Goal: Transaction & Acquisition: Purchase product/service

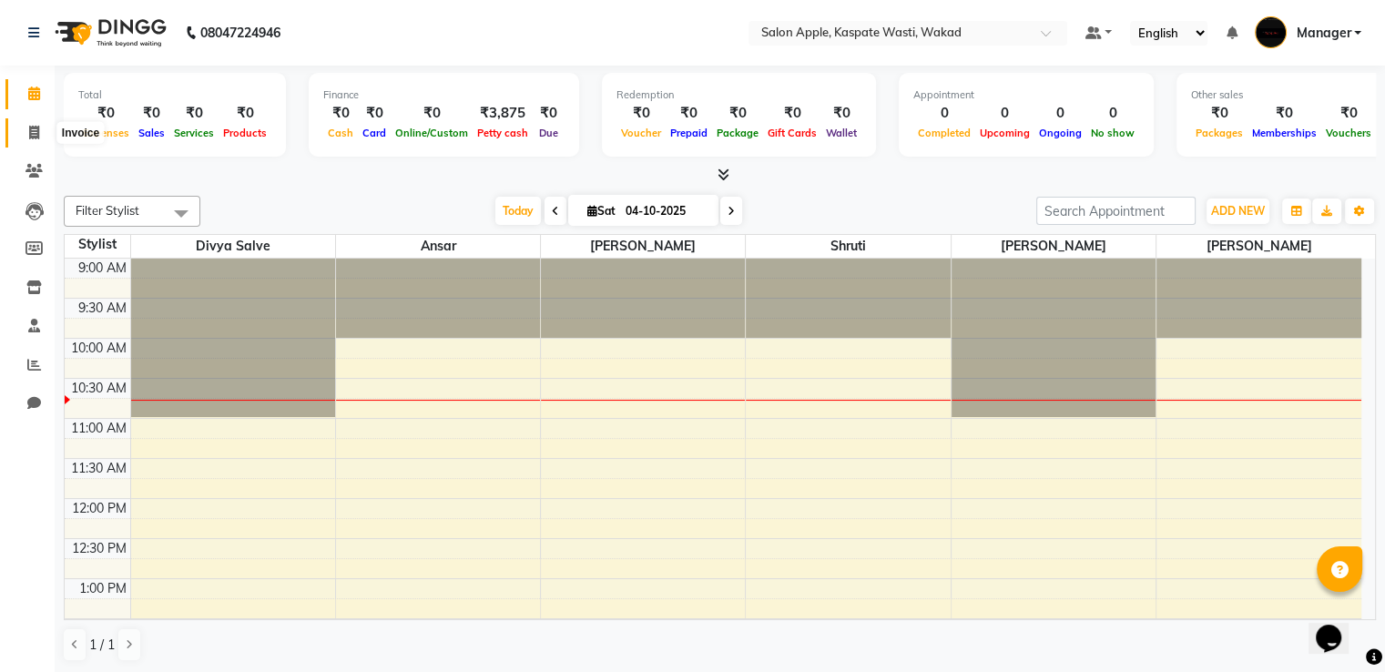
click at [31, 138] on icon at bounding box center [34, 133] width 10 height 14
select select "7956"
select select "service"
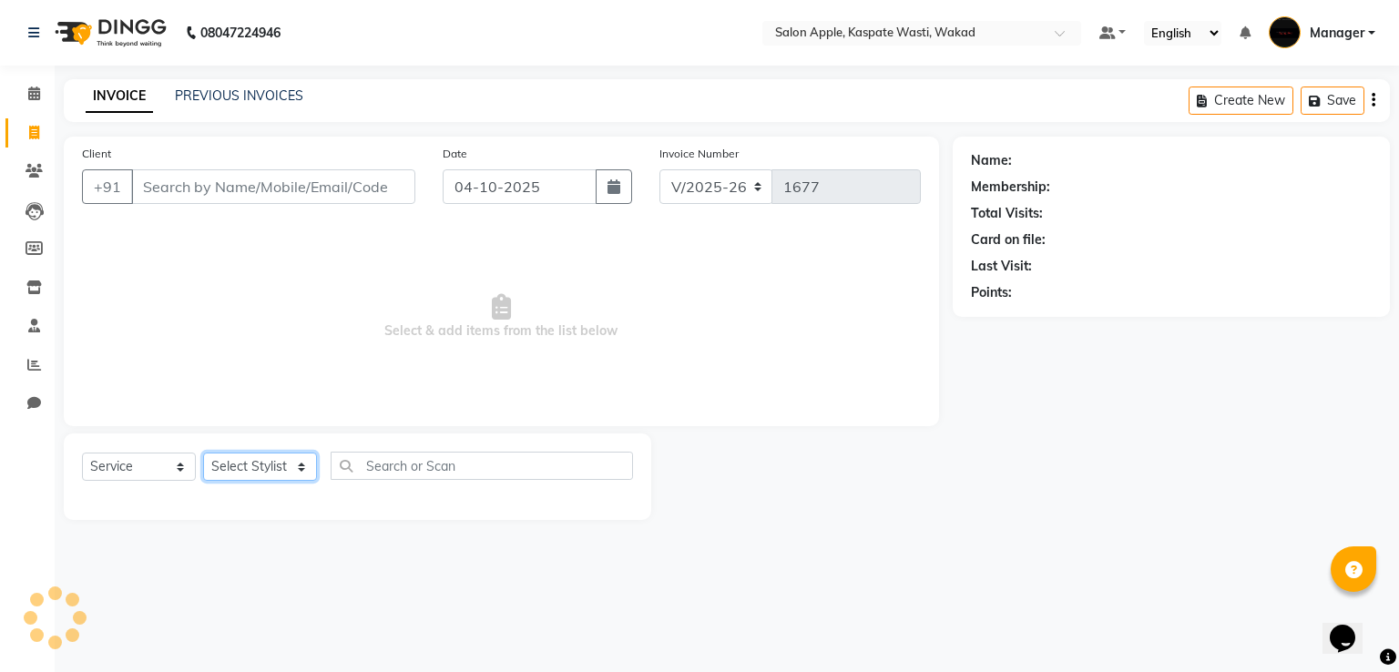
click at [302, 462] on select "Select Stylist" at bounding box center [260, 467] width 114 height 28
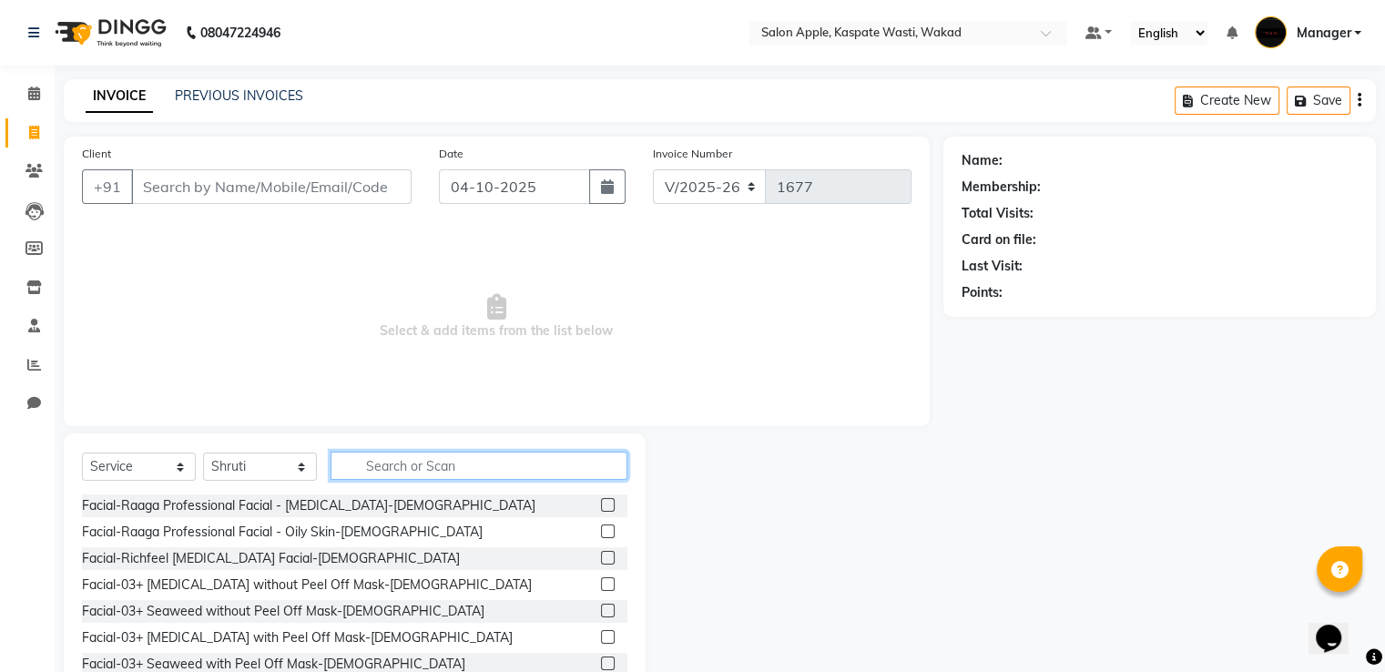
click at [450, 457] on input "text" at bounding box center [479, 466] width 297 height 28
click at [280, 466] on select "Select Stylist Ansar Divya salve [PERSON_NAME] [PERSON_NAME] 1 Manager [PERSON_…" at bounding box center [260, 467] width 114 height 28
select select "91519"
click at [203, 453] on select "Select Stylist Ansar Divya salve [PERSON_NAME] [PERSON_NAME] 1 Manager [PERSON_…" at bounding box center [260, 467] width 114 height 28
click at [429, 446] on div "Select Service Product Membership Package Voucher Prepaid Gift Card Select Styl…" at bounding box center [355, 567] width 582 height 269
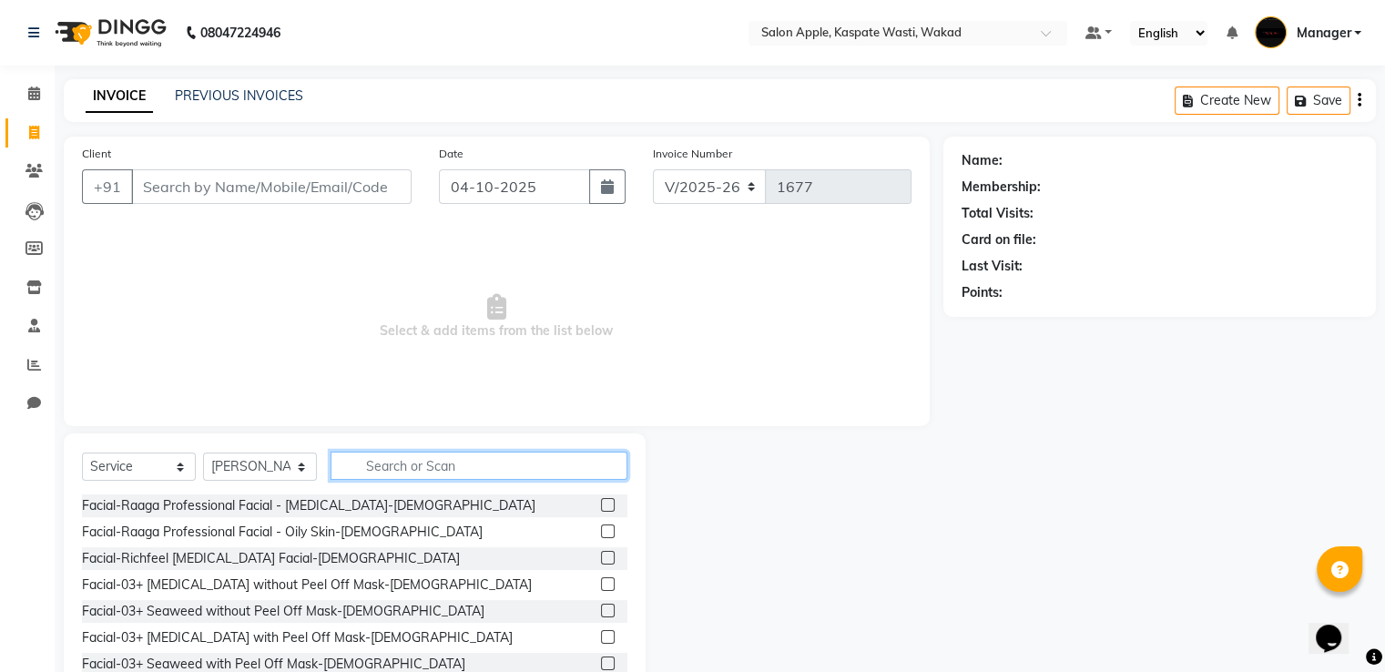
click at [419, 463] on input "text" at bounding box center [479, 466] width 297 height 28
type input "y"
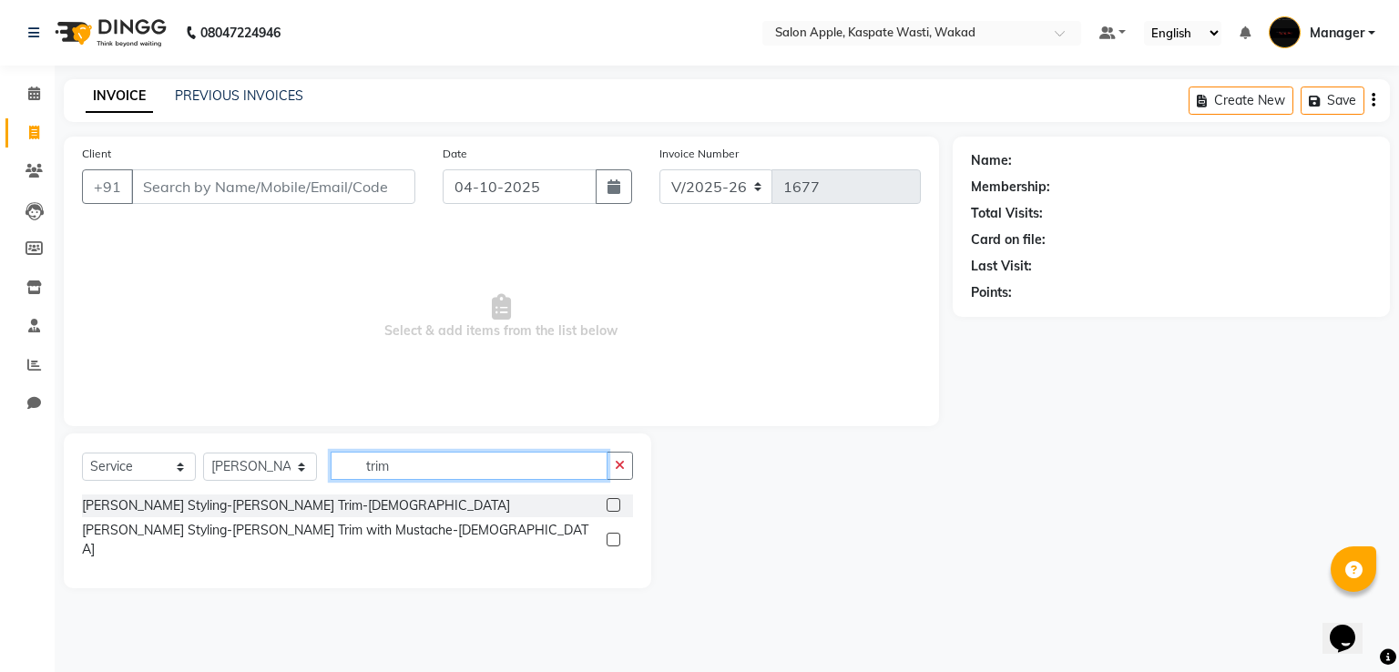
click at [416, 468] on input "trim" at bounding box center [469, 466] width 277 height 28
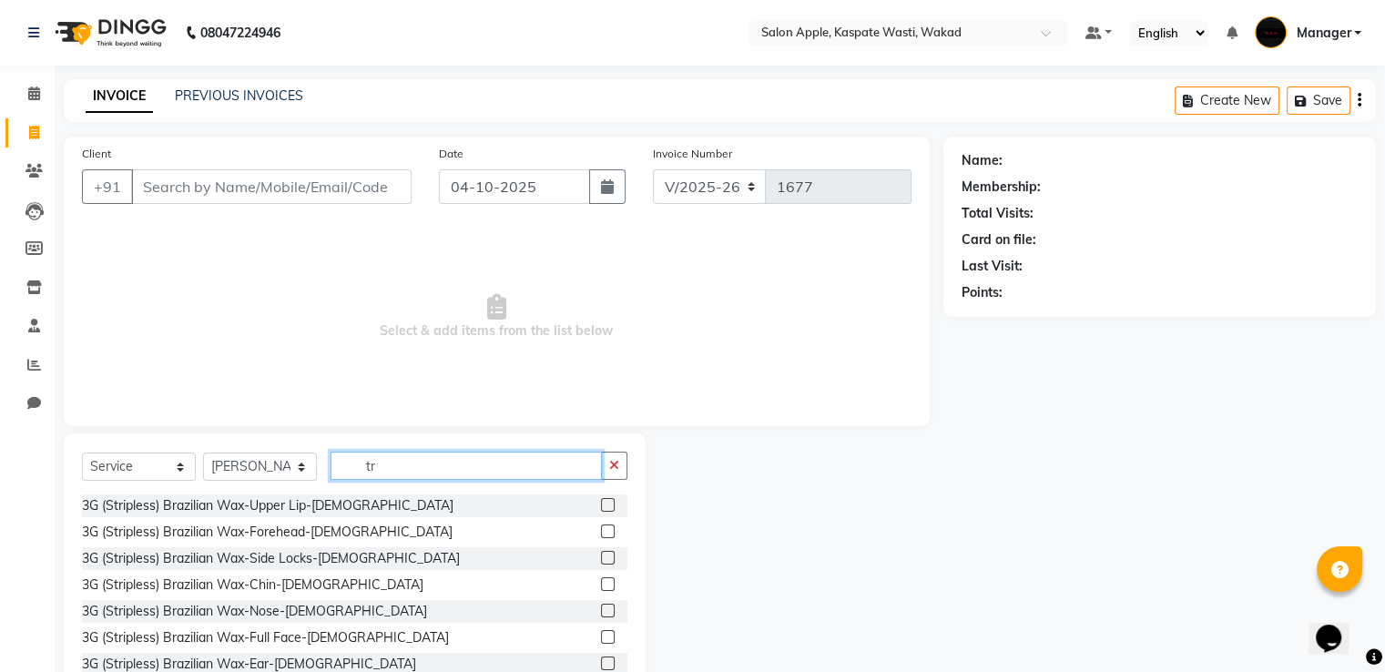
type input "t"
type input "s"
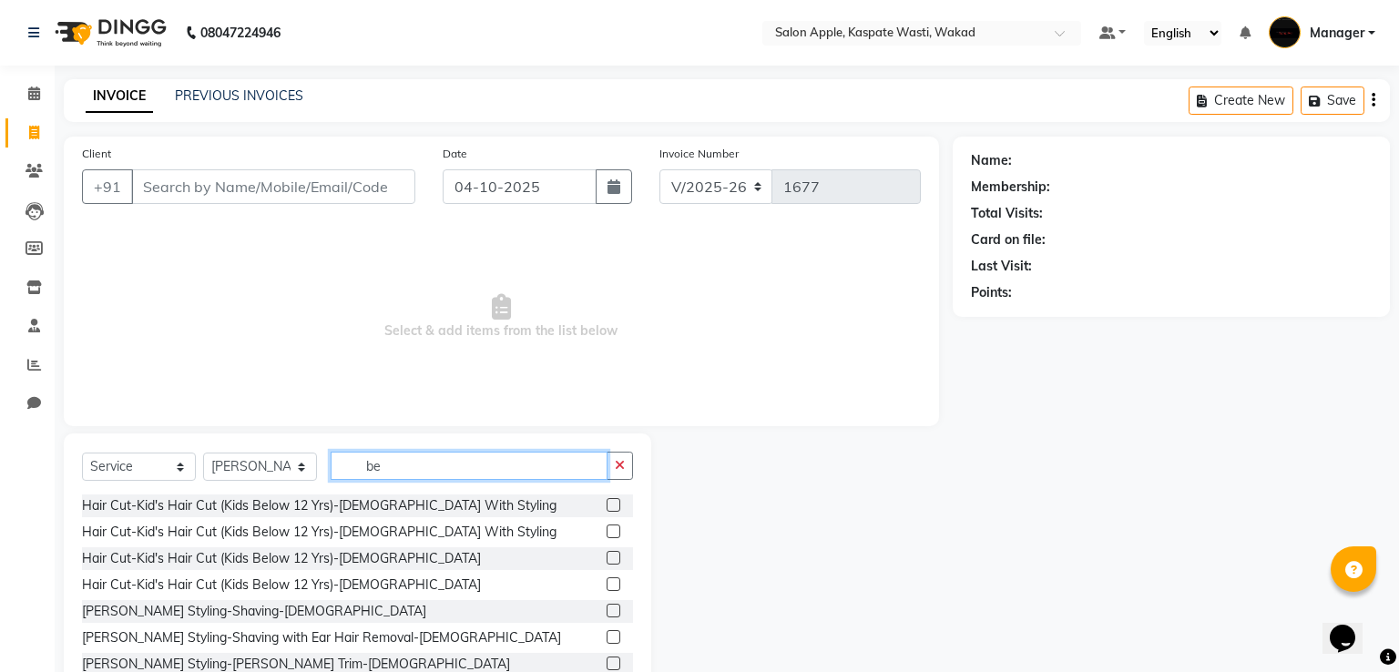
type input "b"
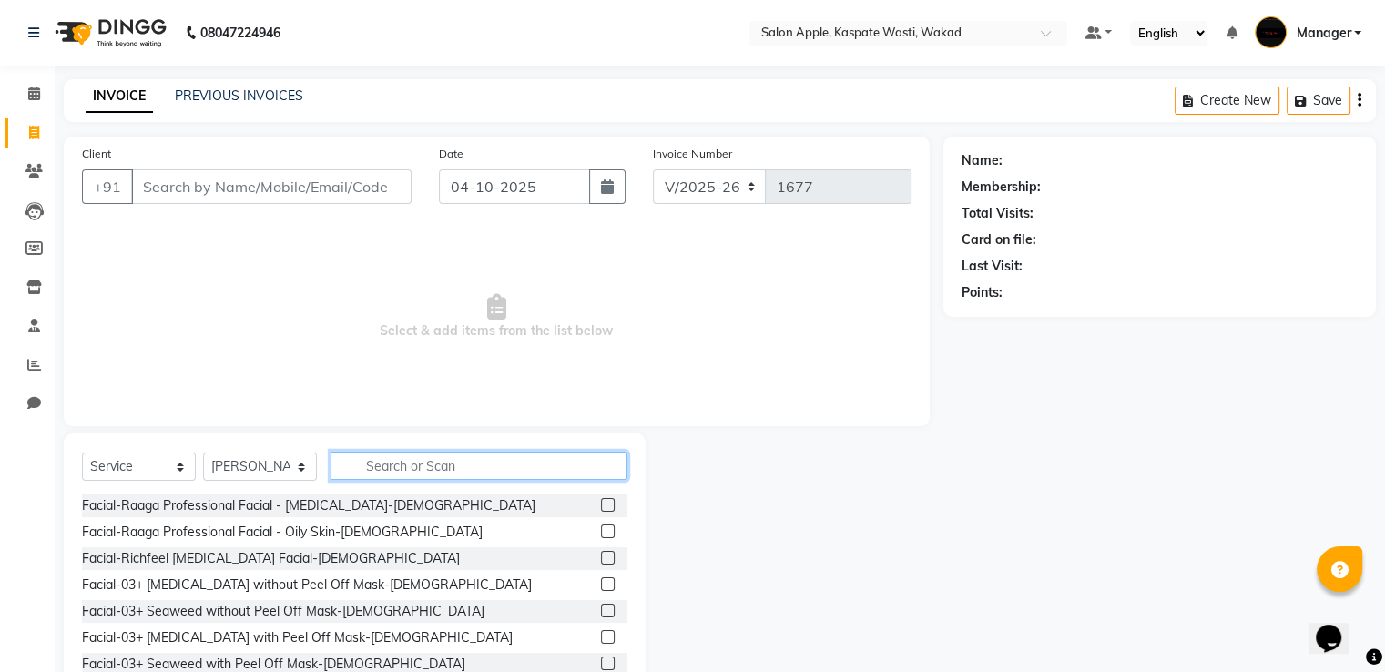
type input "b"
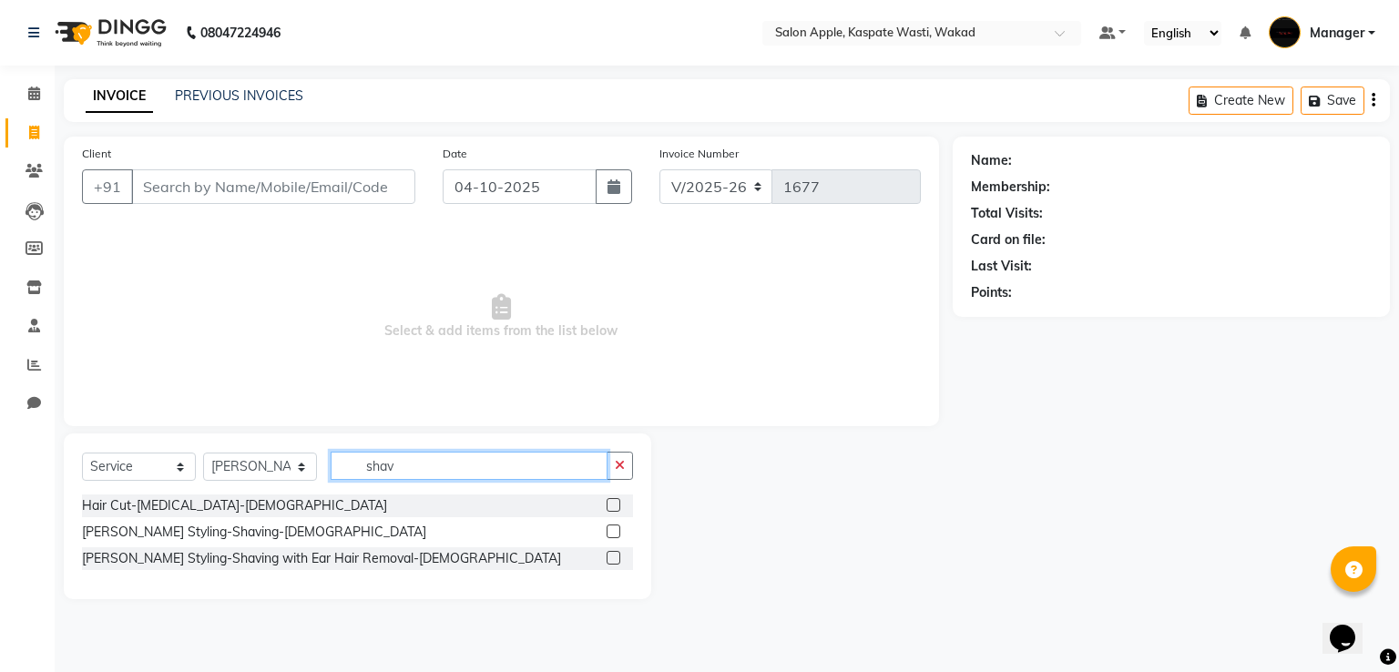
type input "shav"
click at [69, 627] on div "08047224946 Select Location × Salon Apple, Kaspate Wasti, Wakad Default Panel M…" at bounding box center [699, 336] width 1399 height 672
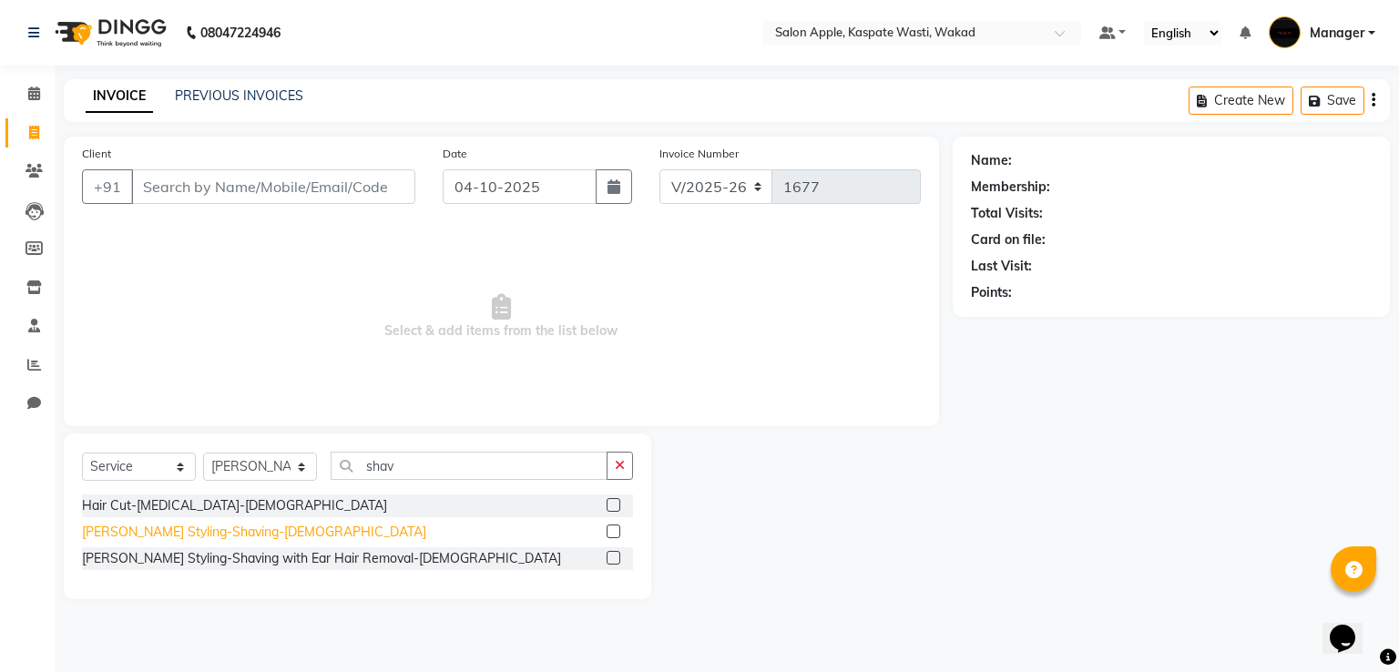
click at [170, 538] on div "[PERSON_NAME] Styling-Shaving-[DEMOGRAPHIC_DATA]" at bounding box center [254, 532] width 344 height 19
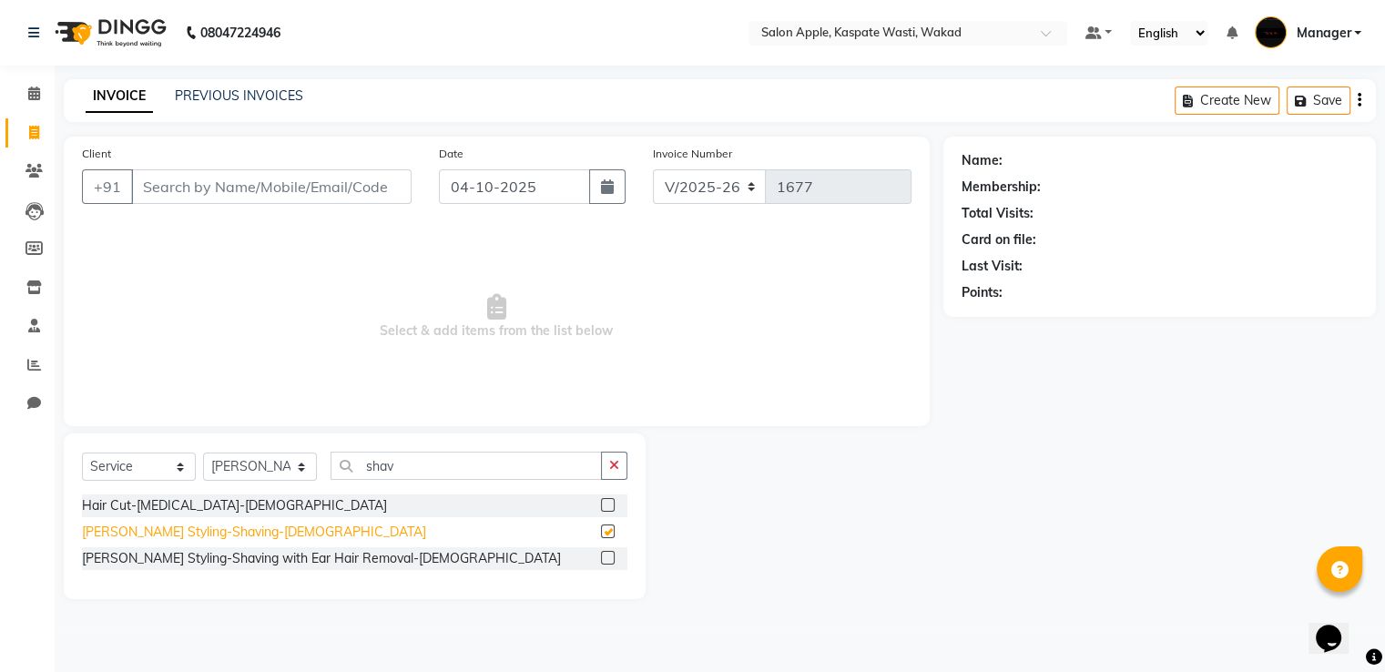
checkbox input "false"
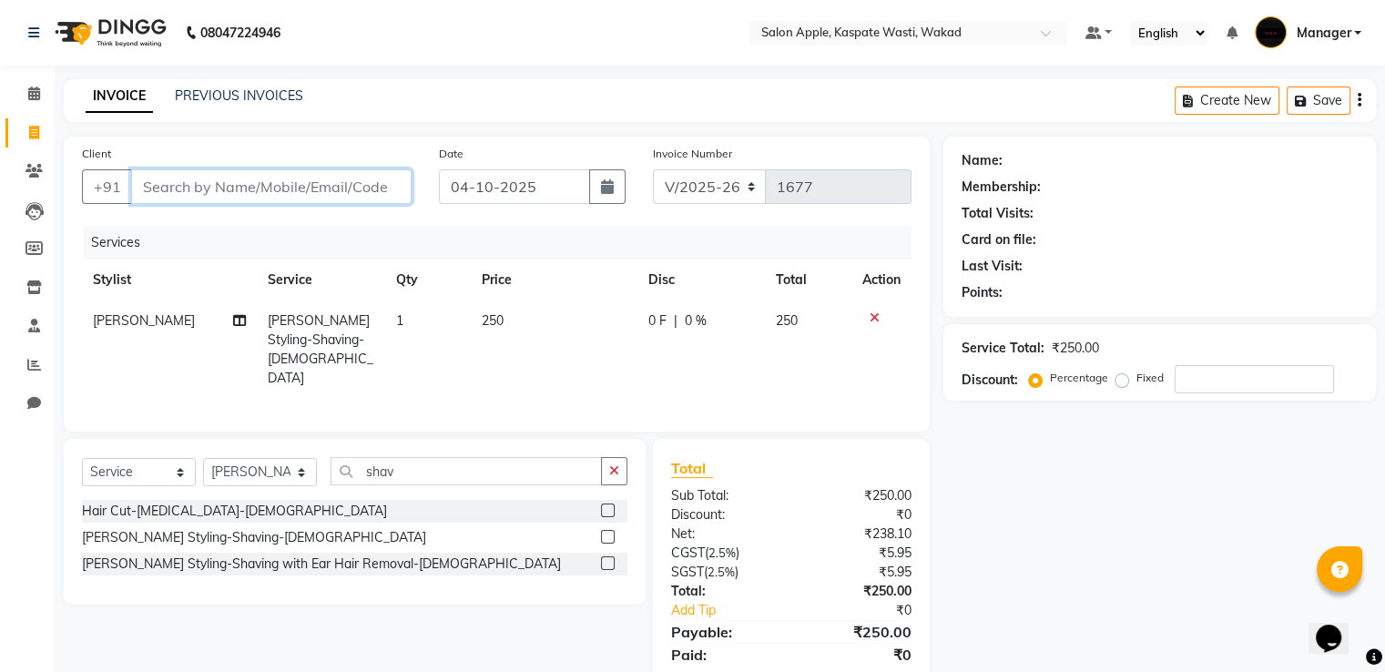
click at [362, 184] on input "Client" at bounding box center [271, 186] width 280 height 35
click at [283, 183] on input "Client" at bounding box center [271, 186] width 280 height 35
click at [331, 205] on div "Client +91" at bounding box center [246, 181] width 357 height 75
click at [341, 189] on input "Client" at bounding box center [271, 186] width 280 height 35
click at [874, 321] on icon at bounding box center [875, 317] width 10 height 13
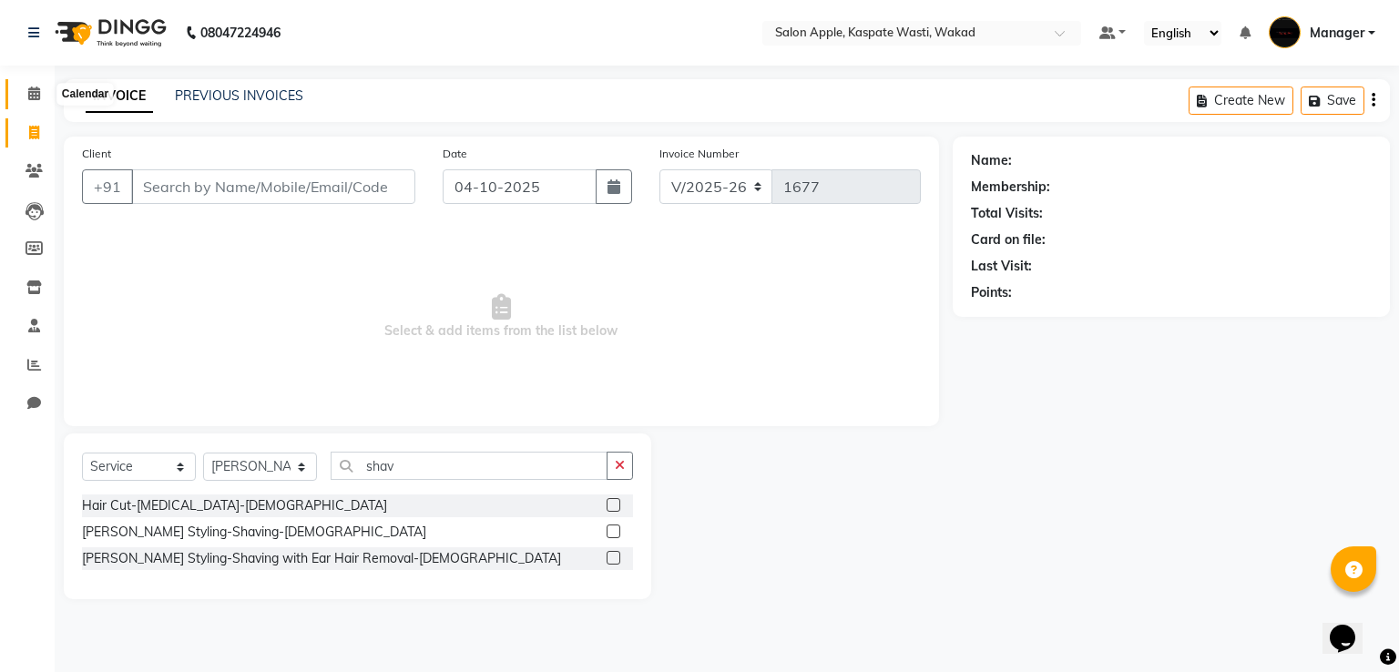
click at [44, 88] on span at bounding box center [34, 94] width 32 height 21
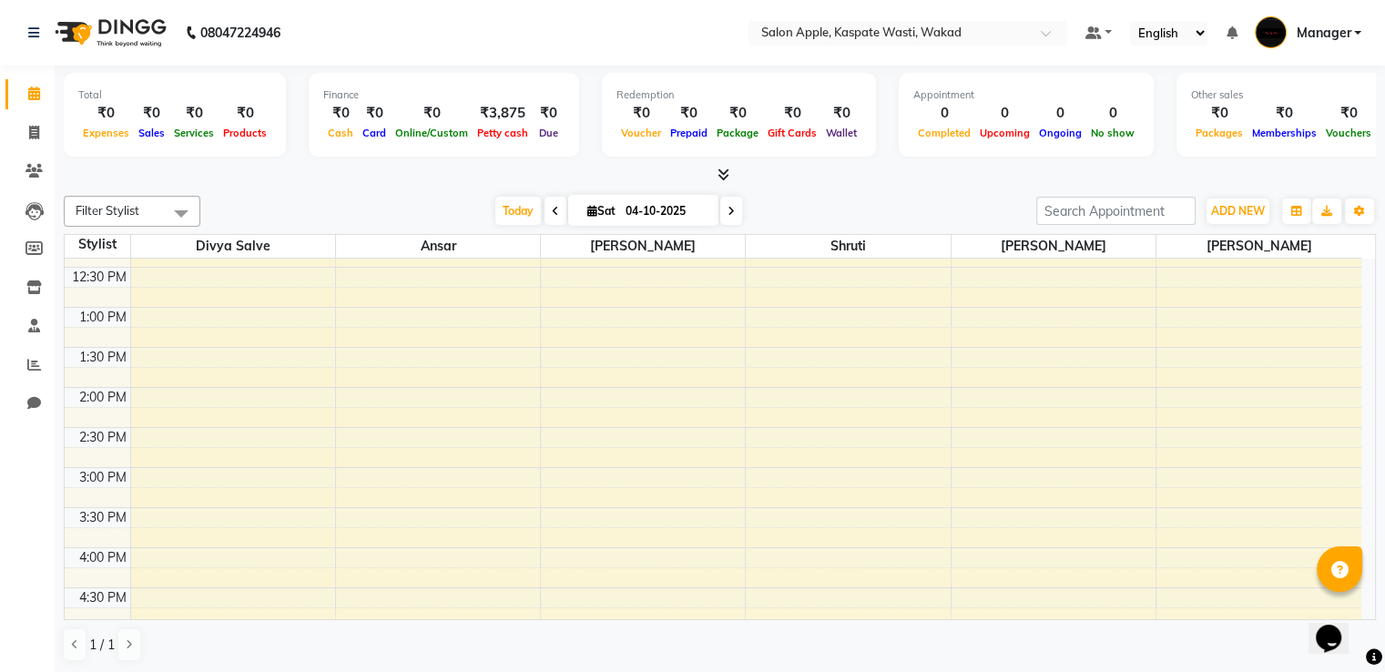
scroll to position [273, 0]
click at [627, 220] on input "04-10-2025" at bounding box center [665, 211] width 91 height 27
select select "10"
select select "2025"
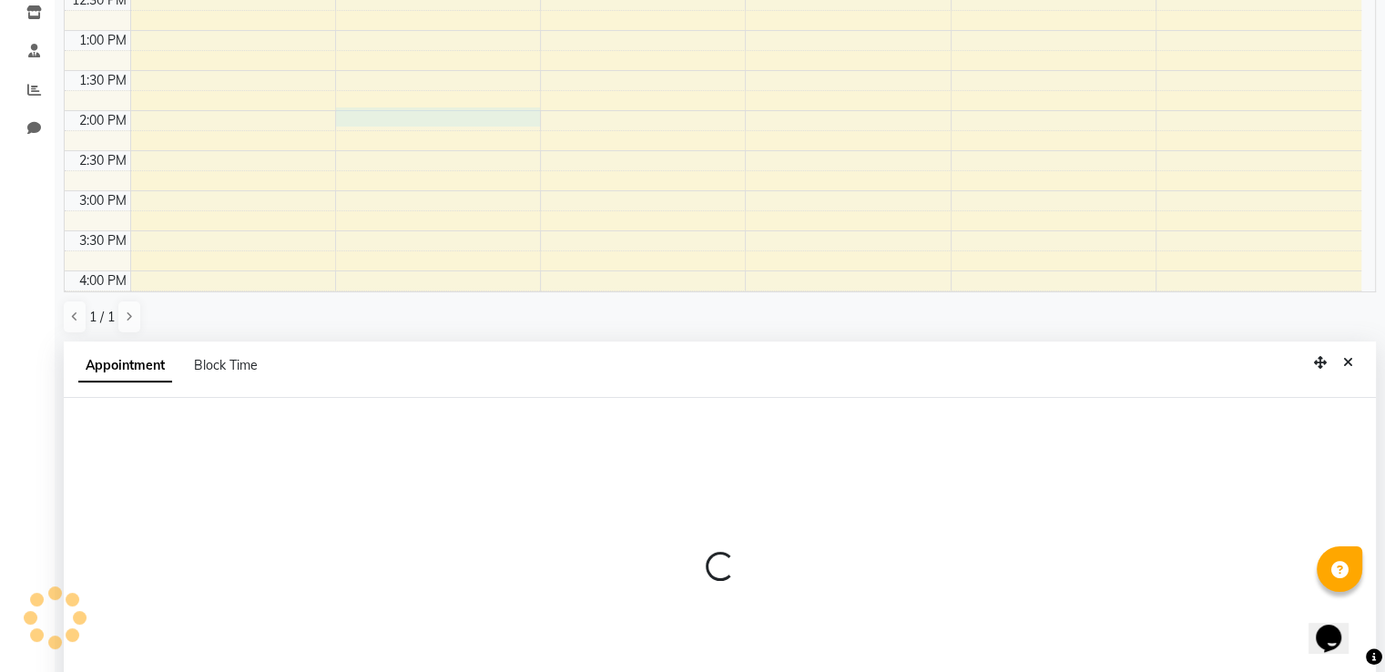
select select "79940"
select select "tentative"
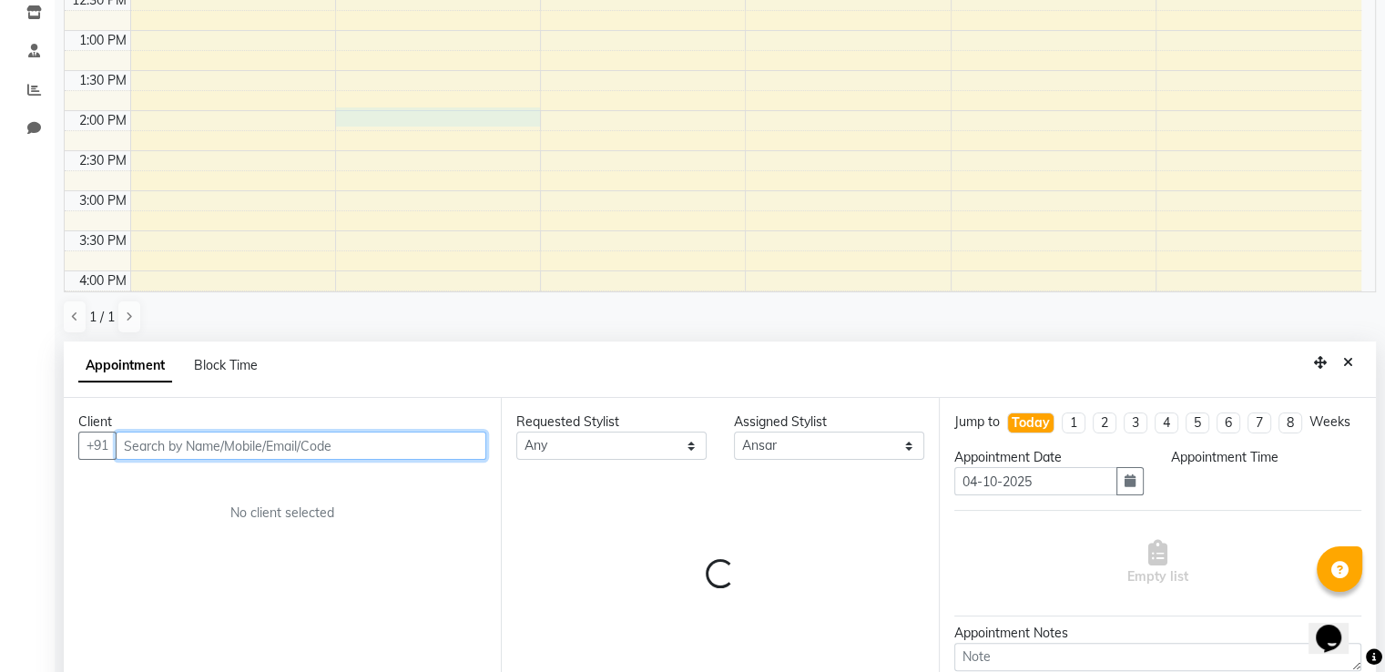
select select "840"
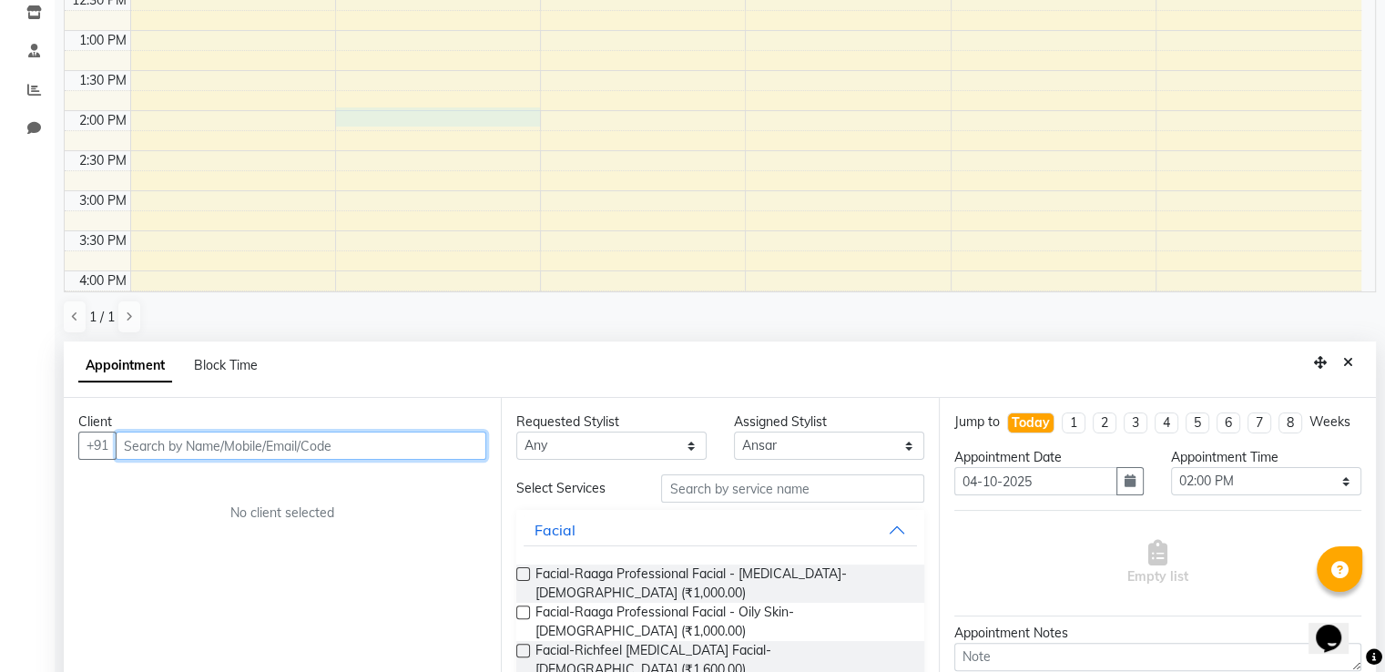
scroll to position [358, 0]
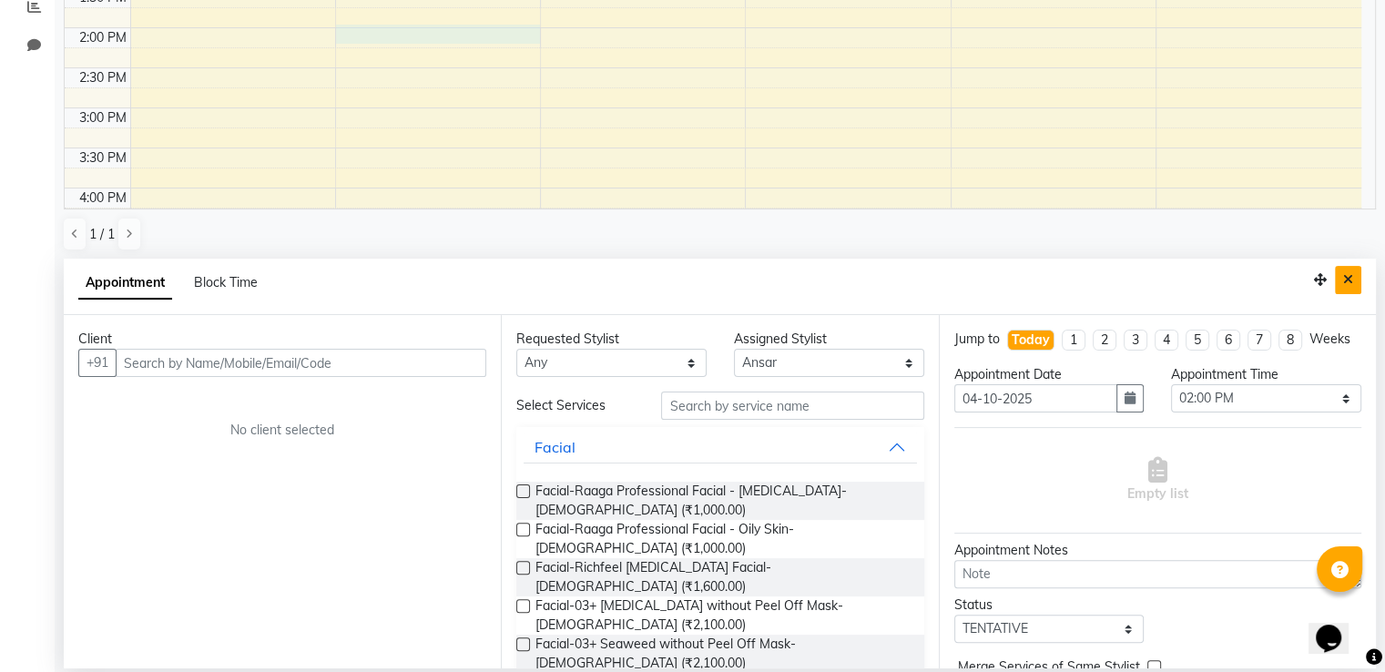
click at [1340, 285] on button "Close" at bounding box center [1348, 280] width 26 height 28
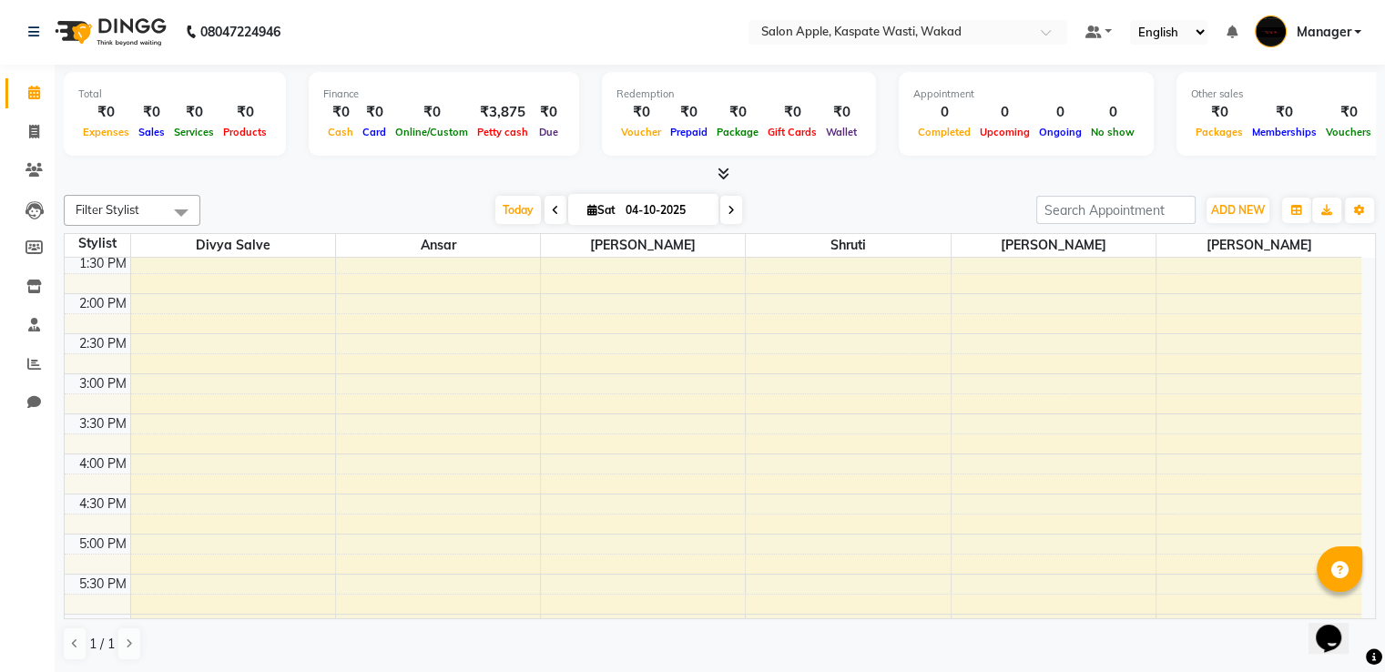
scroll to position [182, 0]
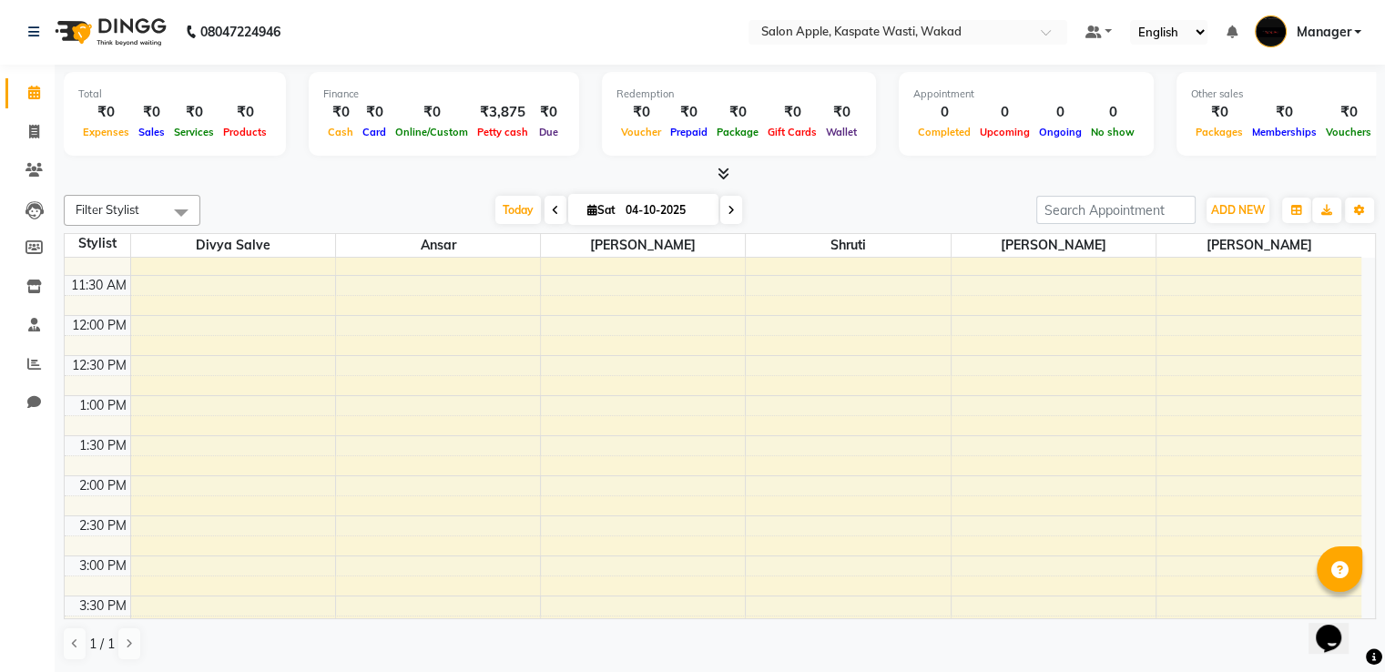
select select "83985"
select select "tentative"
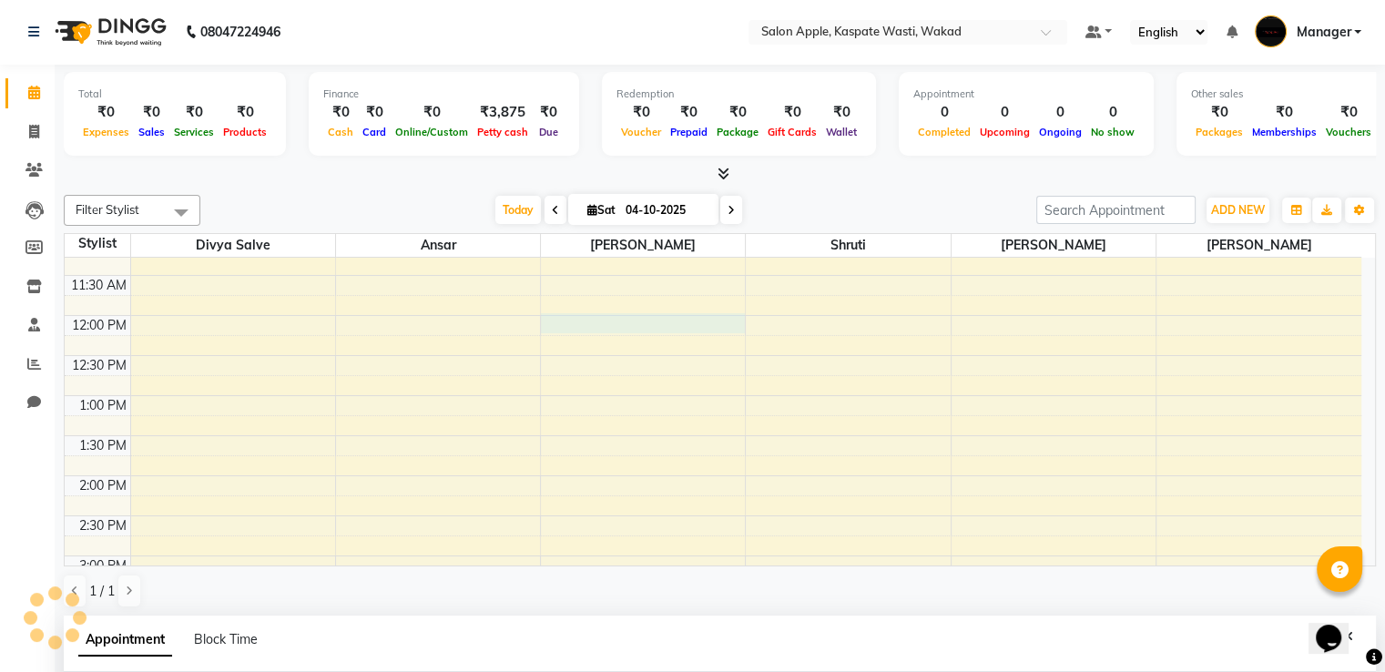
select select "720"
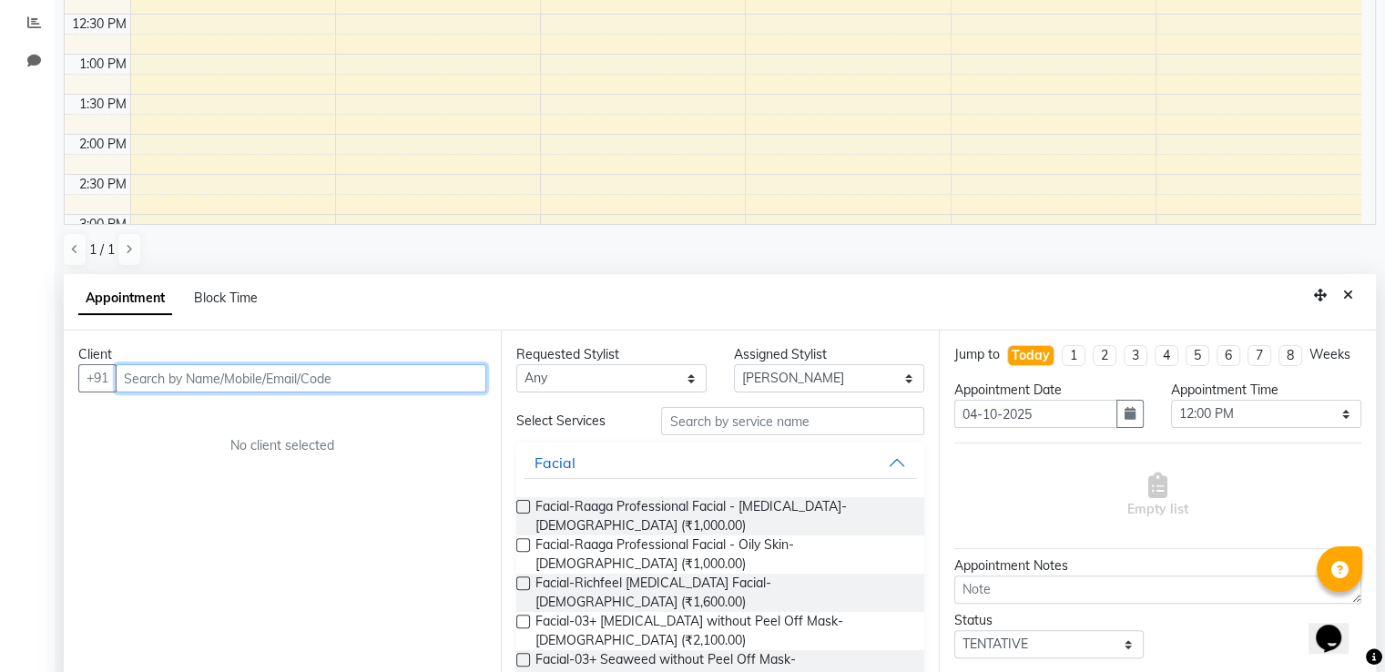
scroll to position [358, 0]
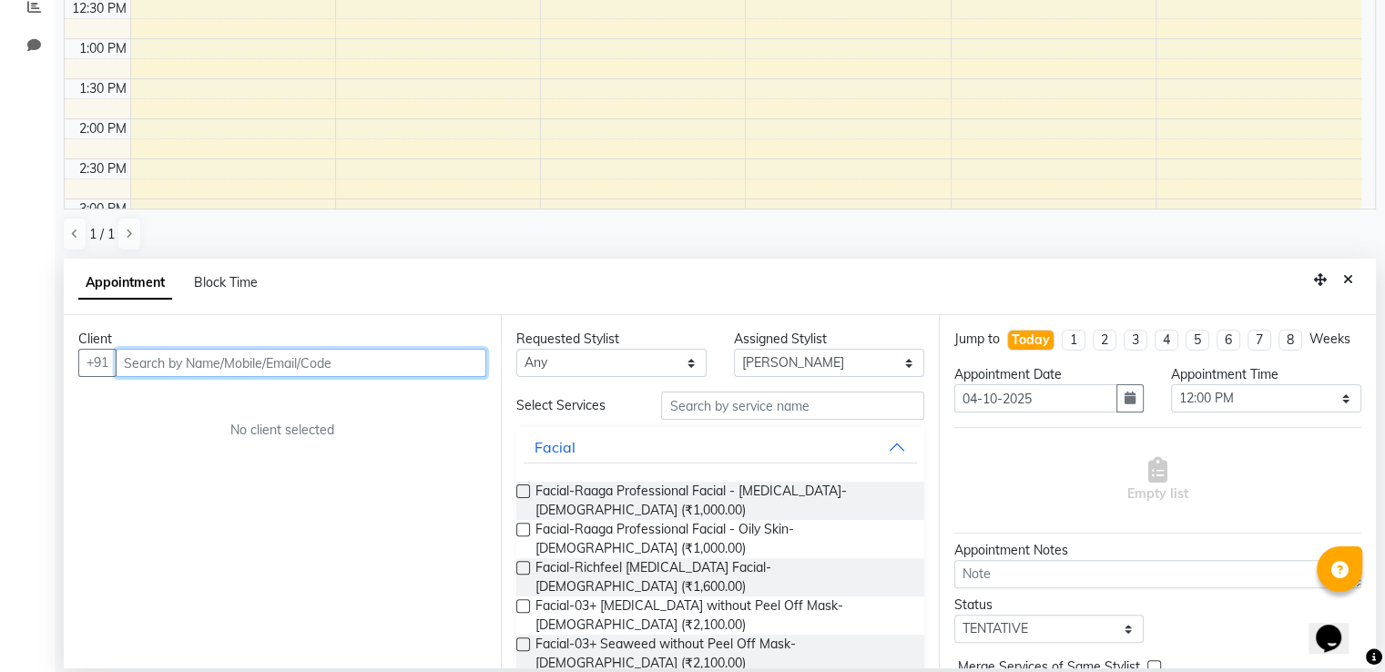
click at [354, 371] on input "text" at bounding box center [301, 363] width 371 height 28
click at [358, 369] on input "text" at bounding box center [301, 363] width 371 height 28
type input "8"
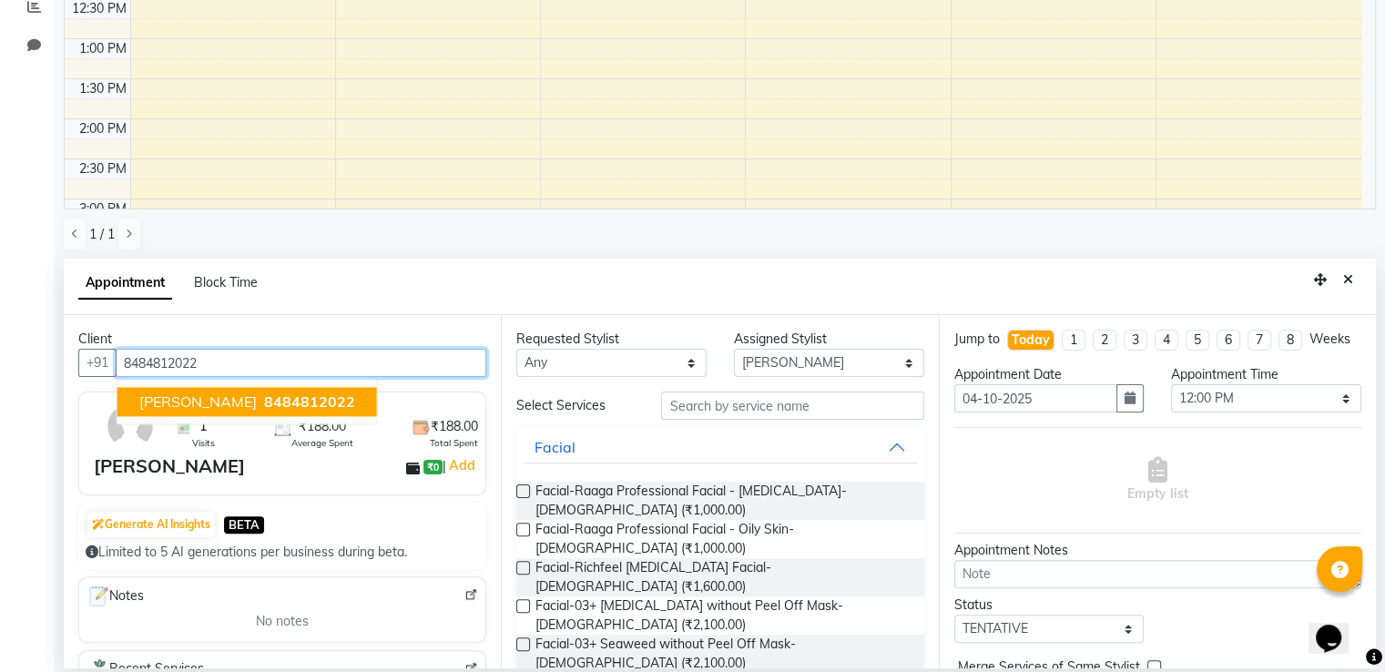
drag, startPoint x: 219, startPoint y: 377, endPoint x: 219, endPoint y: 390, distance: 12.7
click at [219, 383] on ngb-typeahead-window "[PERSON_NAME] 8484812022" at bounding box center [247, 403] width 261 height 46
click at [219, 390] on button "[PERSON_NAME] 8484812022" at bounding box center [247, 402] width 260 height 29
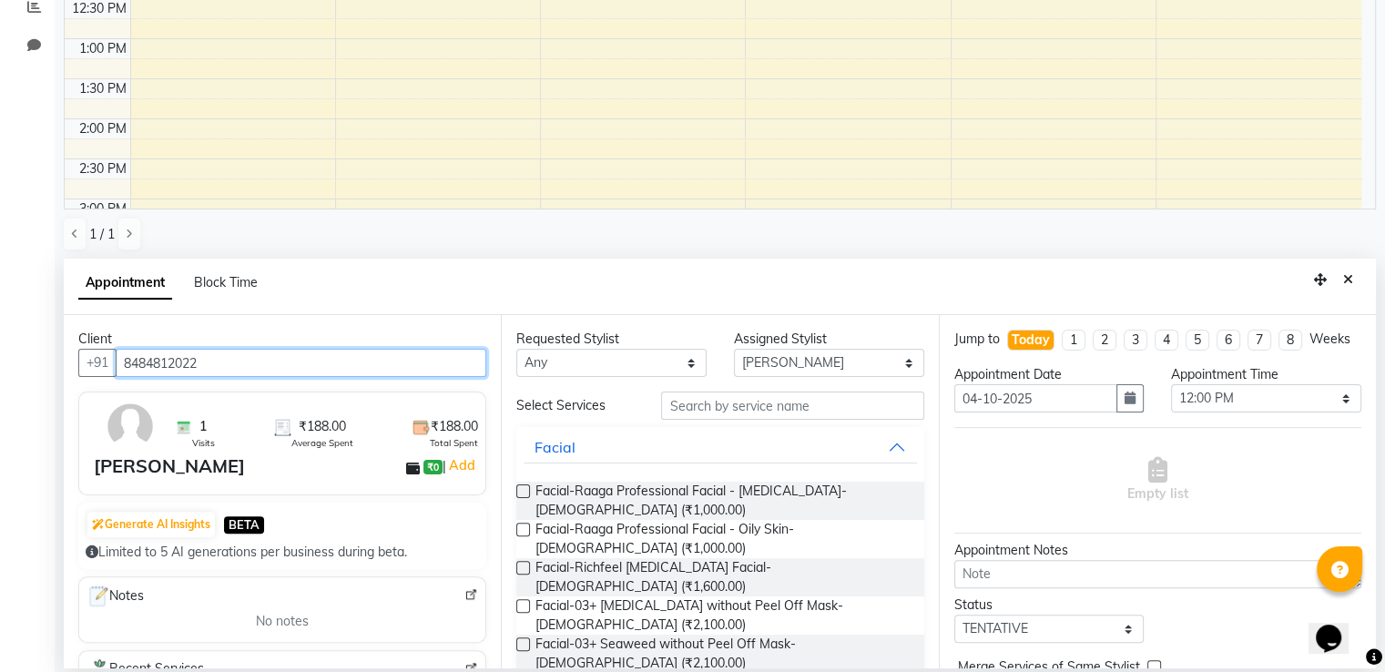
type input "8484812022"
click at [743, 384] on div "Requested Stylist Any Ansar Divya salve [PERSON_NAME] [PERSON_NAME] [PERSON_NAM…" at bounding box center [719, 491] width 437 height 353
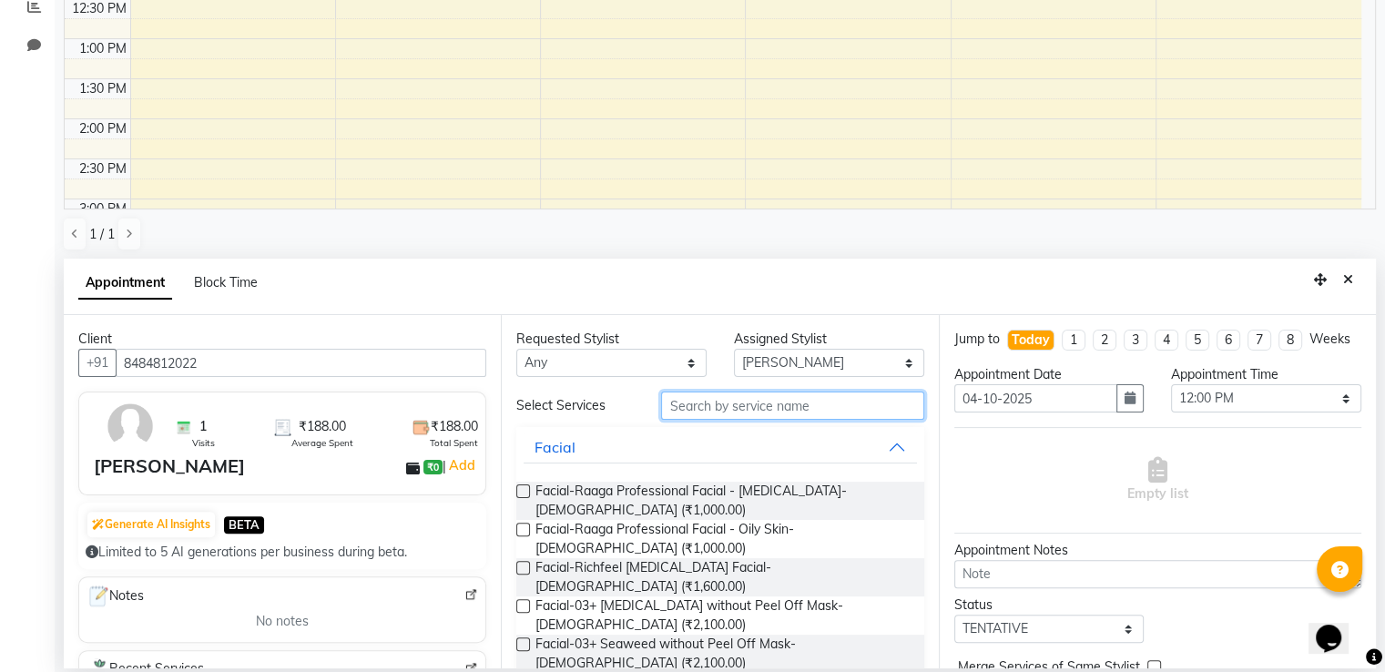
click at [736, 392] on input "text" at bounding box center [792, 406] width 262 height 28
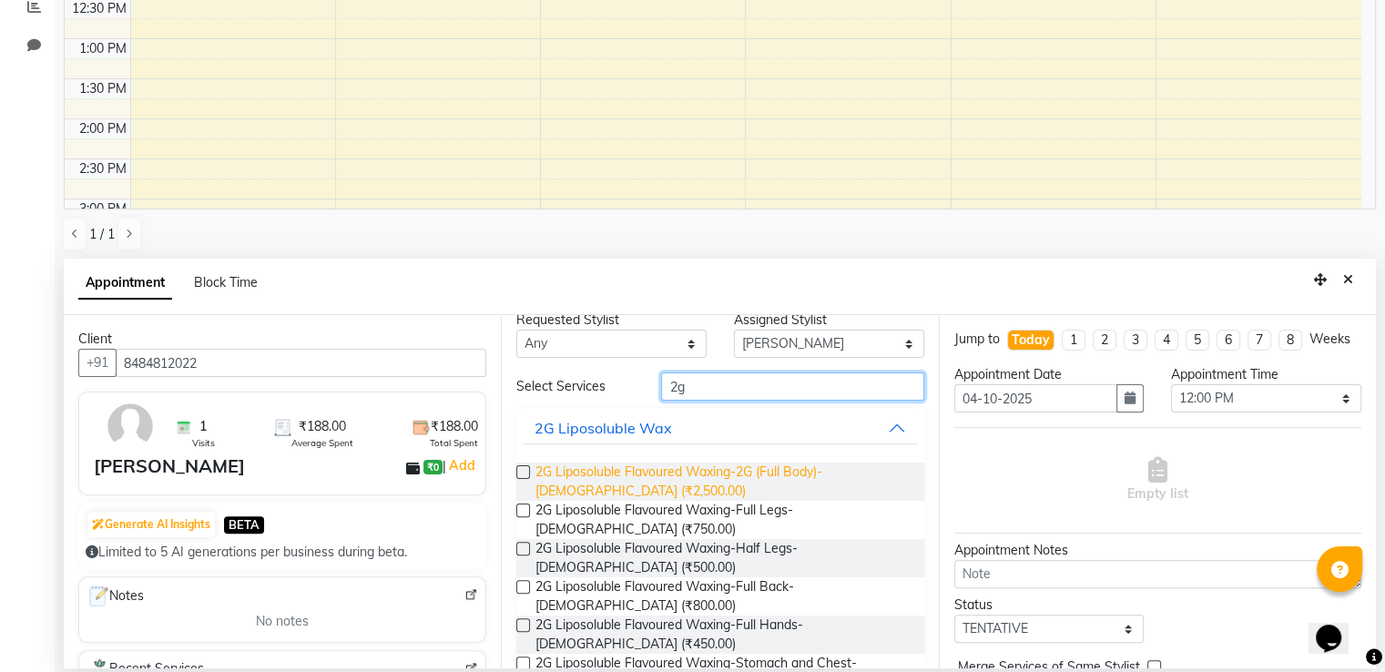
scroll to position [201, 0]
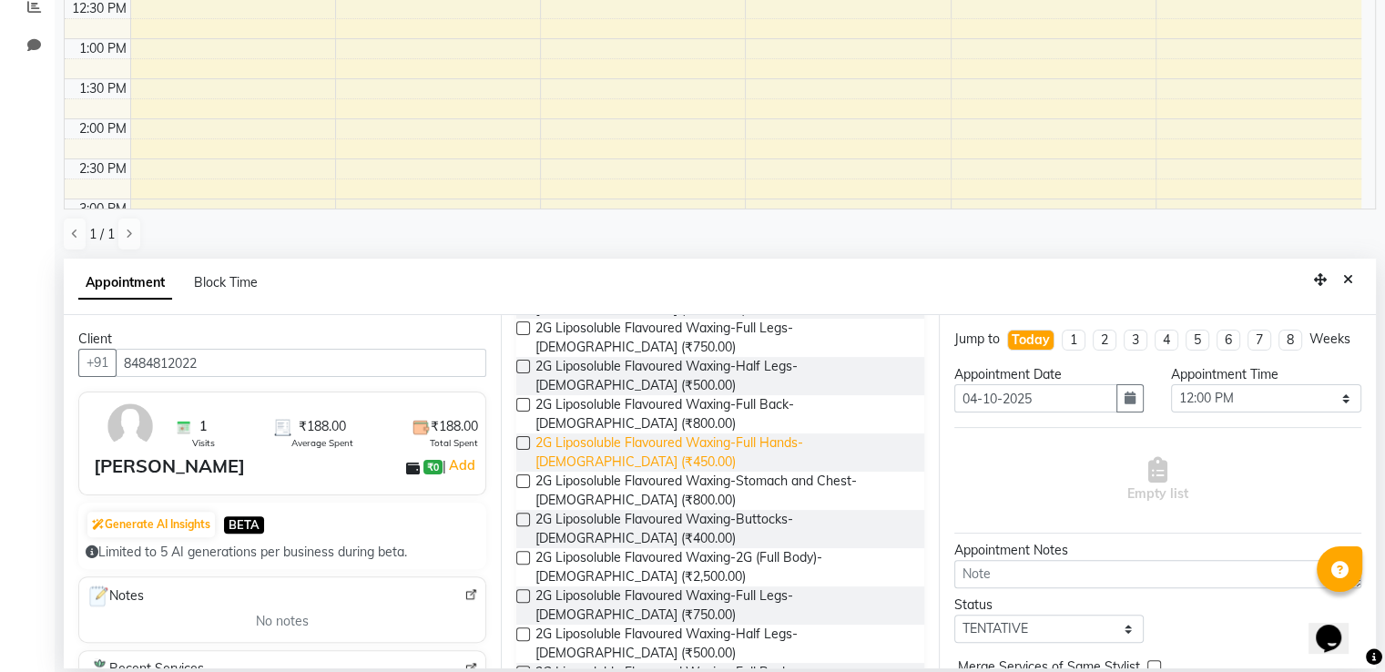
type input "2g"
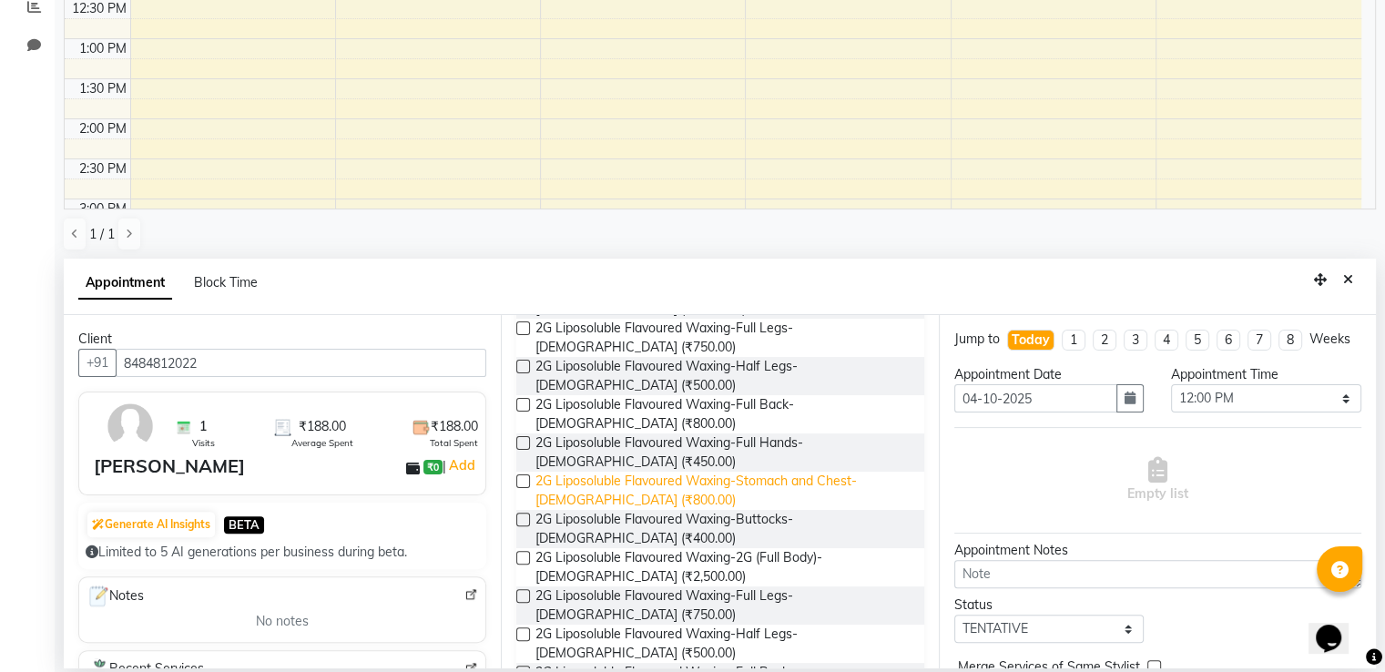
drag, startPoint x: 773, startPoint y: 455, endPoint x: 818, endPoint y: 478, distance: 50.1
click at [774, 455] on span "2G Liposoluble Flavoured Waxing-Full Hands-[DEMOGRAPHIC_DATA] (₹450.00)" at bounding box center [721, 452] width 373 height 38
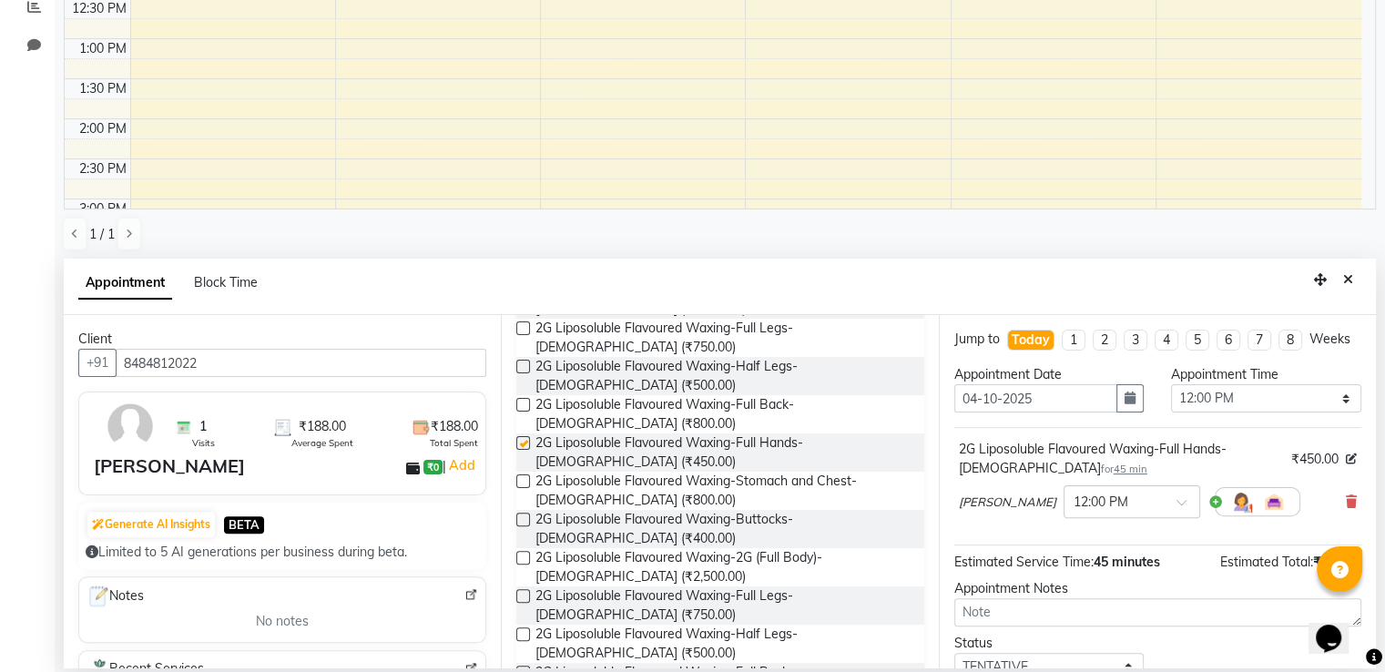
checkbox input "false"
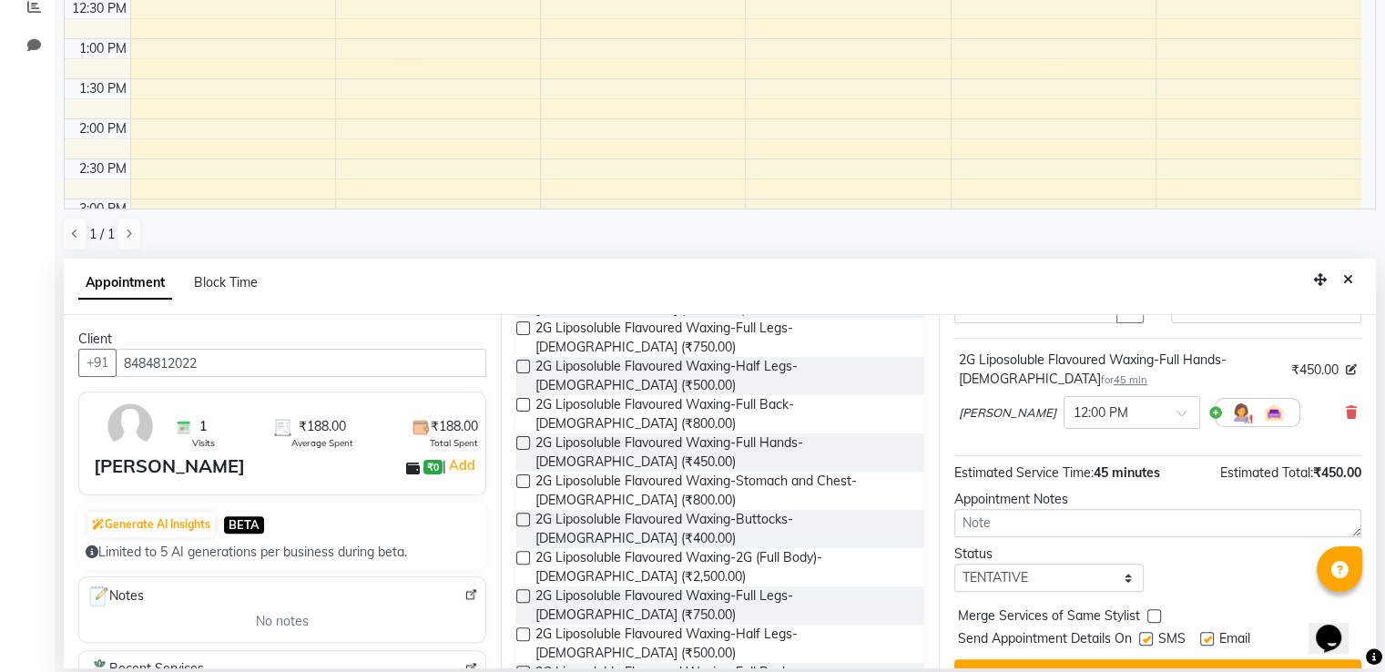
scroll to position [144, 0]
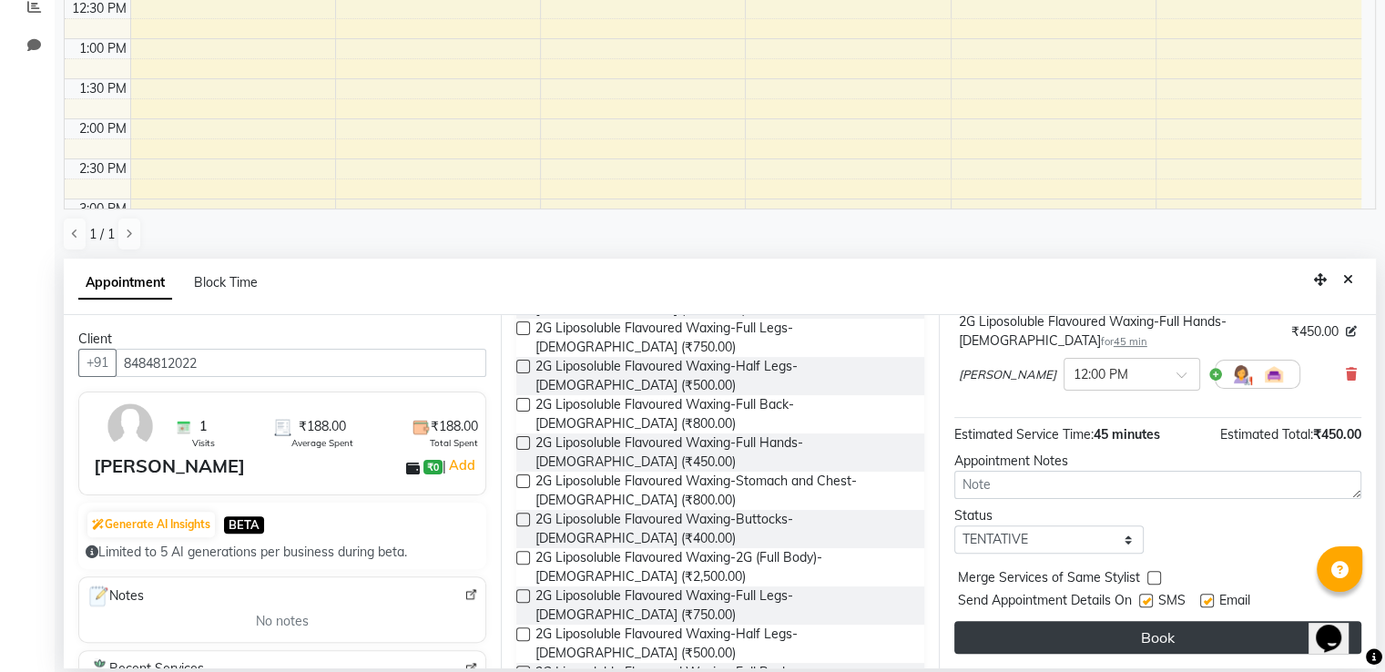
click at [1071, 631] on button "Book" at bounding box center [1157, 637] width 407 height 33
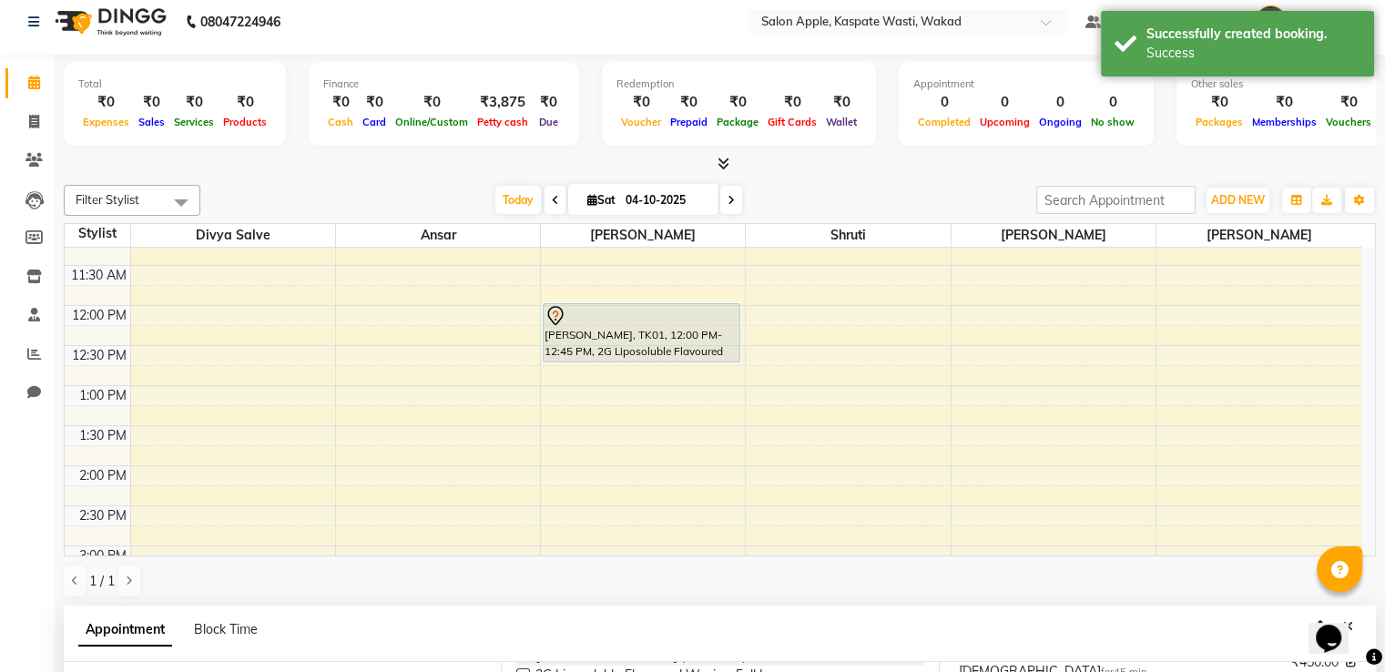
scroll to position [0, 0]
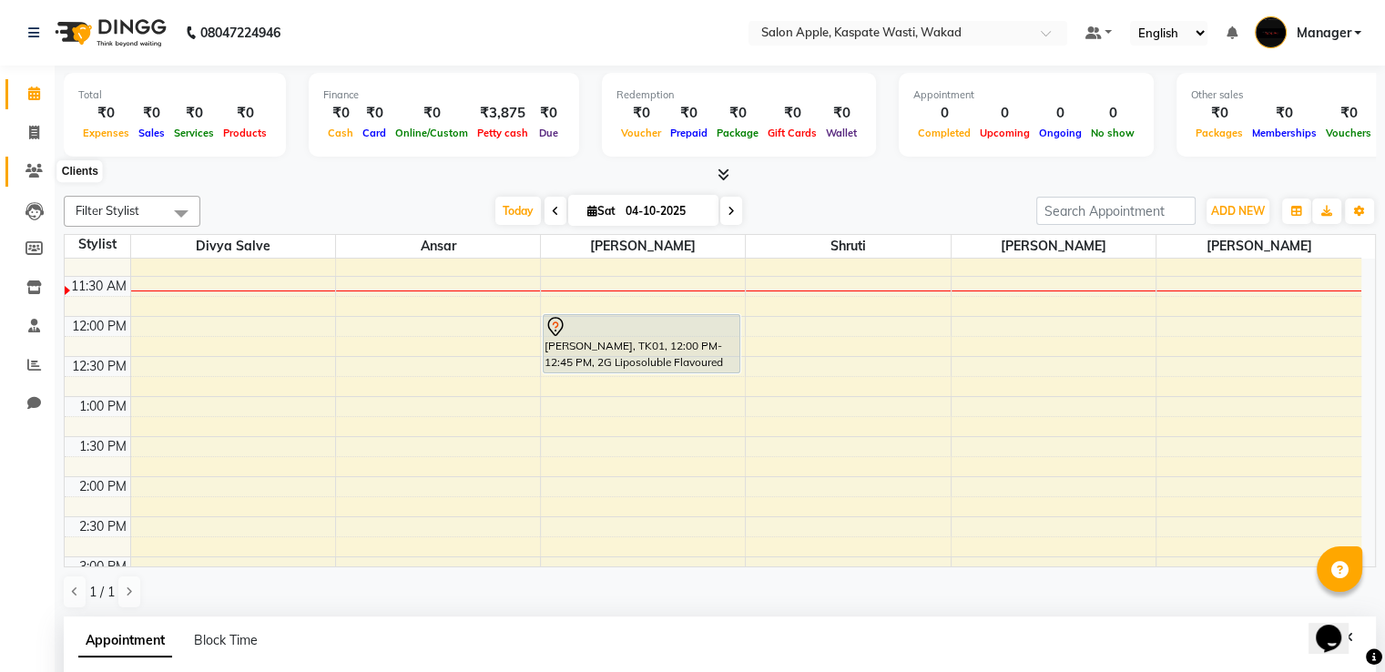
click at [36, 173] on icon at bounding box center [33, 171] width 17 height 14
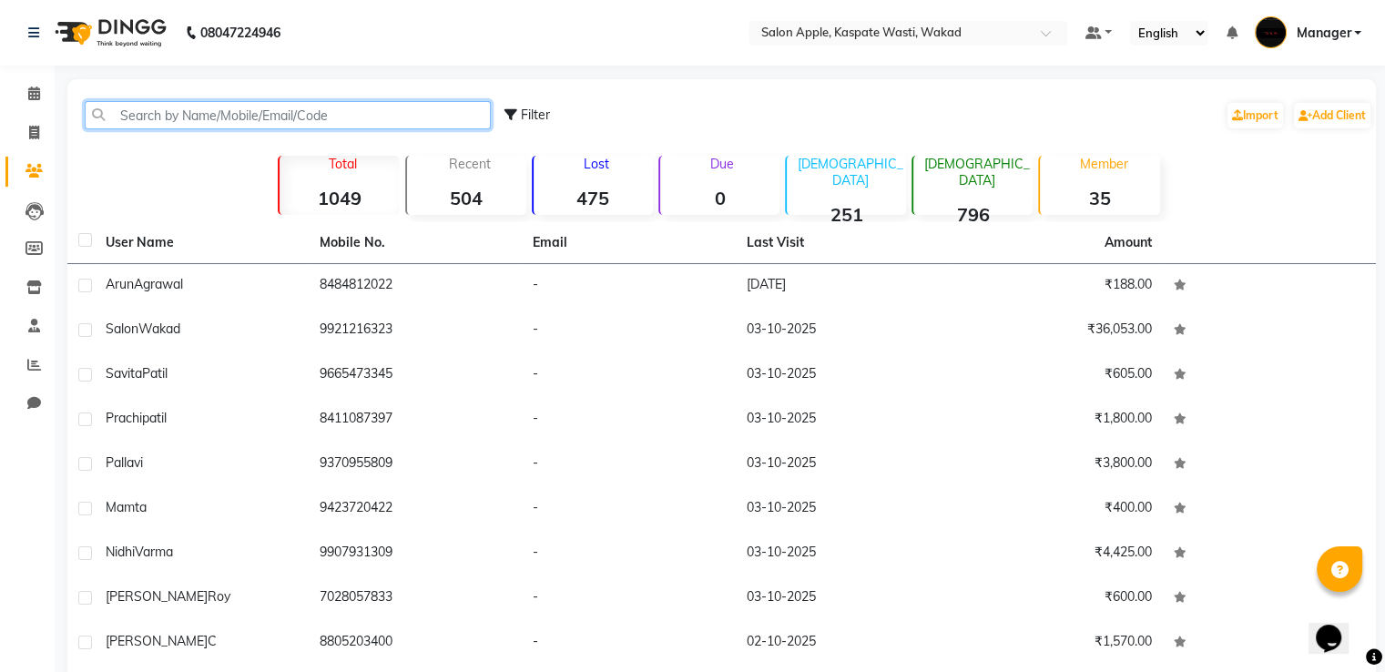
click at [188, 114] on input "text" at bounding box center [288, 115] width 406 height 28
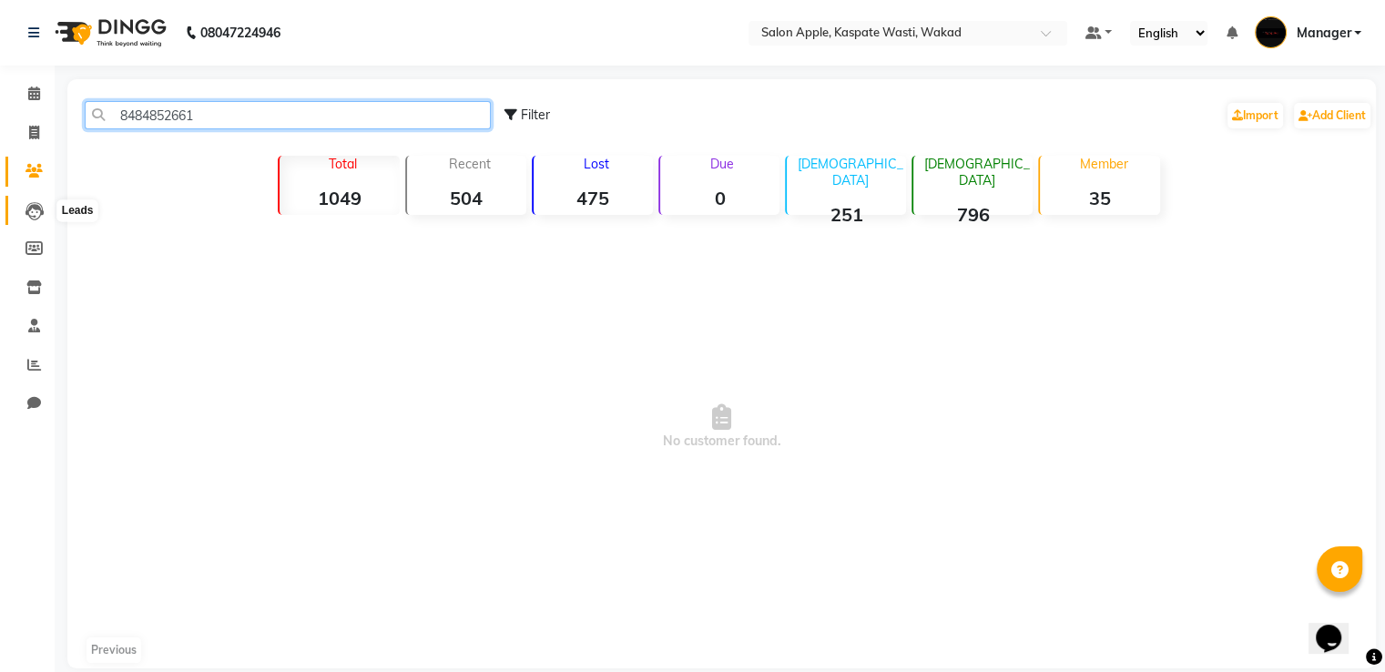
type input "8484852661"
click at [32, 203] on icon at bounding box center [34, 211] width 18 height 18
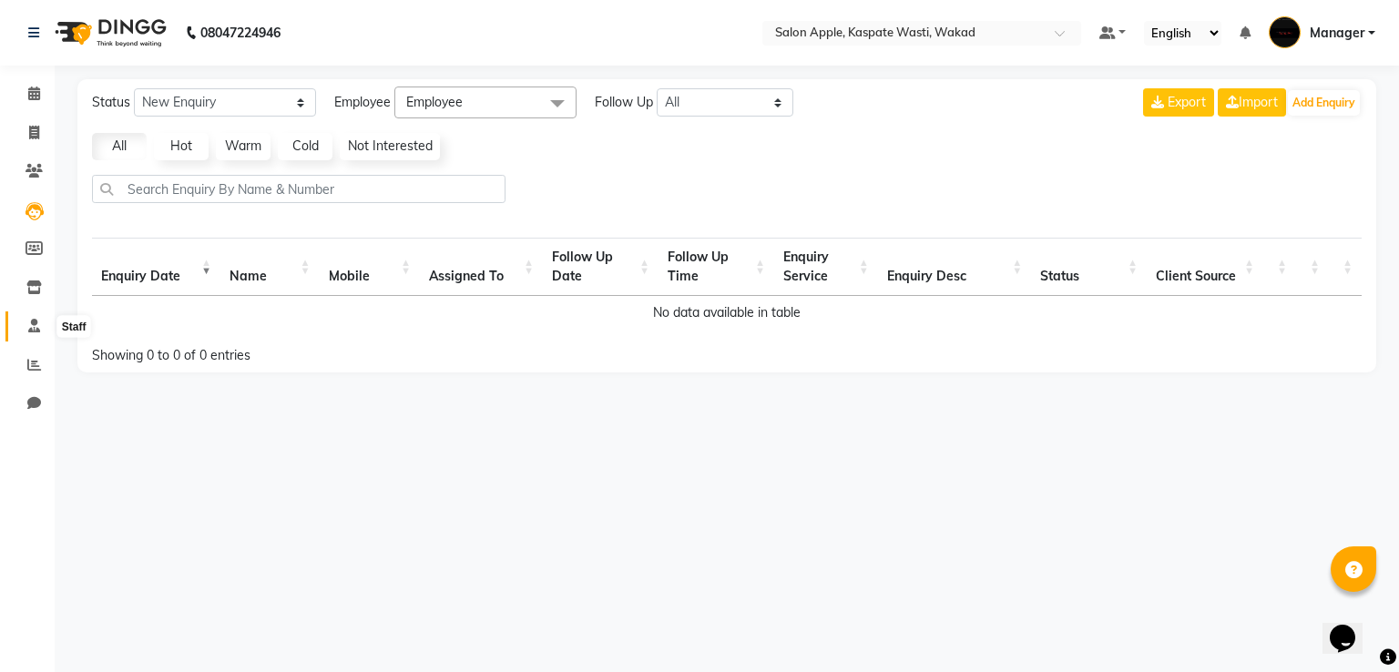
click at [35, 325] on icon at bounding box center [34, 326] width 12 height 14
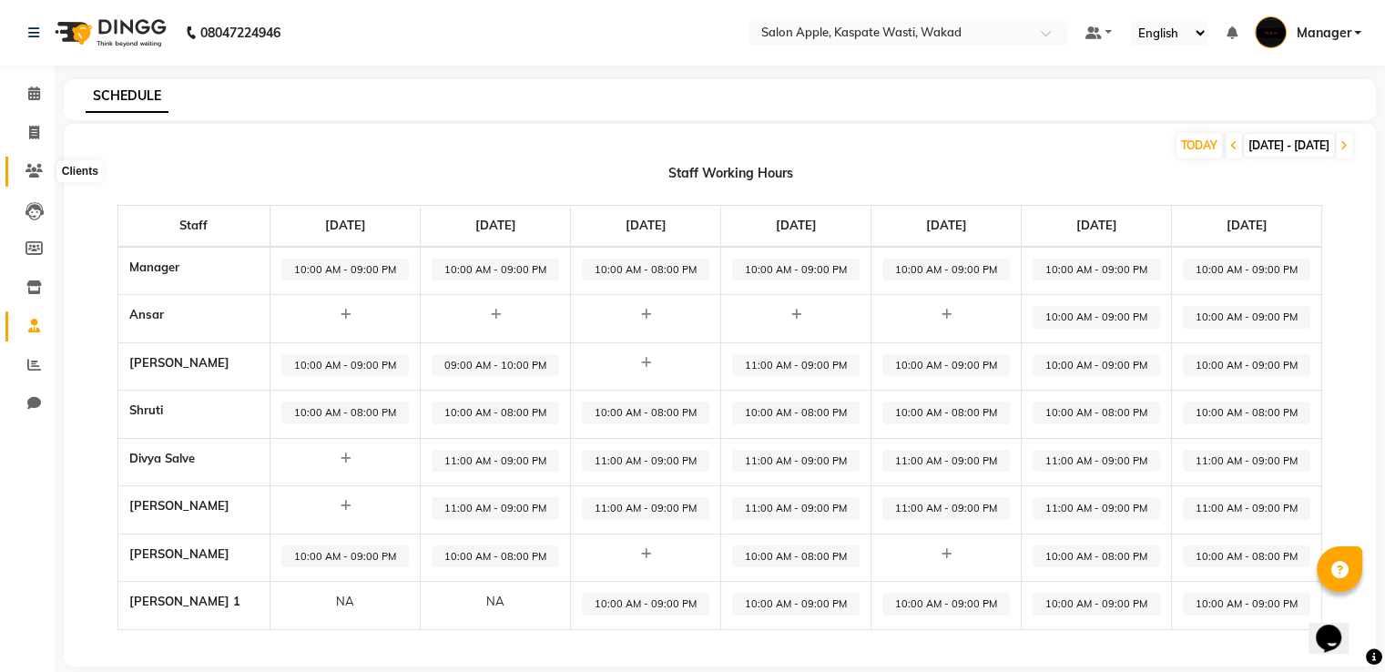
click at [33, 168] on icon at bounding box center [33, 171] width 17 height 14
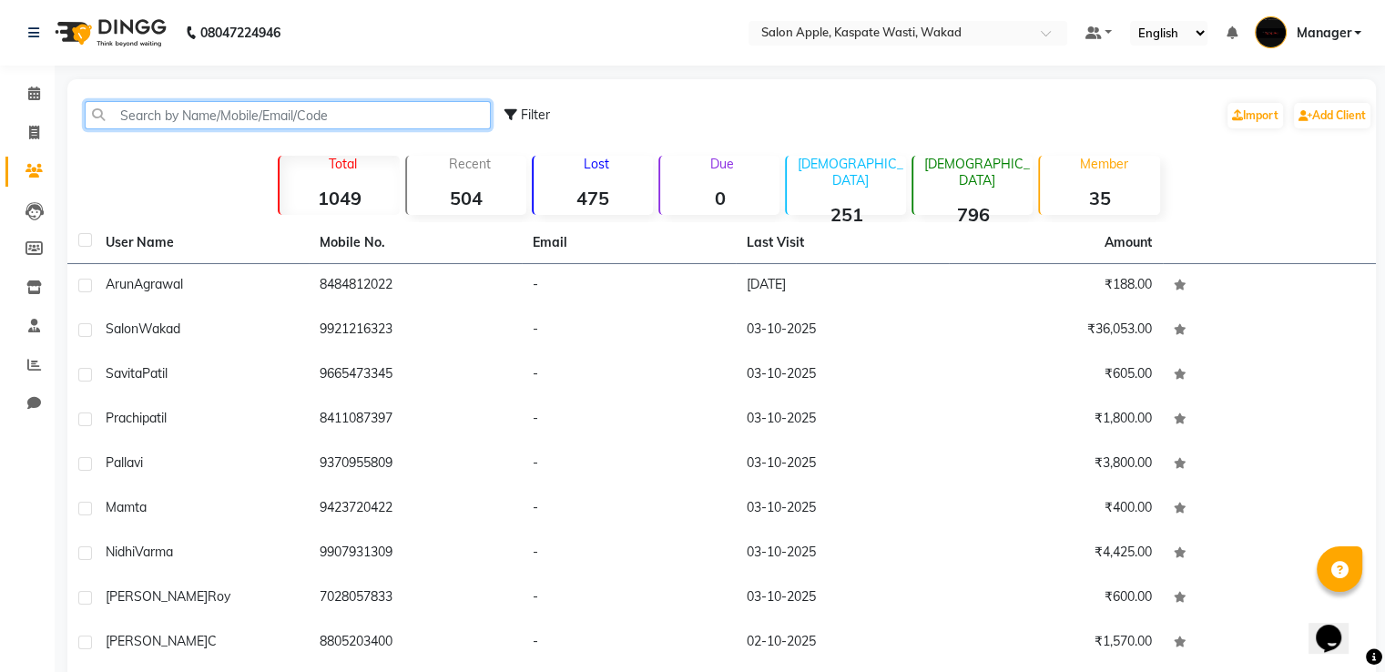
click at [157, 118] on input "text" at bounding box center [288, 115] width 406 height 28
type input "8"
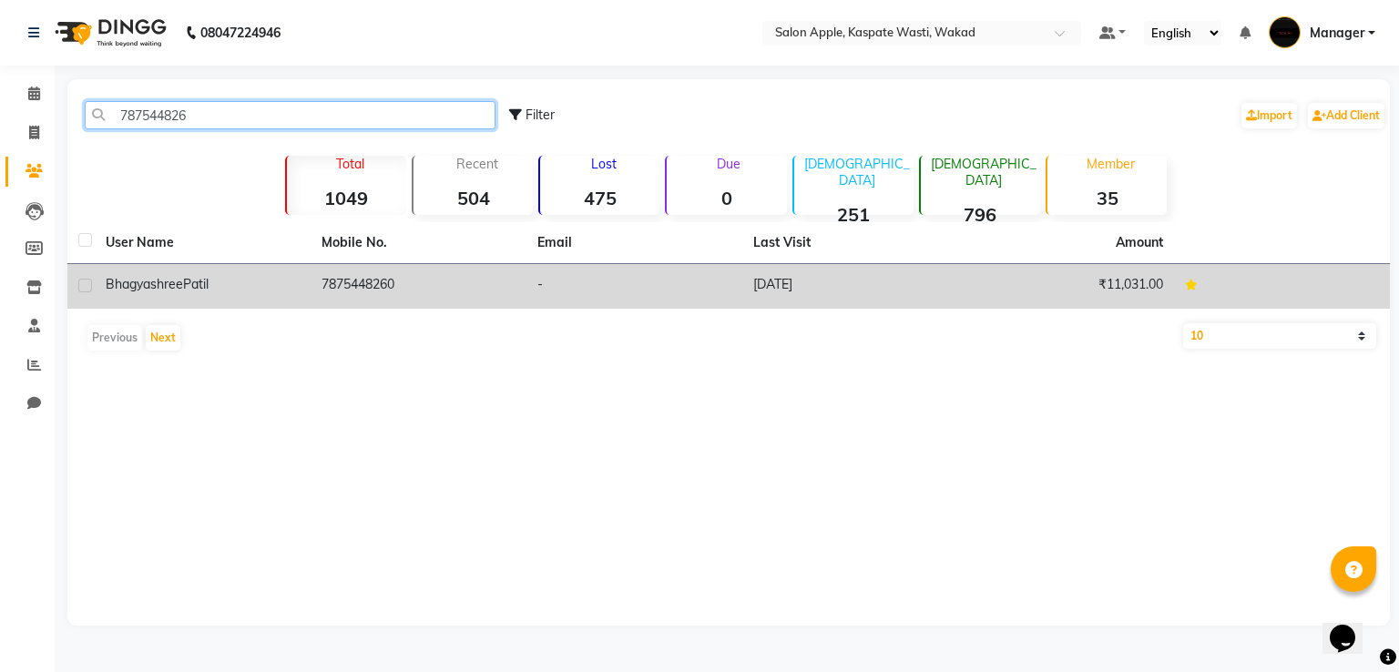
type input "787544826"
click at [131, 280] on span "Bhagyashree" at bounding box center [144, 284] width 77 height 16
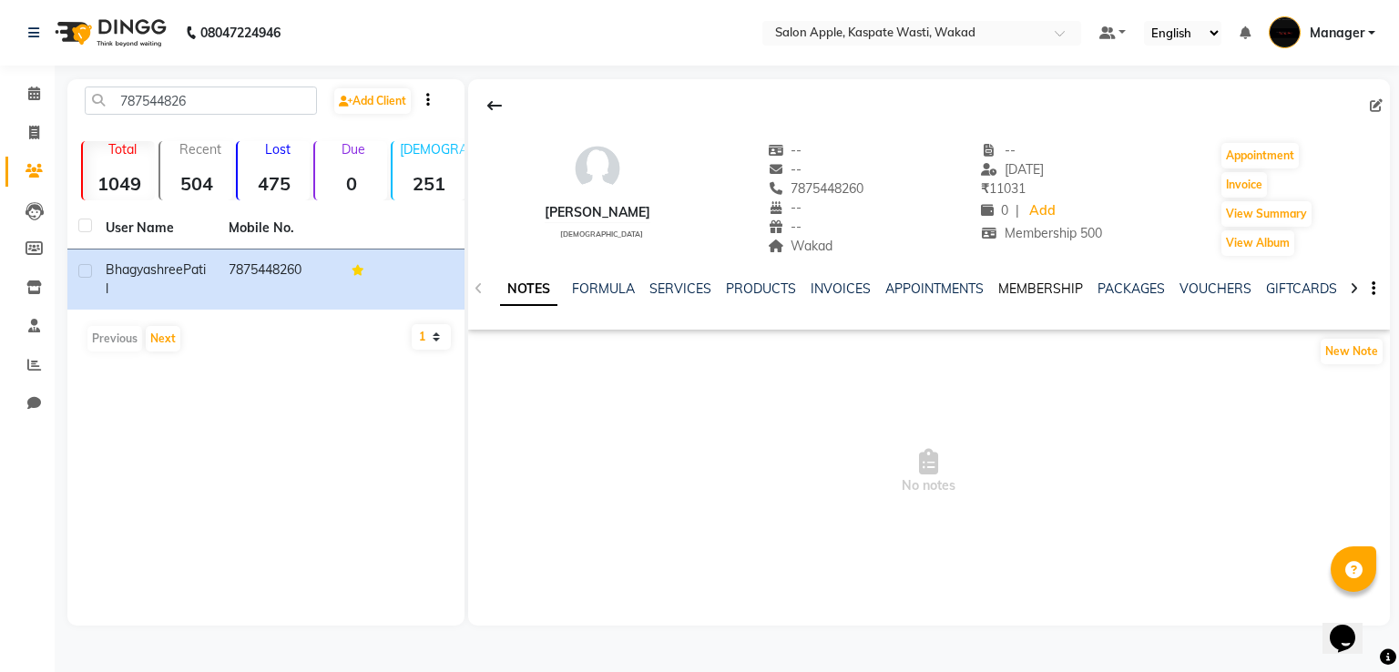
click at [1037, 292] on link "MEMBERSHIP" at bounding box center [1040, 288] width 85 height 16
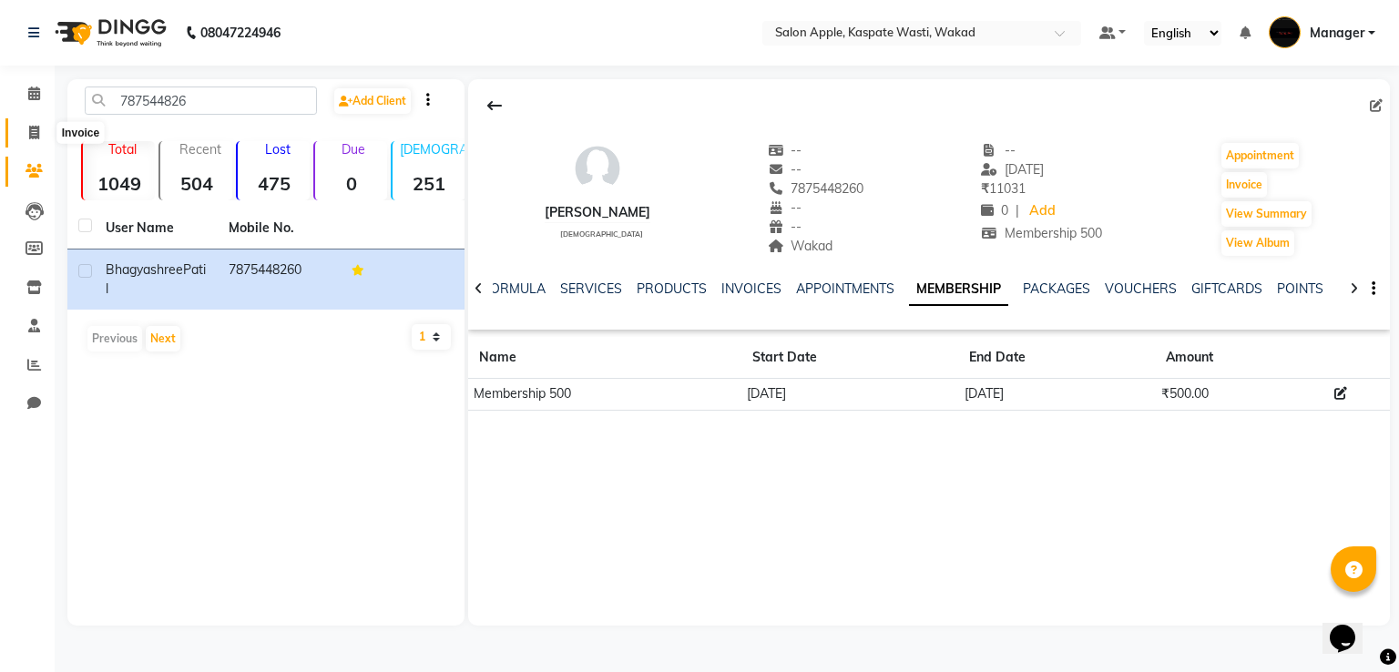
click at [27, 140] on span at bounding box center [34, 133] width 32 height 21
select select "7956"
select select "service"
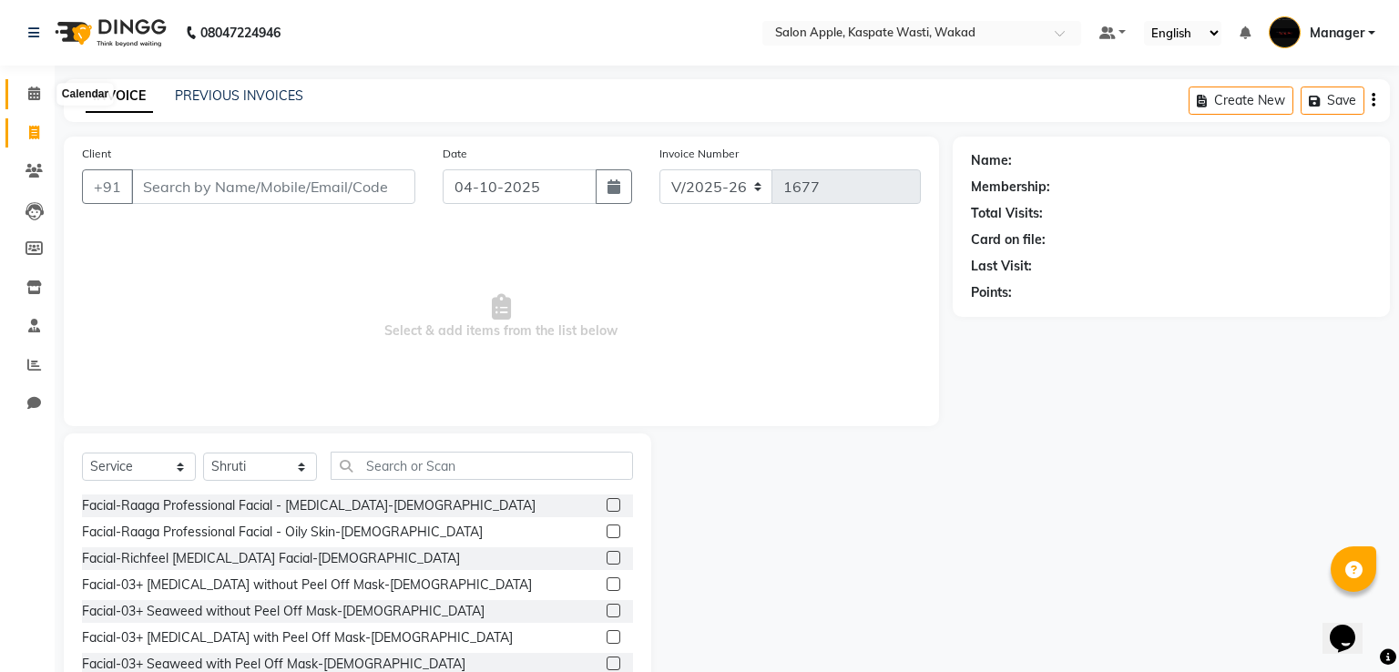
click at [37, 87] on icon at bounding box center [34, 94] width 12 height 14
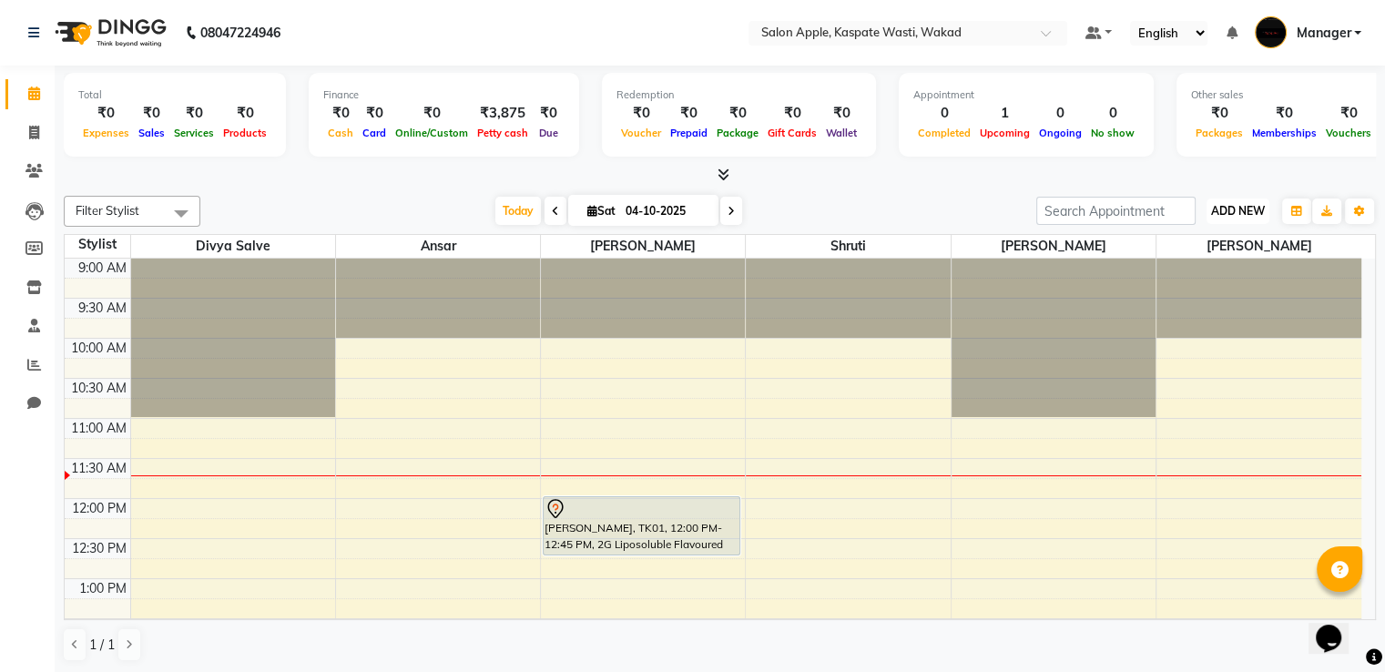
click at [1237, 213] on span "ADD NEW" at bounding box center [1238, 211] width 54 height 14
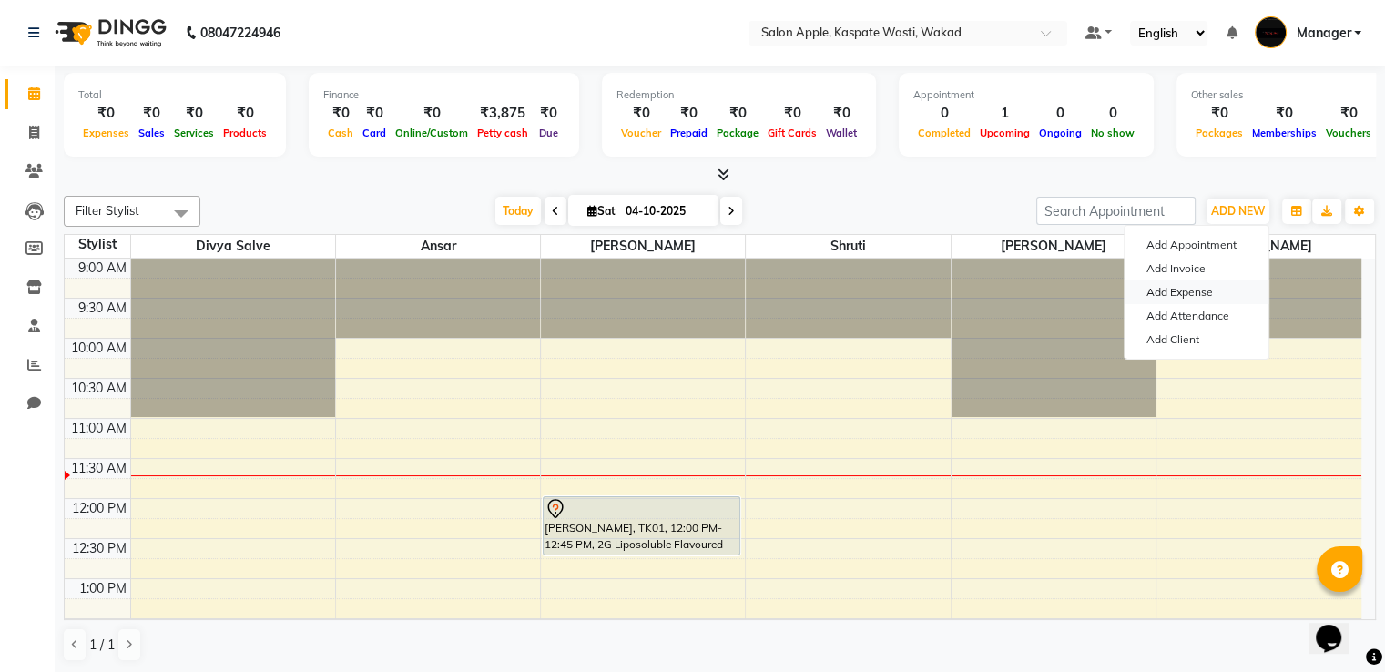
click at [1206, 283] on link "Add Expense" at bounding box center [1197, 292] width 144 height 24
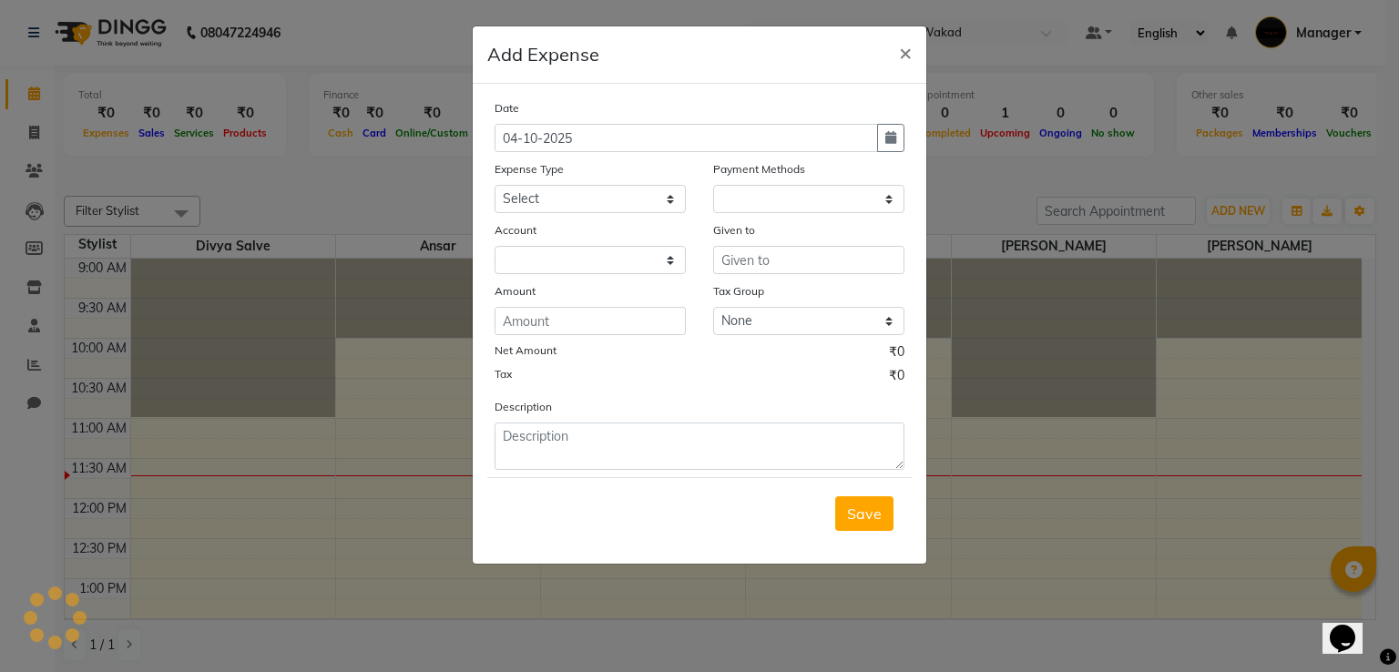
select select "1"
select select "7104"
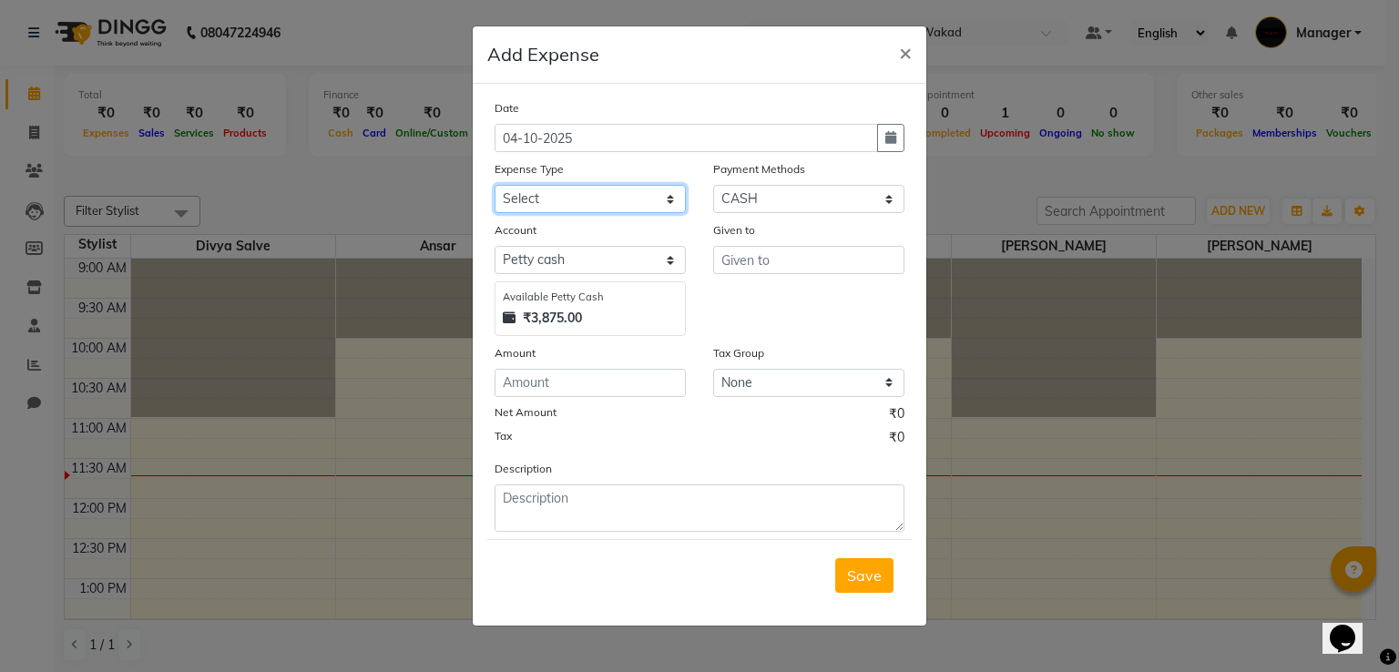
click at [586, 199] on select "Select CASH HANDED OVER TO OWNER Client Snacks Equipment Groceries House keepin…" at bounding box center [589, 199] width 191 height 28
select select "20741"
click at [494, 187] on select "Select CASH HANDED OVER TO OWNER Client Snacks Equipment Groceries House keepin…" at bounding box center [589, 199] width 191 height 28
click at [623, 383] on input "number" at bounding box center [589, 383] width 191 height 28
type input "70"
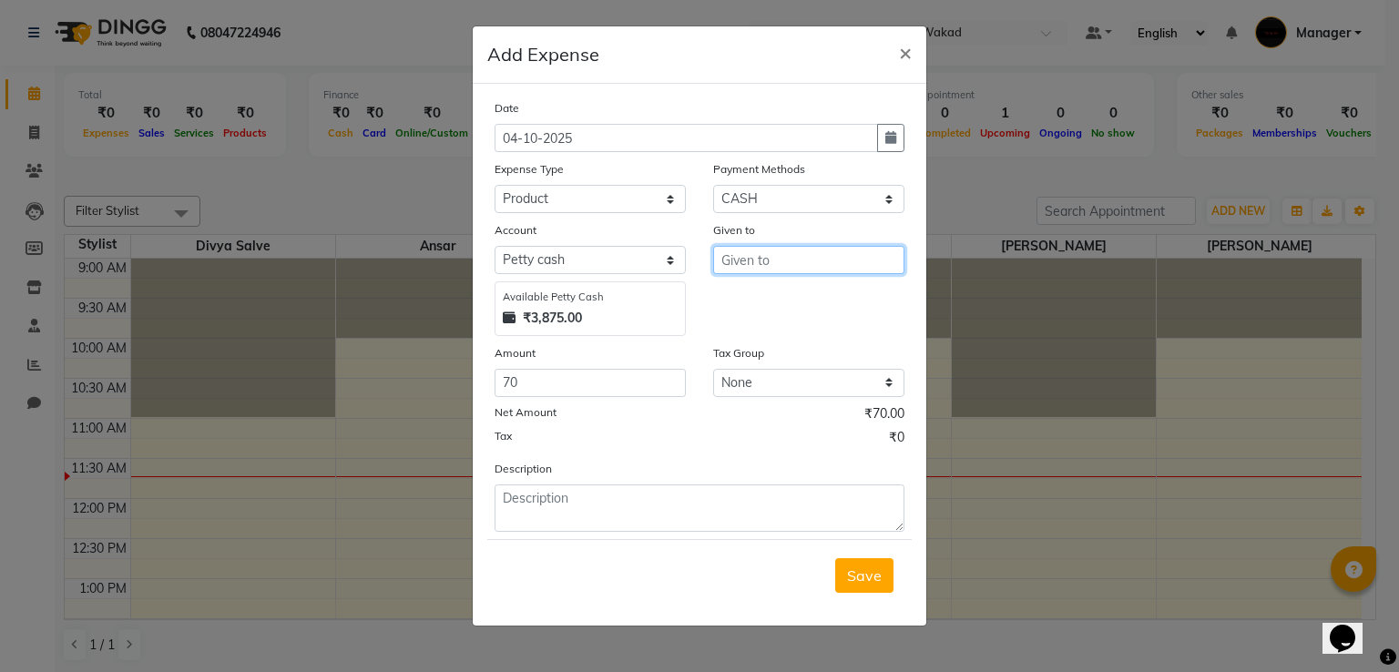
click at [823, 262] on input "text" at bounding box center [808, 260] width 191 height 28
type input "d"
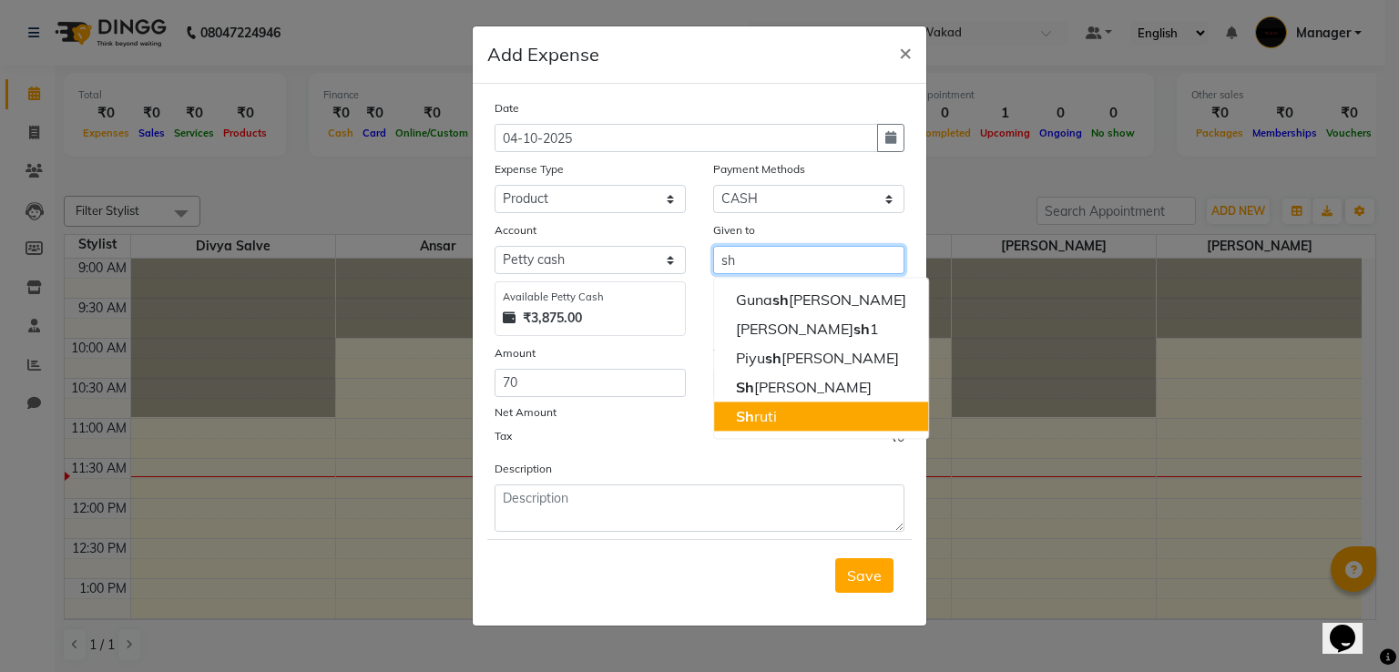
click at [785, 415] on button "Sh ruti" at bounding box center [821, 416] width 214 height 29
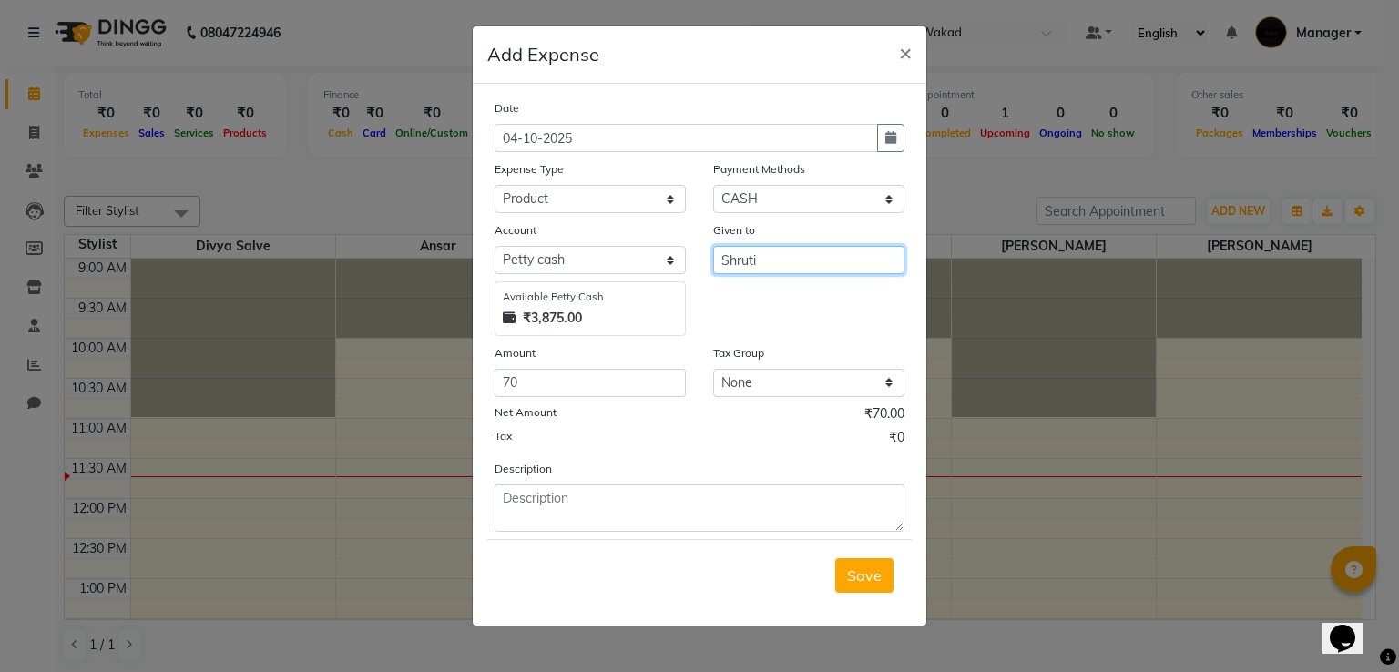
type input "Shruti"
click at [835, 539] on form "Date [DATE] Expense Type Select CASH HANDED OVER TO OWNER Client Snacks Equipme…" at bounding box center [699, 354] width 424 height 513
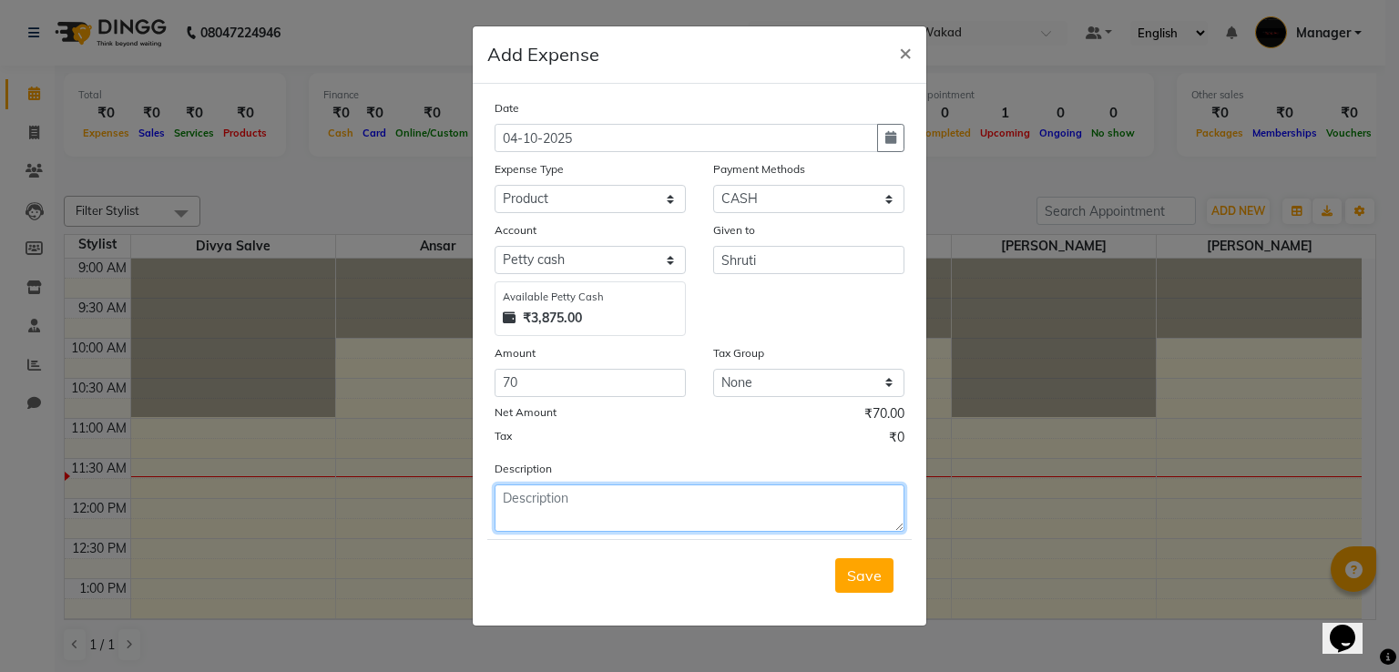
click at [830, 506] on textarea at bounding box center [699, 507] width 410 height 47
type textarea "sheet mask"
click at [861, 585] on span "Save" at bounding box center [864, 575] width 35 height 18
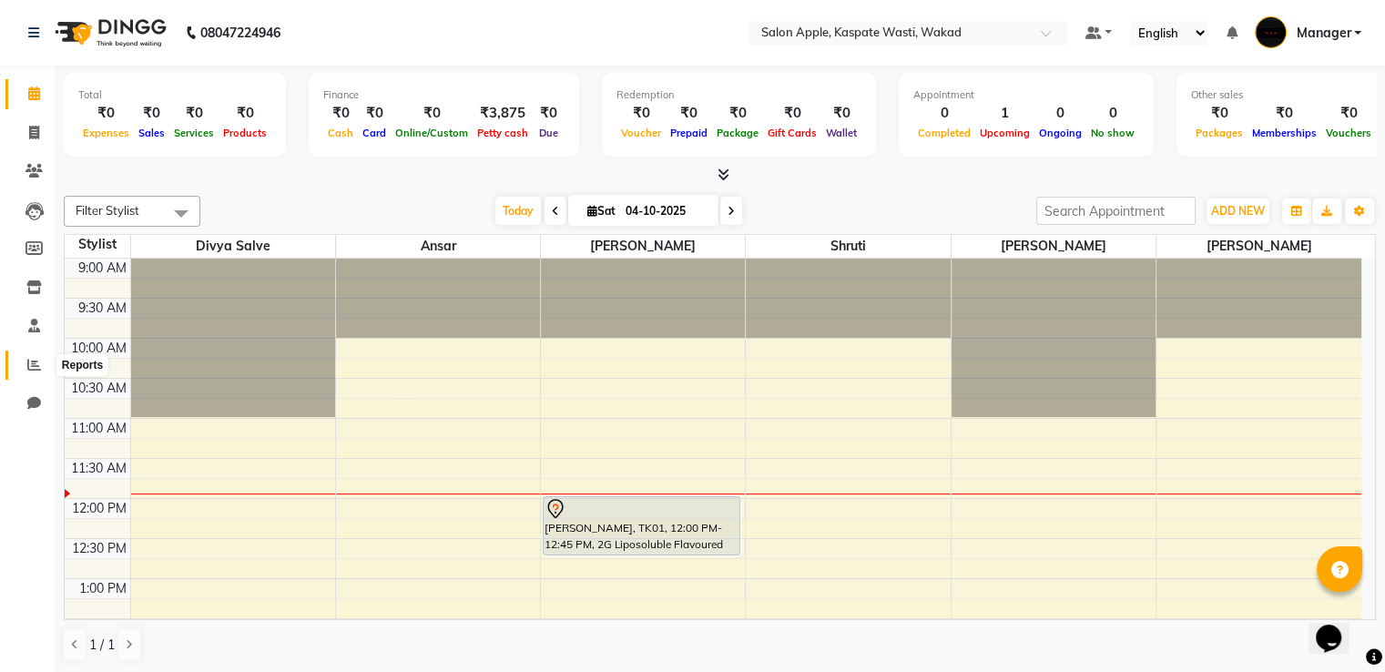
click at [27, 365] on icon at bounding box center [34, 365] width 14 height 14
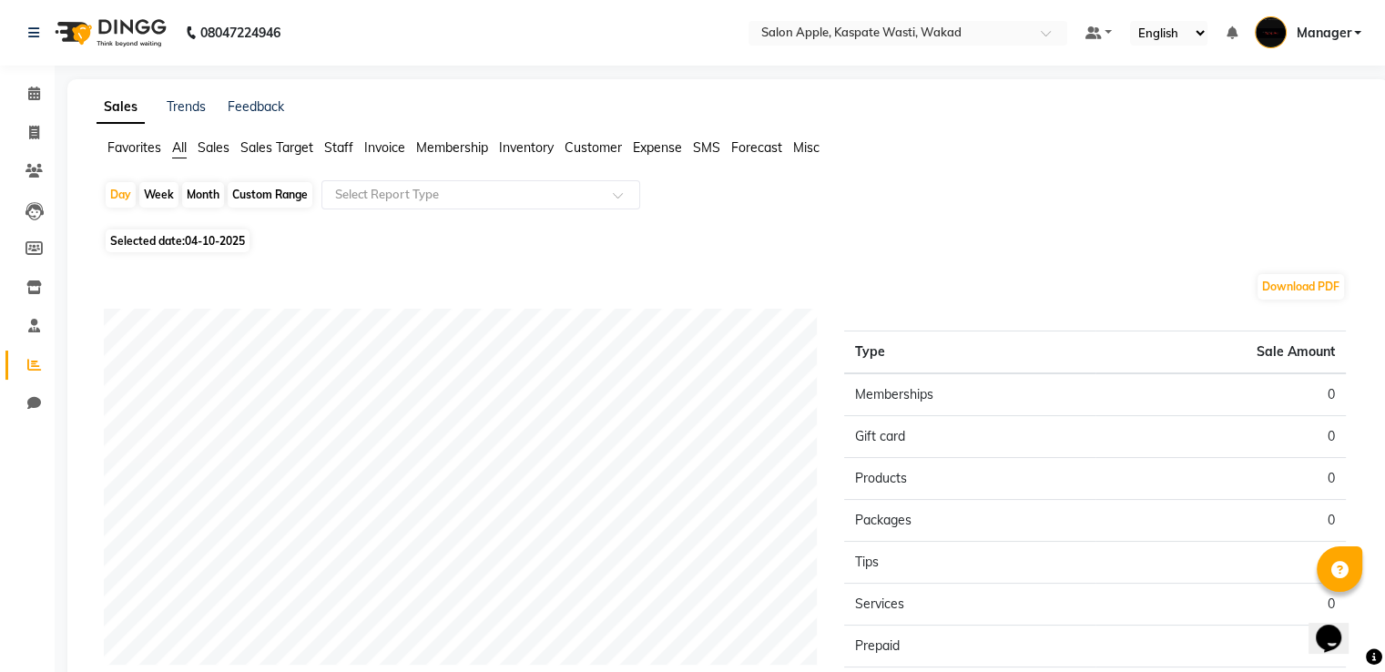
click at [219, 152] on span "Sales" at bounding box center [214, 147] width 32 height 16
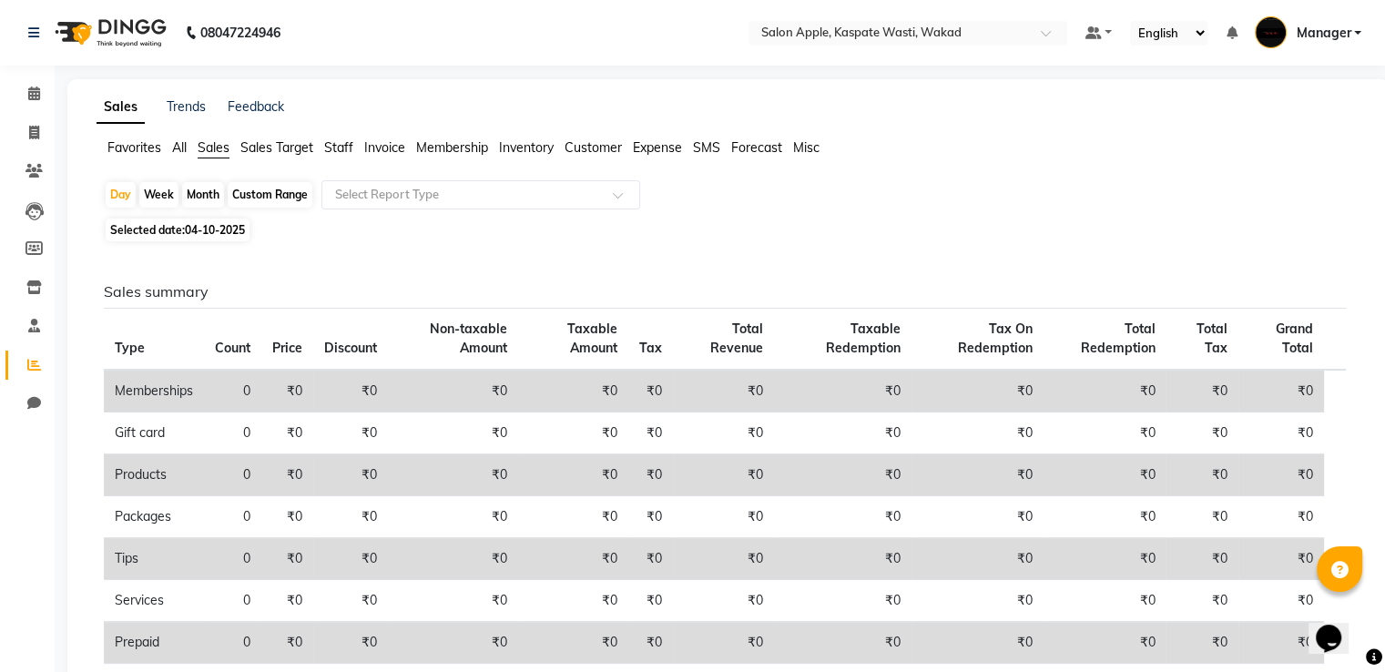
click at [201, 188] on div "Month" at bounding box center [203, 194] width 42 height 25
select select "10"
select select "2025"
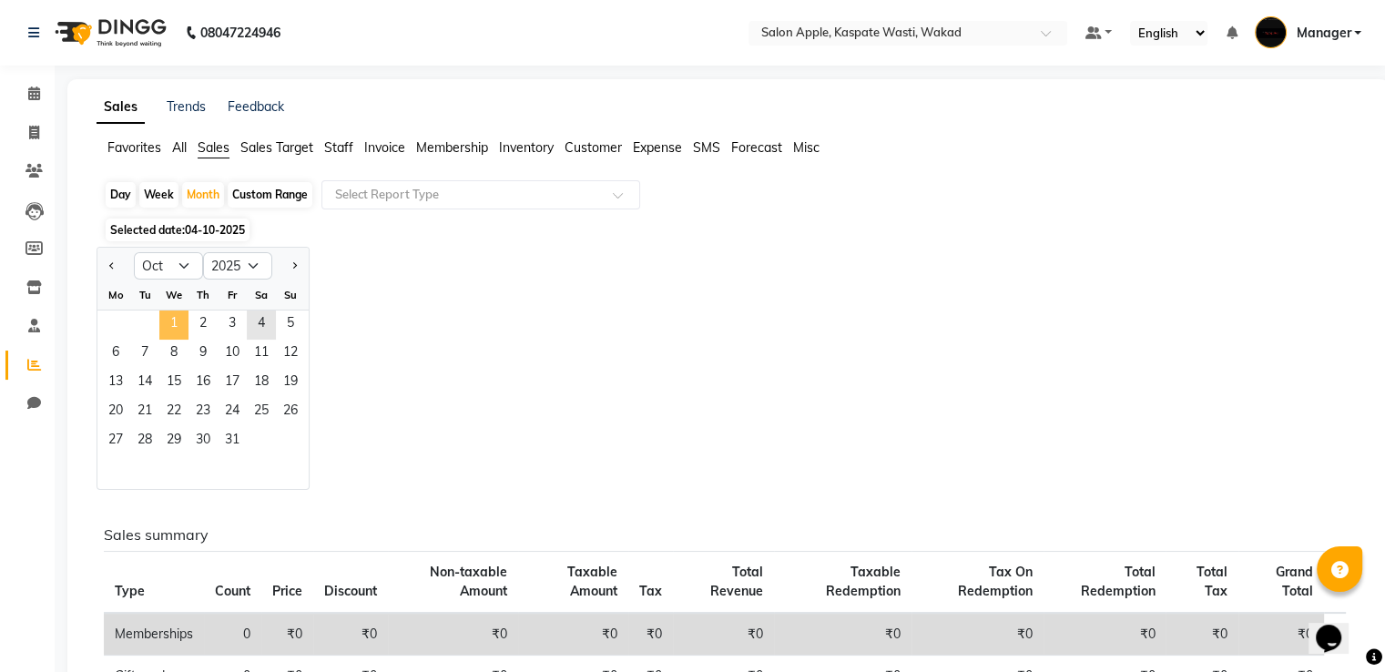
click at [172, 335] on span "1" at bounding box center [173, 325] width 29 height 29
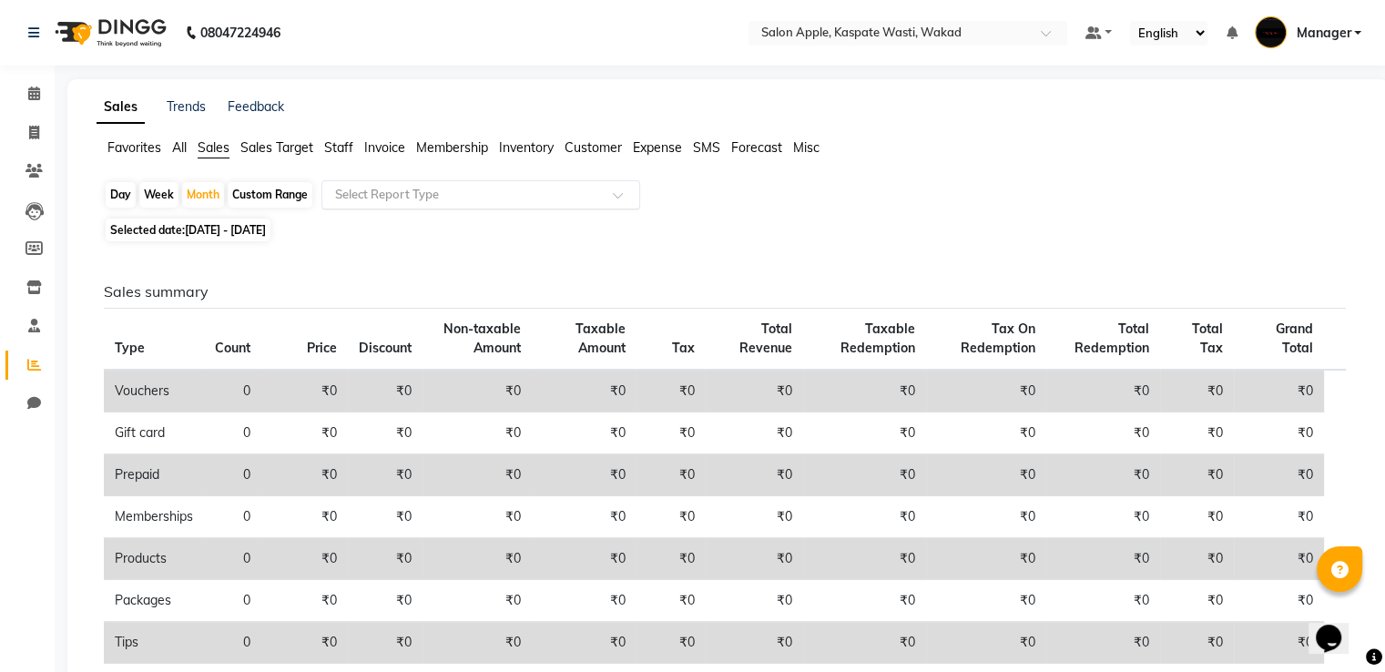
click at [429, 189] on input "text" at bounding box center [462, 195] width 262 height 18
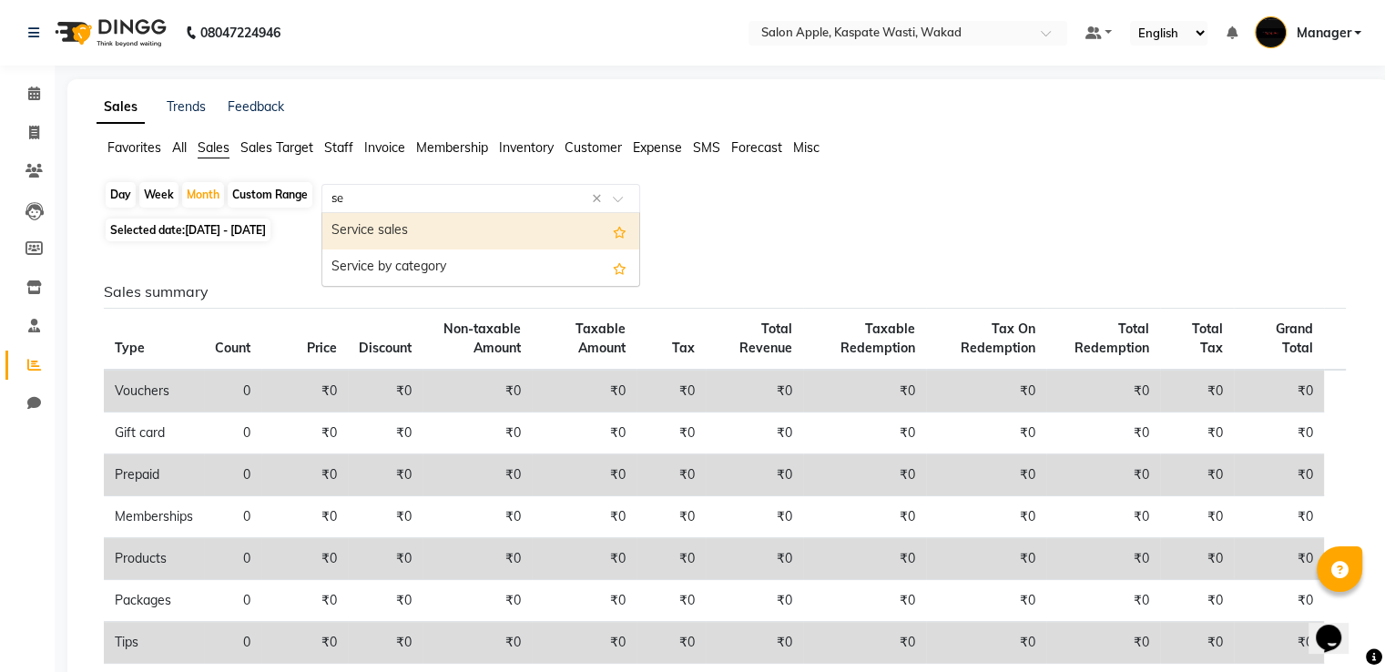
type input "ser"
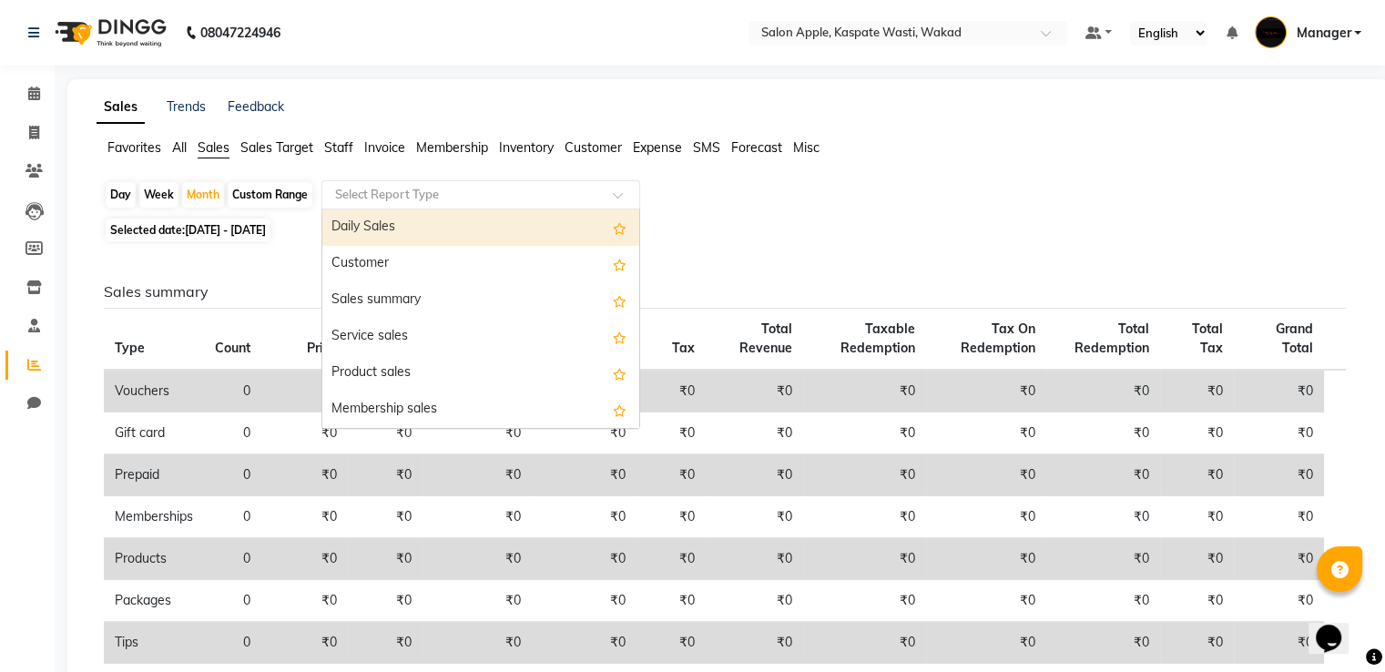
click at [178, 145] on span "All" at bounding box center [179, 147] width 15 height 16
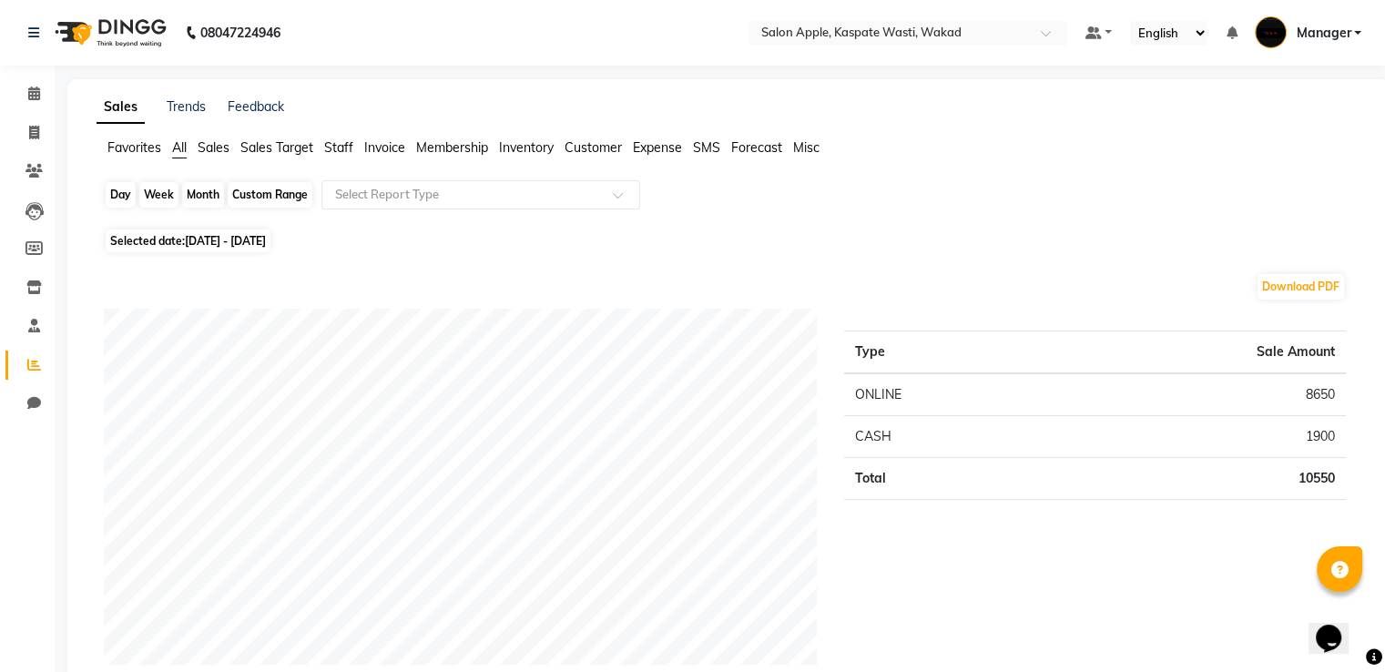
click at [199, 197] on div "Month" at bounding box center [203, 194] width 42 height 25
select select "10"
select select "2025"
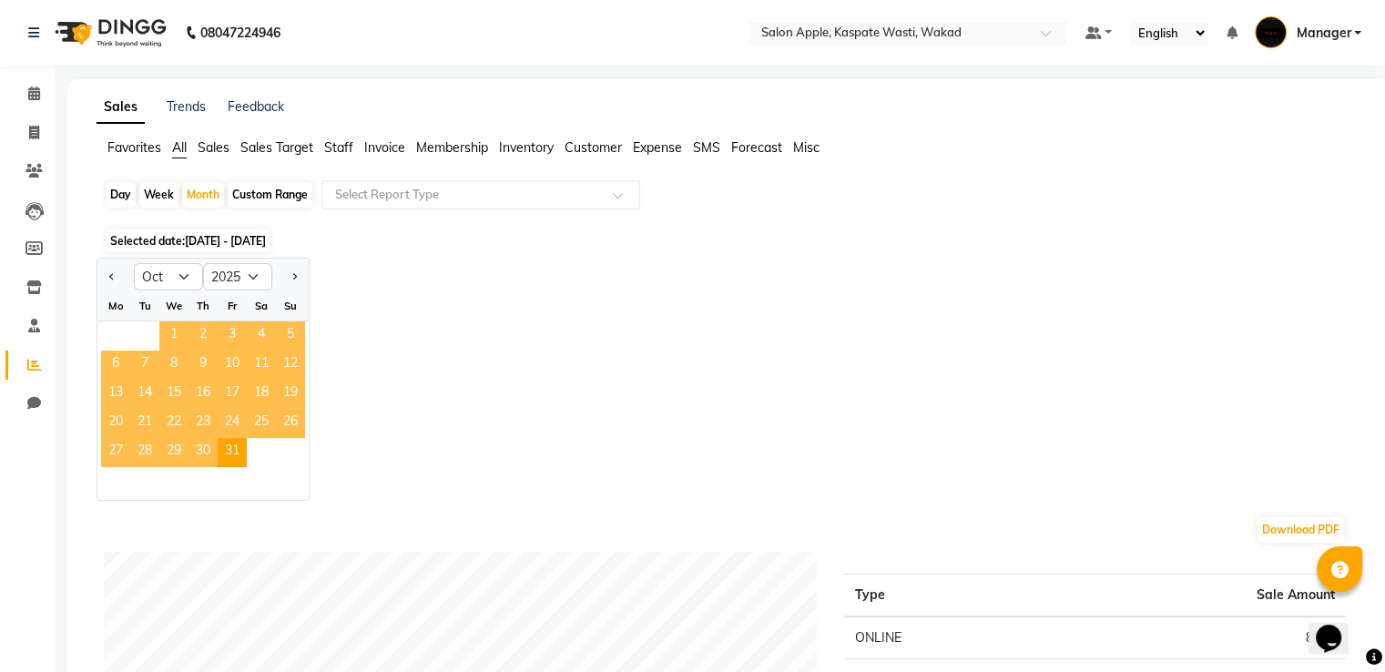
drag, startPoint x: 178, startPoint y: 338, endPoint x: 168, endPoint y: 335, distance: 11.3
click at [176, 338] on span "1" at bounding box center [173, 335] width 29 height 29
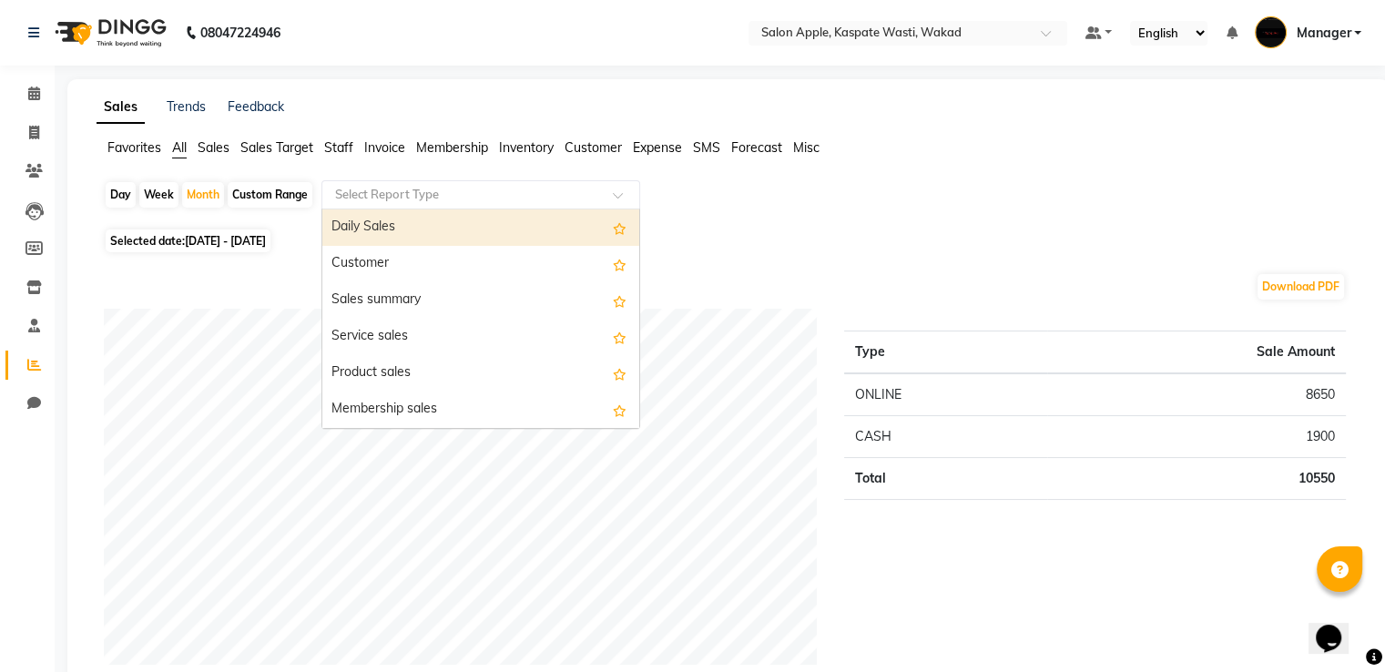
click at [507, 188] on input "text" at bounding box center [462, 195] width 262 height 18
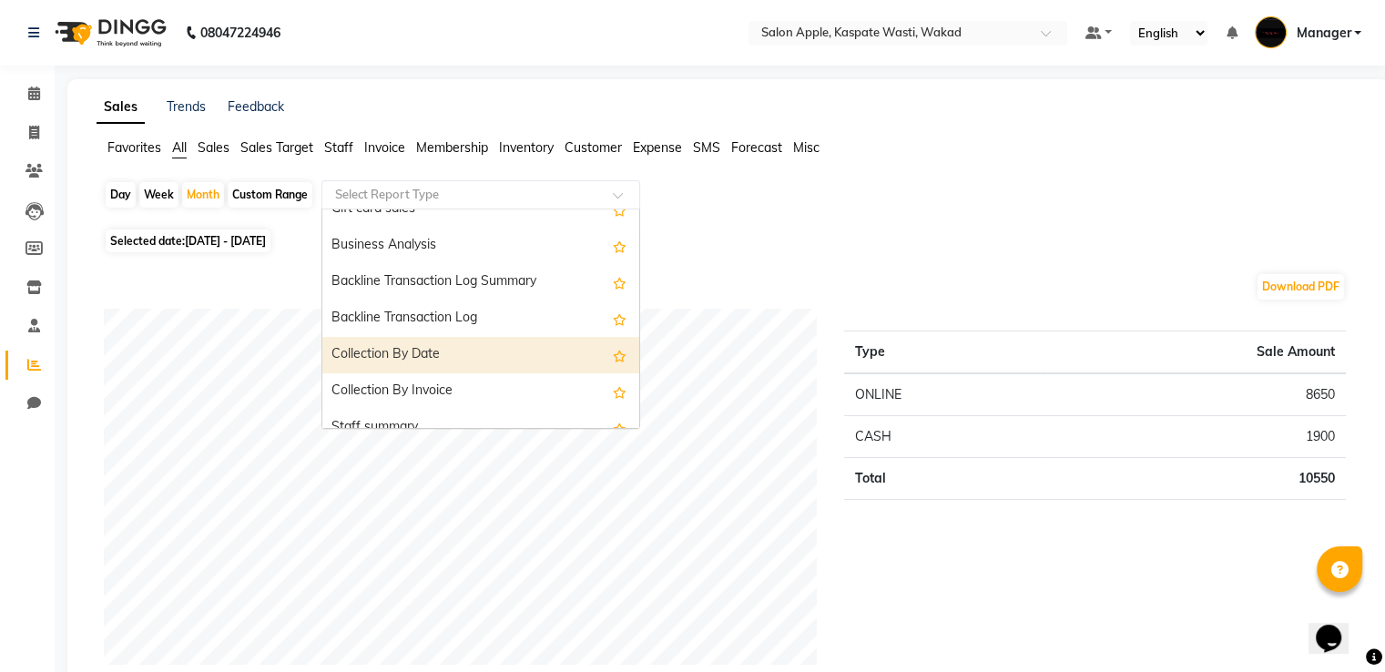
scroll to position [546, 0]
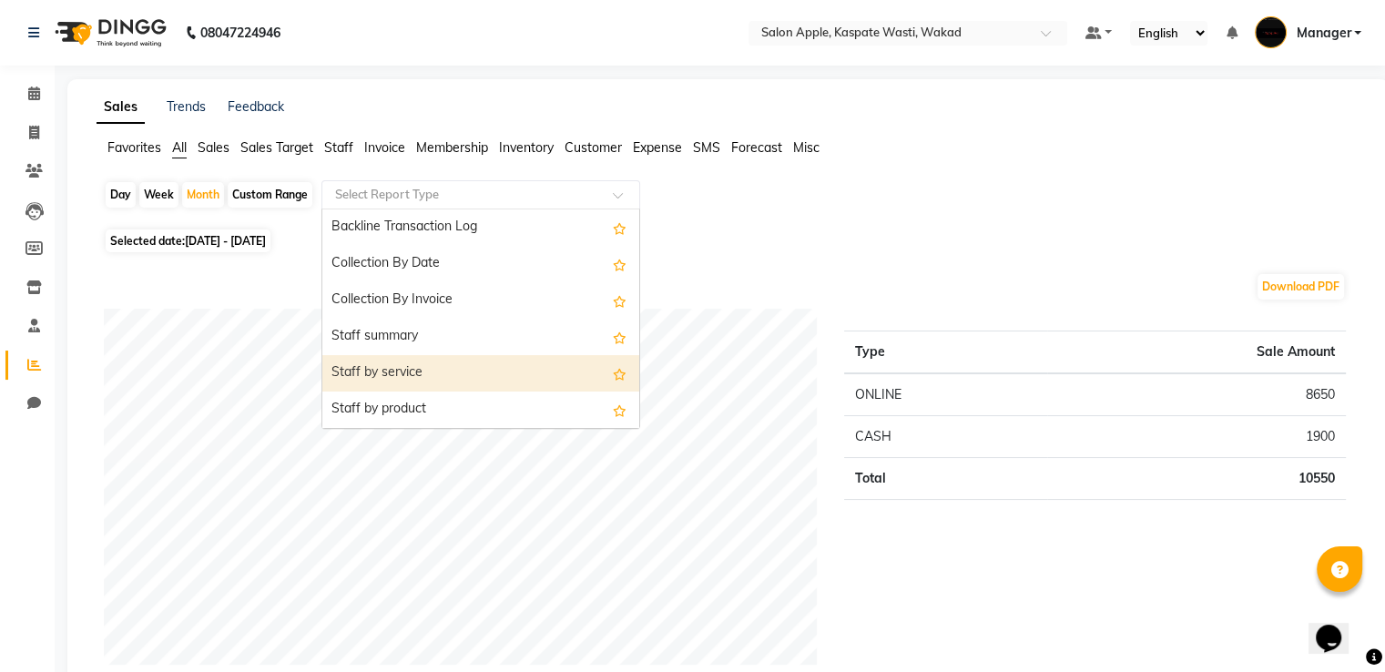
click at [401, 365] on div "Staff by service" at bounding box center [480, 373] width 317 height 36
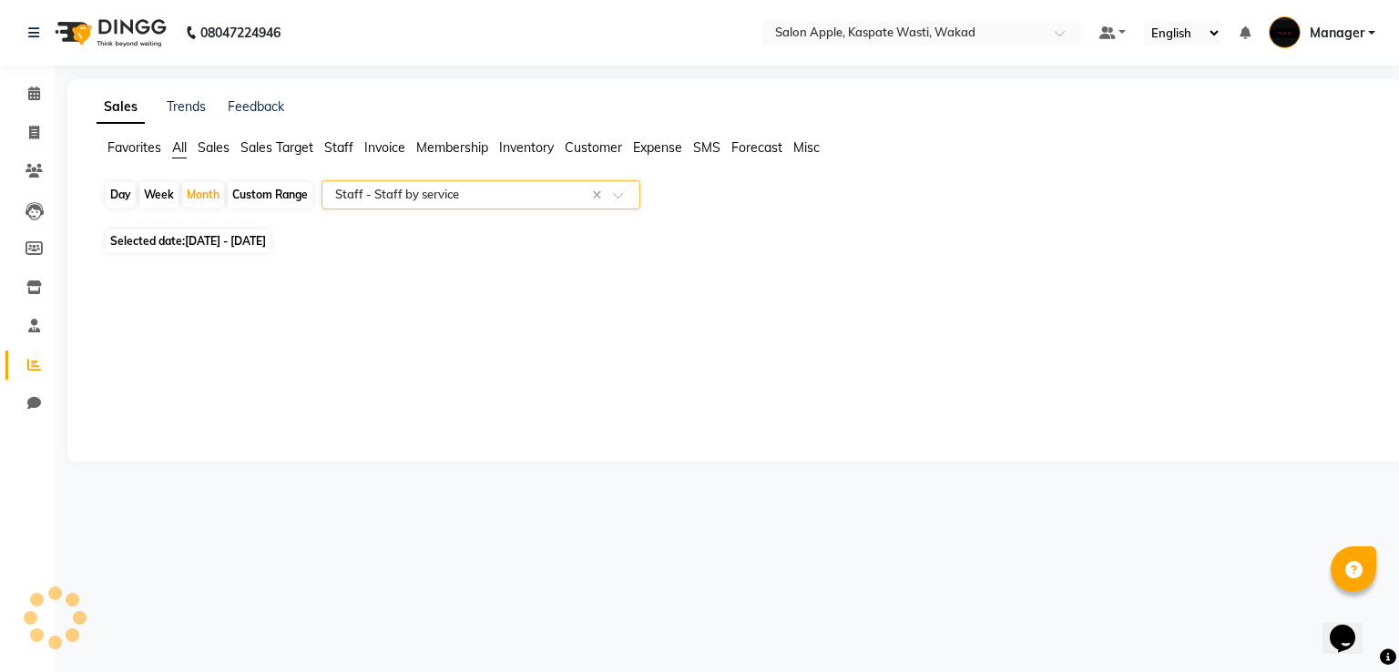
select select "full_report"
select select "csv"
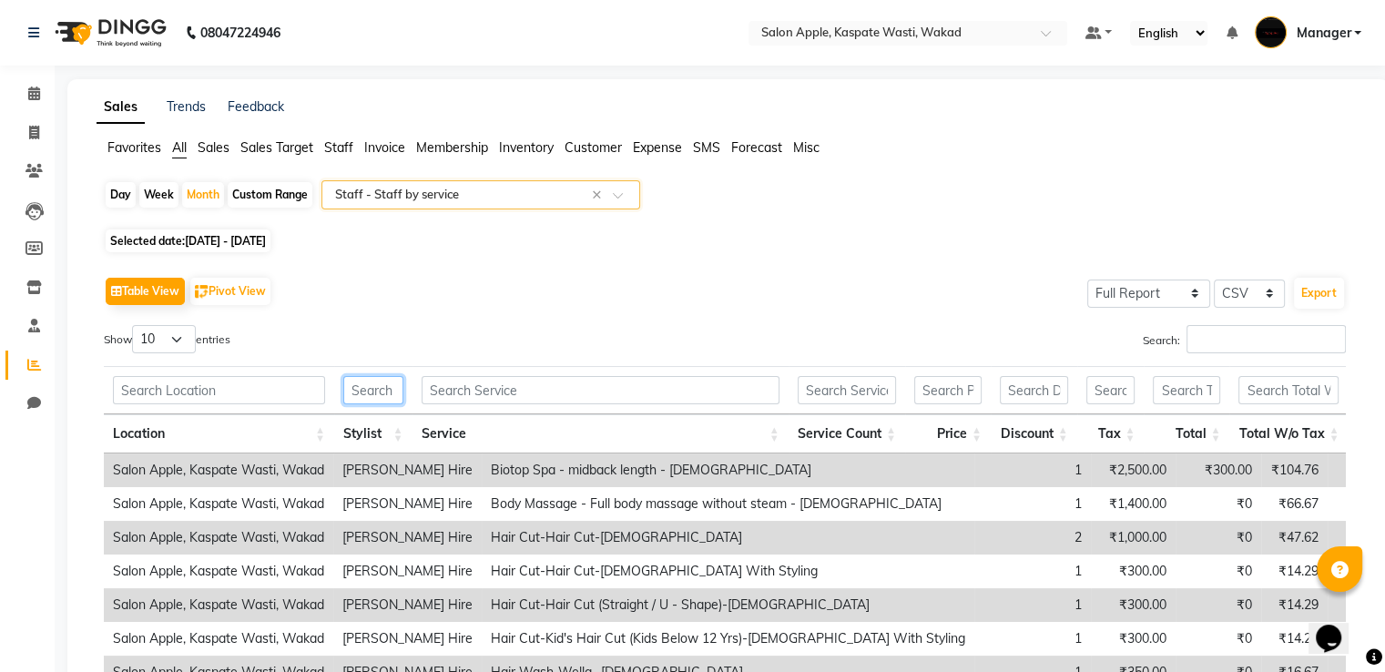
click at [375, 391] on input "text" at bounding box center [372, 390] width 59 height 28
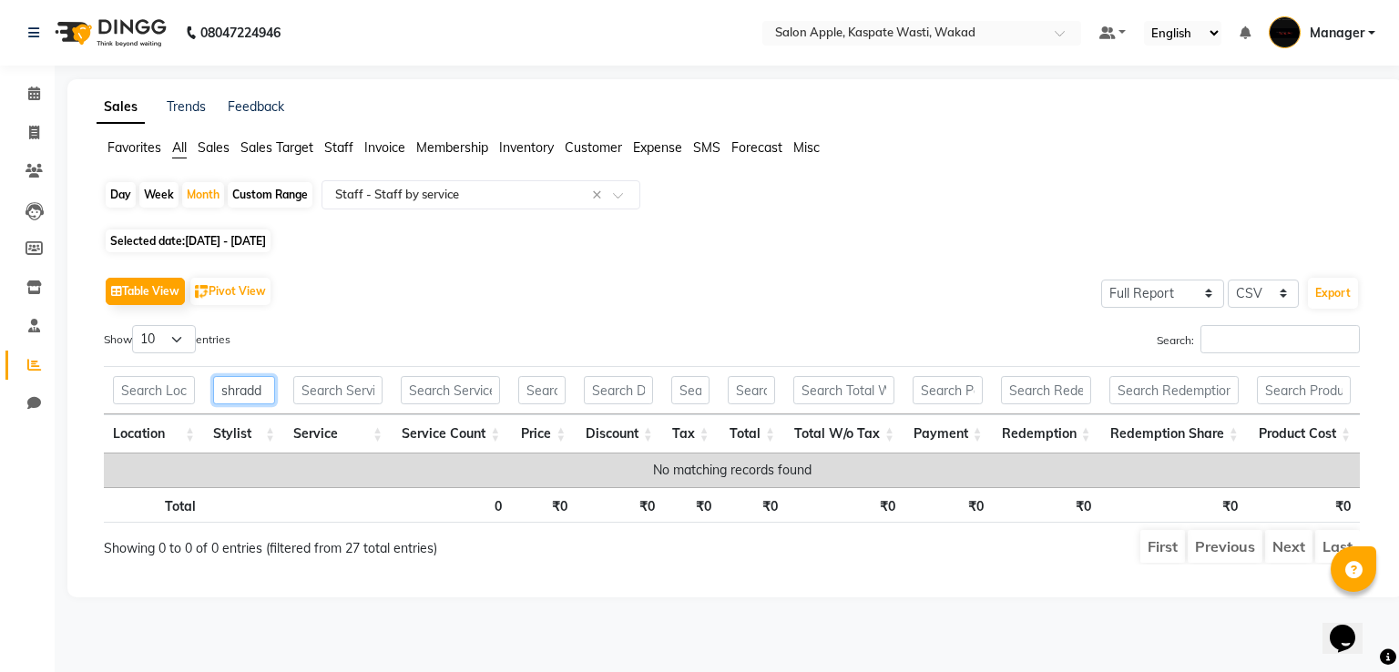
type input "shradd"
click at [360, 393] on input "text" at bounding box center [337, 390] width 89 height 28
type input "wax"
click at [266, 386] on input "shradd" at bounding box center [244, 390] width 62 height 28
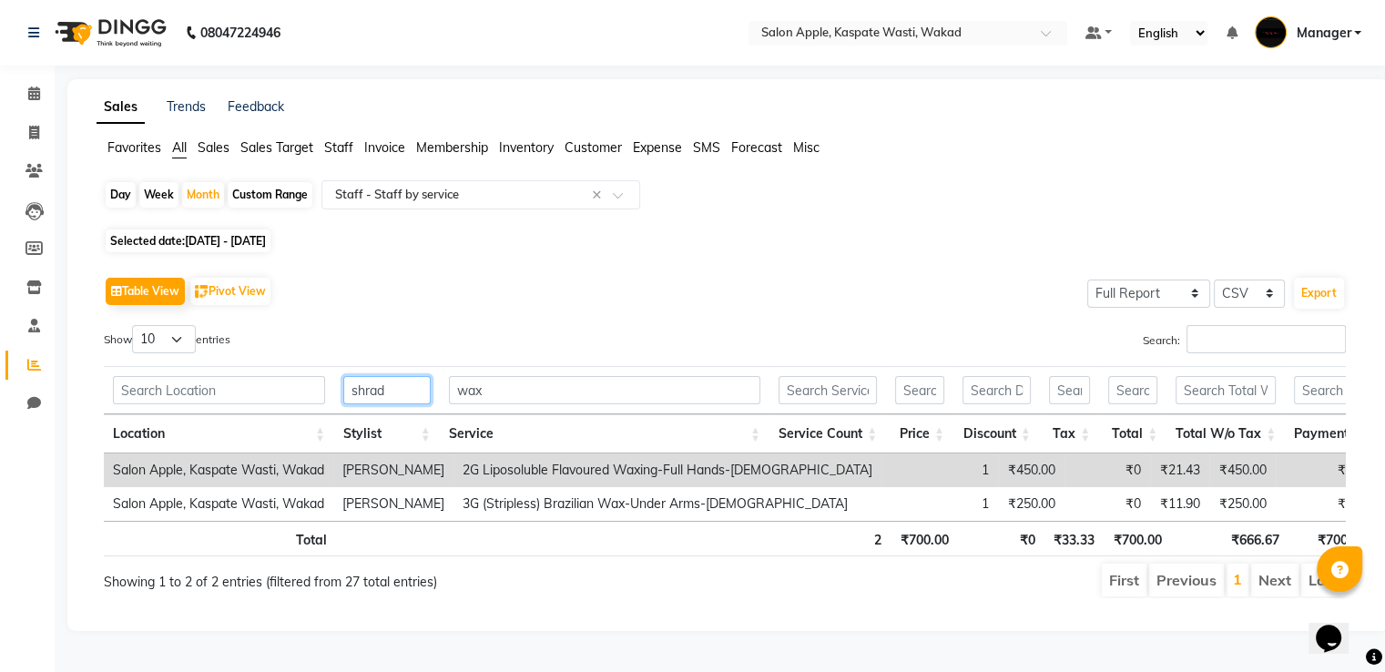
type input "shrad"
click at [248, 237] on span "[DATE] - [DATE]" at bounding box center [225, 241] width 81 height 14
select select "10"
select select "2025"
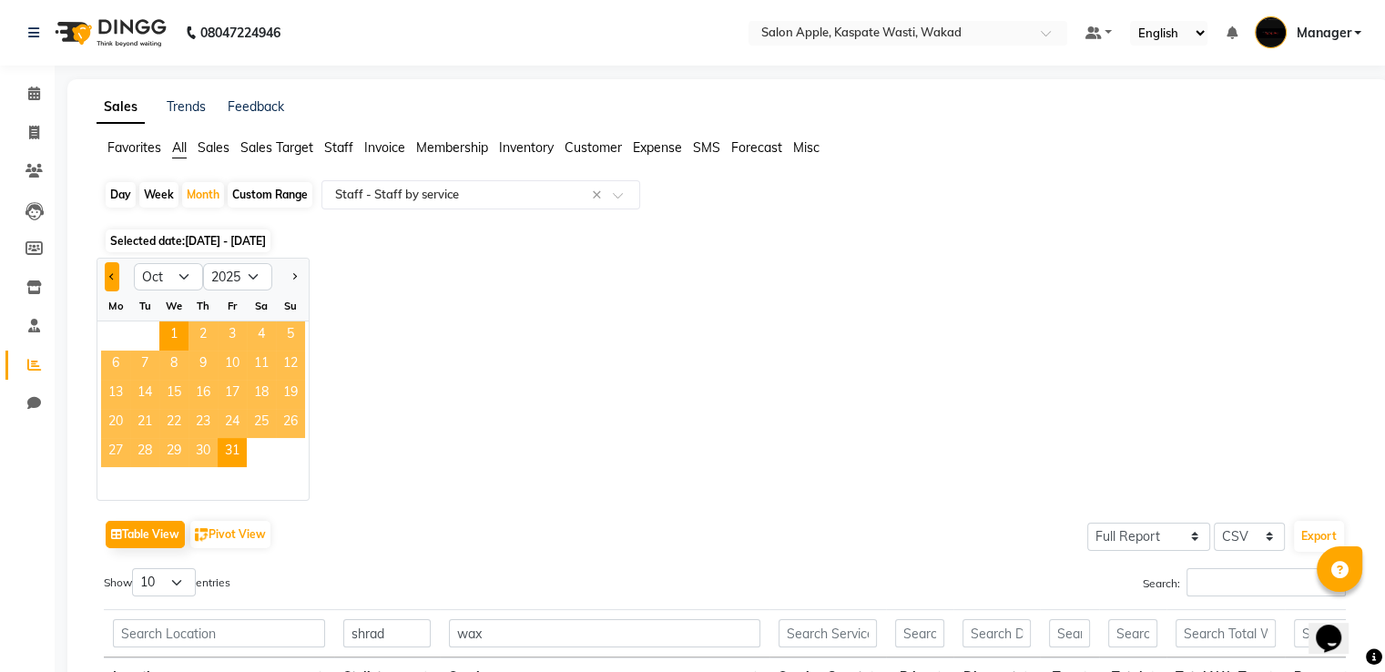
click at [114, 270] on button "Previous month" at bounding box center [112, 276] width 15 height 29
select select "9"
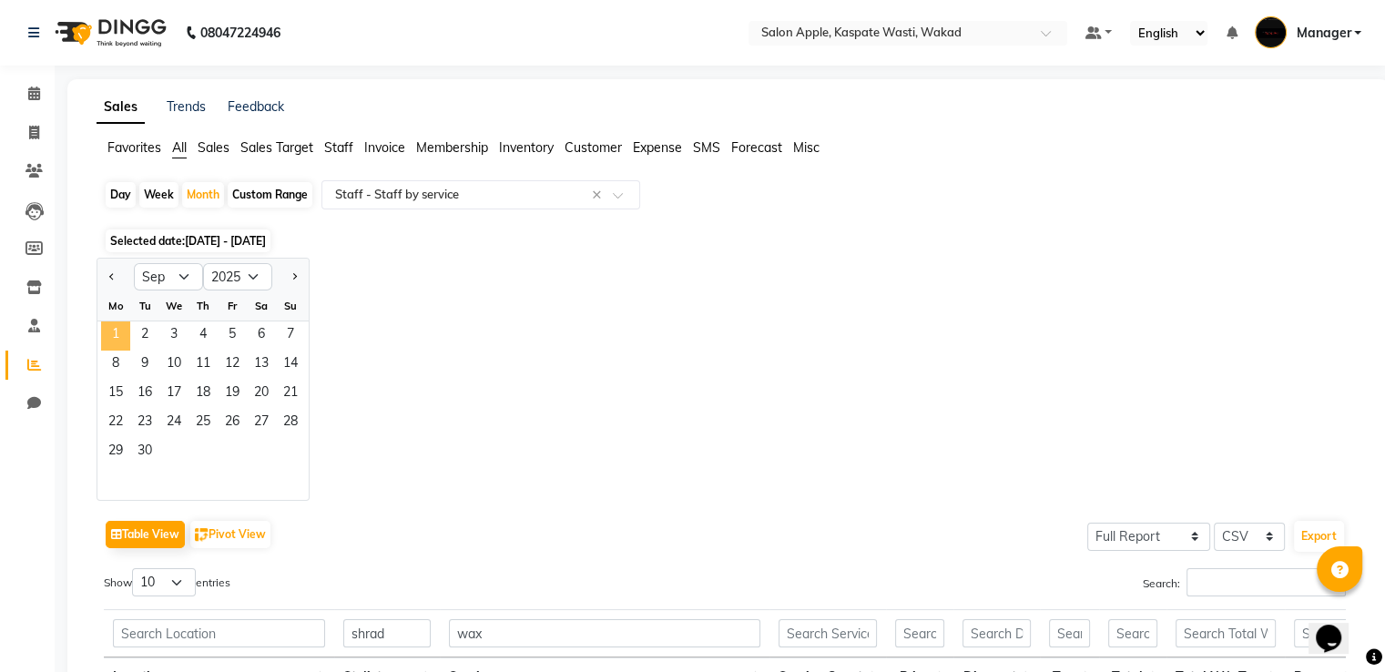
click at [125, 330] on span "1" at bounding box center [115, 335] width 29 height 29
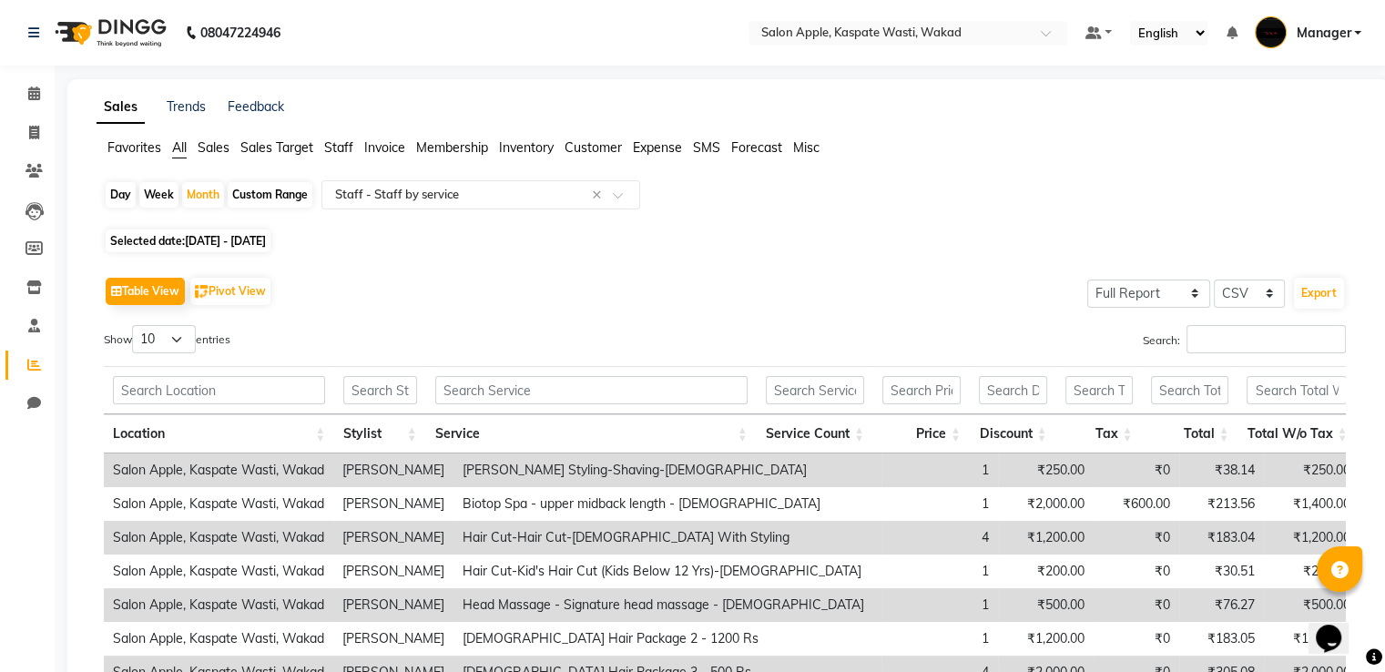
scroll to position [91, 0]
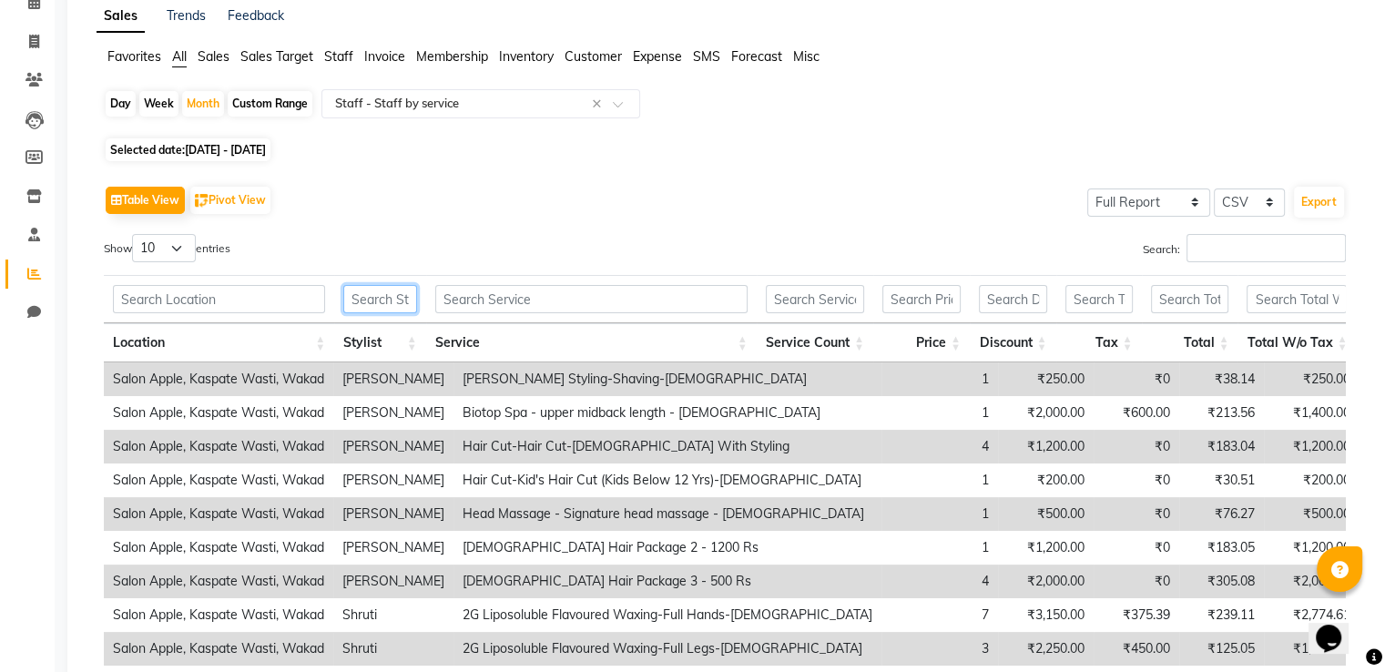
click at [387, 310] on input "text" at bounding box center [379, 299] width 73 height 28
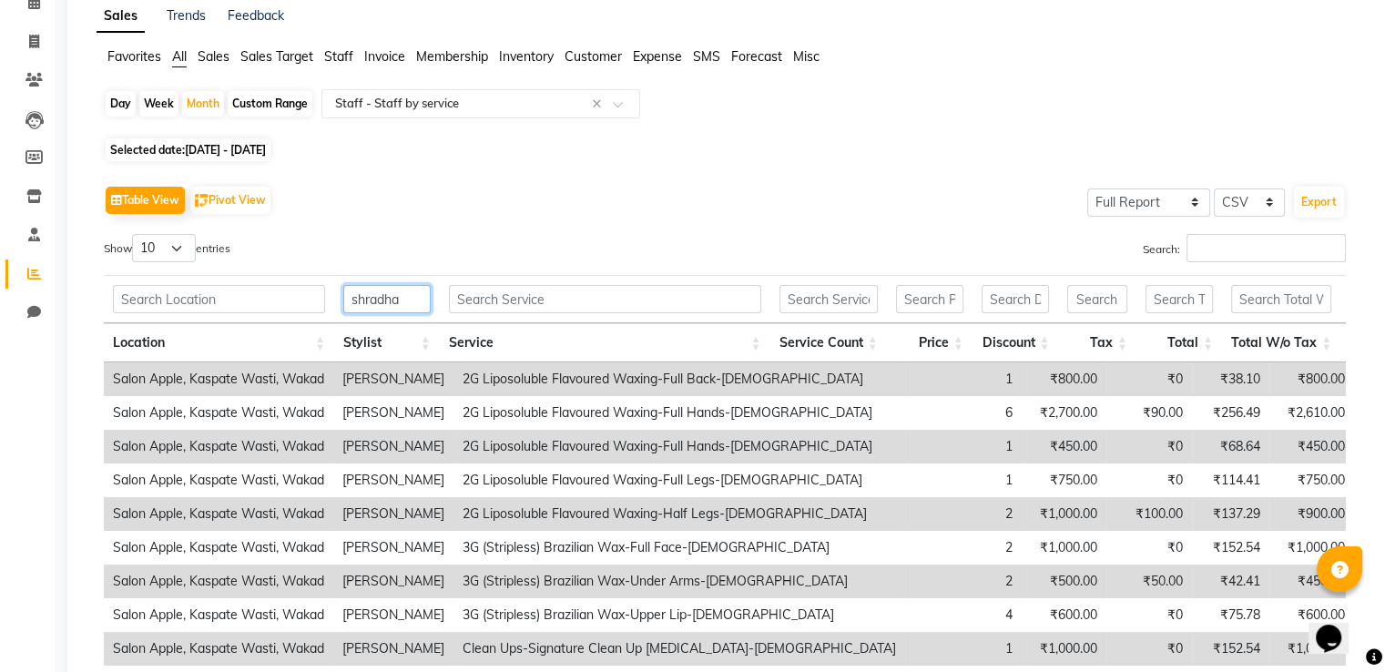
type input "shradha"
click at [511, 288] on input "text" at bounding box center [605, 299] width 312 height 28
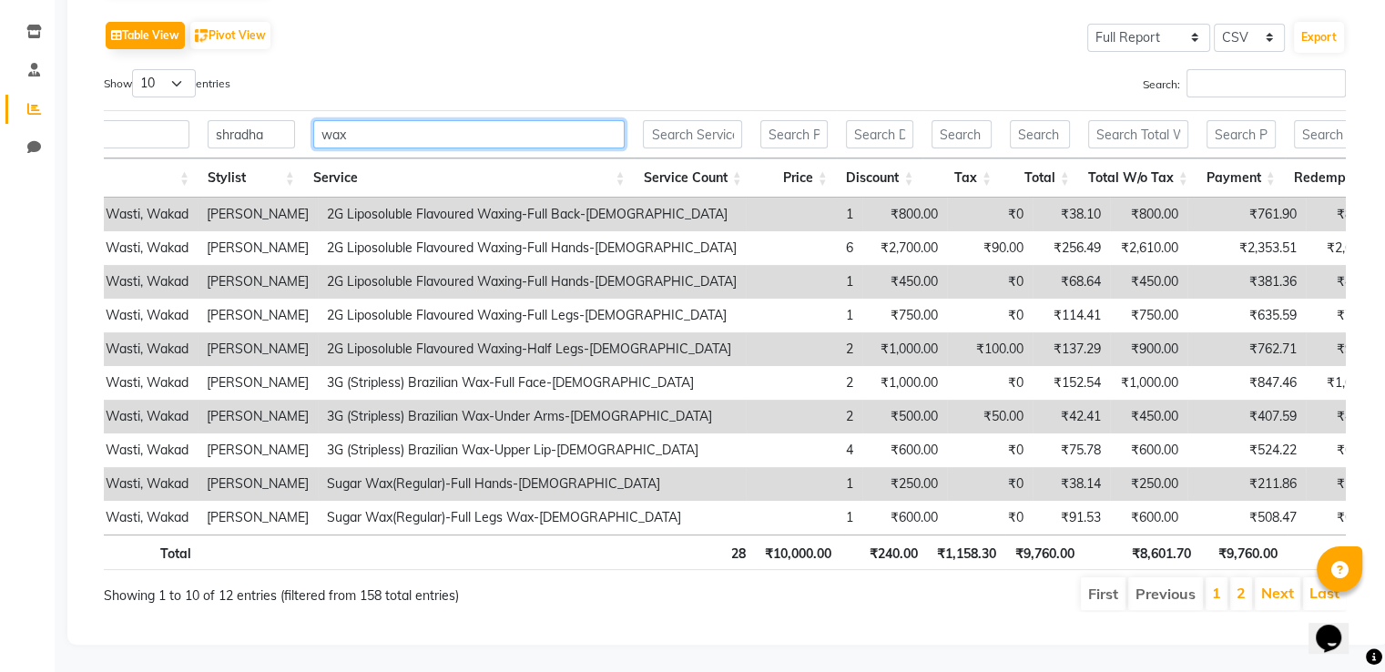
scroll to position [0, 138]
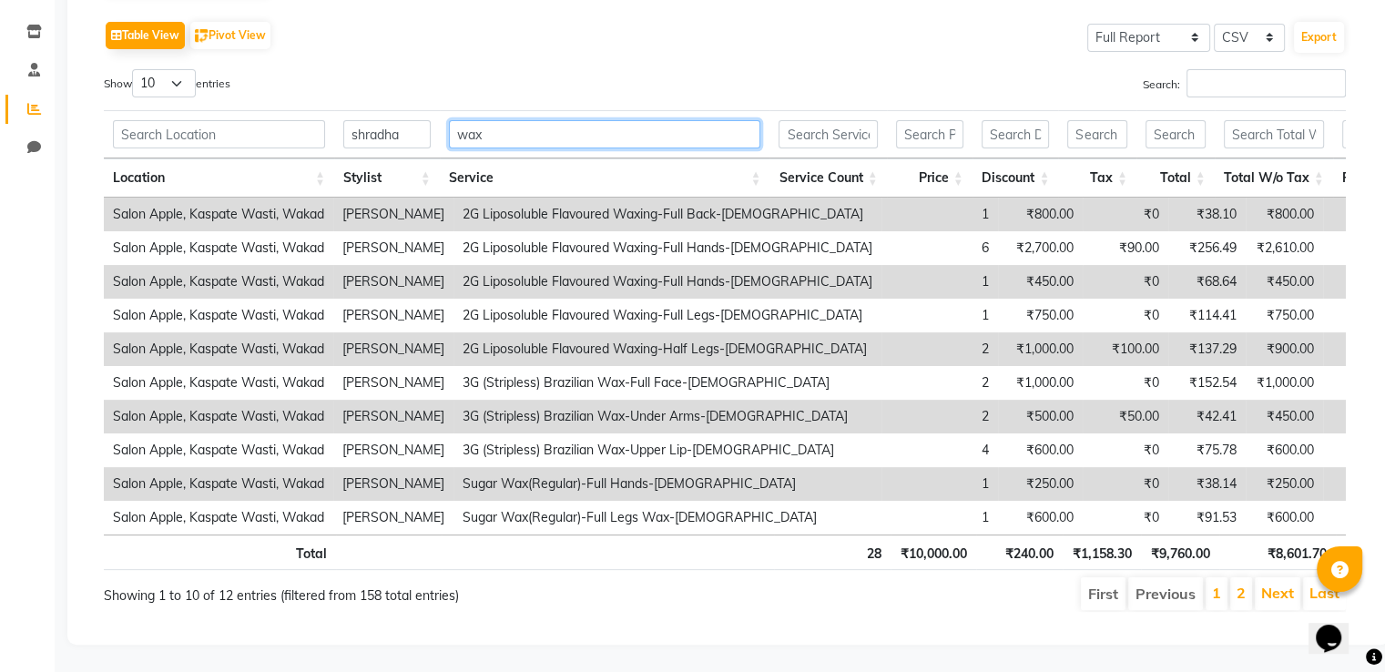
click at [499, 120] on input "wax" at bounding box center [605, 134] width 312 height 28
type input "w"
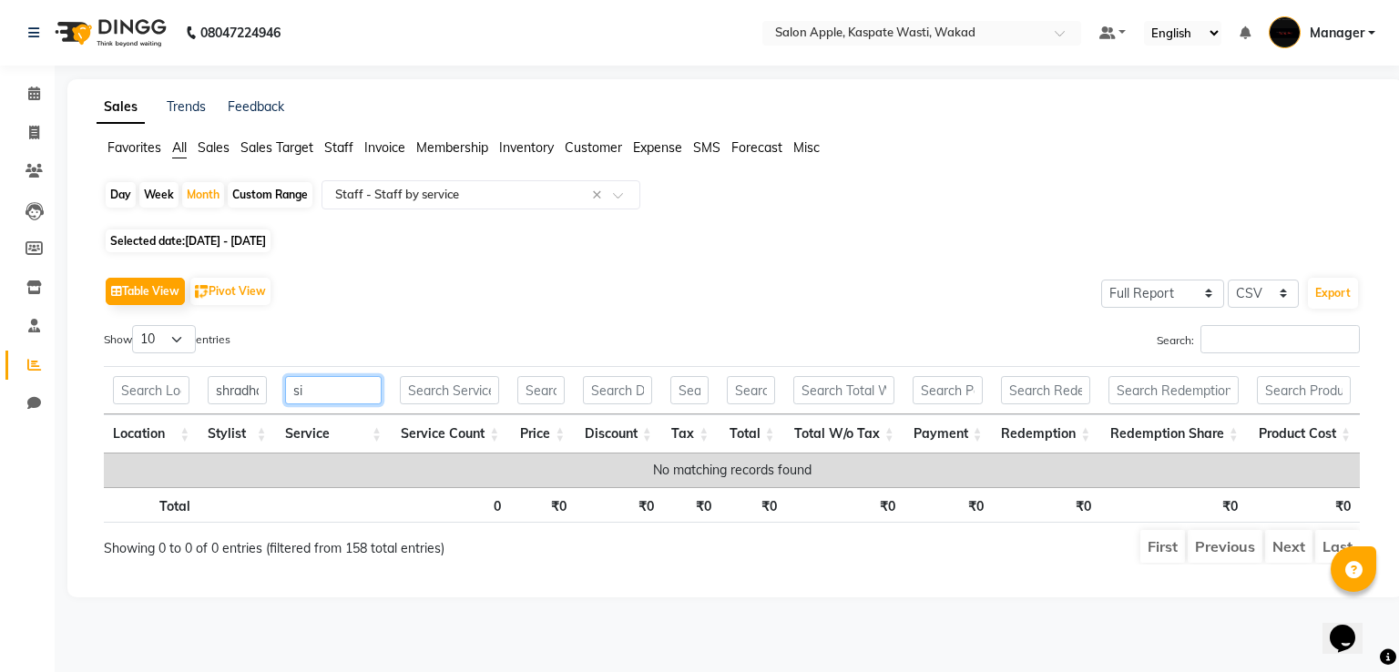
type input "s"
type input "f"
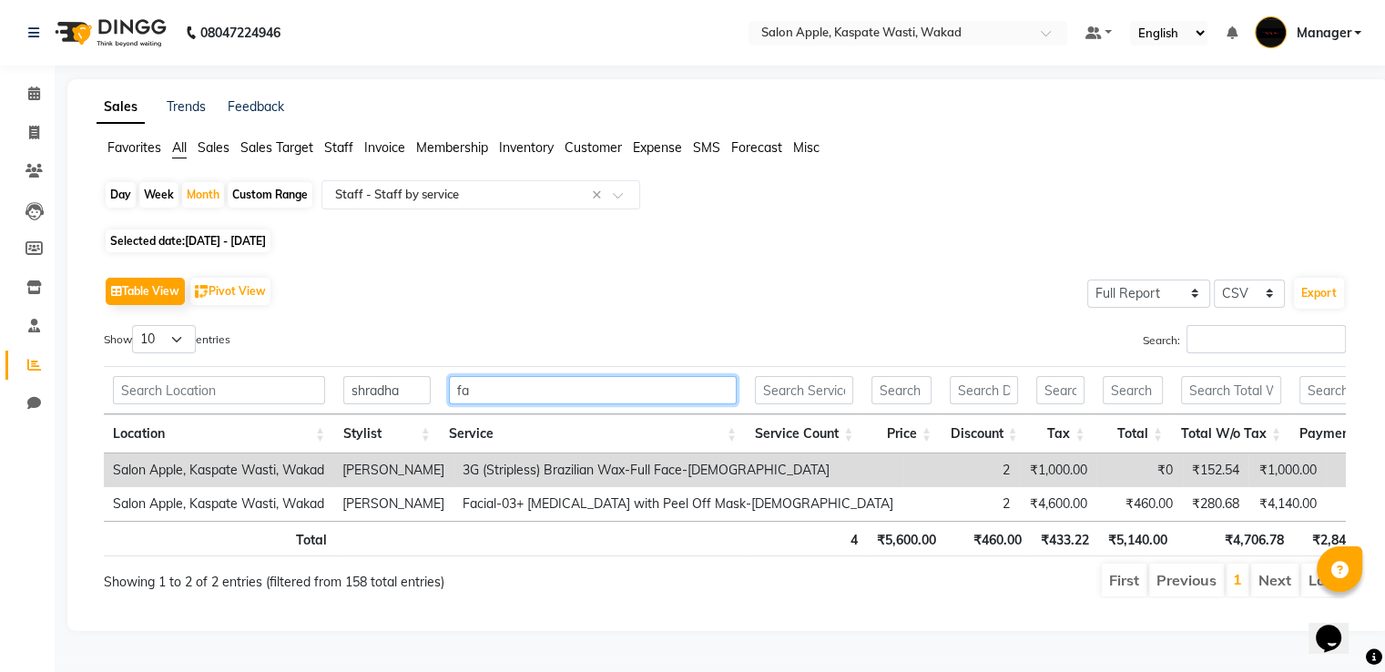
type input "f"
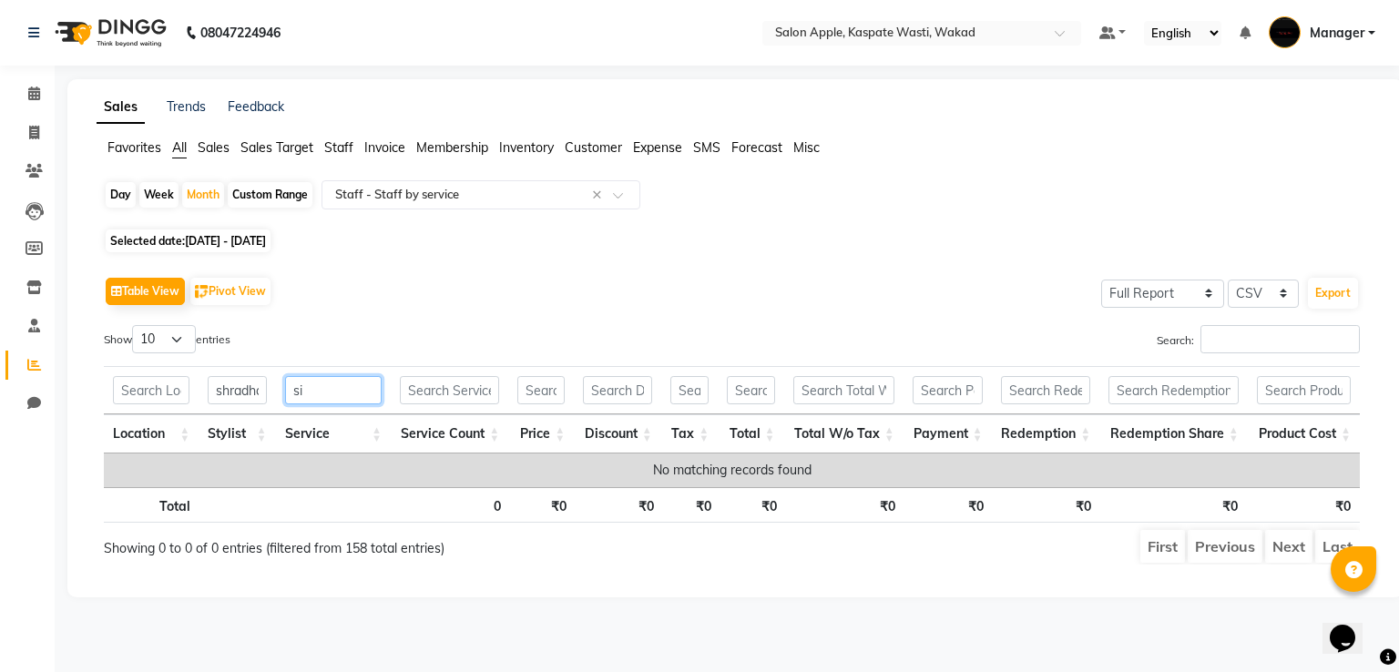
type input "s"
click at [361, 383] on input "kanp" at bounding box center [333, 390] width 97 height 28
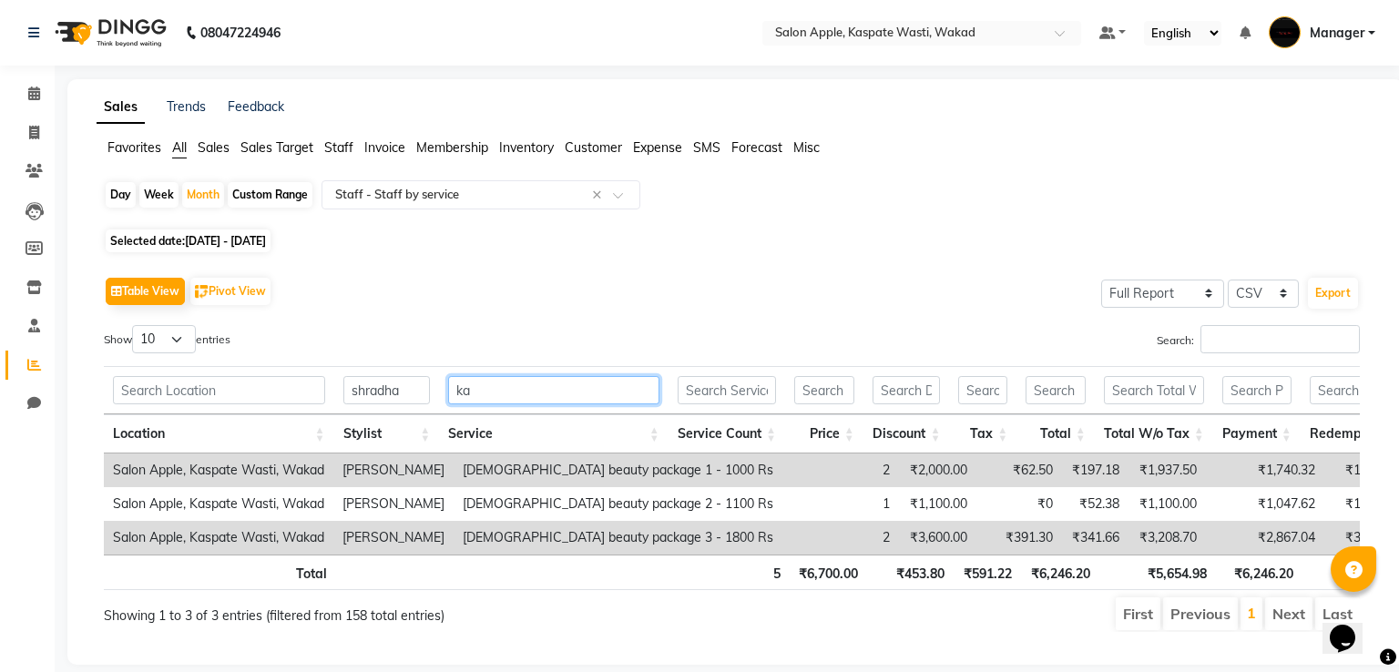
type input "k"
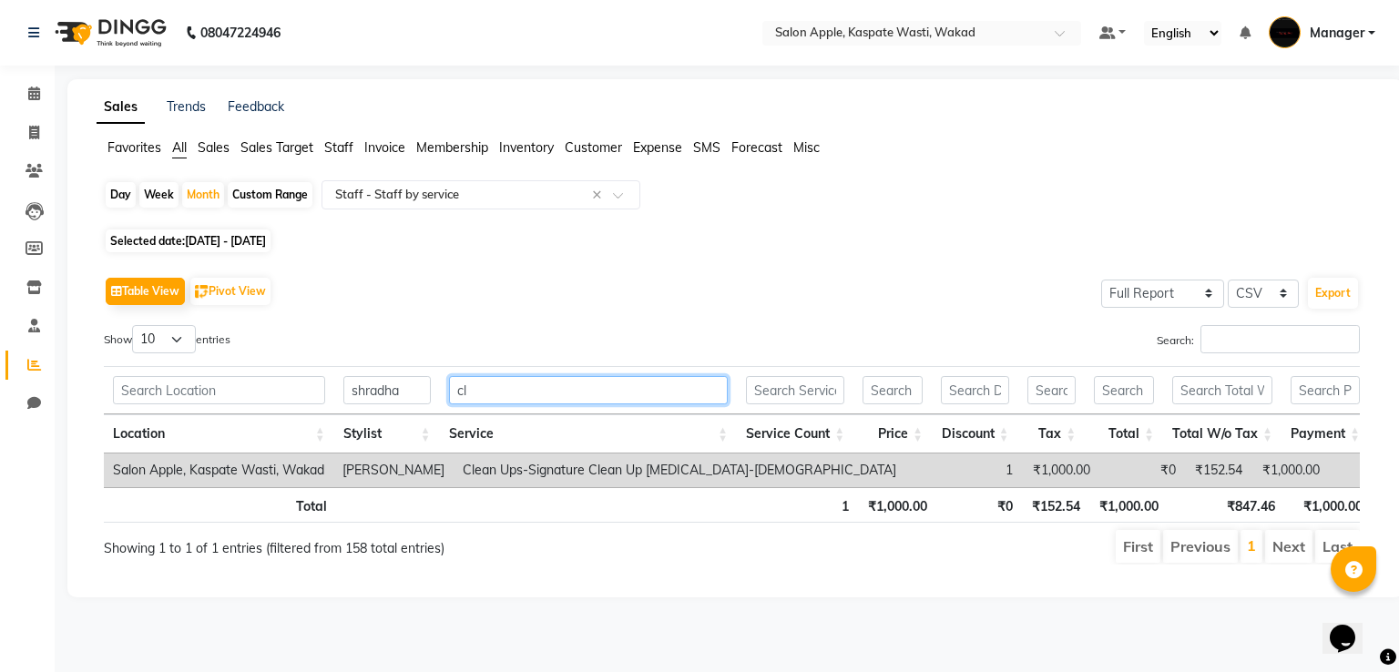
type input "c"
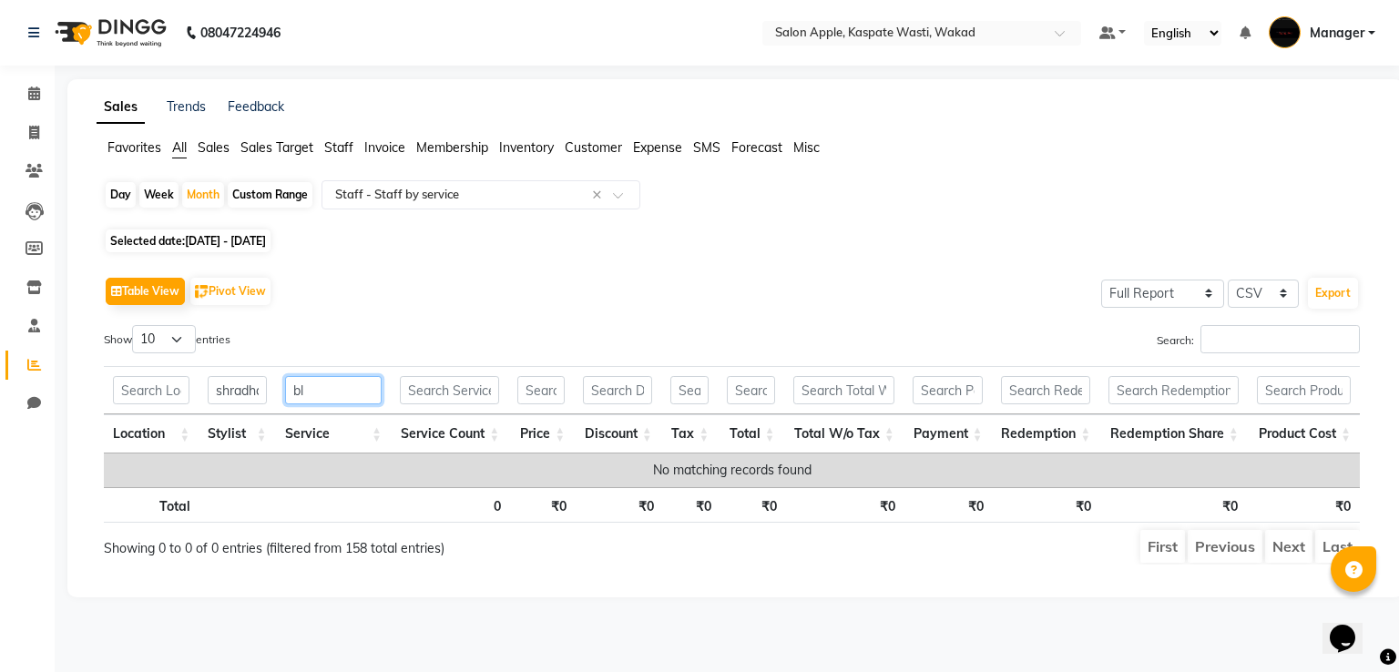
type input "b"
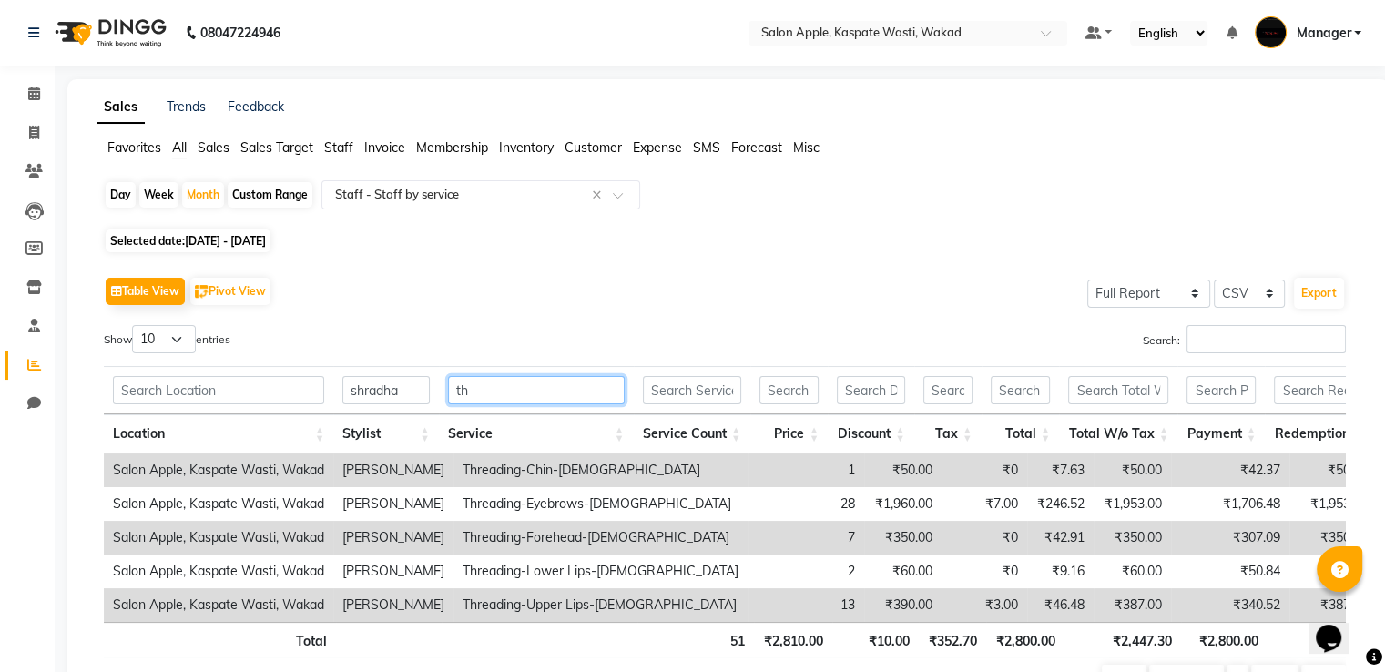
type input "t"
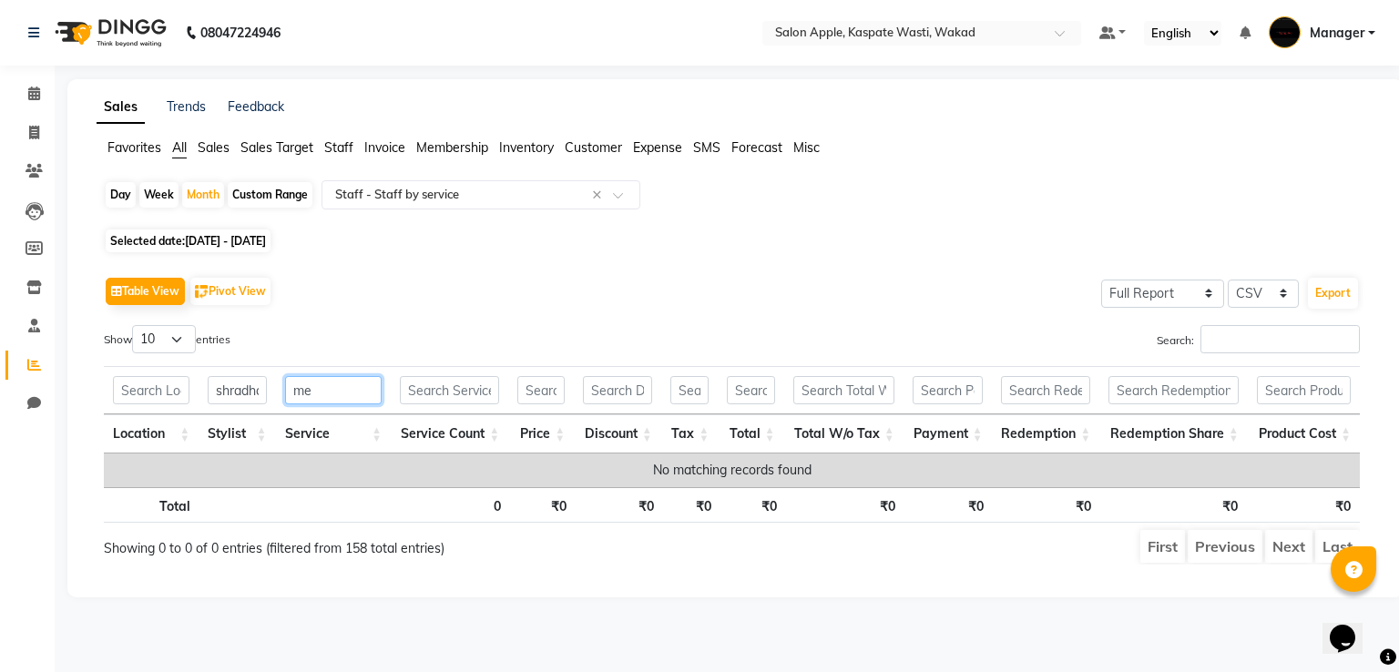
type input "m"
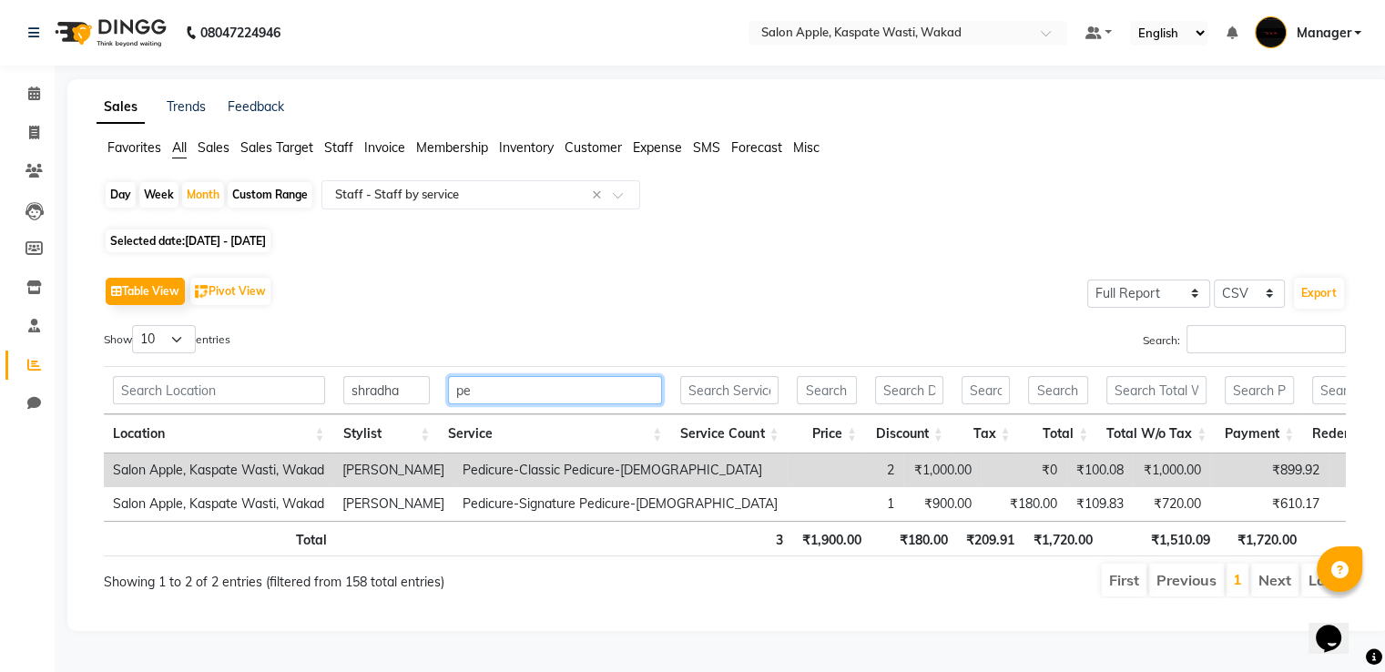
type input "p"
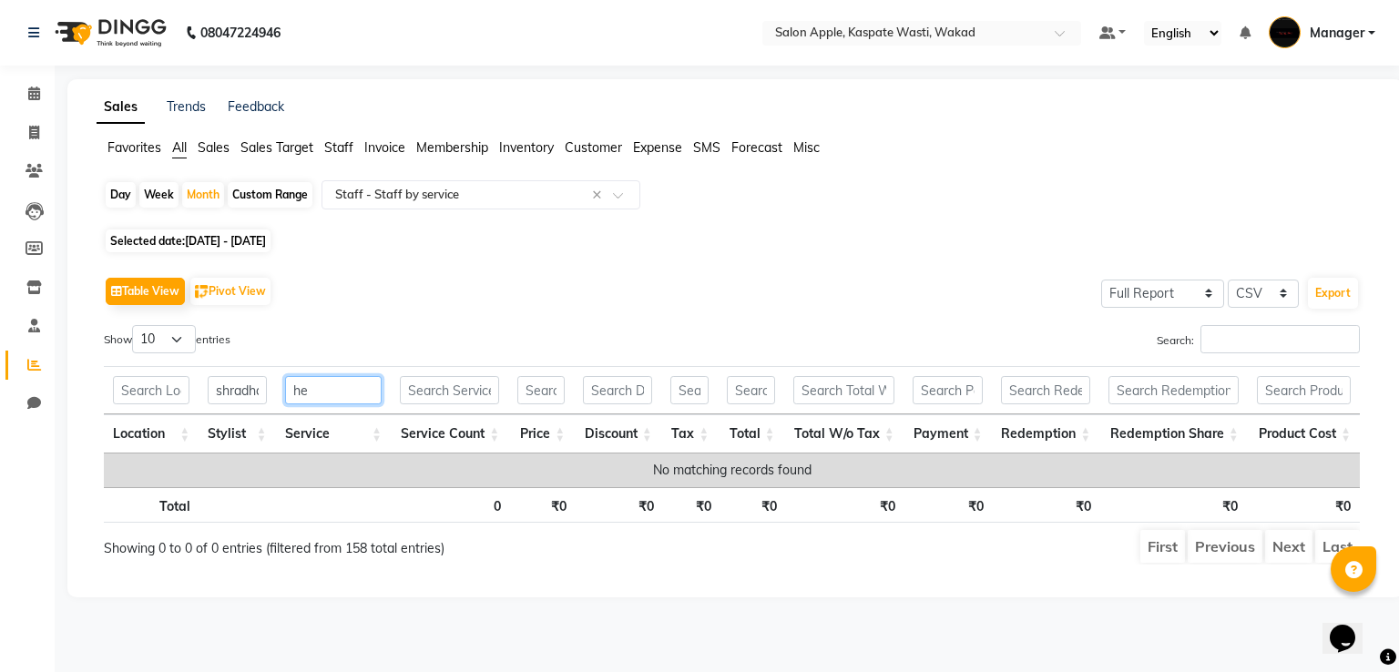
type input "h"
type input "s"
type input "b"
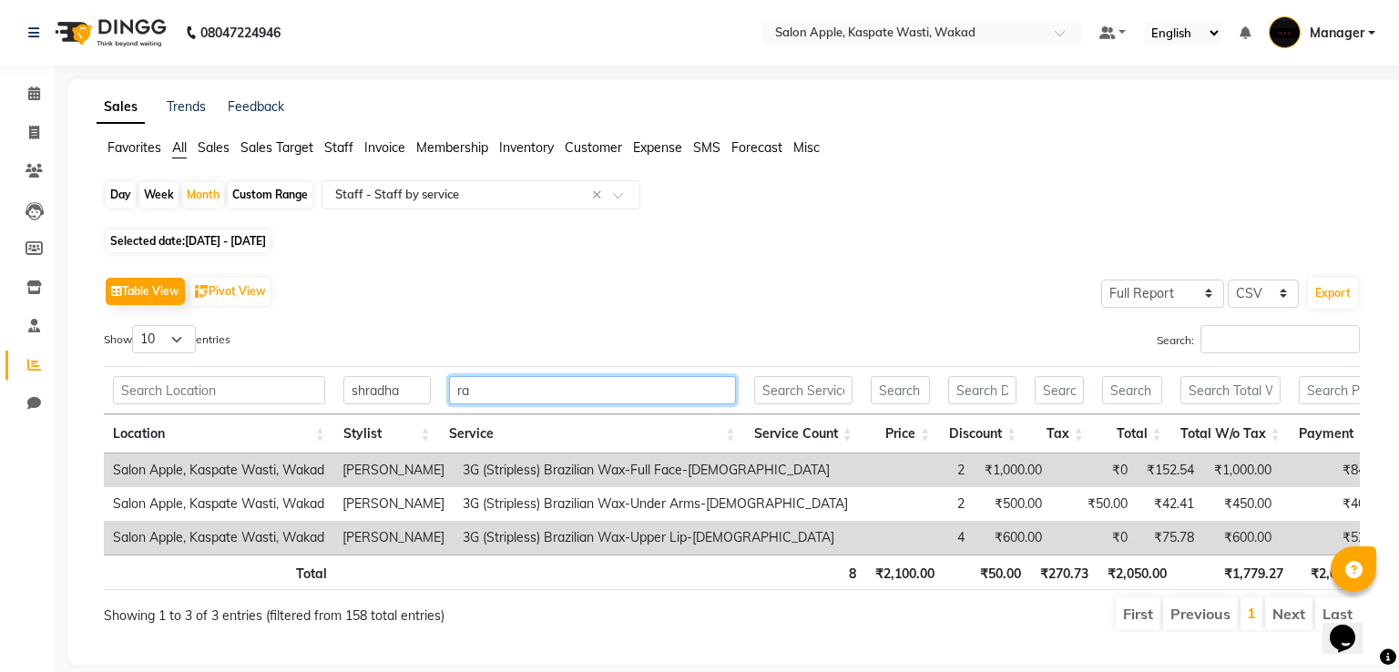
type input "r"
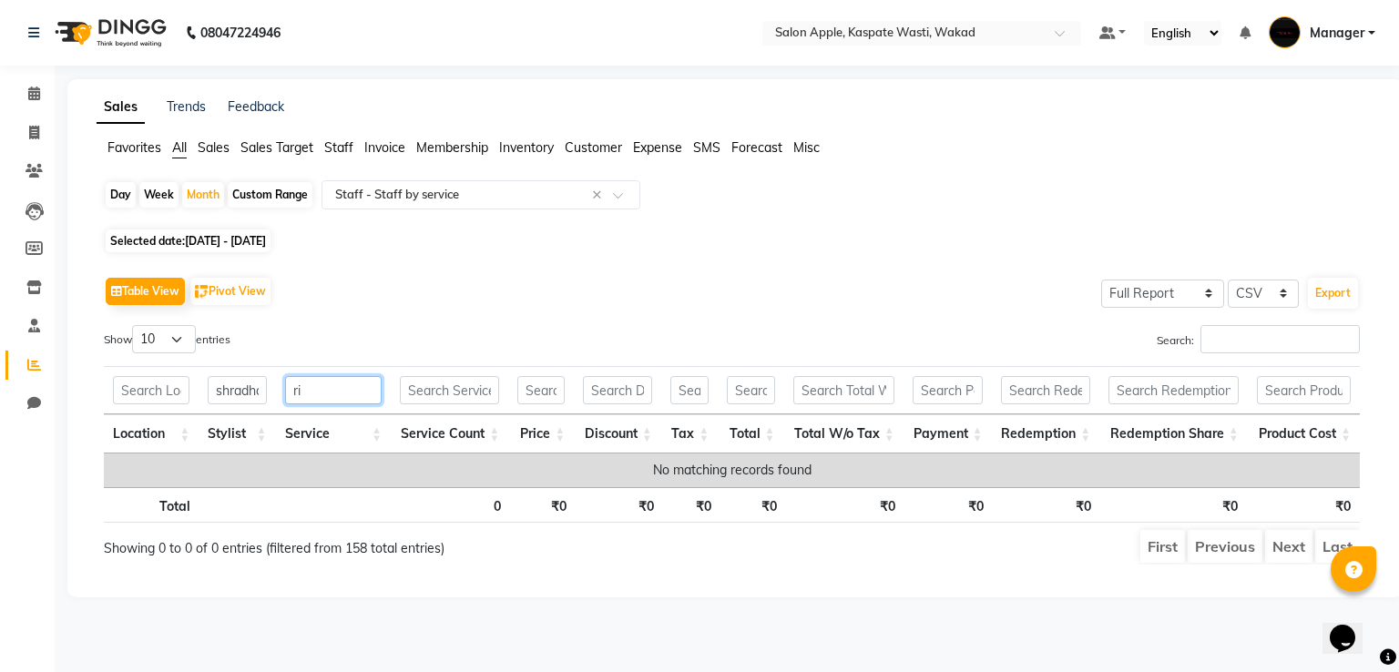
type input "r"
type input "o"
type input "O"
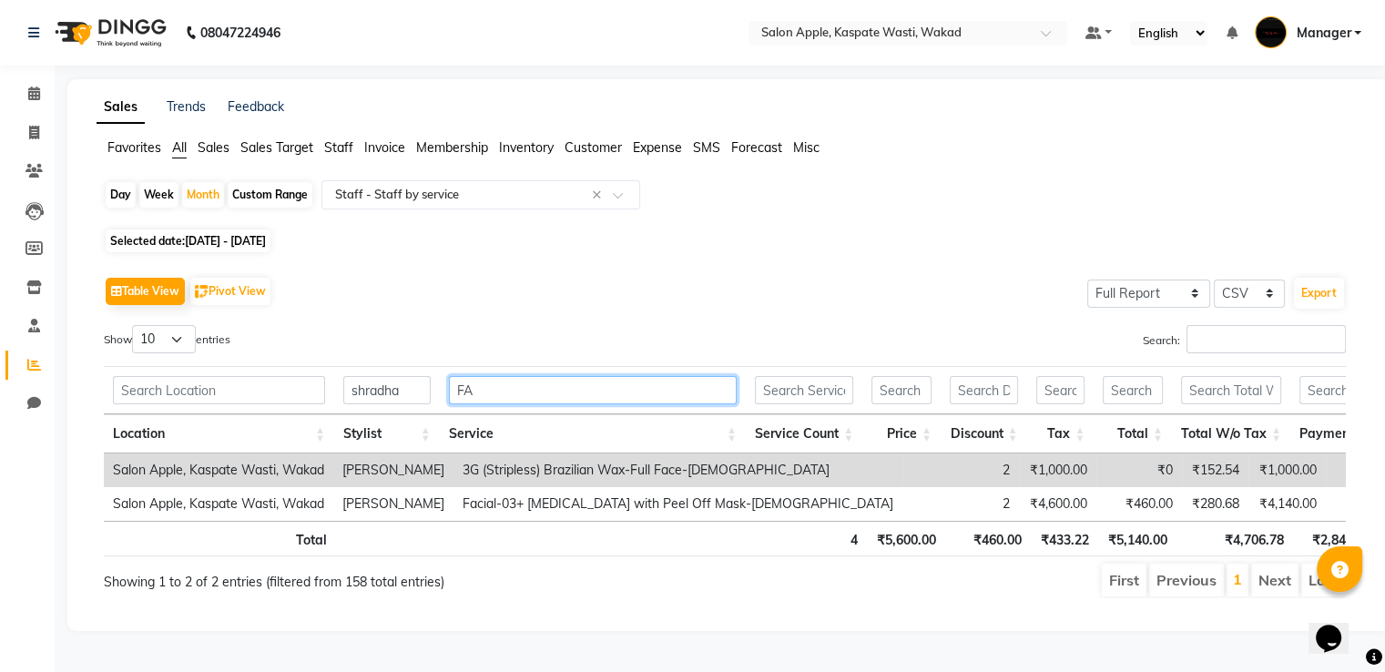
type input "F"
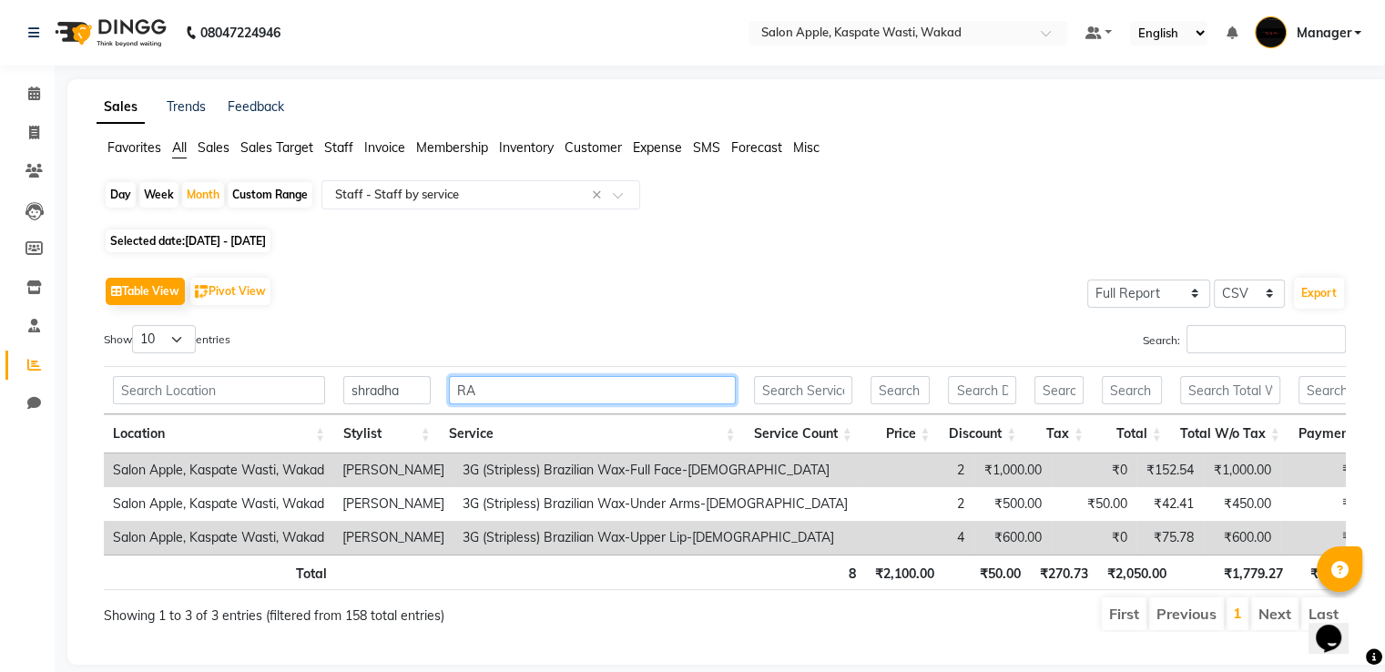
type input "R"
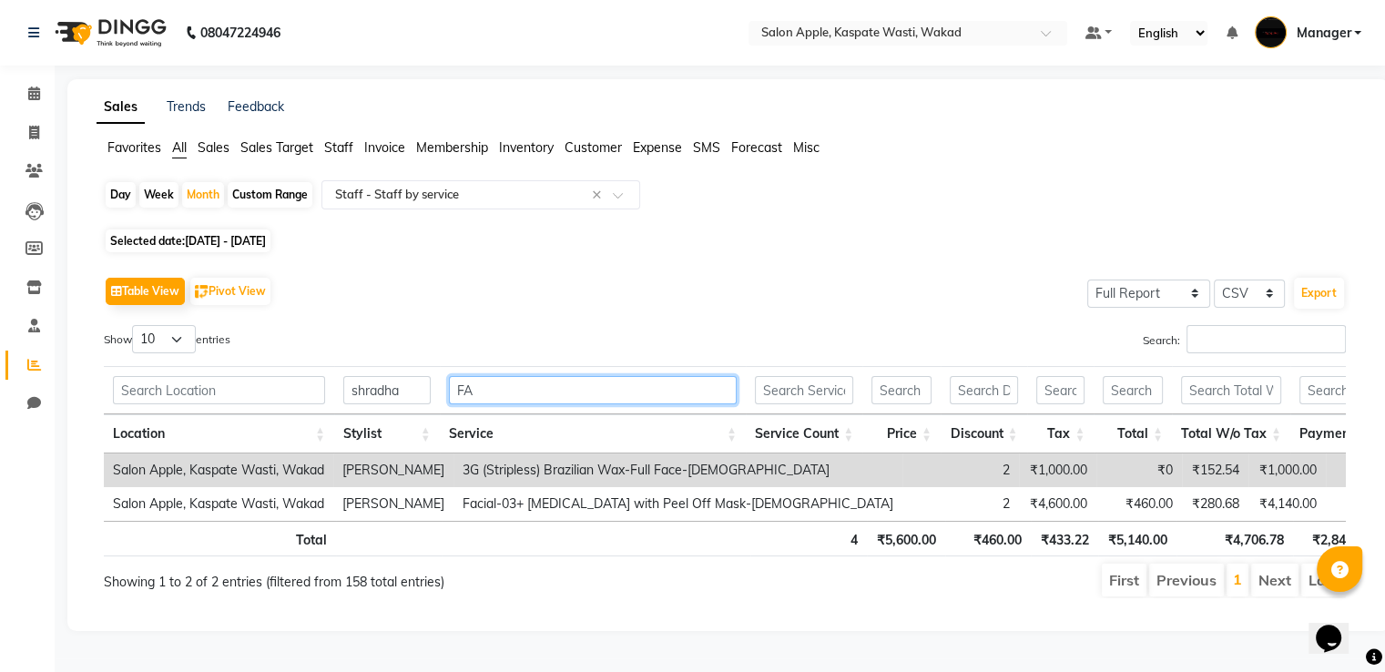
type input "FA"
click at [404, 383] on input "shradha" at bounding box center [386, 390] width 87 height 28
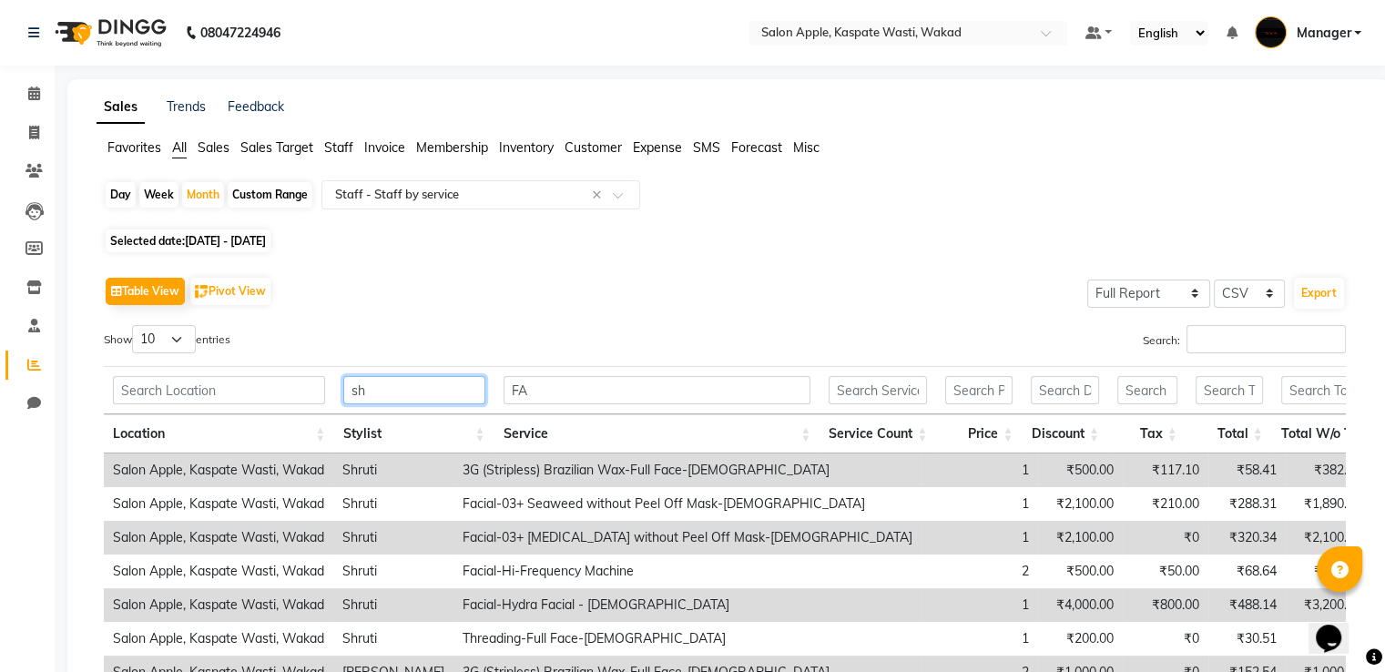
type input "s"
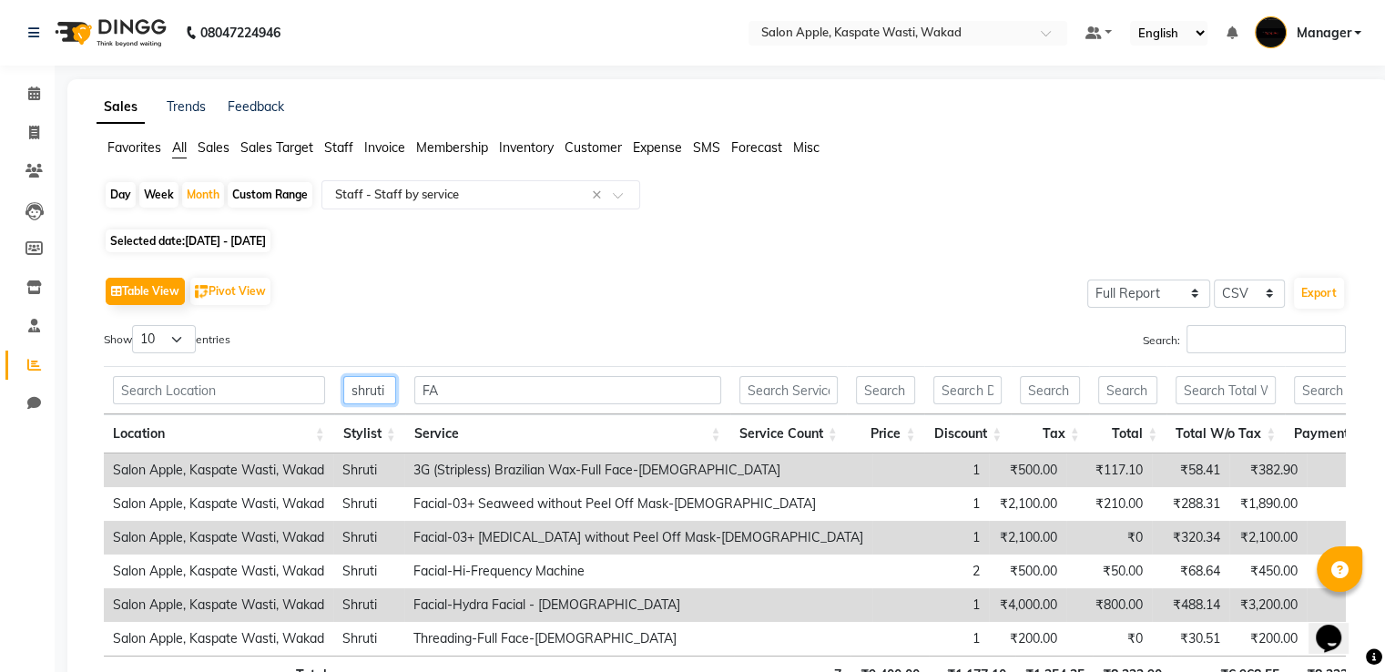
type input "shruti"
click at [459, 395] on input "FA" at bounding box center [567, 390] width 307 height 28
type input "F"
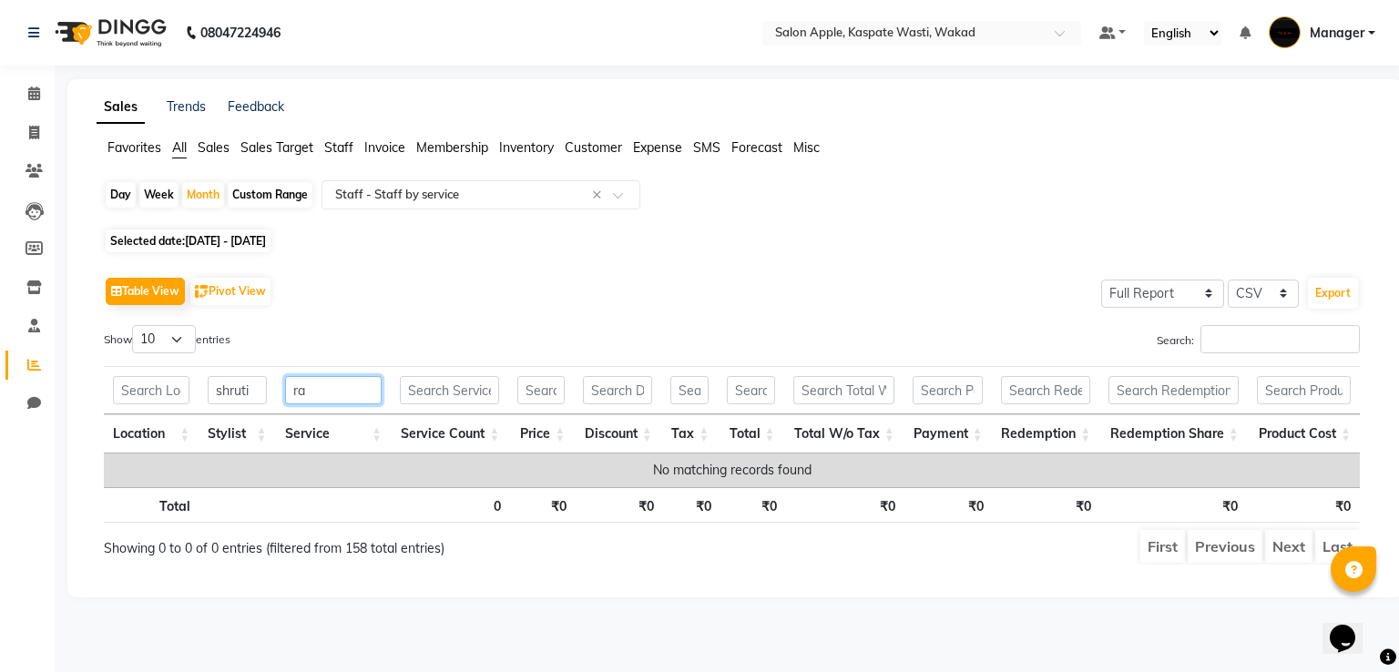
type input "r"
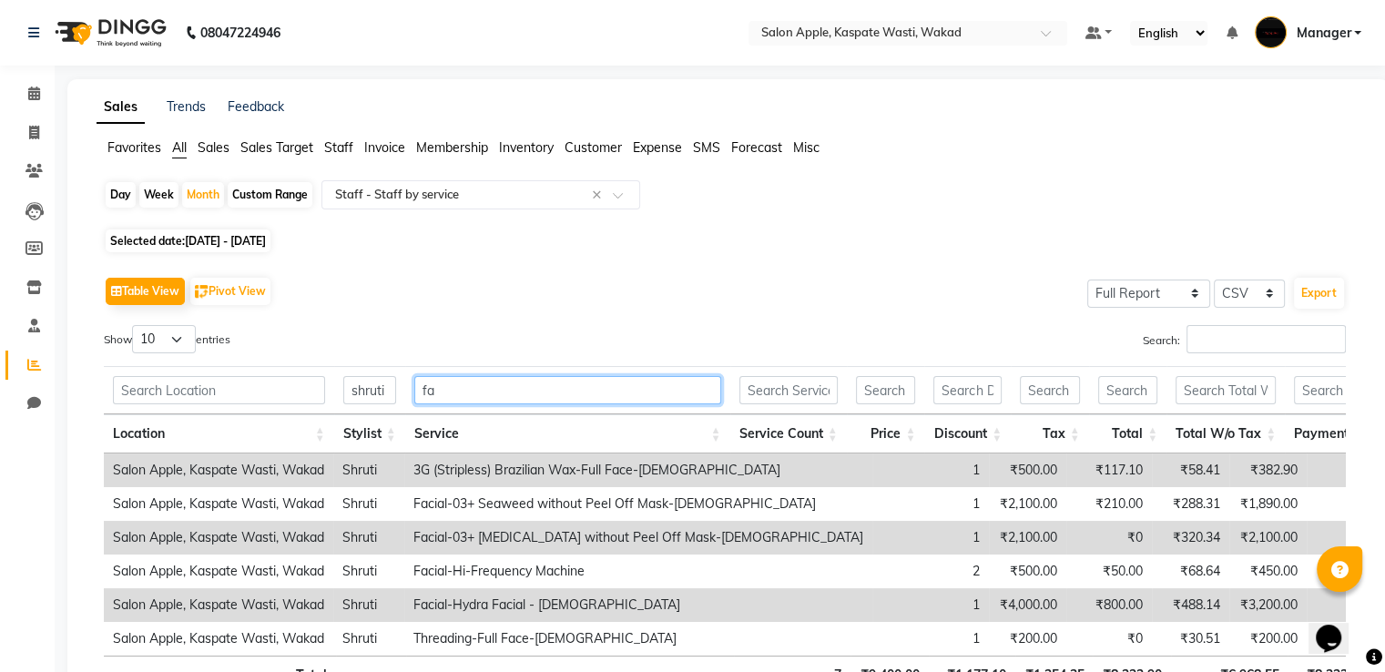
type input "f"
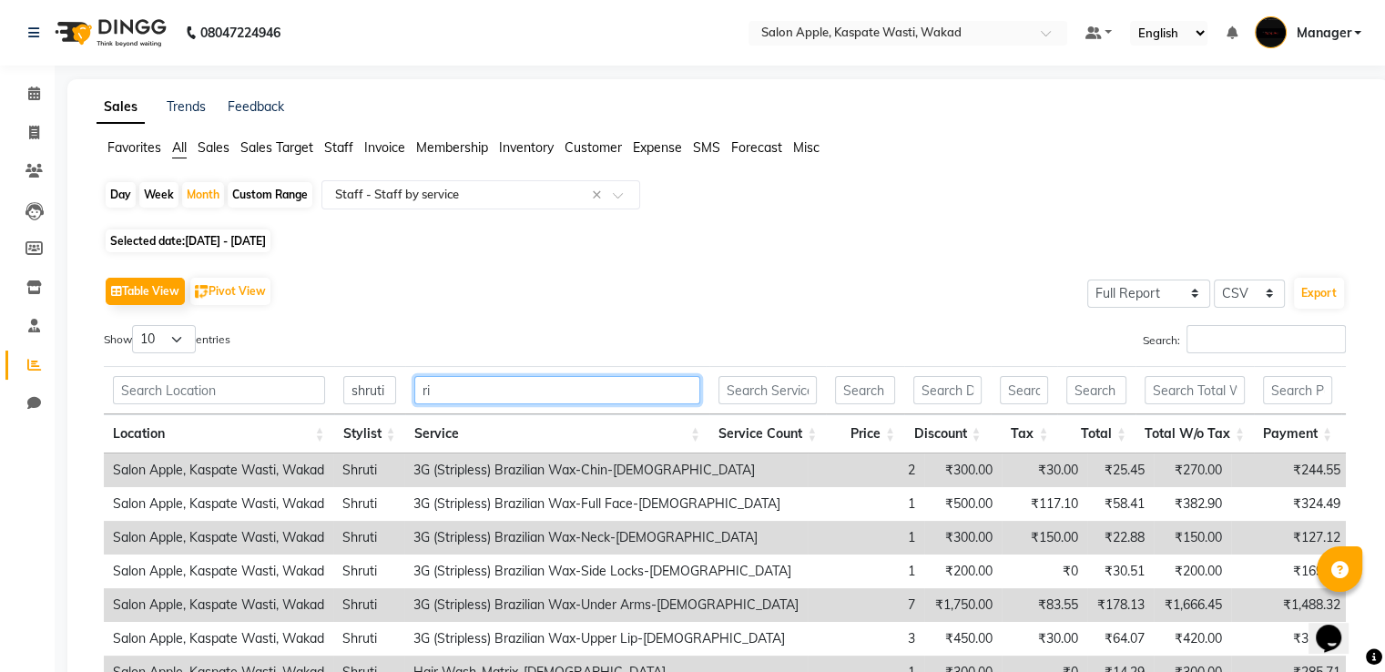
type input "r"
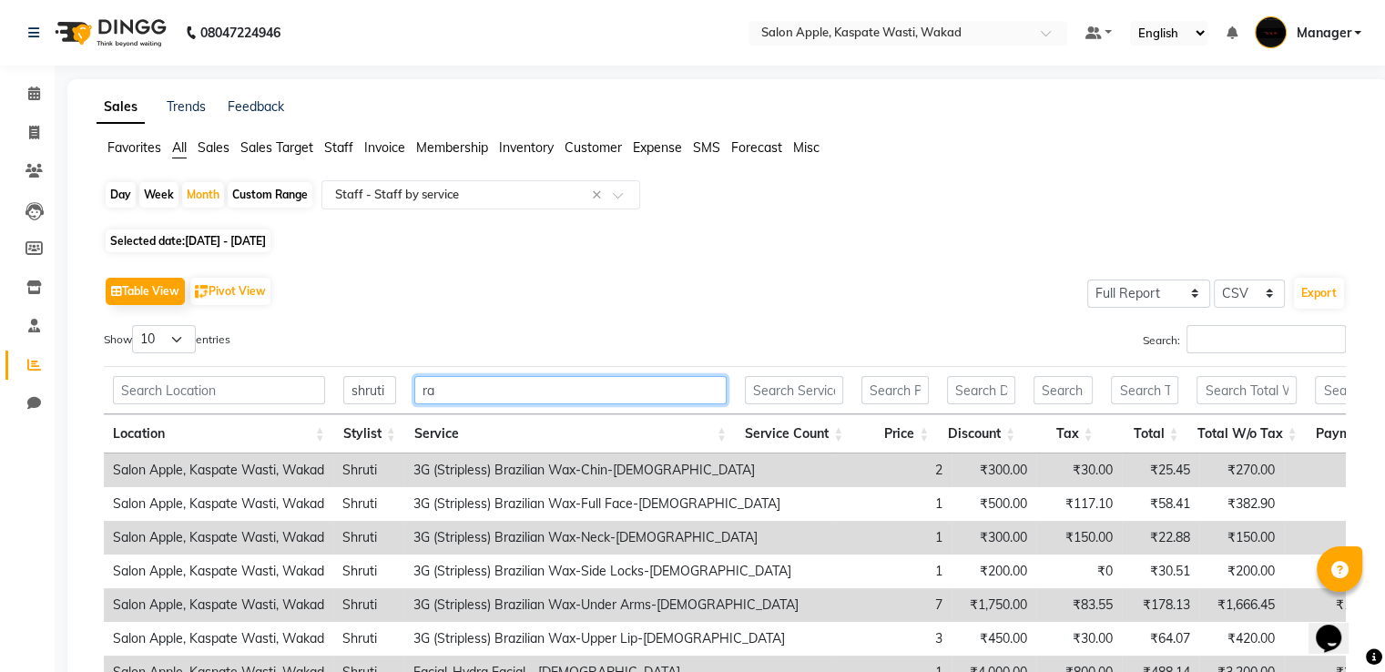
type input "r"
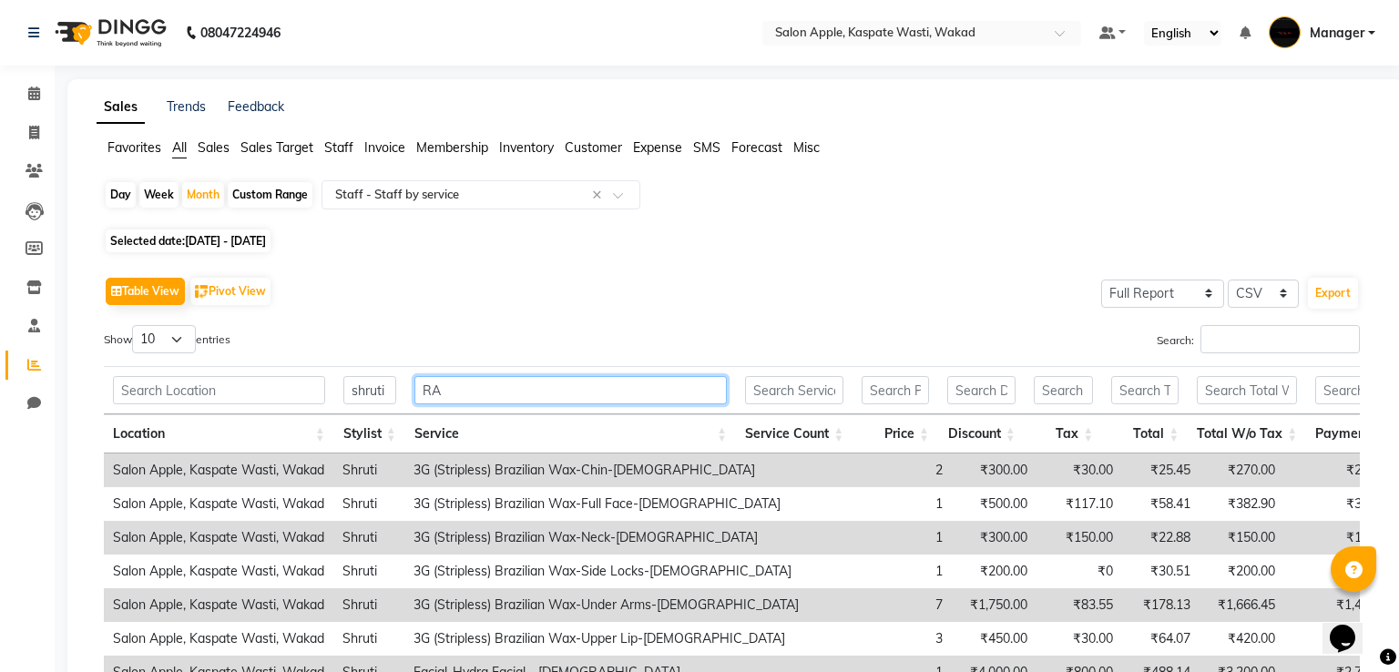
type input "R"
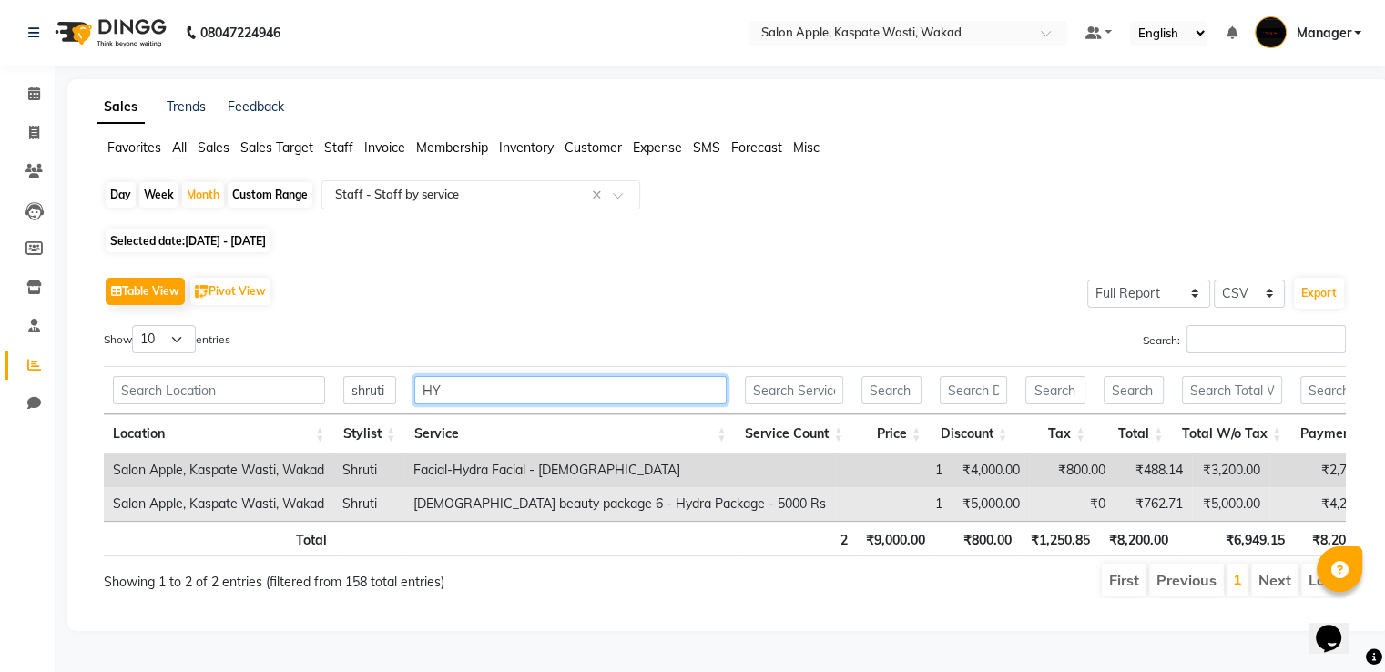
type input "H"
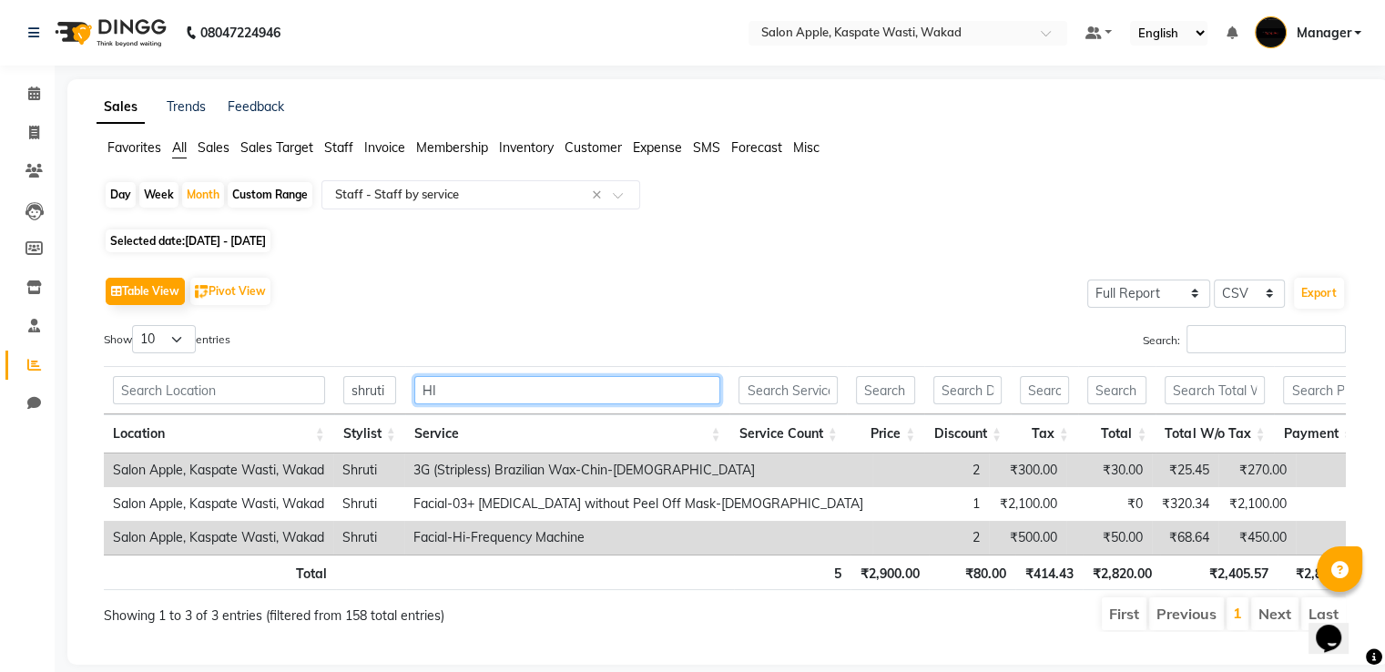
type input "H"
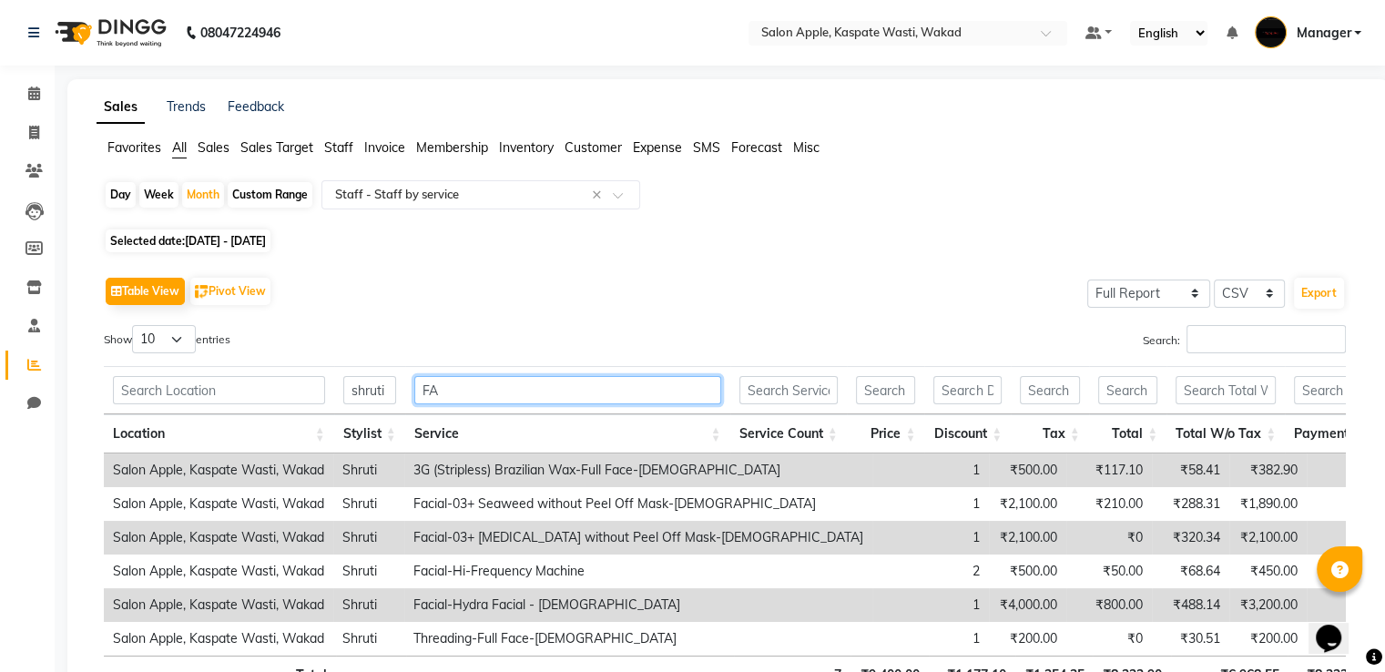
type input "F"
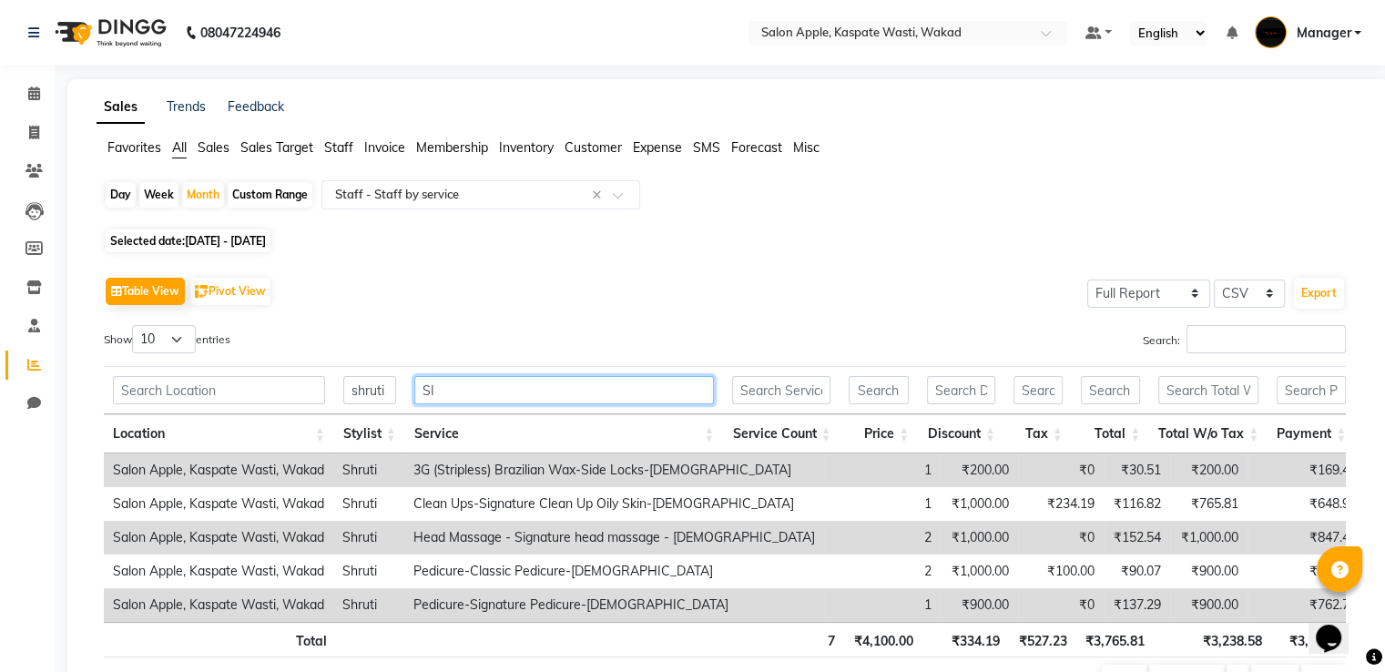
type input "S"
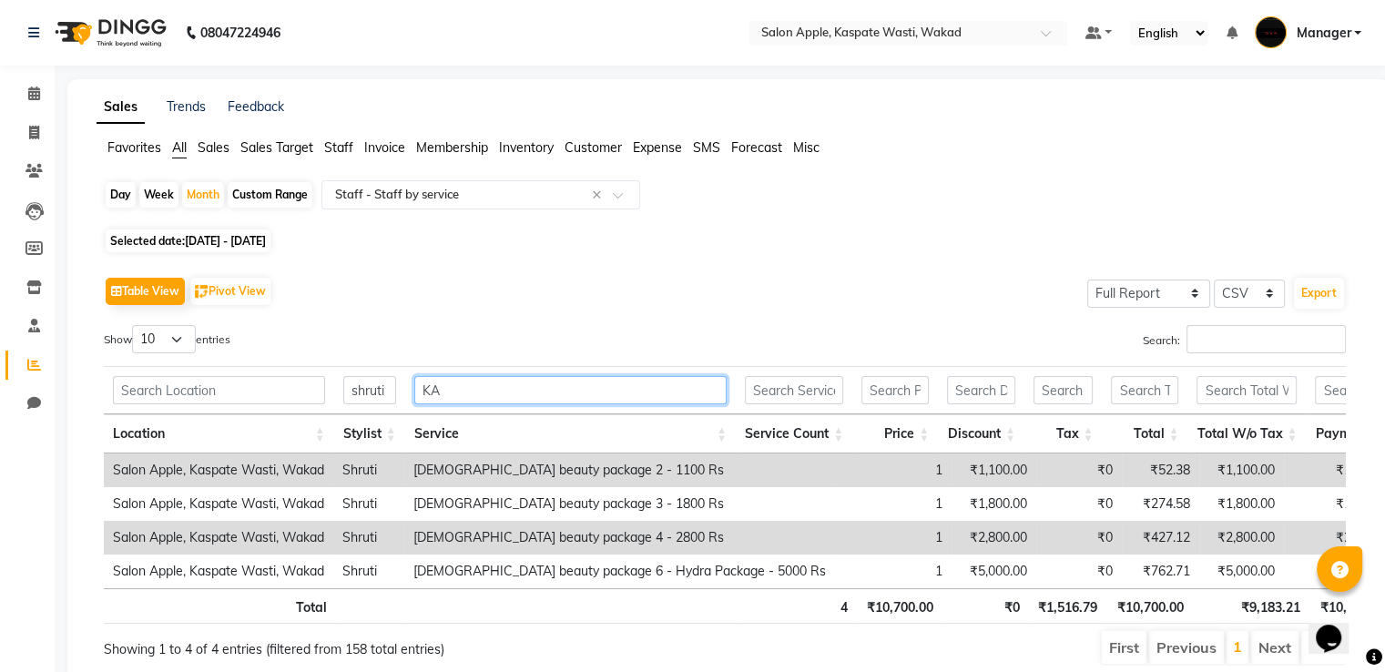
type input "K"
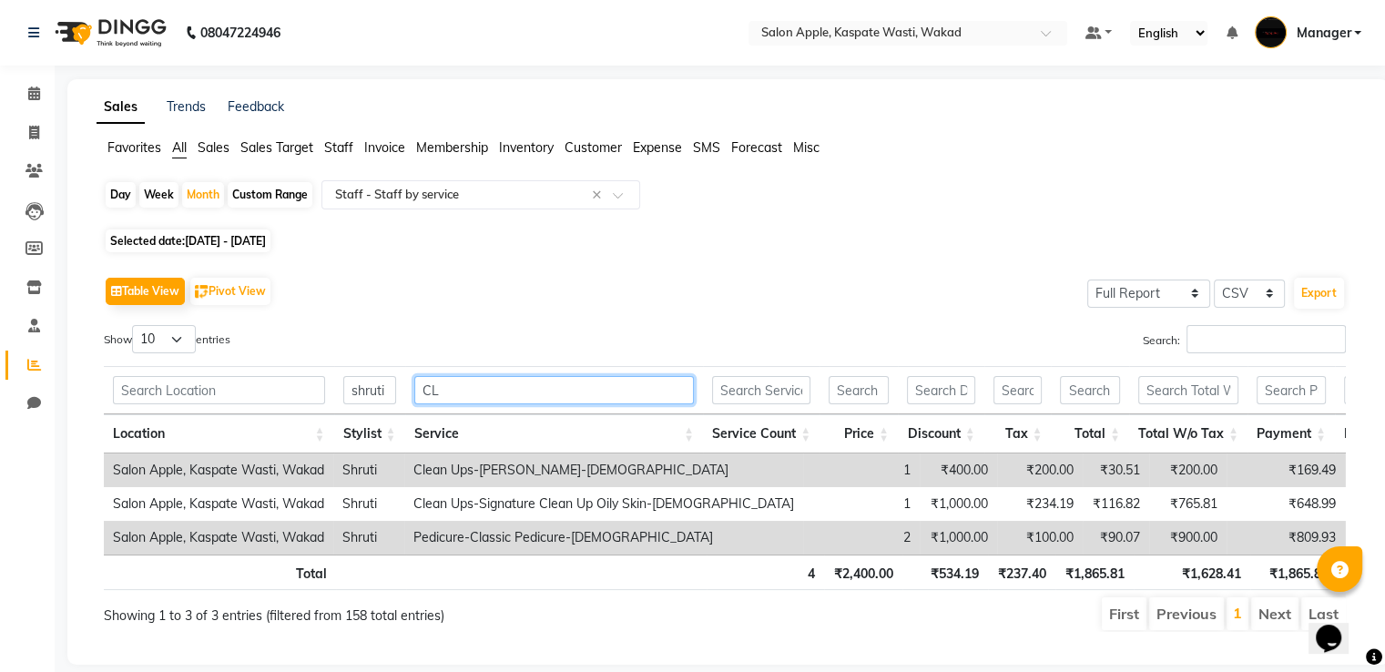
type input "C"
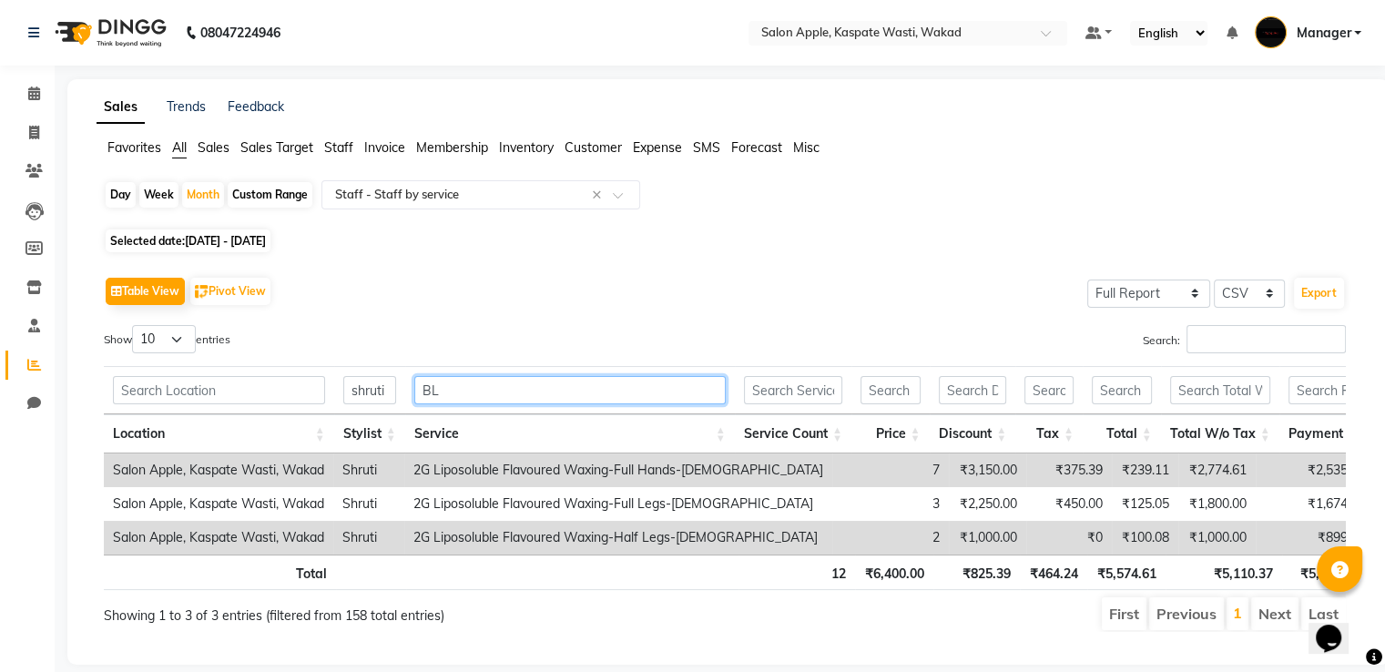
type input "B"
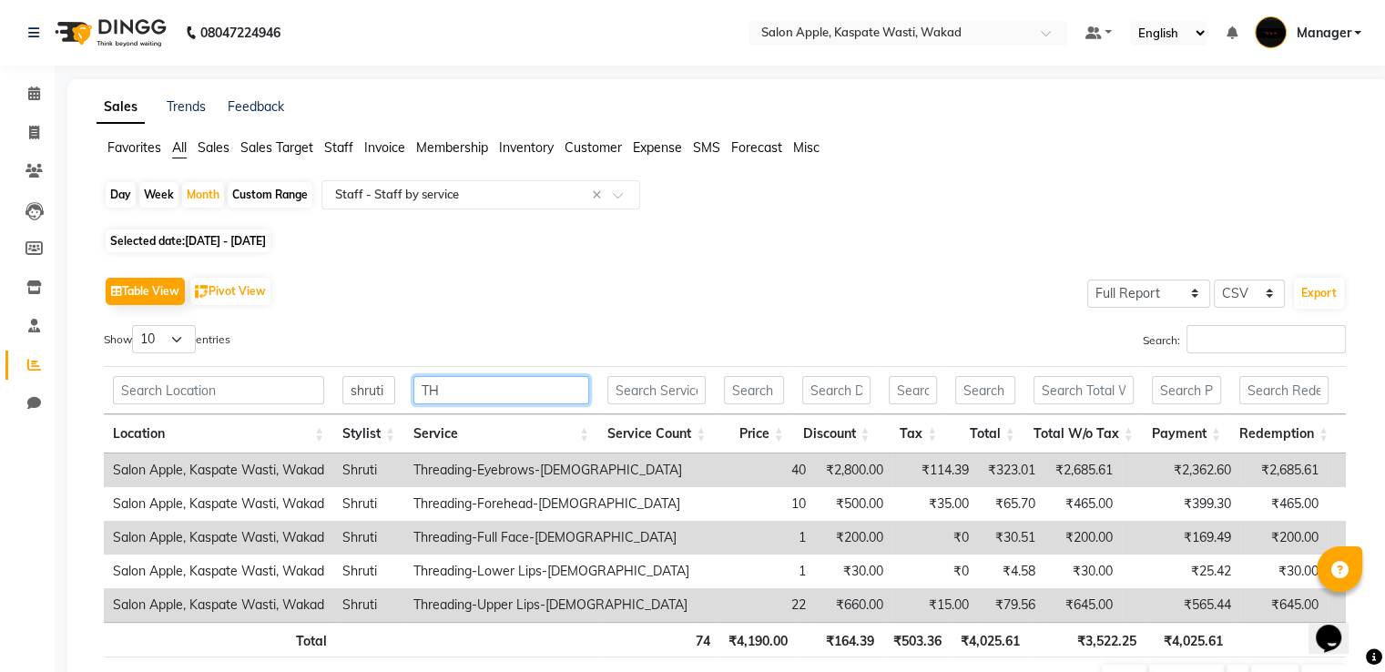
type input "T"
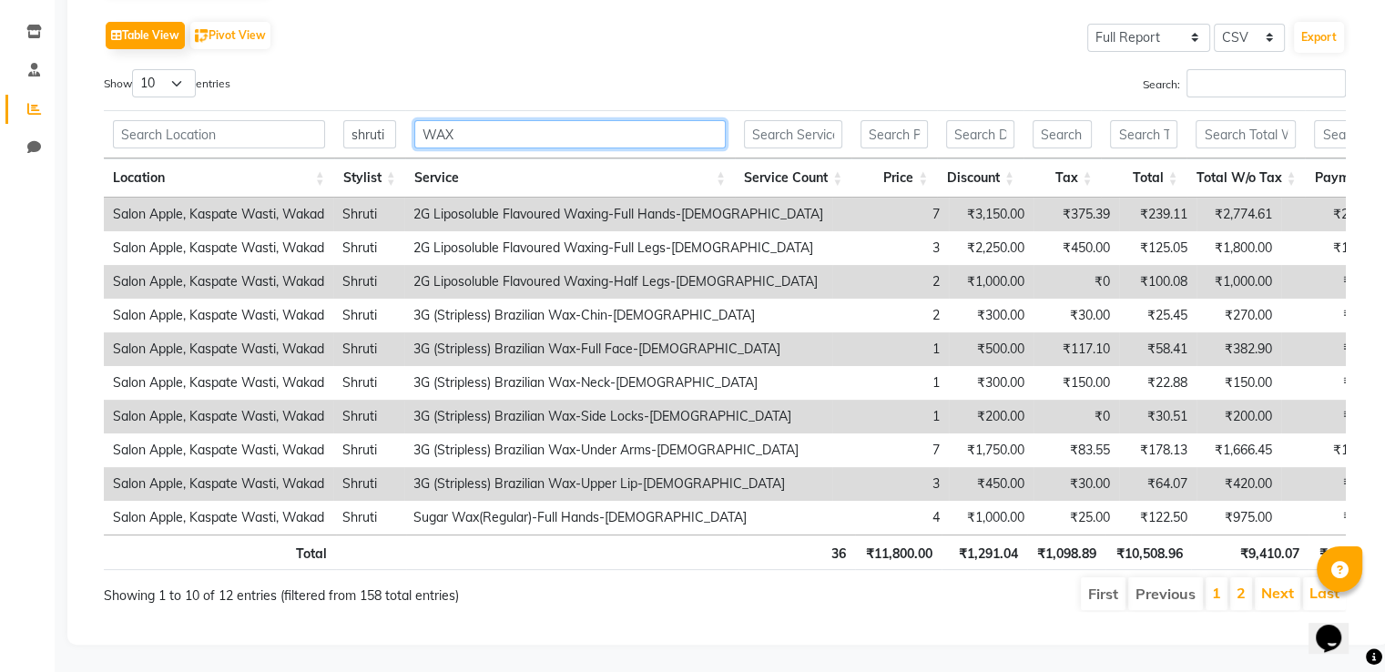
scroll to position [182, 0]
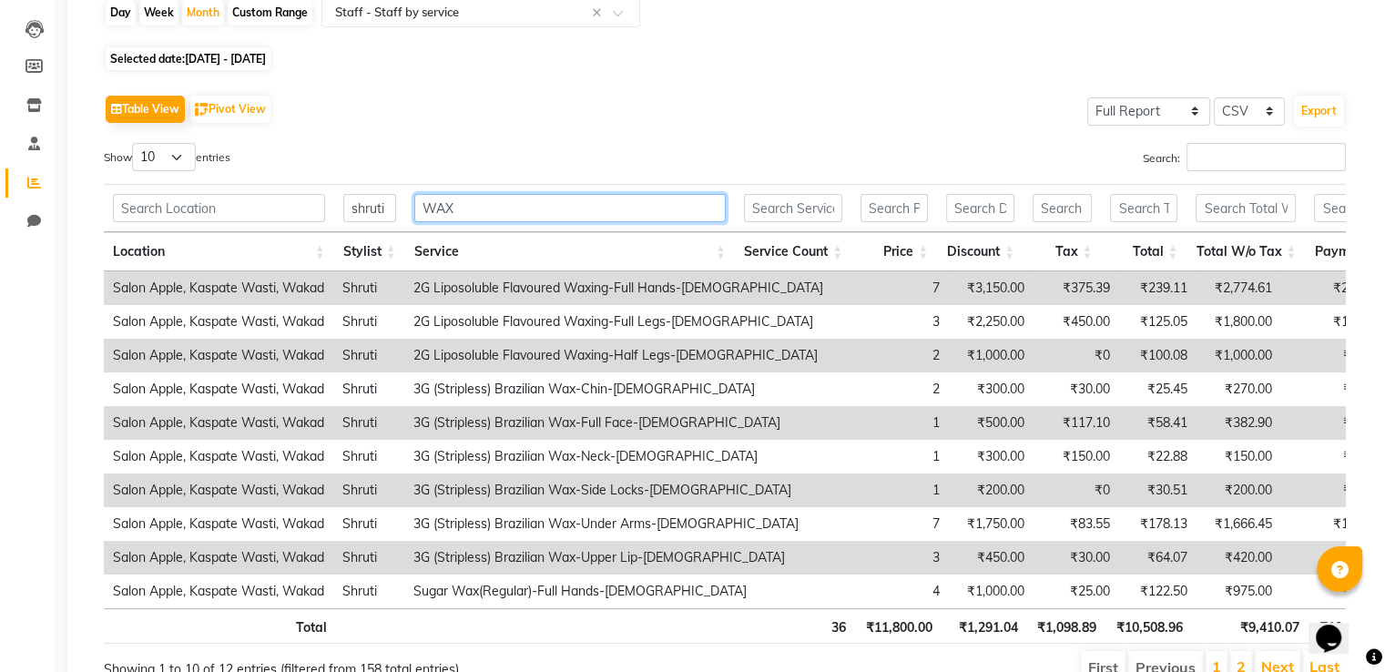
drag, startPoint x: 466, startPoint y: 207, endPoint x: 453, endPoint y: 212, distance: 13.9
click at [456, 211] on input "WAX" at bounding box center [569, 208] width 311 height 28
type input "W"
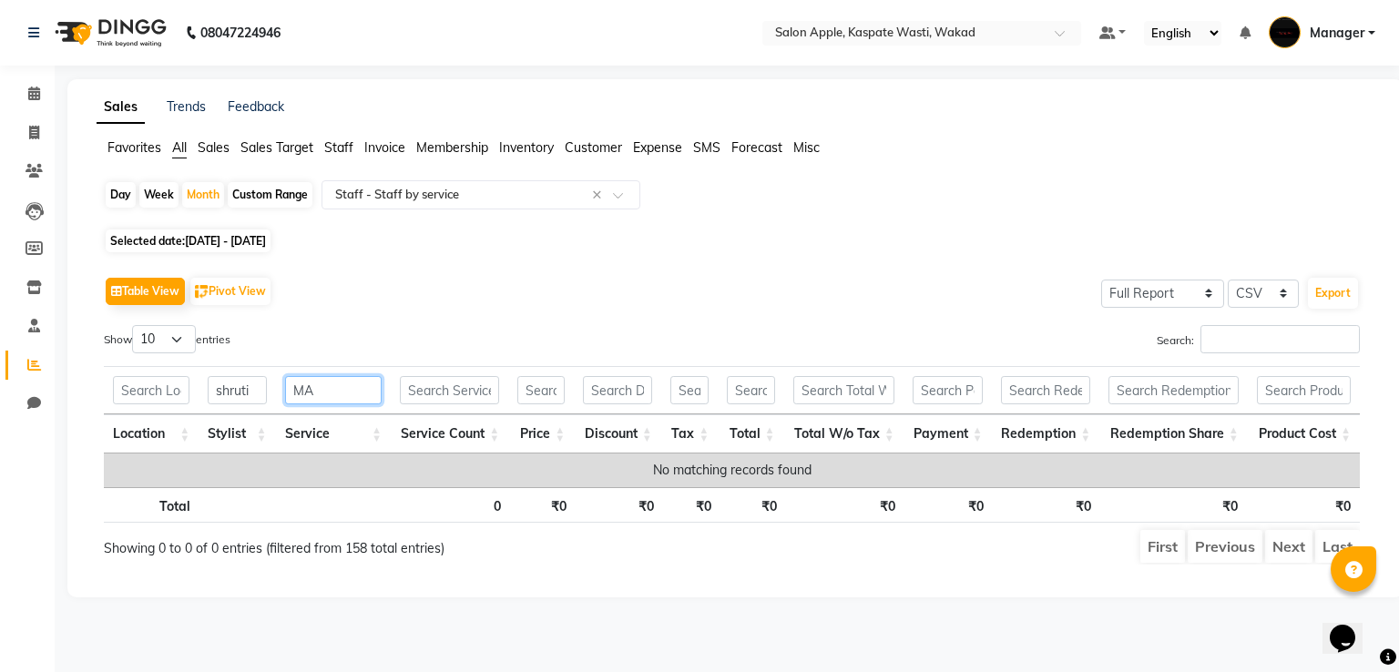
type input "M"
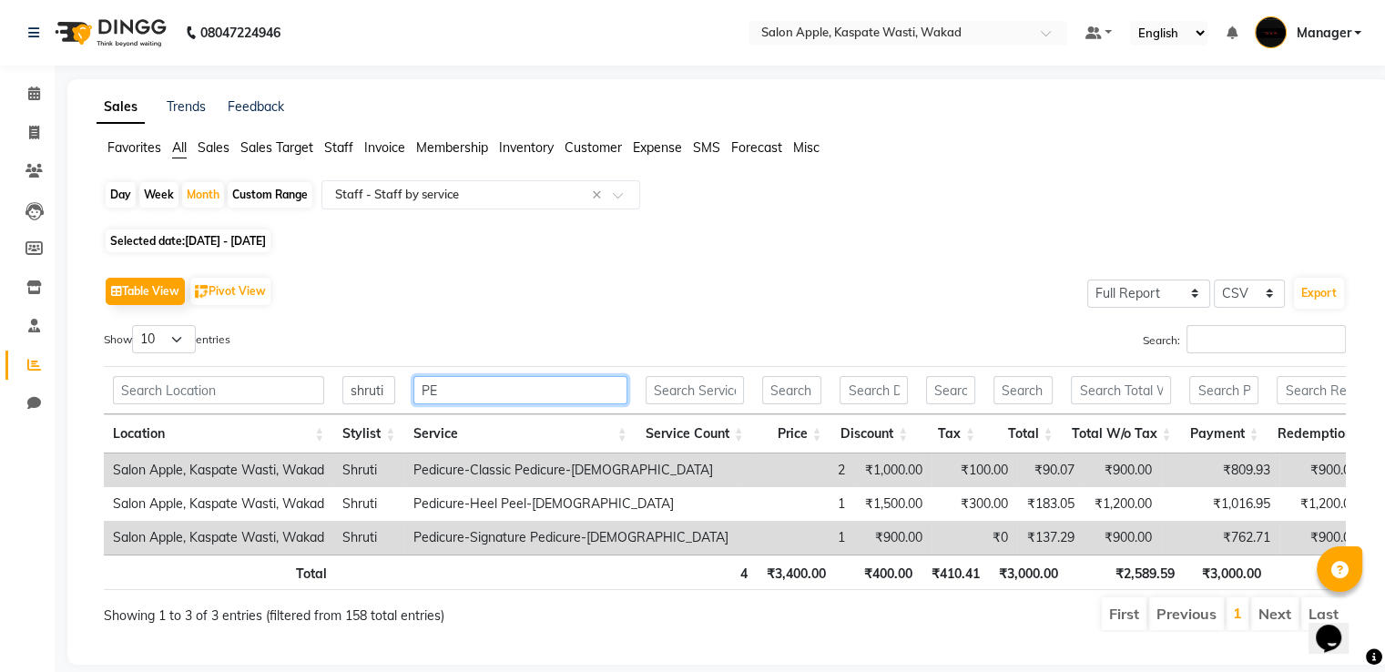
type input "P"
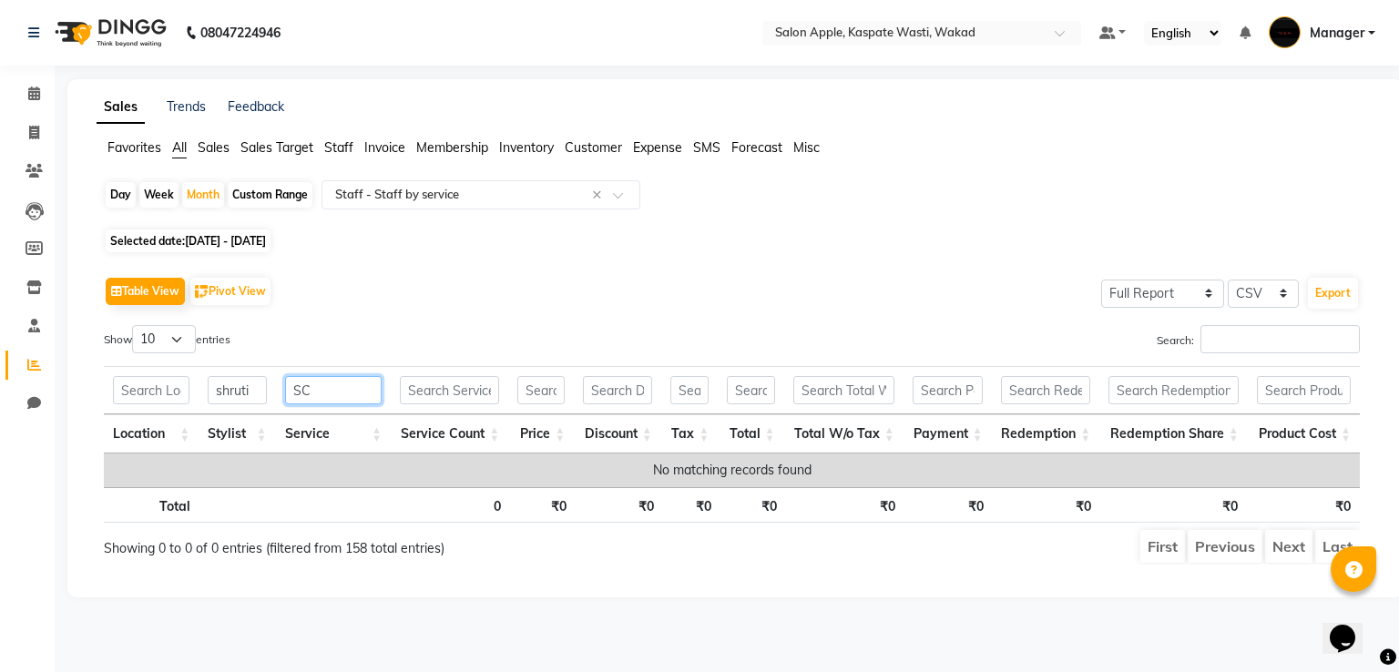
type input "S"
type input "BOD"
click at [252, 395] on input "shruti" at bounding box center [237, 390] width 58 height 28
type input "s"
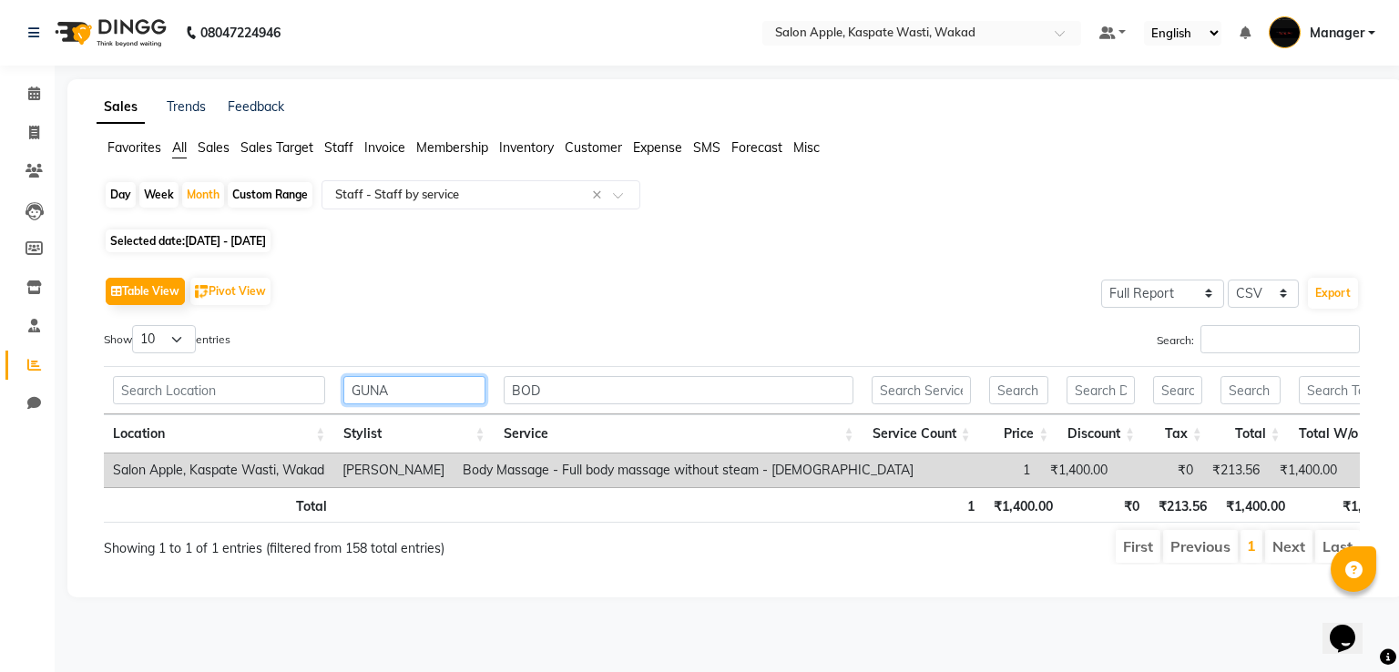
type input "GUNA"
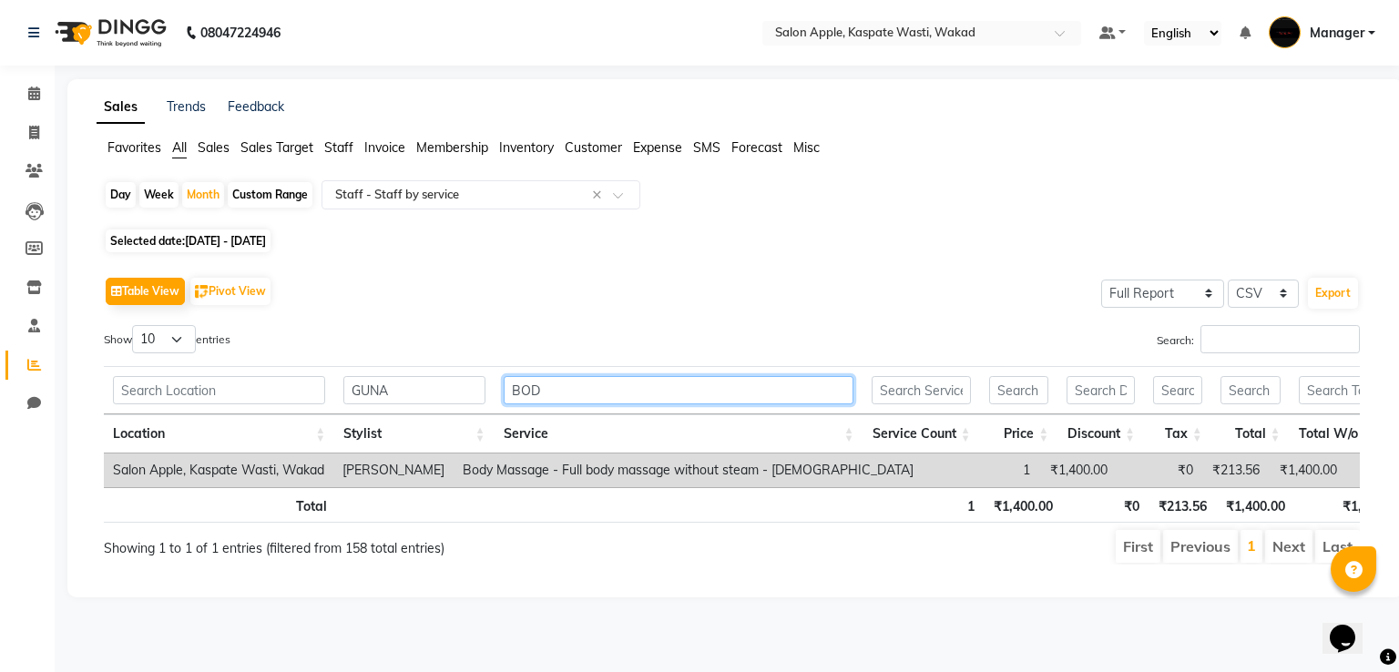
click at [731, 392] on input "BOD" at bounding box center [679, 390] width 351 height 28
type input "B"
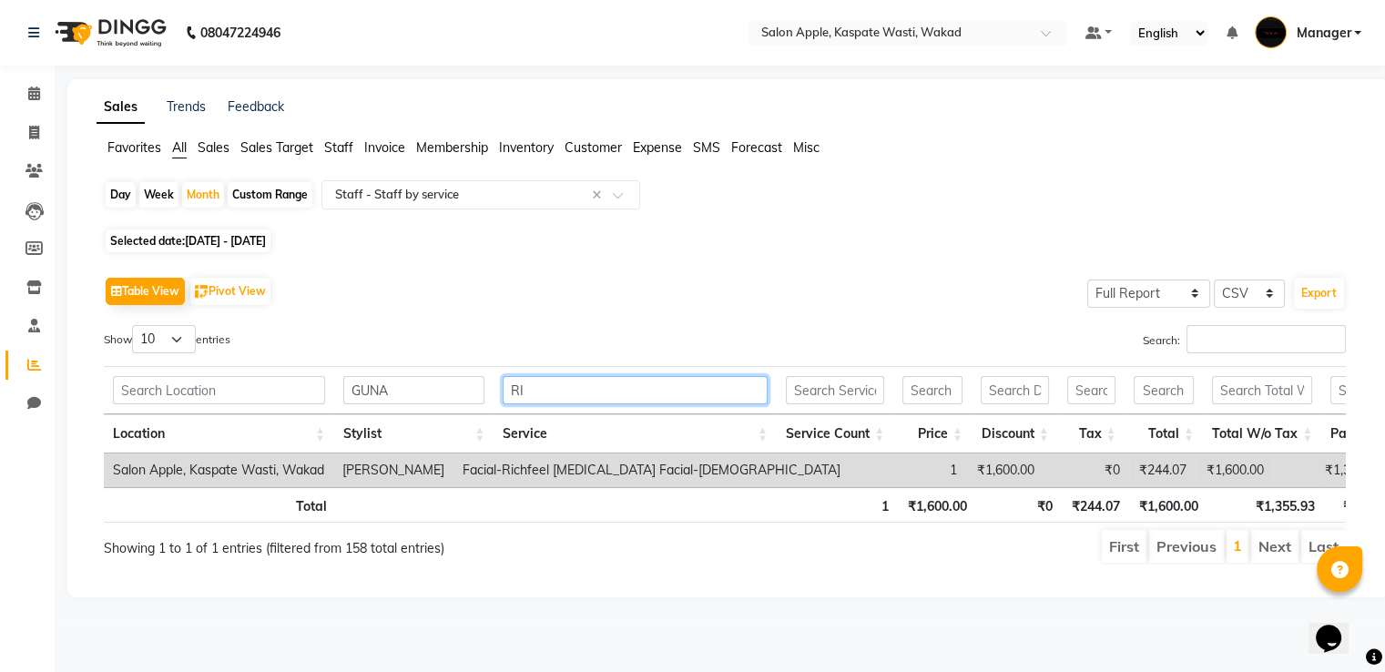
type input "R"
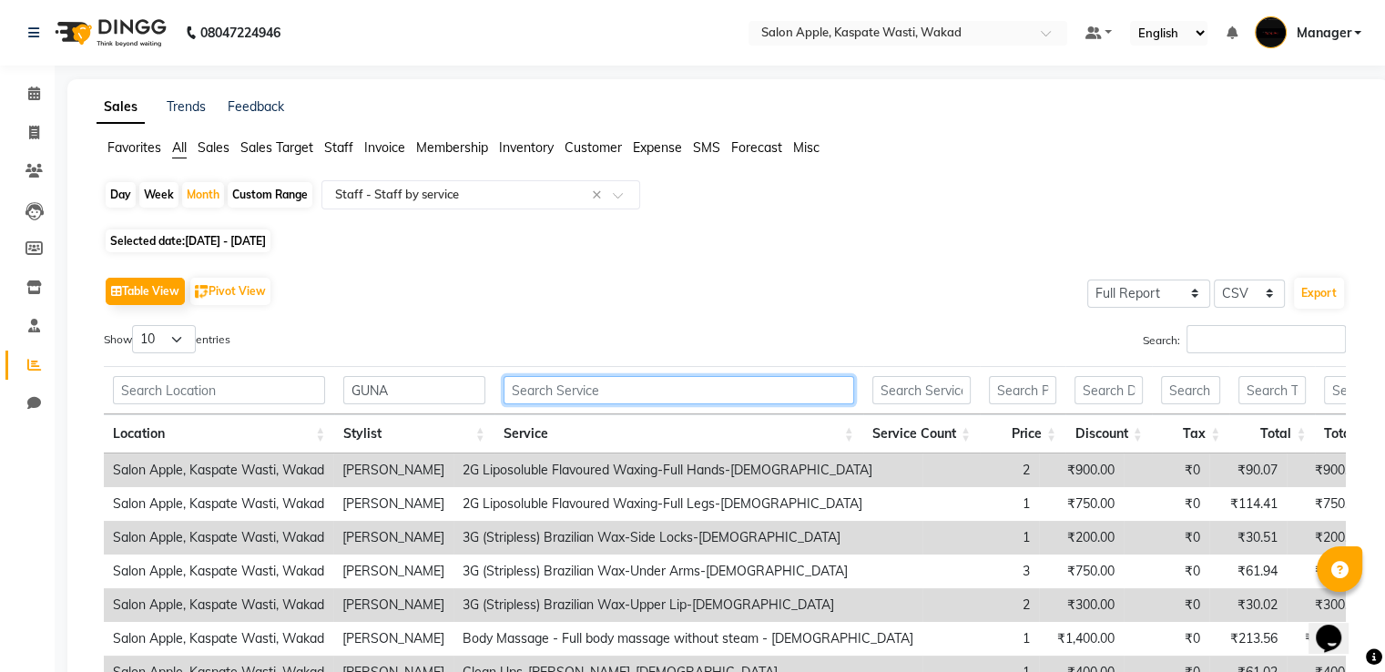
type input "0"
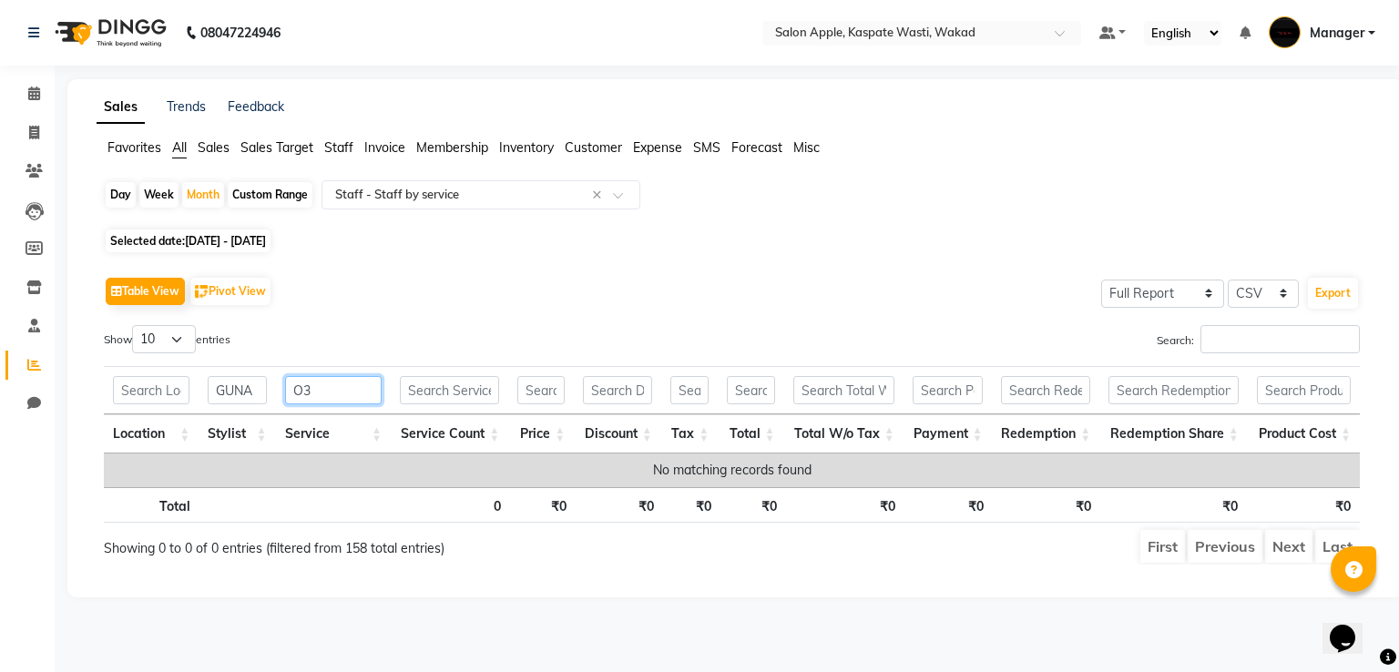
type input "O"
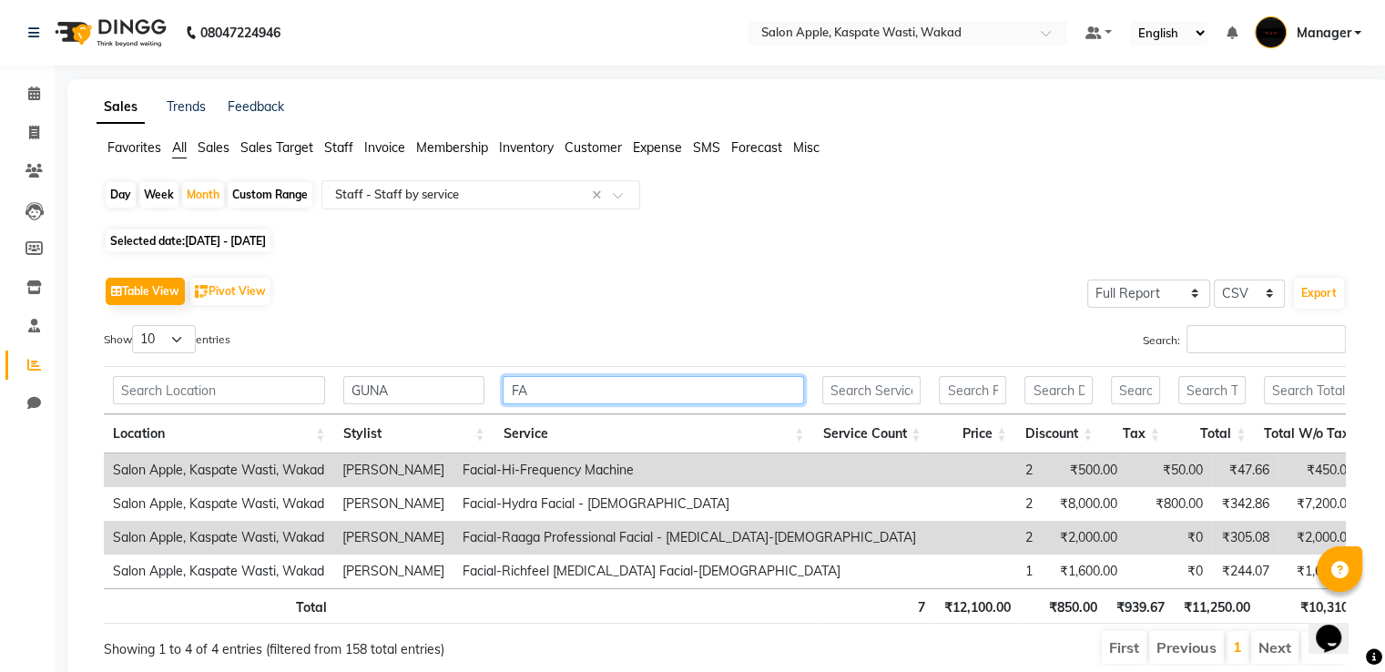
click at [696, 394] on input "FA" at bounding box center [653, 390] width 301 height 28
type input "F"
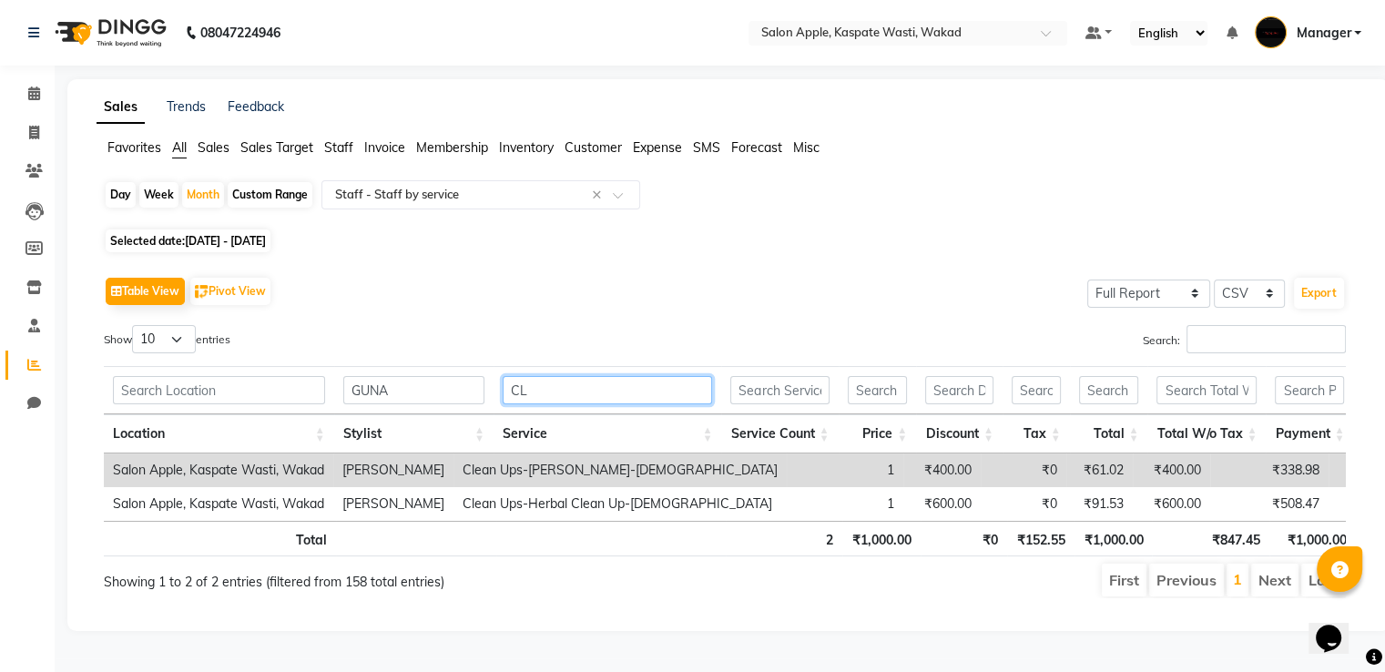
type input "C"
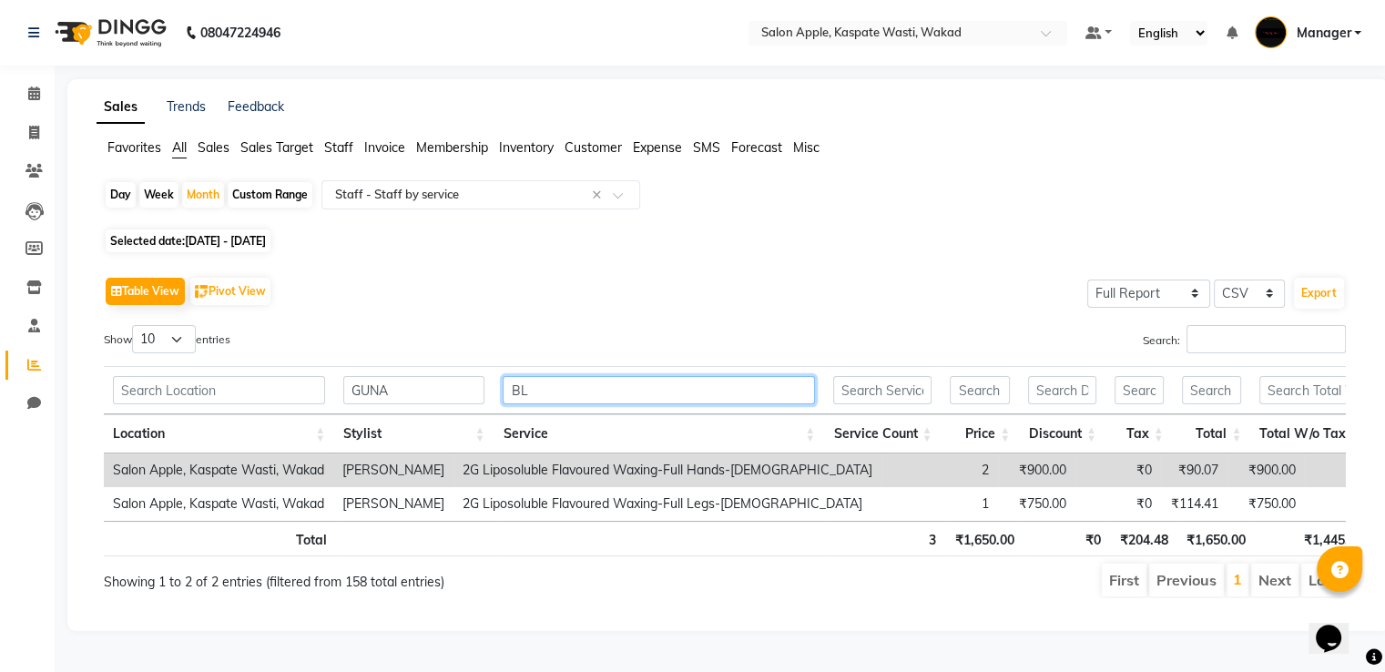
type input "B"
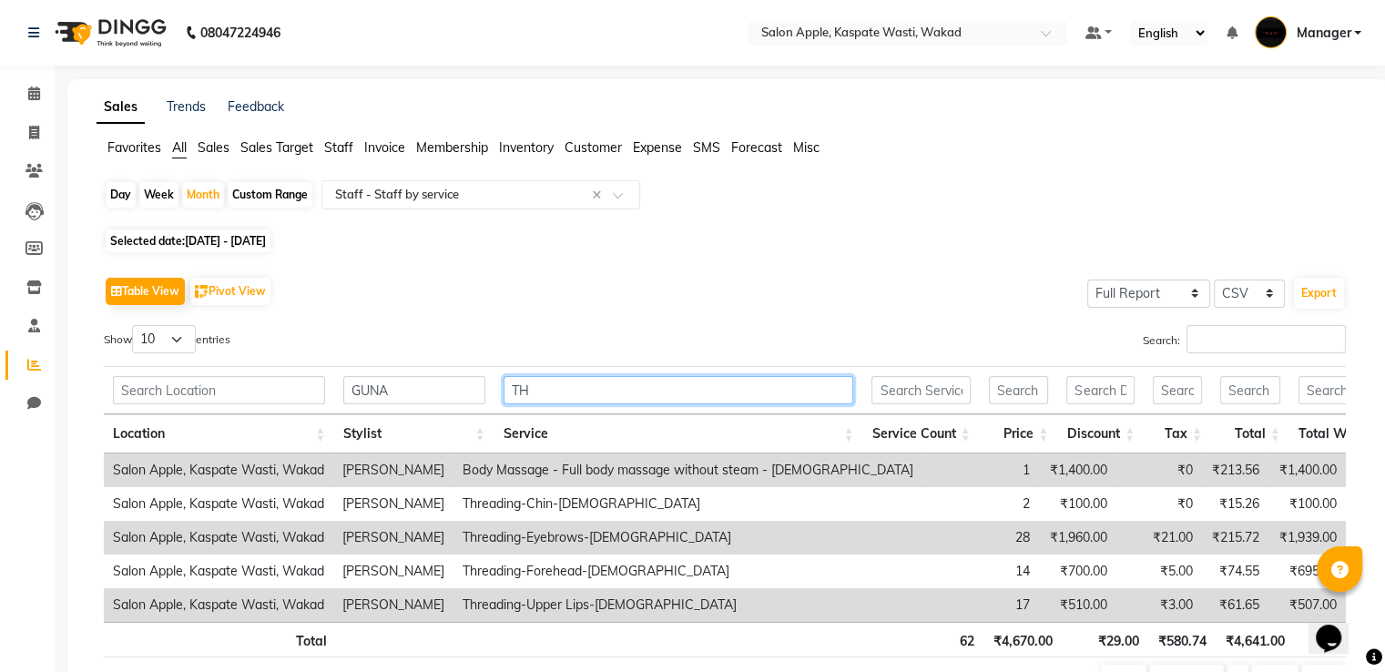
type input "T"
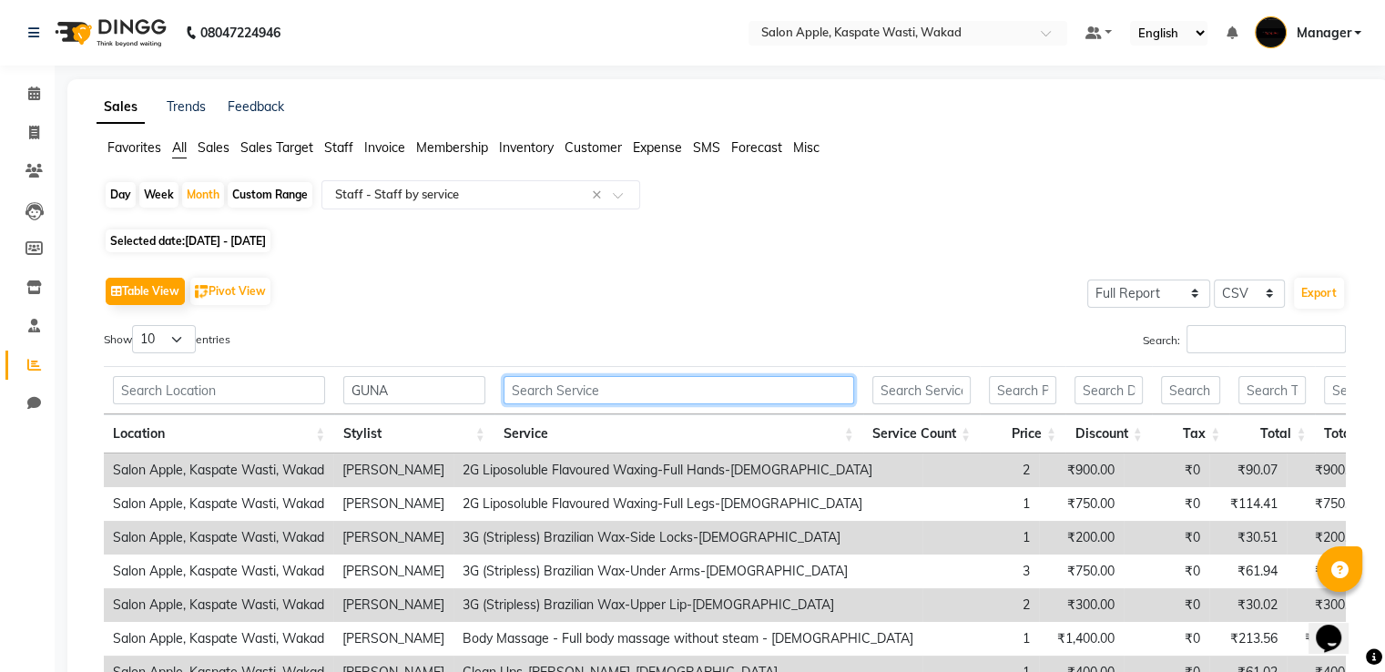
type input "E"
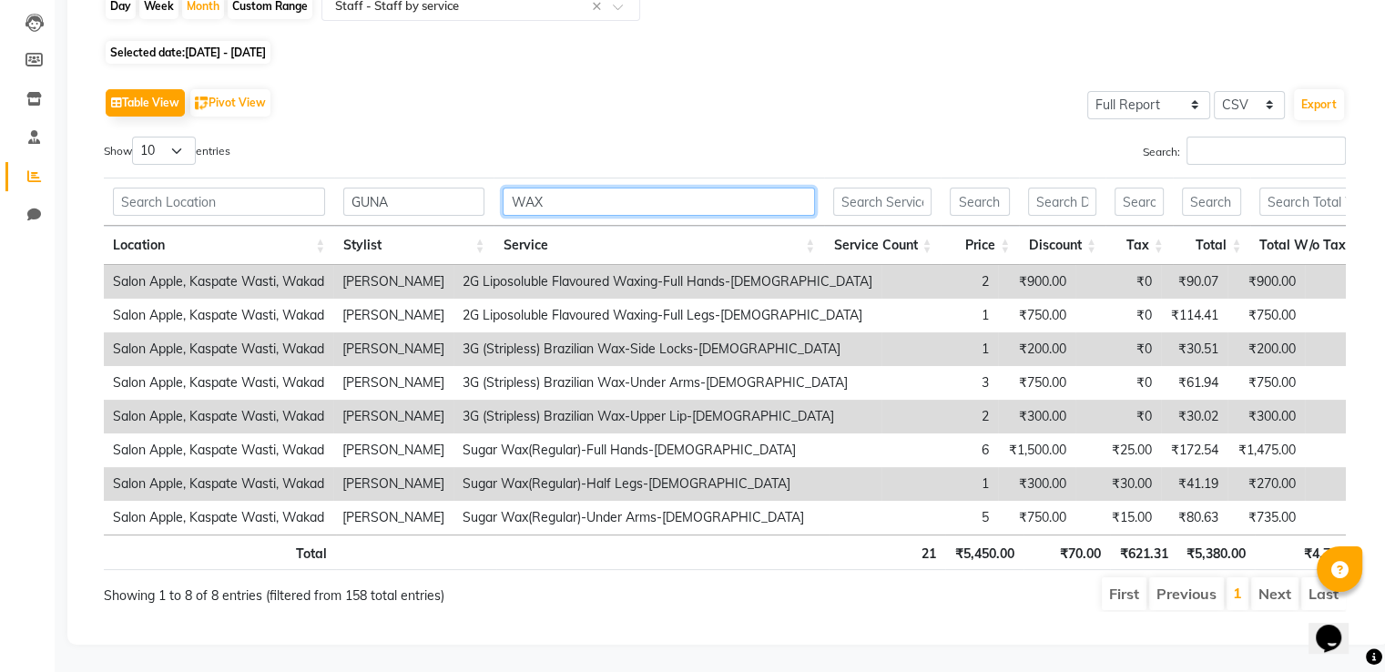
scroll to position [215, 0]
type input "W"
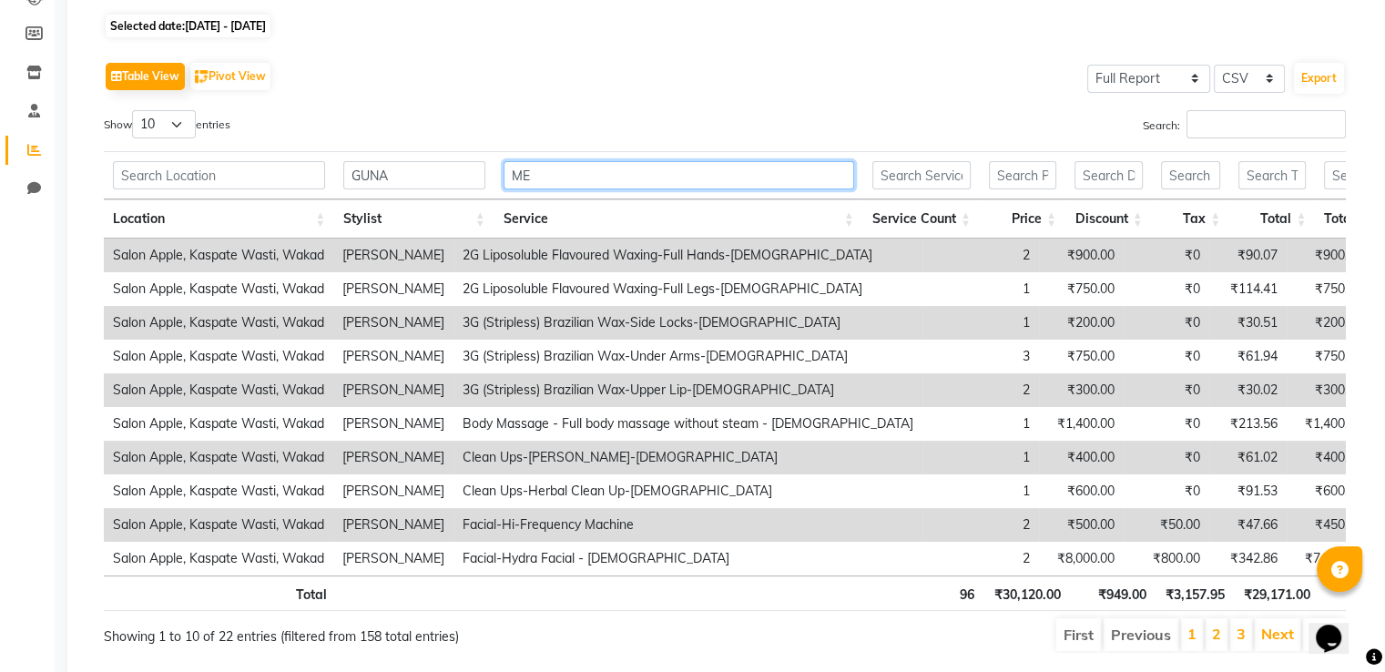
scroll to position [0, 0]
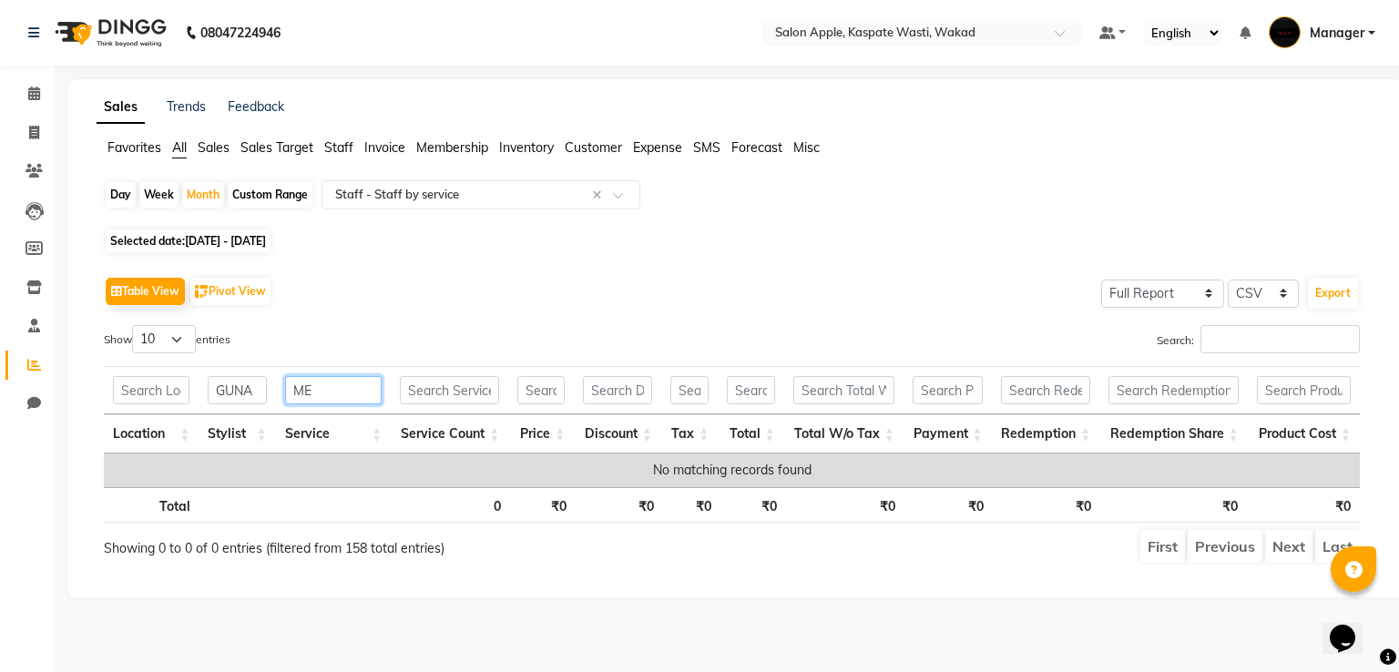
type input "M"
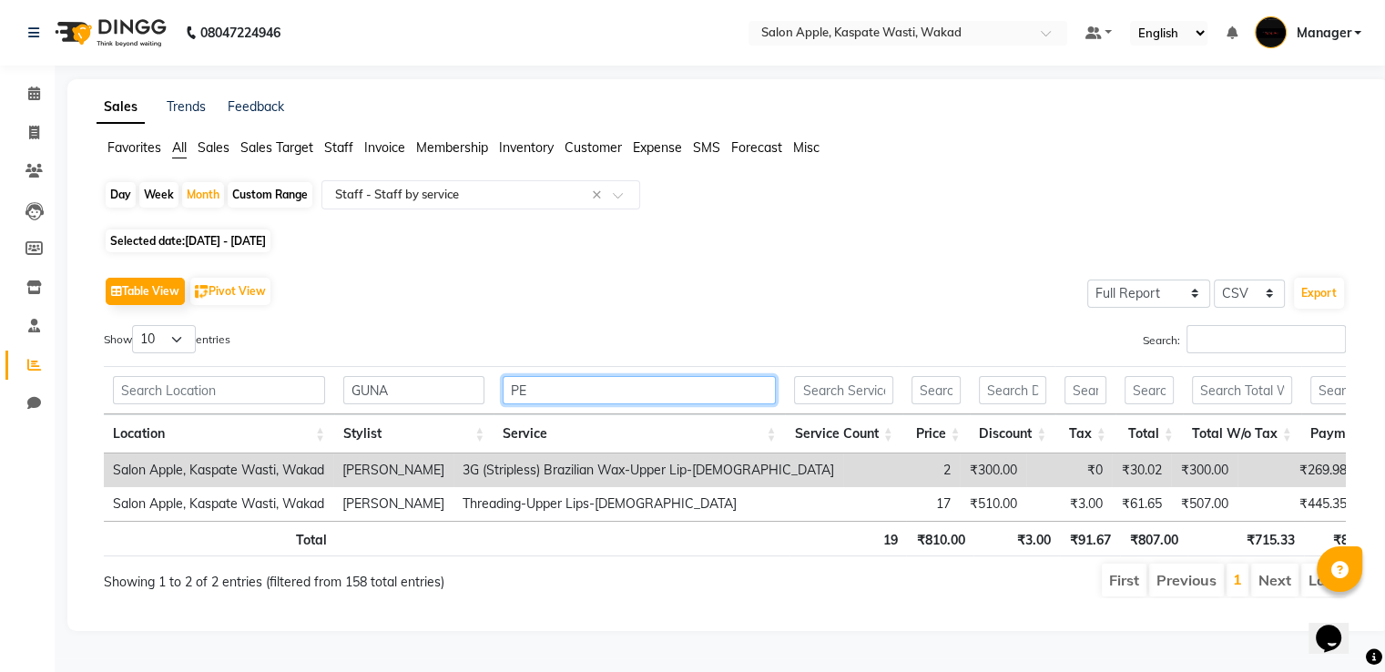
type input "P"
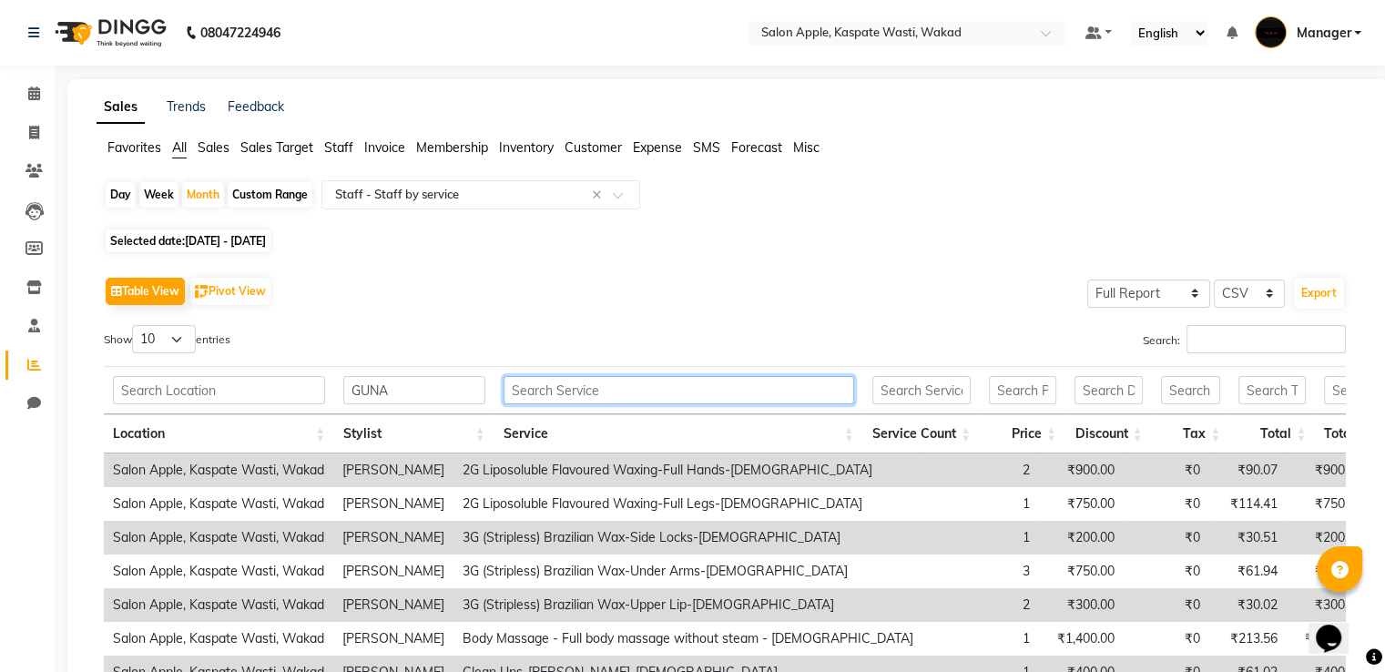
type input ","
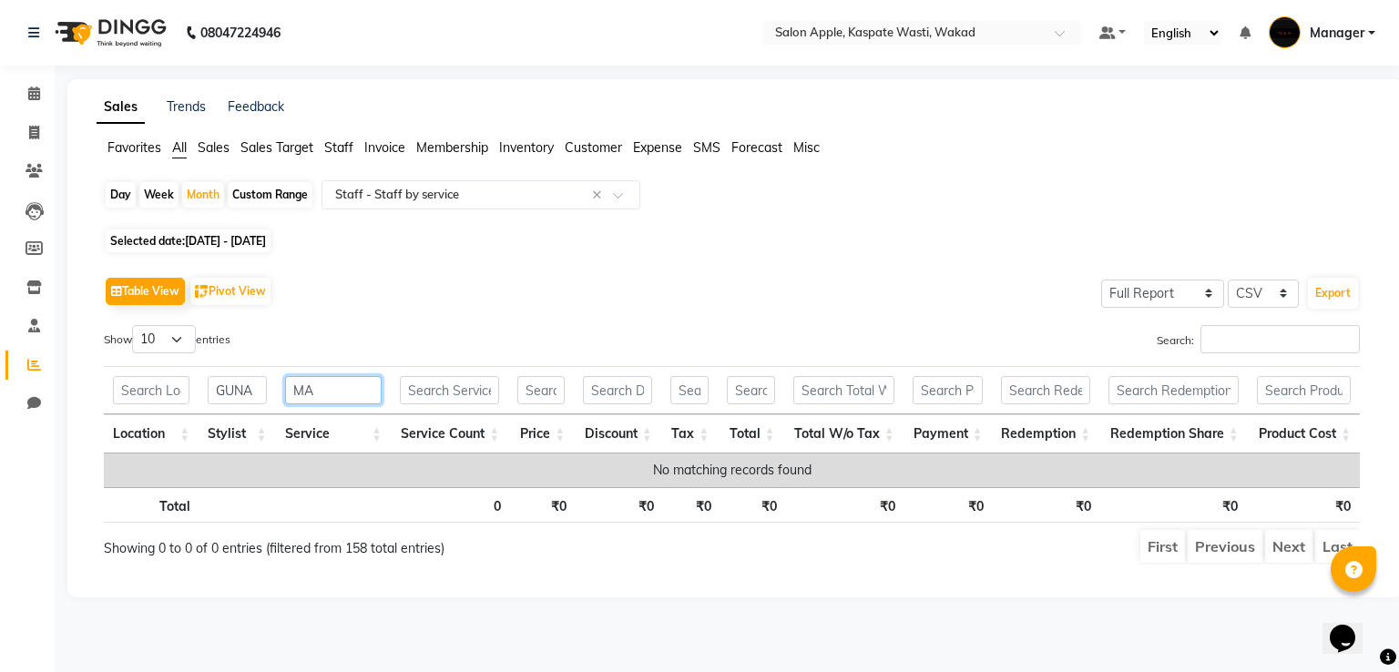
type input "M"
type input "P"
type input "S"
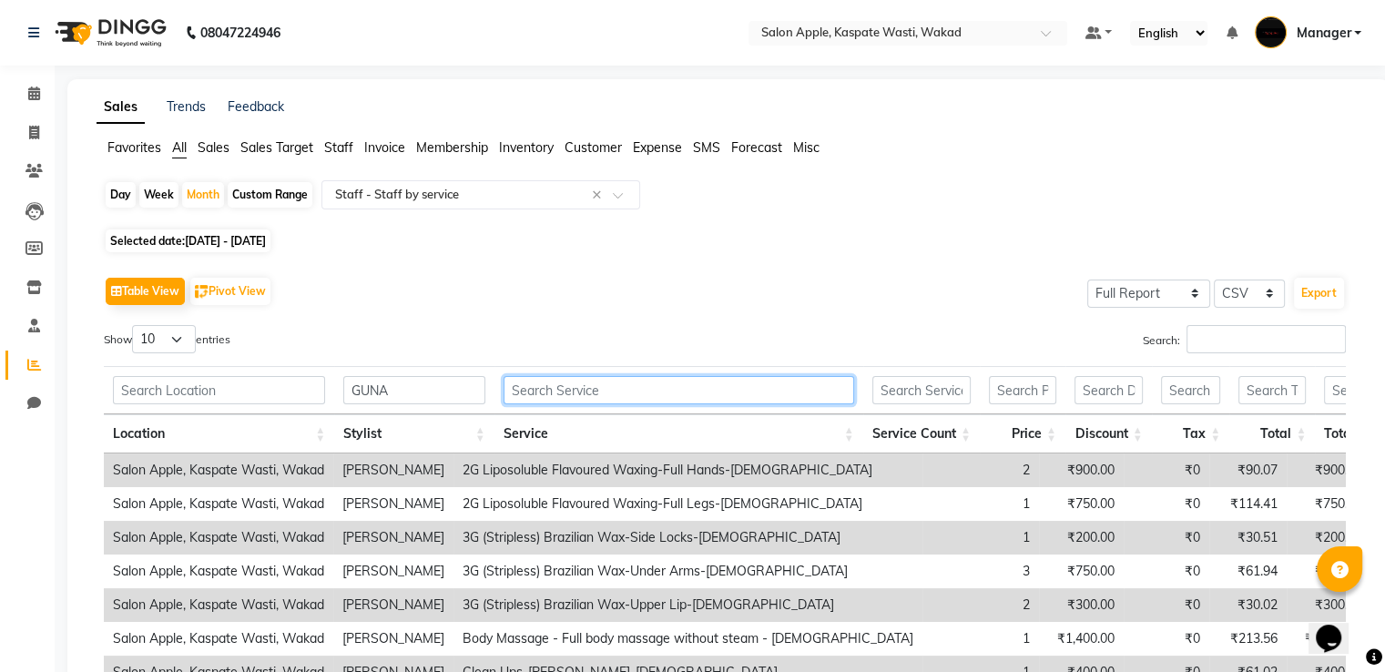
click at [672, 387] on input "text" at bounding box center [679, 390] width 351 height 28
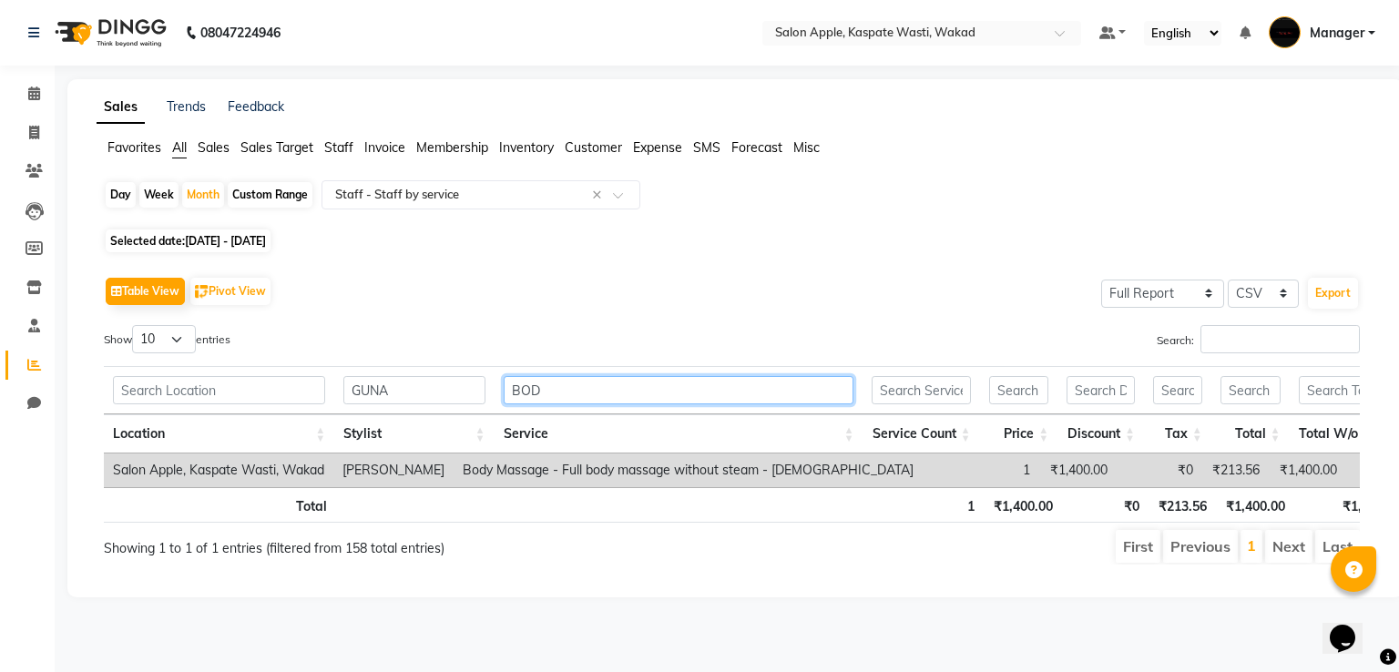
type input "BOD"
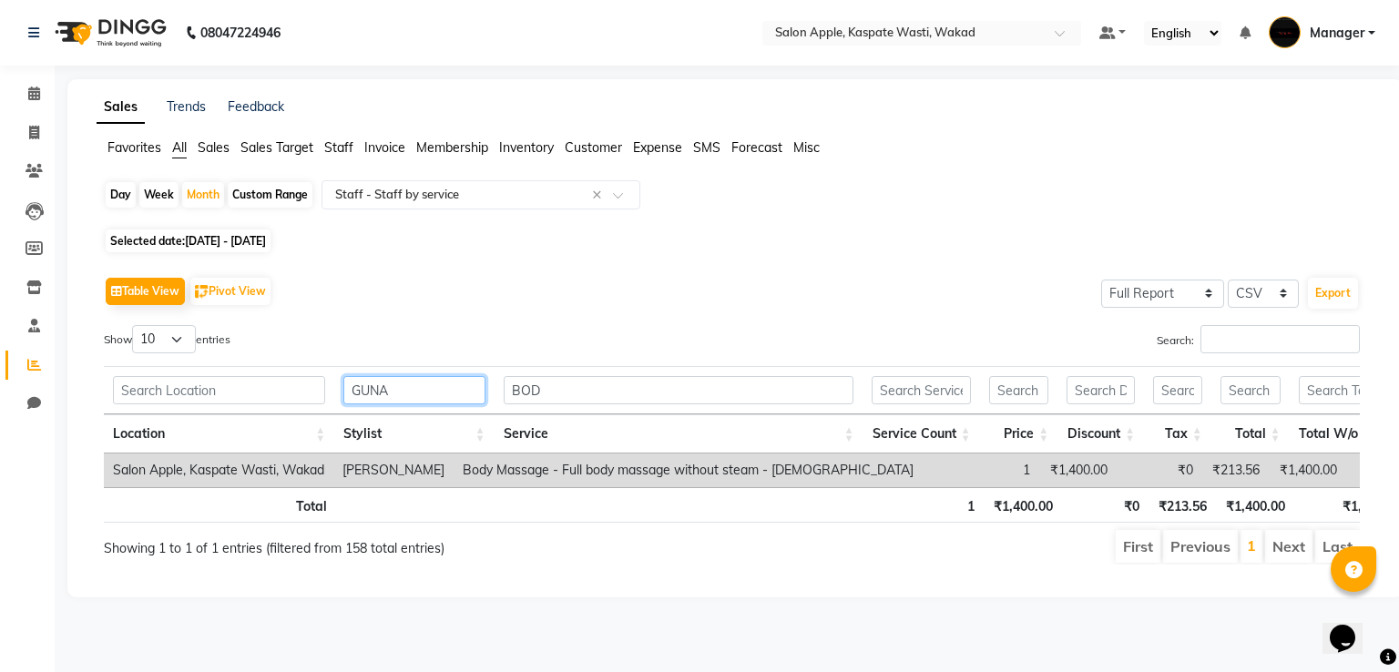
click at [415, 387] on input "GUNA" at bounding box center [413, 390] width 141 height 28
type input "G"
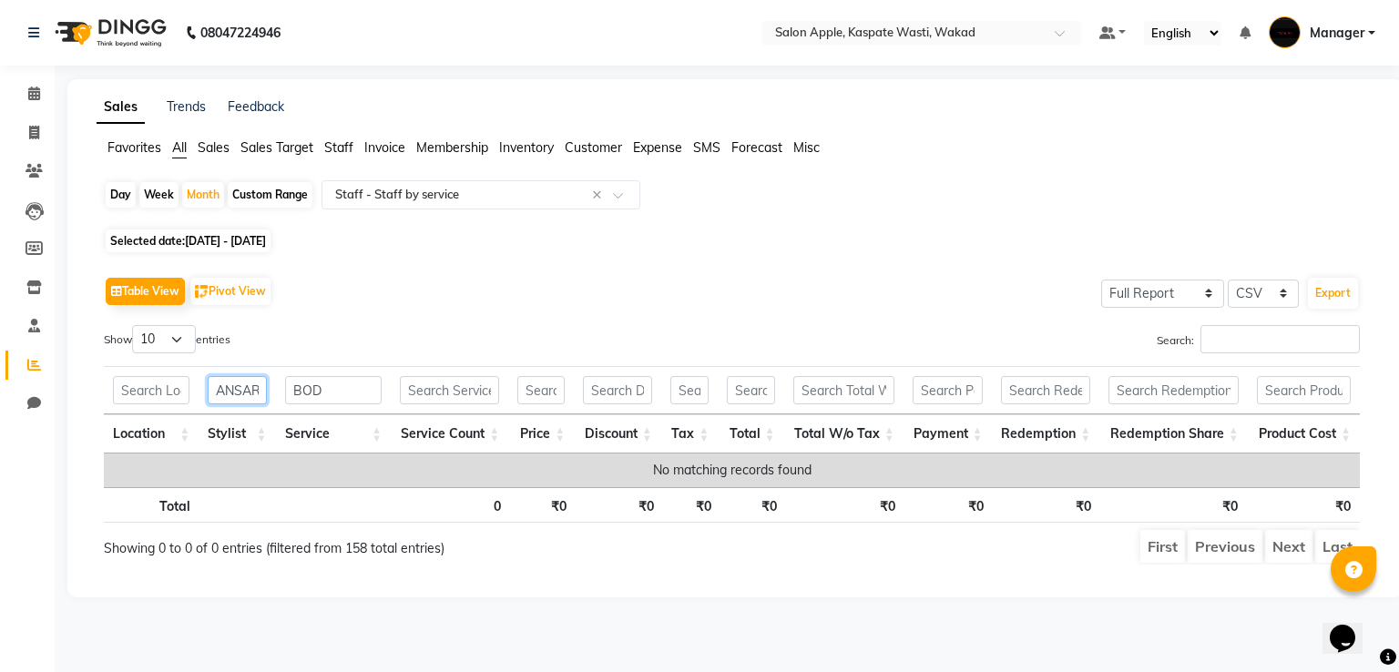
scroll to position [0, 2]
type input "ANSAR"
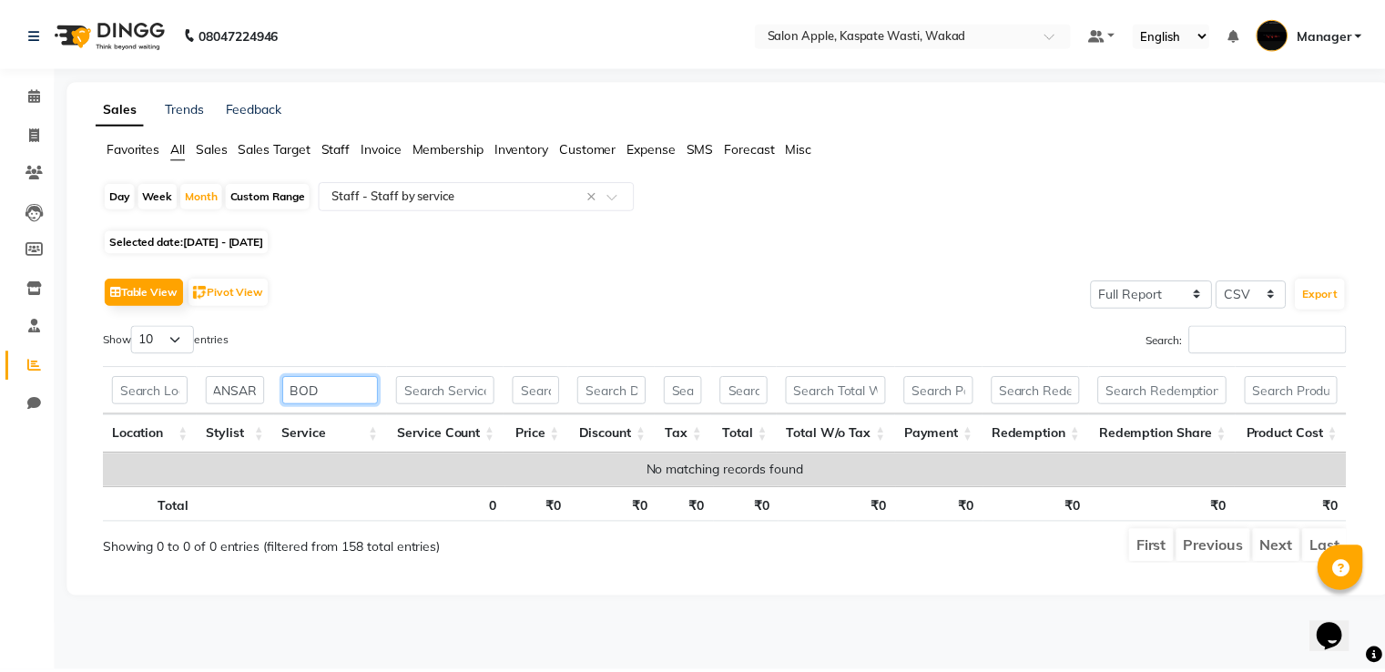
scroll to position [0, 0]
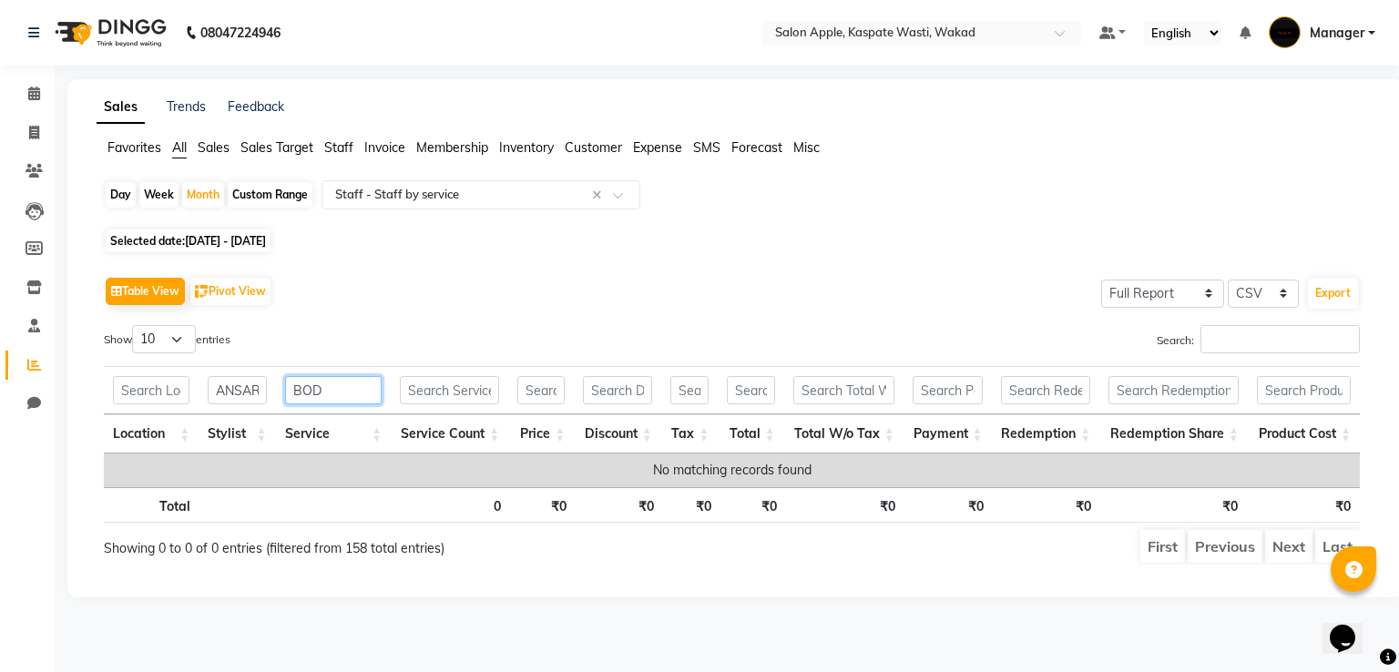
click at [340, 388] on input "BOD" at bounding box center [333, 390] width 97 height 28
type input "B"
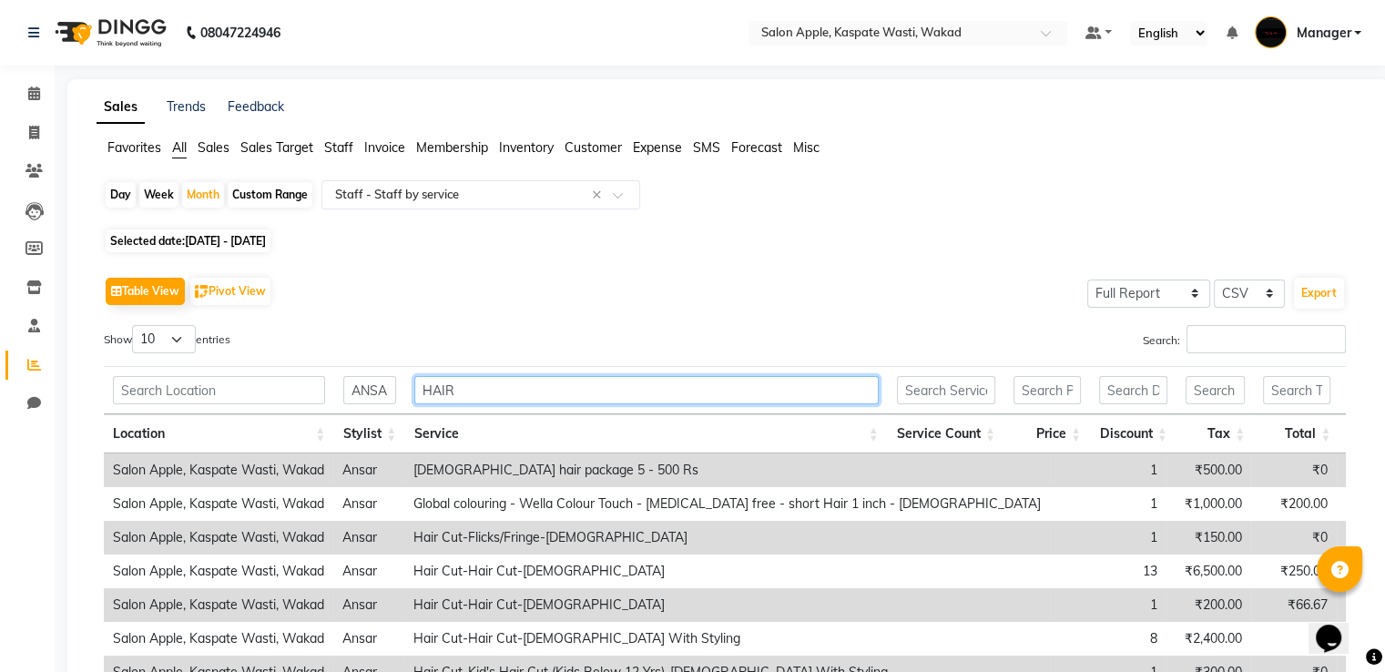
type input "HAIR"
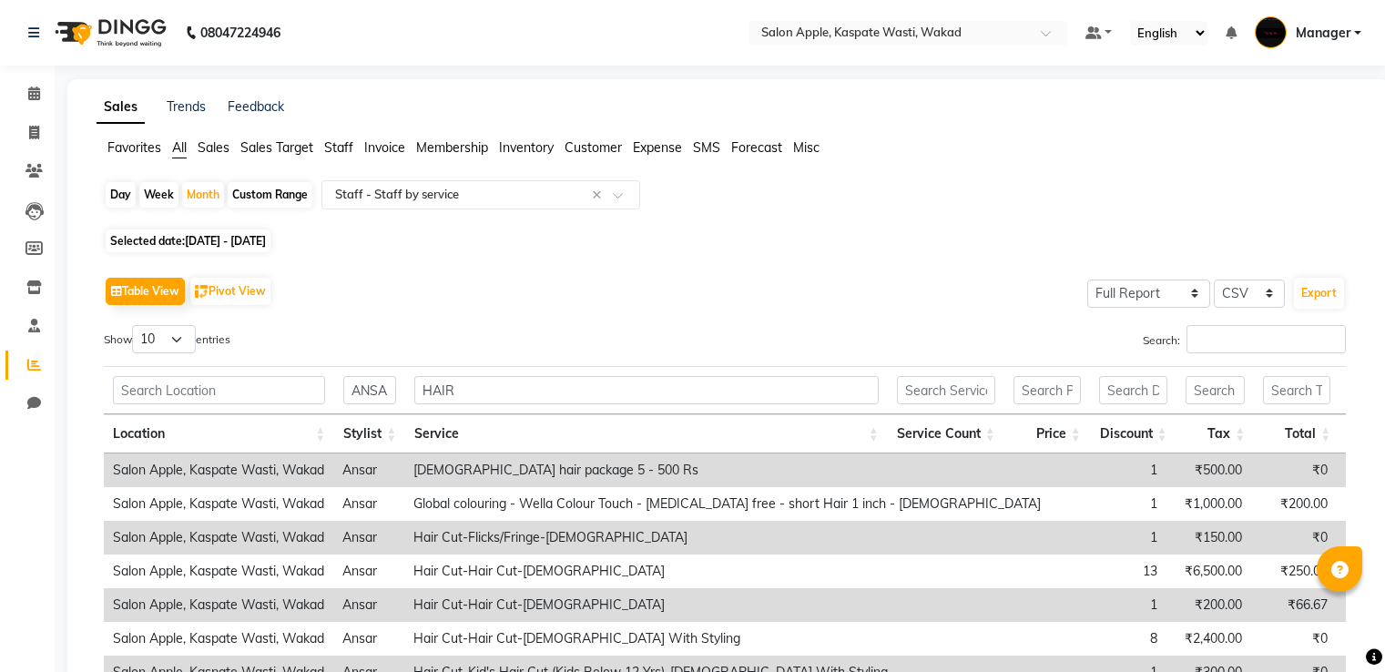
select select "full_report"
select select "csv"
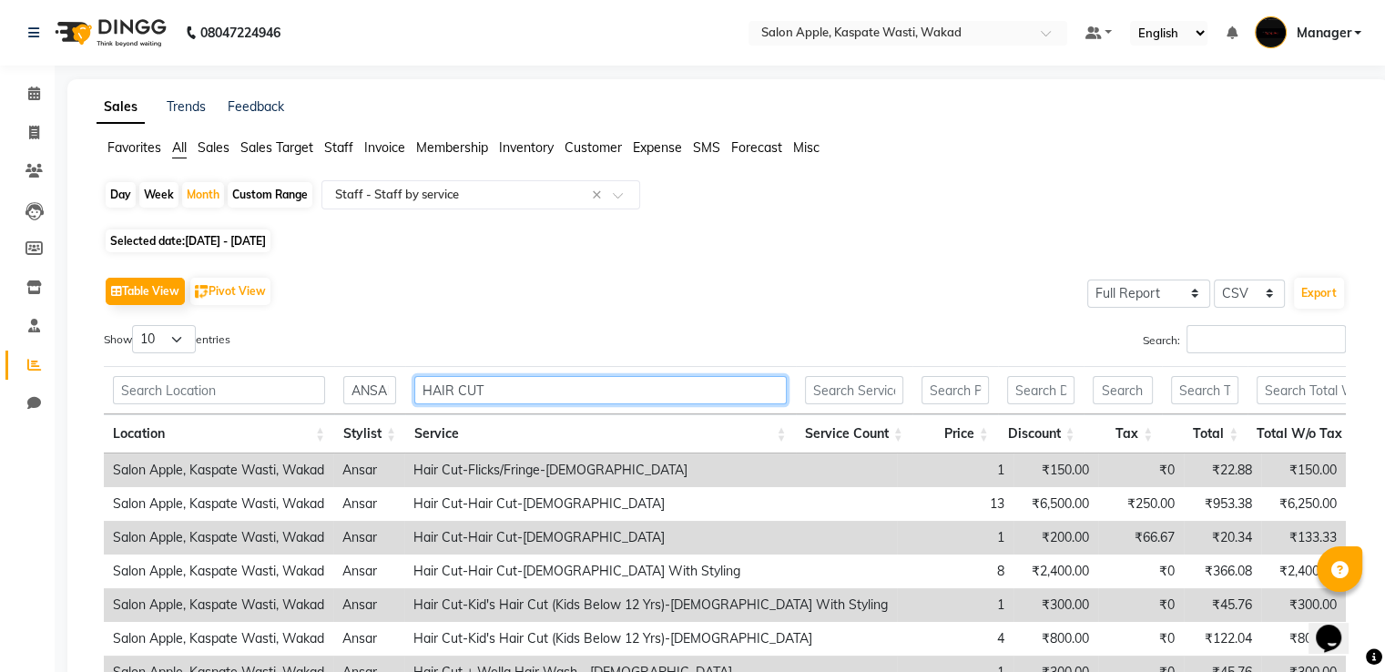
scroll to position [91, 0]
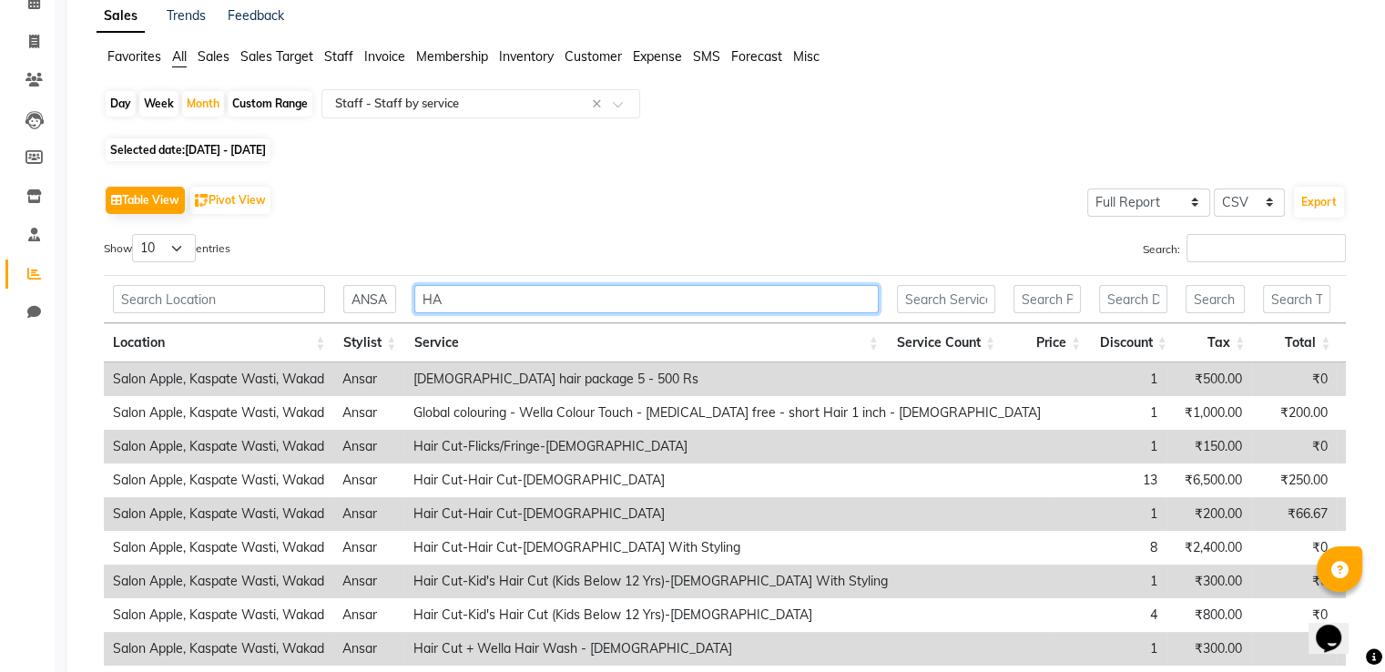
type input "H"
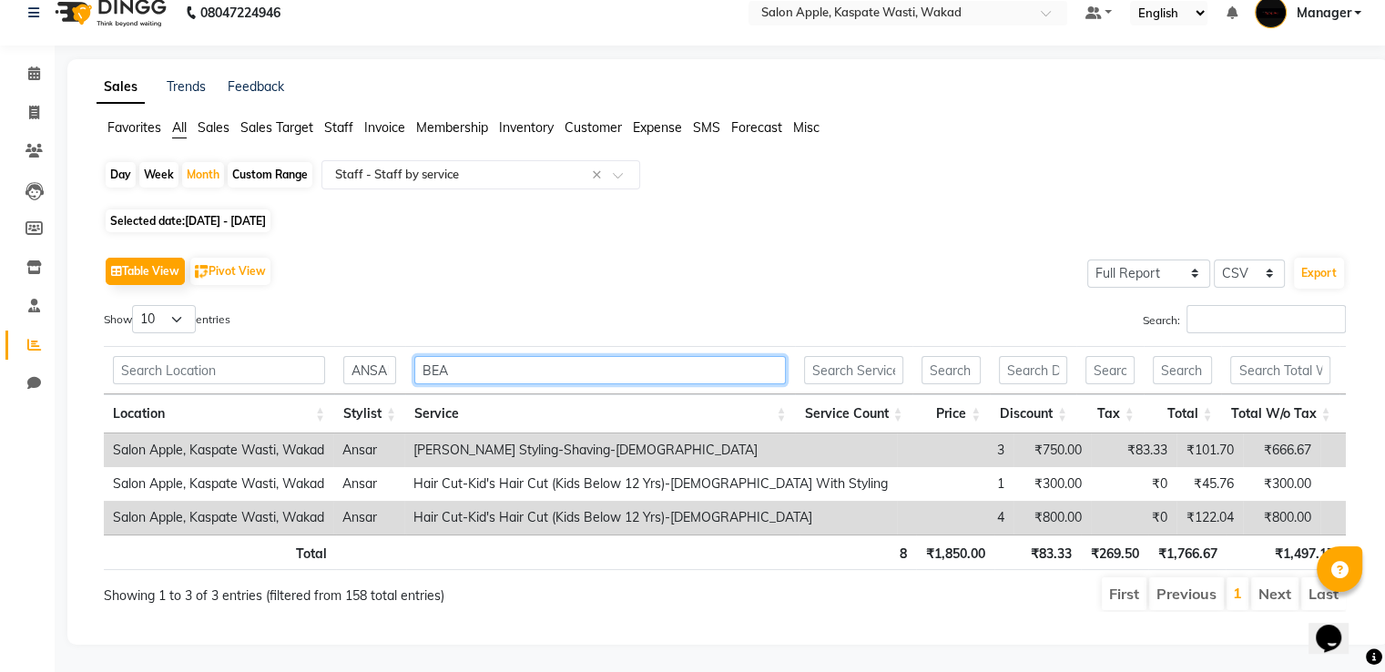
scroll to position [0, 0]
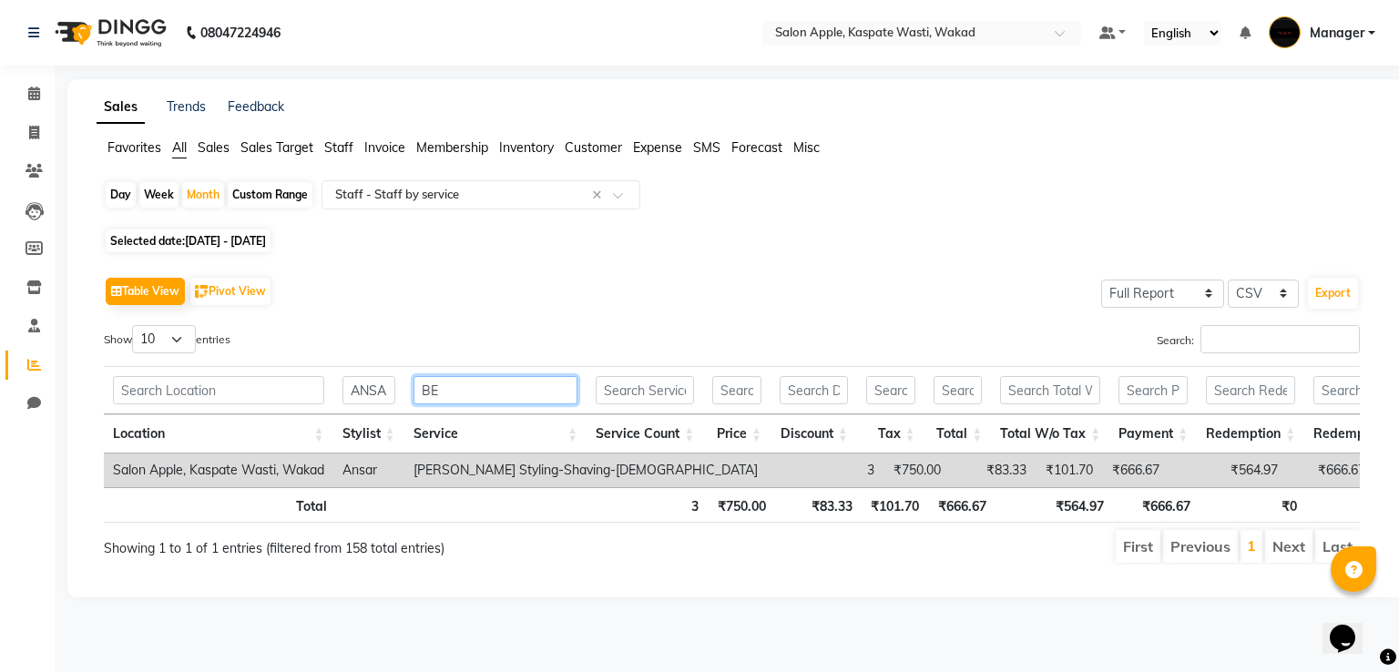
type input "B"
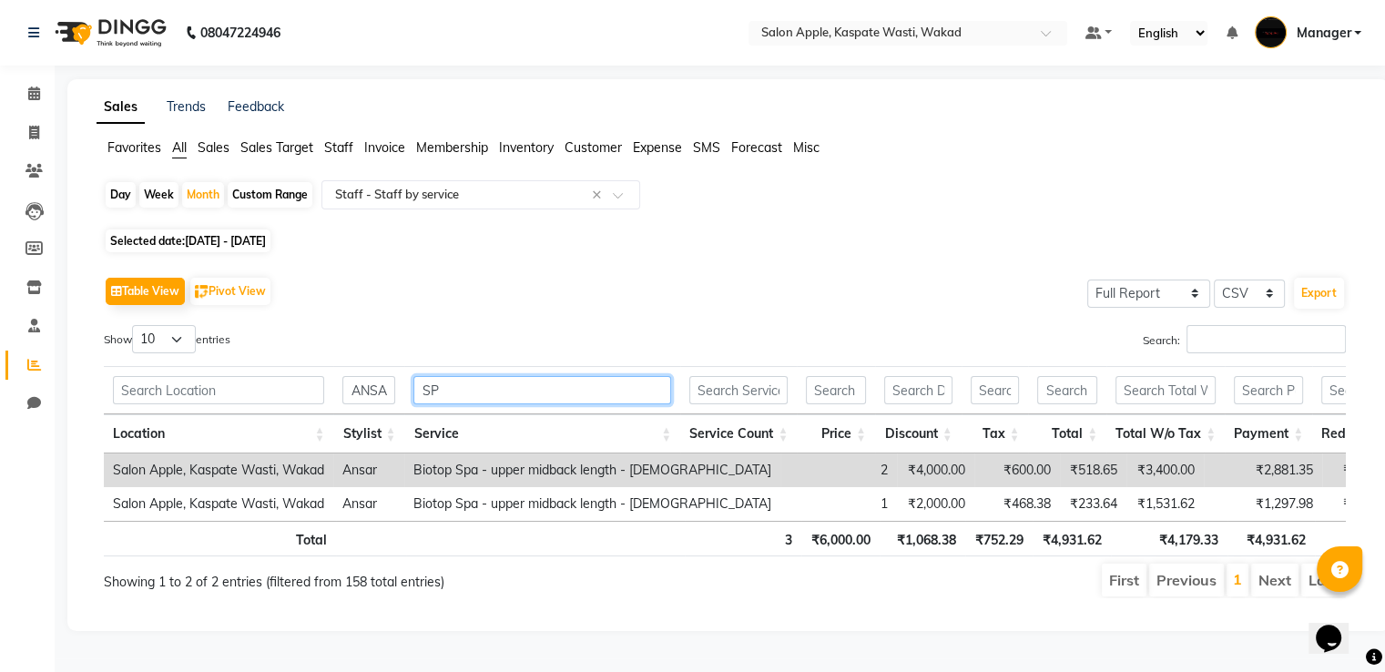
type input "S"
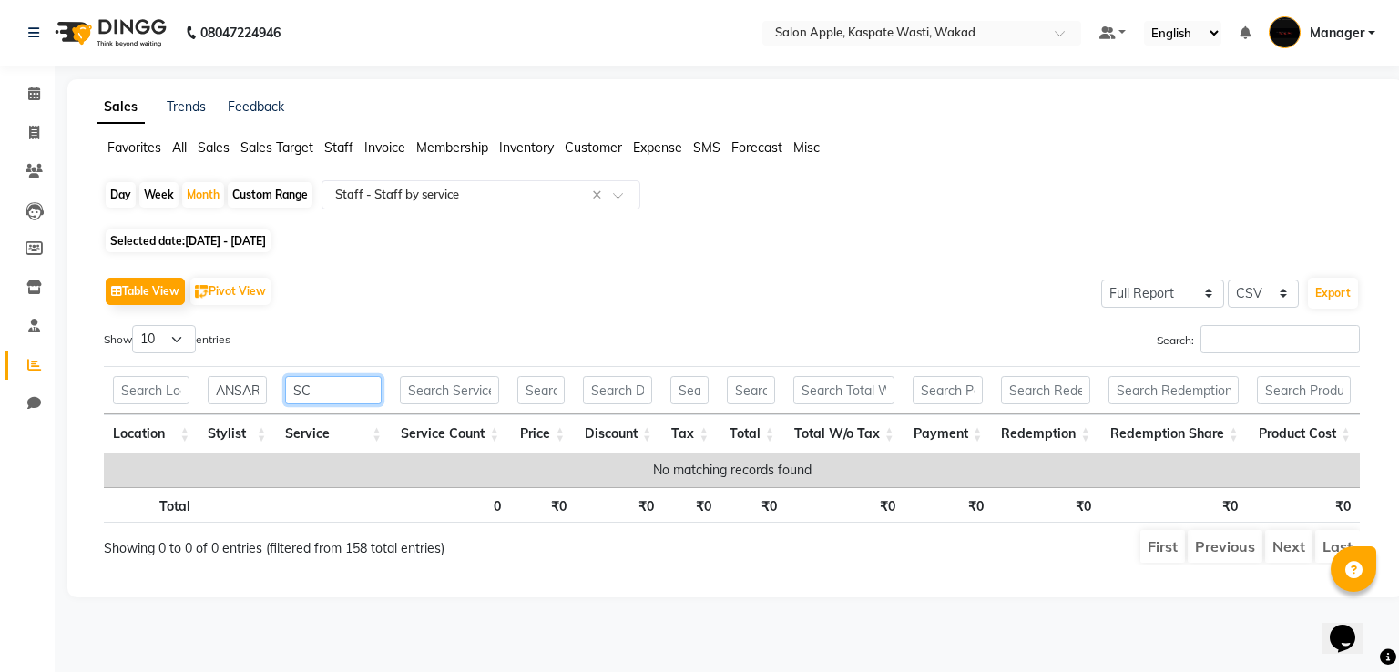
type input "S"
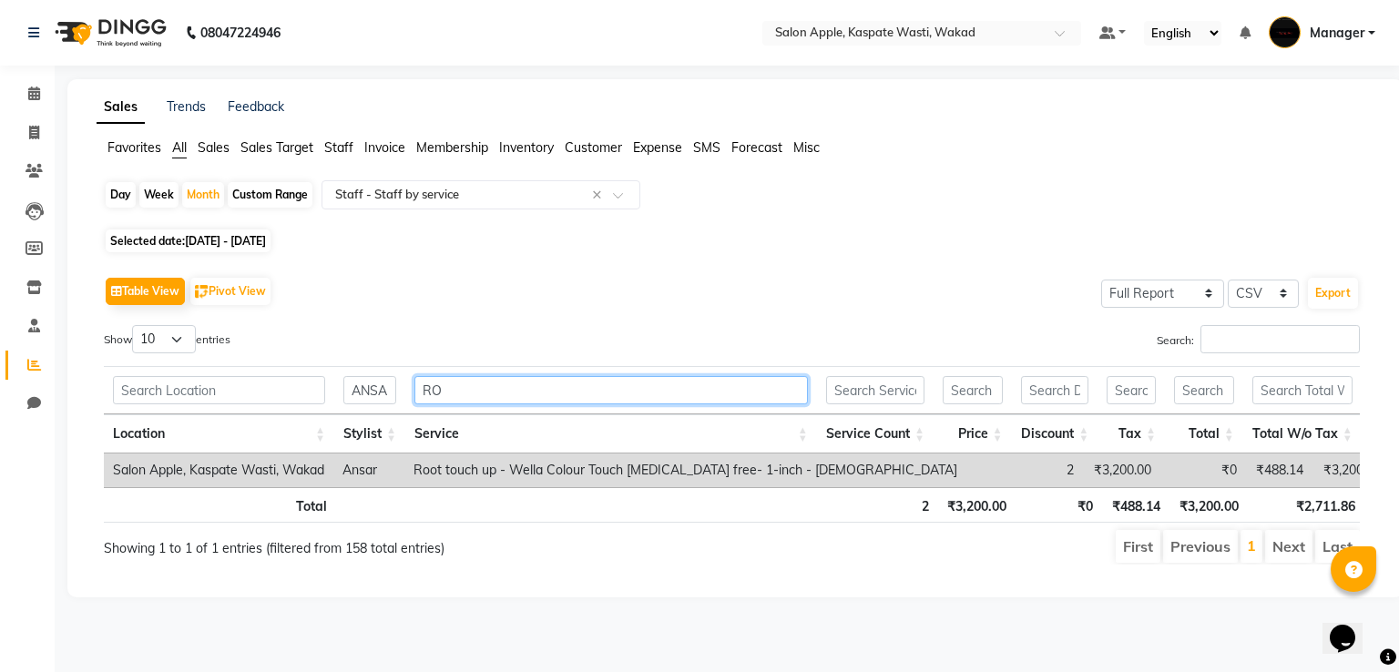
type input "R"
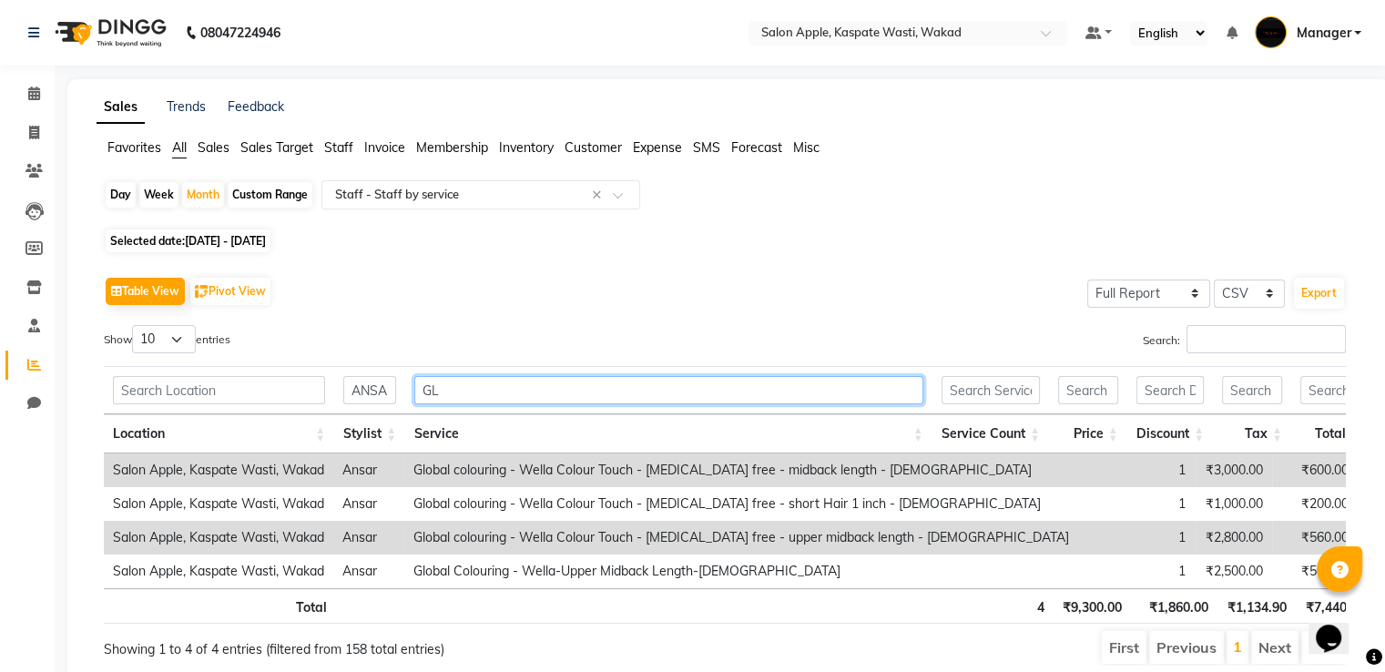
type input "G"
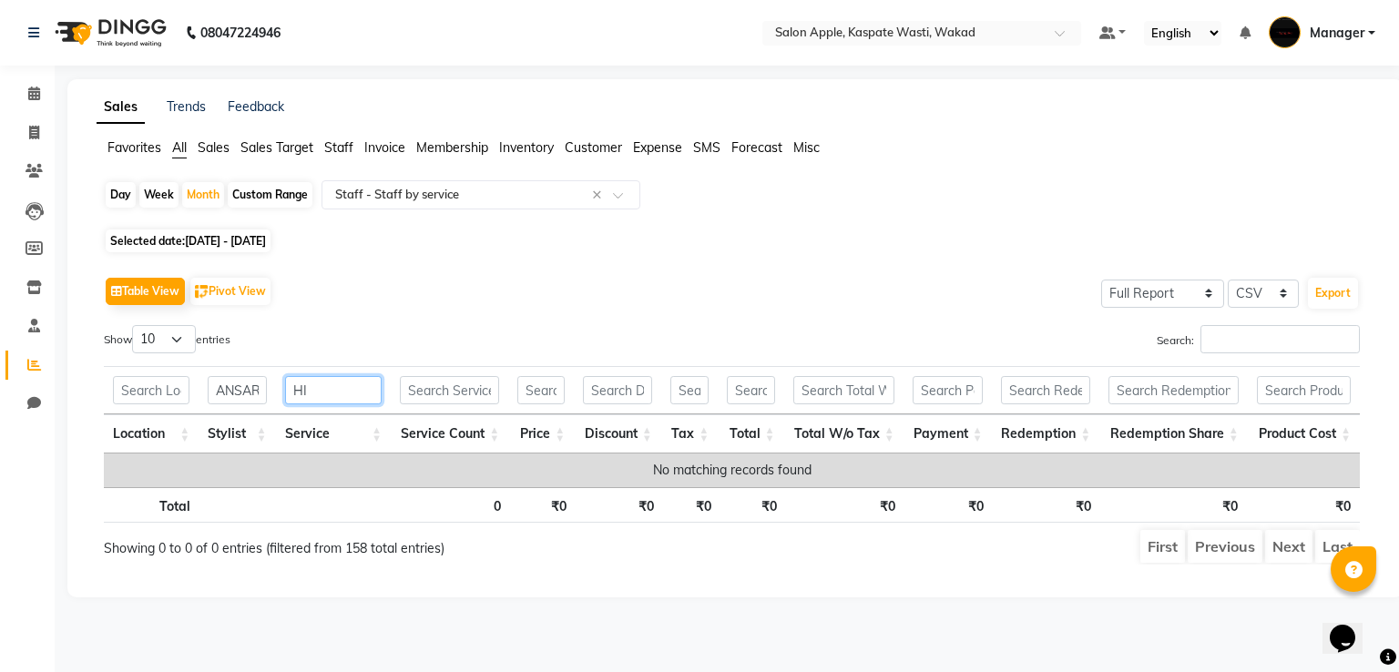
type input "H"
type input "D"
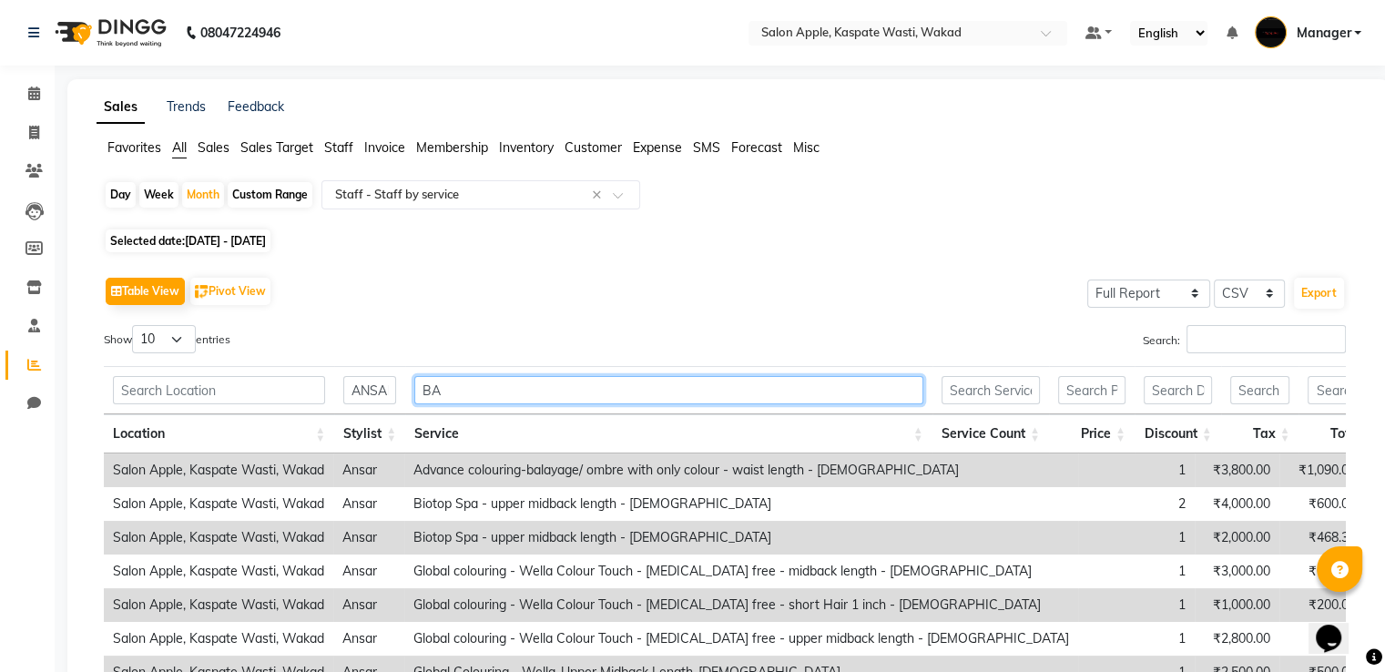
type input "B"
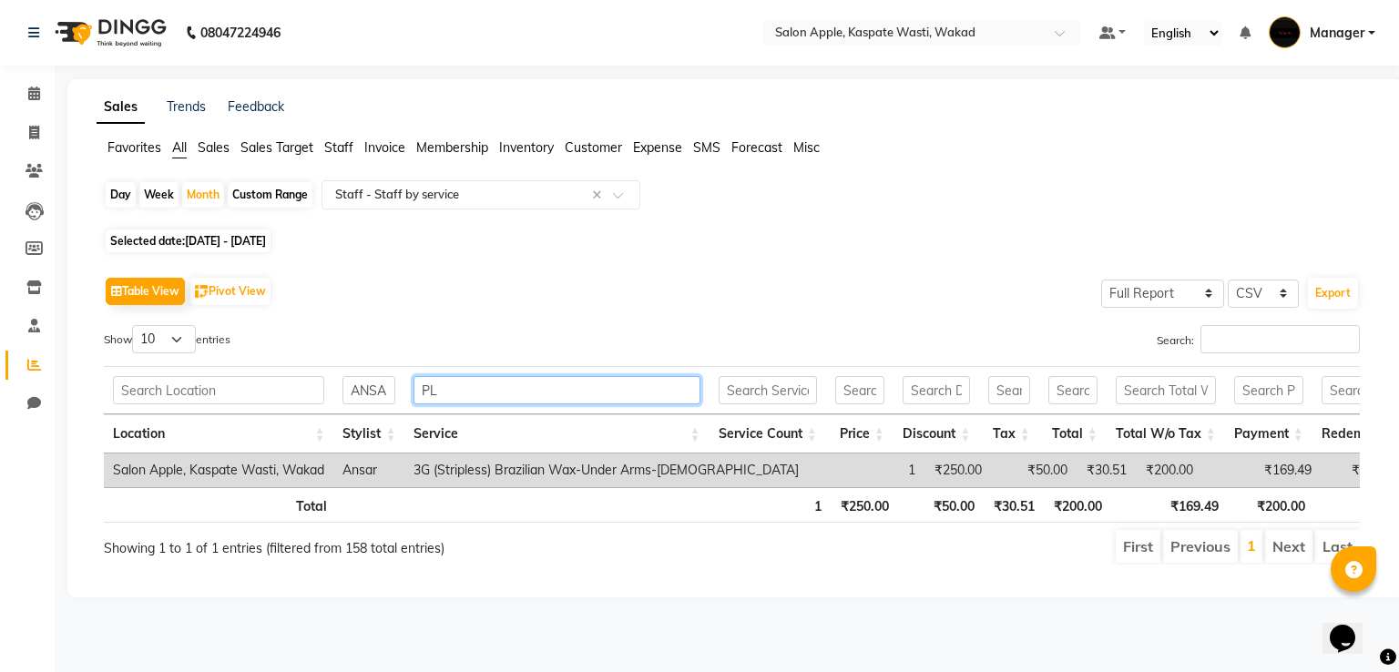
type input "P"
type input "N"
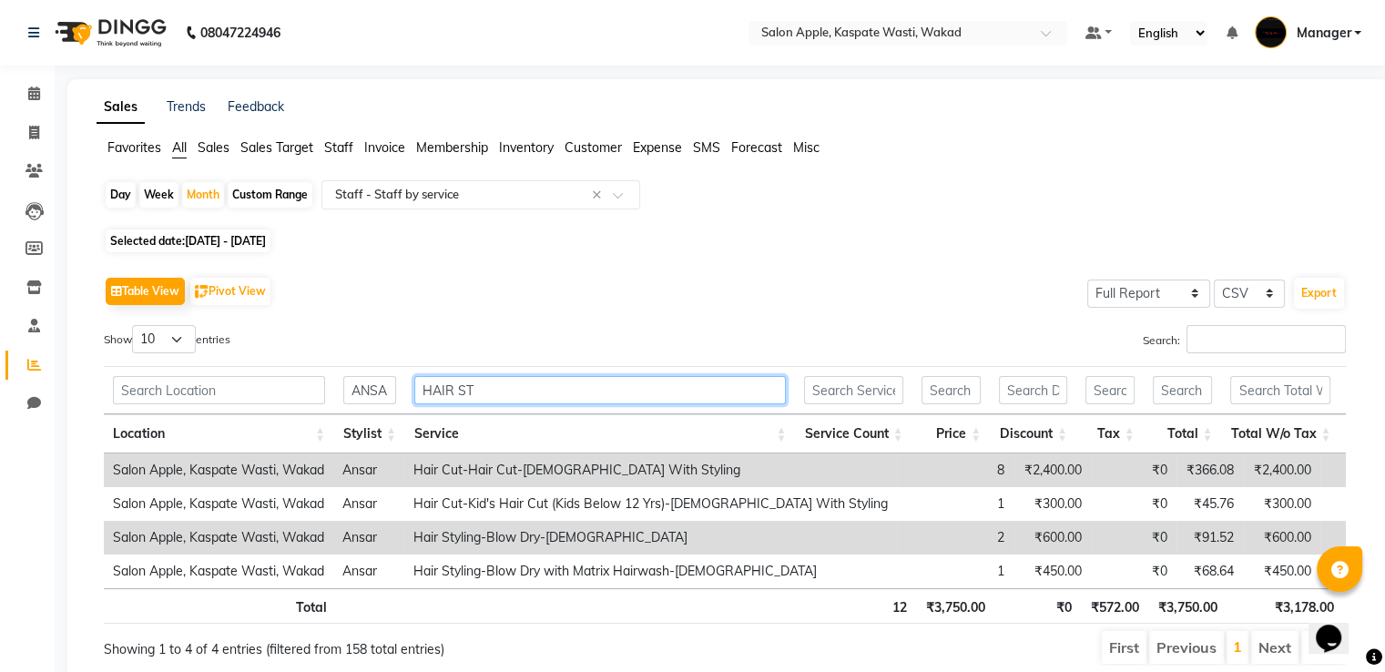
click at [476, 379] on input "HAIR ST" at bounding box center [600, 390] width 372 height 28
type input "H"
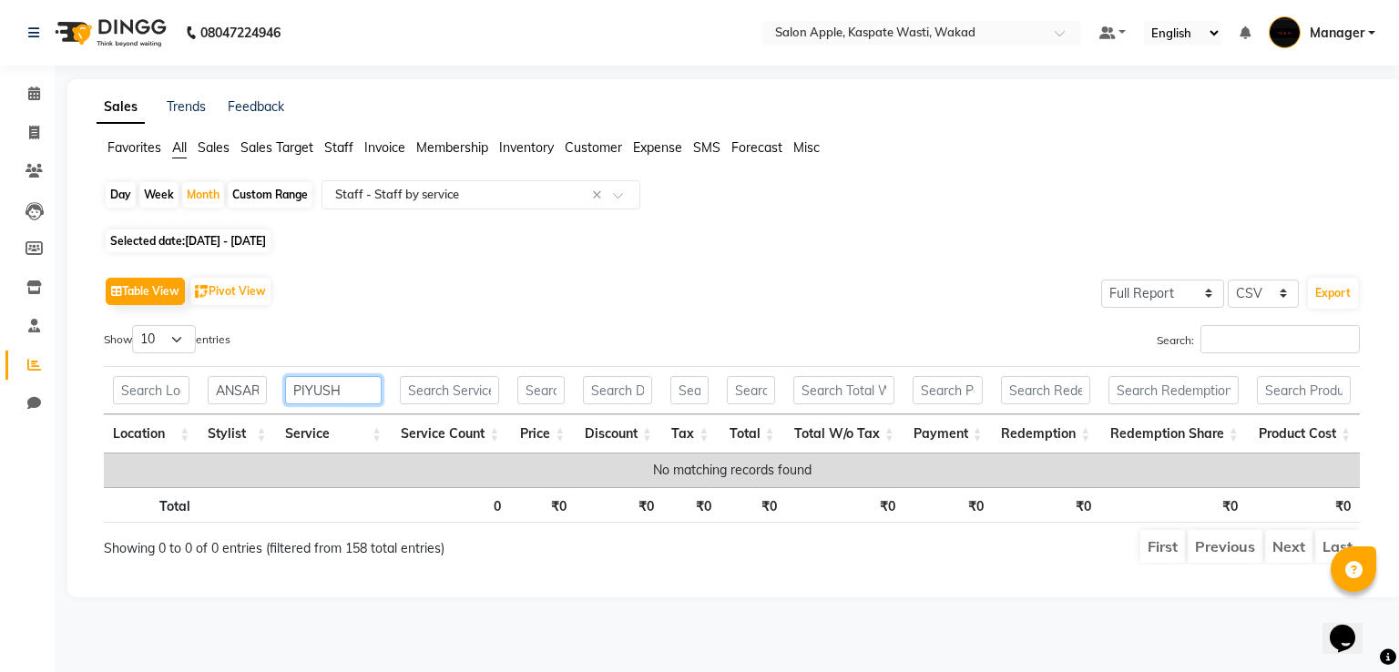
type input "PIYUSH"
click at [476, 384] on input "text" at bounding box center [449, 390] width 99 height 28
click at [357, 390] on input "PIYUSH" at bounding box center [333, 390] width 97 height 28
click at [431, 383] on input "HEAD MASS" at bounding box center [449, 390] width 99 height 28
click at [481, 395] on input "D MASS" at bounding box center [449, 390] width 99 height 28
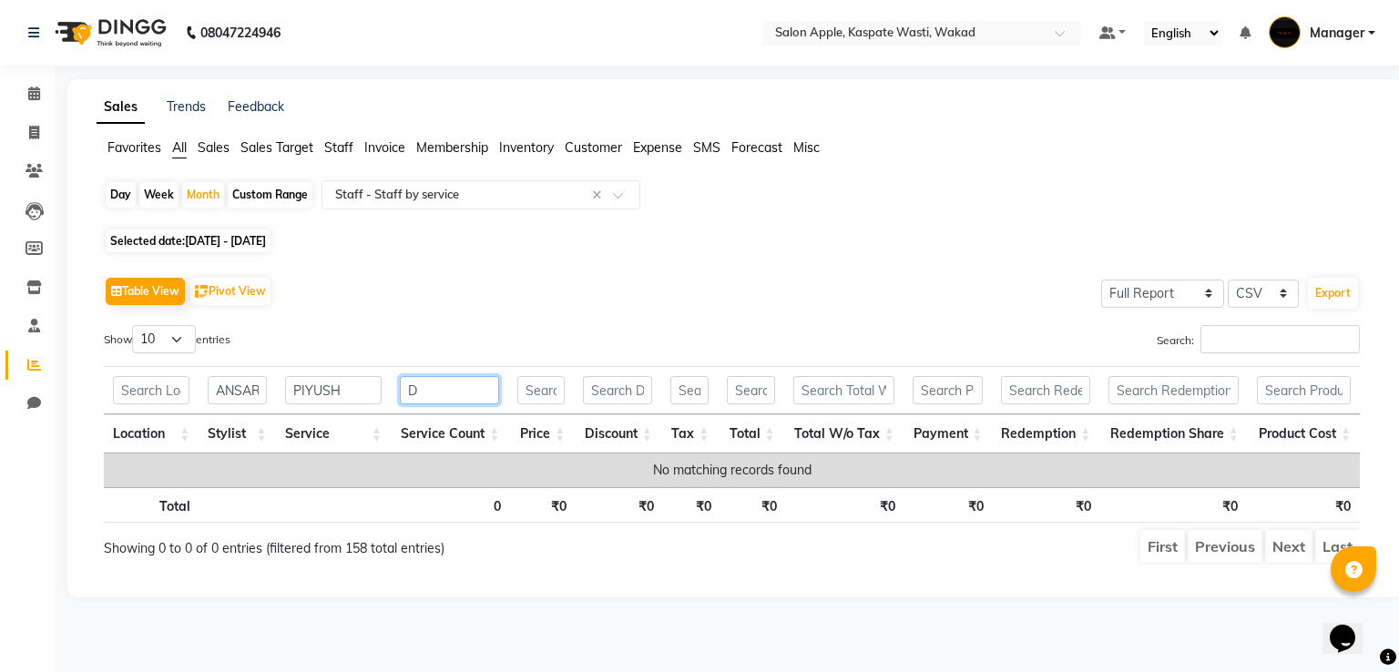
type input "D"
click at [344, 392] on input "PIYUSH" at bounding box center [333, 390] width 97 height 28
type input "P"
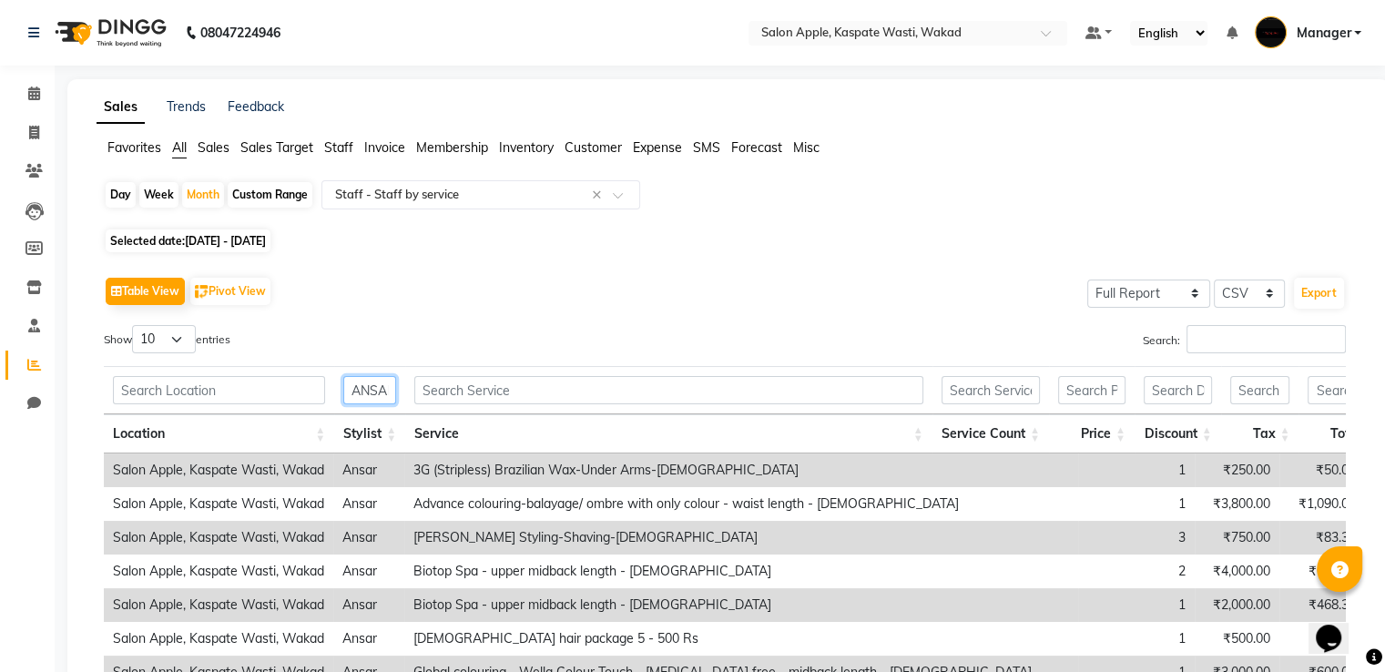
click at [382, 385] on input "ANSAR" at bounding box center [369, 390] width 53 height 28
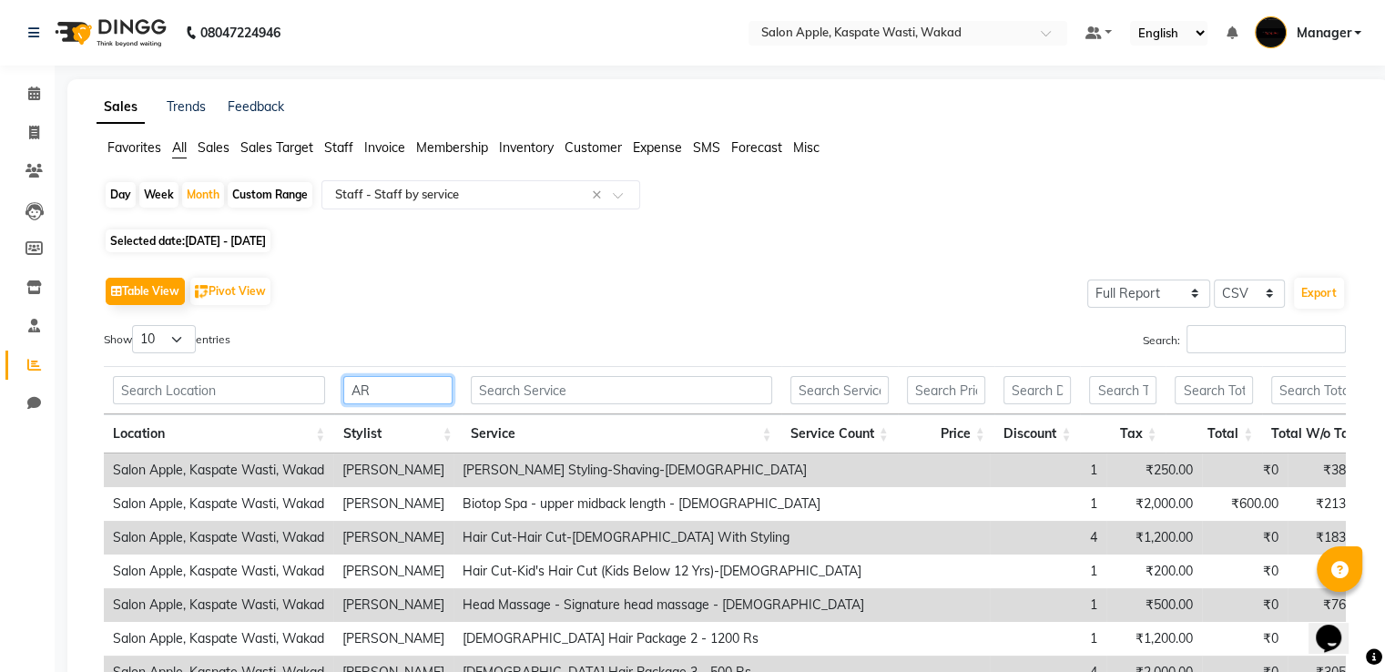
click at [397, 389] on input "AR" at bounding box center [397, 390] width 108 height 28
type input "A"
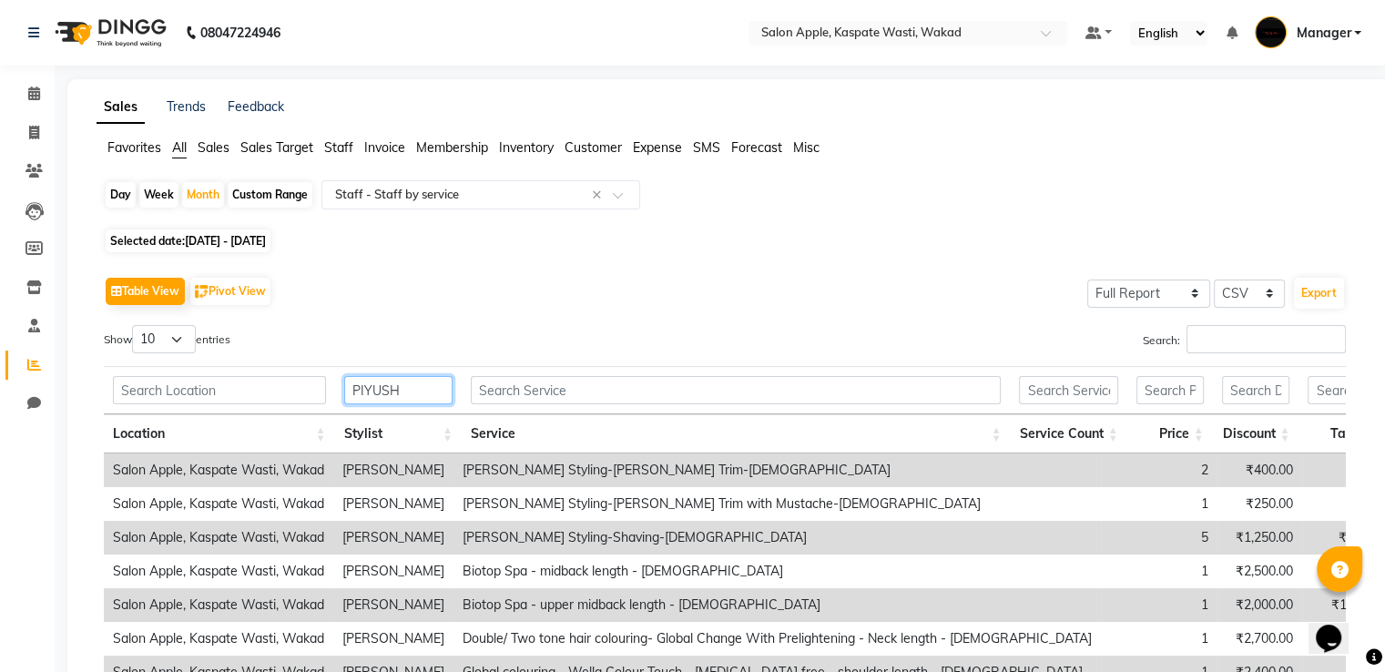
type input "PIYUSH"
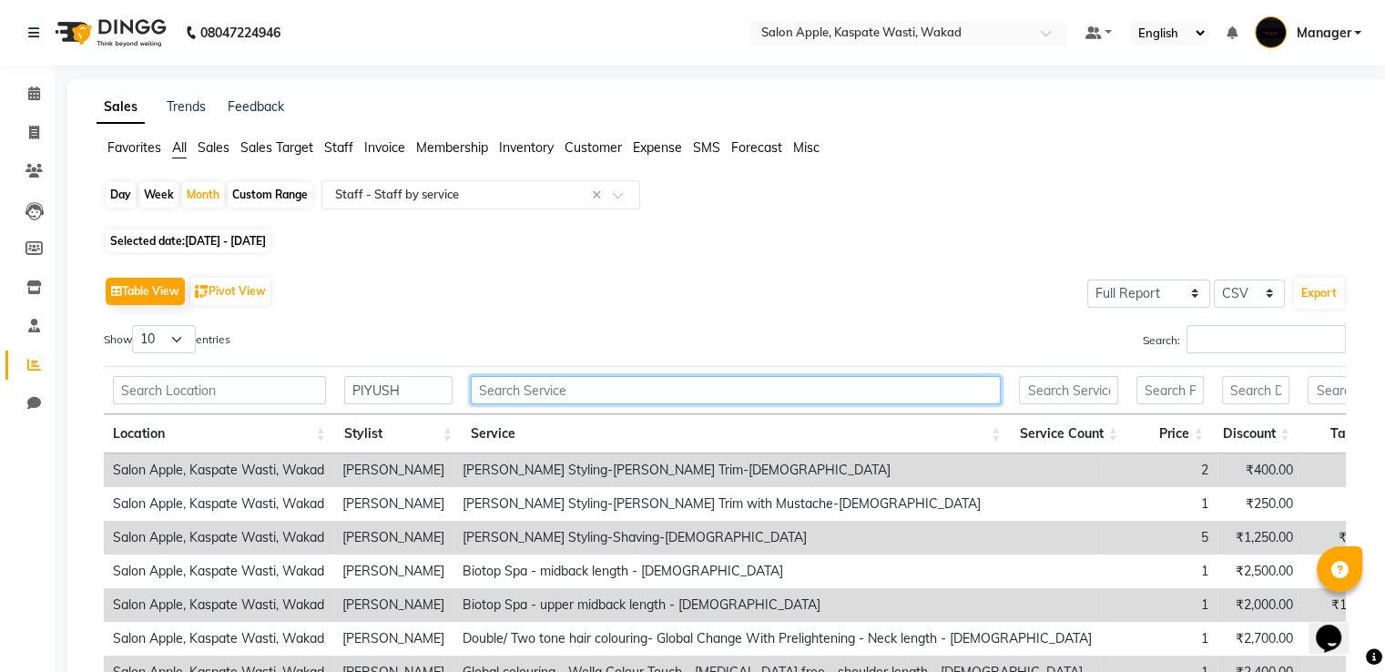
drag, startPoint x: 514, startPoint y: 391, endPoint x: 516, endPoint y: 350, distance: 41.1
click at [514, 391] on input "text" at bounding box center [736, 390] width 530 height 28
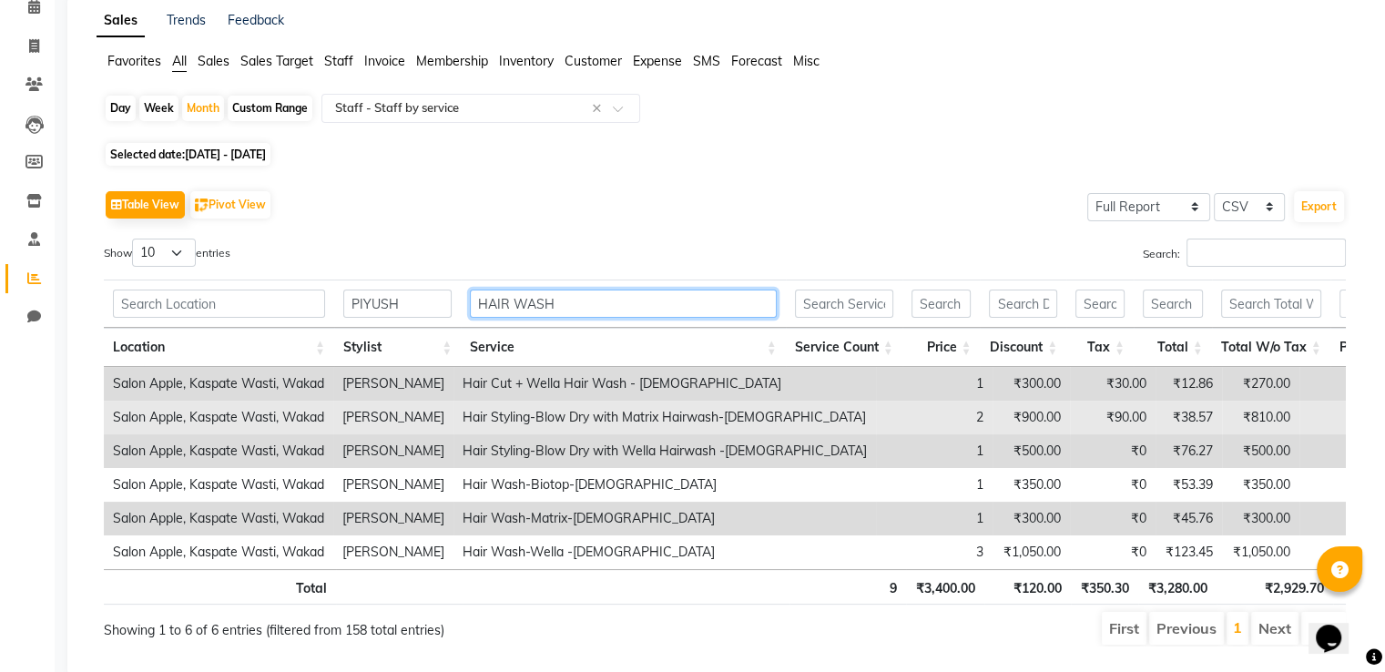
scroll to position [91, 0]
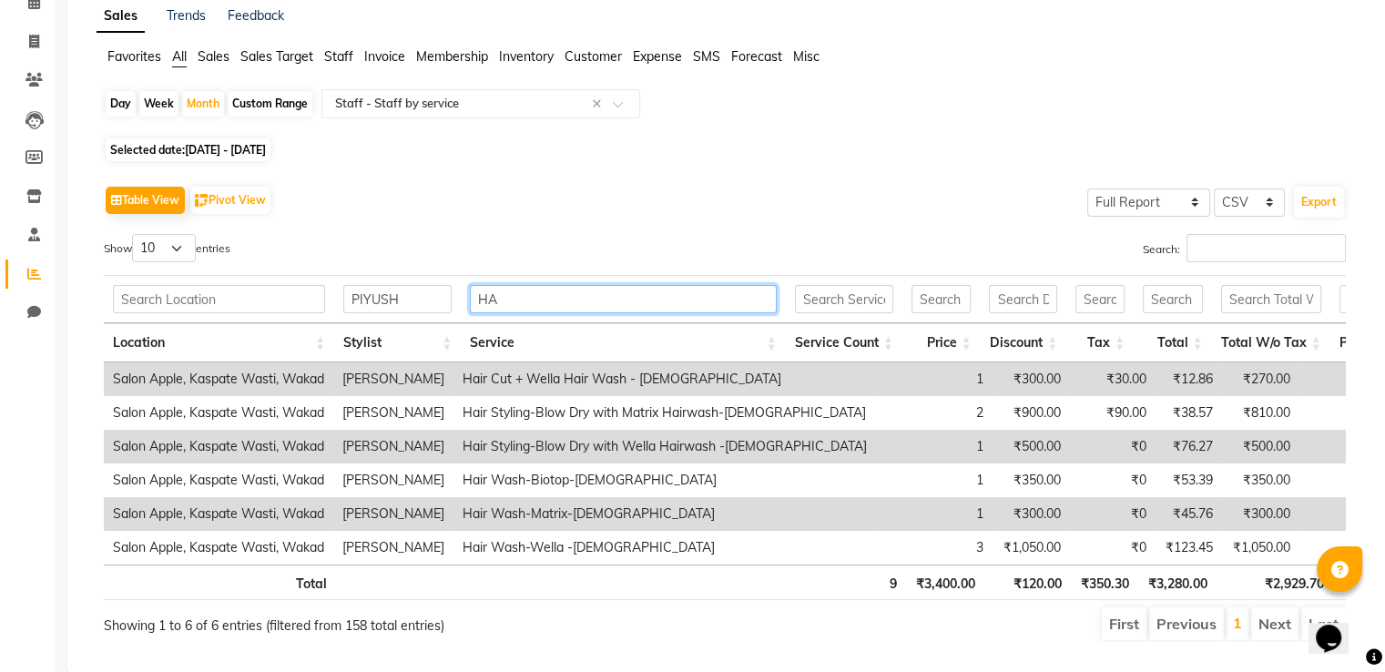
type input "H"
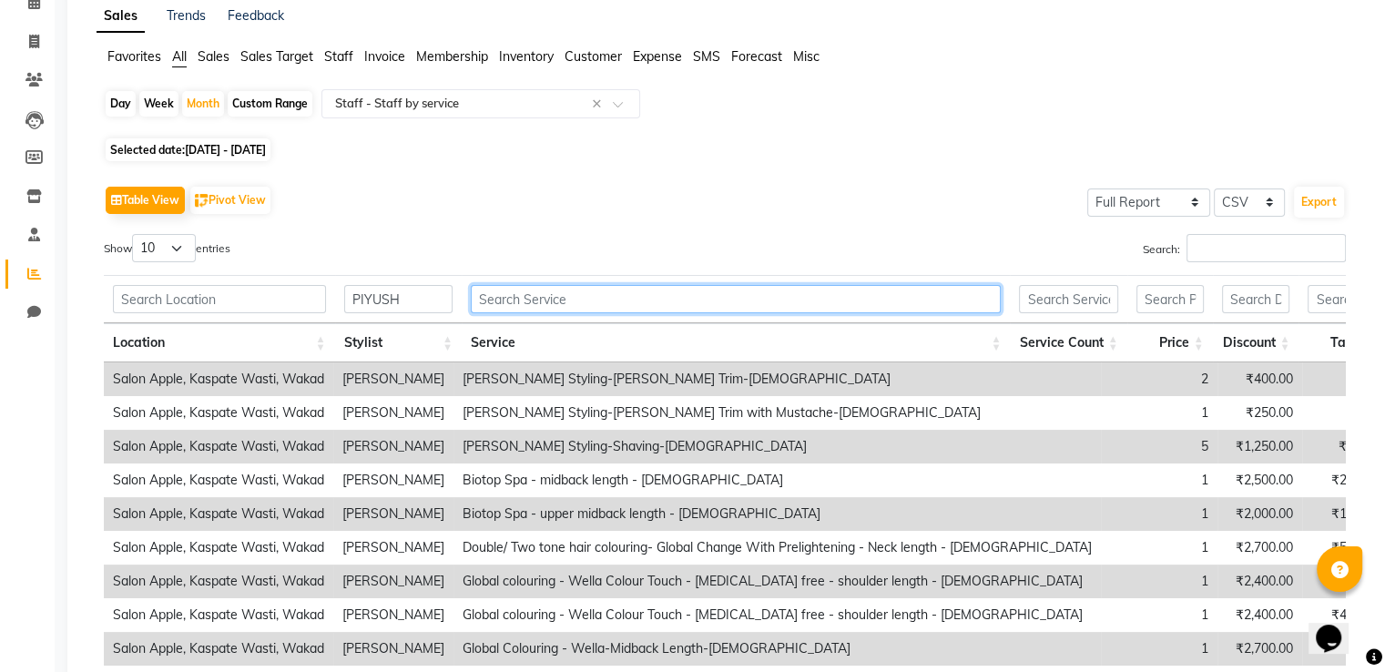
type input ","
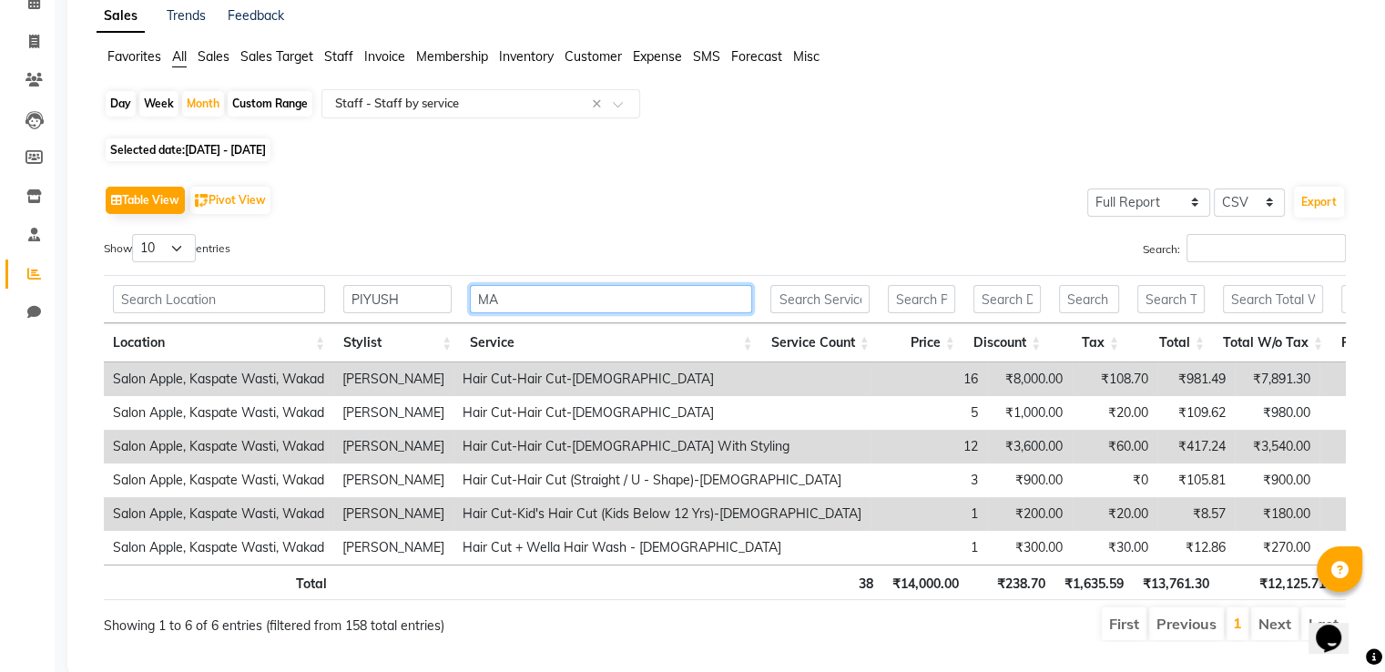
type input "M"
type input "H"
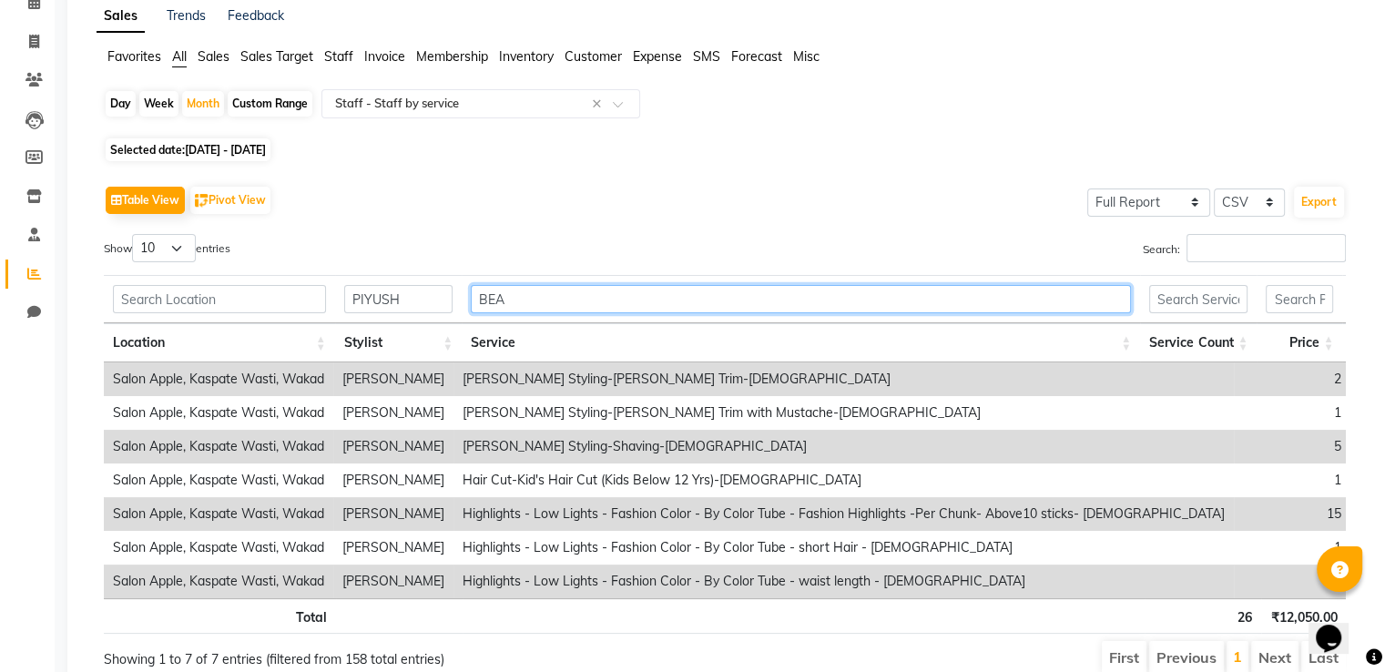
scroll to position [46, 0]
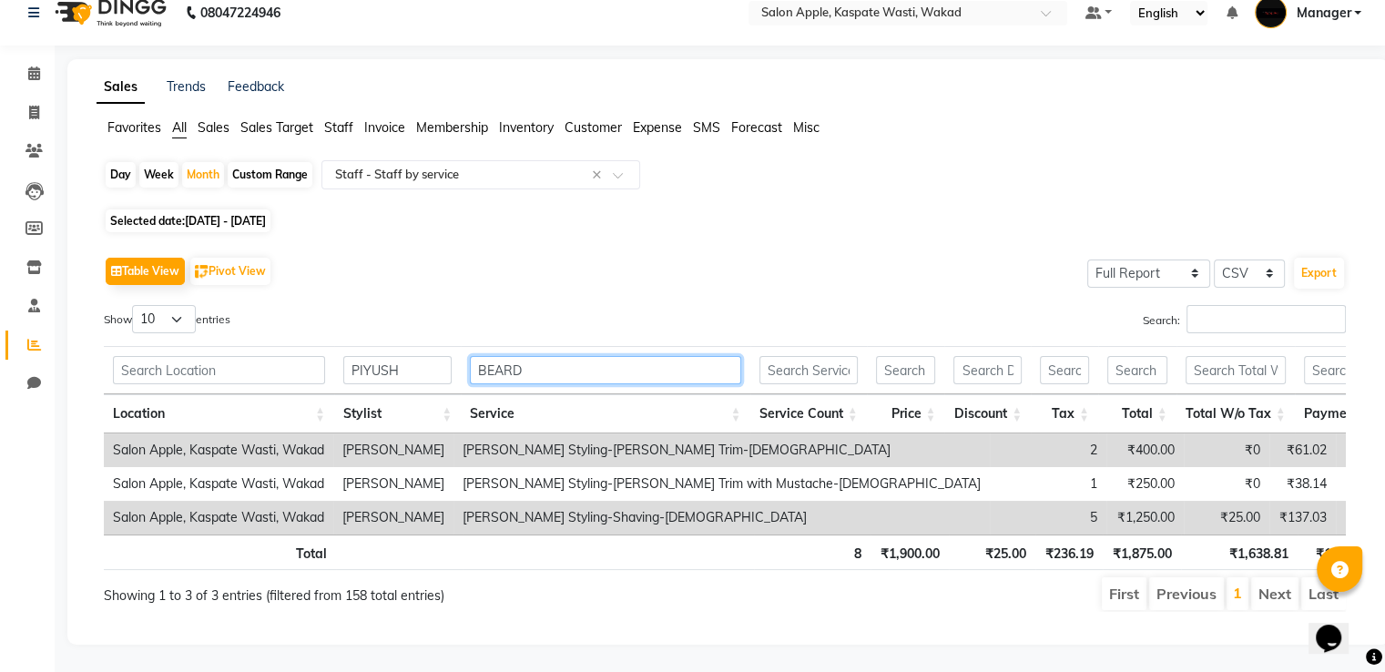
type input "BEARD"
click at [426, 356] on input "PIYUSH" at bounding box center [397, 370] width 108 height 28
type input "P"
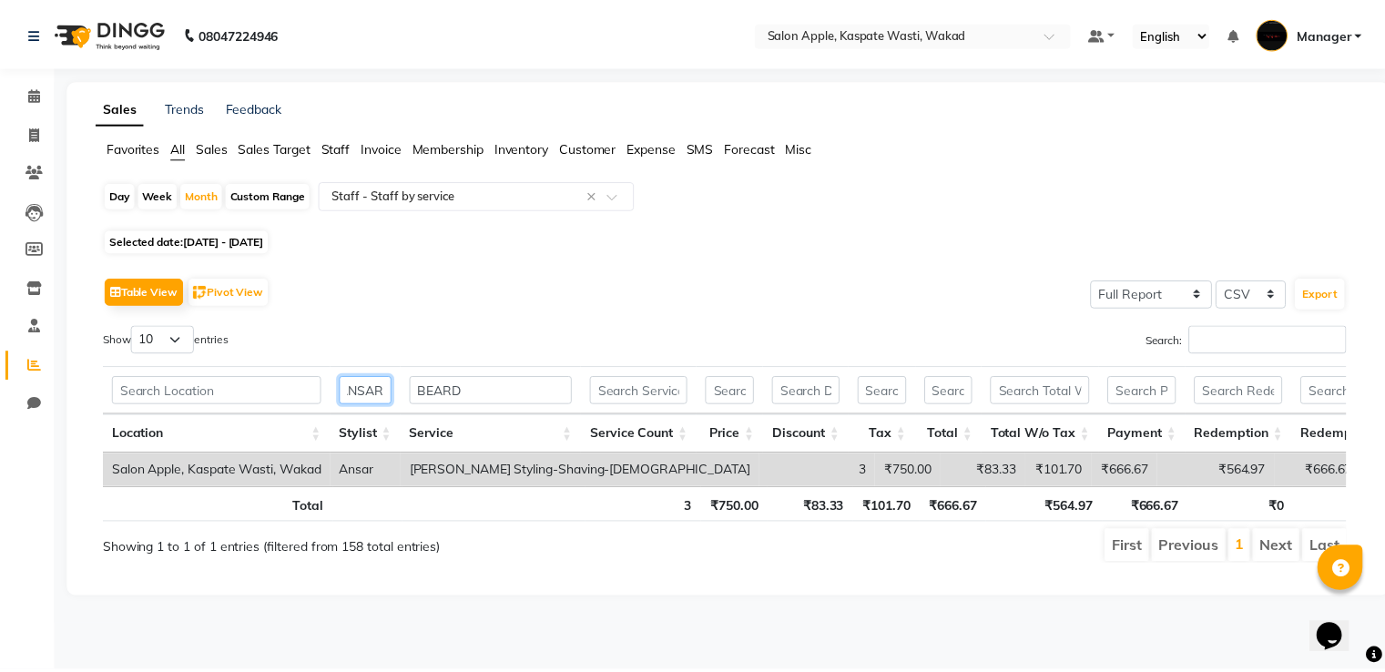
scroll to position [0, 0]
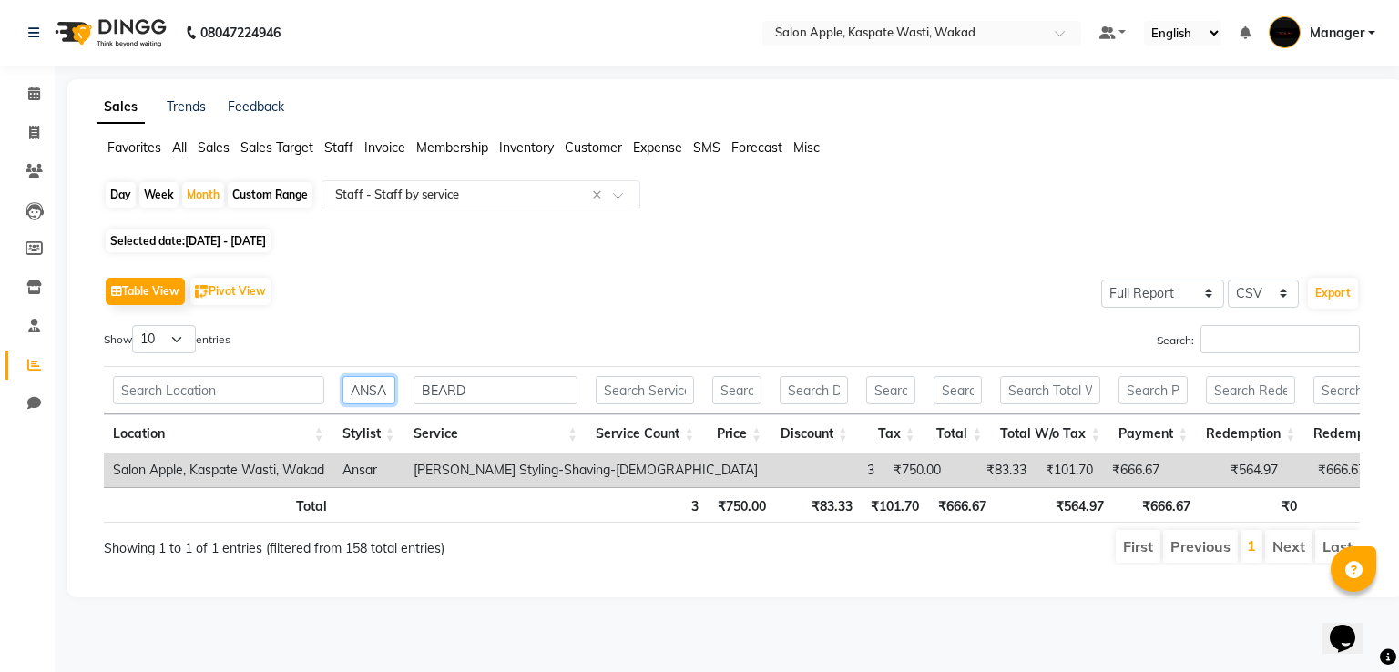
click at [392, 386] on input "ANSAR" at bounding box center [368, 390] width 53 height 28
type input "R"
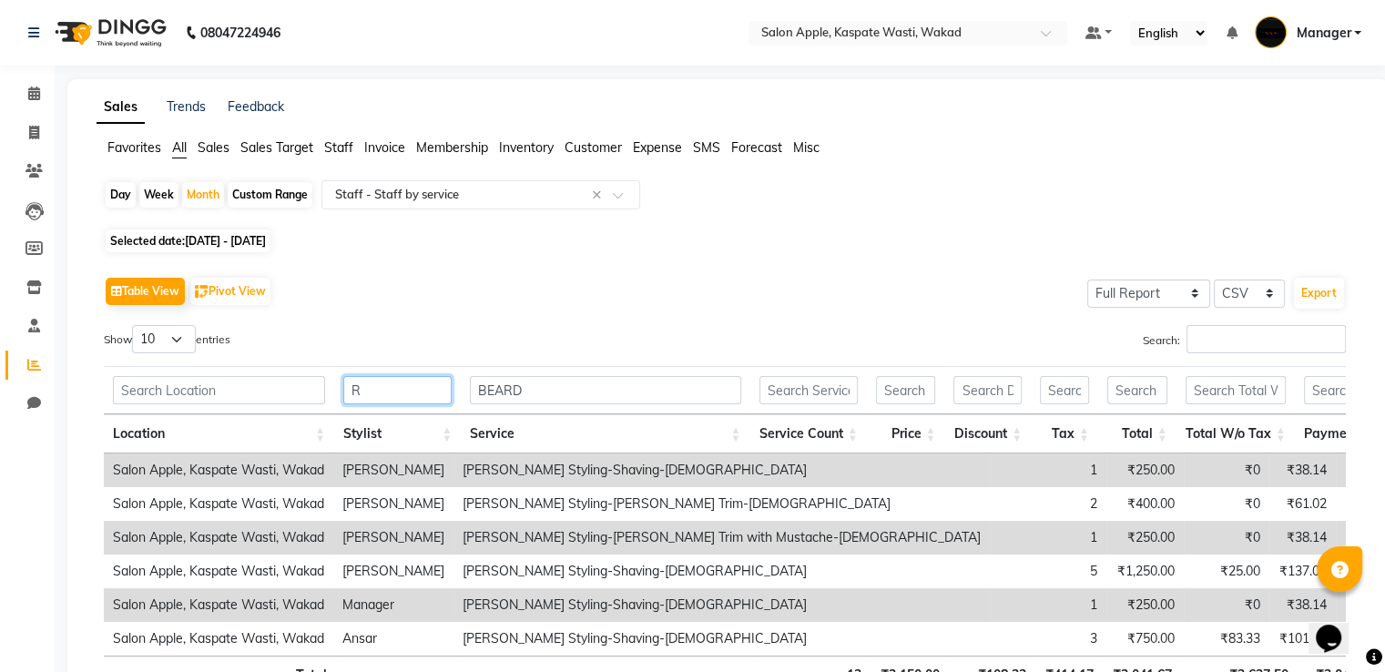
click at [392, 386] on input "R" at bounding box center [397, 390] width 108 height 28
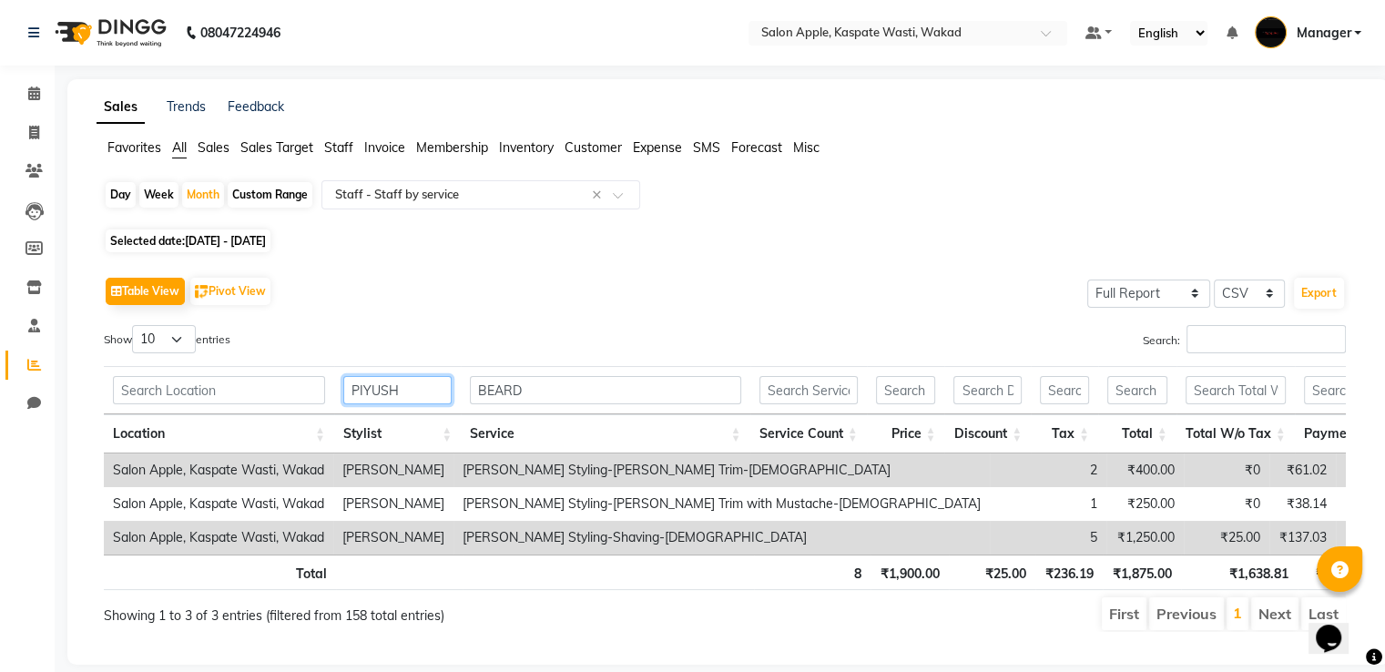
type input "PIYUSH"
click at [566, 390] on input "BEARD" at bounding box center [605, 390] width 270 height 28
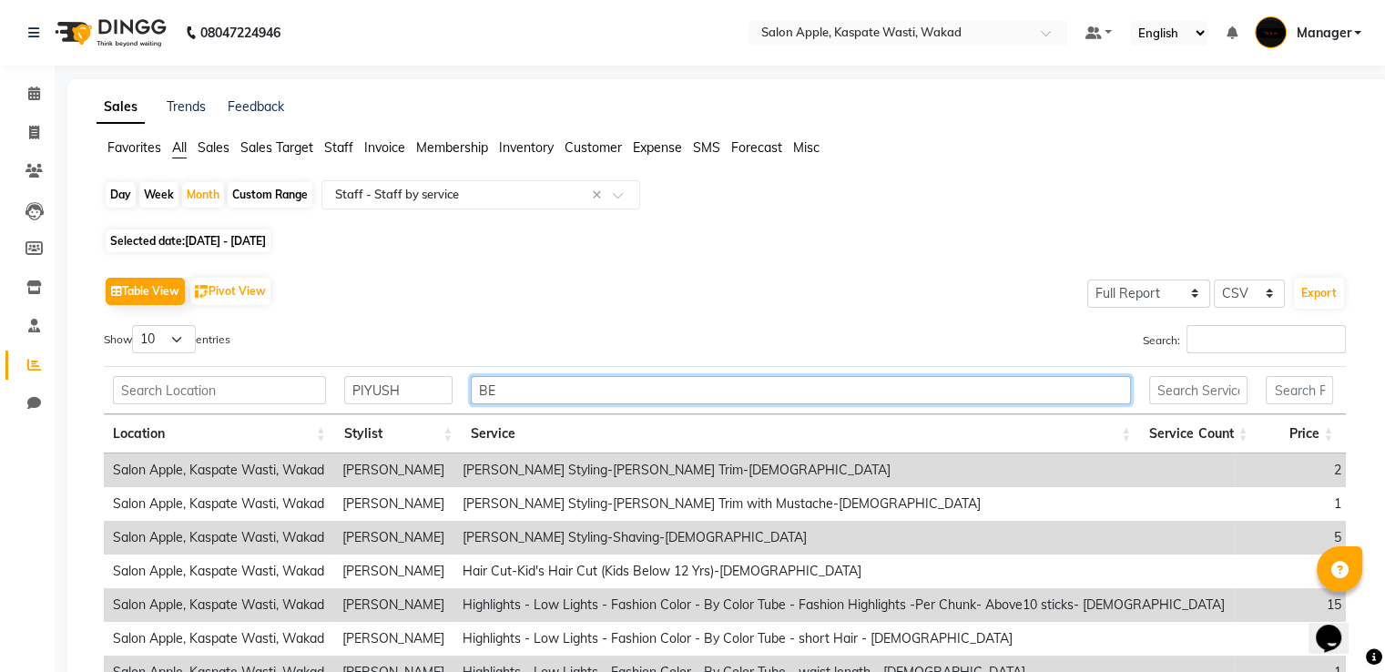
type input "B"
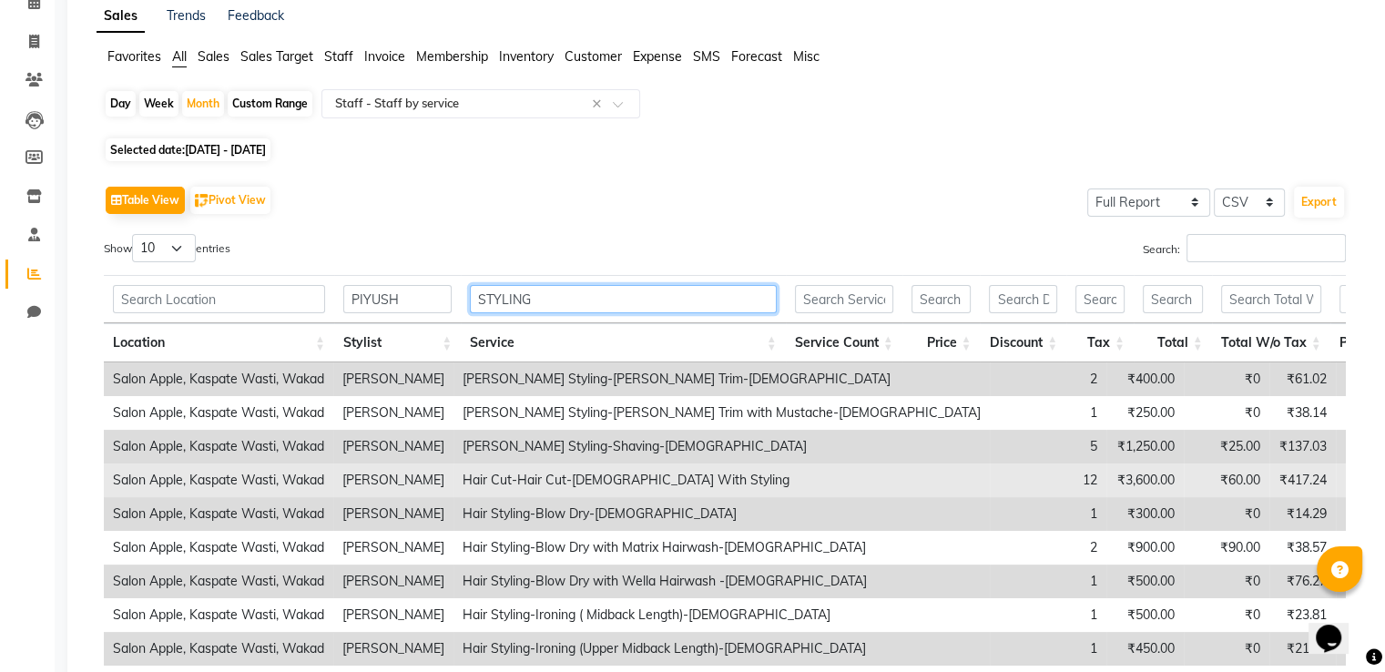
scroll to position [182, 0]
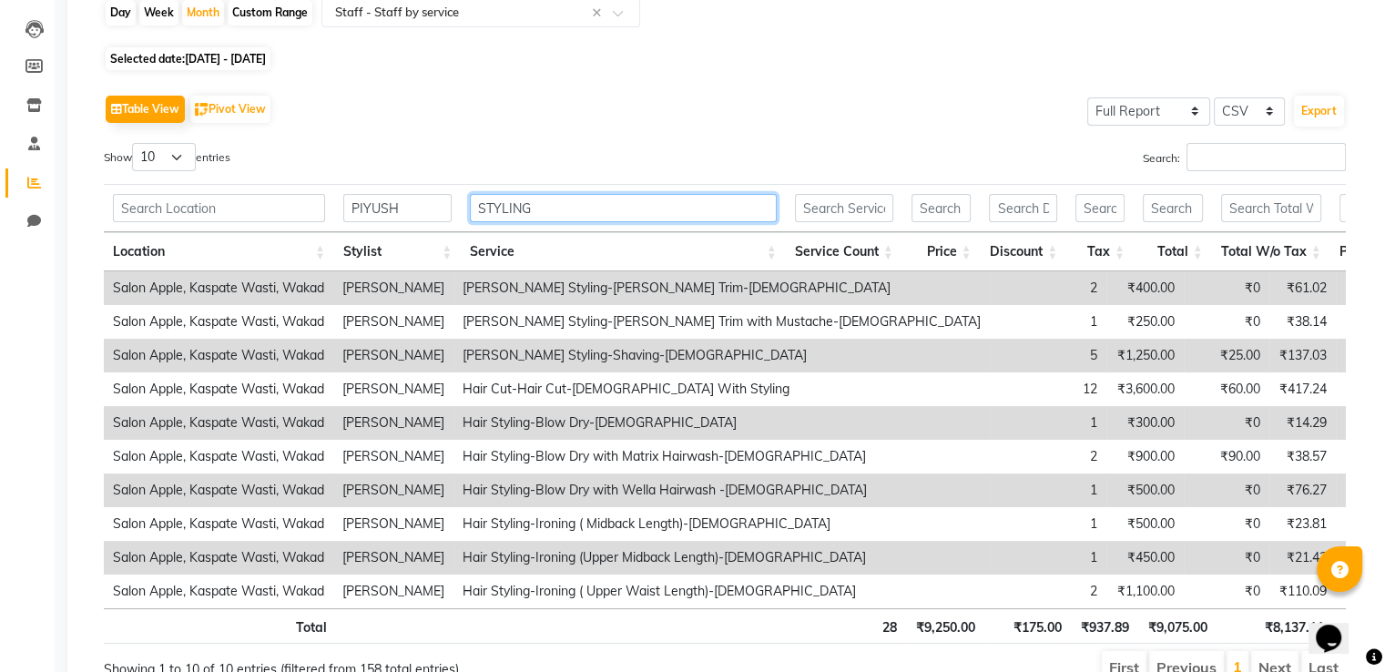
click at [545, 205] on input "STYLING" at bounding box center [623, 208] width 306 height 28
type input "S"
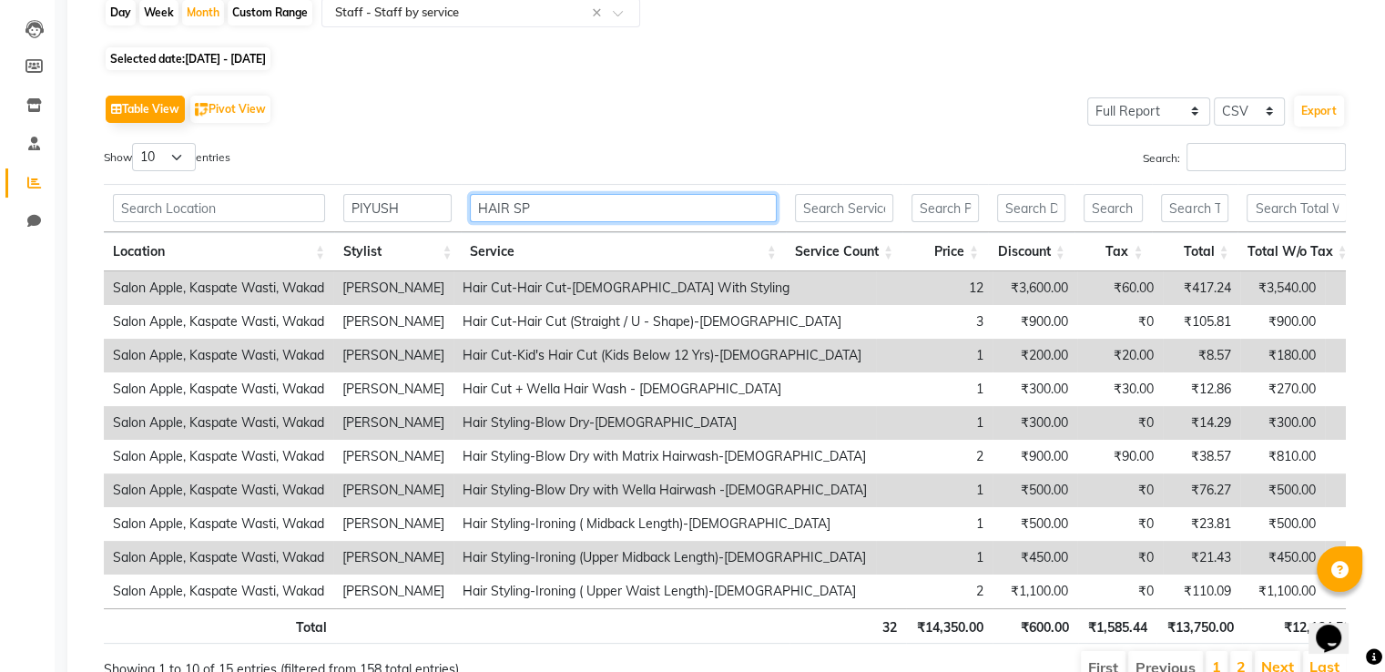
scroll to position [0, 0]
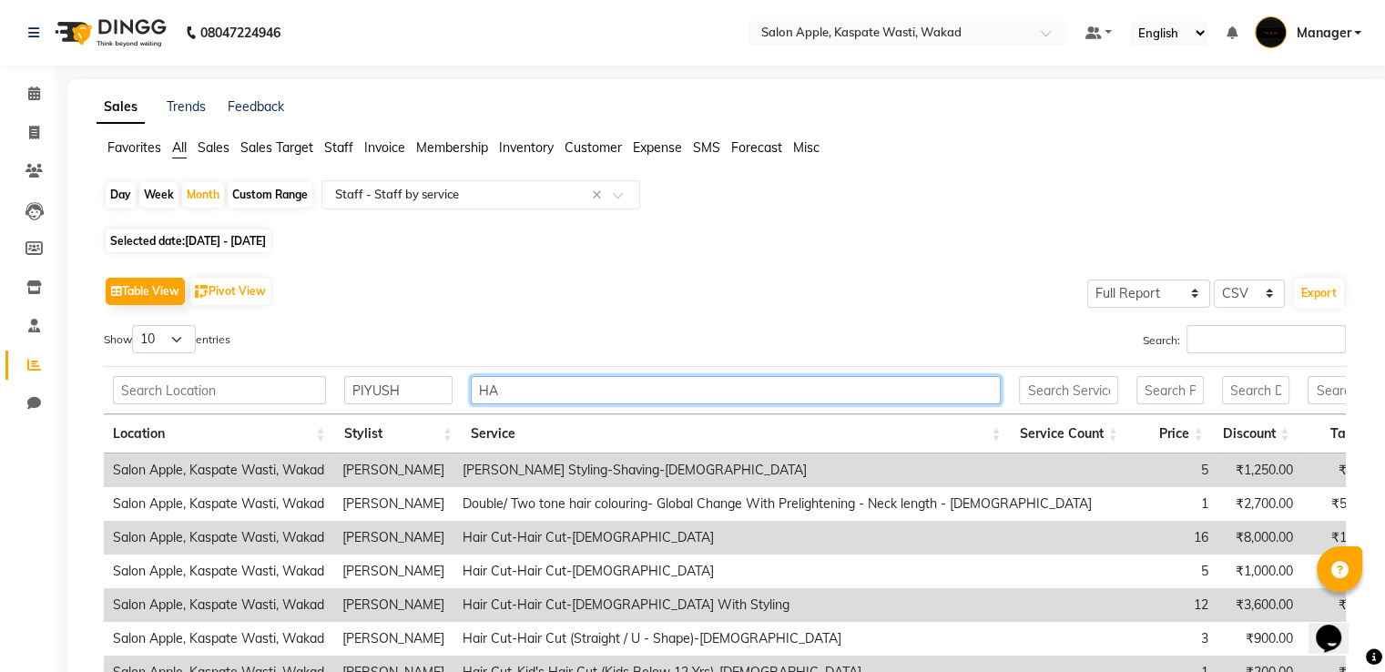
type input "H"
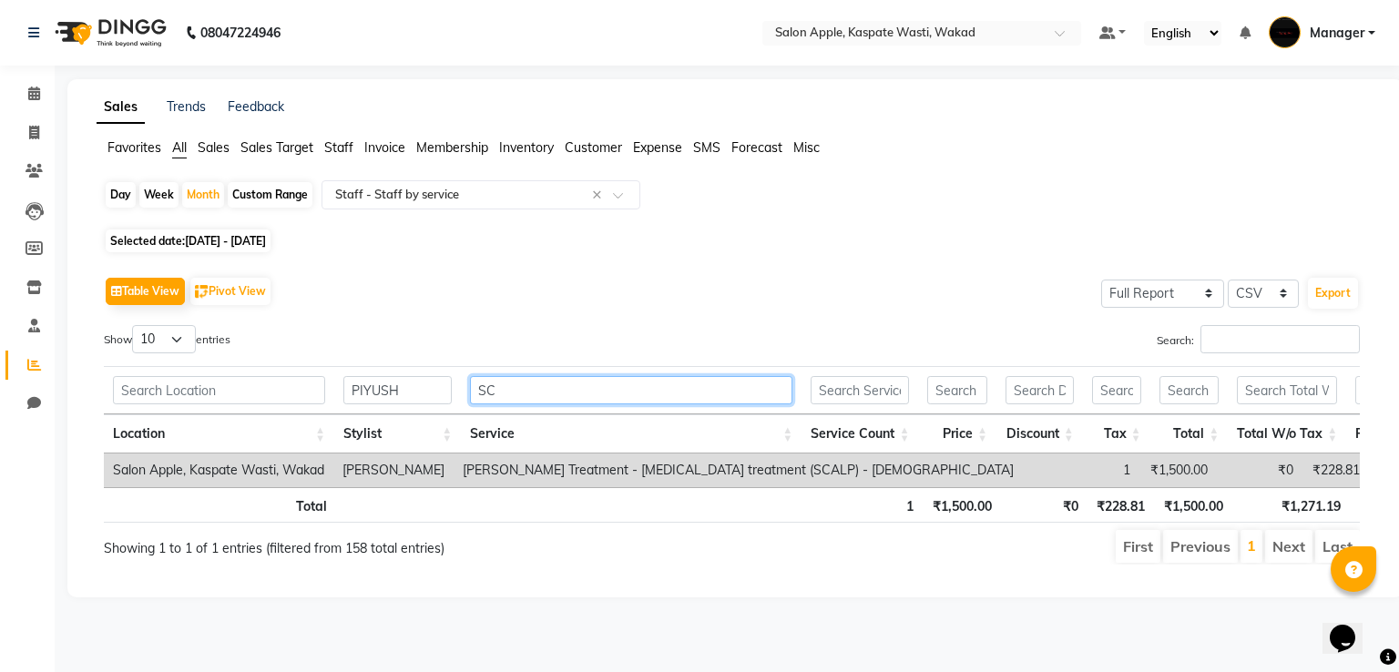
type input "S"
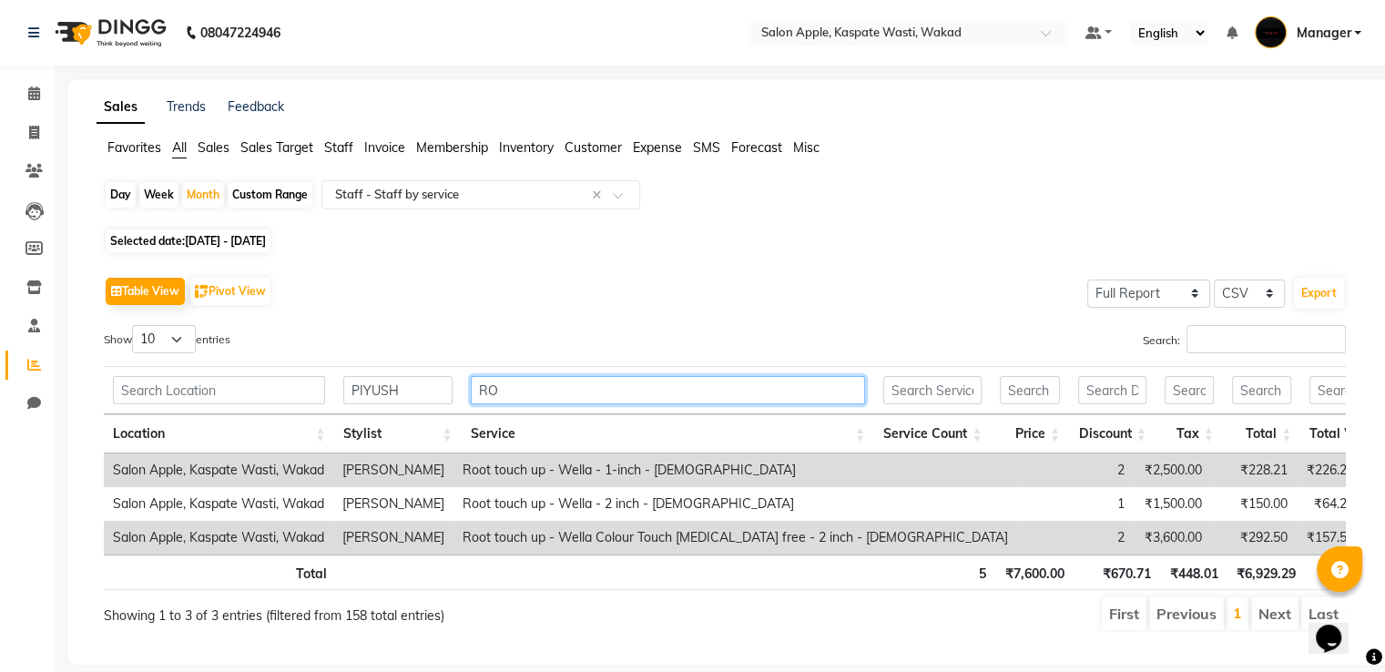
type input "R"
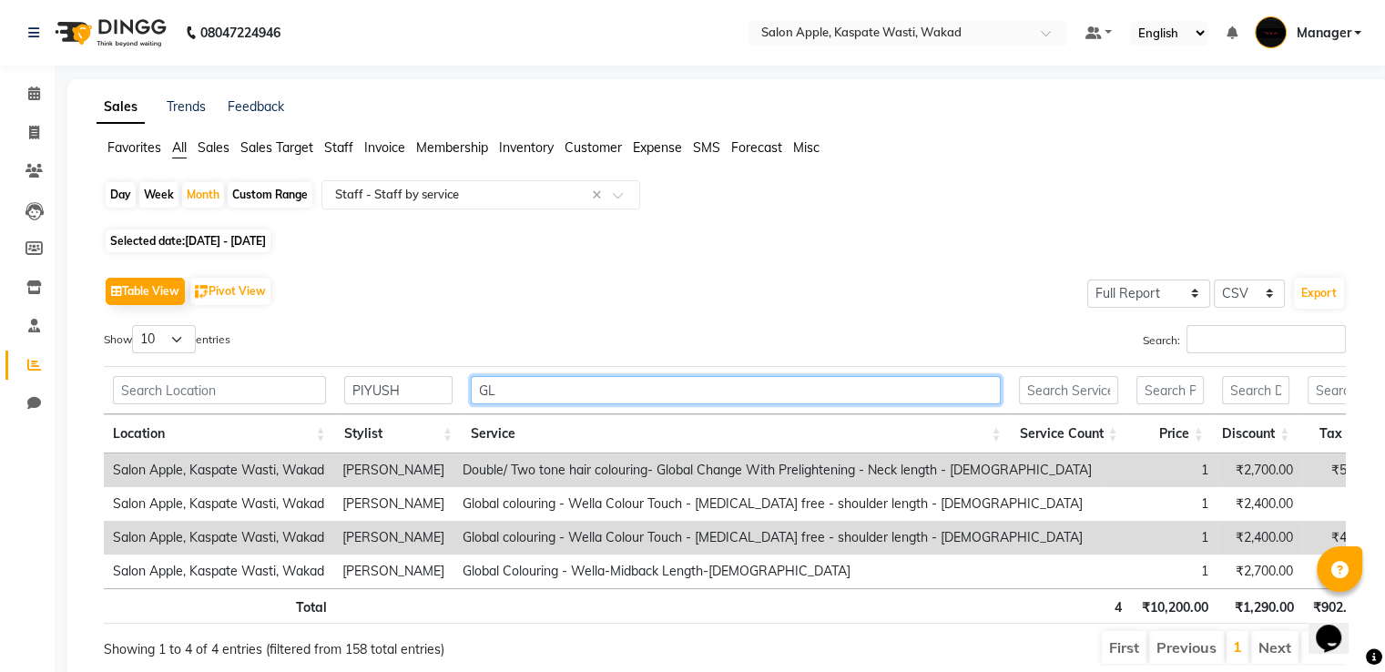
type input "G"
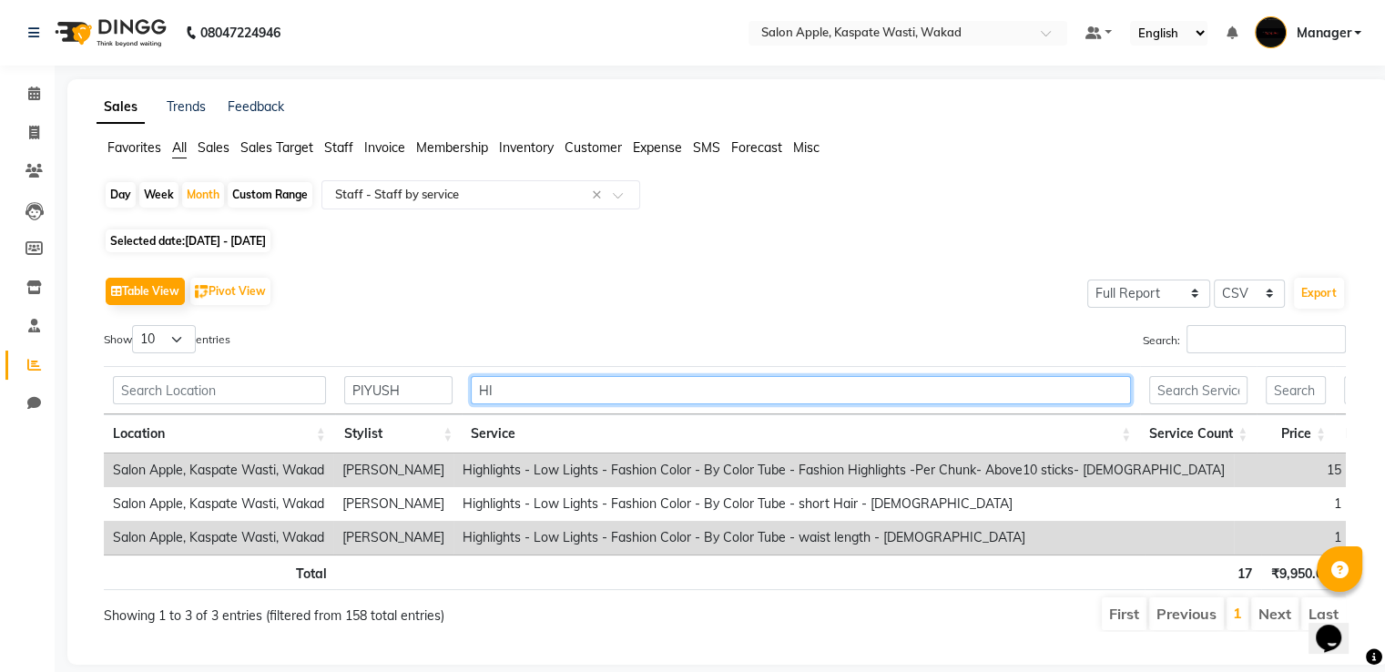
type input "H"
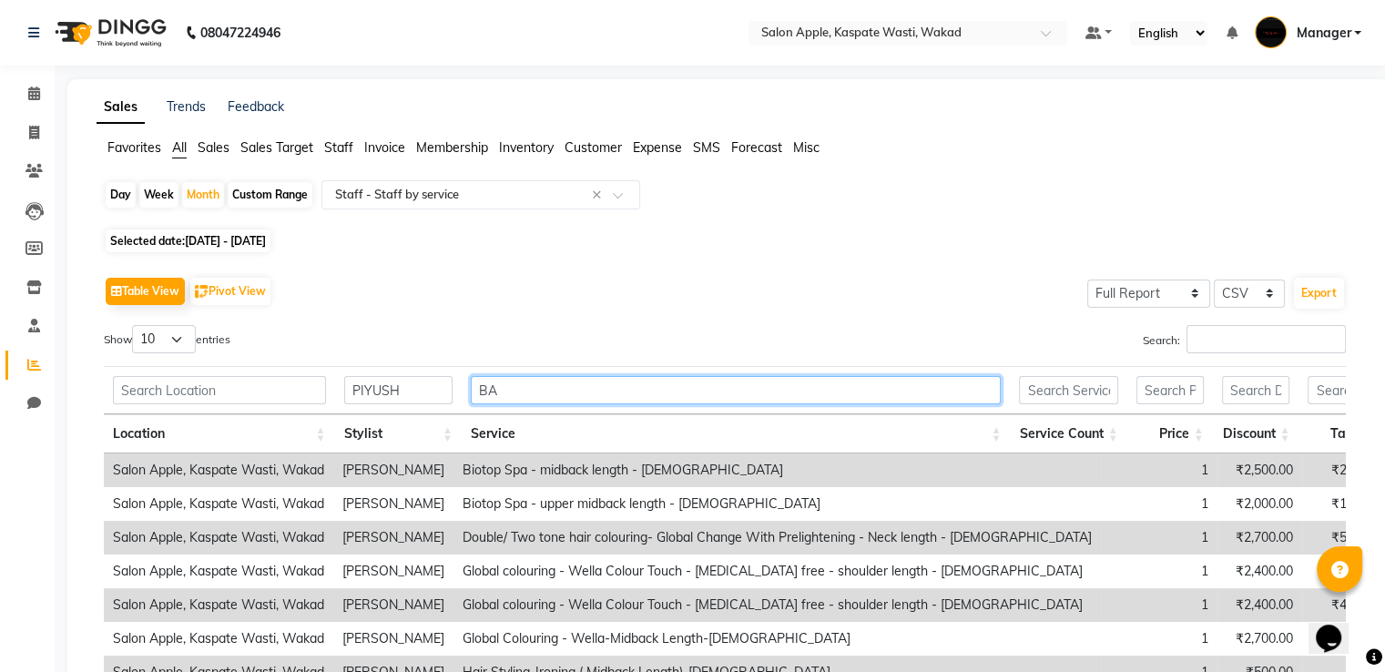
type input "B"
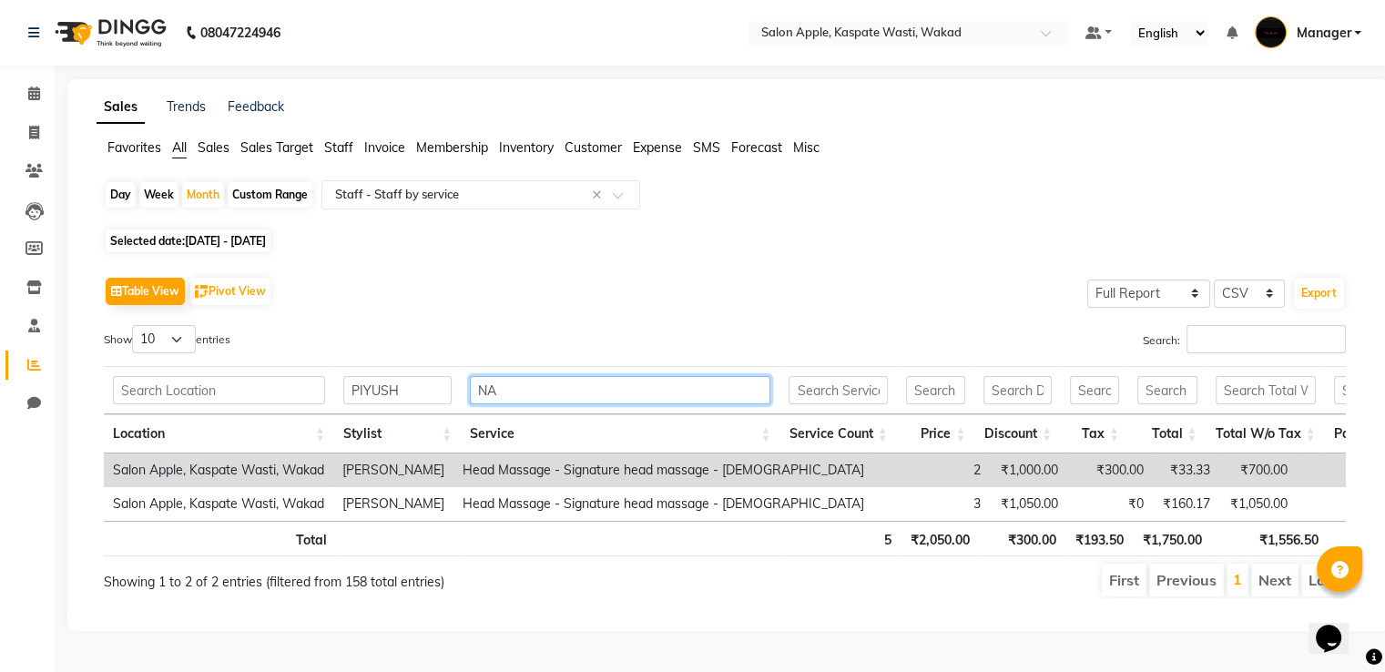
type input "N"
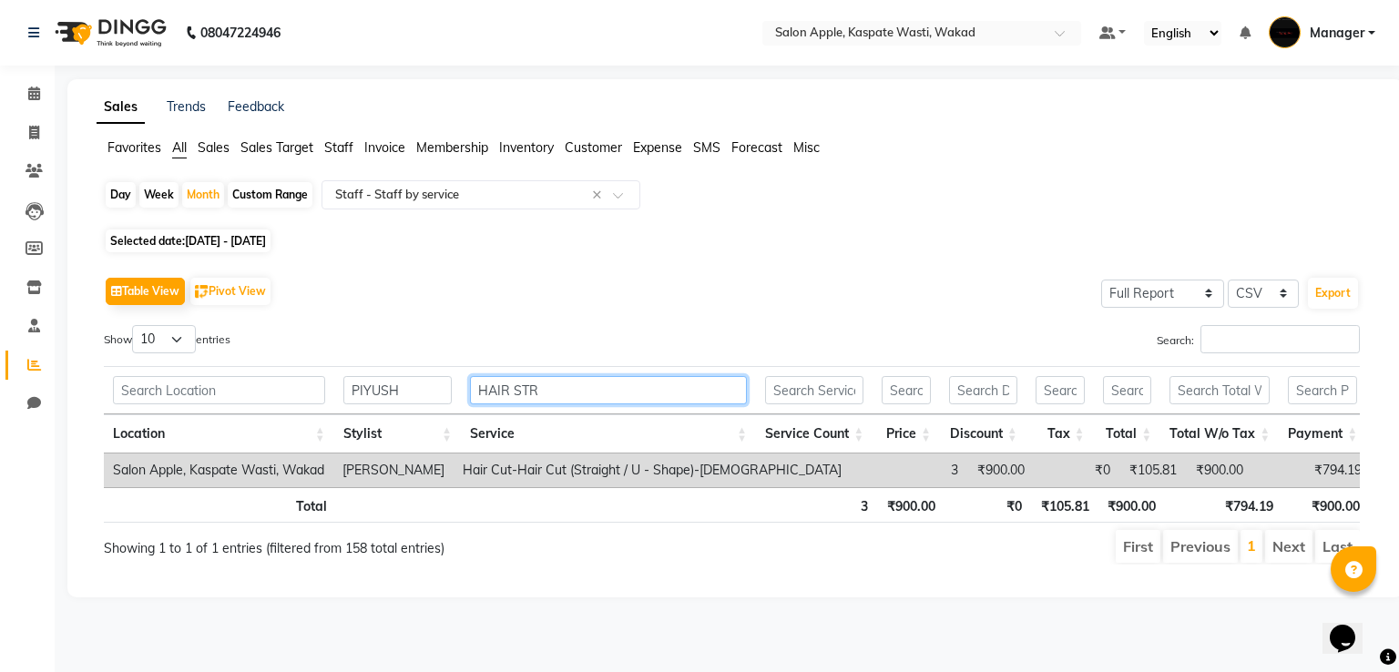
type input "HAIR STR"
click at [426, 391] on input "PIYUSH" at bounding box center [397, 390] width 108 height 28
type input "P"
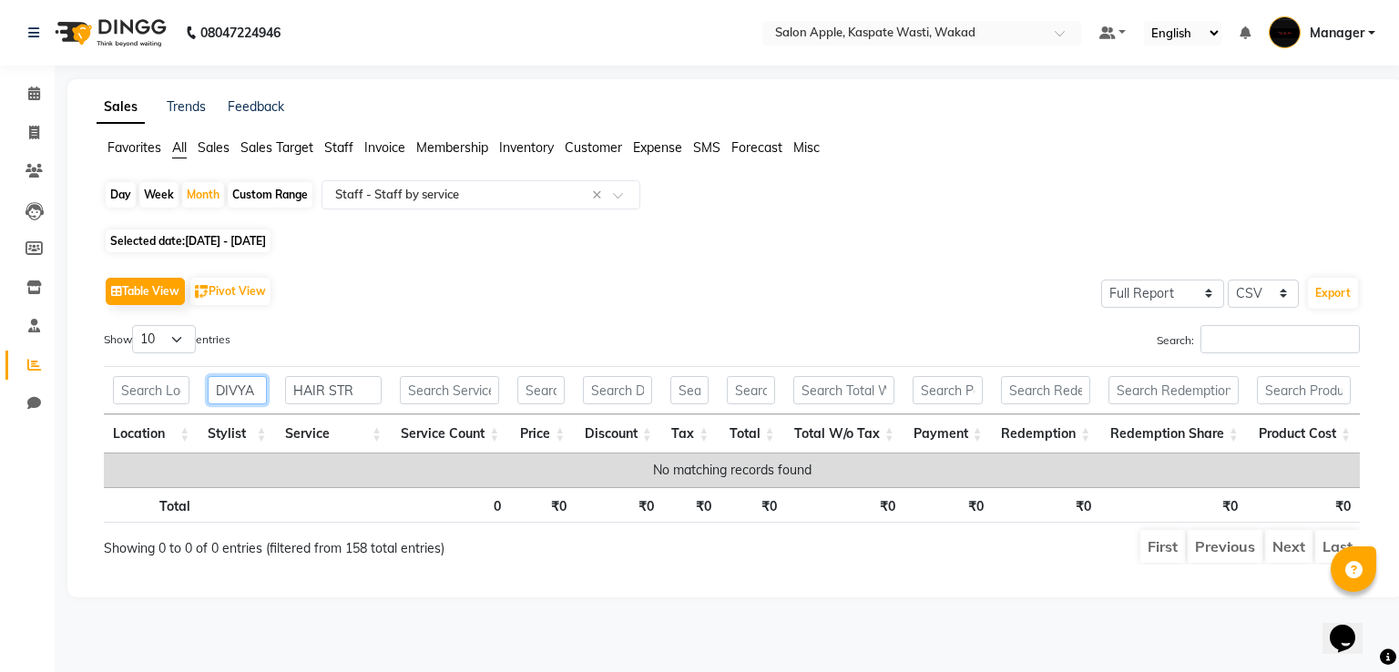
type input "DIVYA"
click at [365, 386] on input "HAIR STR" at bounding box center [333, 390] width 97 height 28
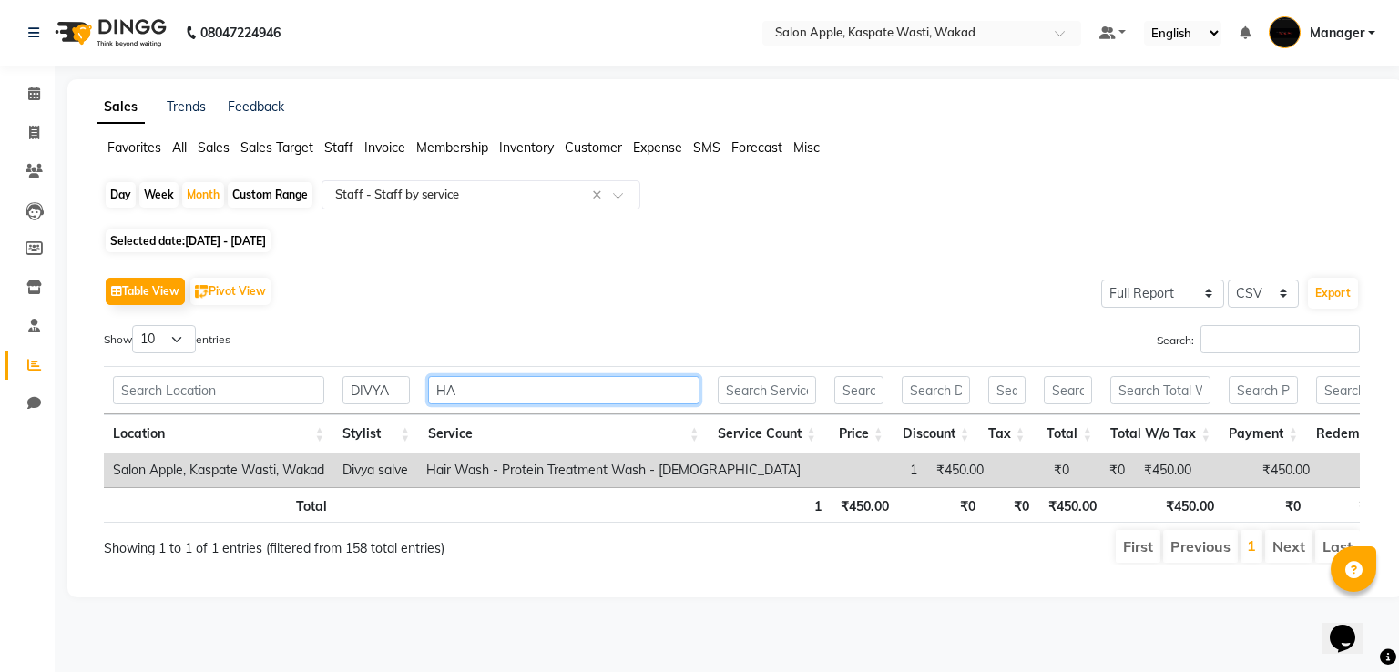
type input "H"
type input "HAIR"
click at [388, 391] on input "DIVYA" at bounding box center [375, 390] width 67 height 28
type input "D"
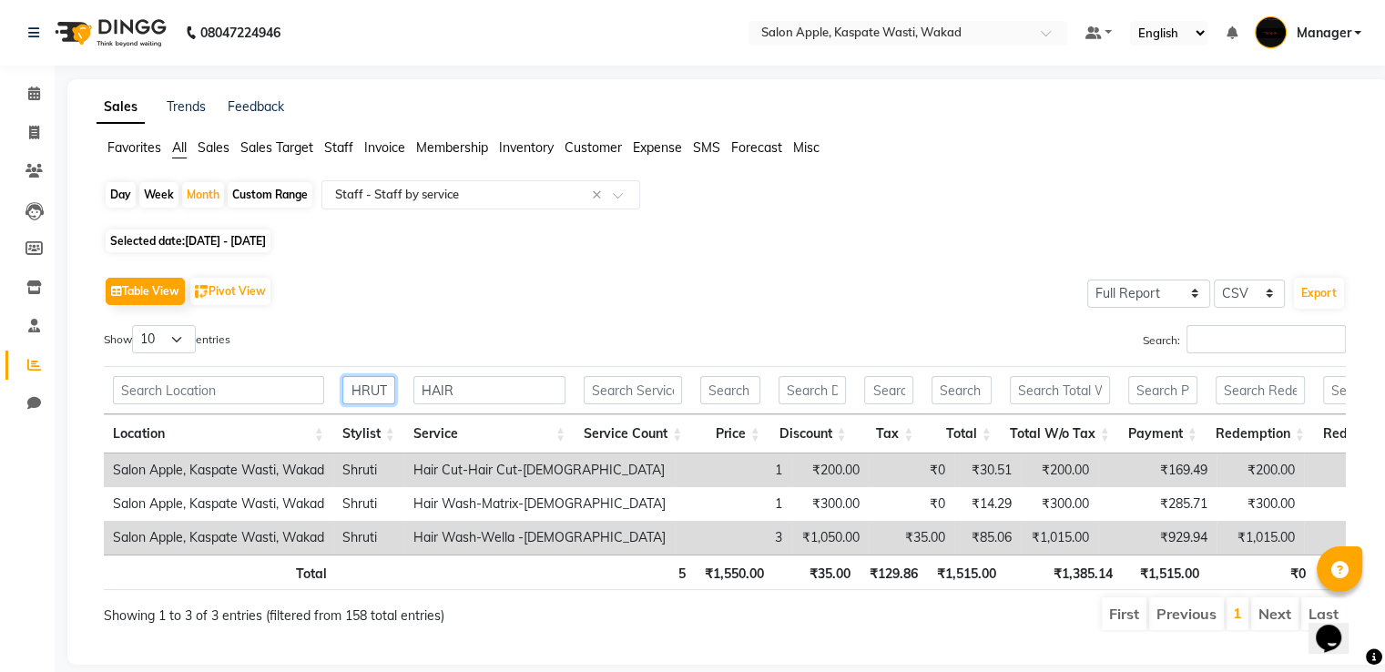
scroll to position [0, 10]
type input "SHRUTI"
click at [479, 387] on input "HAIR" at bounding box center [489, 390] width 152 height 28
type input "H"
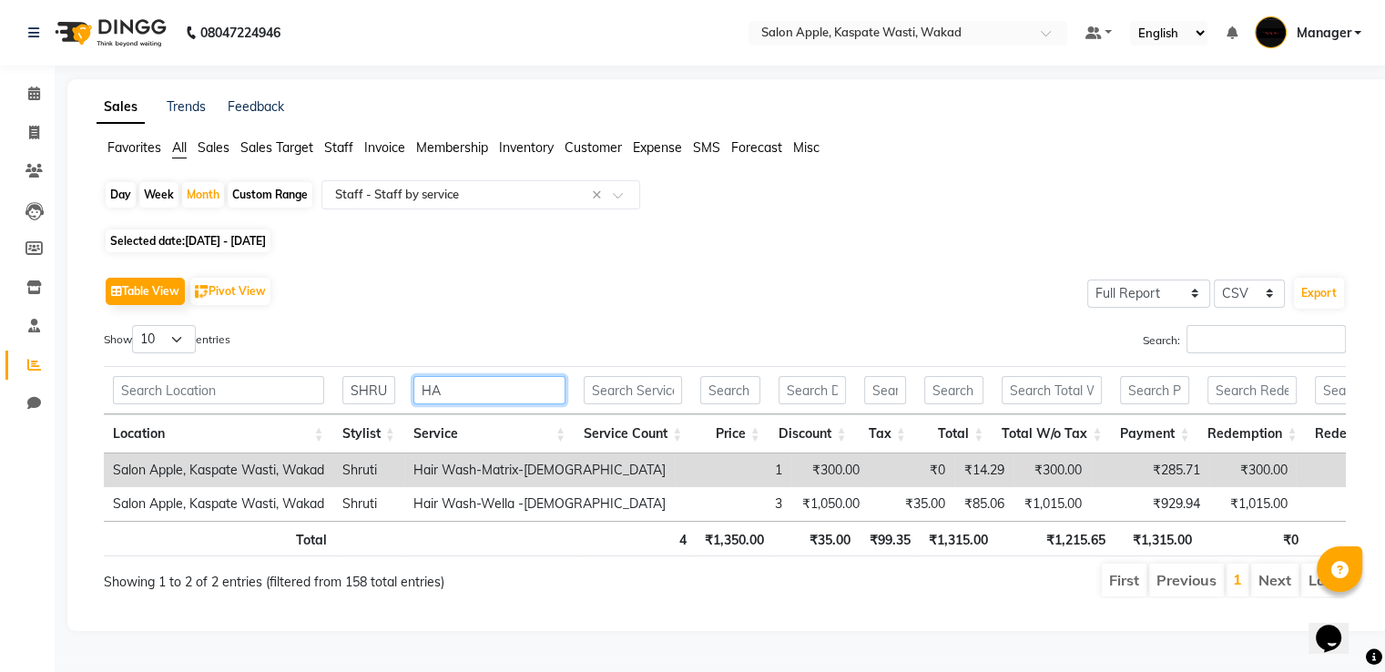
type input "H"
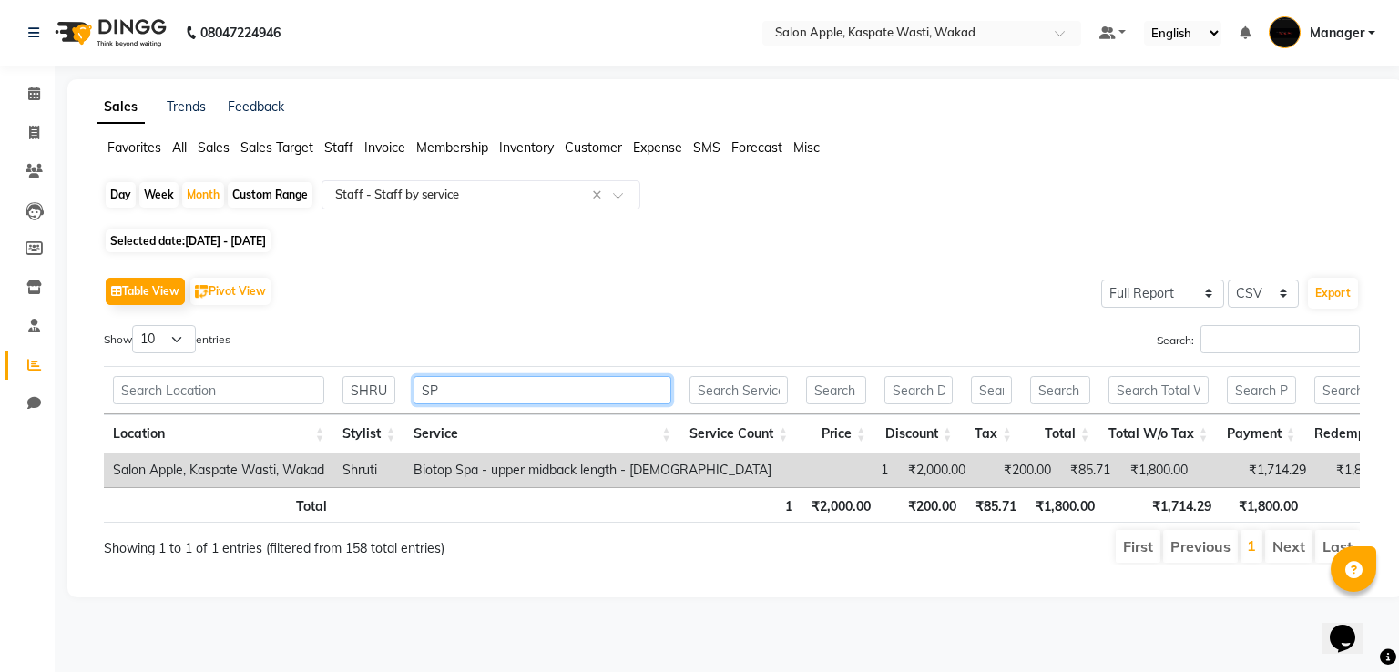
type input "S"
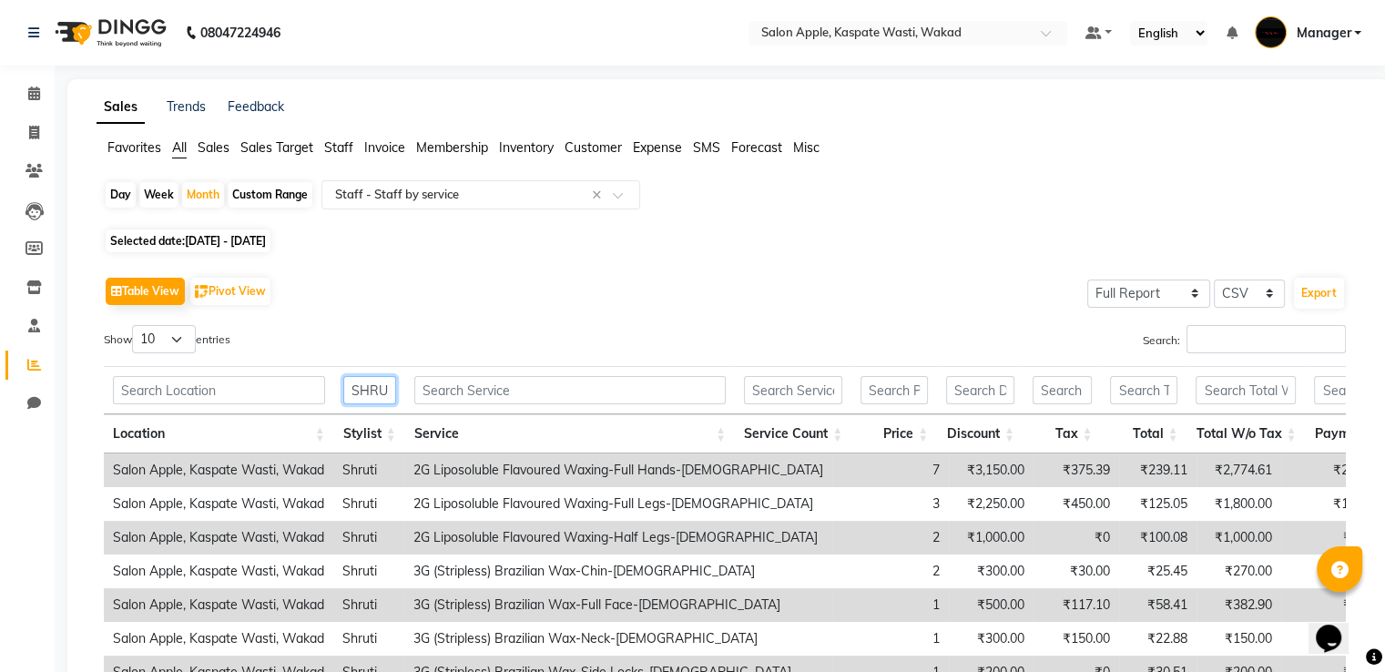
click at [394, 394] on input "SHRUTI" at bounding box center [369, 390] width 53 height 28
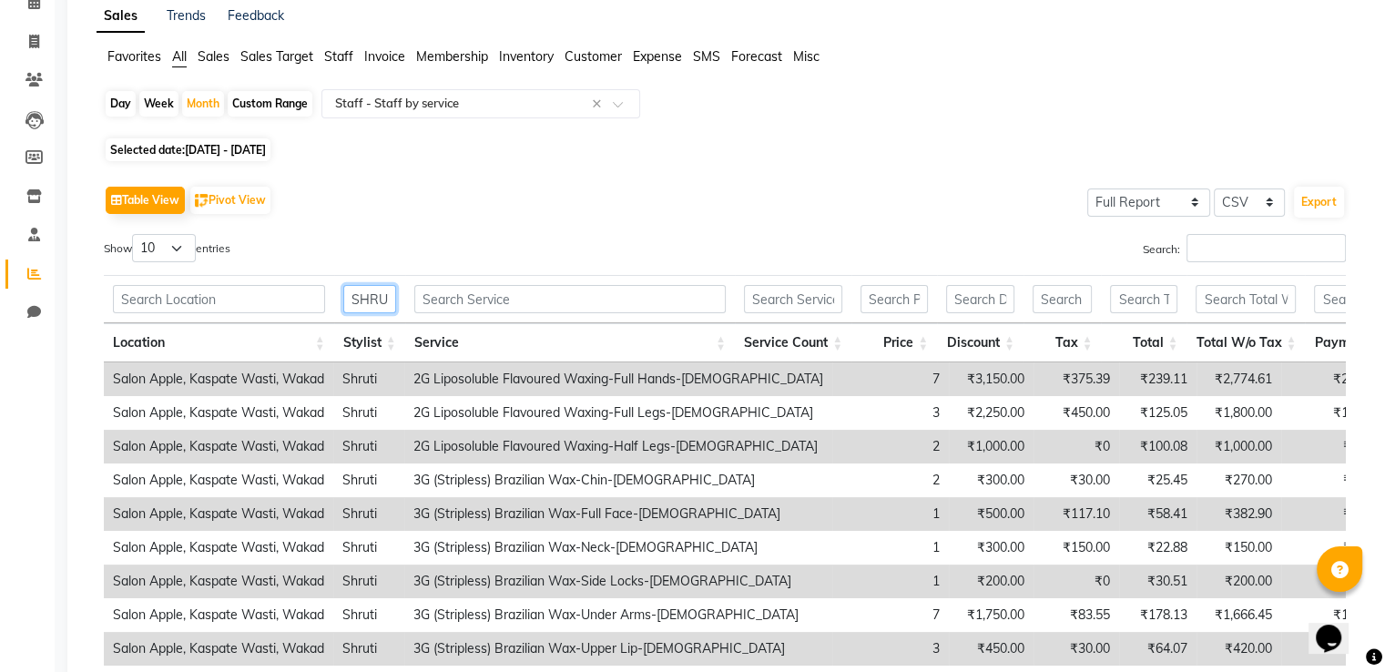
click at [390, 302] on input "SHRUTI" at bounding box center [369, 299] width 53 height 28
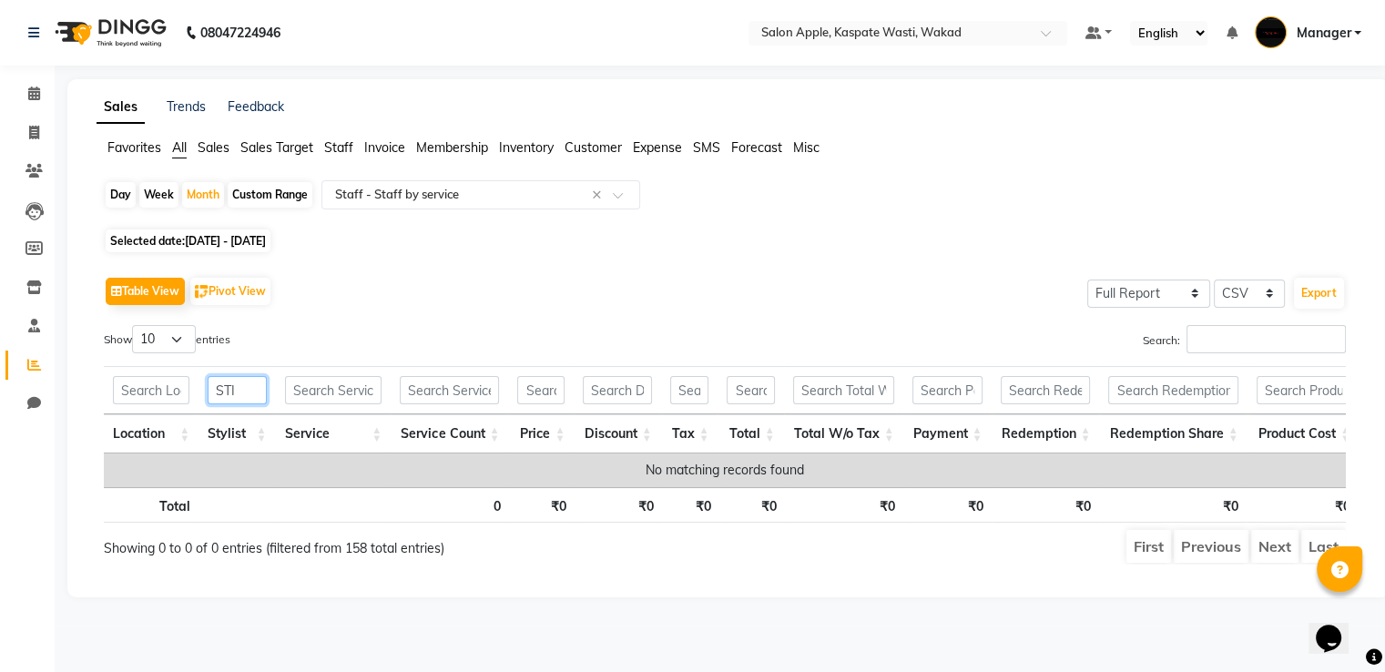
scroll to position [0, 0]
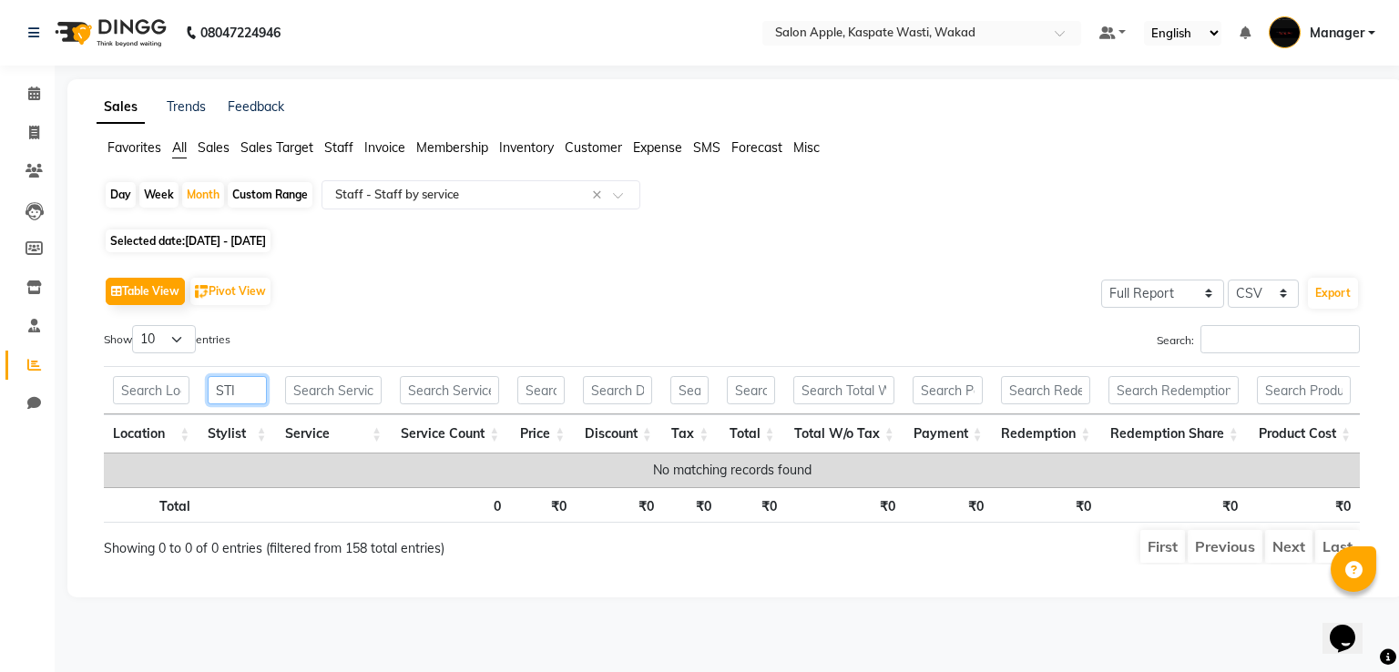
click at [239, 396] on input "STI" at bounding box center [237, 390] width 58 height 28
type input "S"
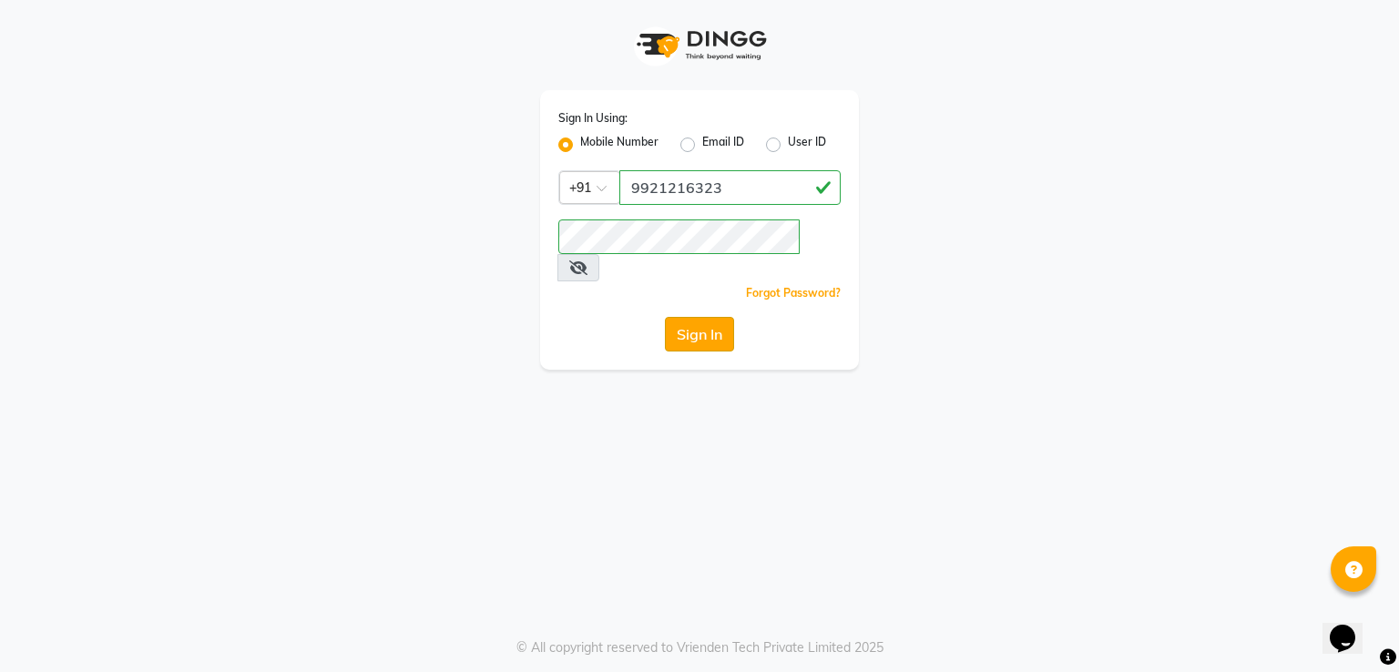
click at [678, 317] on button "Sign In" at bounding box center [699, 334] width 69 height 35
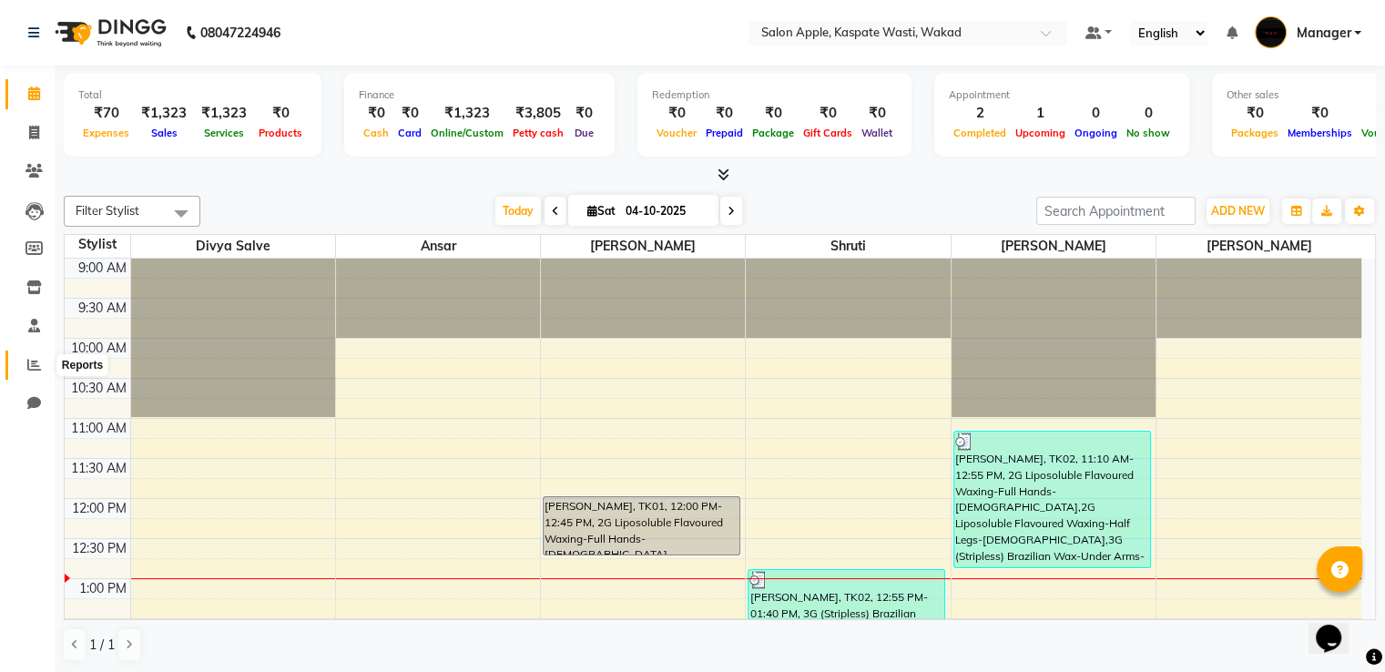
click at [42, 358] on span at bounding box center [34, 365] width 32 height 21
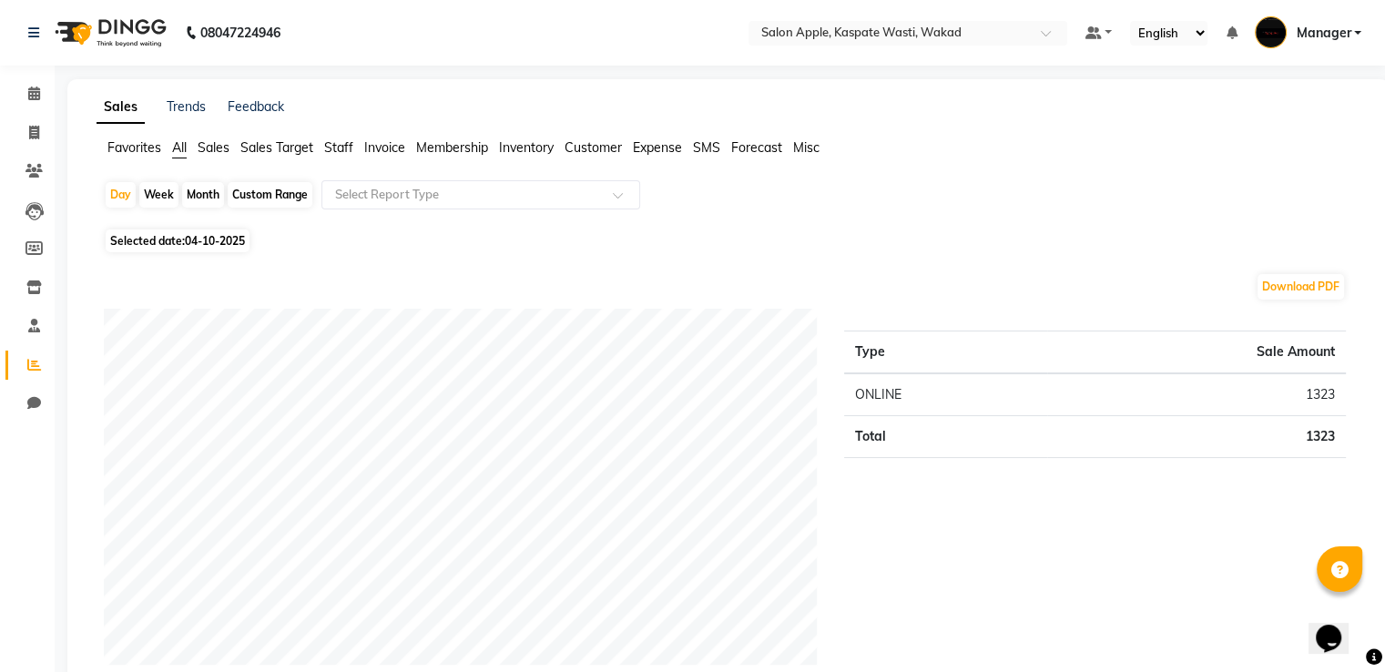
click at [201, 188] on div "Month" at bounding box center [203, 194] width 42 height 25
select select "10"
select select "2025"
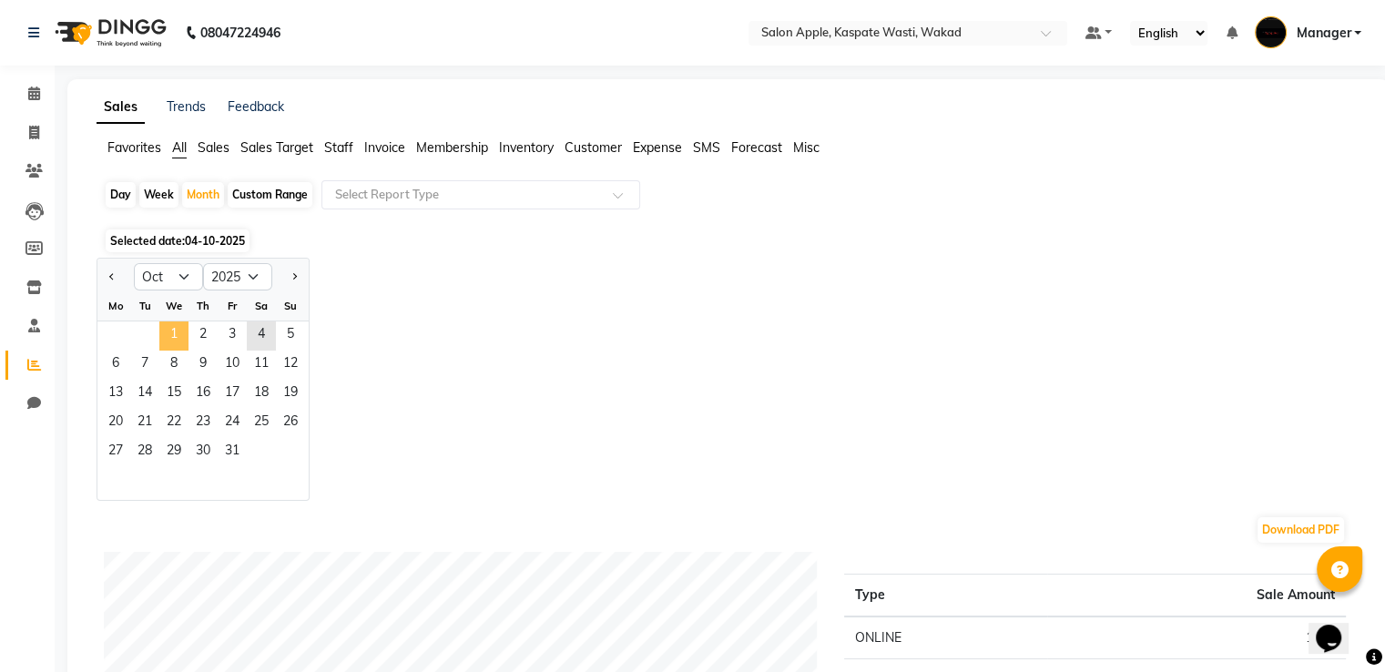
click at [169, 322] on span "1" at bounding box center [173, 335] width 29 height 29
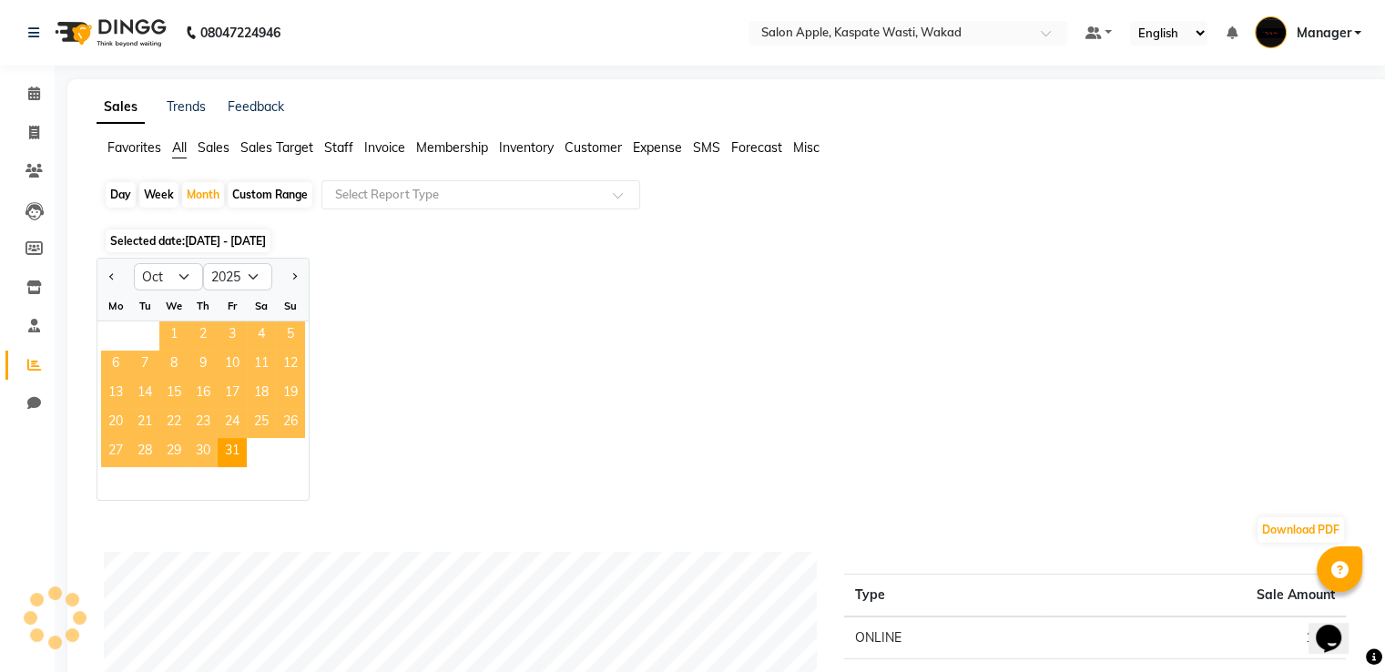
click at [169, 322] on span "1" at bounding box center [173, 335] width 29 height 29
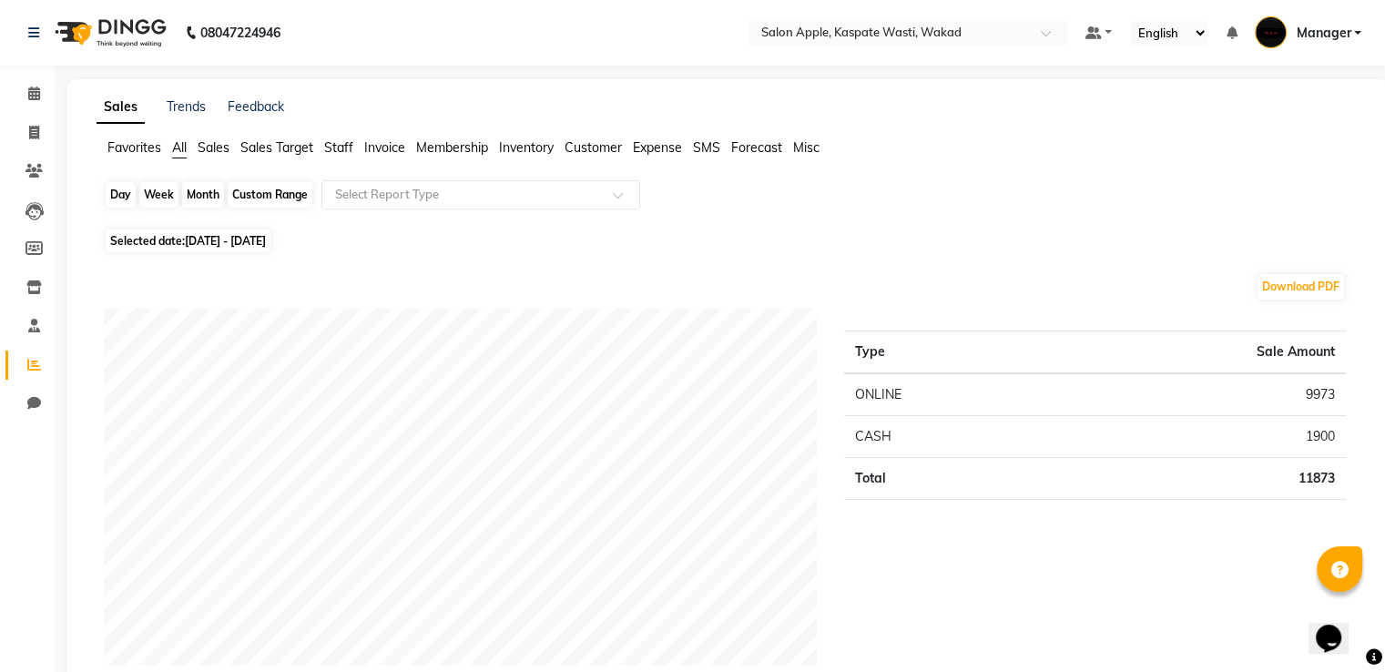
click at [204, 192] on div "Month" at bounding box center [203, 194] width 42 height 25
select select "10"
select select "2025"
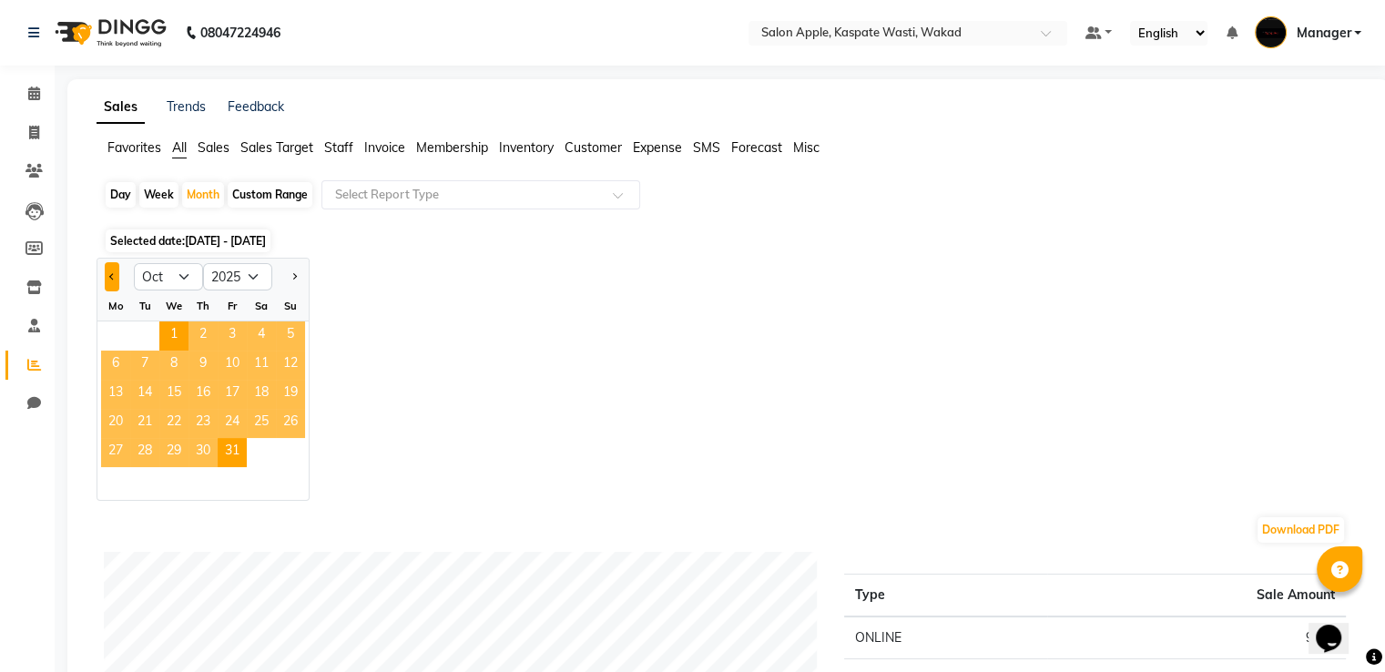
click at [111, 276] on span "Previous month" at bounding box center [112, 275] width 6 height 6
select select "9"
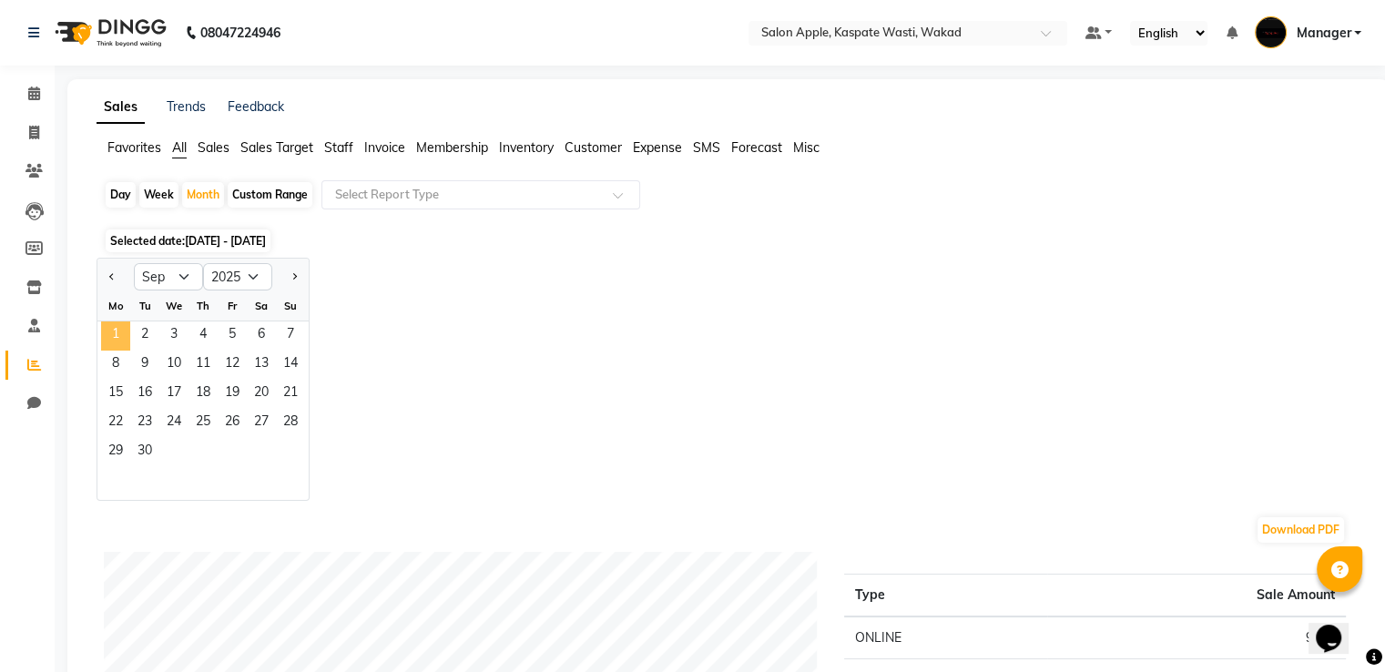
click at [106, 331] on span "1" at bounding box center [115, 335] width 29 height 29
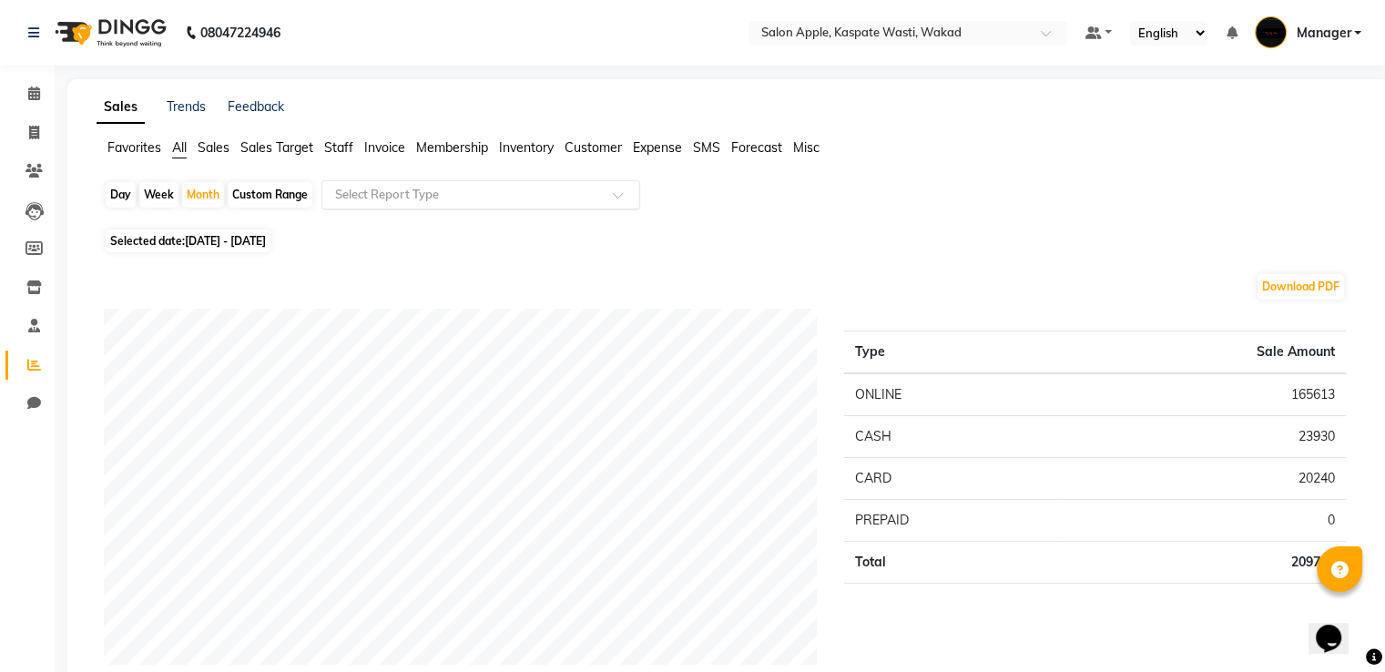
click at [381, 194] on input "text" at bounding box center [462, 195] width 262 height 18
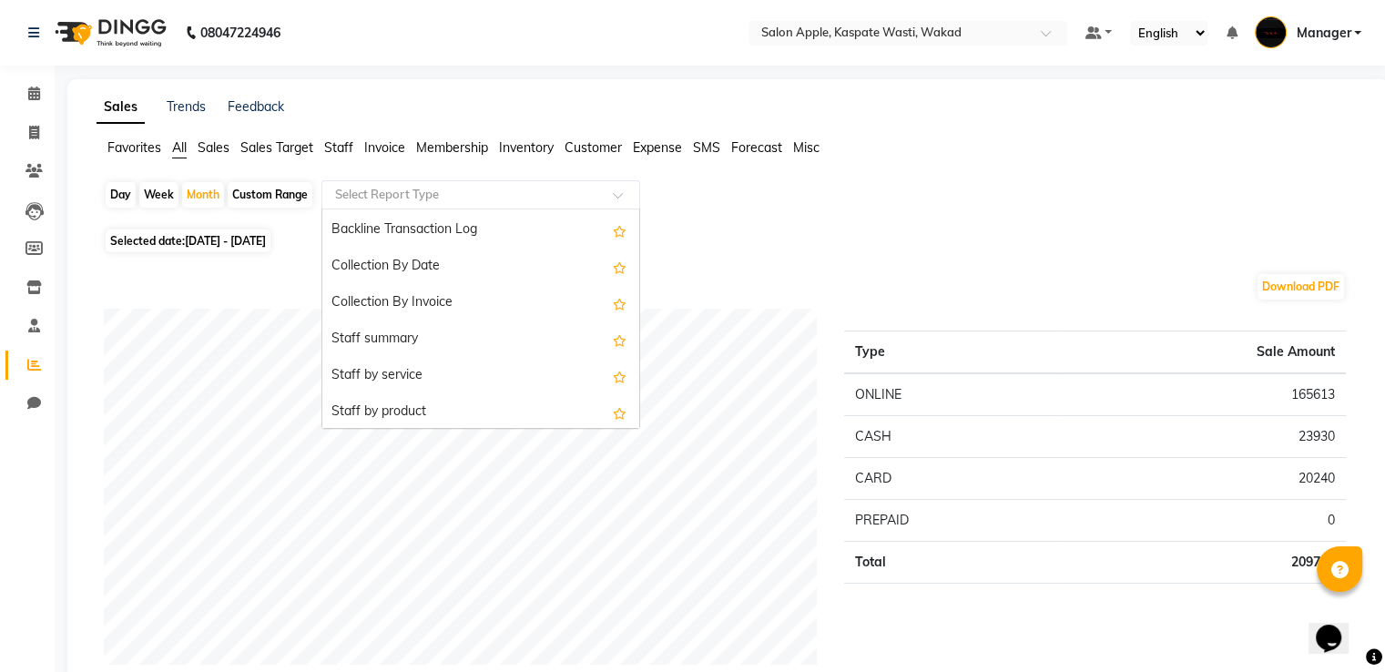
scroll to position [546, 0]
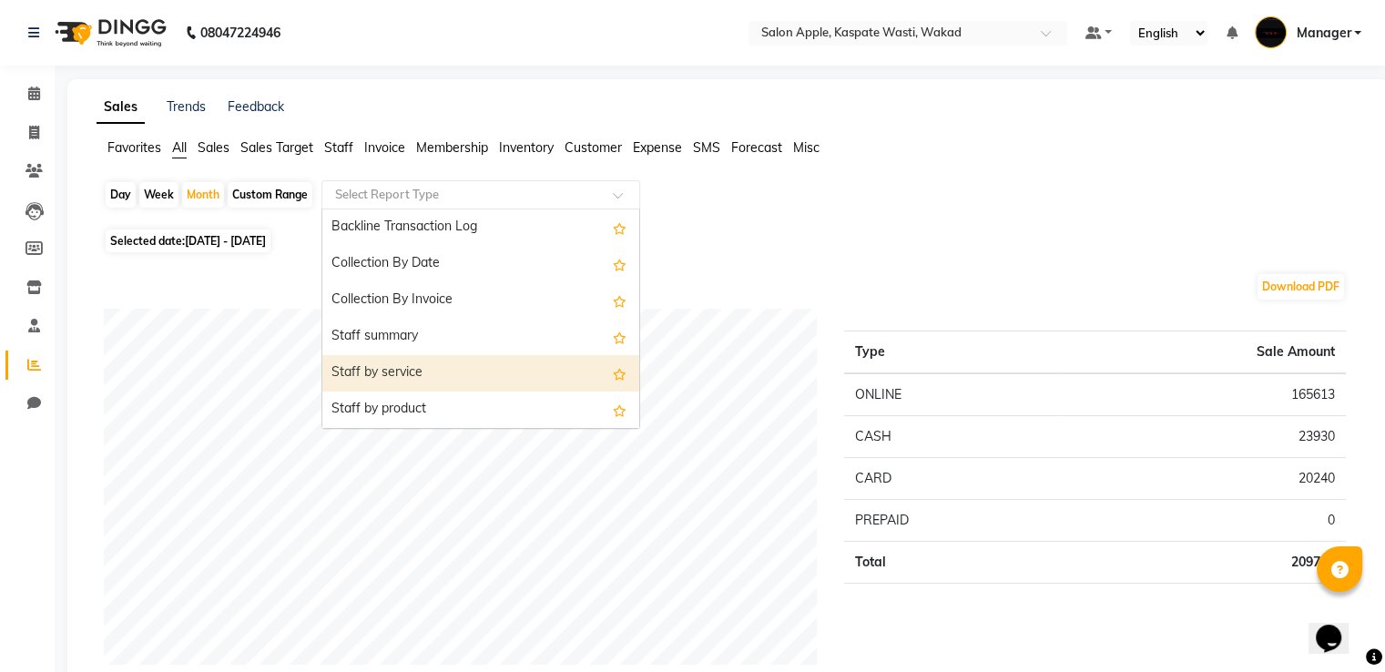
click at [373, 369] on div "Staff by service" at bounding box center [480, 373] width 317 height 36
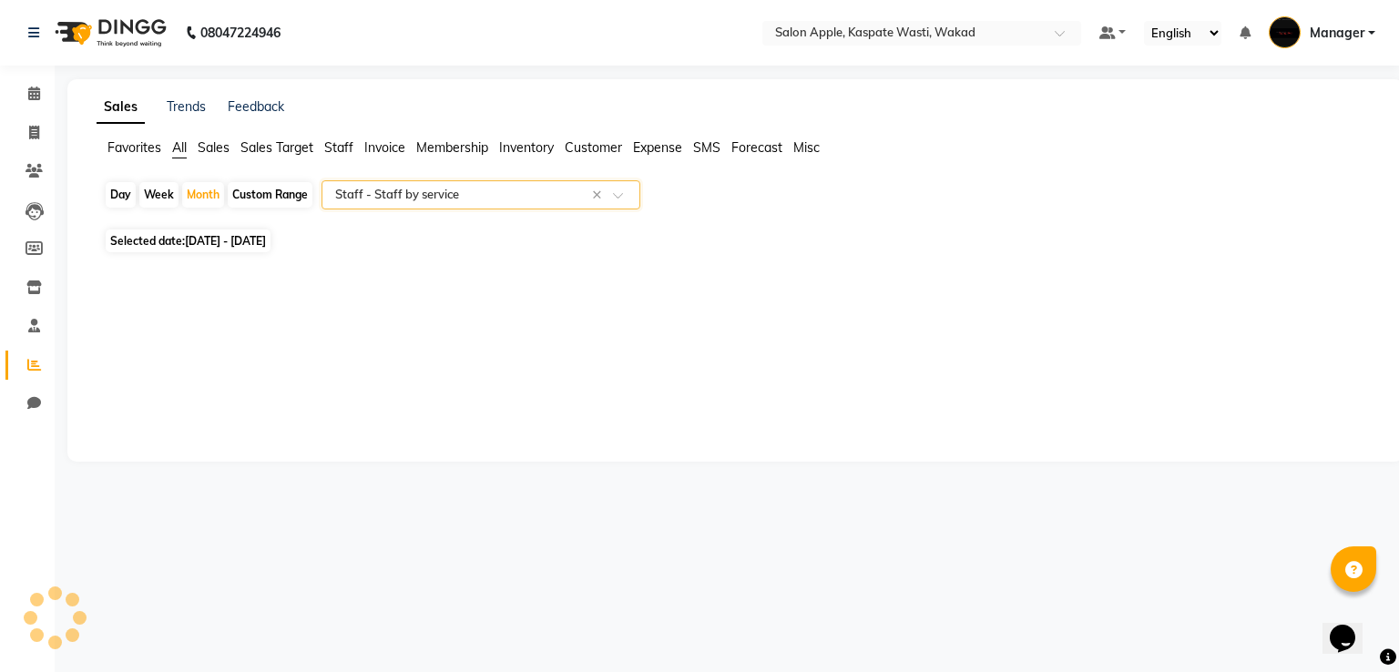
select select "full_report"
select select "csv"
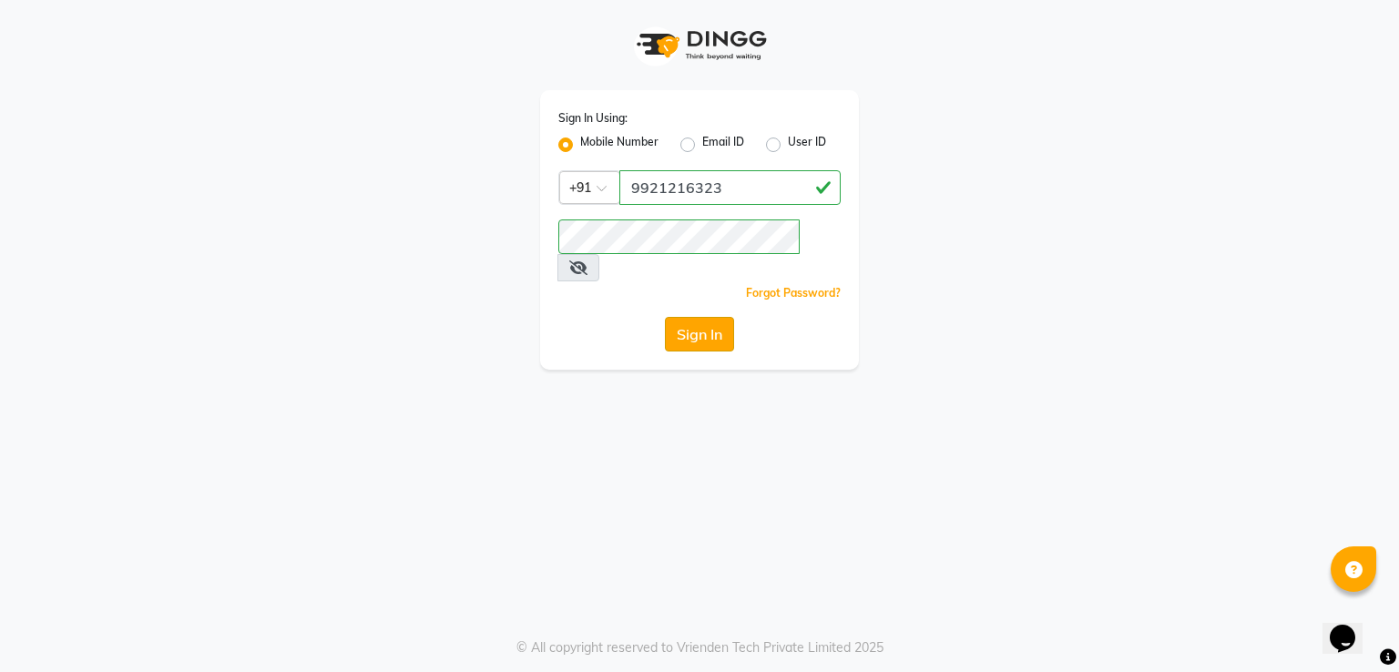
click at [706, 317] on button "Sign In" at bounding box center [699, 334] width 69 height 35
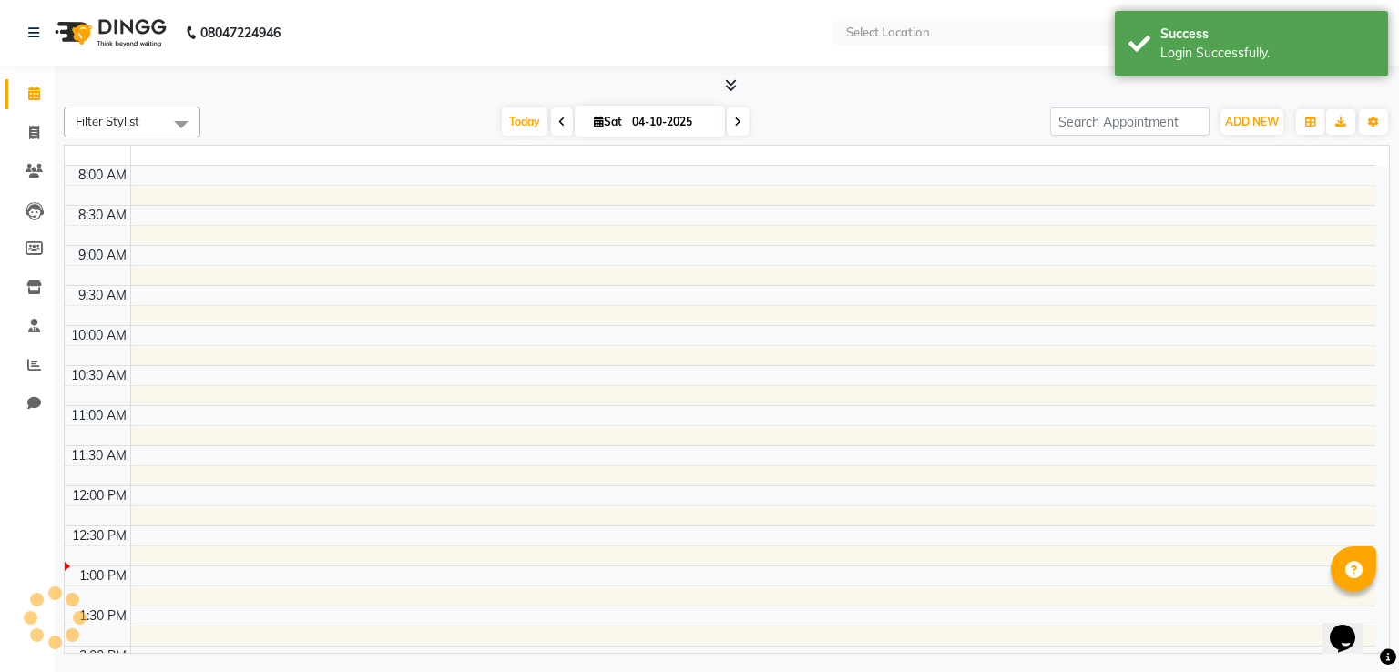
select select "en"
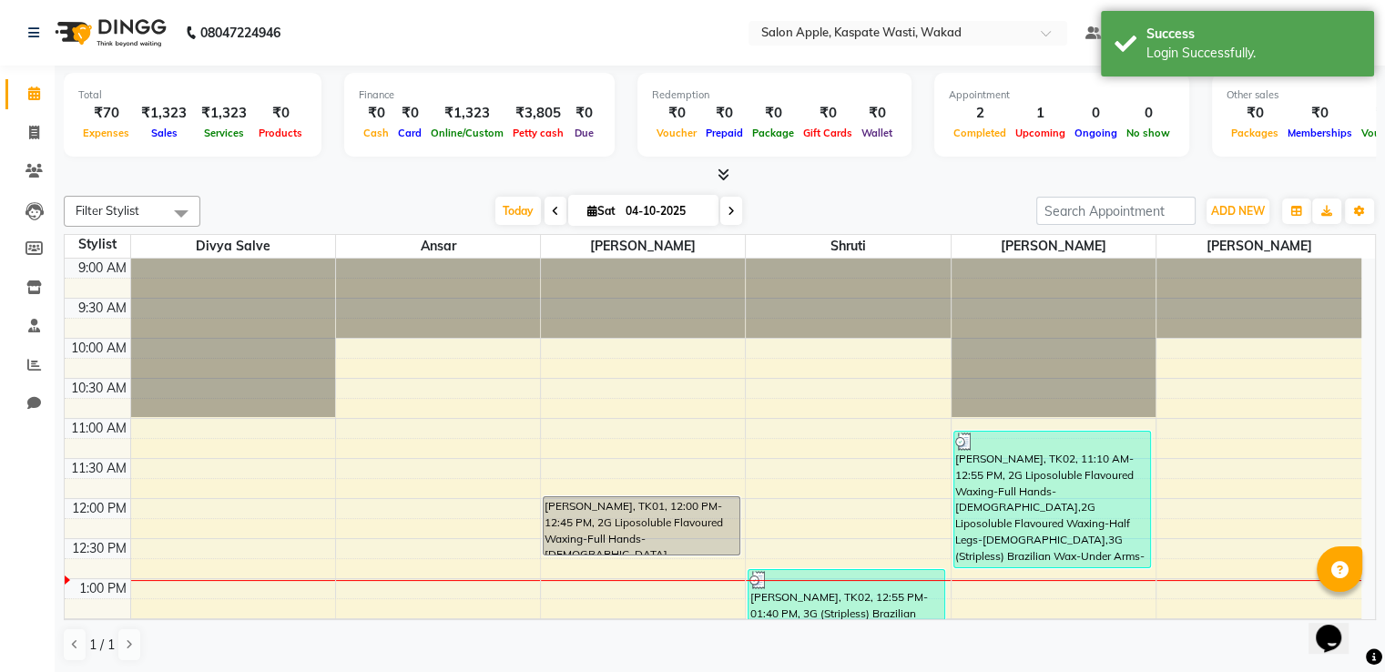
click at [36, 346] on li "Reports" at bounding box center [27, 365] width 55 height 39
click at [36, 364] on icon at bounding box center [34, 365] width 14 height 14
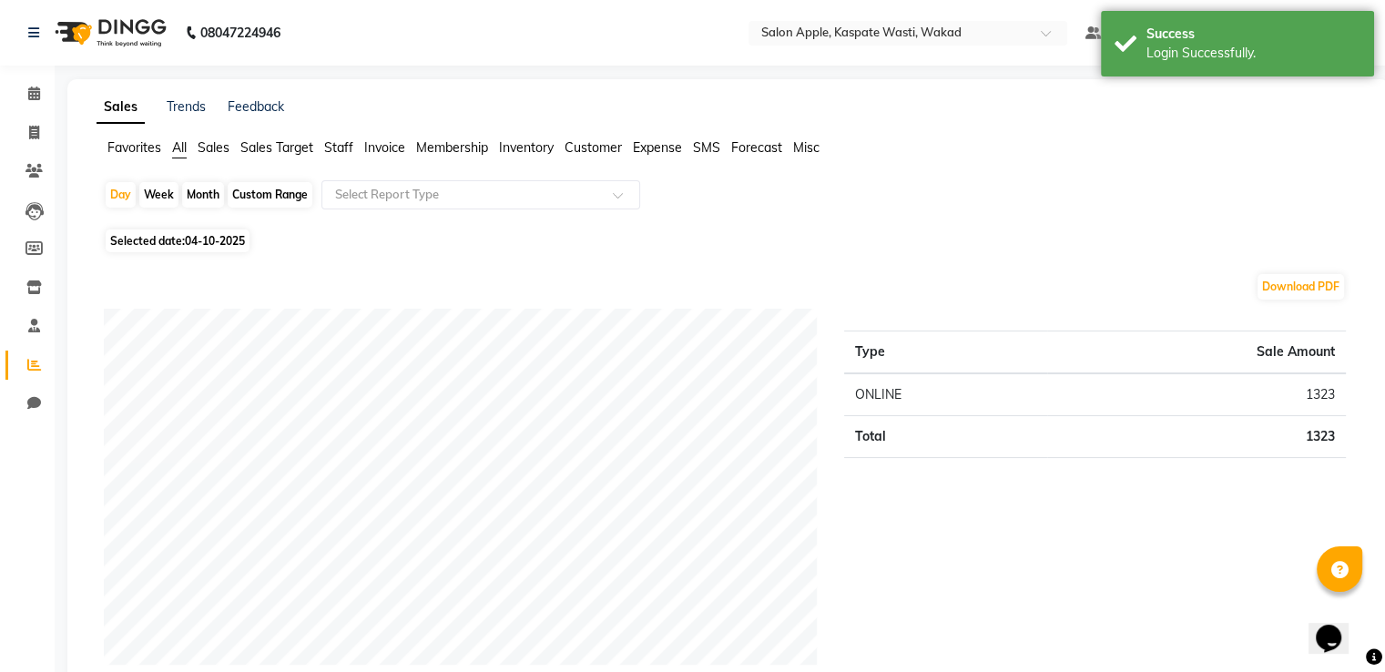
click at [214, 192] on div "Month" at bounding box center [203, 194] width 42 height 25
select select "10"
select select "2025"
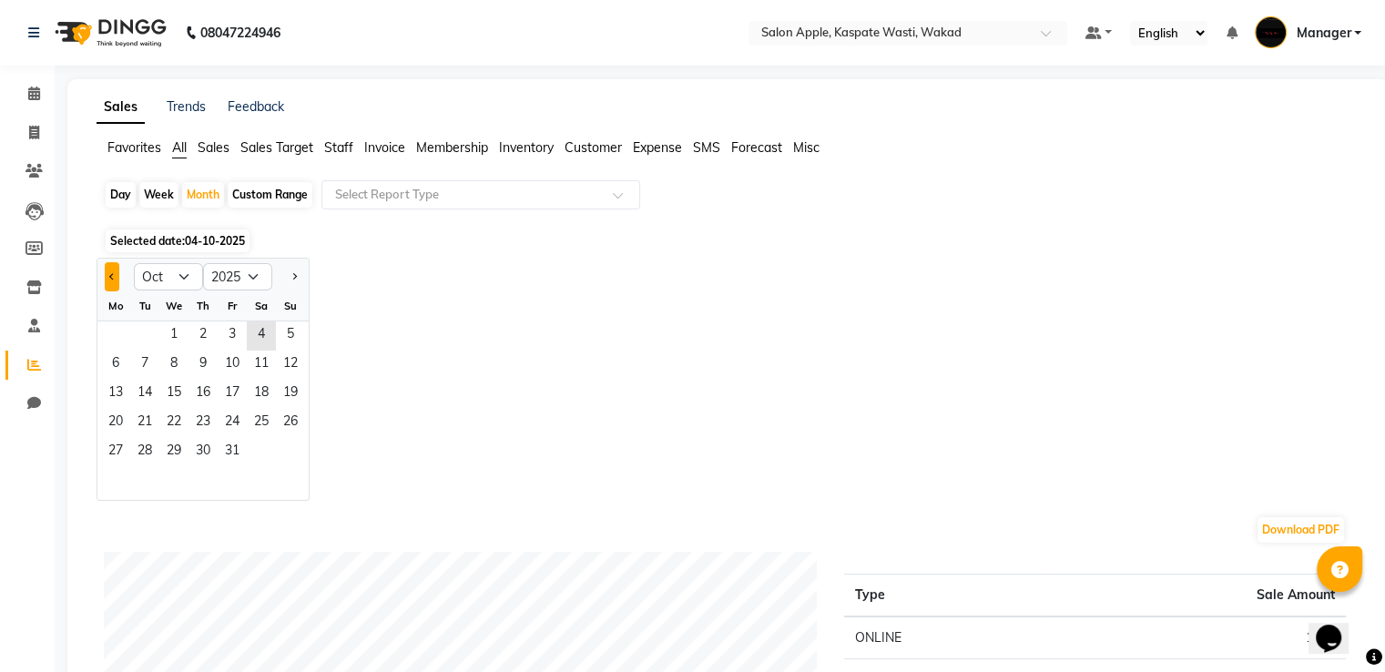
click at [115, 270] on button "Previous month" at bounding box center [112, 276] width 15 height 29
select select "9"
click at [114, 325] on span "1" at bounding box center [115, 335] width 29 height 29
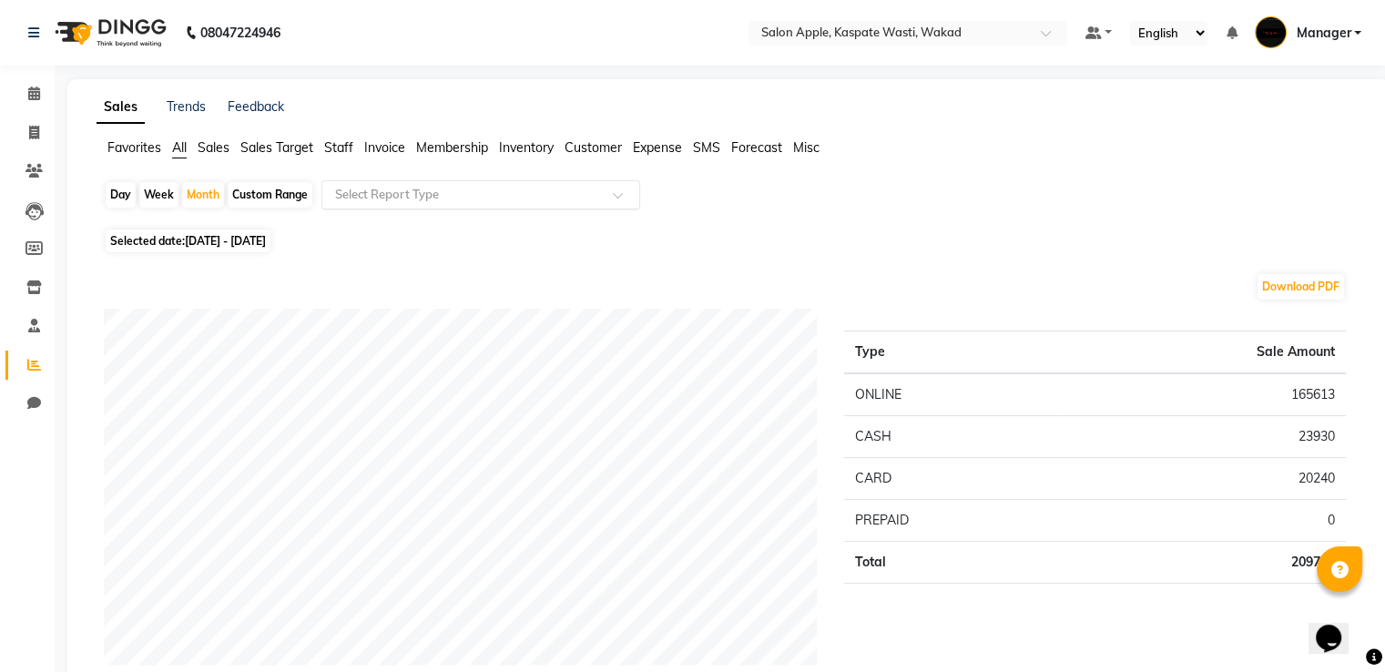
click at [403, 204] on div "Select Report Type" at bounding box center [480, 194] width 319 height 29
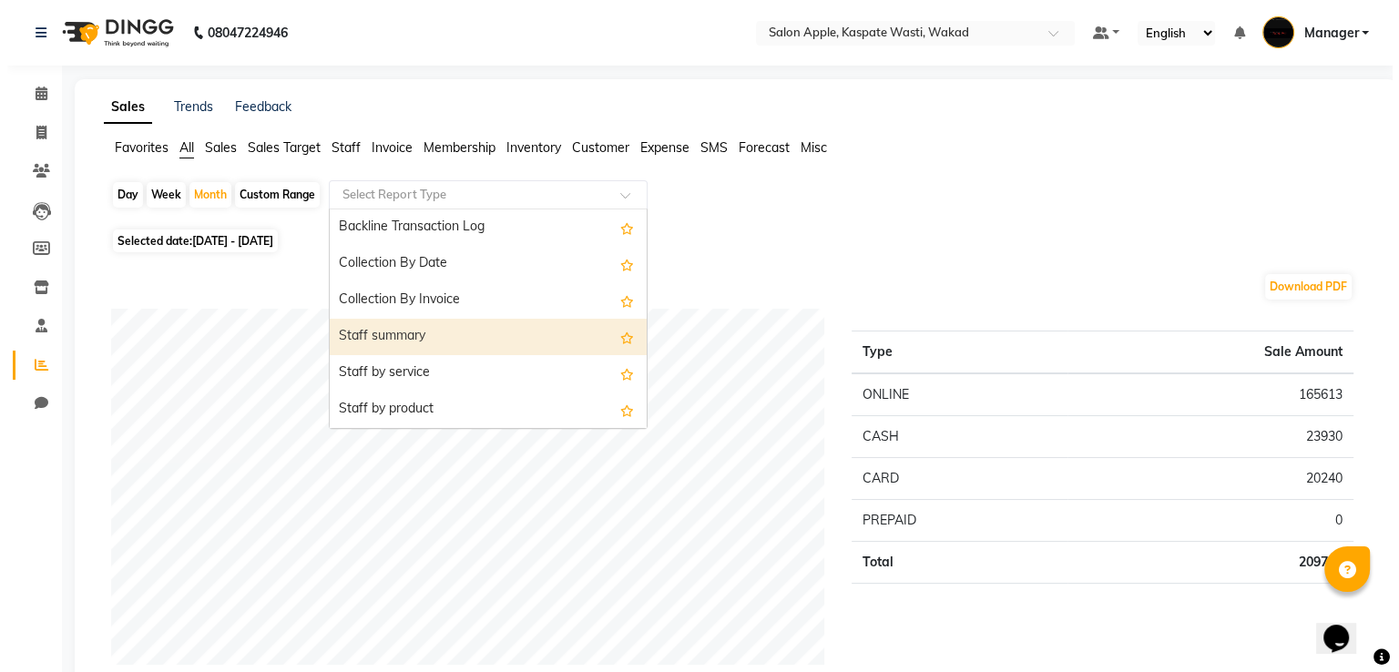
scroll to position [637, 0]
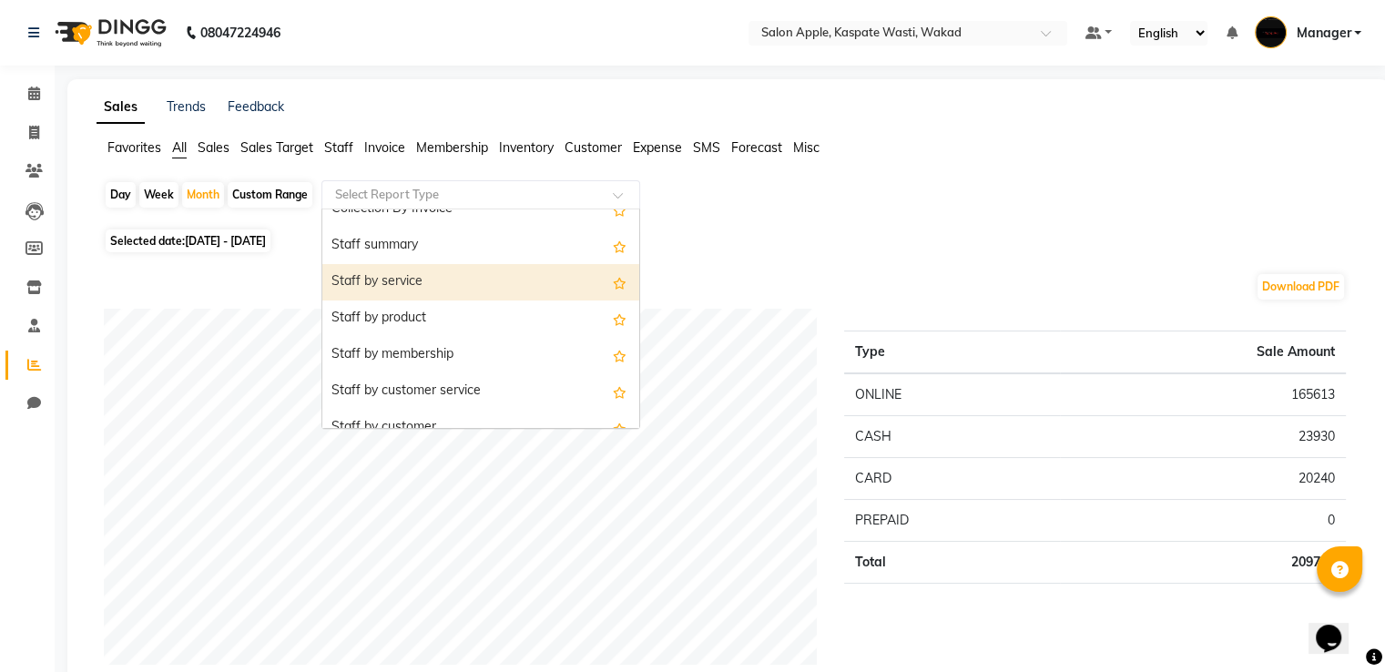
click at [392, 284] on div "Staff by service" at bounding box center [480, 282] width 317 height 36
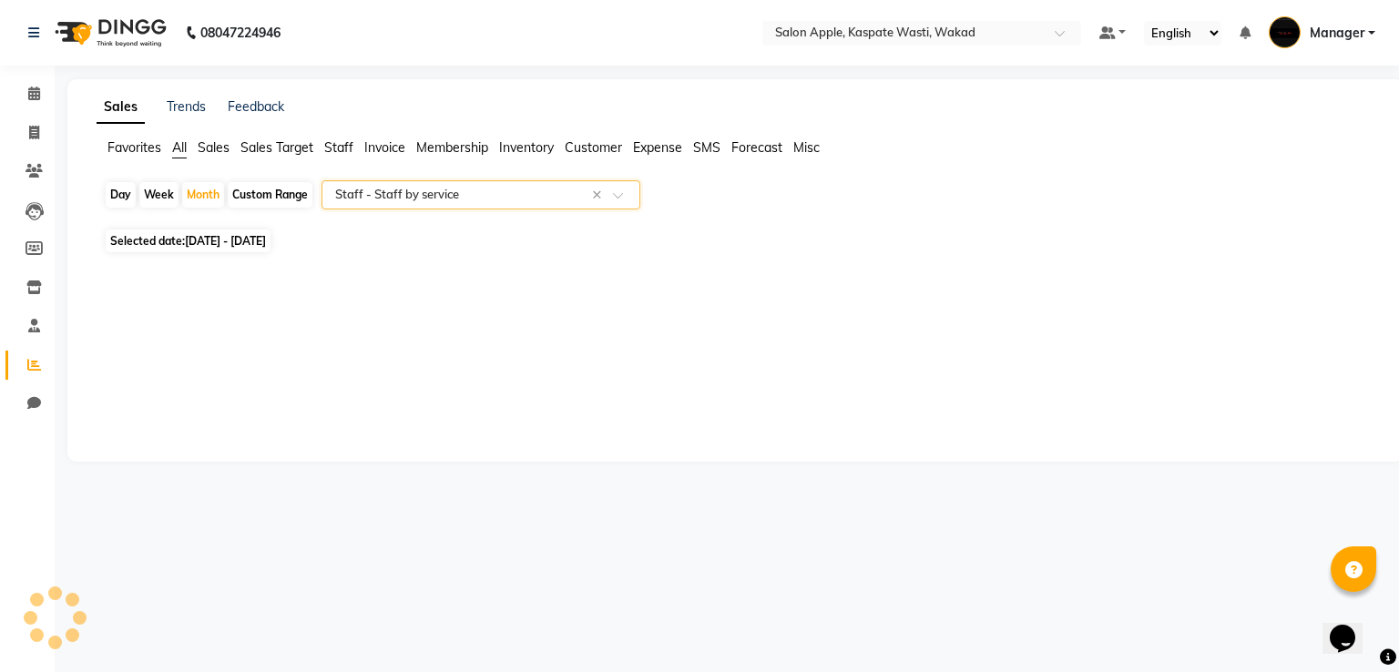
select select "full_report"
select select "csv"
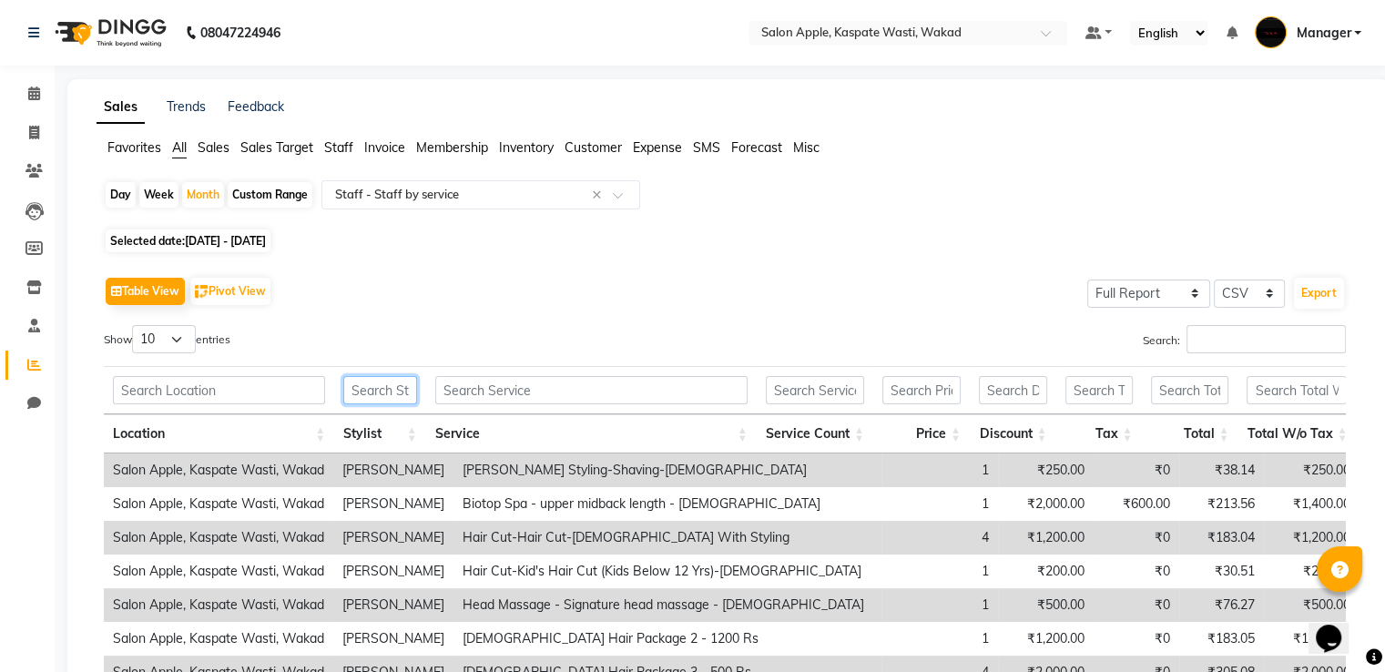
click at [397, 383] on input "text" at bounding box center [379, 390] width 73 height 28
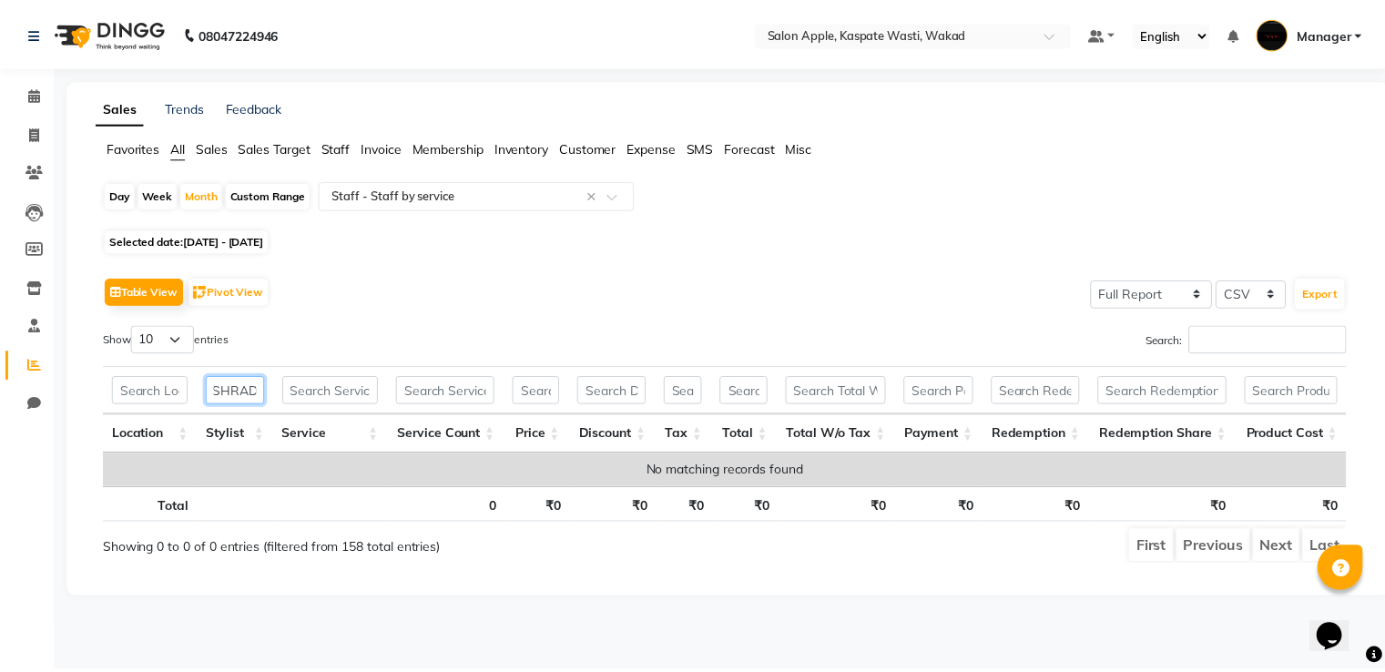
scroll to position [0, 0]
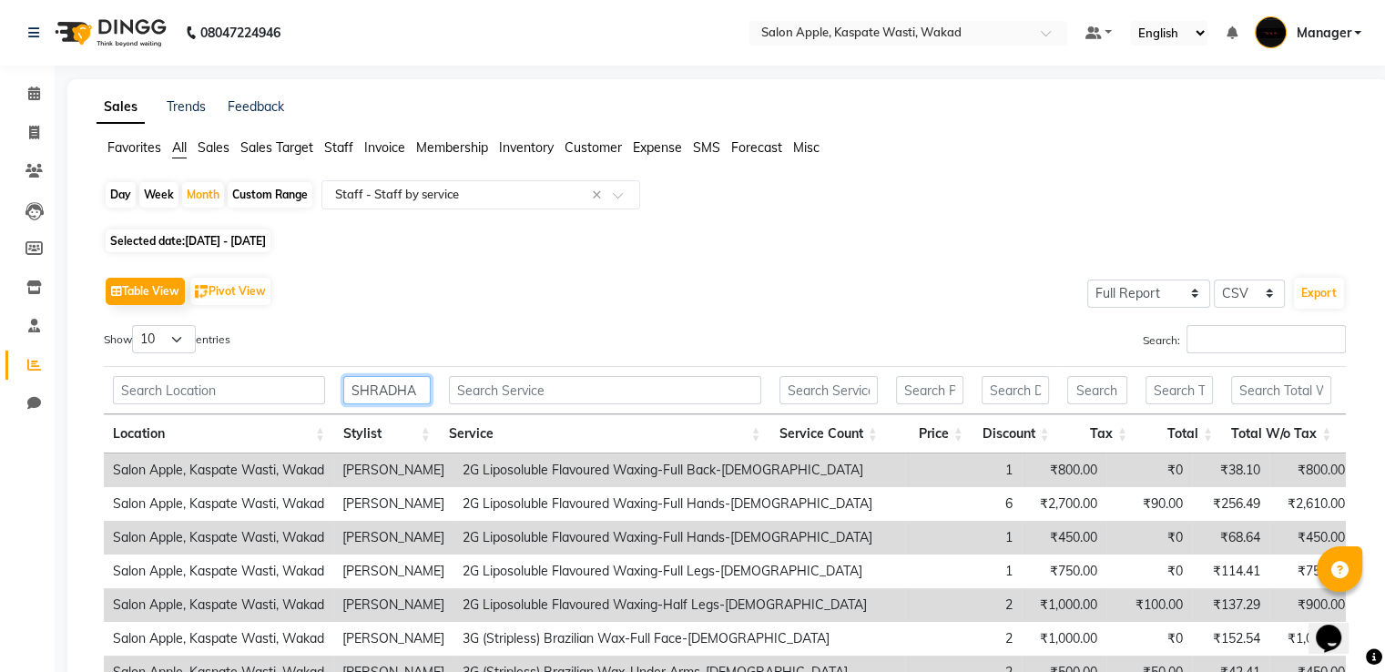
type input "SHRADHA"
click at [500, 398] on input "text" at bounding box center [605, 390] width 312 height 28
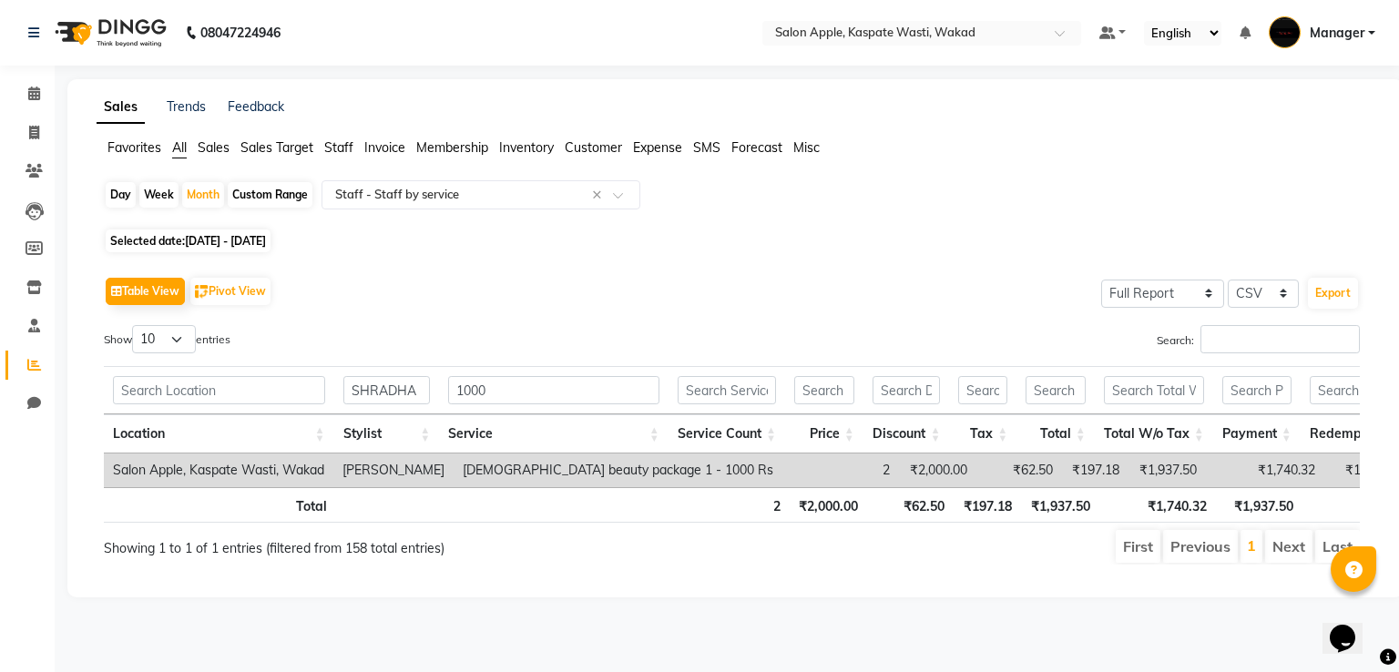
click at [922, 263] on div "Table View Pivot View Select Full Report Filtered Report Select CSV PDF Export …" at bounding box center [731, 418] width 1285 height 321
click at [494, 382] on input "1000" at bounding box center [553, 390] width 211 height 28
click at [525, 381] on input "1100" at bounding box center [553, 390] width 211 height 28
type input "1"
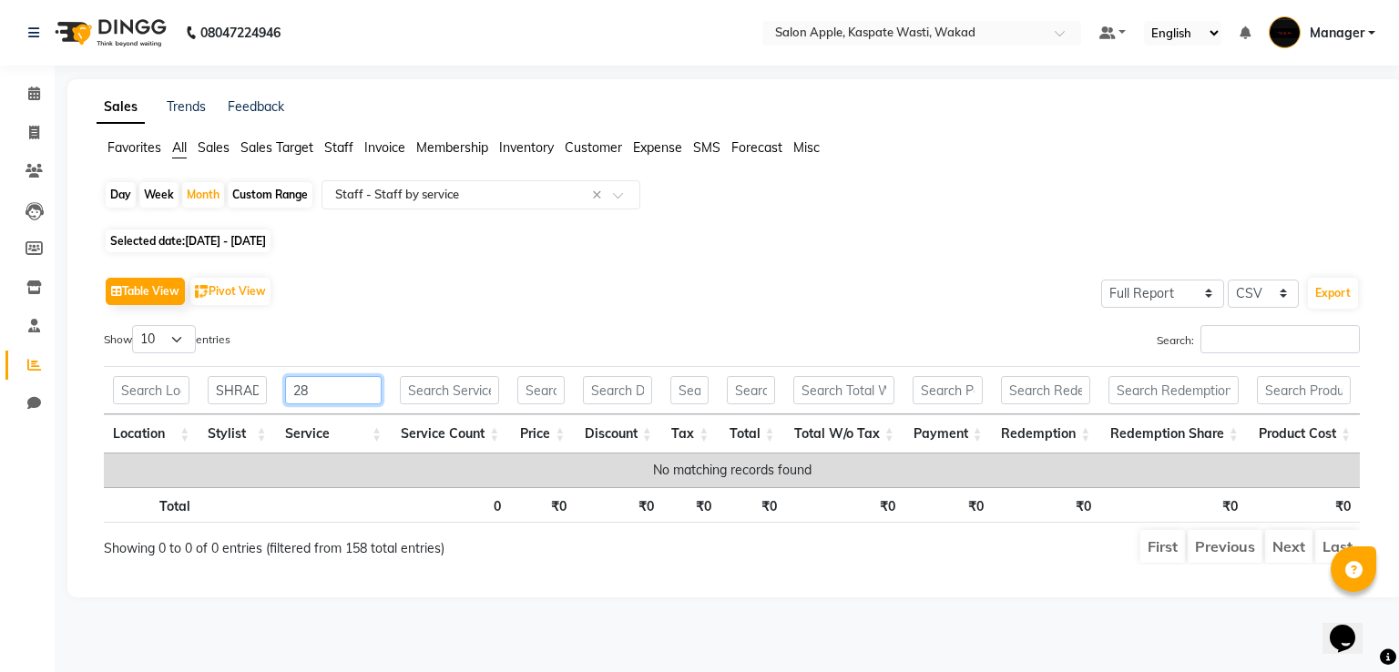
type input "2"
type input "3"
type input "5"
type input "7"
type input "9"
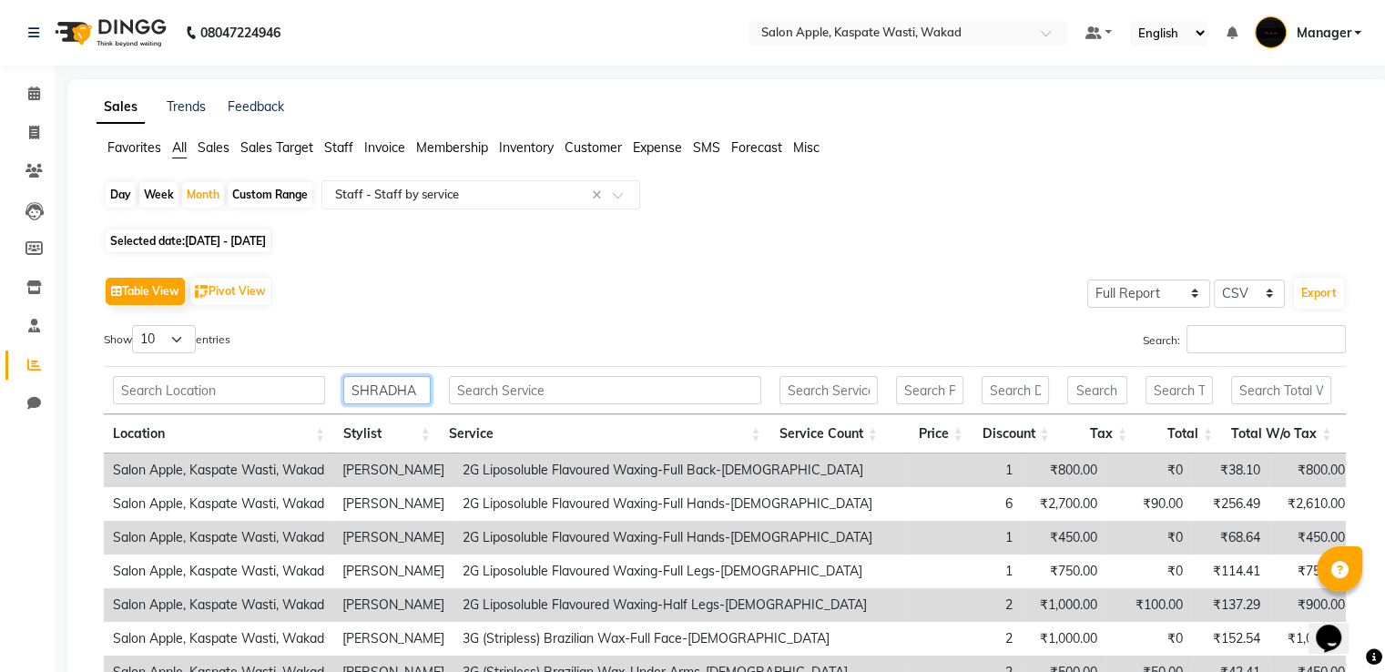
click at [419, 391] on input "SHRADHA" at bounding box center [386, 390] width 87 height 28
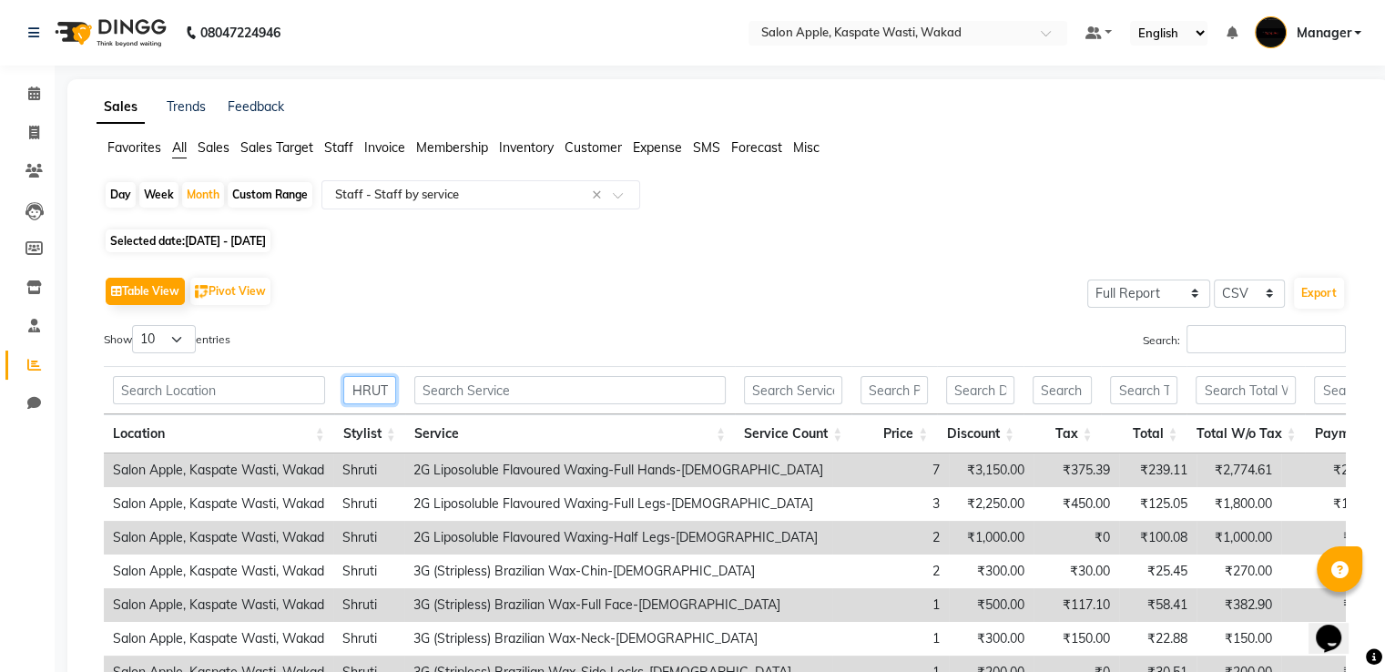
scroll to position [0, 10]
type input "SHRUTI"
click at [582, 395] on input "text" at bounding box center [569, 390] width 311 height 28
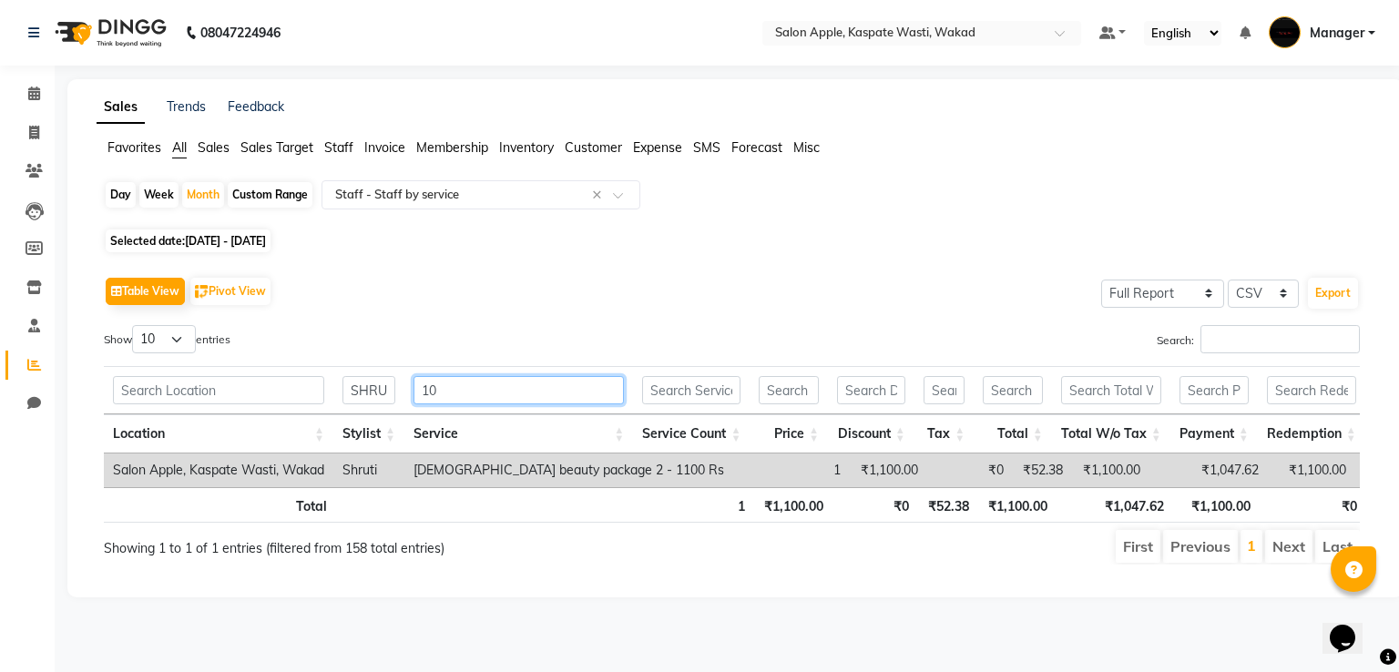
type input "1"
type input "2"
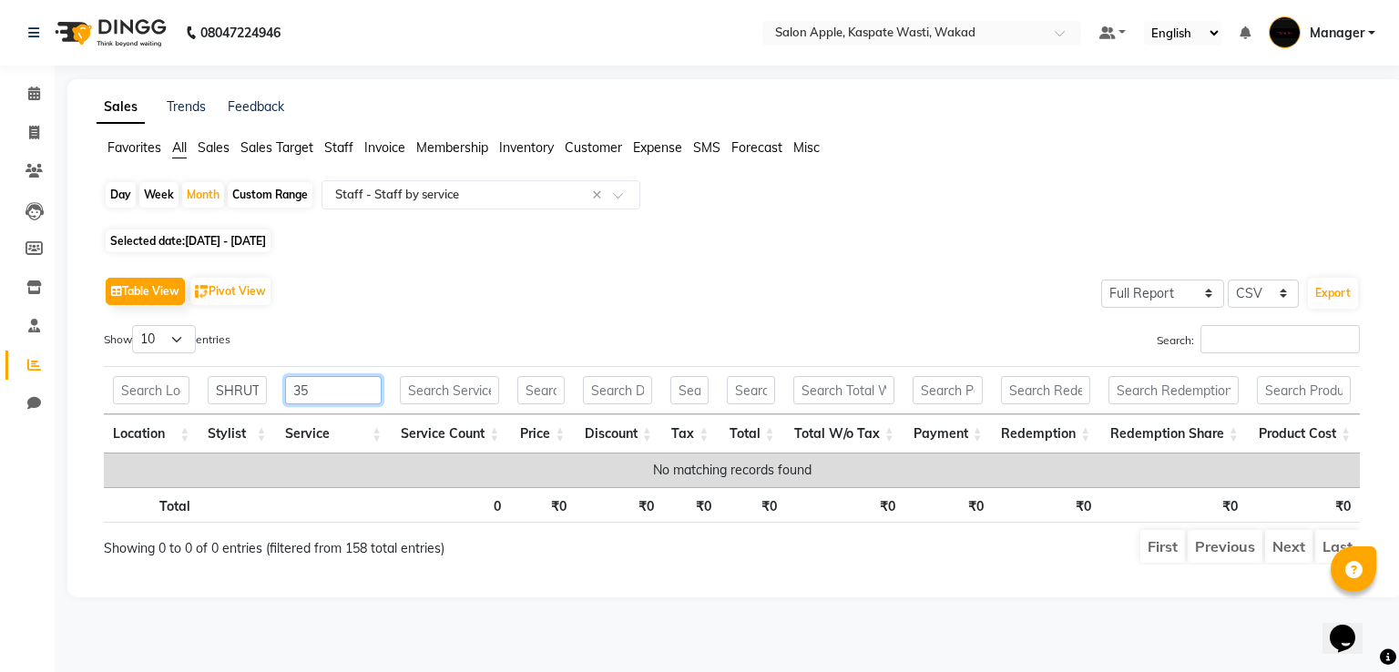
type input "3"
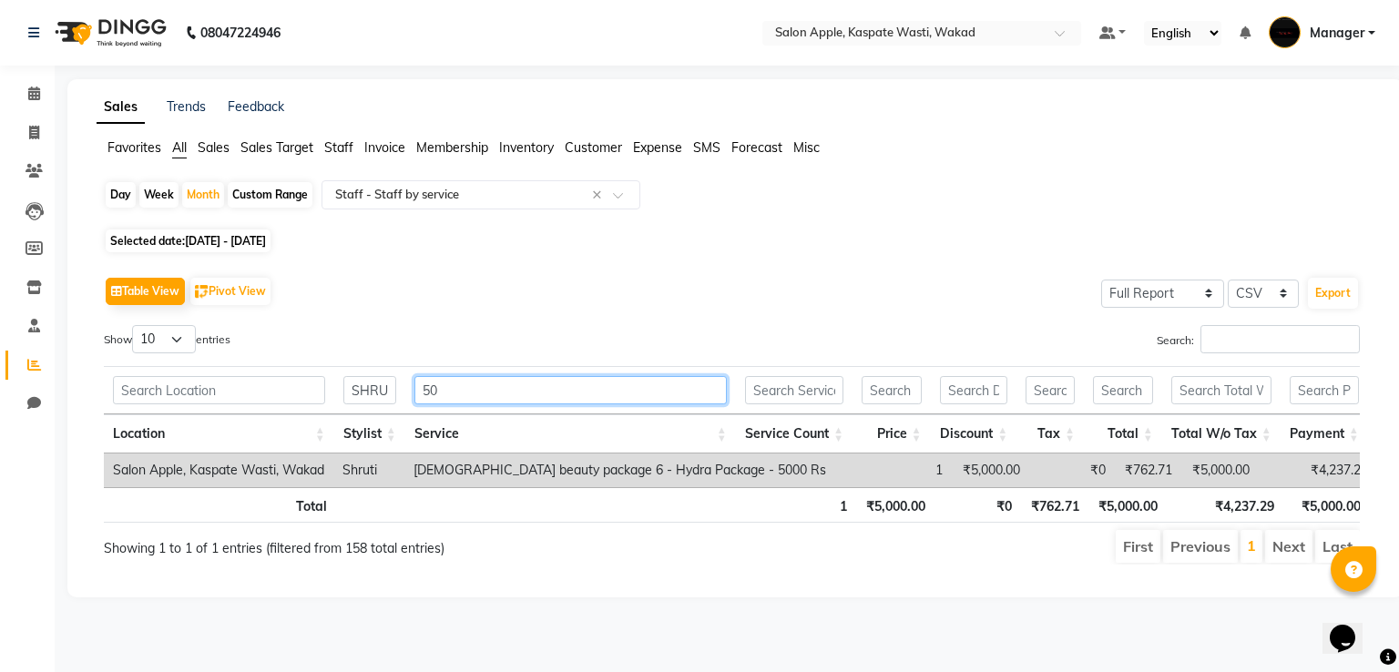
type input "5"
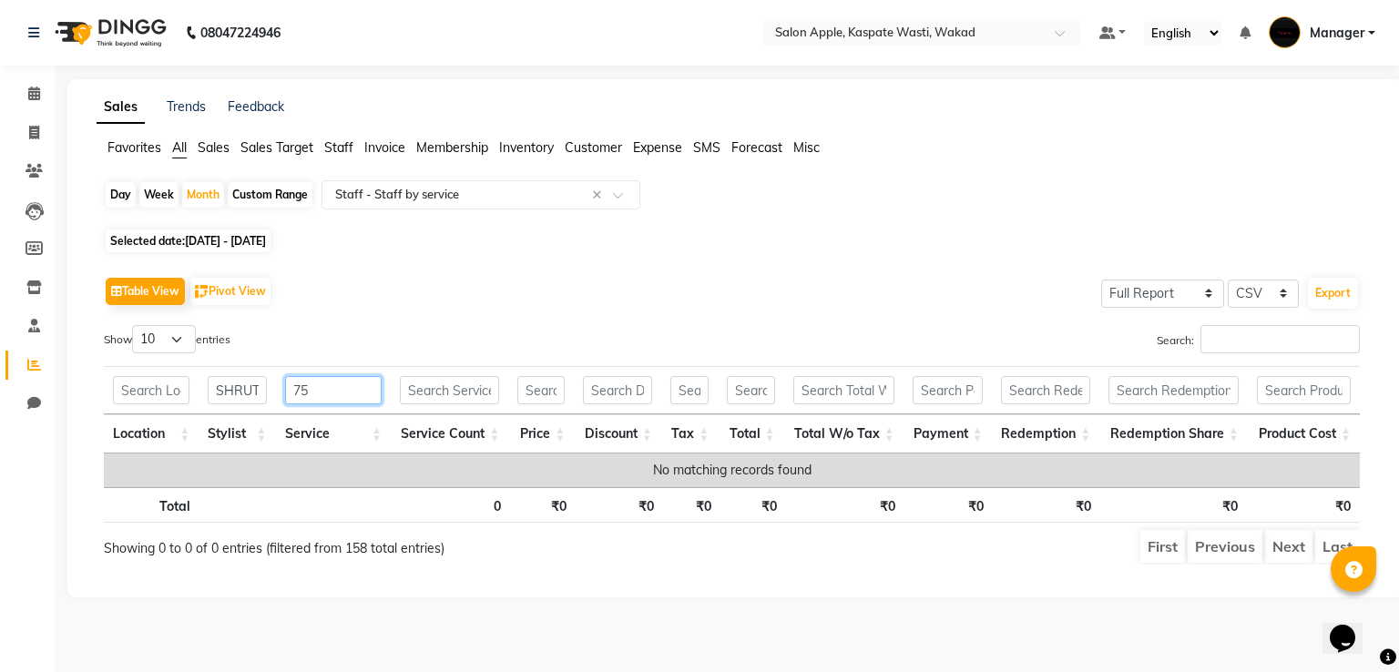
type input "7"
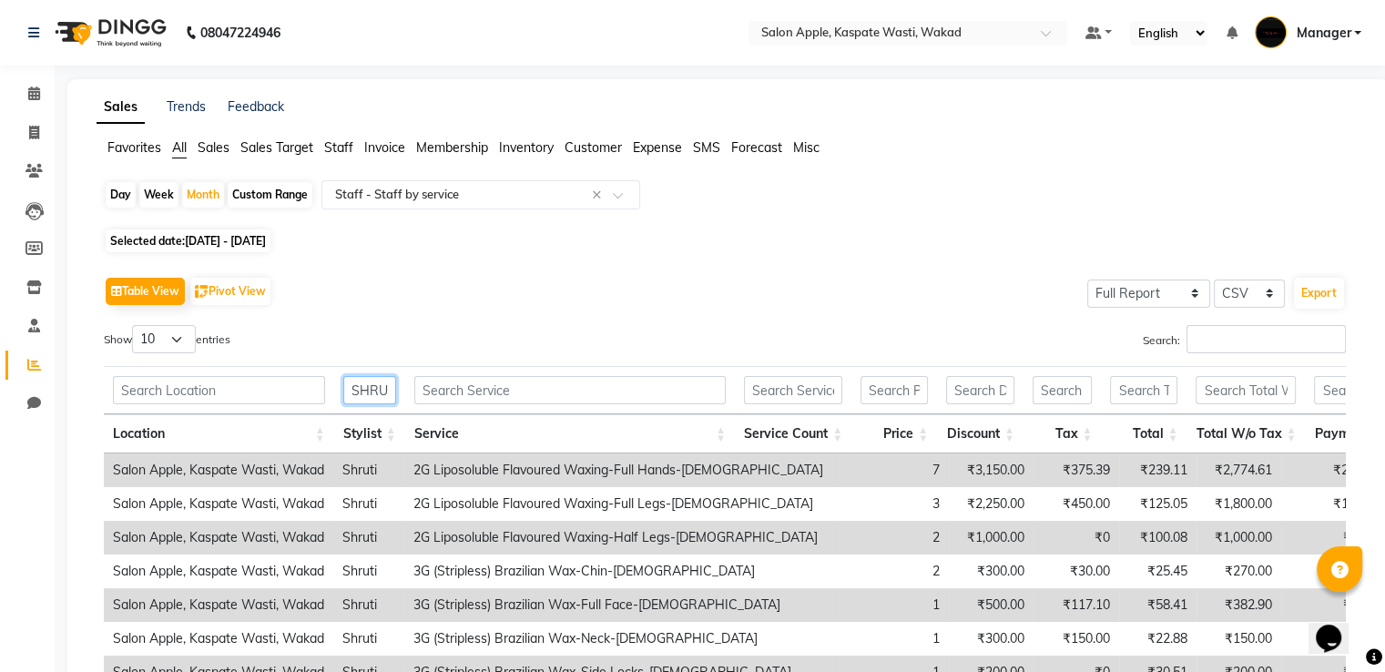
click at [388, 391] on input "SHRUTI" at bounding box center [369, 390] width 53 height 28
click at [388, 391] on input "TI" at bounding box center [369, 390] width 53 height 28
type input "T"
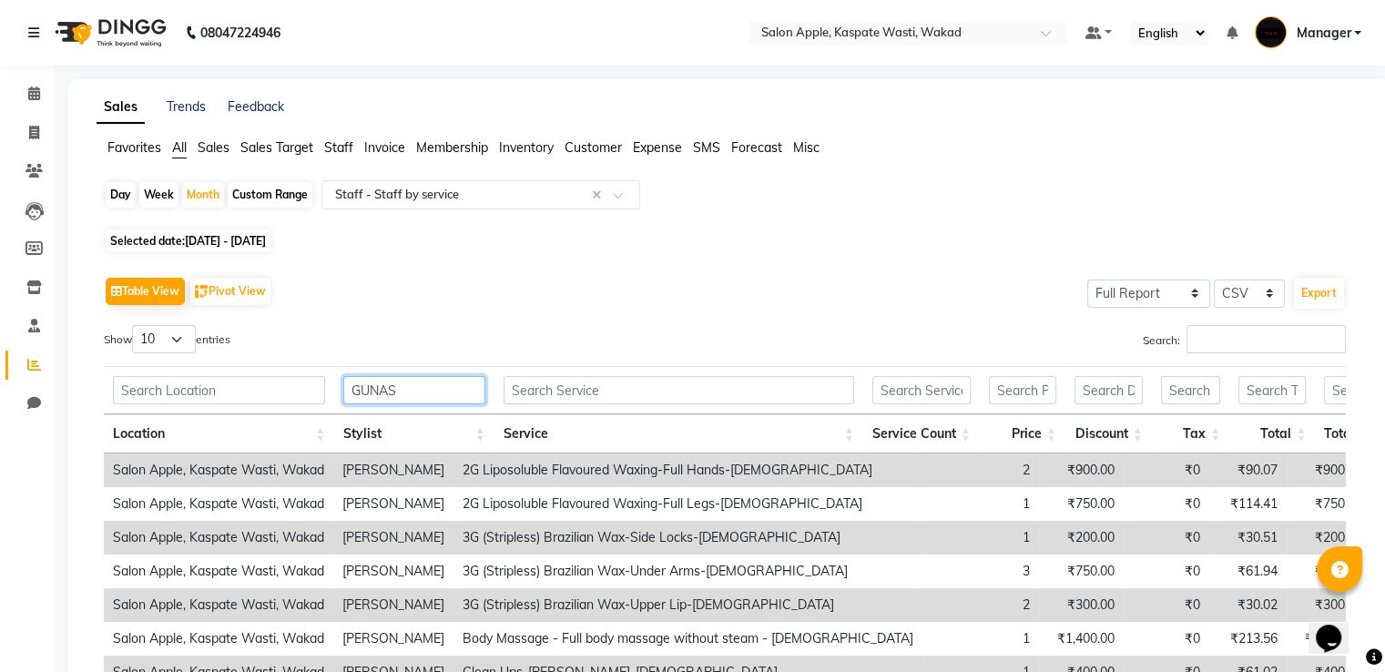
type input "GUNAS"
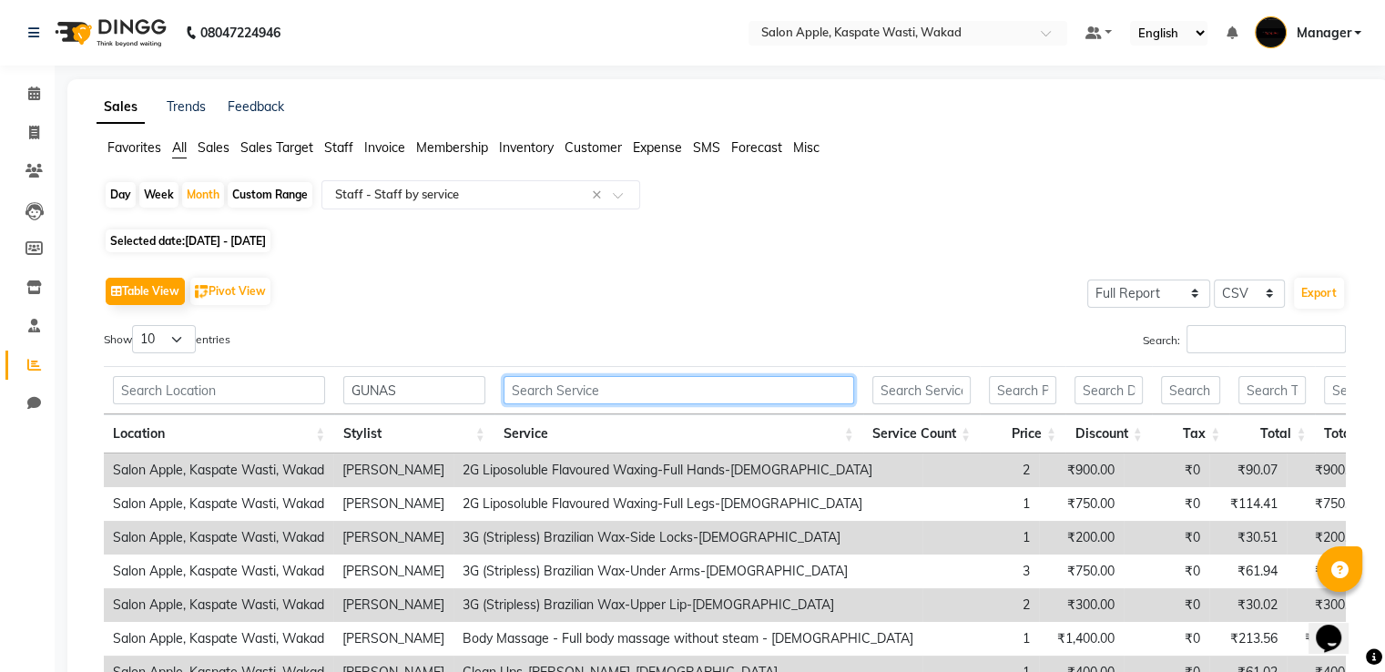
click at [589, 383] on input "text" at bounding box center [679, 390] width 351 height 28
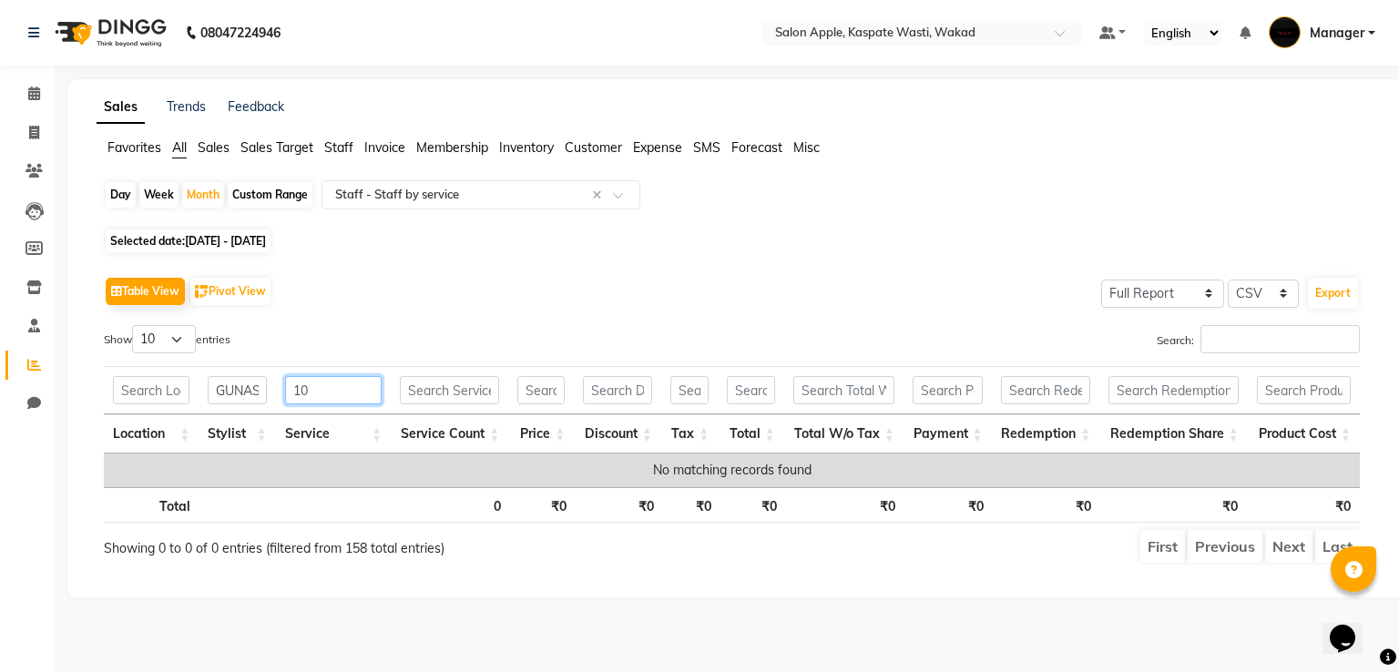
type input "1"
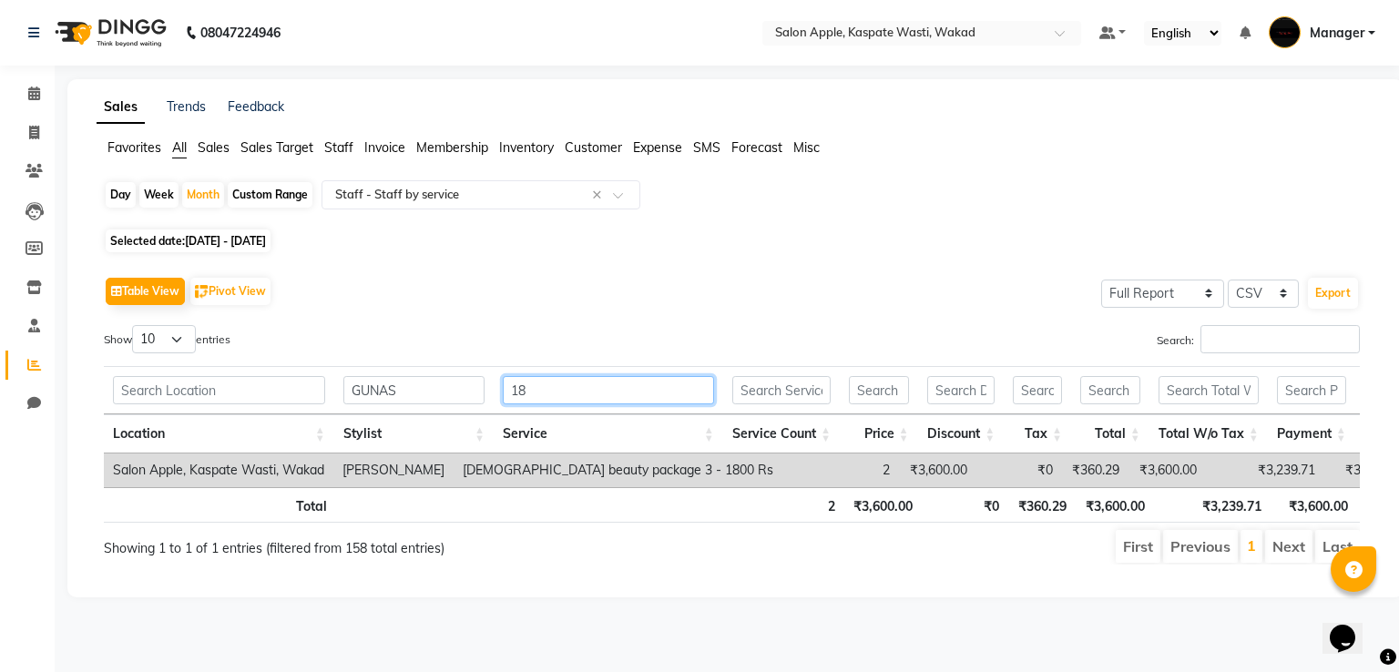
type input "1"
type input "2"
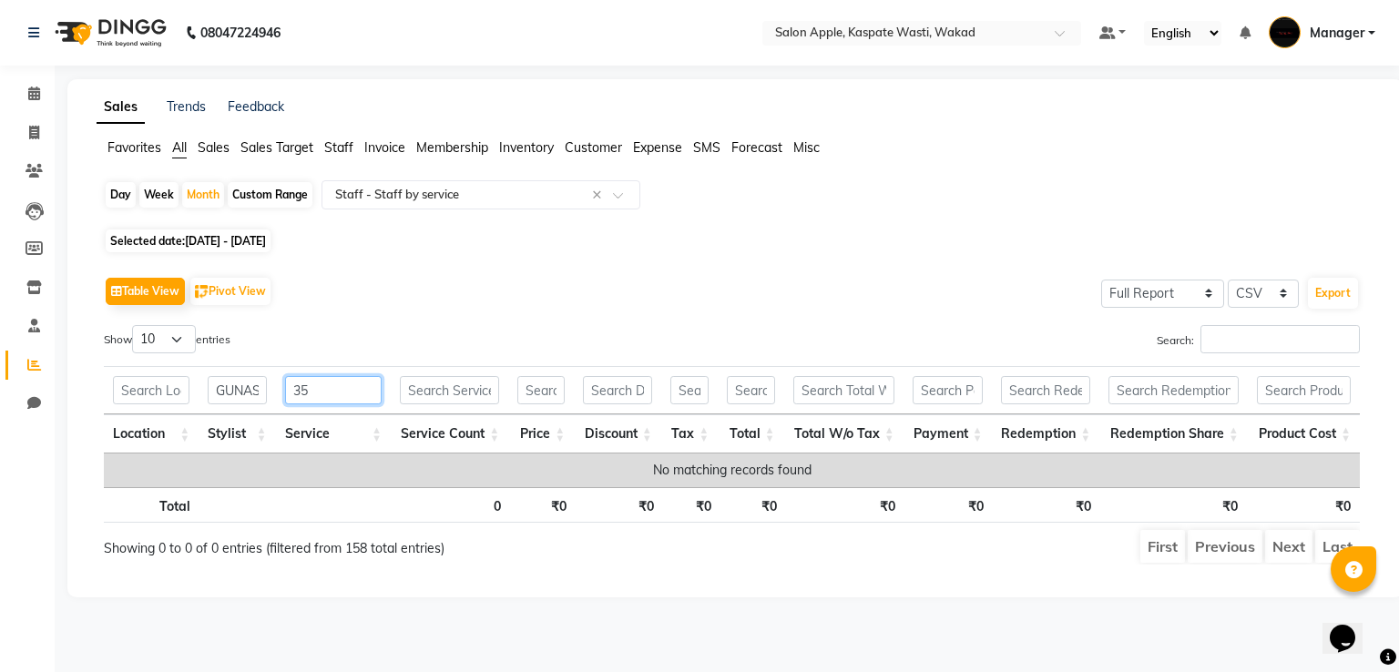
type input "3"
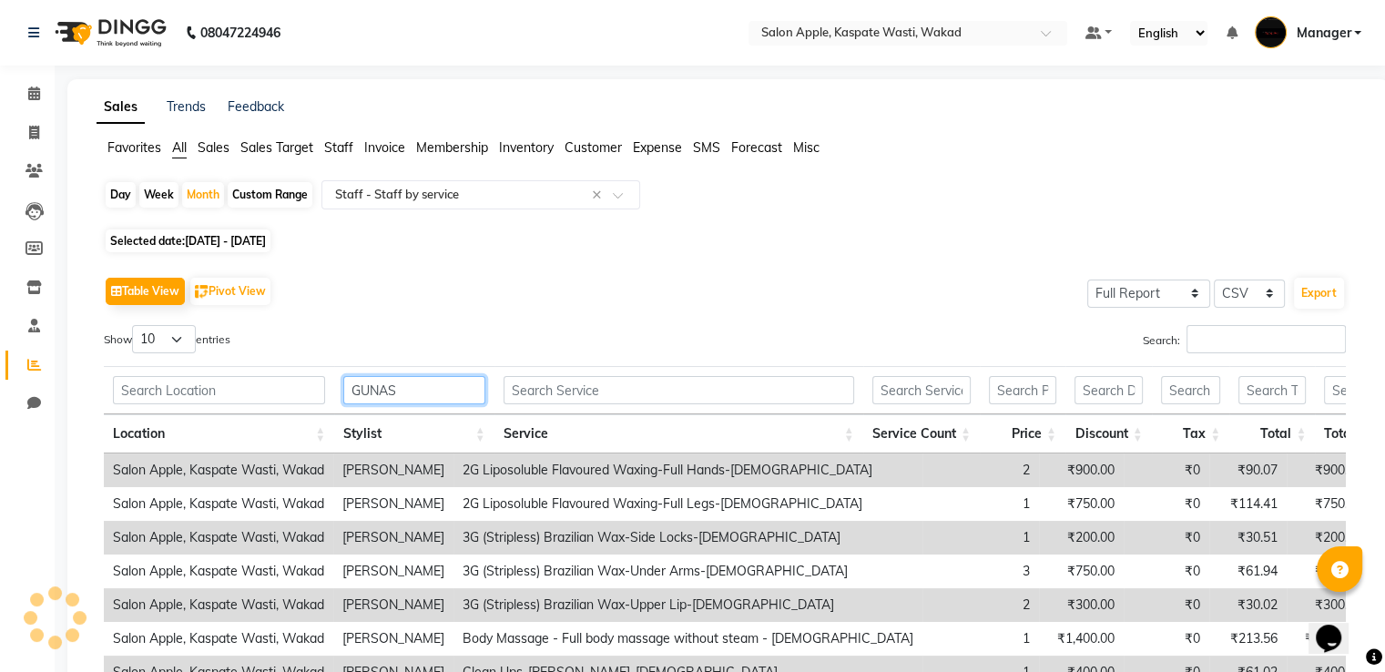
click at [413, 387] on input "GUNAS" at bounding box center [413, 390] width 141 height 28
type input "G"
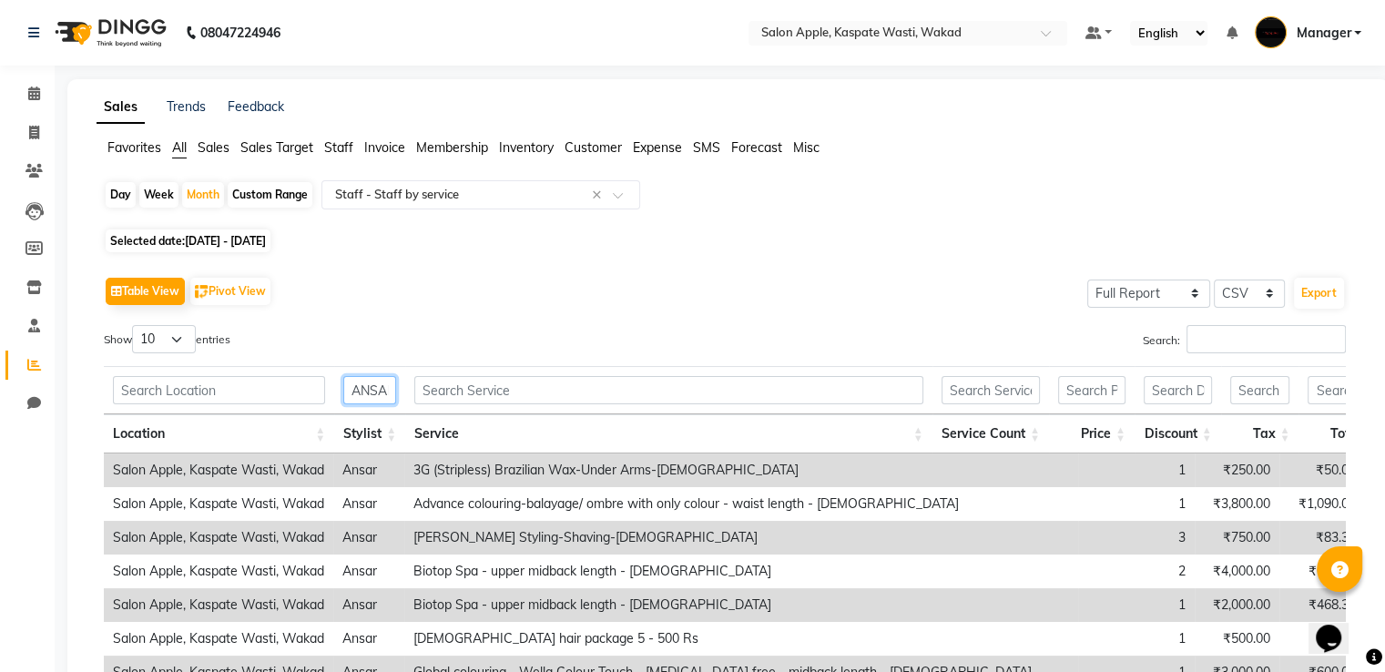
scroll to position [0, 8]
type input "ANSAR"
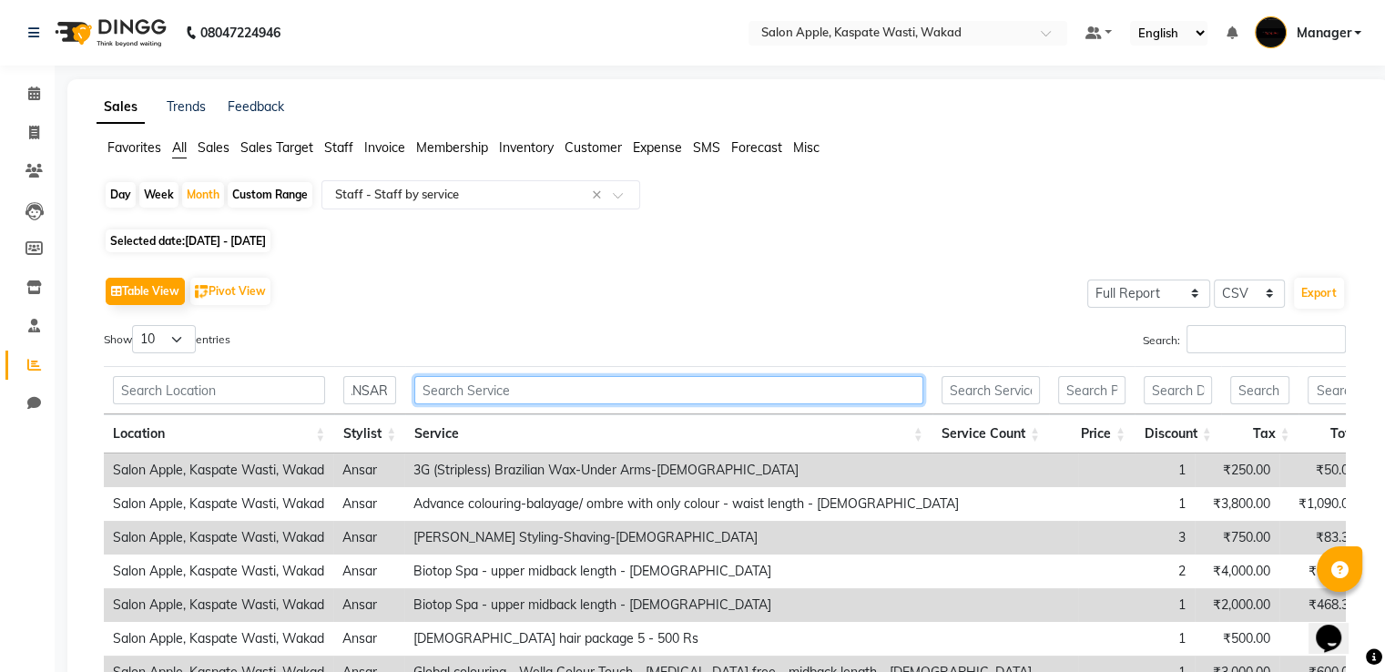
scroll to position [0, 0]
click at [429, 382] on input "text" at bounding box center [668, 390] width 508 height 28
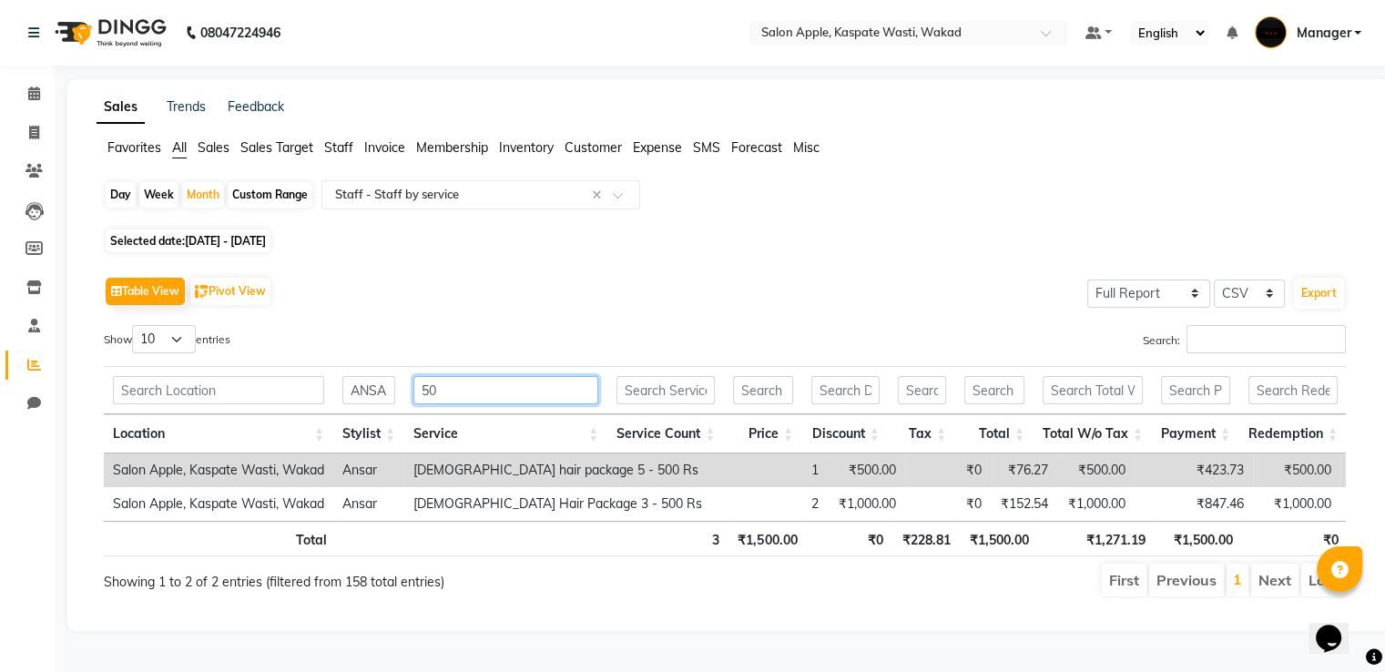
type input "5"
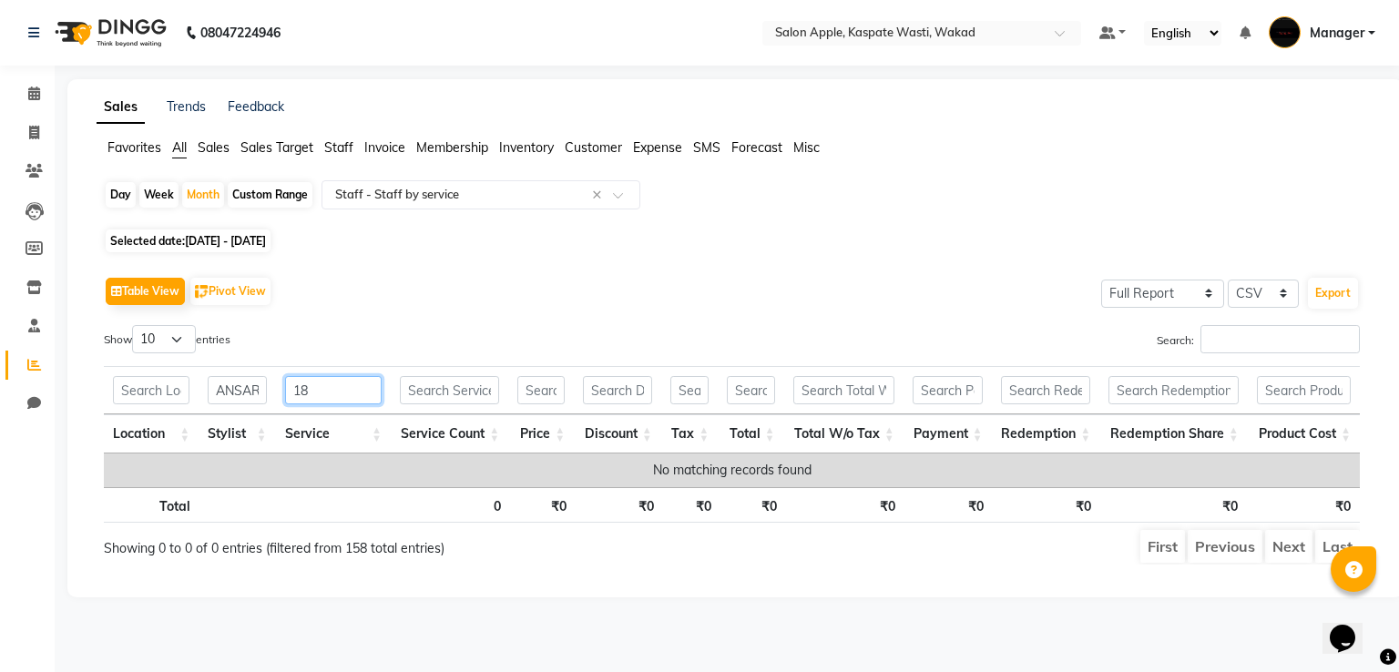
type input "1"
type input "4"
type input "7"
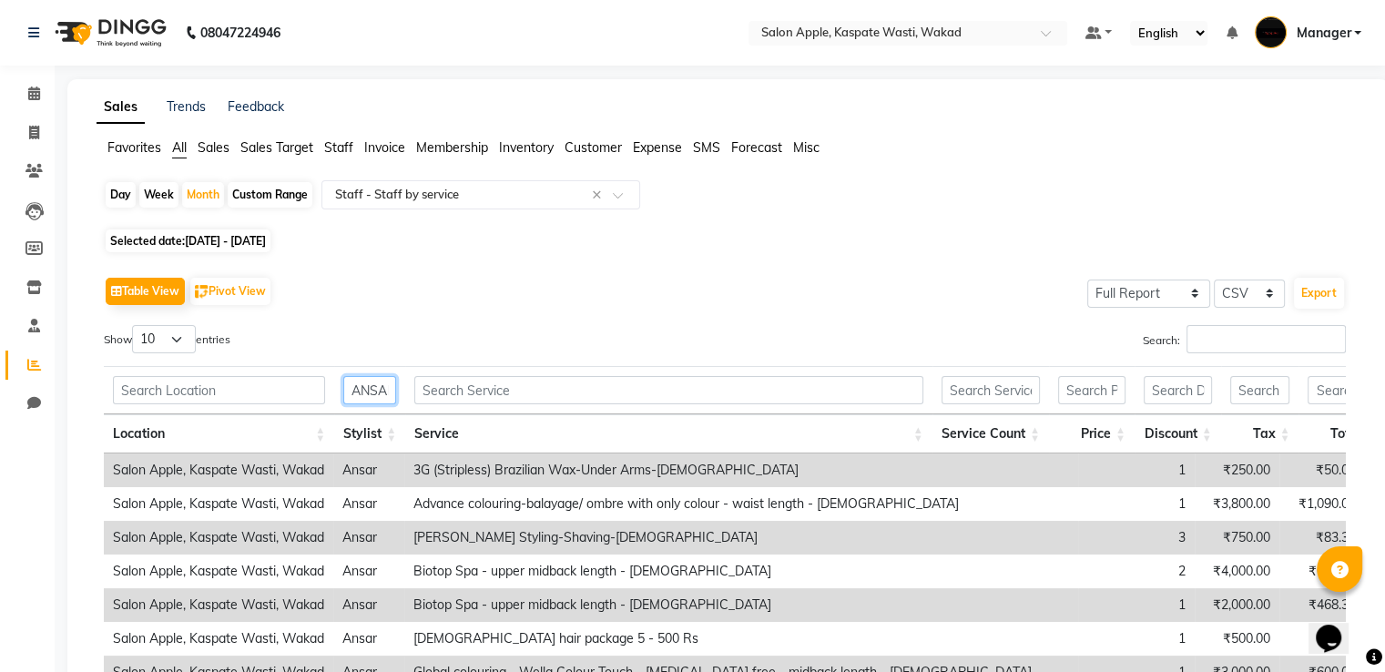
click at [388, 387] on input "ANSAR" at bounding box center [369, 390] width 53 height 28
type input "R"
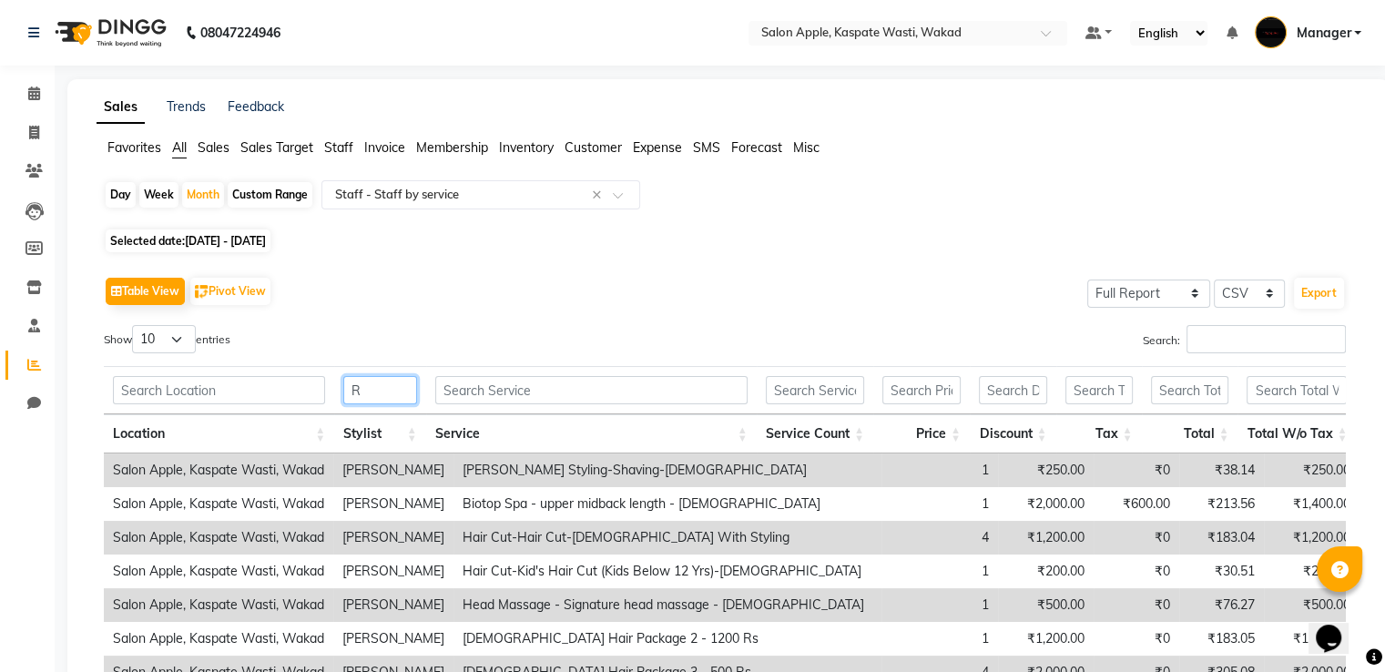
click at [413, 386] on input "R" at bounding box center [379, 390] width 73 height 28
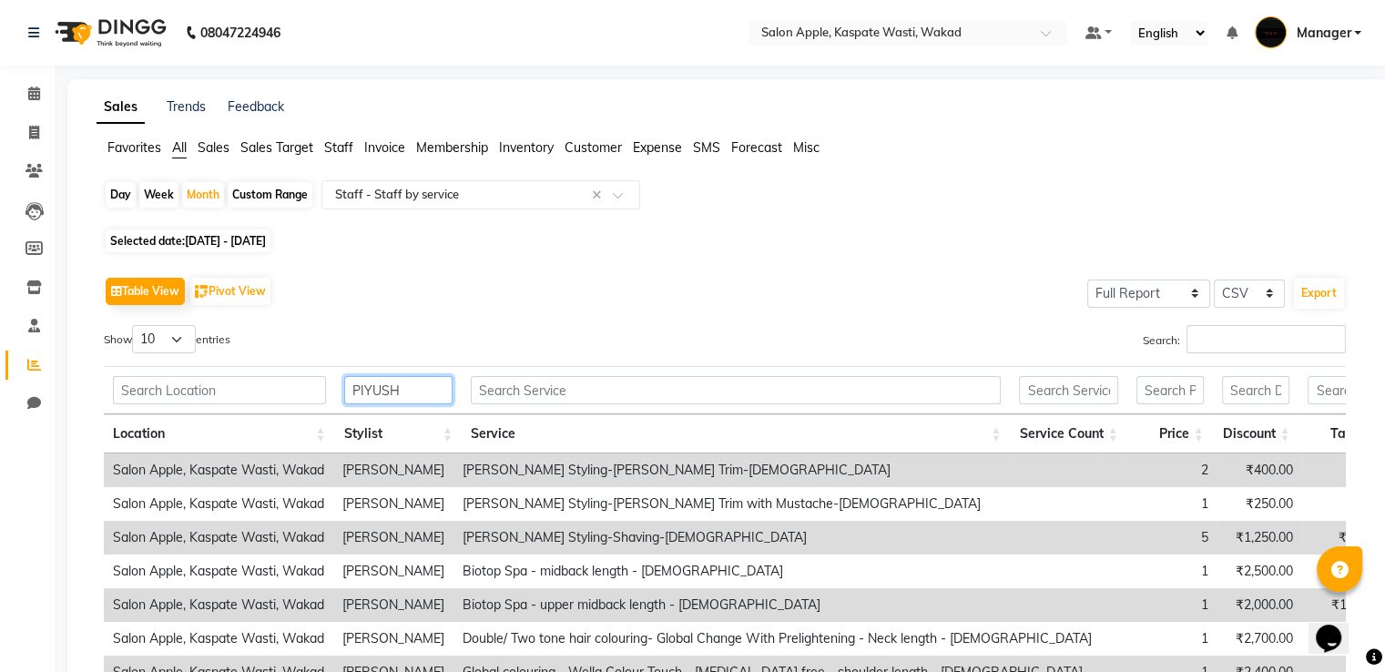
type input "PIYUSH"
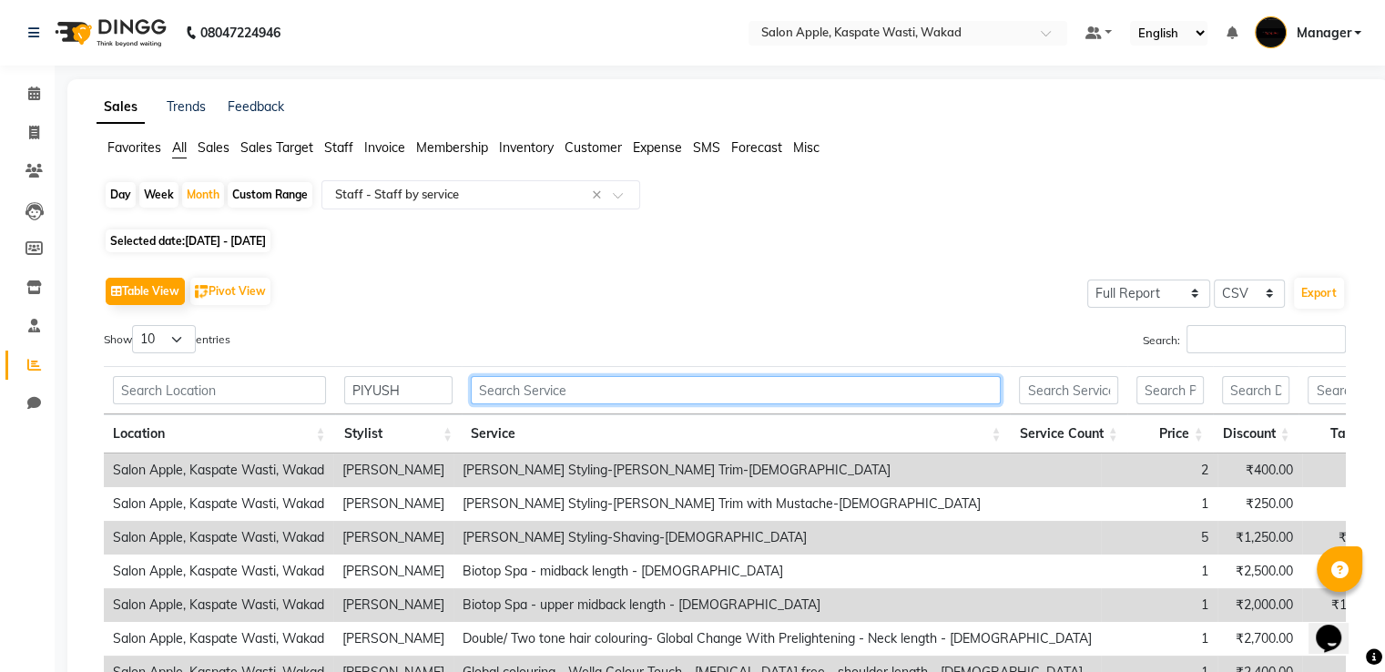
click at [543, 395] on input "text" at bounding box center [736, 390] width 530 height 28
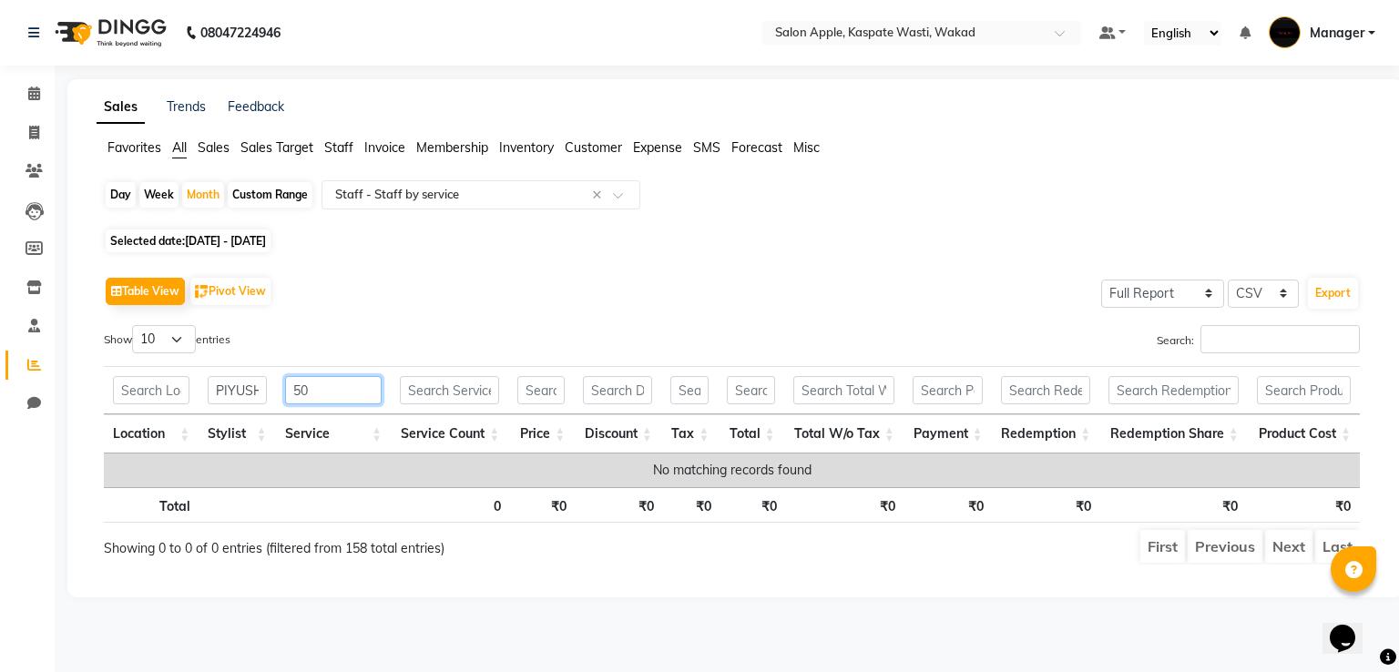
type input "5"
type input "1"
click at [328, 394] on input "2800" at bounding box center [333, 390] width 97 height 28
type input "2"
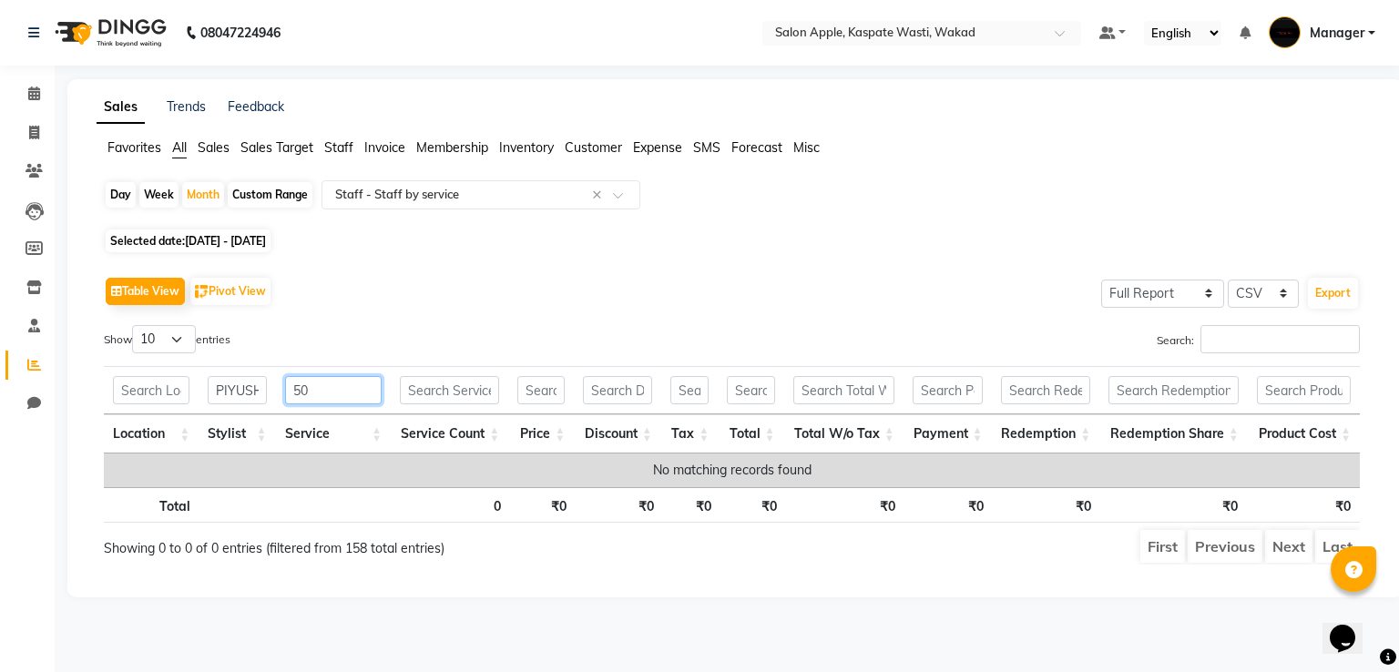
type input "5"
type input "1"
type input "2"
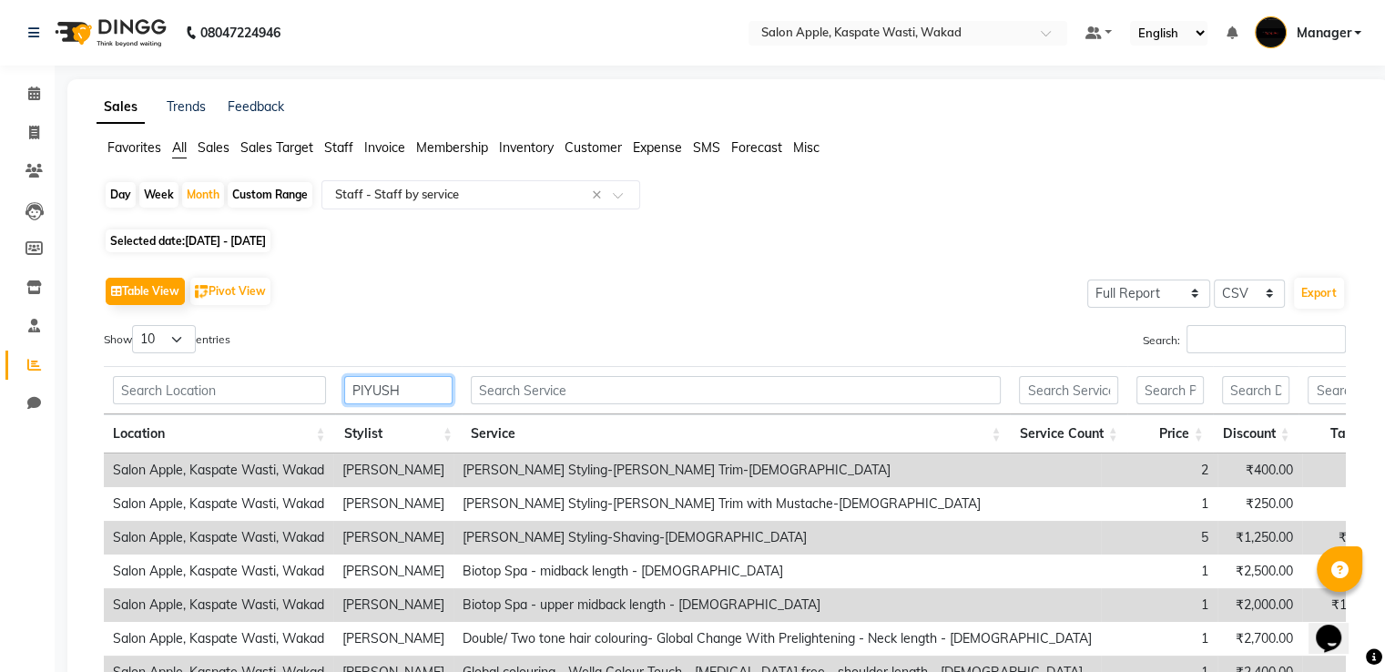
click at [442, 387] on input "PIYUSH" at bounding box center [398, 390] width 108 height 28
type input "P"
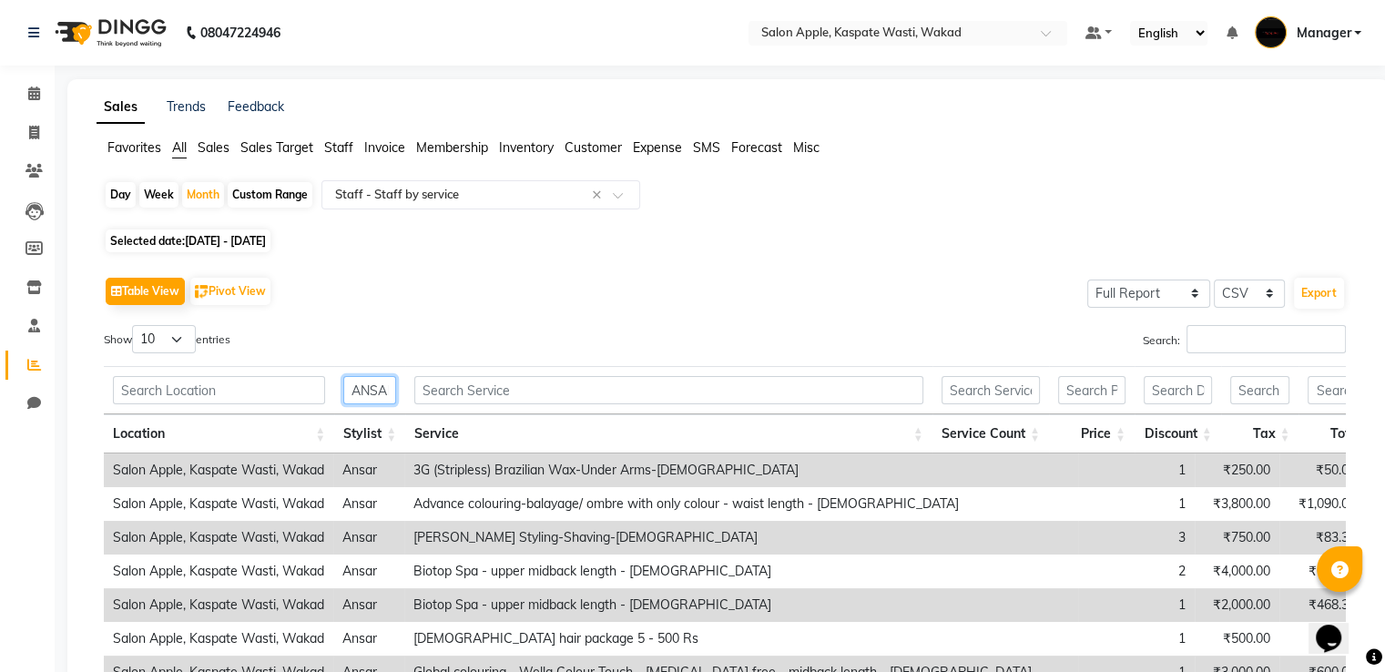
scroll to position [0, 8]
type input "ANSAR"
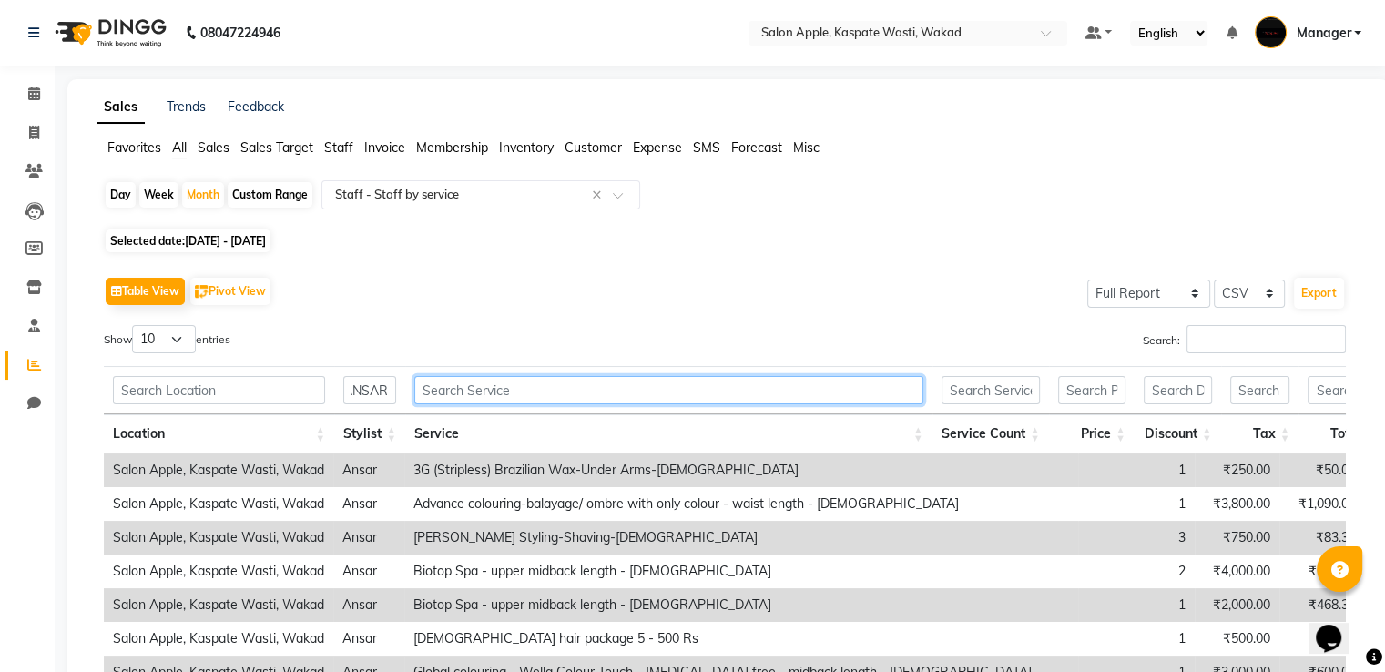
scroll to position [0, 0]
click at [442, 387] on input "text" at bounding box center [668, 390] width 508 height 28
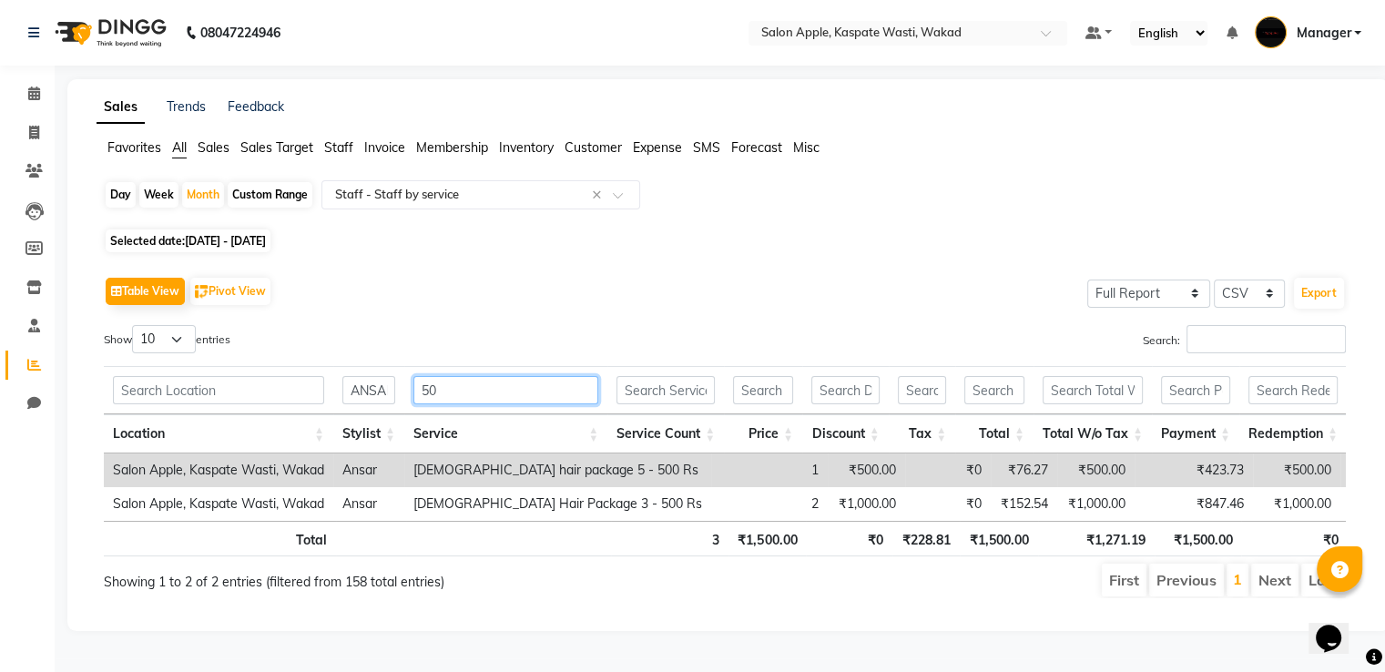
type input "5"
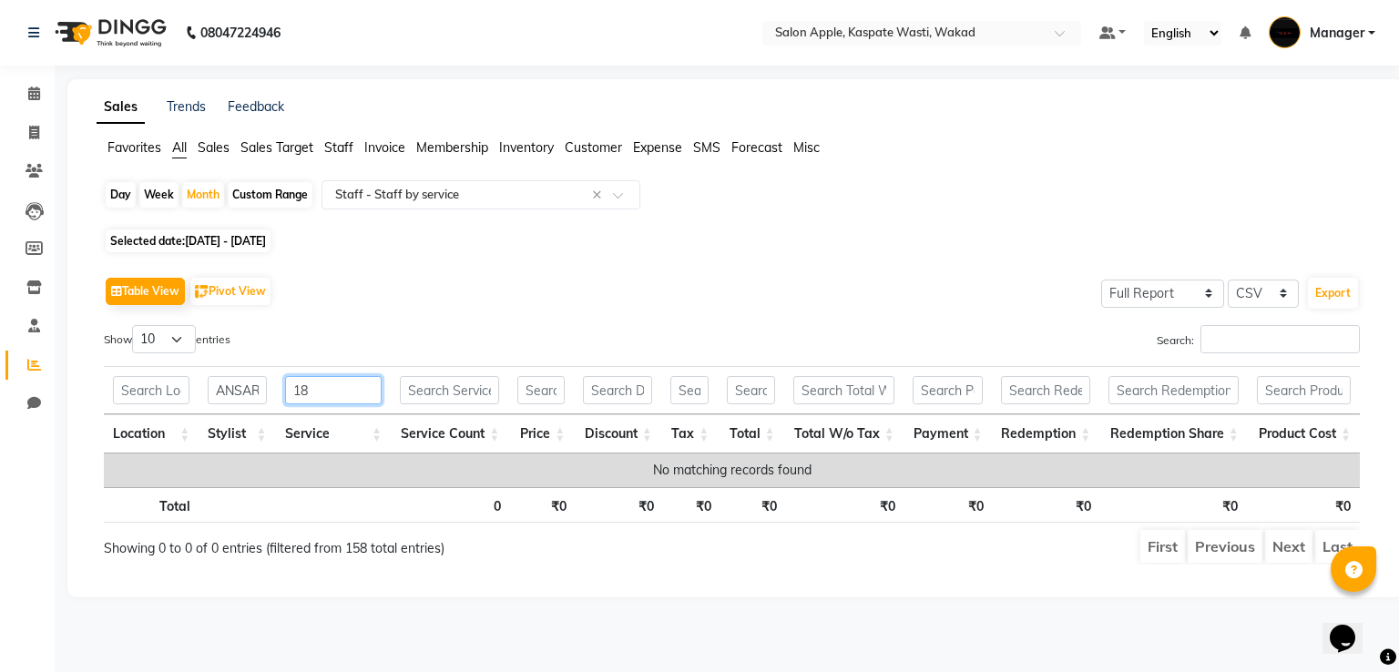
type input "1"
type input "2800"
click at [34, 87] on icon at bounding box center [34, 94] width 12 height 14
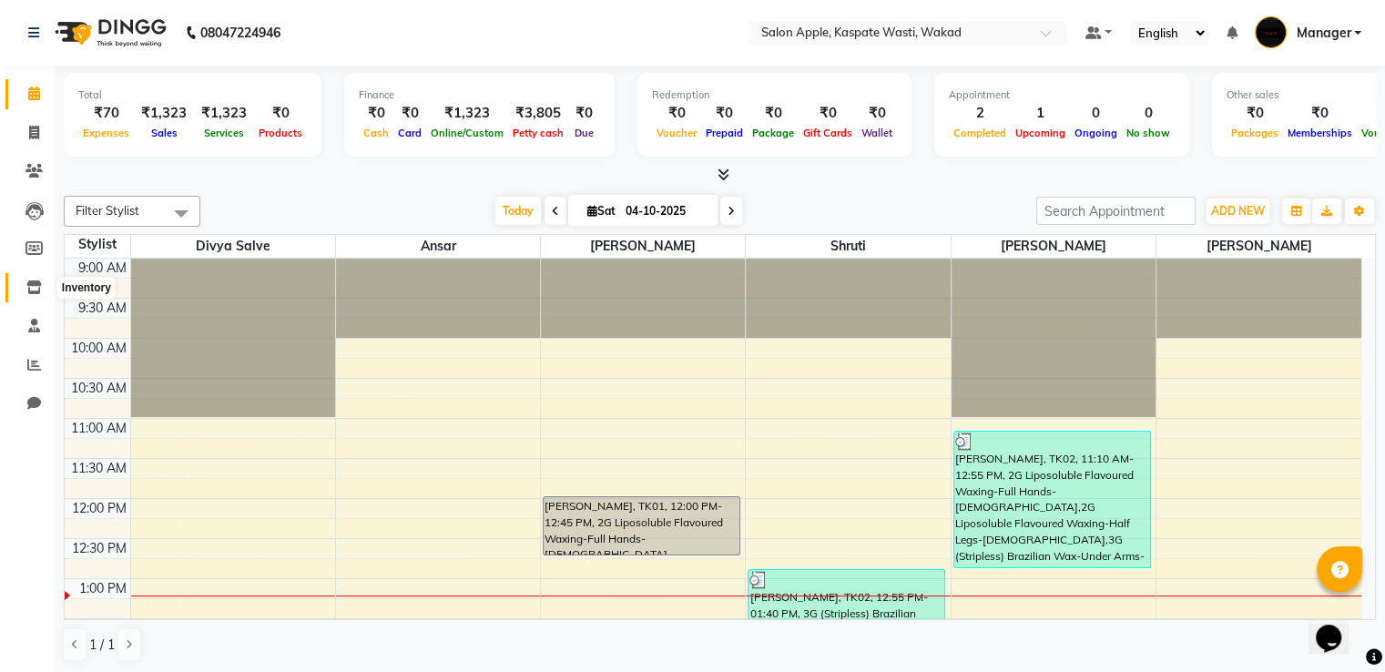
click at [30, 292] on icon at bounding box center [33, 287] width 15 height 14
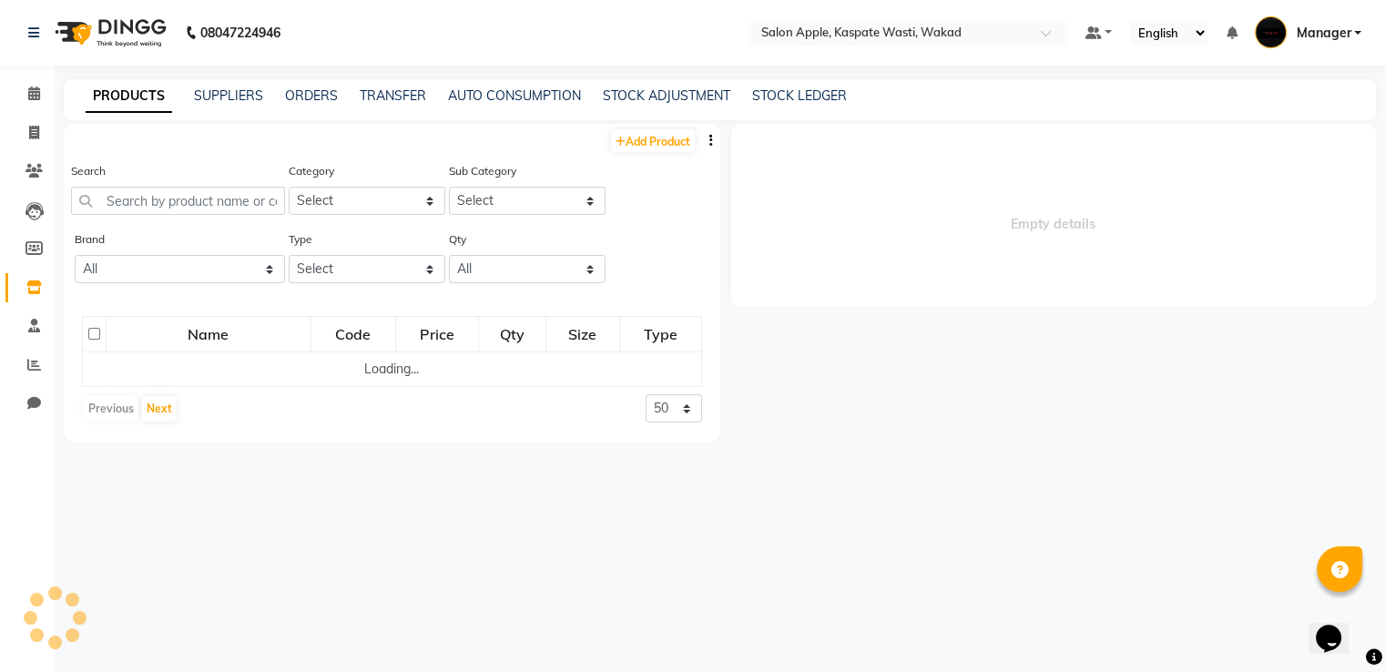
select select
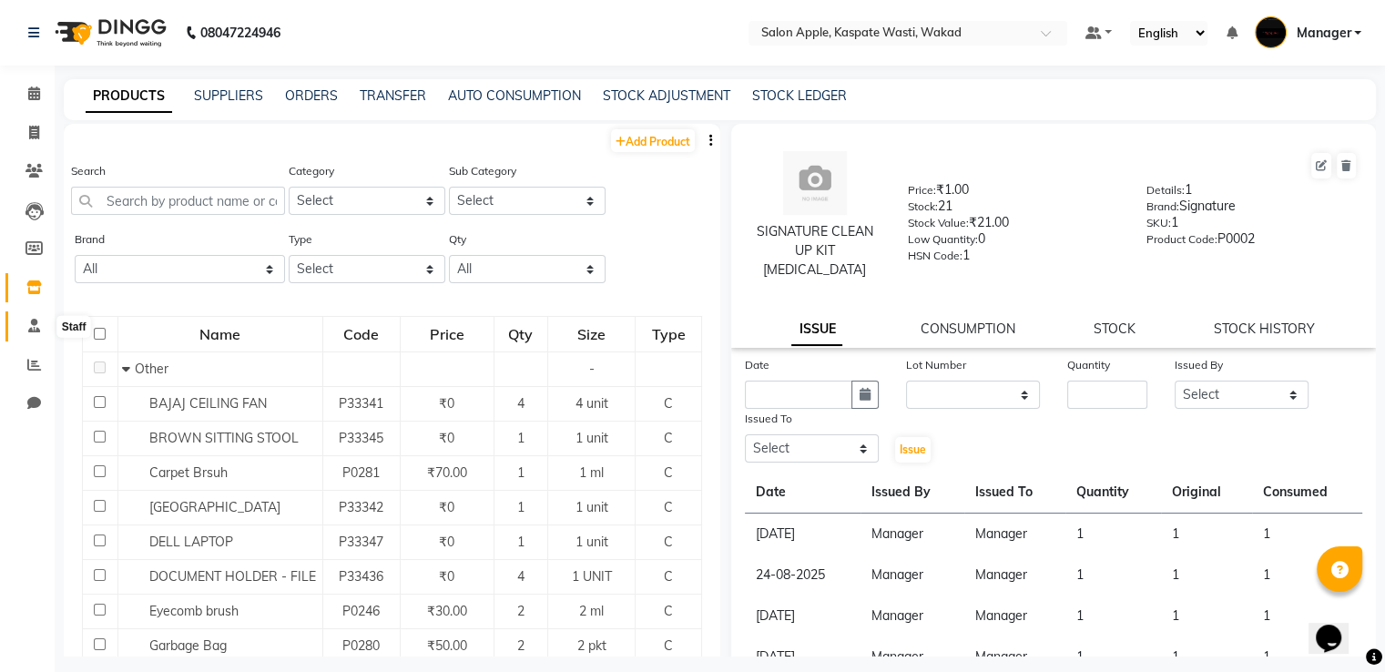
click at [33, 325] on icon at bounding box center [34, 326] width 12 height 14
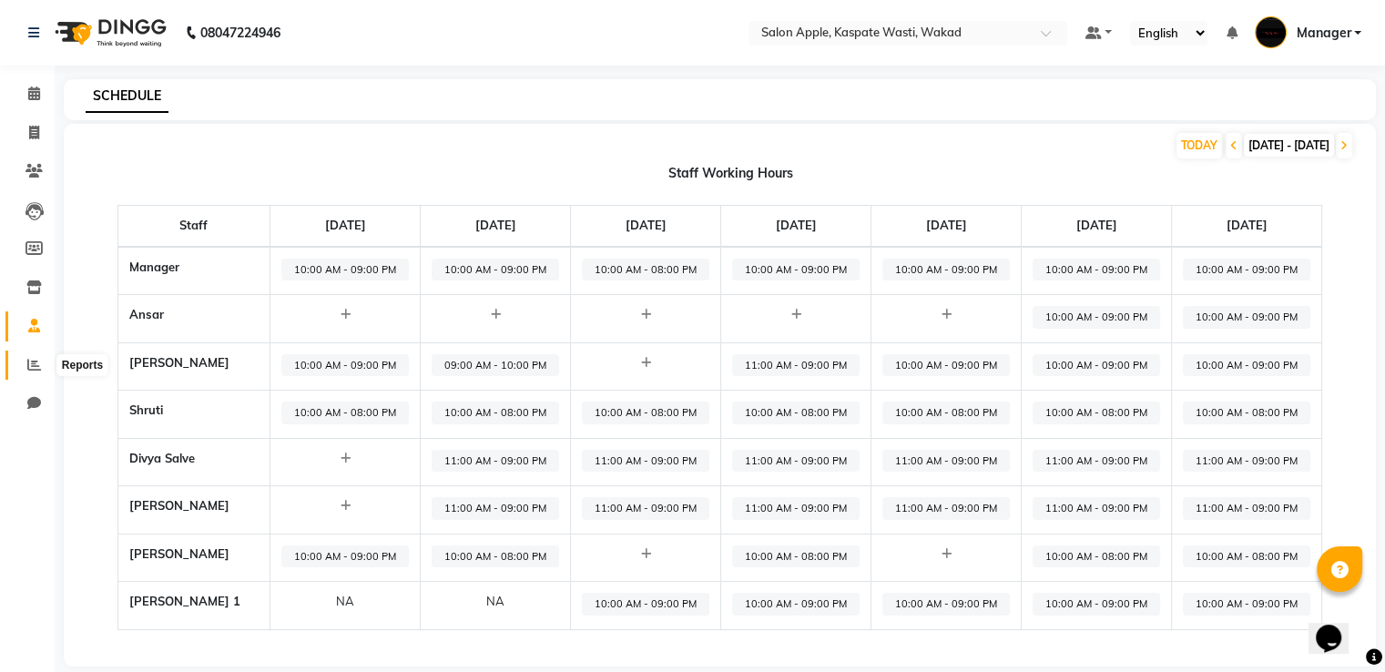
click at [31, 362] on icon at bounding box center [34, 365] width 14 height 14
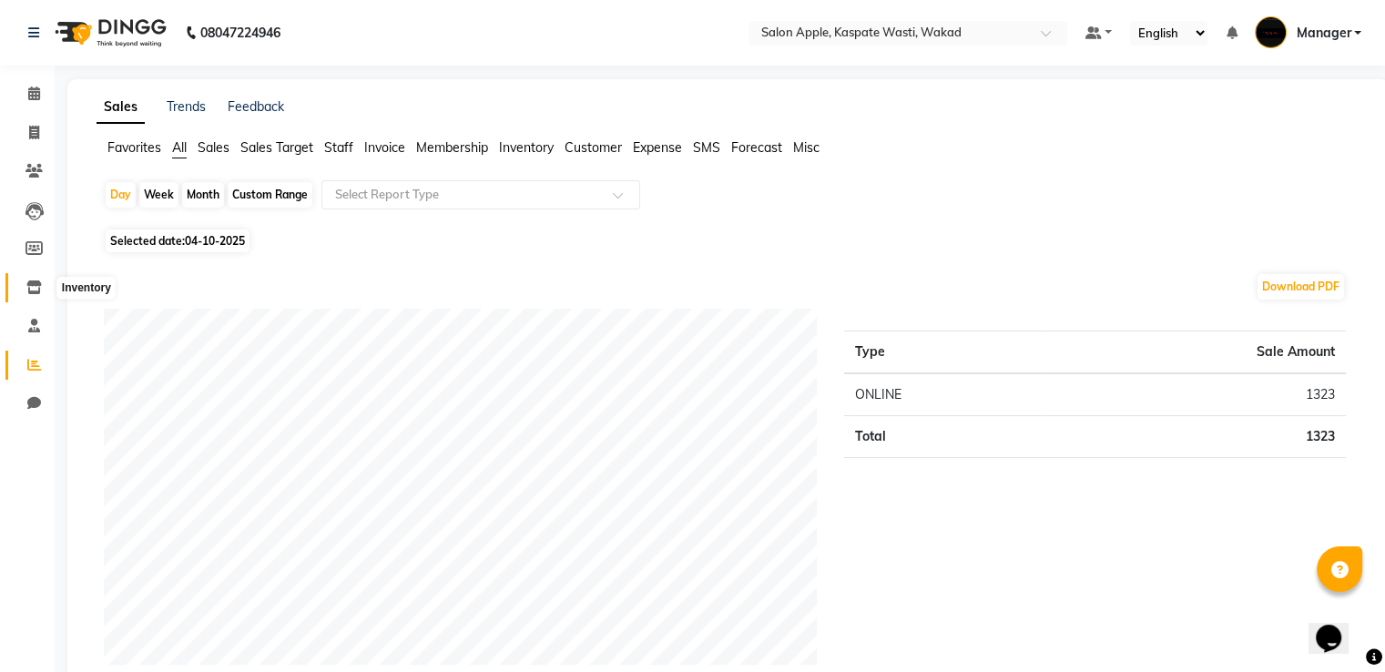
click at [35, 287] on icon at bounding box center [33, 287] width 15 height 14
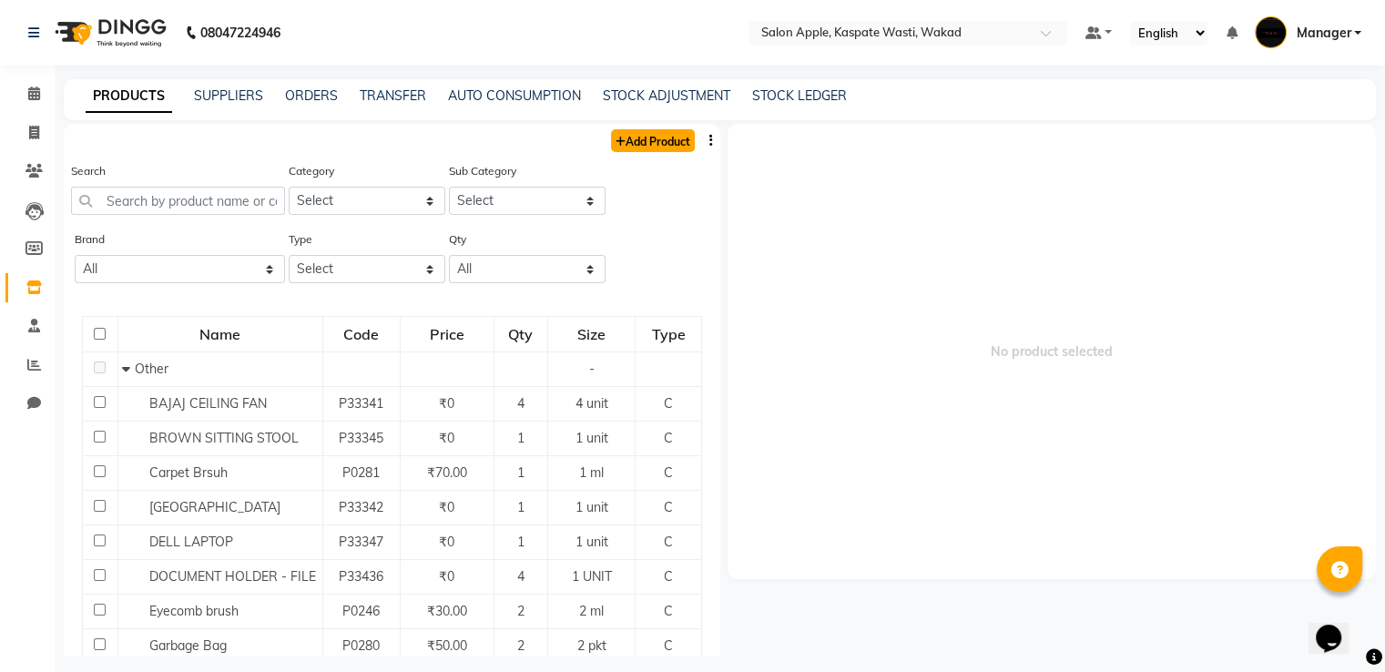
click at [616, 140] on icon at bounding box center [621, 142] width 10 height 11
select select "true"
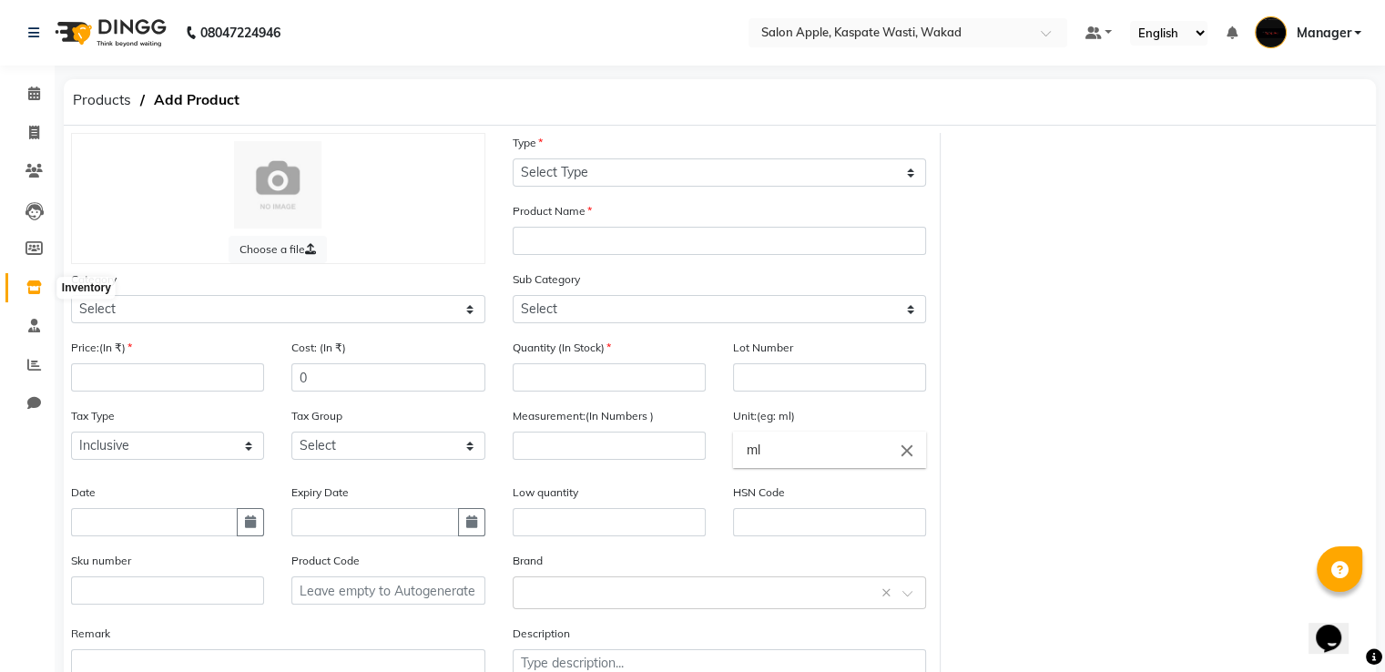
click at [22, 284] on span at bounding box center [34, 288] width 32 height 21
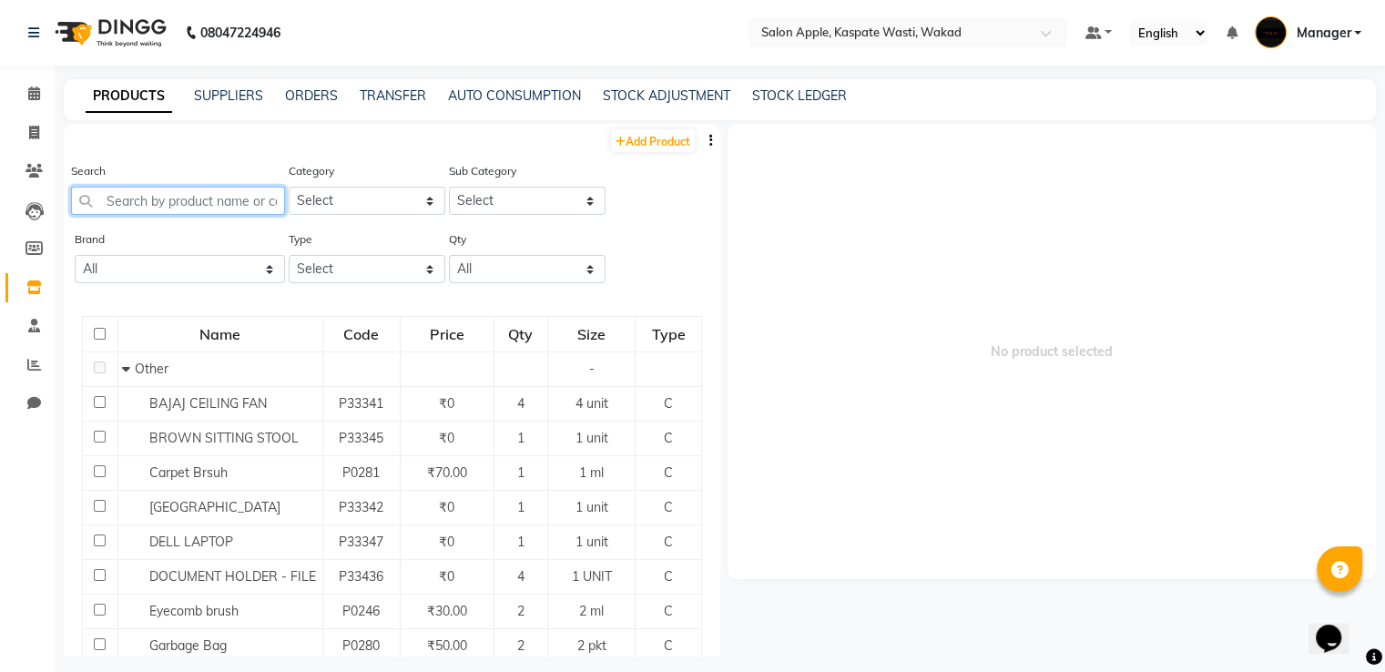
click at [193, 200] on input "text" at bounding box center [178, 201] width 214 height 28
click at [539, 94] on link "AUTO CONSUMPTION" at bounding box center [514, 95] width 133 height 16
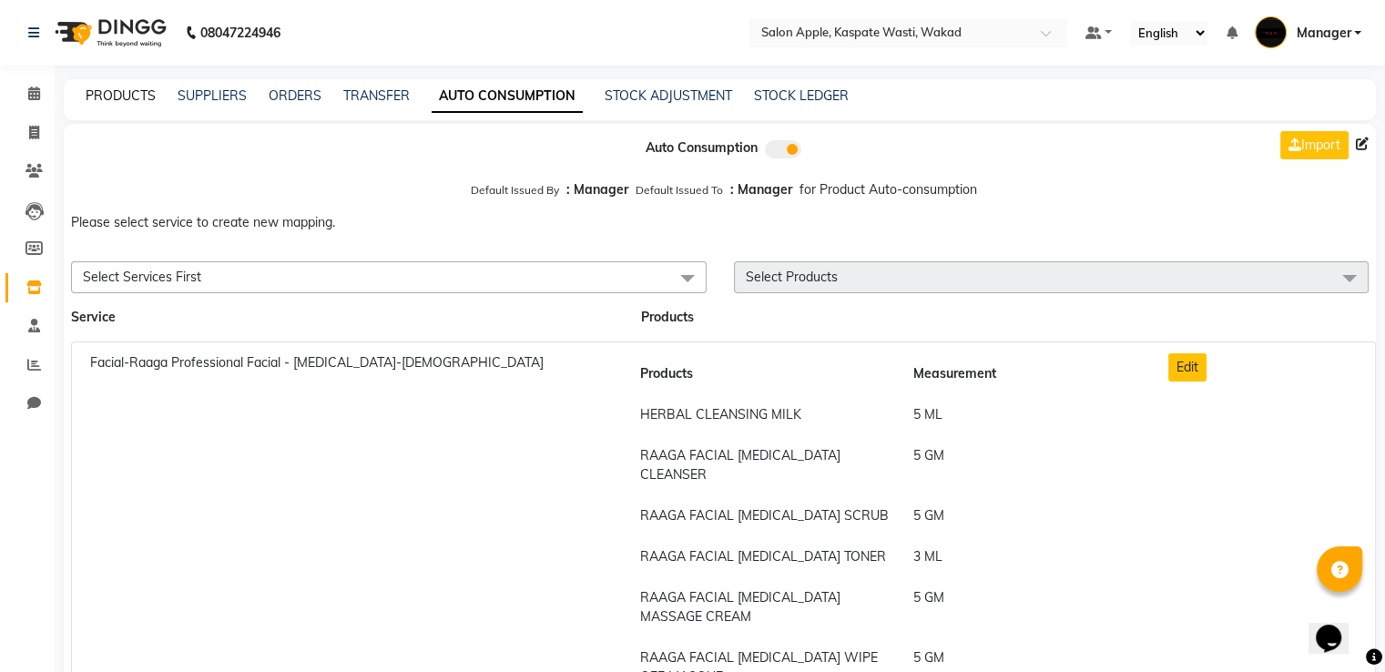
click at [113, 97] on link "PRODUCTS" at bounding box center [121, 95] width 70 height 16
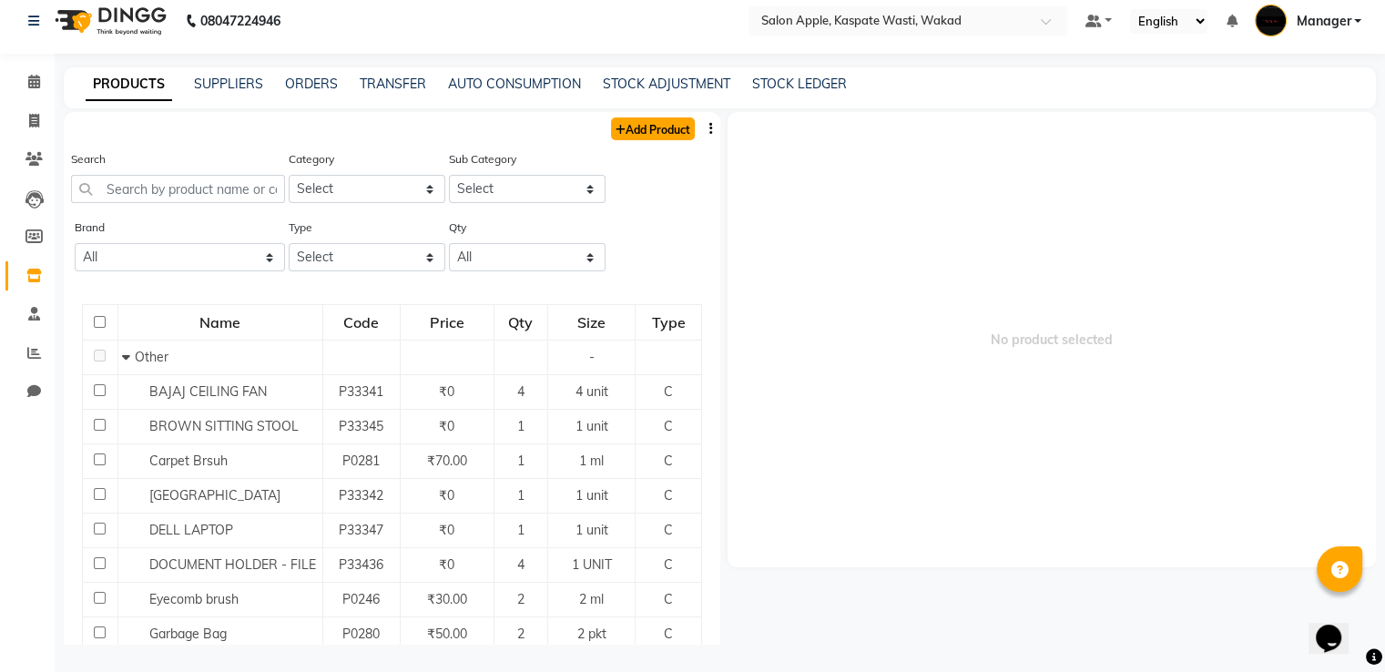
click at [659, 125] on link "Add Product" at bounding box center [653, 128] width 84 height 23
select select "true"
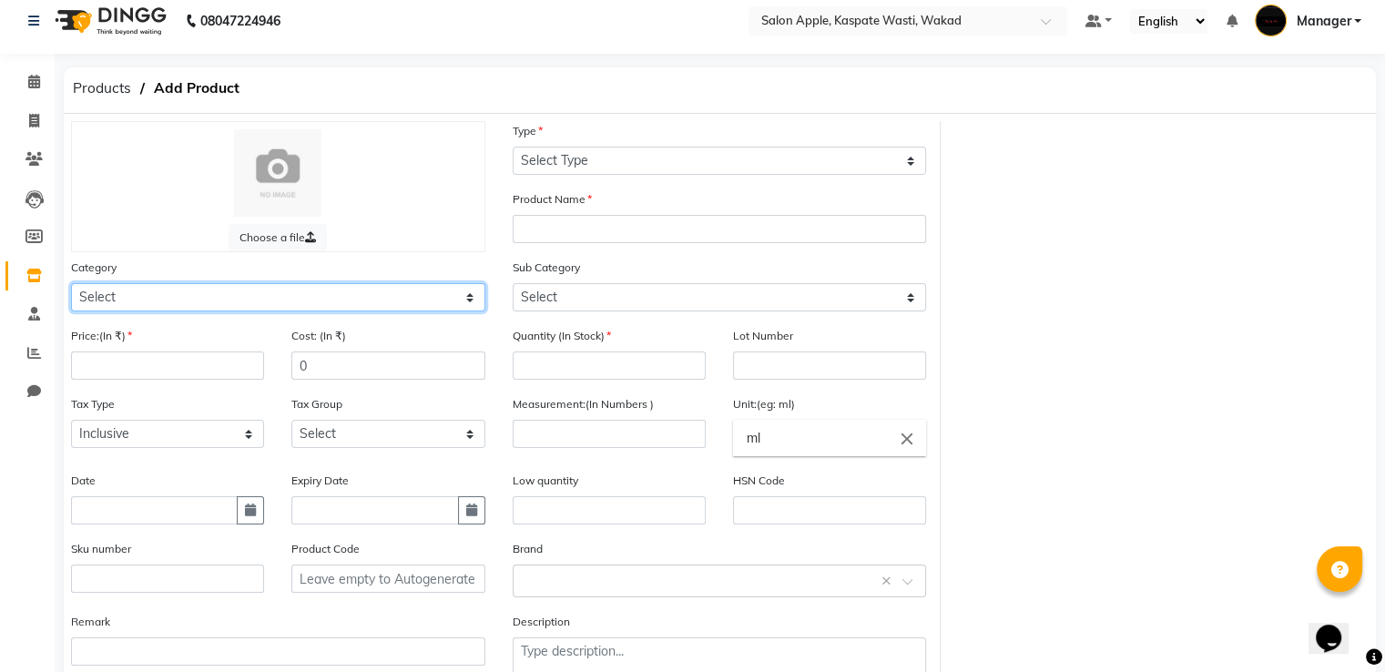
click at [448, 300] on select "Select Hair Skin Makeup Personal Care Appliances Beard Waxing Disposable Thread…" at bounding box center [278, 297] width 414 height 28
click at [1093, 302] on div "Choose a file Type Select Type Both Retail Consumable Product Name Category Sel…" at bounding box center [719, 410] width 1325 height 578
click at [34, 274] on icon at bounding box center [33, 276] width 15 height 14
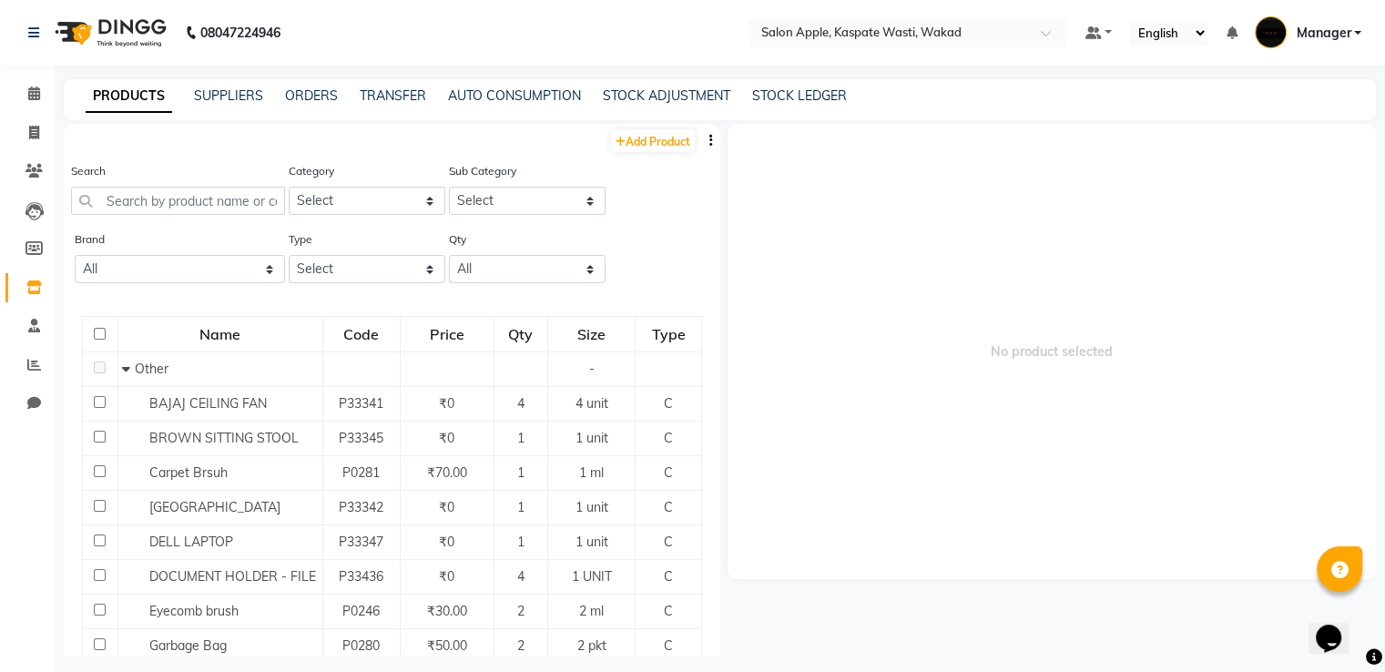
click at [709, 140] on icon "button" at bounding box center [711, 140] width 4 height 13
click at [659, 136] on div "IMPORT" at bounding box center [638, 129] width 59 height 23
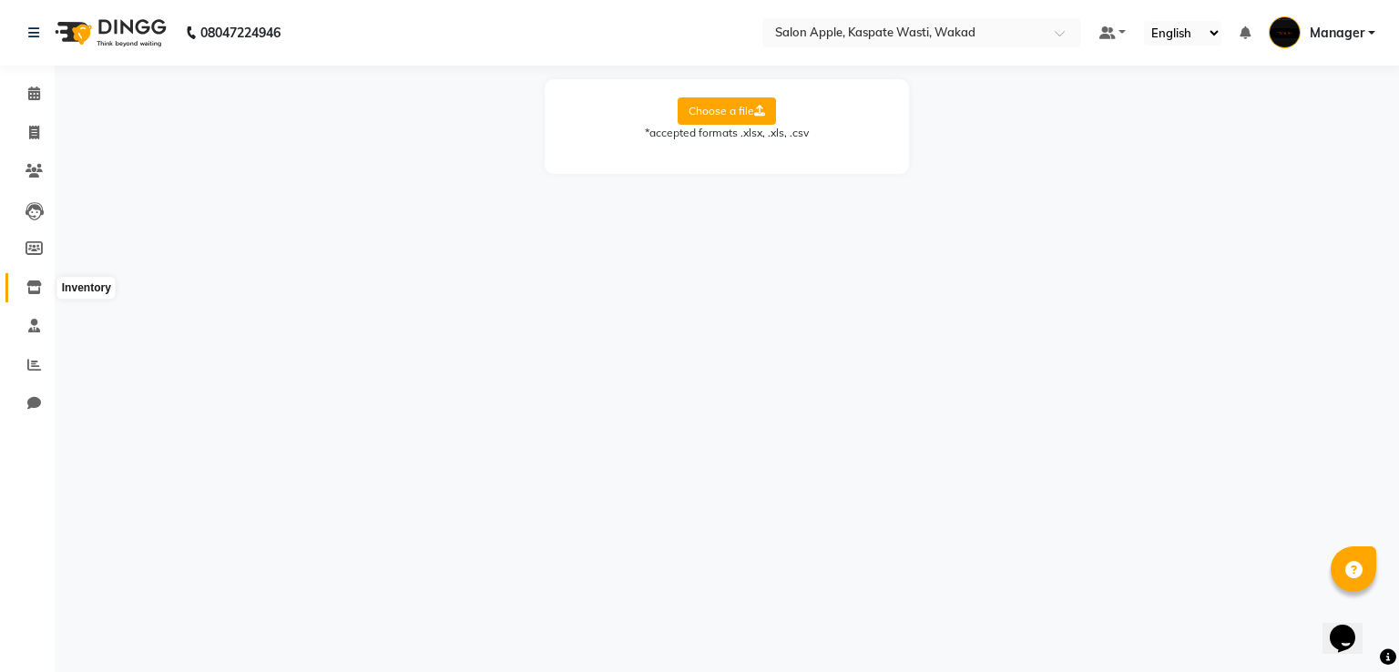
click at [36, 281] on icon at bounding box center [33, 287] width 15 height 14
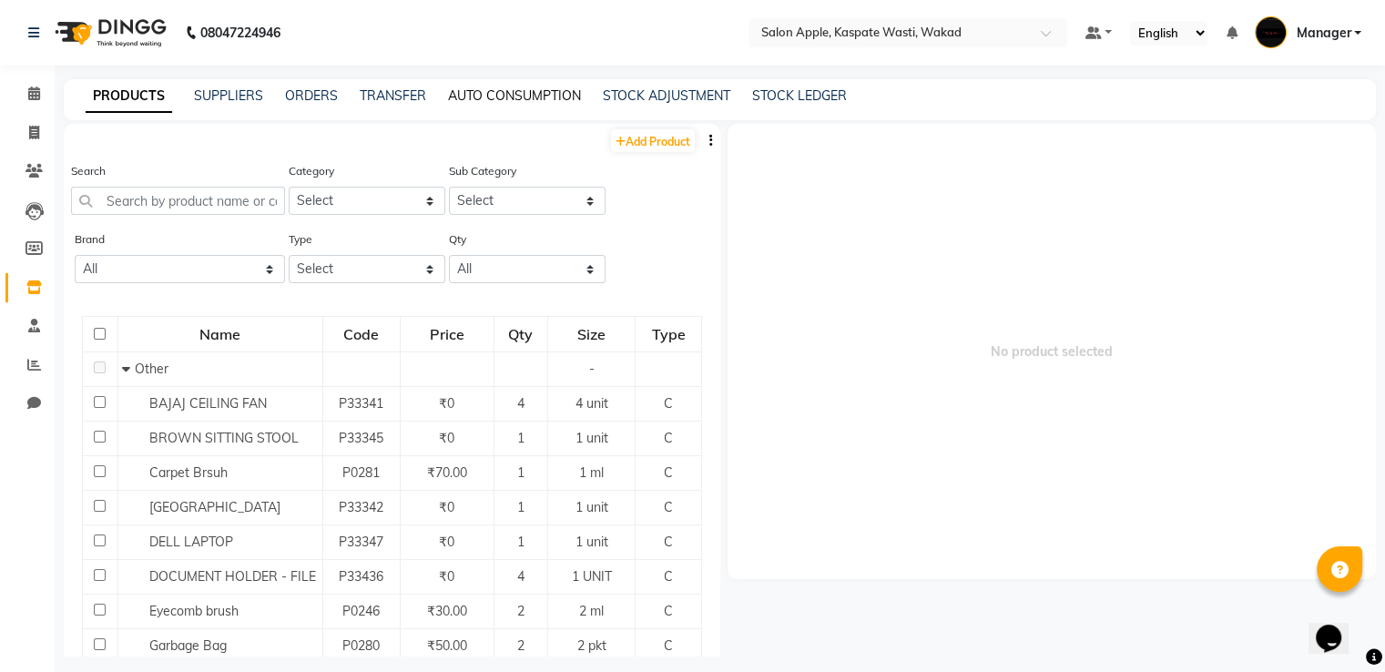
click at [498, 99] on link "AUTO CONSUMPTION" at bounding box center [514, 95] width 133 height 16
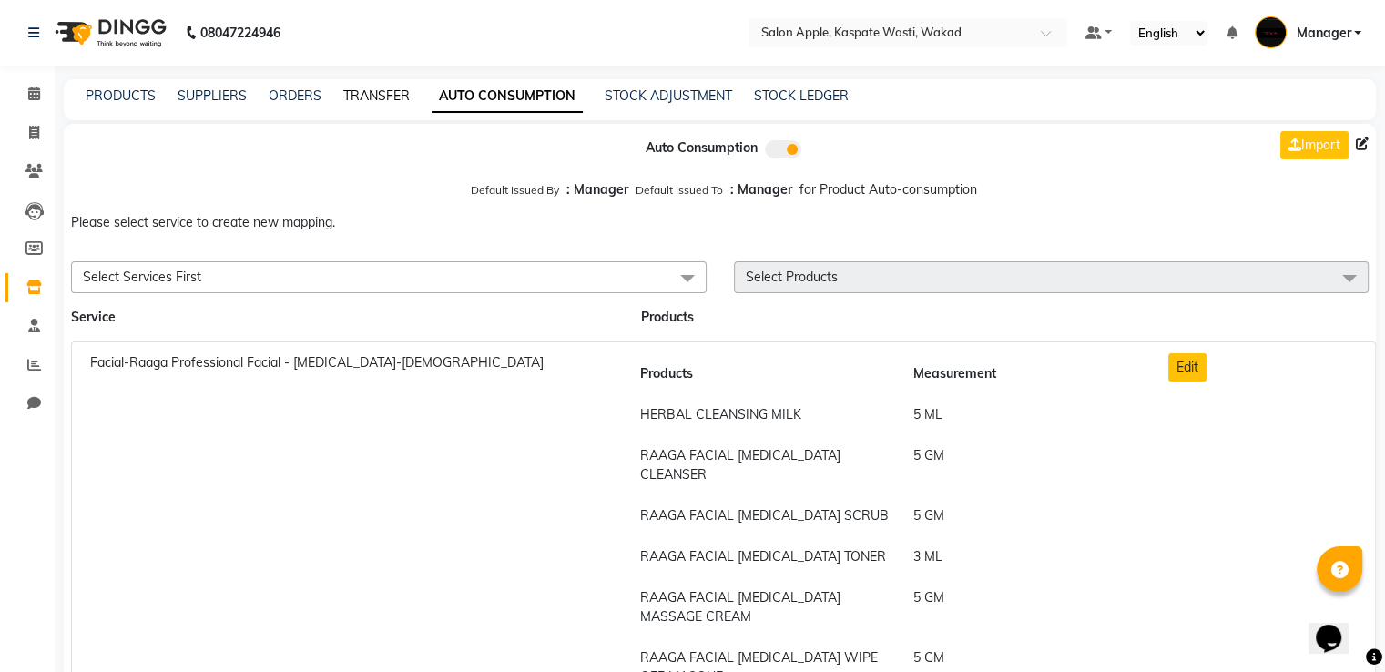
click at [372, 103] on link "TRANSFER" at bounding box center [376, 95] width 66 height 16
select select "sender"
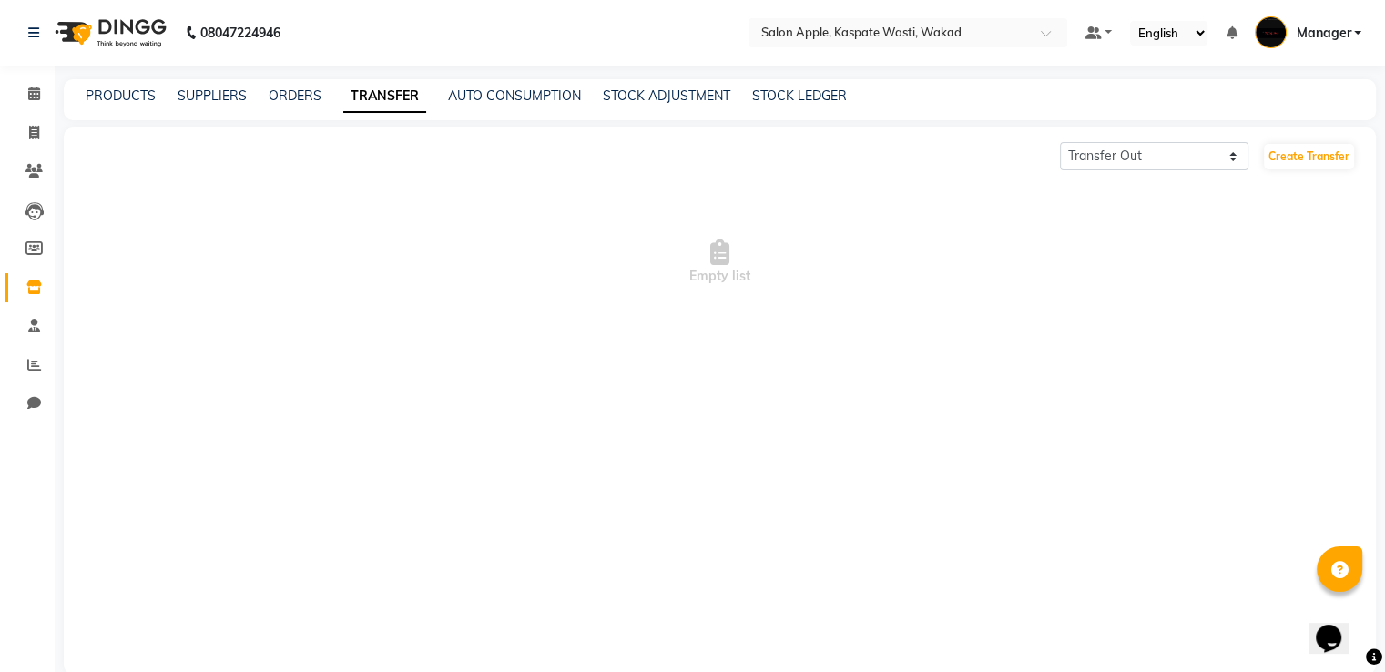
click at [308, 104] on div "ORDERS" at bounding box center [295, 96] width 53 height 19
click at [293, 97] on link "ORDERS" at bounding box center [295, 95] width 53 height 16
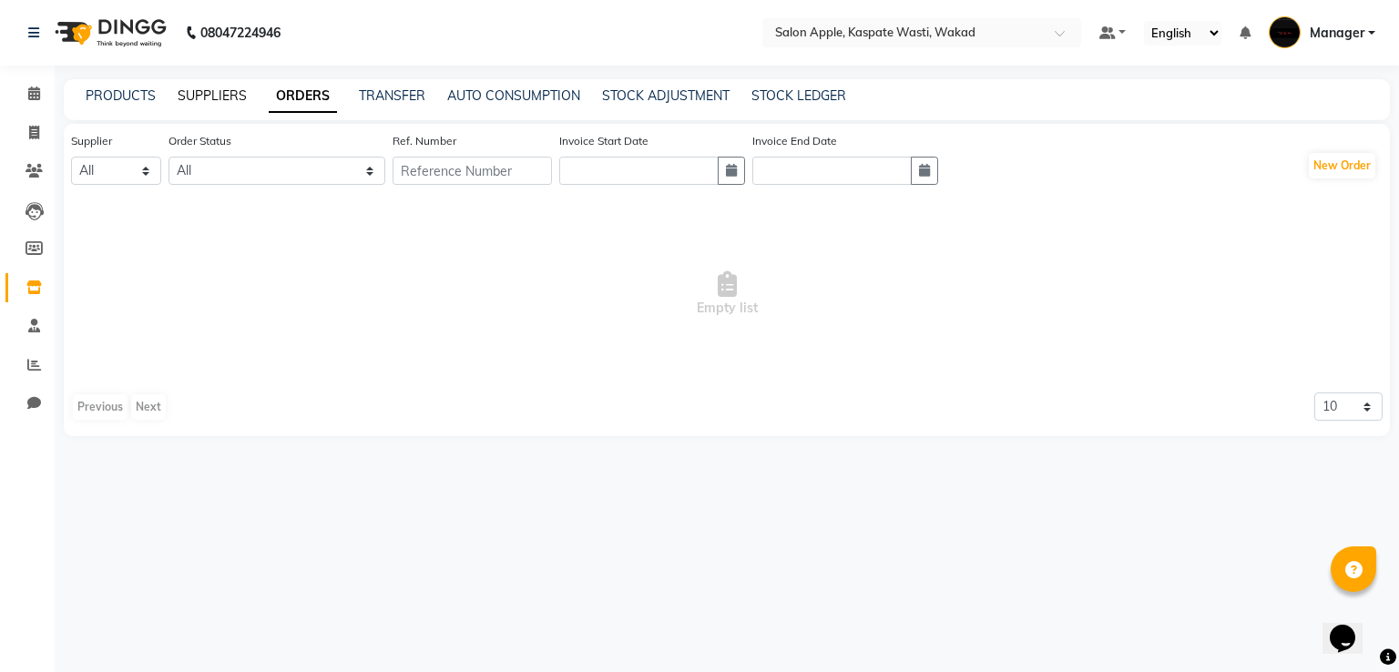
click at [196, 96] on link "SUPPLIERS" at bounding box center [212, 95] width 69 height 16
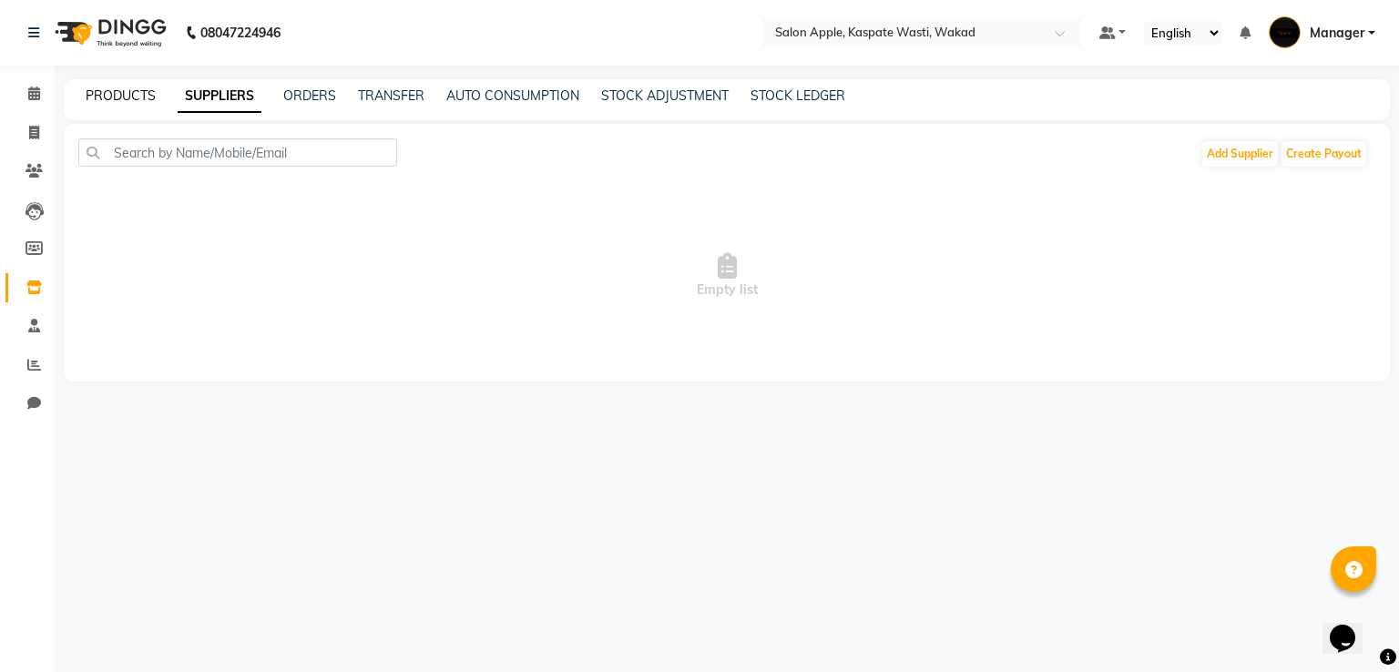
click at [119, 85] on div "PRODUCTS SUPPLIERS ORDERS TRANSFER AUTO CONSUMPTION STOCK ADJUSTMENT STOCK LEDG…" at bounding box center [727, 99] width 1326 height 41
click at [119, 99] on link "PRODUCTS" at bounding box center [121, 95] width 70 height 16
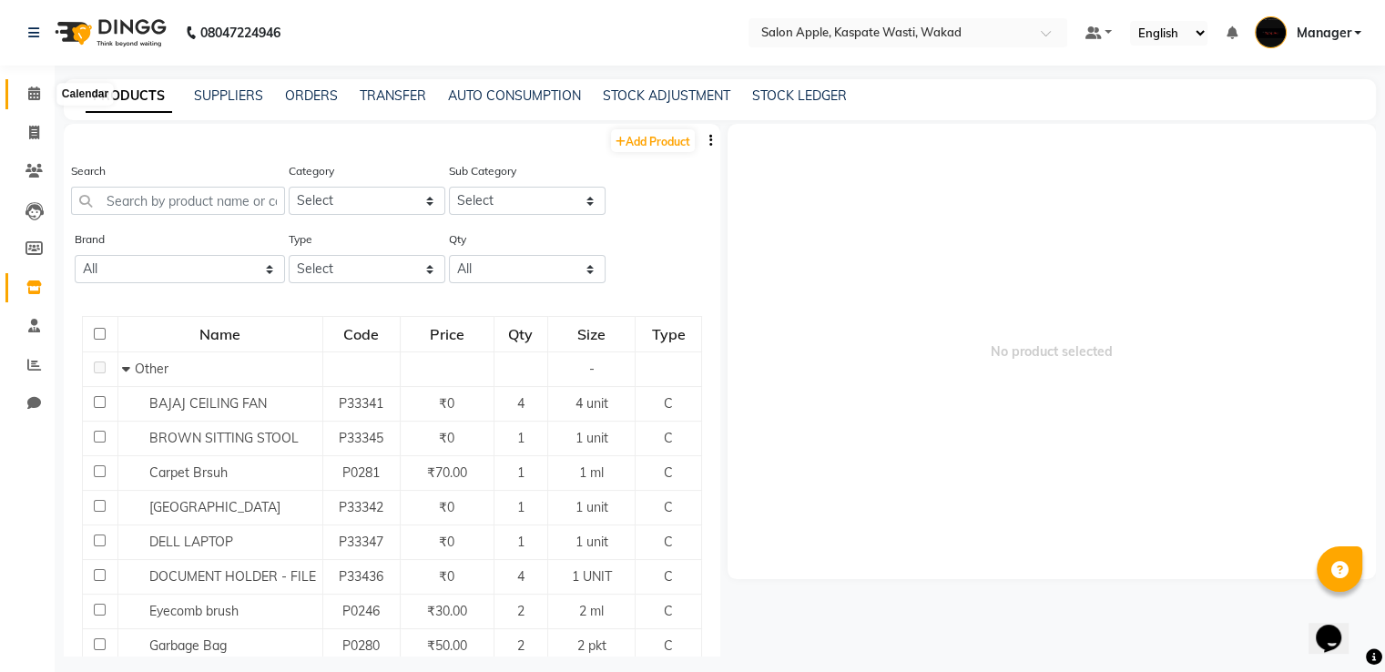
click at [28, 97] on icon at bounding box center [34, 94] width 12 height 14
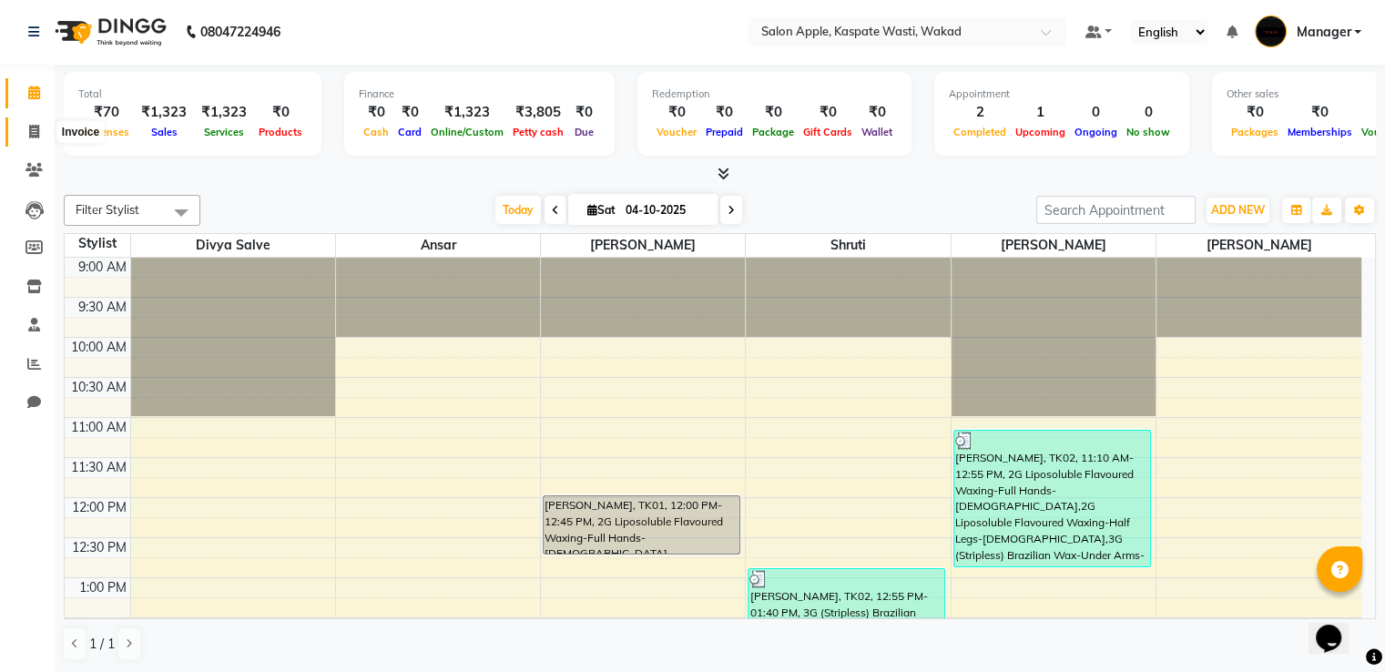
click at [36, 140] on span at bounding box center [34, 132] width 32 height 21
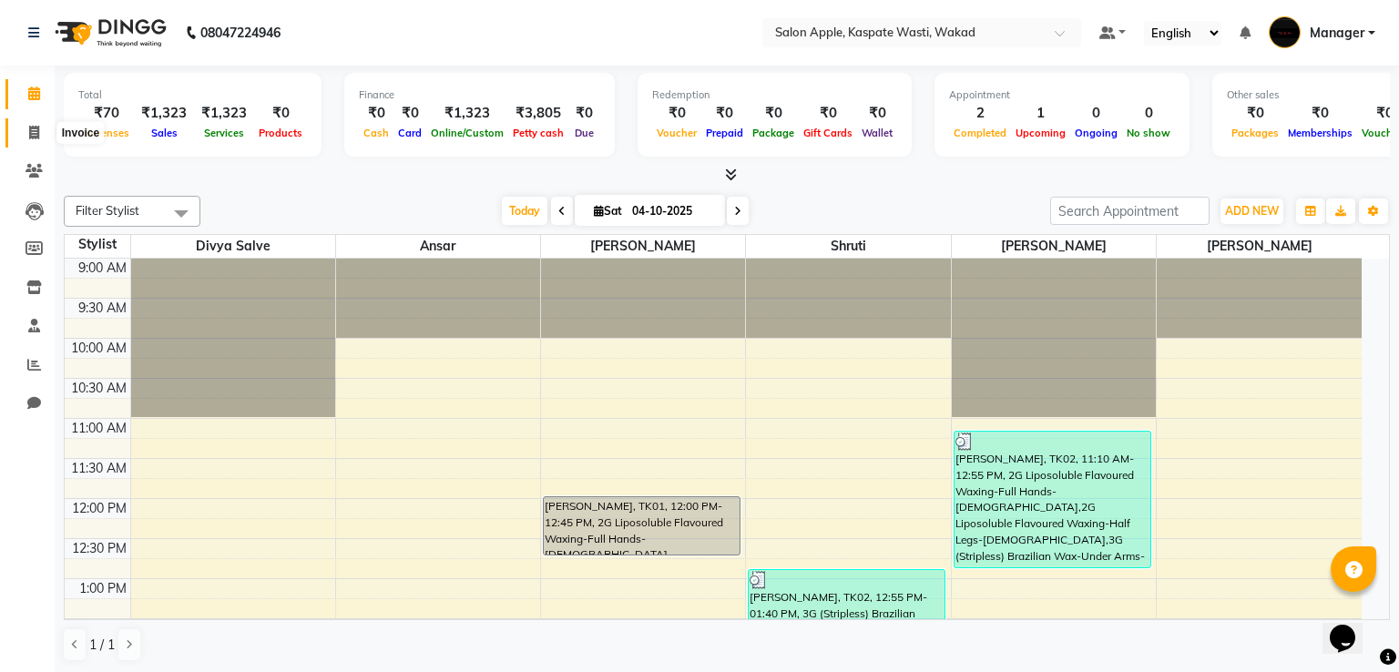
select select "7956"
select select "service"
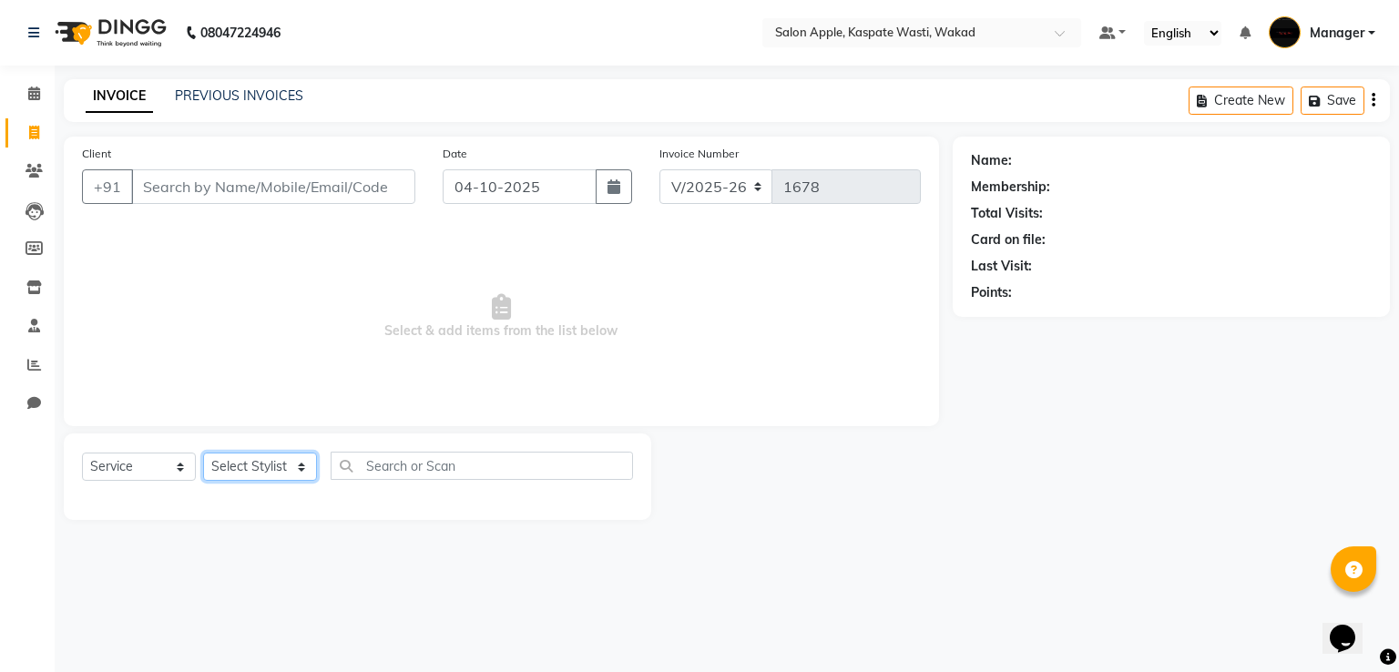
click at [280, 466] on select "Select Stylist" at bounding box center [260, 467] width 114 height 28
select select "88767"
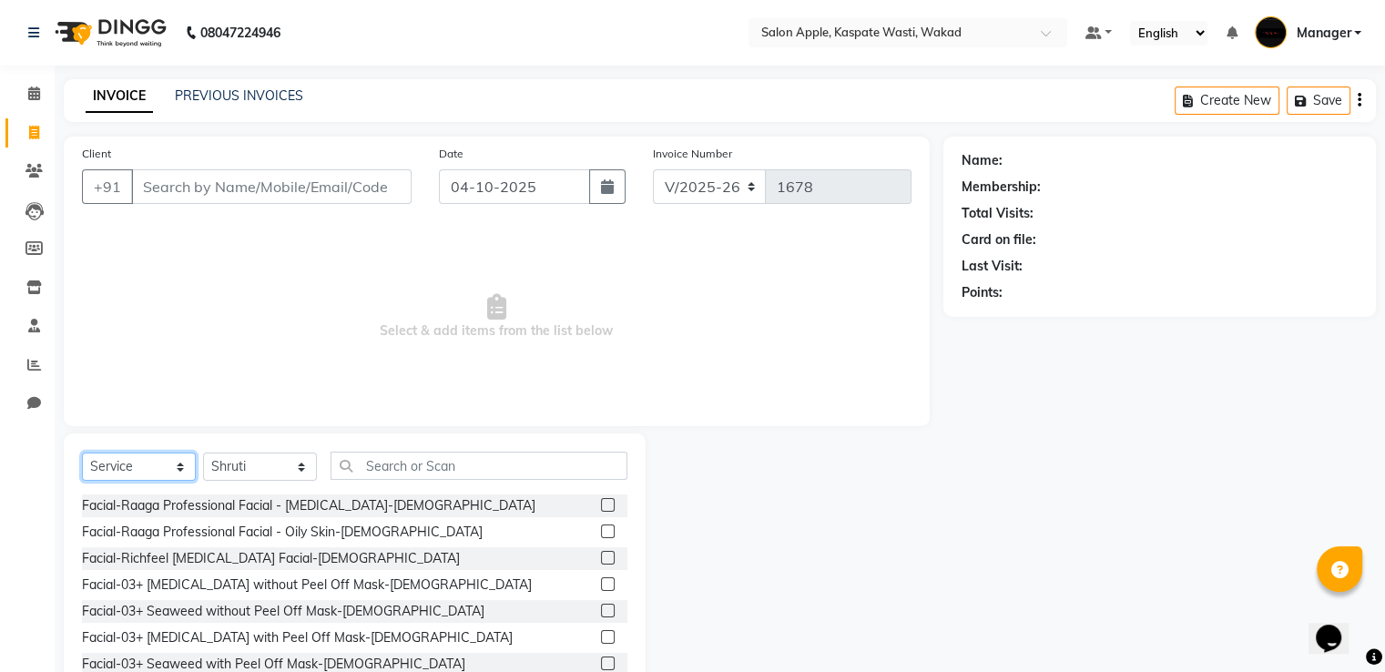
click at [164, 472] on select "Select Service Product Membership Package Voucher Prepaid Gift Card" at bounding box center [139, 467] width 114 height 28
select select "membership"
click at [82, 453] on select "Select Service Product Membership Package Voucher Prepaid Gift Card" at bounding box center [139, 467] width 114 height 28
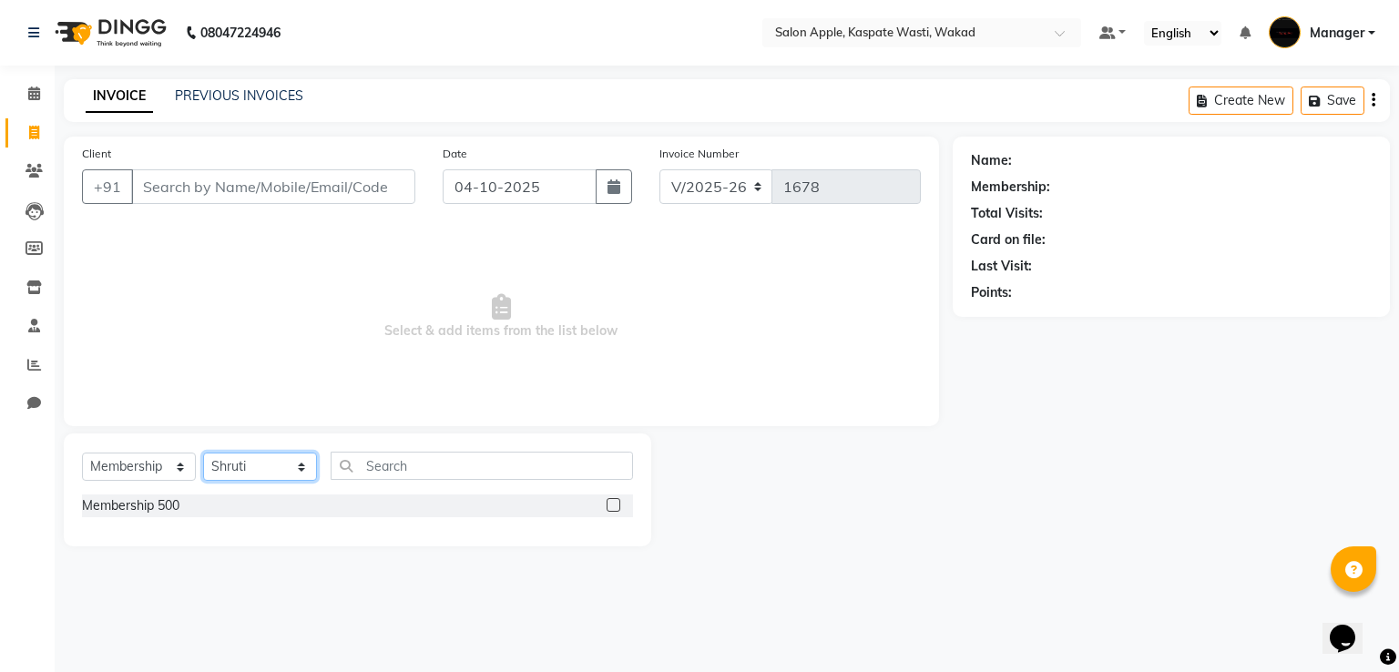
click at [310, 469] on select "Select Stylist Ansar Divya salve [PERSON_NAME] [PERSON_NAME] 1 Manager [PERSON_…" at bounding box center [260, 467] width 114 height 28
select select "90276"
click at [203, 453] on select "Select Stylist Ansar Divya salve [PERSON_NAME] [PERSON_NAME] 1 Manager [PERSON_…" at bounding box center [260, 467] width 114 height 28
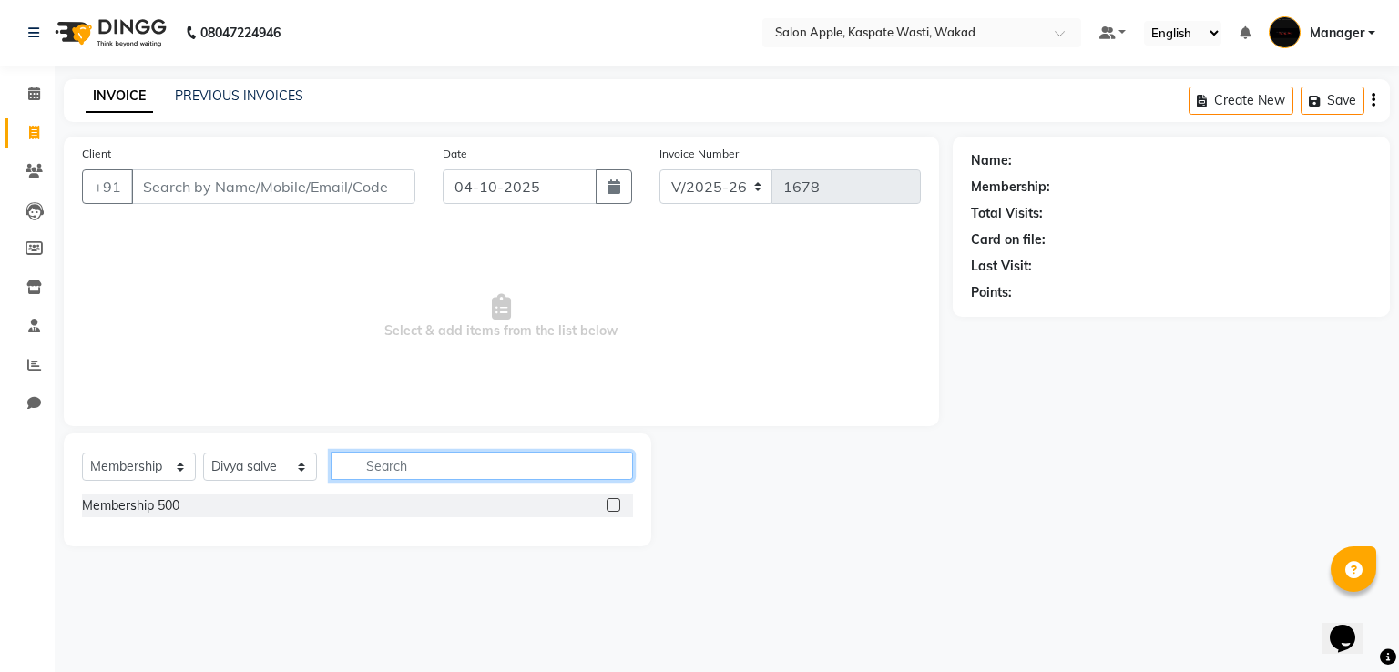
click at [377, 467] on input "text" at bounding box center [482, 466] width 302 height 28
click at [611, 502] on label at bounding box center [613, 505] width 14 height 14
click at [611, 502] on input "checkbox" at bounding box center [612, 506] width 12 height 12
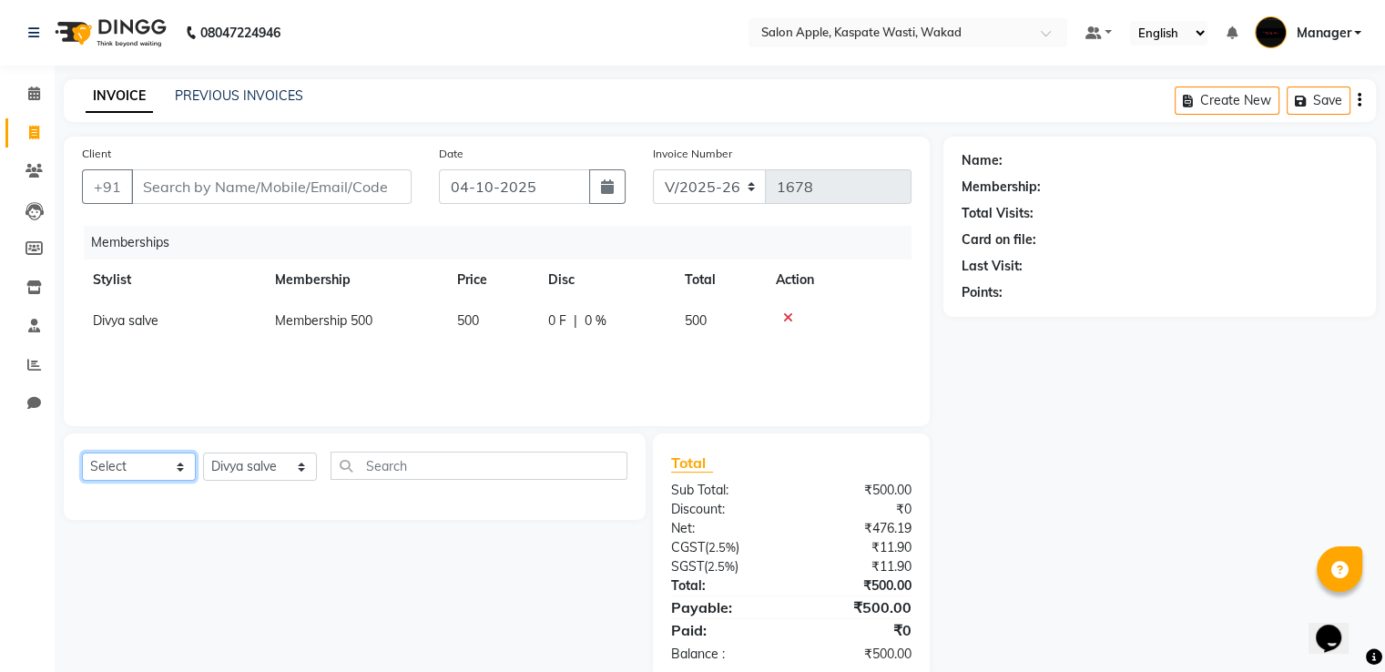
click at [165, 466] on select "Select Service Product Package Voucher Prepaid Gift Card" at bounding box center [139, 467] width 114 height 28
select select "service"
click at [82, 453] on select "Select Service Product Package Voucher Prepaid Gift Card" at bounding box center [139, 467] width 114 height 28
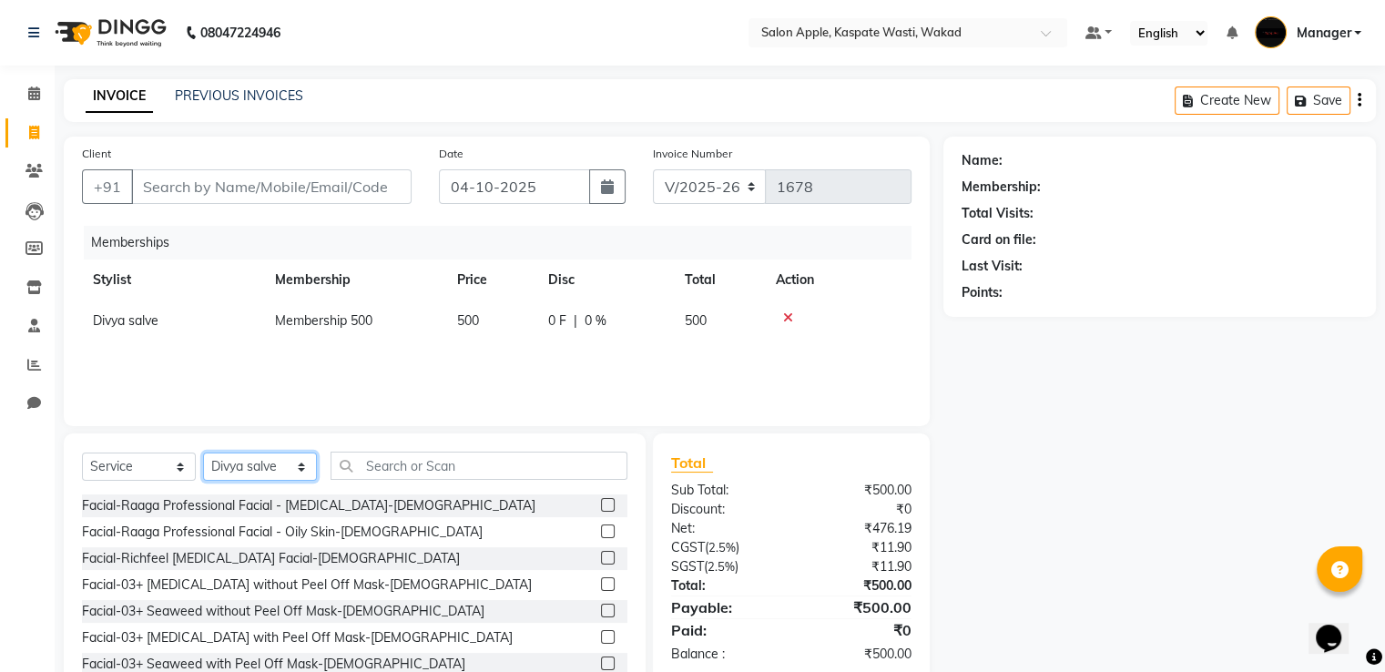
click at [260, 470] on select "Select Stylist Ansar Divya salve [PERSON_NAME] [PERSON_NAME] 1 Manager [PERSON_…" at bounding box center [260, 467] width 114 height 28
select select "83985"
click at [203, 453] on select "Select Stylist Ansar Divya salve [PERSON_NAME] [PERSON_NAME] 1 Manager [PERSON_…" at bounding box center [260, 467] width 114 height 28
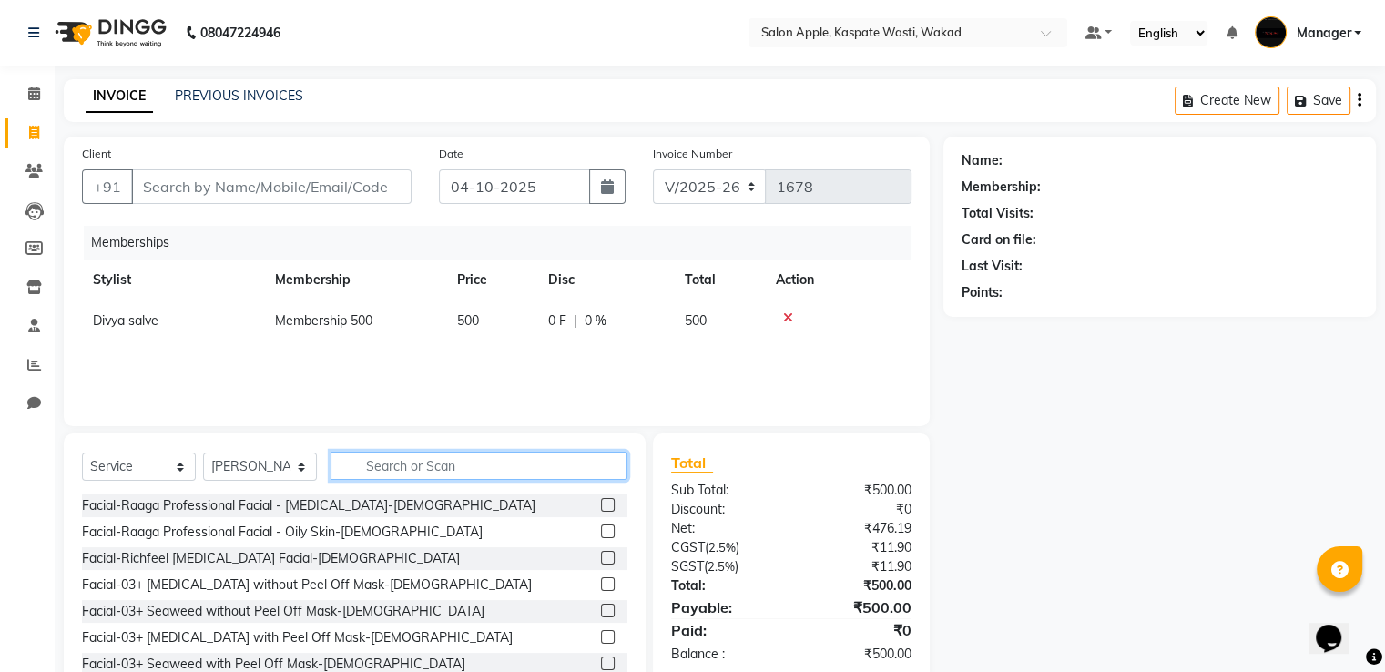
click at [397, 472] on input "text" at bounding box center [479, 466] width 297 height 28
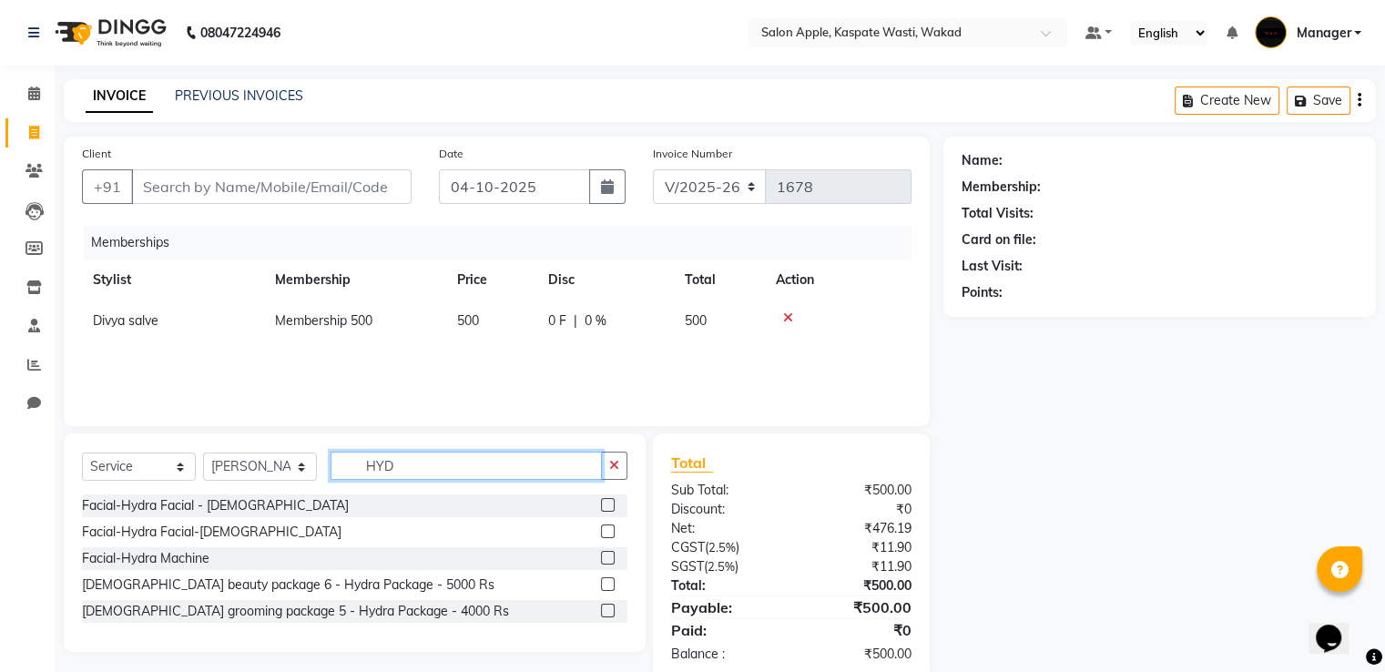
type input "HYD"
click at [610, 503] on label at bounding box center [608, 505] width 14 height 14
click at [610, 503] on input "checkbox" at bounding box center [607, 506] width 12 height 12
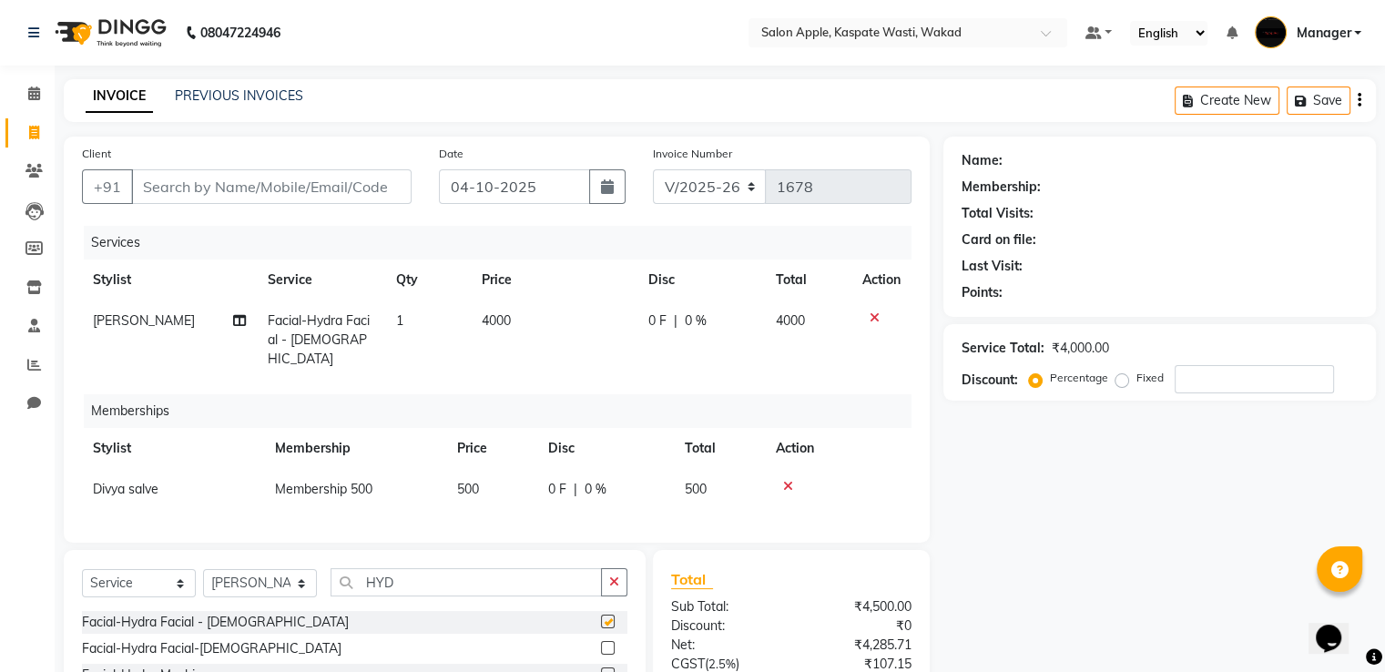
checkbox input "false"
drag, startPoint x: 433, startPoint y: 560, endPoint x: 434, endPoint y: 574, distance: 13.7
click at [434, 565] on div "Select Service Product Package Voucher Prepaid Gift Card Select Stylist Ansar D…" at bounding box center [355, 659] width 582 height 219
click at [434, 576] on input "HYD" at bounding box center [466, 582] width 271 height 28
type input "H"
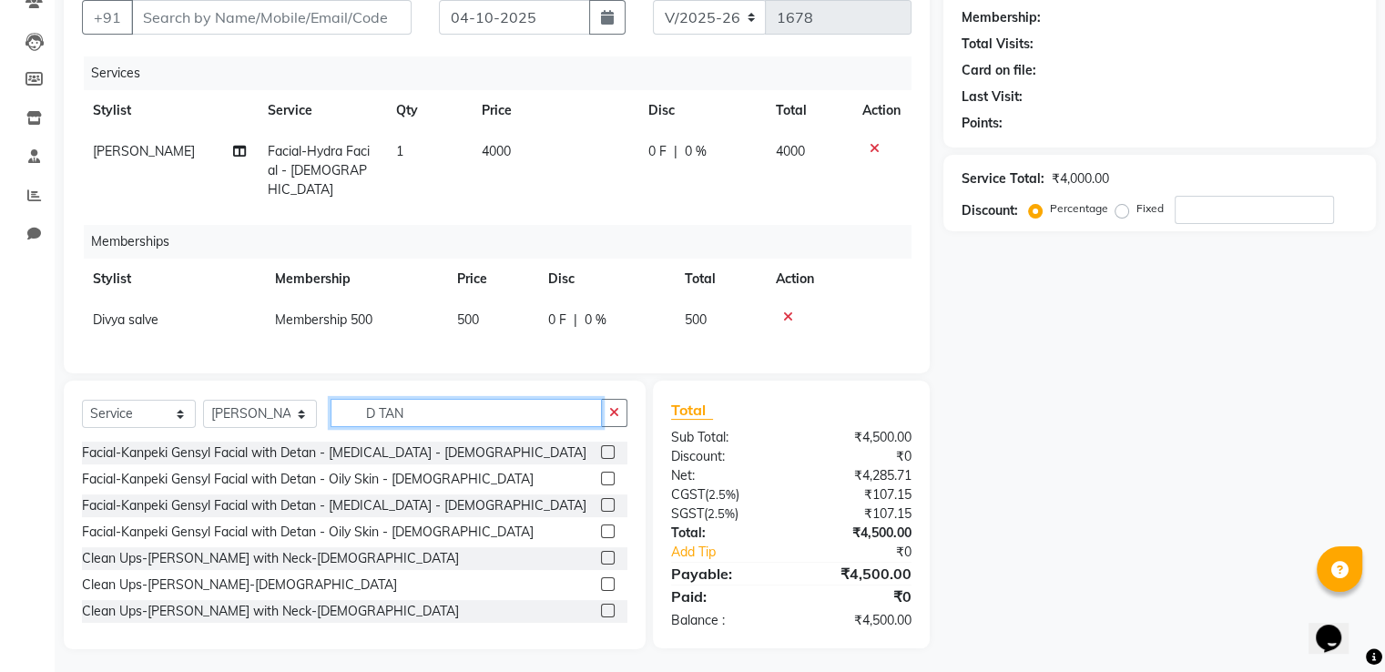
scroll to position [29, 0]
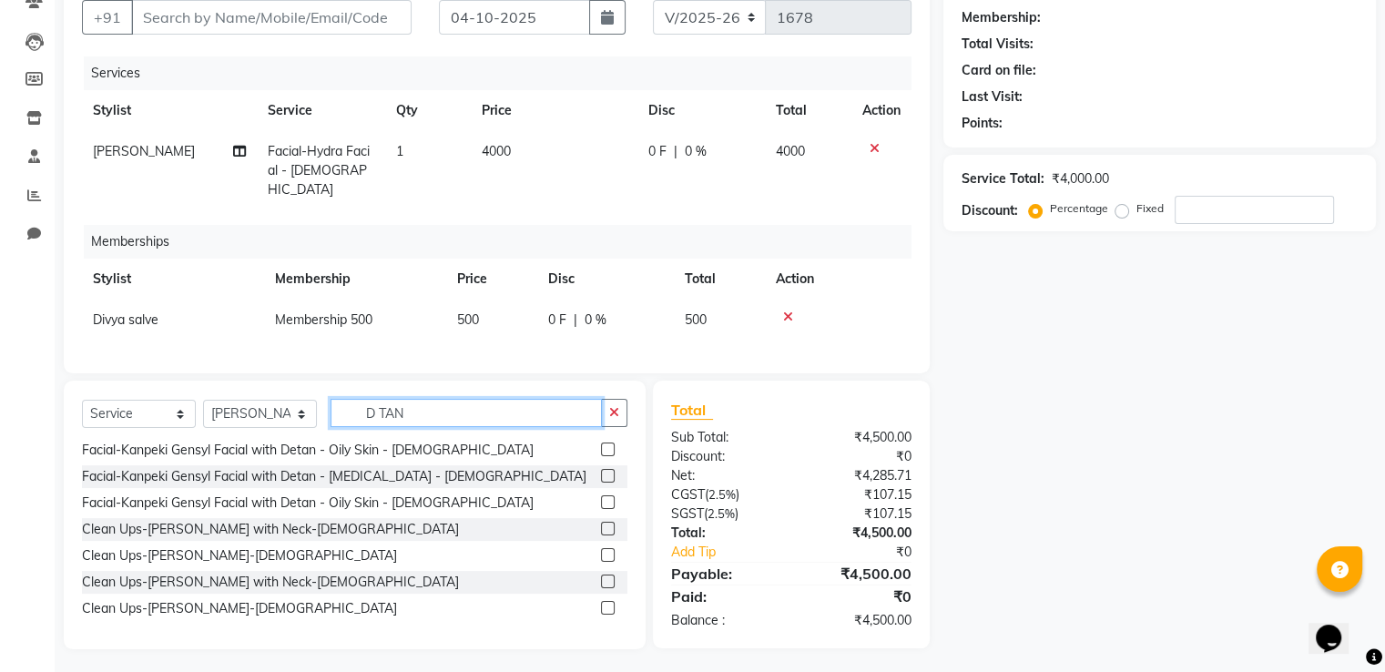
type input "D TAN"
click at [601, 554] on label at bounding box center [608, 555] width 14 height 14
click at [601, 554] on input "checkbox" at bounding box center [607, 556] width 12 height 12
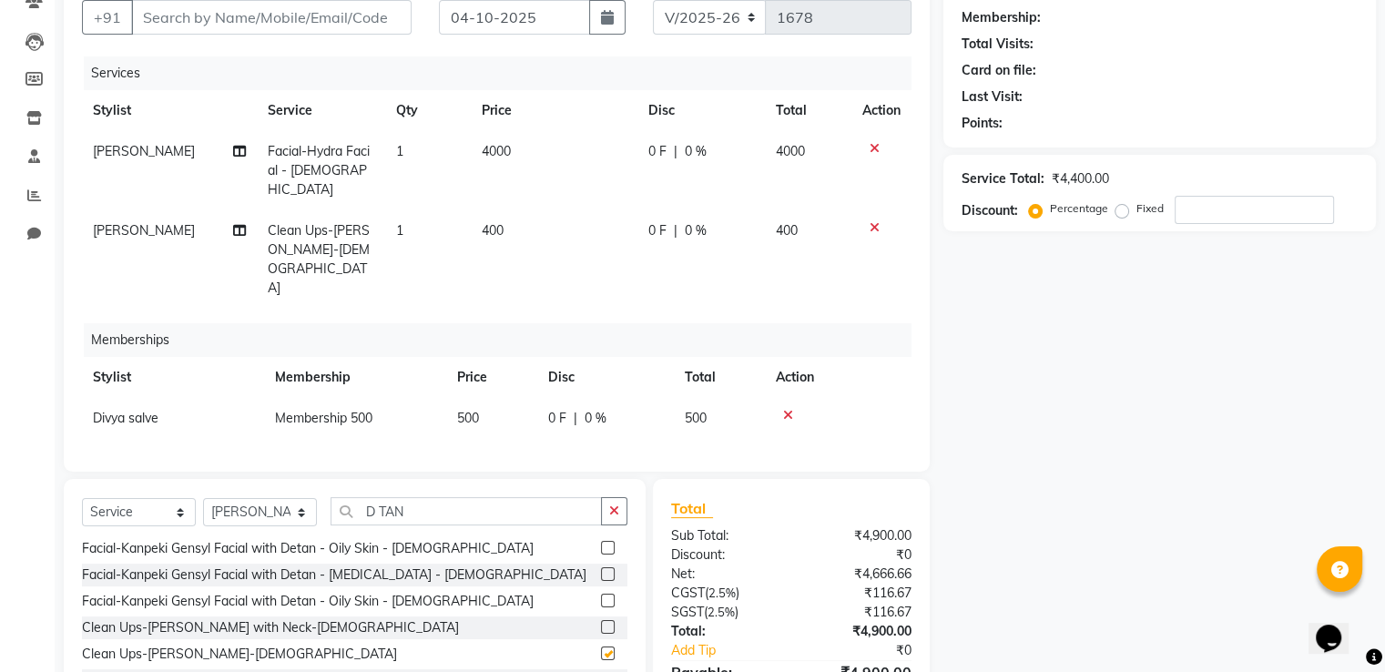
checkbox input "false"
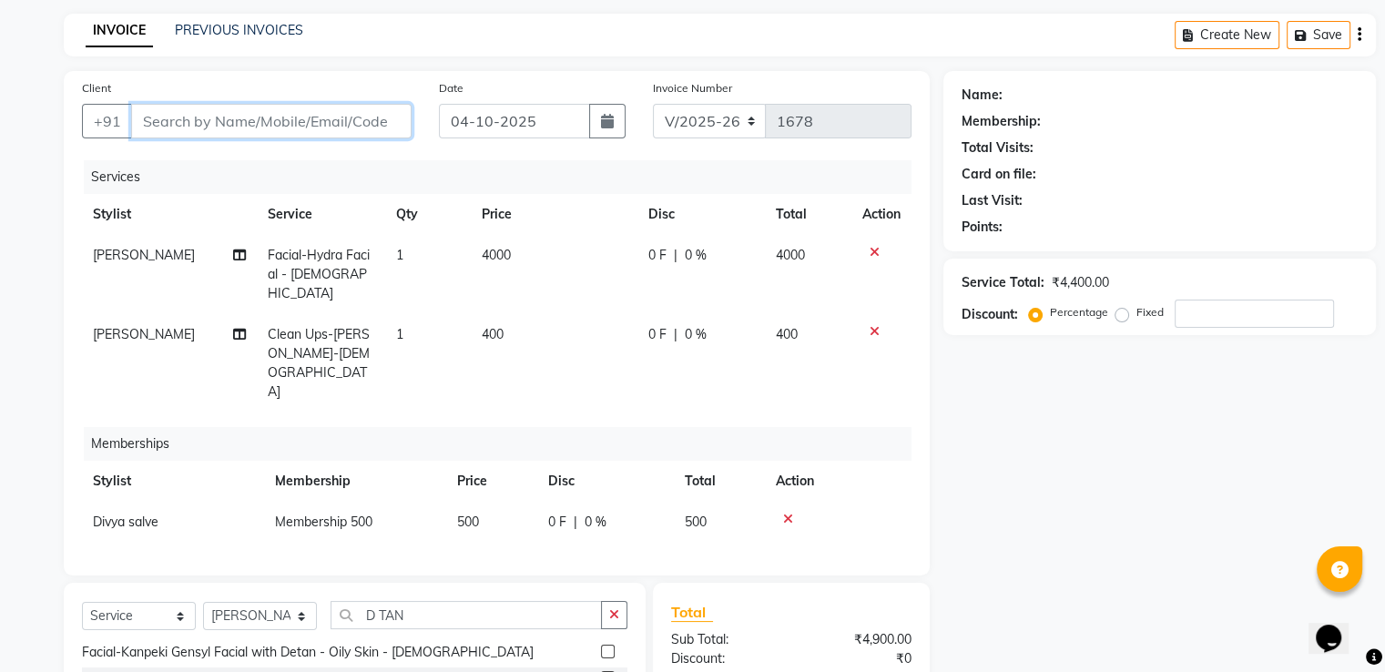
click at [186, 112] on input "Client" at bounding box center [271, 121] width 280 height 35
type input "9"
type input "0"
type input "97"
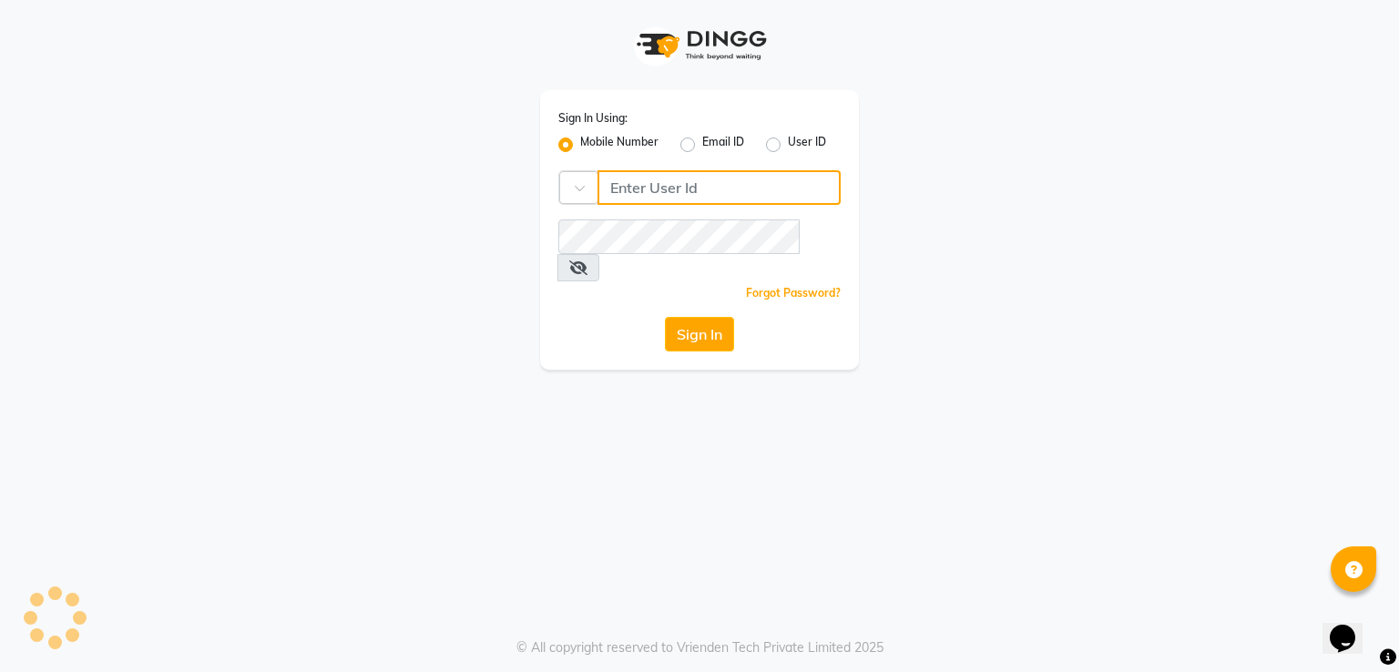
type input "9921216323"
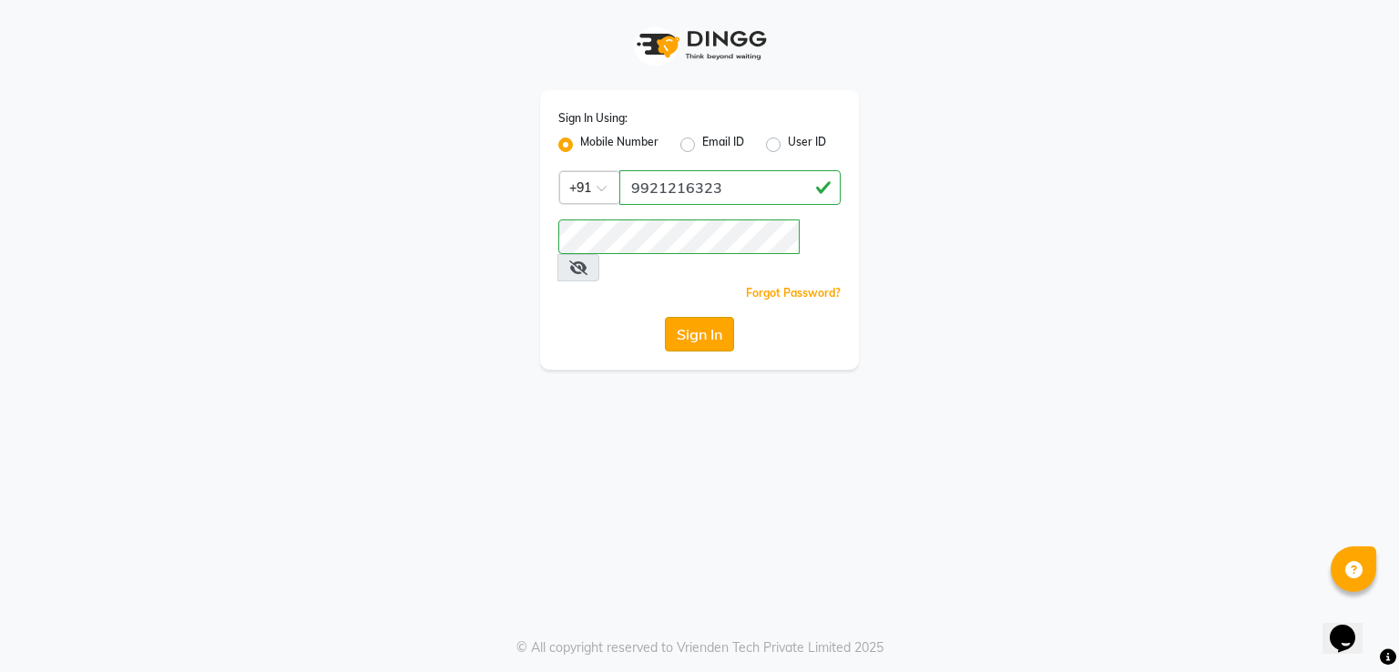
click at [692, 317] on button "Sign In" at bounding box center [699, 334] width 69 height 35
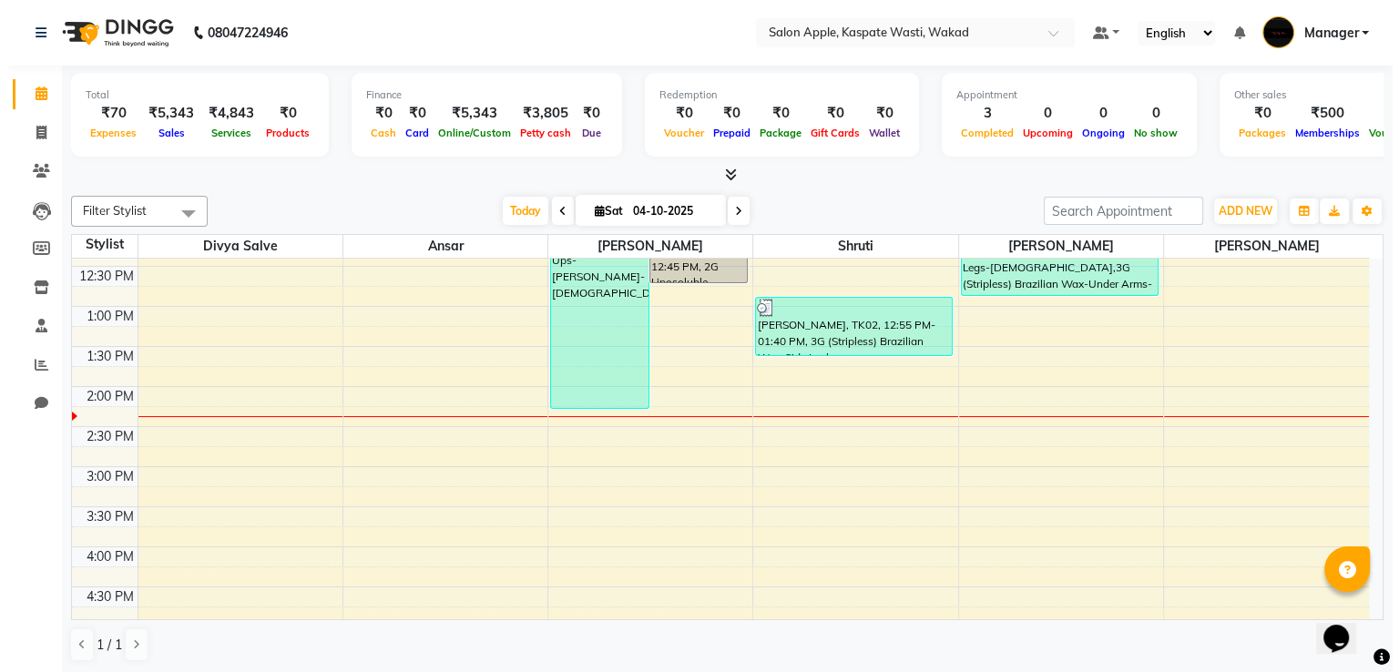
scroll to position [273, 0]
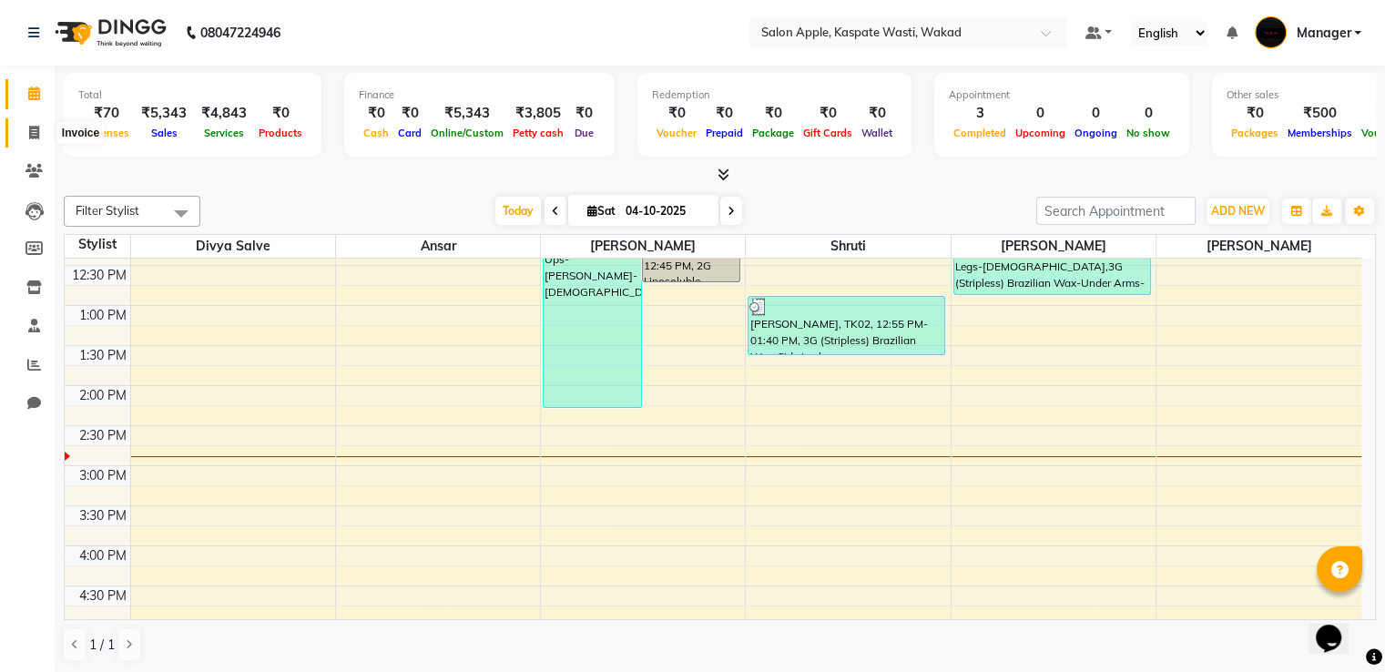
click at [31, 126] on icon at bounding box center [34, 133] width 10 height 14
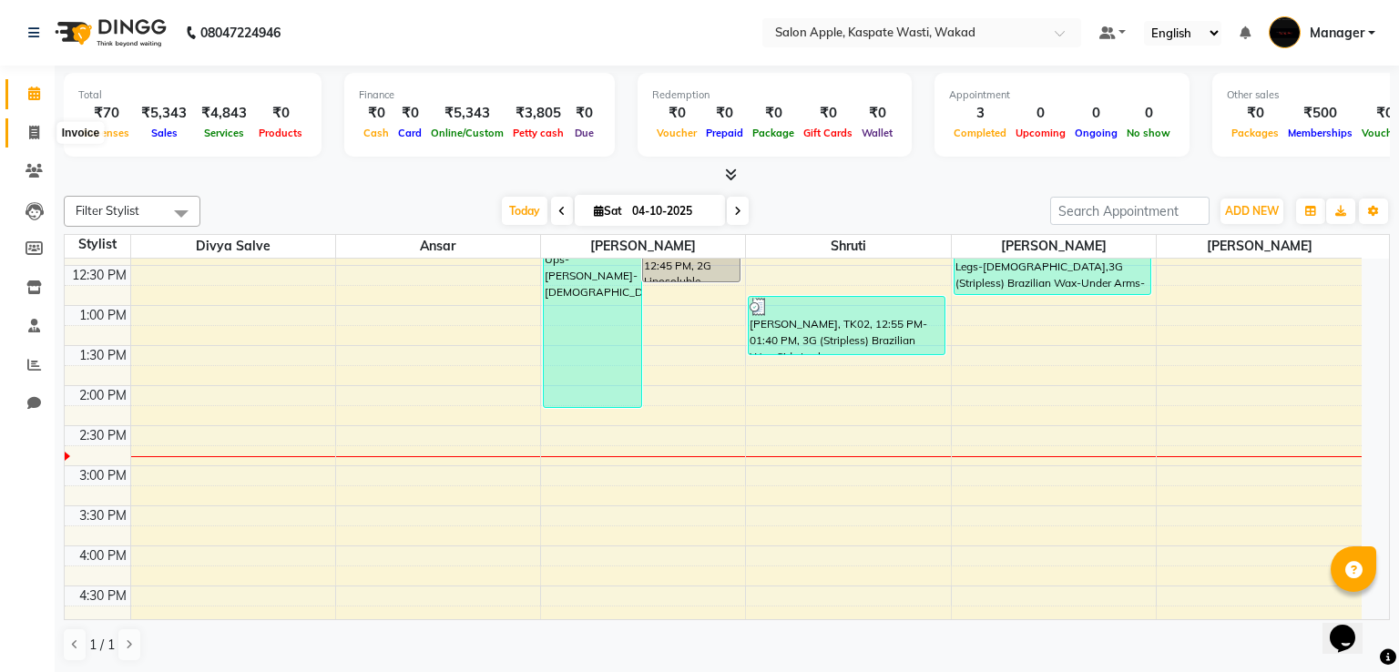
select select "7956"
select select "service"
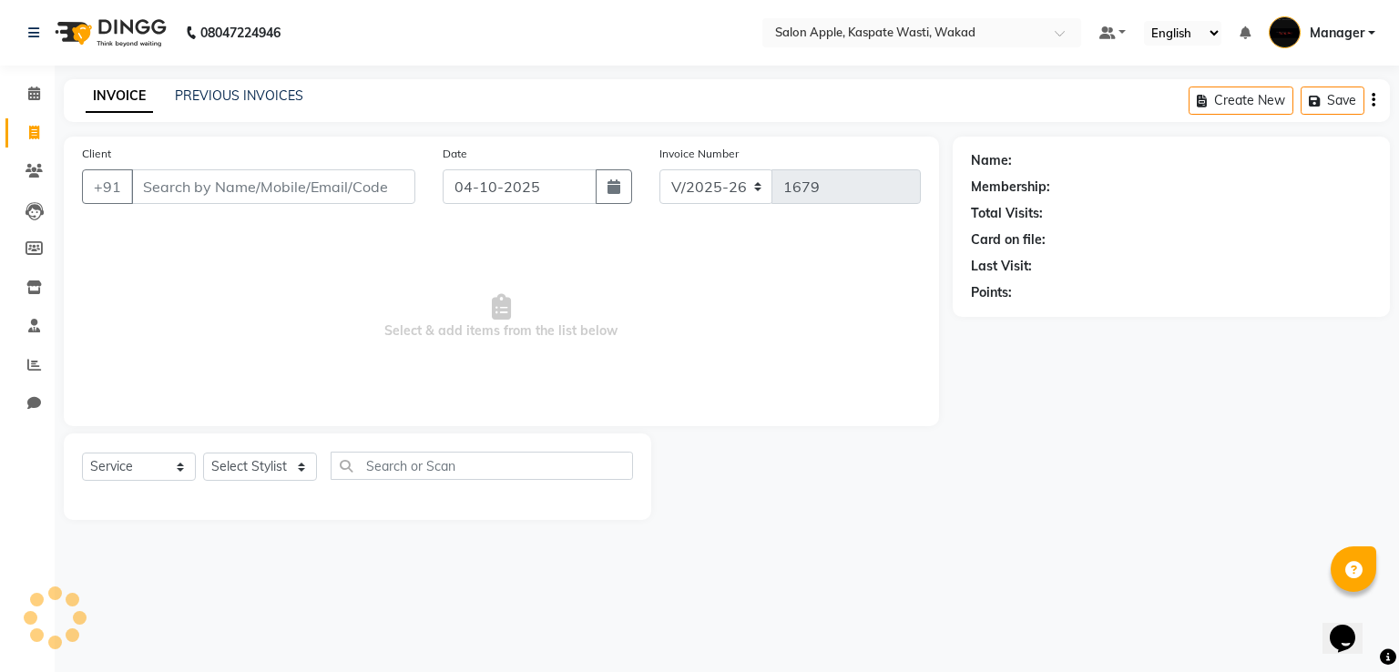
select select "88767"
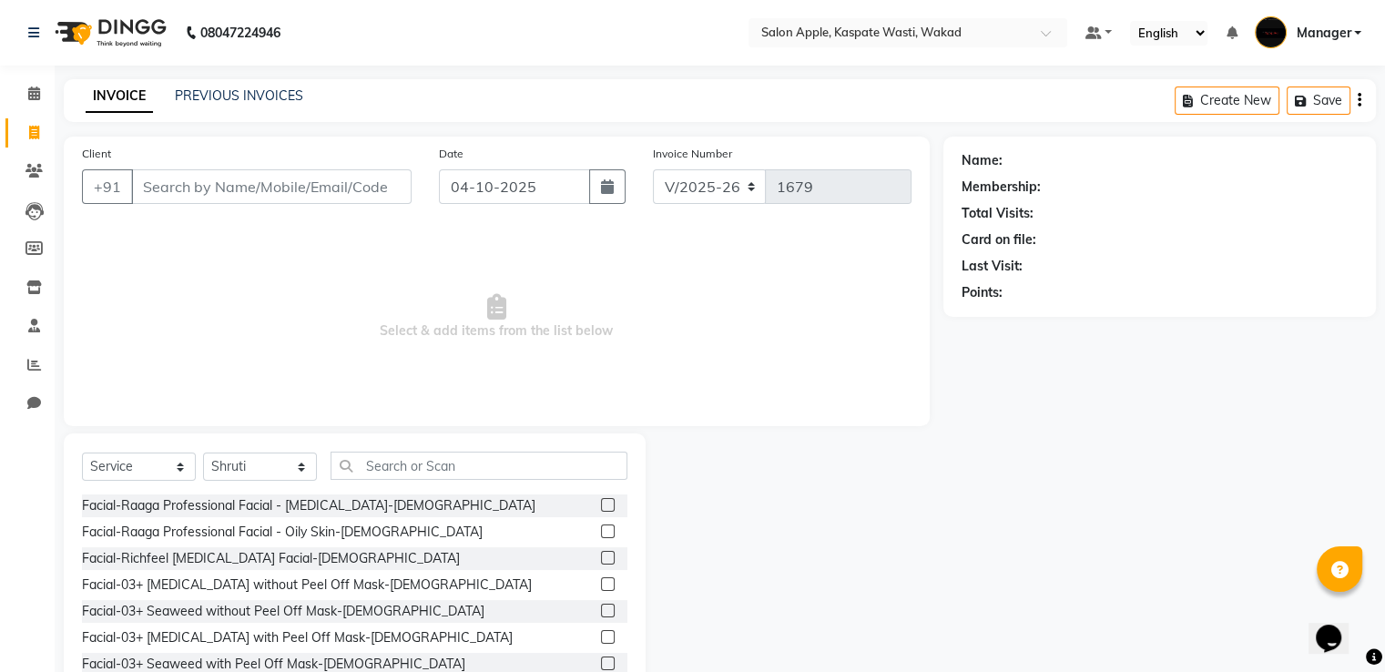
click at [229, 187] on input "Client" at bounding box center [271, 186] width 280 height 35
type input "7057878208"
click at [365, 190] on span "Add Client" at bounding box center [365, 187] width 72 height 18
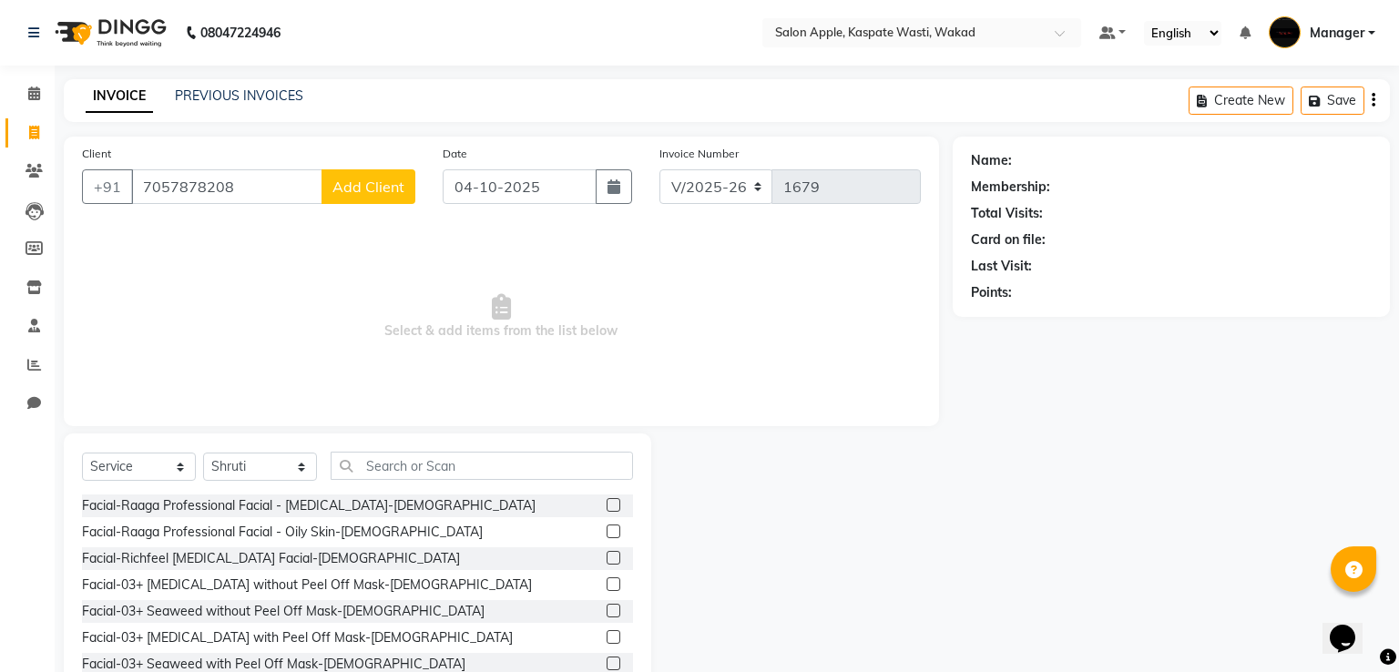
select select "22"
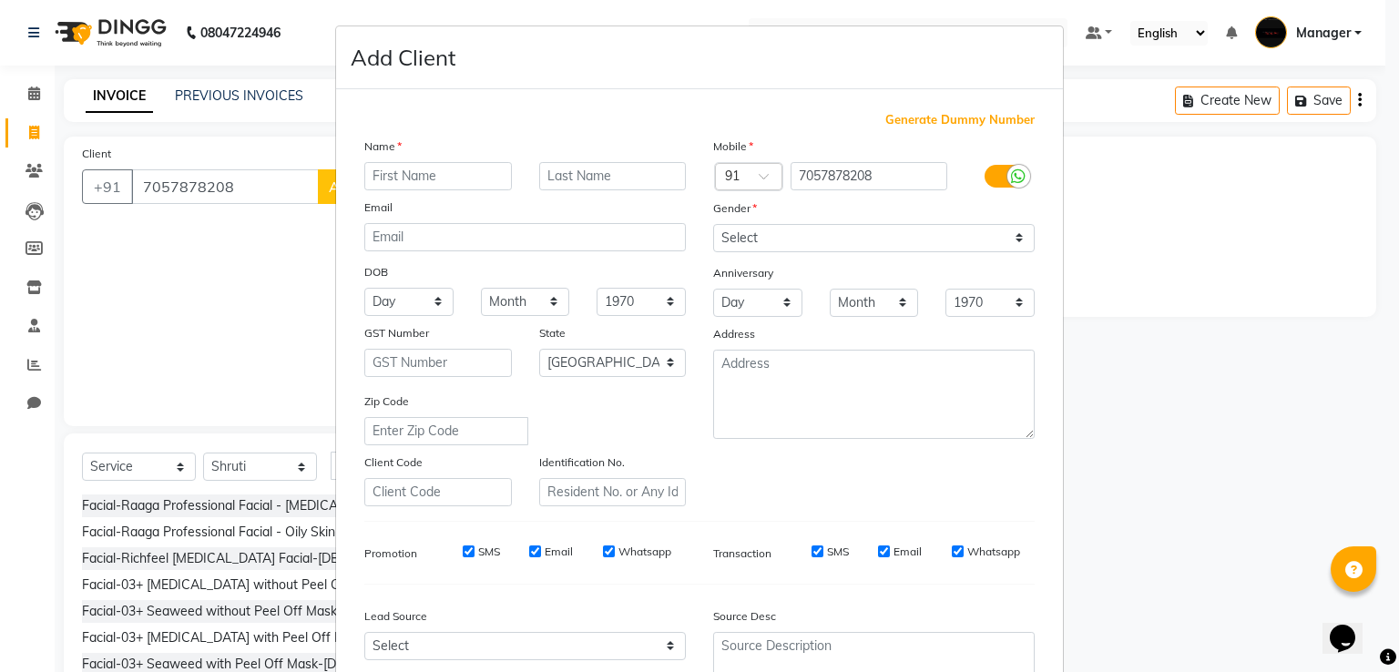
click at [395, 168] on input "text" at bounding box center [438, 176] width 148 height 28
type input "pooja"
click at [590, 166] on input "text" at bounding box center [613, 176] width 148 height 28
type input "pawar"
click at [889, 249] on select "Select Male Female Other Prefer Not To Say" at bounding box center [873, 238] width 321 height 28
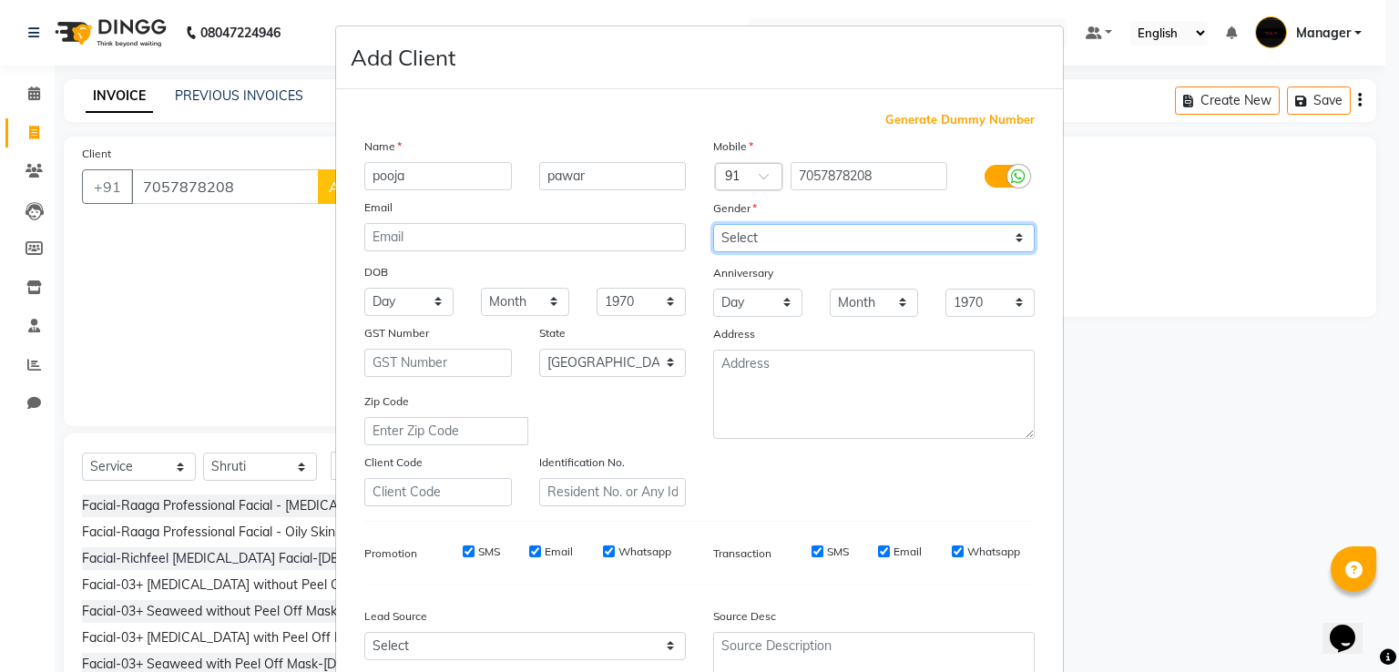
select select "[DEMOGRAPHIC_DATA]"
click at [713, 225] on select "Select Male Female Other Prefer Not To Say" at bounding box center [873, 238] width 321 height 28
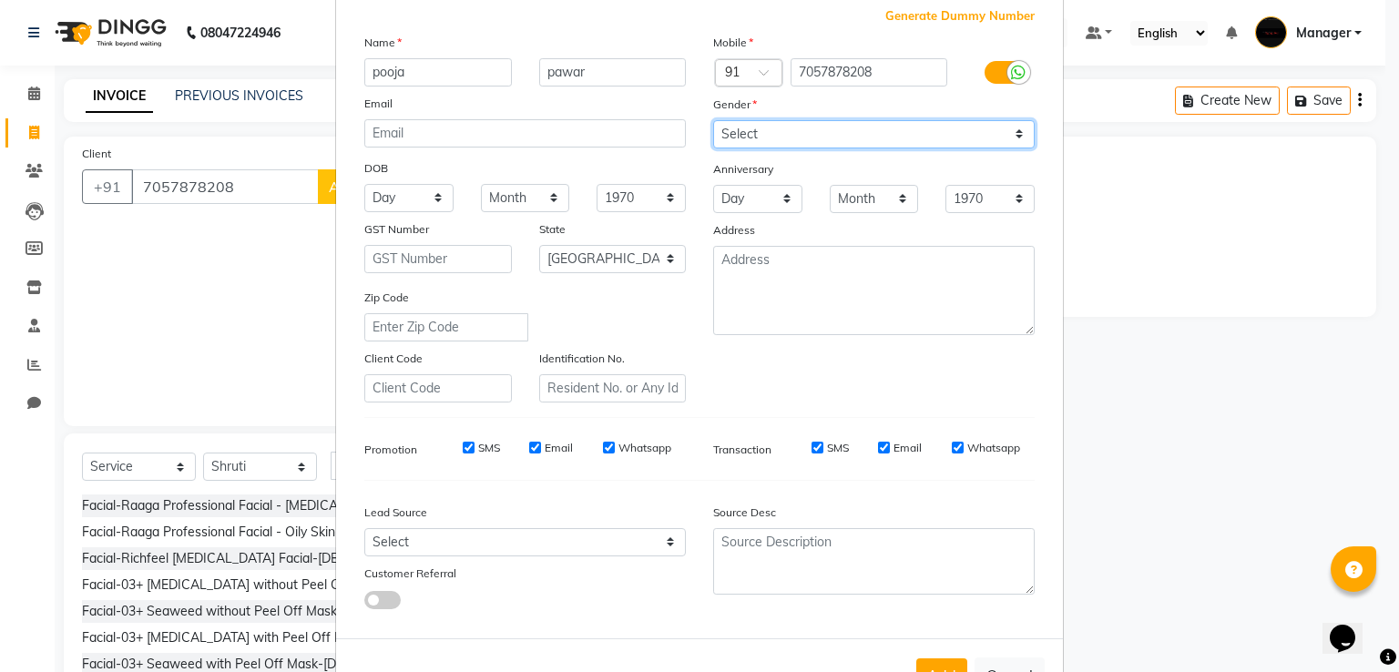
scroll to position [178, 0]
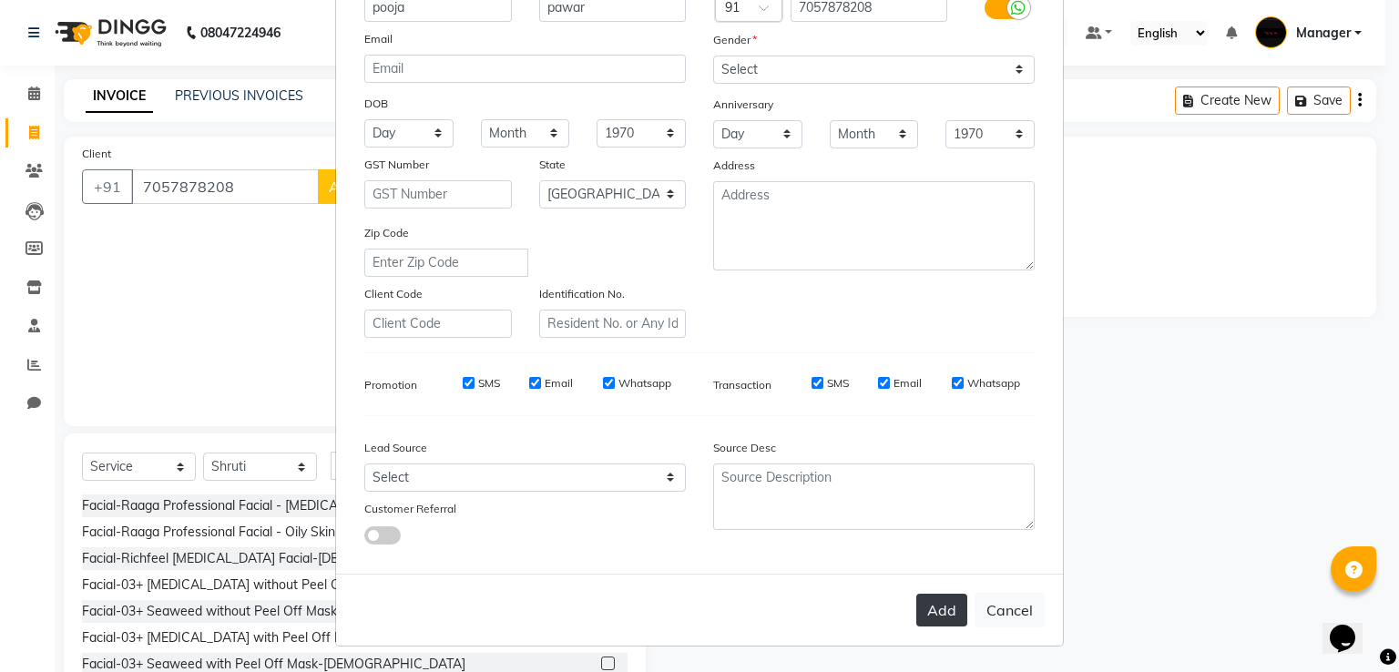
click at [932, 611] on button "Add" at bounding box center [941, 610] width 51 height 33
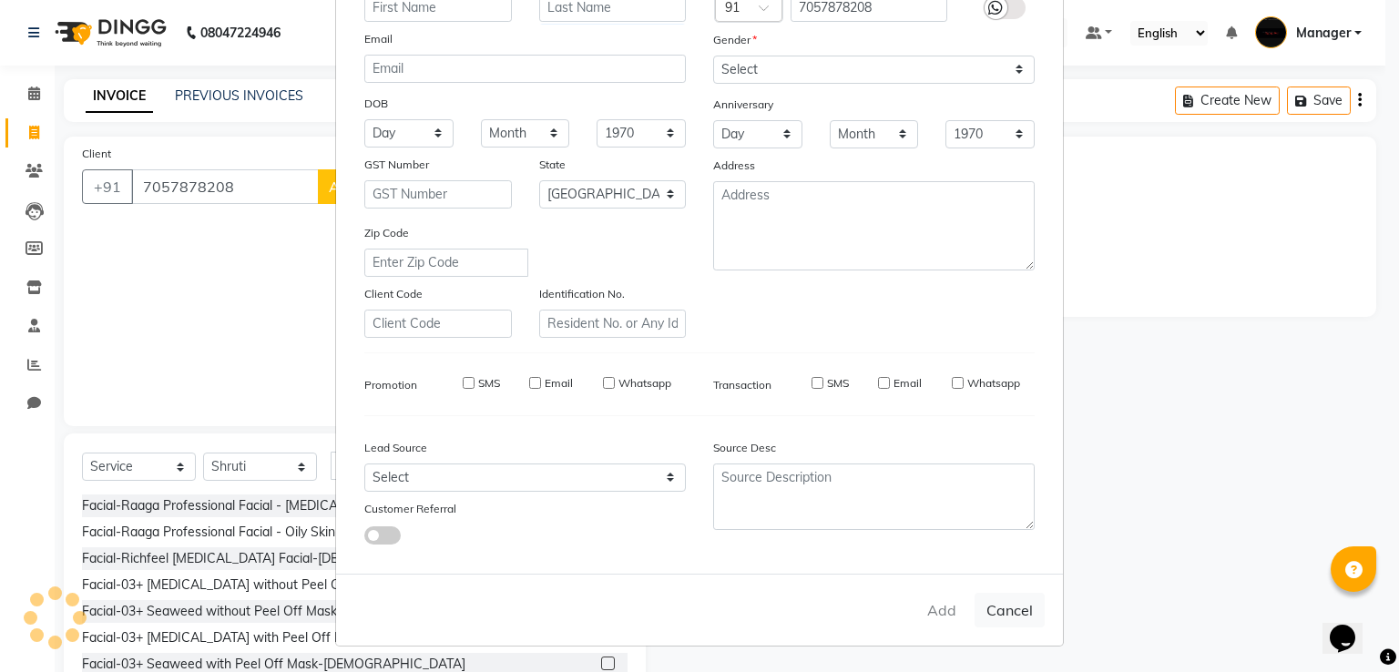
select select
select select "null"
select select
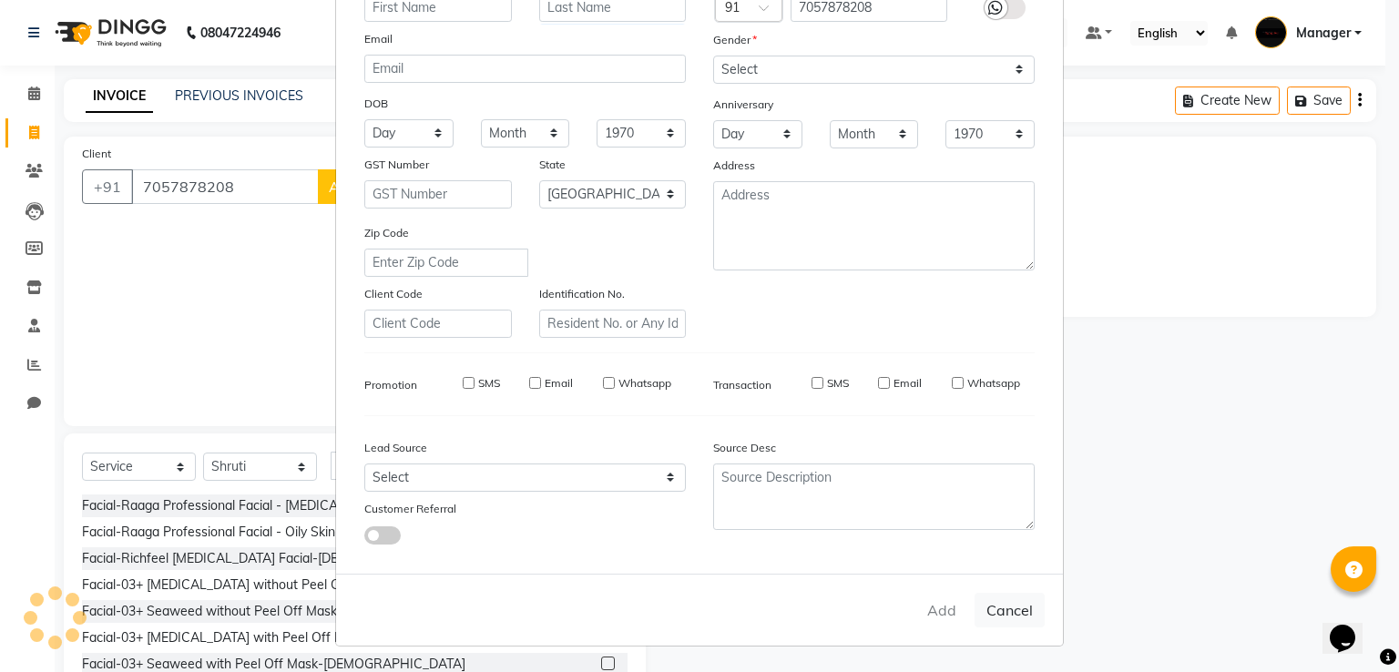
select select
checkbox input "false"
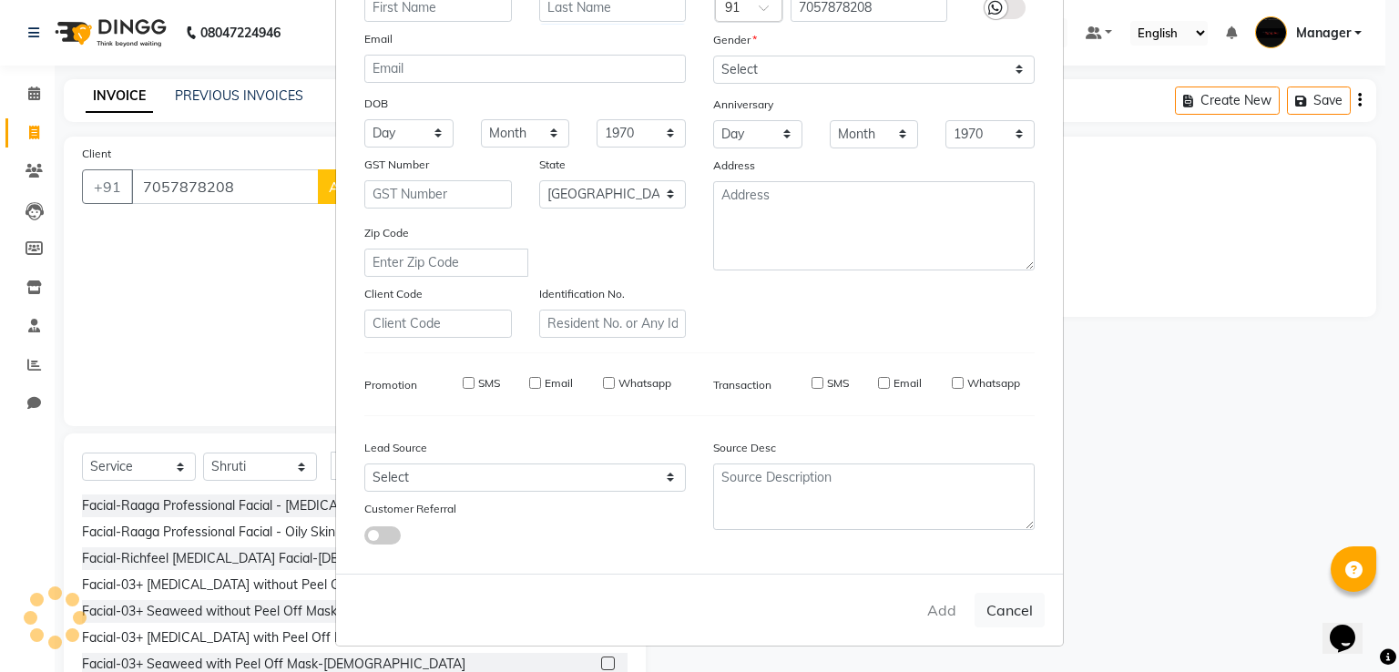
checkbox input "false"
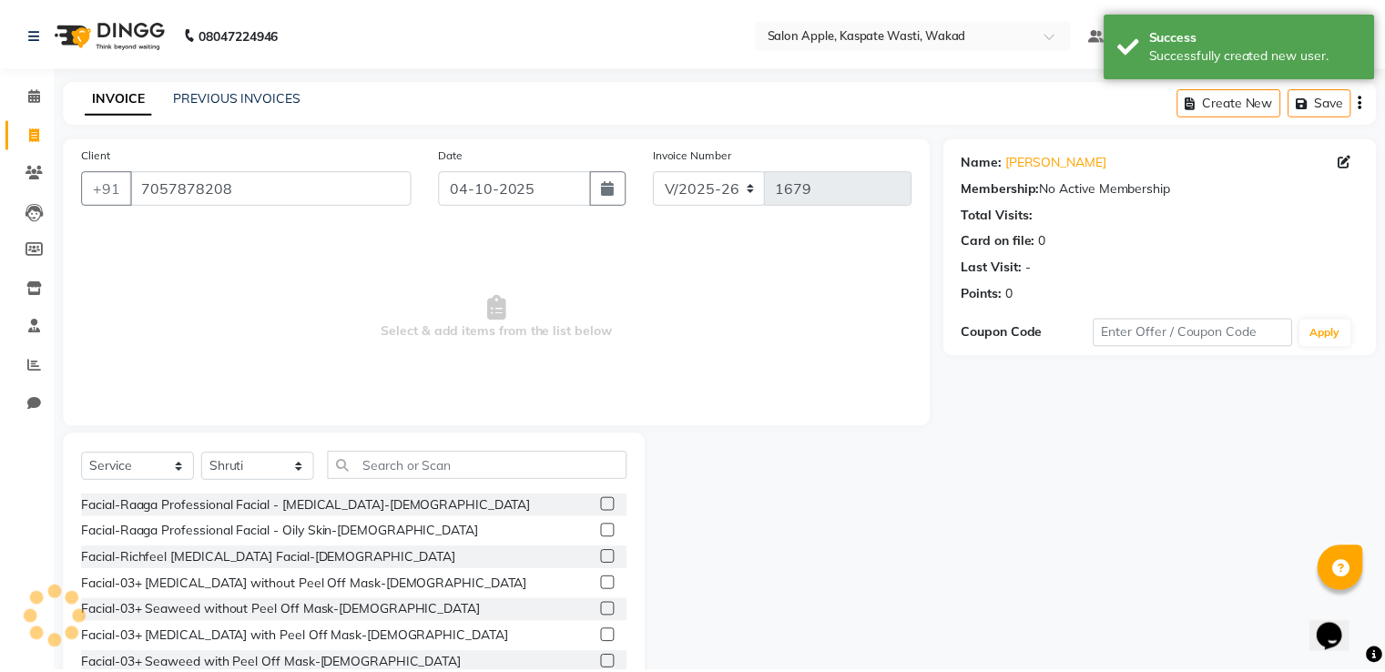
scroll to position [58, 0]
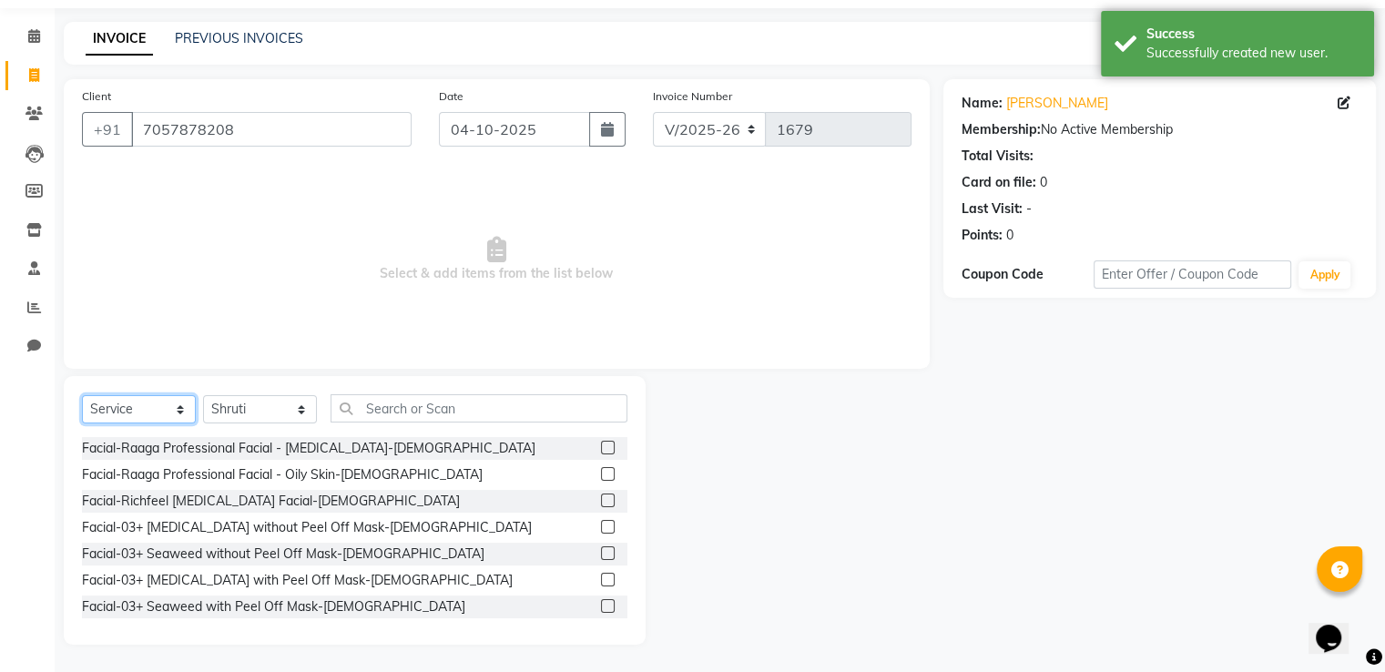
click at [180, 411] on select "Select Service Product Membership Package Voucher Prepaid Gift Card" at bounding box center [139, 409] width 114 height 28
click at [82, 423] on select "Select Service Product Membership Package Voucher Prepaid Gift Card" at bounding box center [139, 409] width 114 height 28
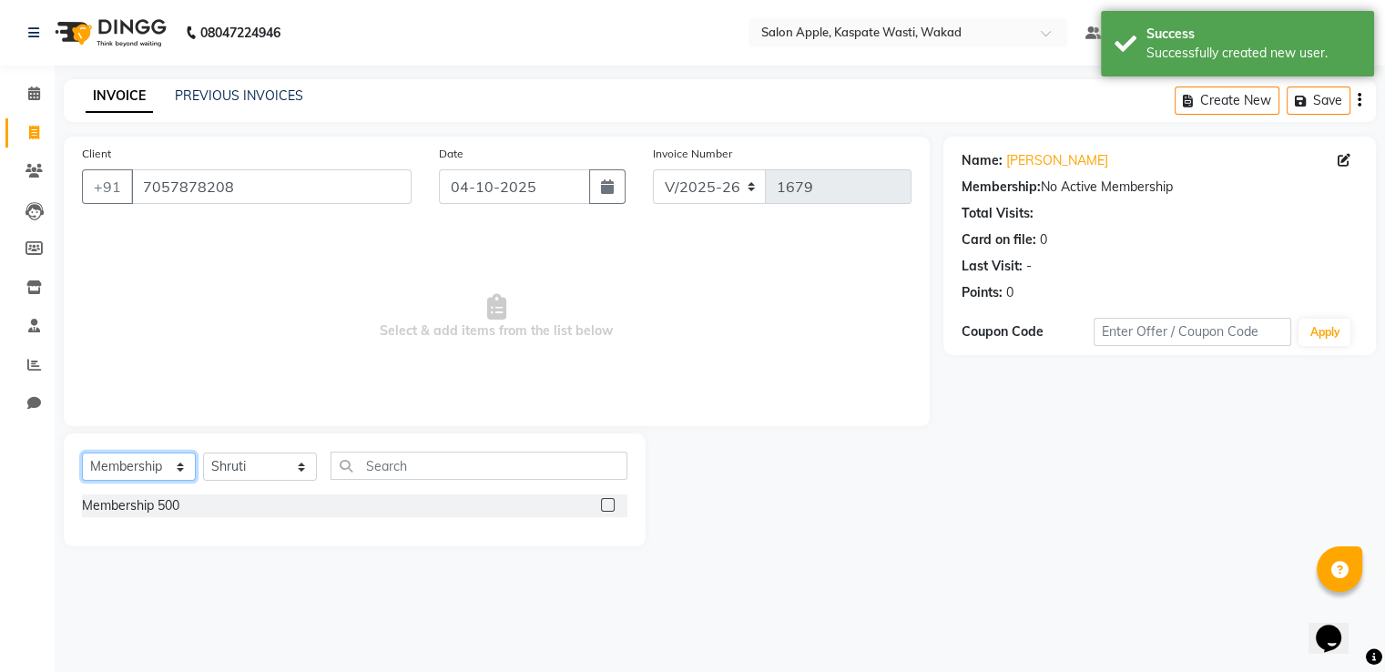
scroll to position [0, 0]
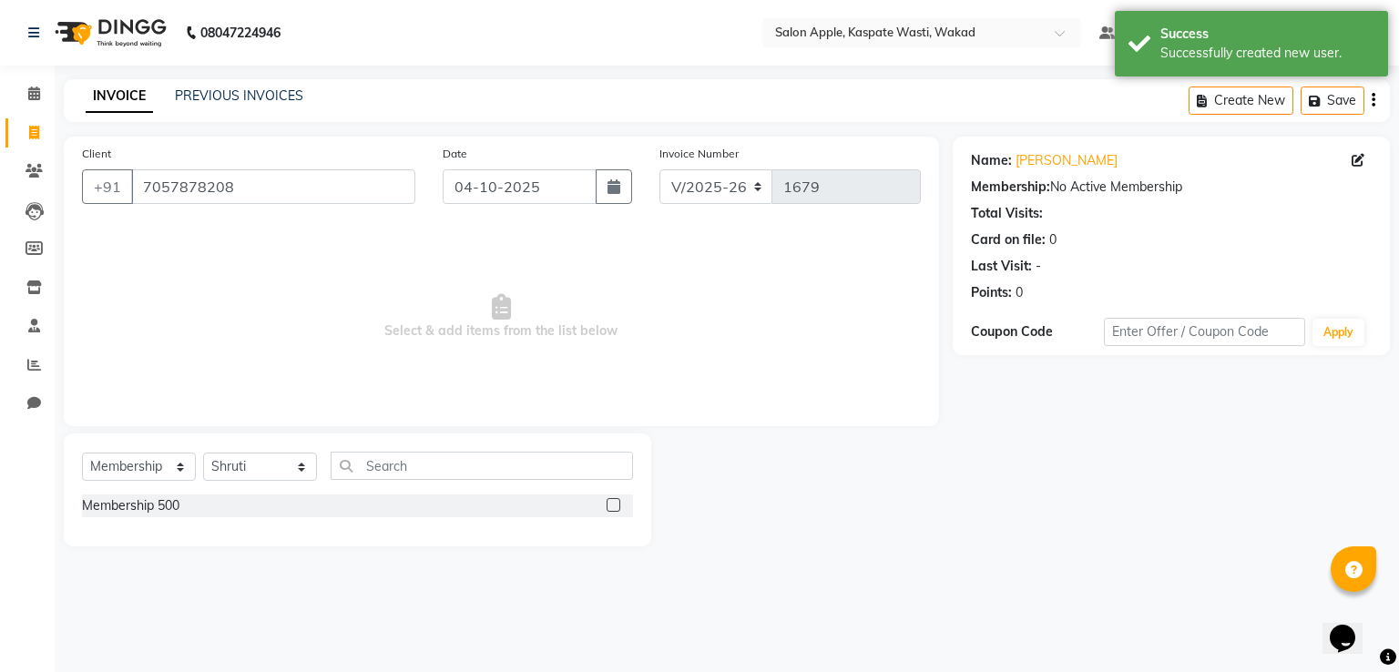
click at [613, 505] on label at bounding box center [613, 505] width 14 height 14
click at [613, 505] on input "checkbox" at bounding box center [612, 506] width 12 height 12
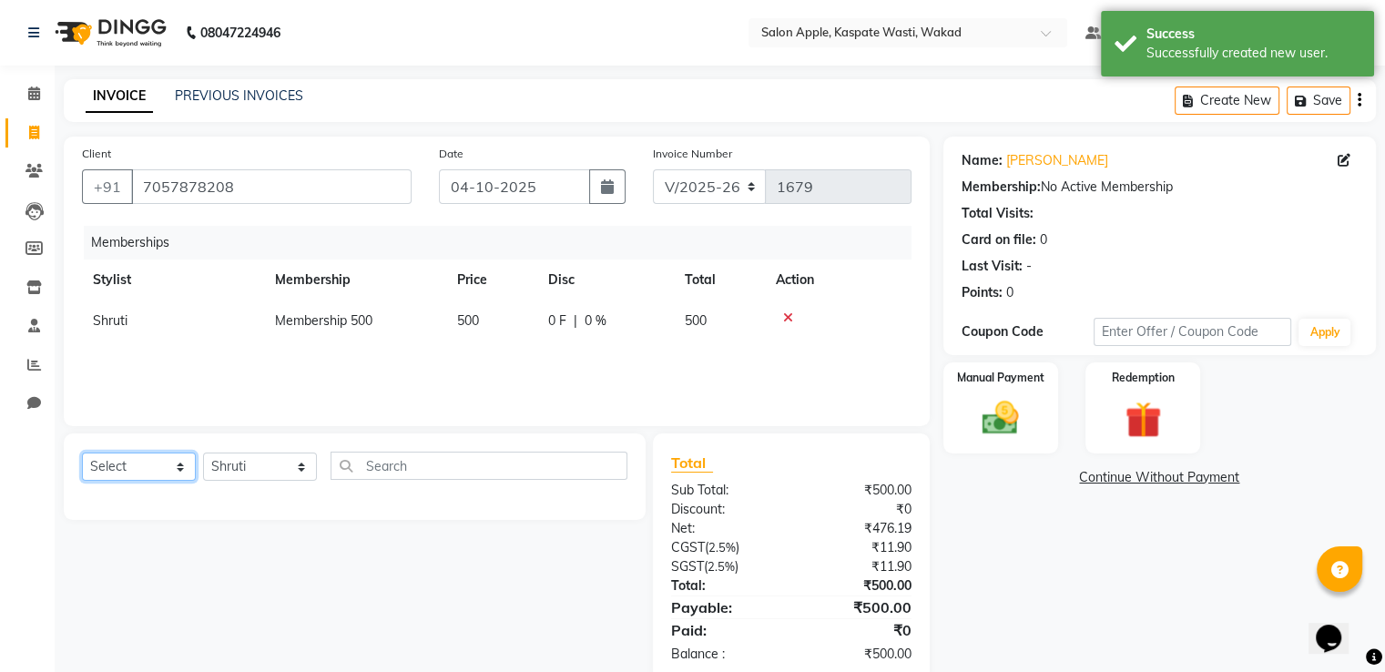
click at [170, 468] on select "Select Service Product Package Voucher Prepaid Gift Card" at bounding box center [139, 467] width 114 height 28
select select "service"
click at [82, 453] on select "Select Service Product Package Voucher Prepaid Gift Card" at bounding box center [139, 467] width 114 height 28
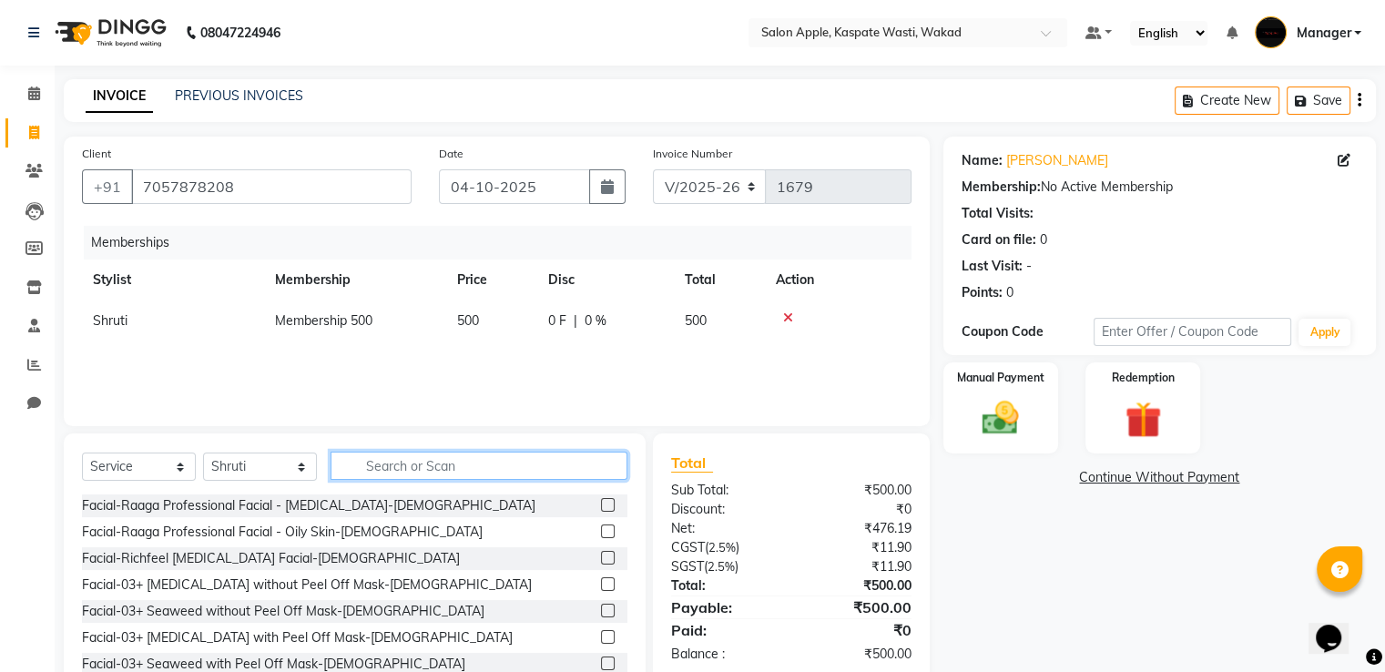
click at [365, 473] on input "text" at bounding box center [479, 466] width 297 height 28
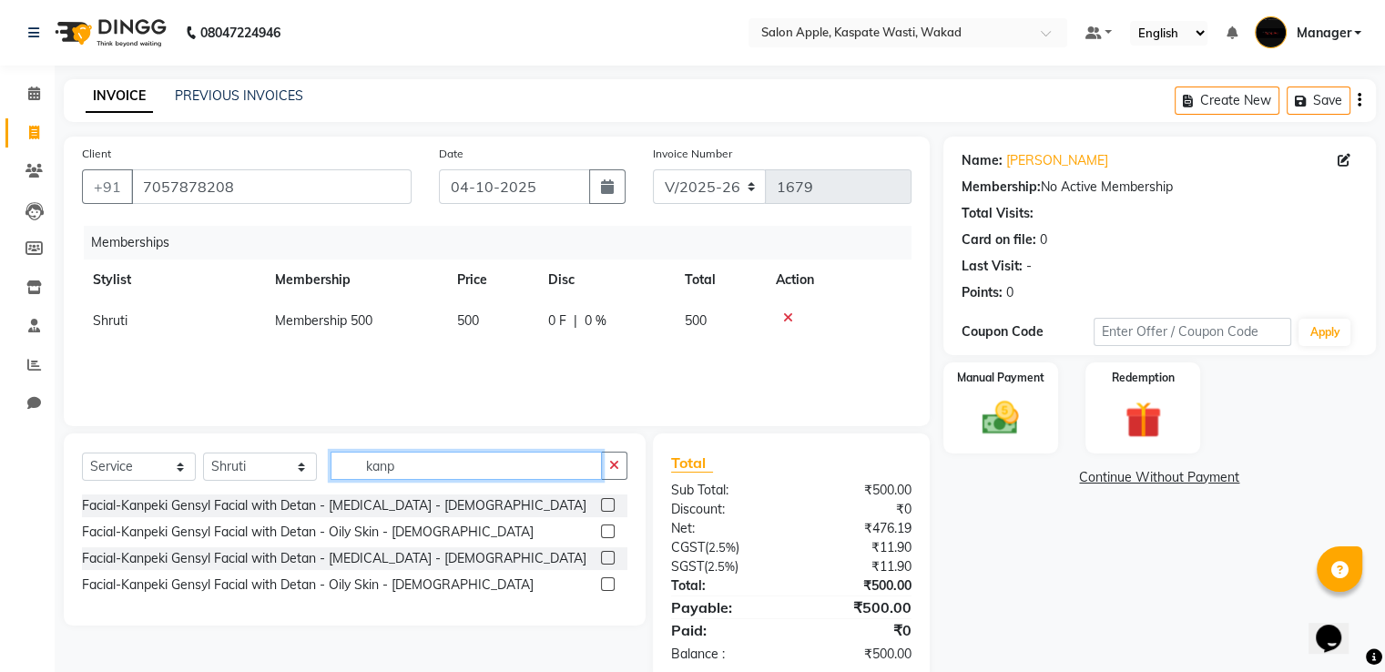
type input "kanp"
click at [608, 510] on label at bounding box center [608, 505] width 14 height 14
click at [608, 510] on input "checkbox" at bounding box center [607, 506] width 12 height 12
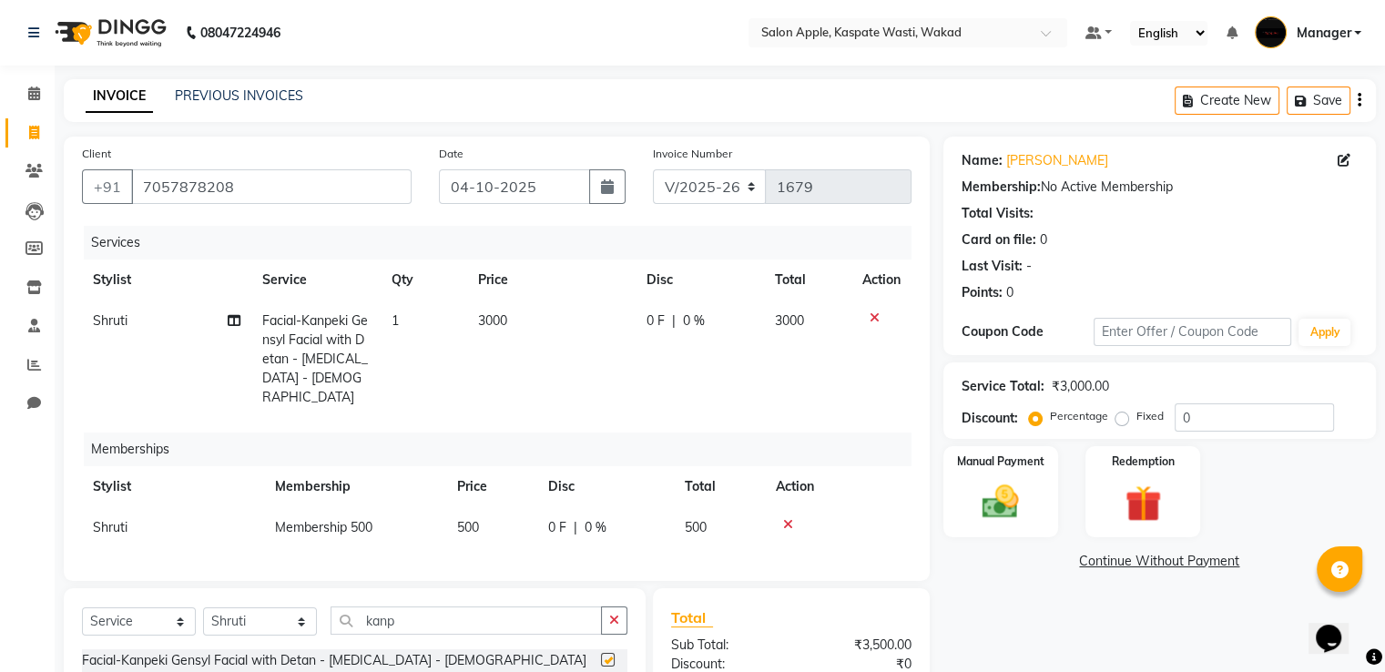
checkbox input "false"
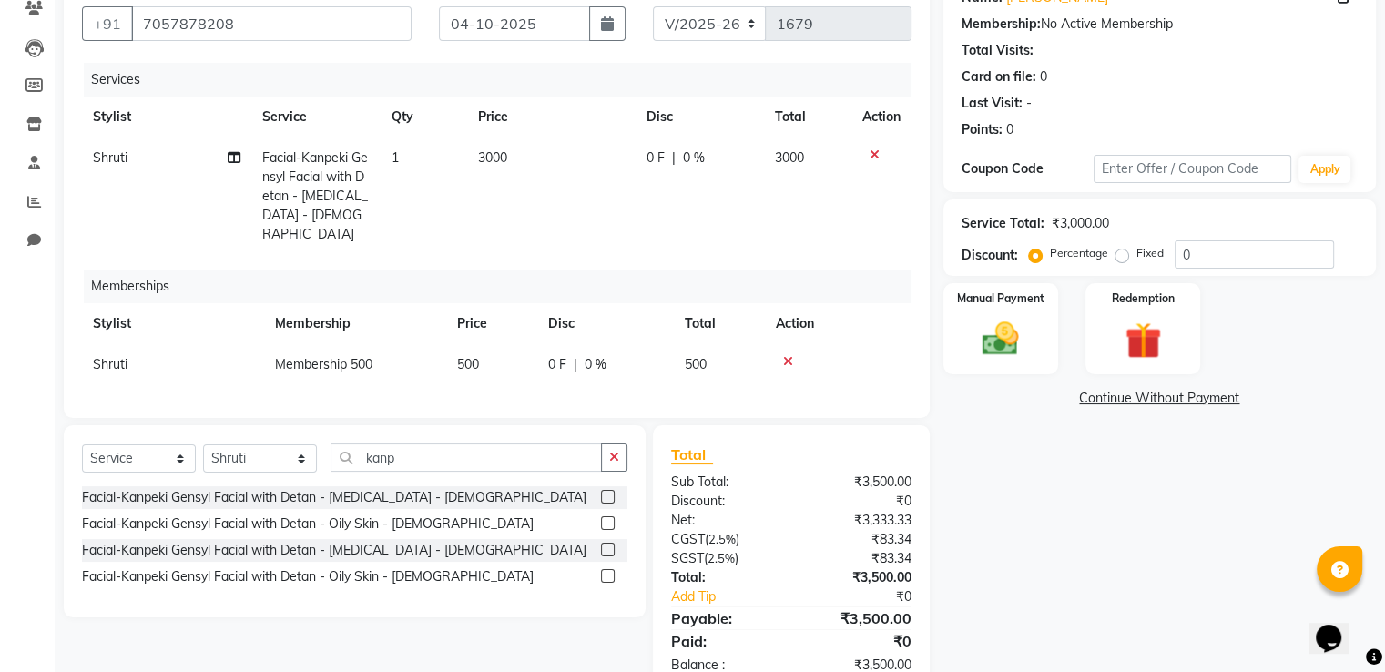
scroll to position [207, 0]
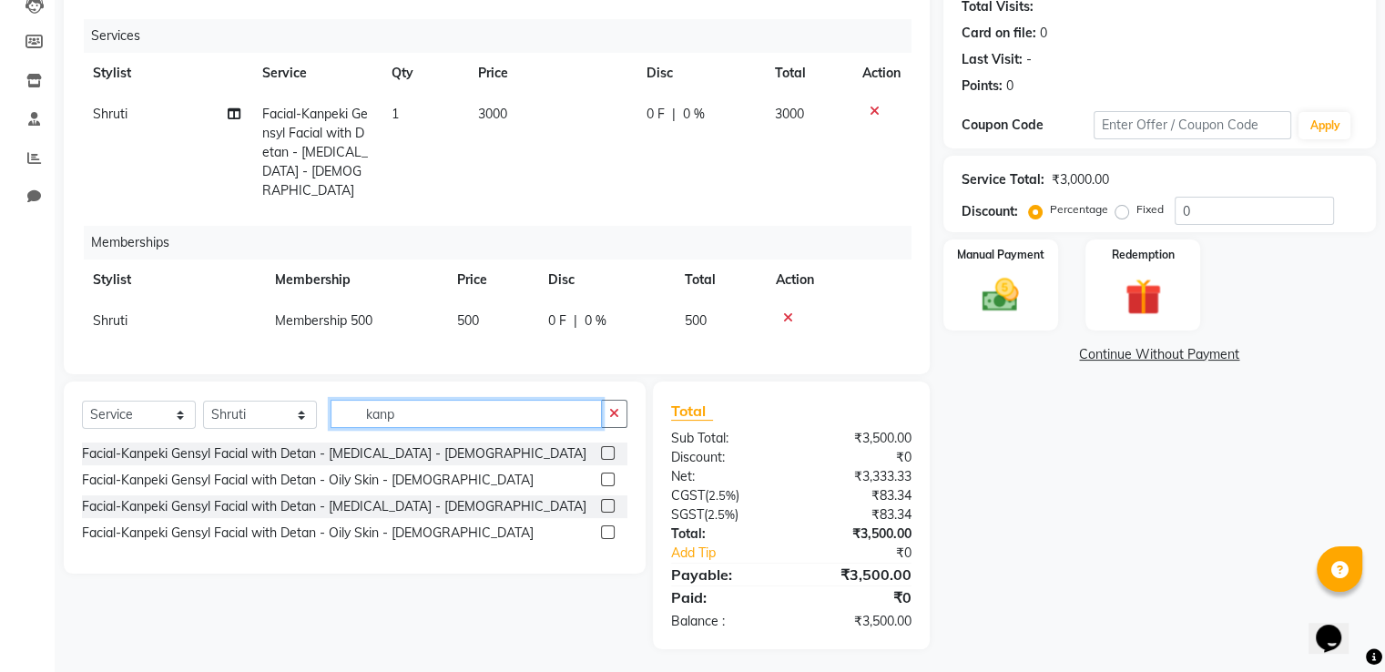
click at [401, 409] on input "kanp" at bounding box center [466, 414] width 271 height 28
type input "k"
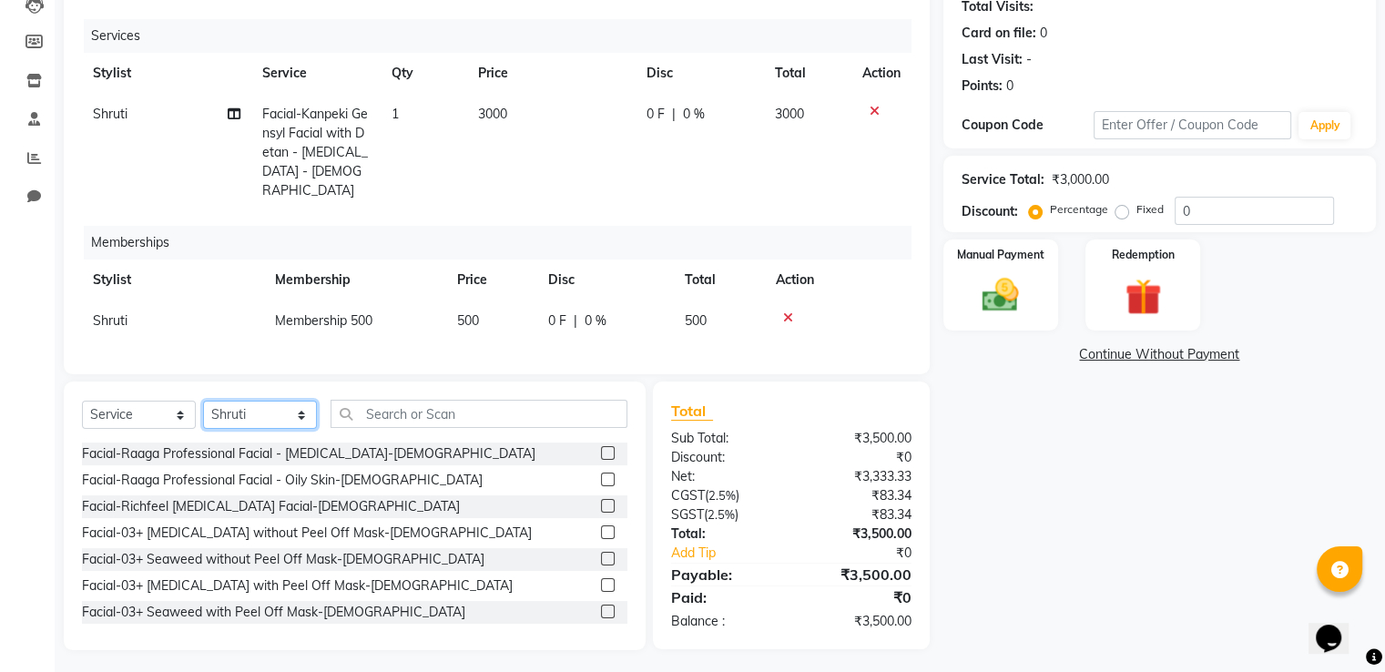
click at [296, 418] on select "Select Stylist Ansar Divya salve [PERSON_NAME] [PERSON_NAME] 1 Manager [PERSON_…" at bounding box center [260, 415] width 114 height 28
select select "91519"
click at [203, 401] on select "Select Stylist Ansar Divya salve [PERSON_NAME] [PERSON_NAME] 1 Manager [PERSON_…" at bounding box center [260, 415] width 114 height 28
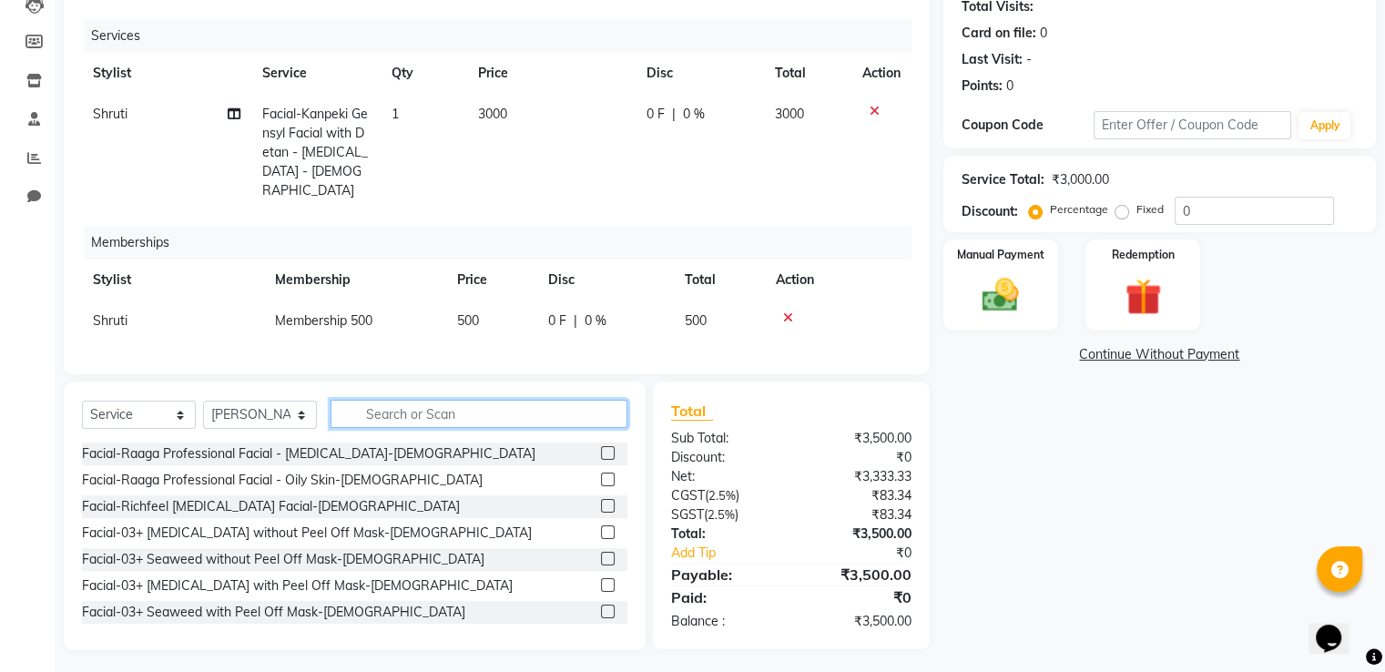
click at [359, 406] on input "text" at bounding box center [479, 414] width 297 height 28
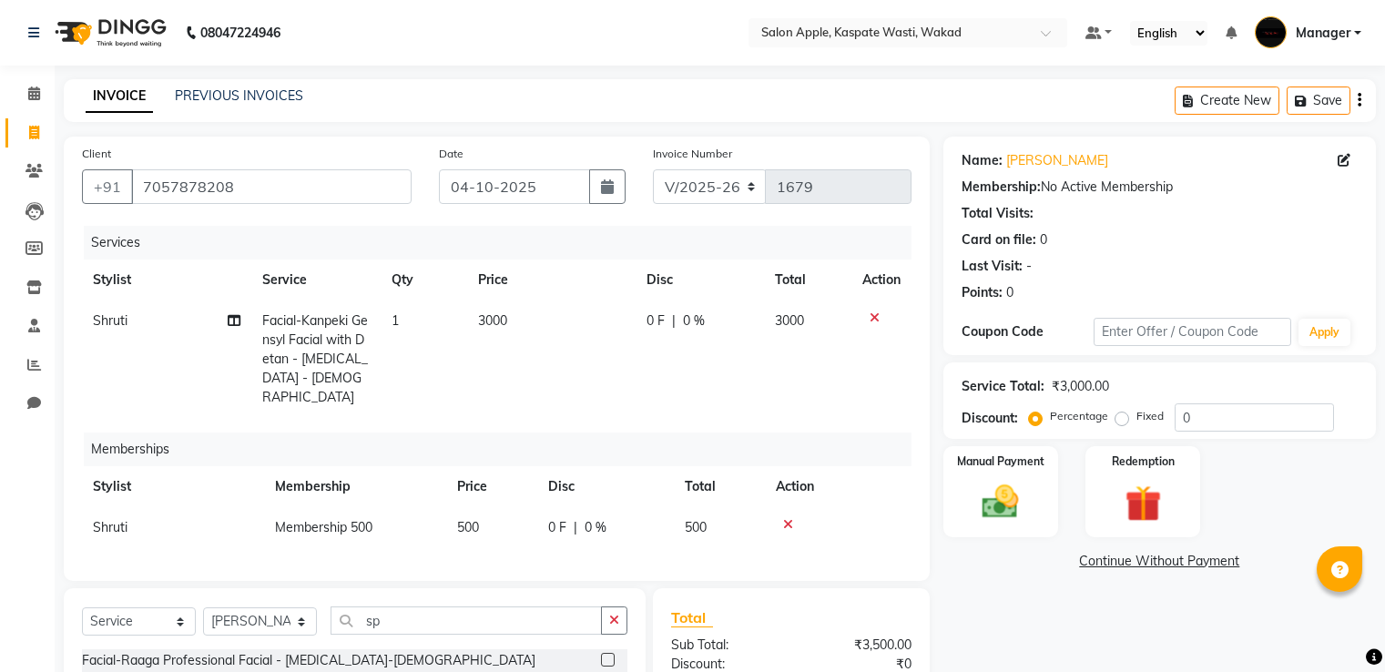
select select "7956"
select select "service"
select select "91519"
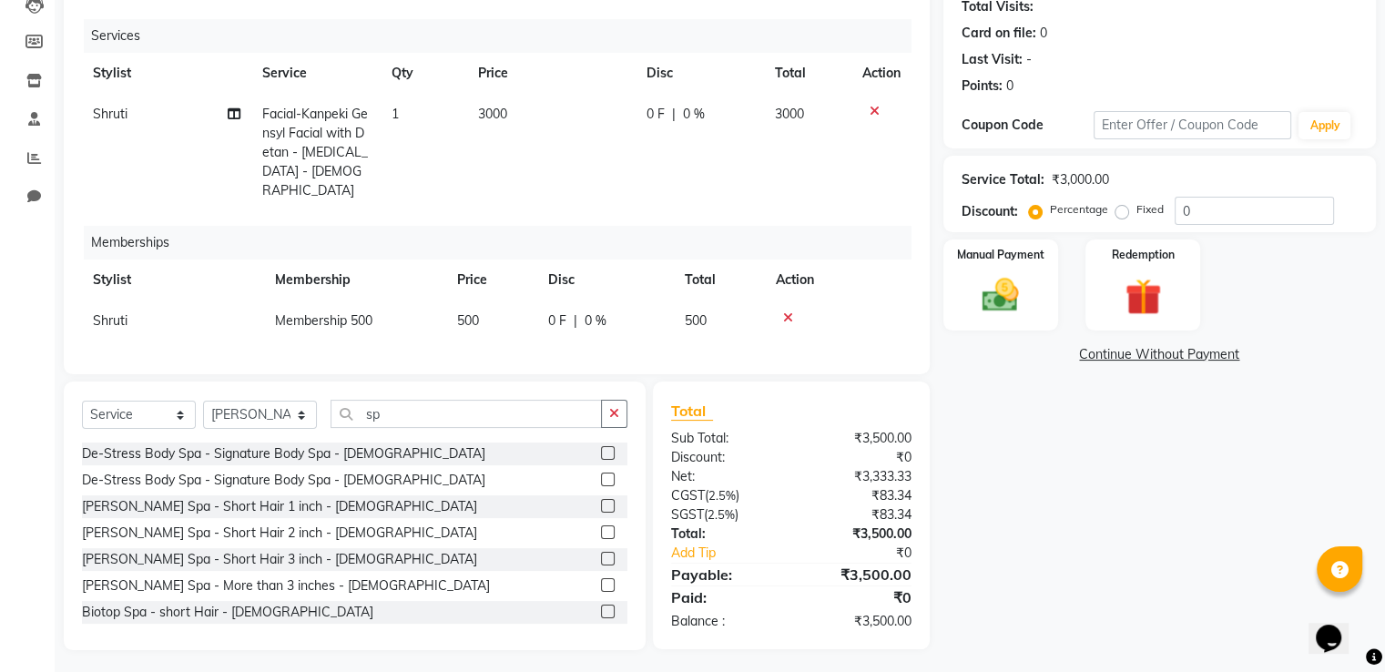
type input "s"
type input "w"
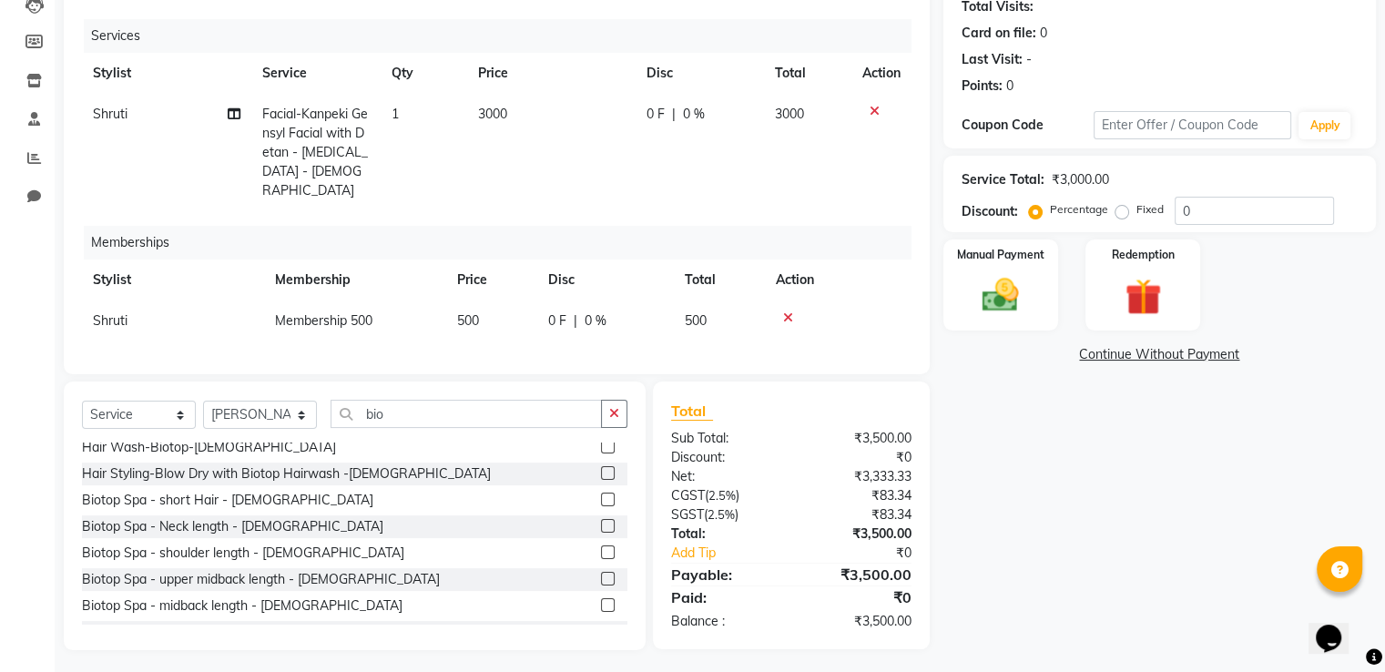
scroll to position [91, 0]
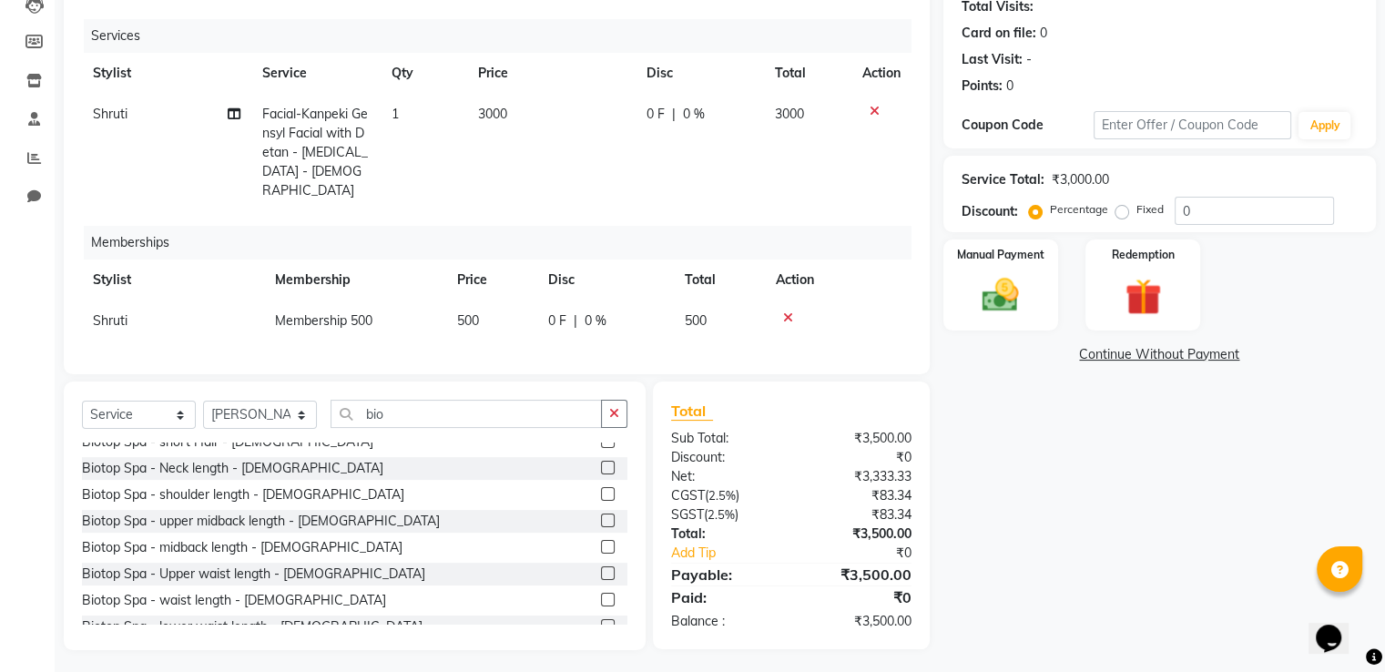
type input "bio"
click at [601, 517] on label at bounding box center [608, 521] width 14 height 14
click at [601, 517] on input "checkbox" at bounding box center [607, 521] width 12 height 12
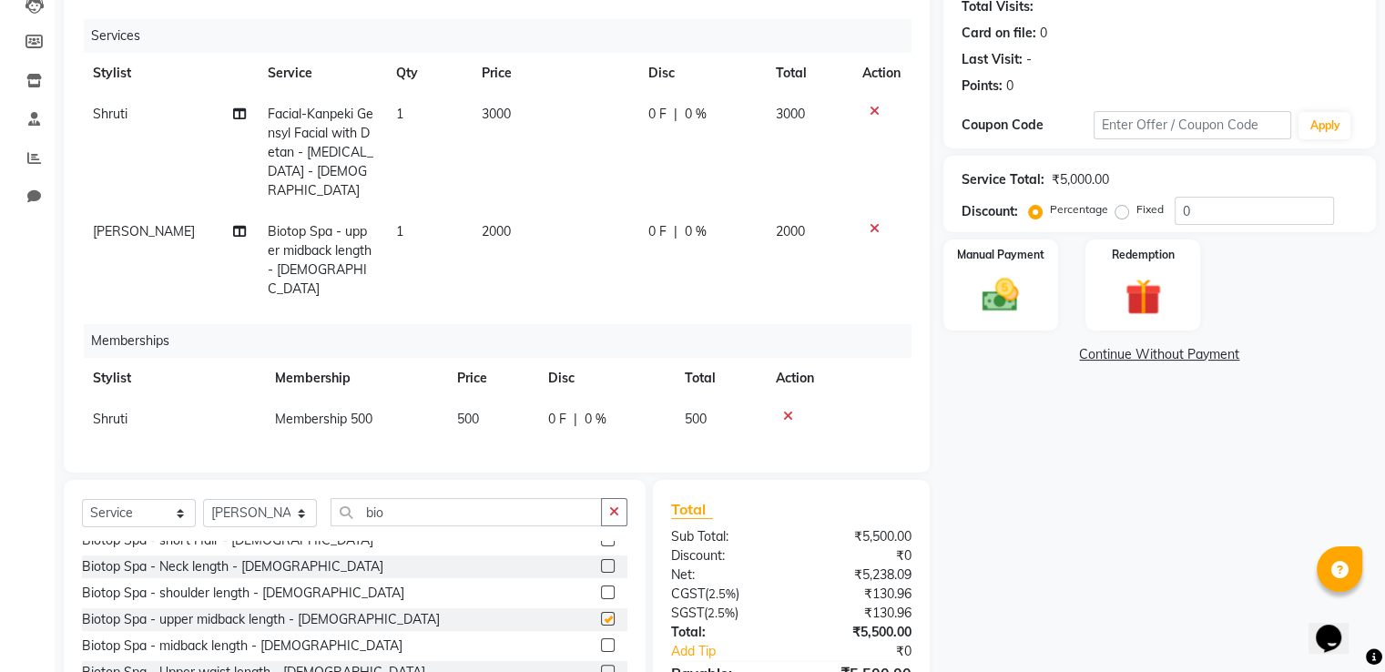
checkbox input "false"
click at [870, 222] on icon at bounding box center [875, 228] width 10 height 13
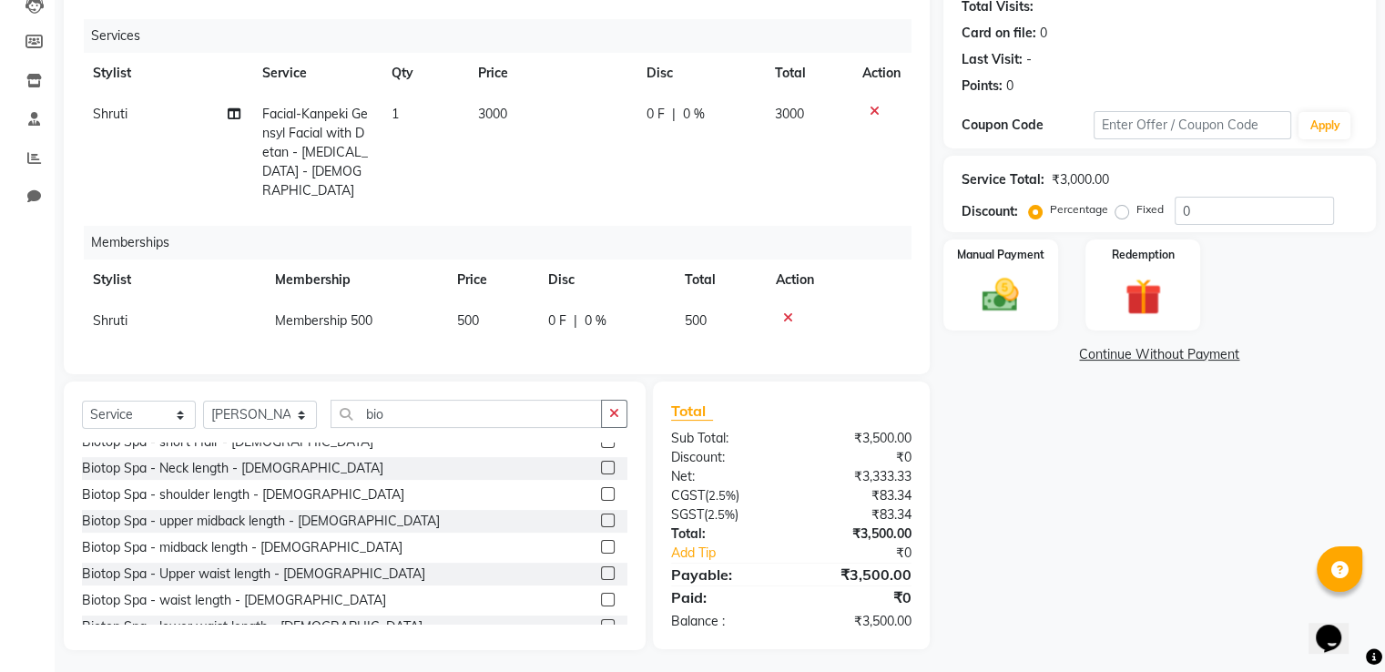
click at [601, 540] on label at bounding box center [608, 547] width 14 height 14
click at [601, 542] on input "checkbox" at bounding box center [607, 548] width 12 height 12
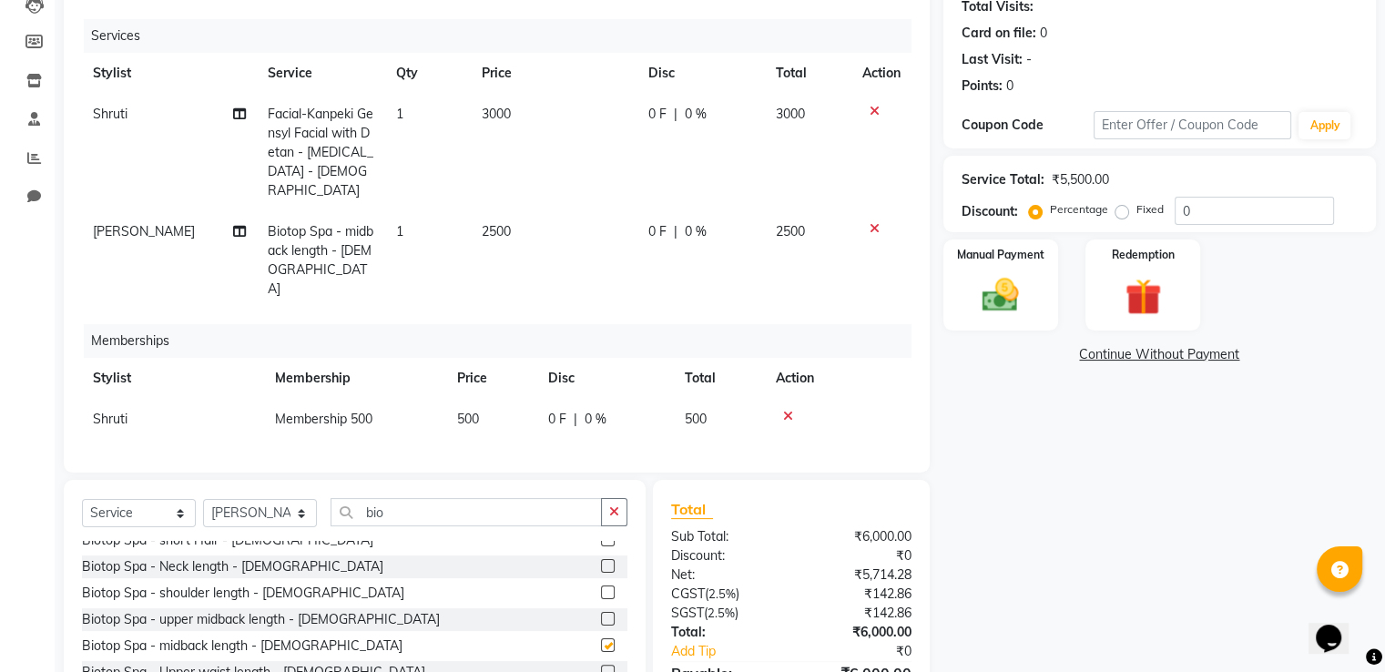
checkbox input "false"
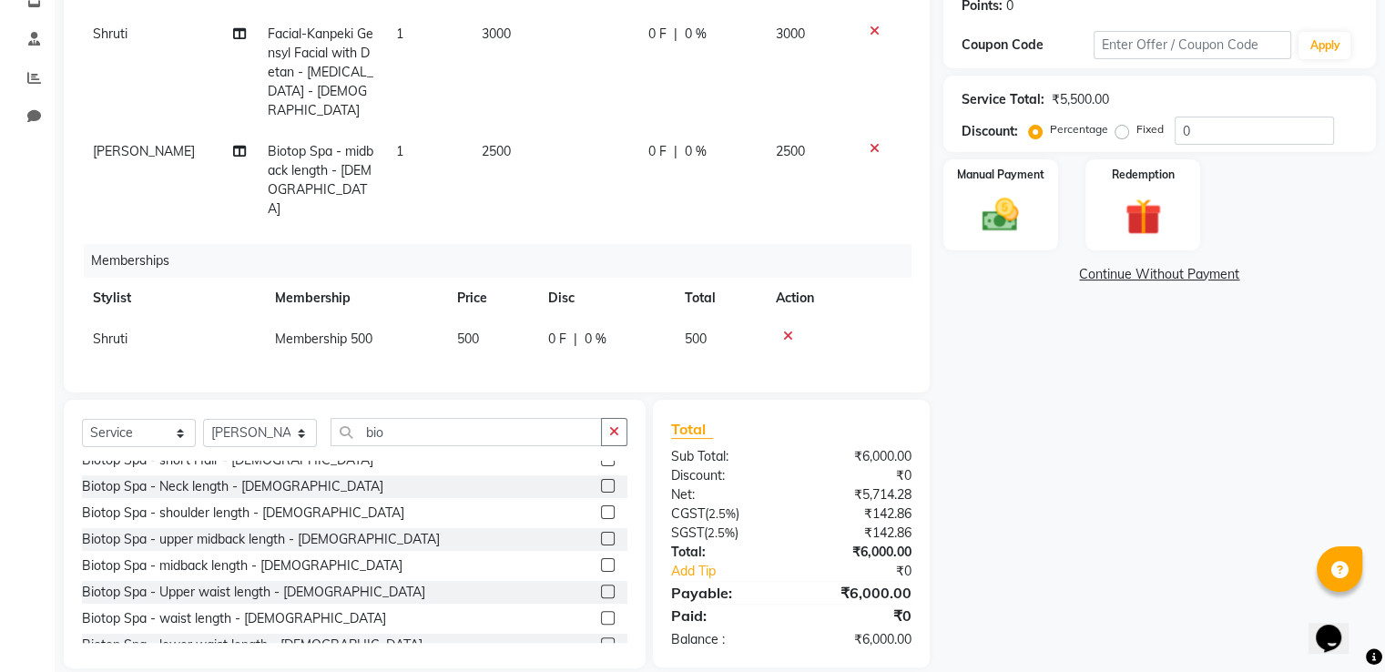
scroll to position [14, 0]
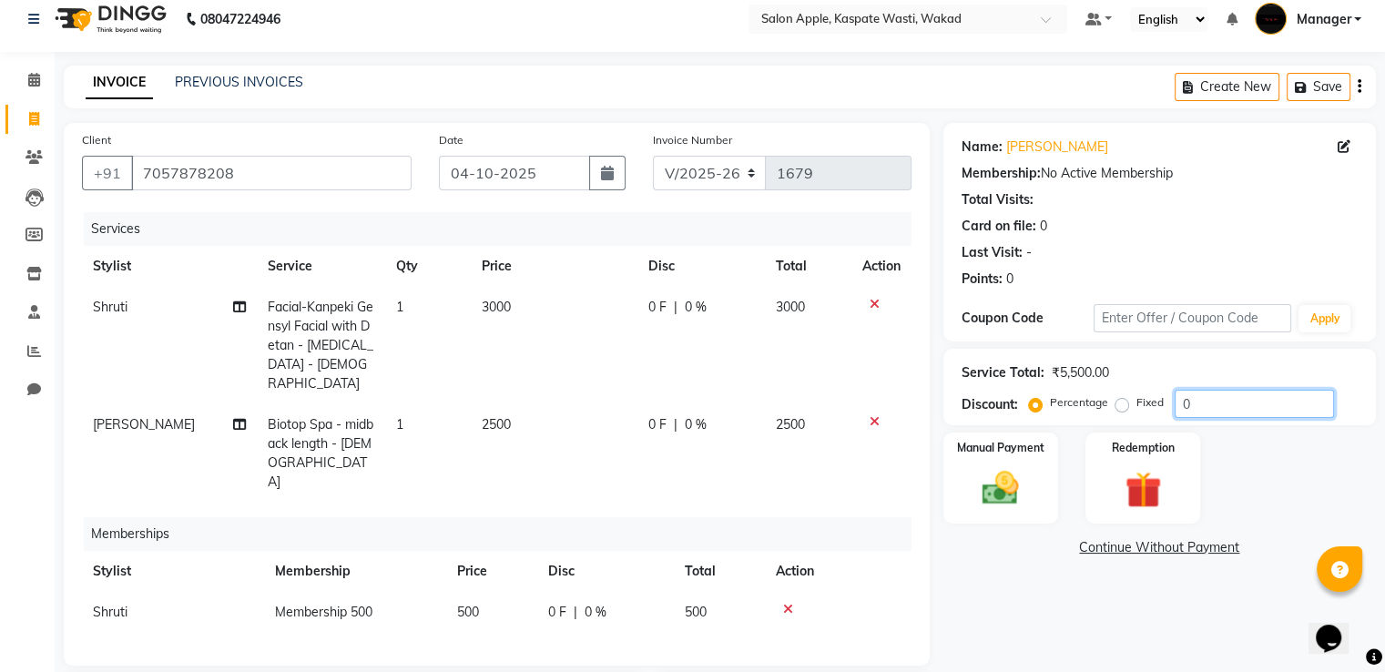
click at [1193, 409] on input "0" at bounding box center [1254, 404] width 159 height 28
type input "20"
click at [1039, 496] on div "Manual Payment" at bounding box center [1000, 478] width 119 height 94
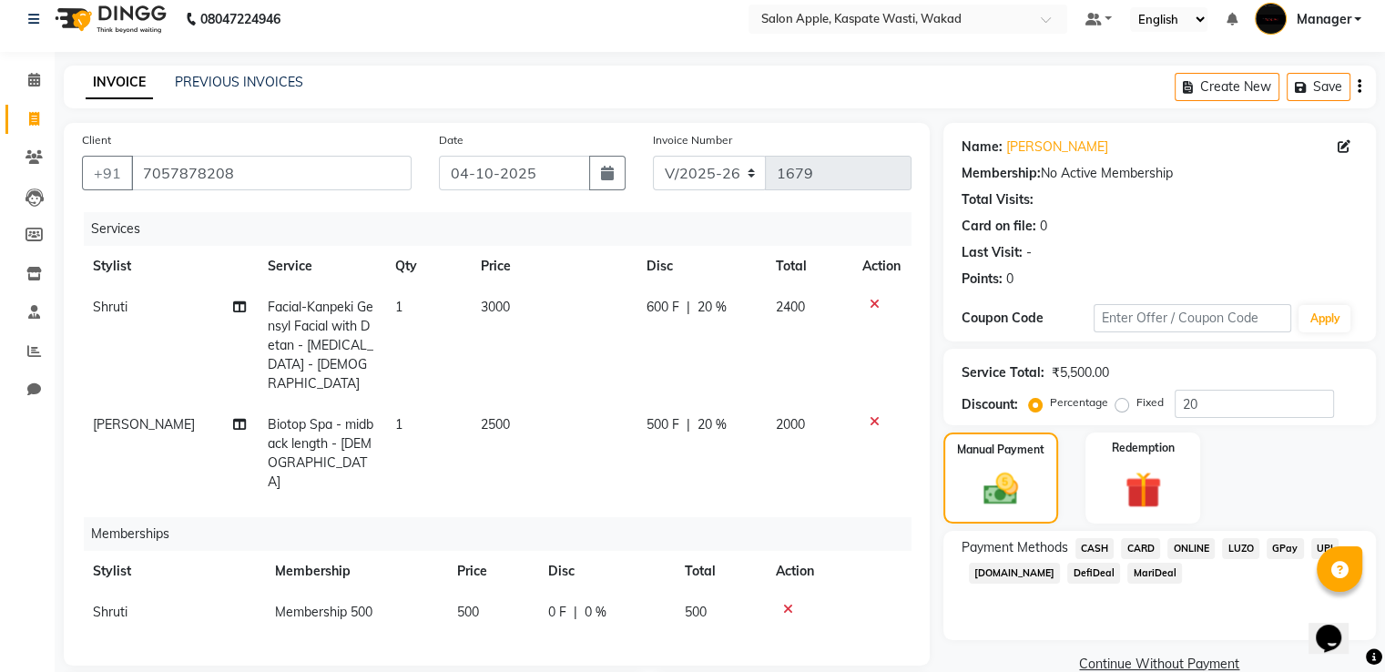
scroll to position [196, 0]
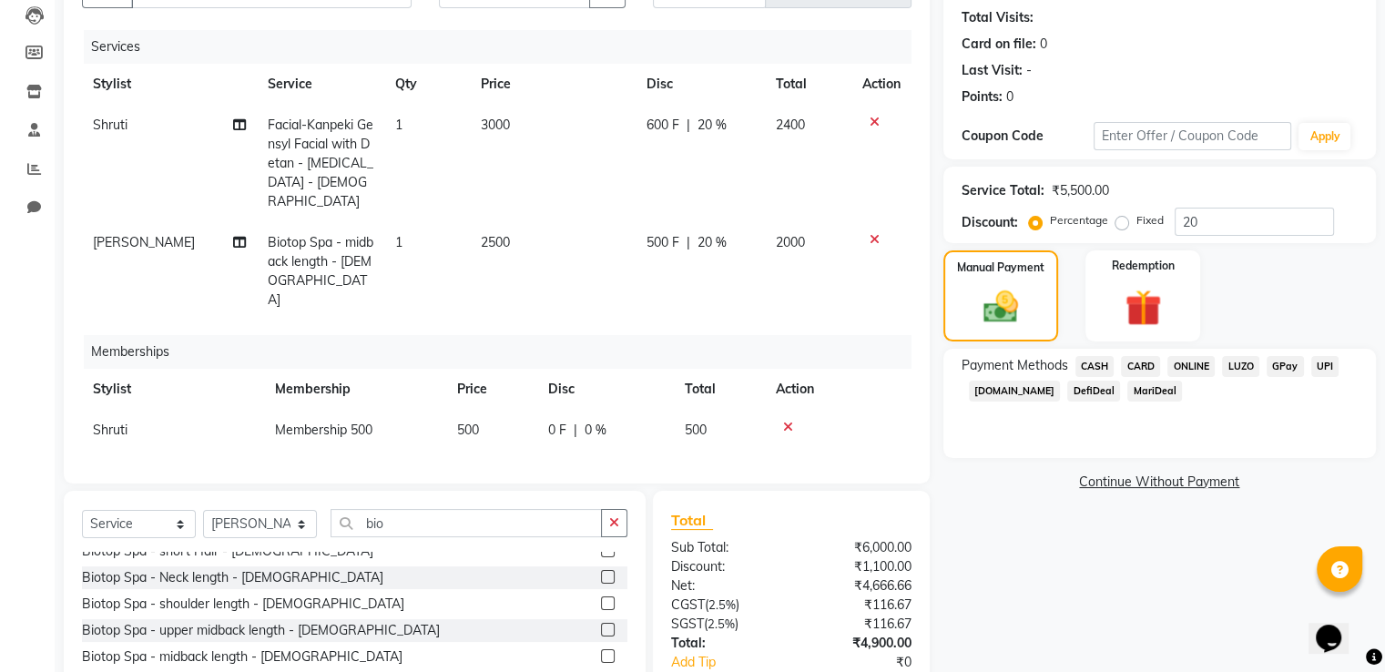
click at [1191, 365] on span "ONLINE" at bounding box center [1190, 366] width 47 height 21
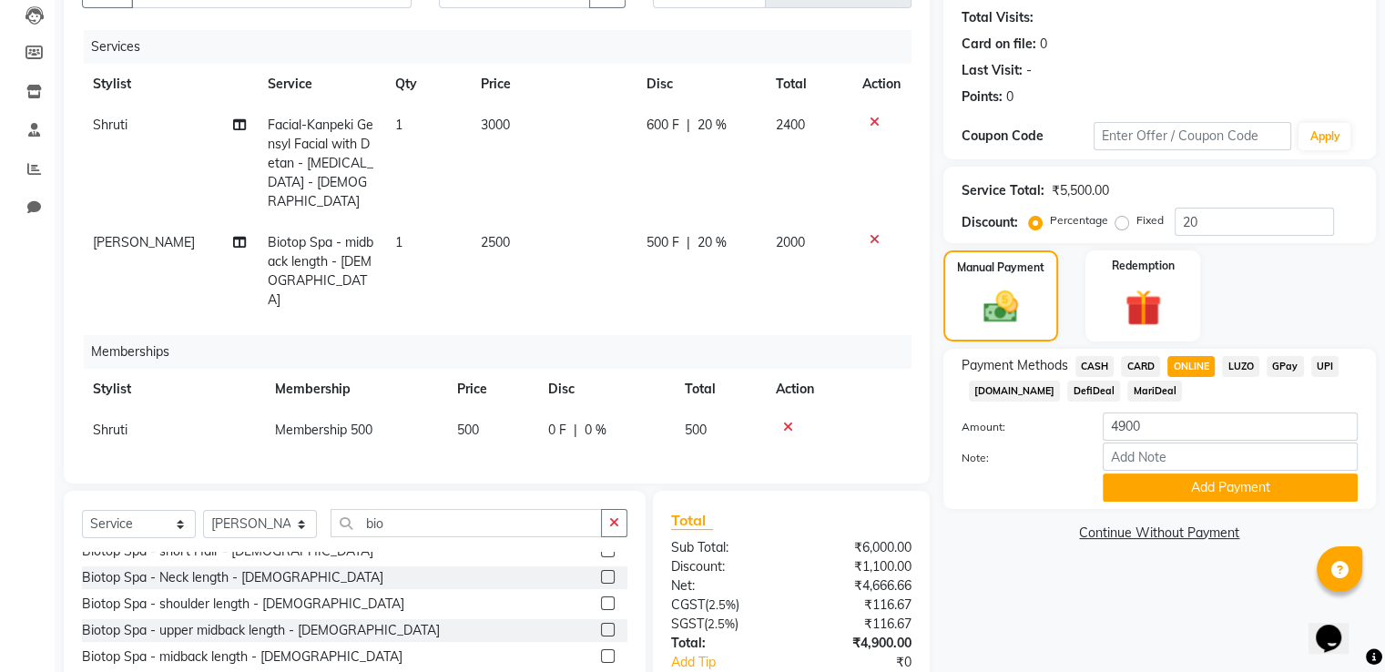
click at [1104, 370] on span "CASH" at bounding box center [1094, 366] width 39 height 21
click at [1152, 415] on input "4900" at bounding box center [1230, 427] width 255 height 28
type input "4"
click at [1195, 359] on span "ONLINE" at bounding box center [1190, 366] width 47 height 21
click at [1097, 356] on span "CASH" at bounding box center [1094, 366] width 39 height 21
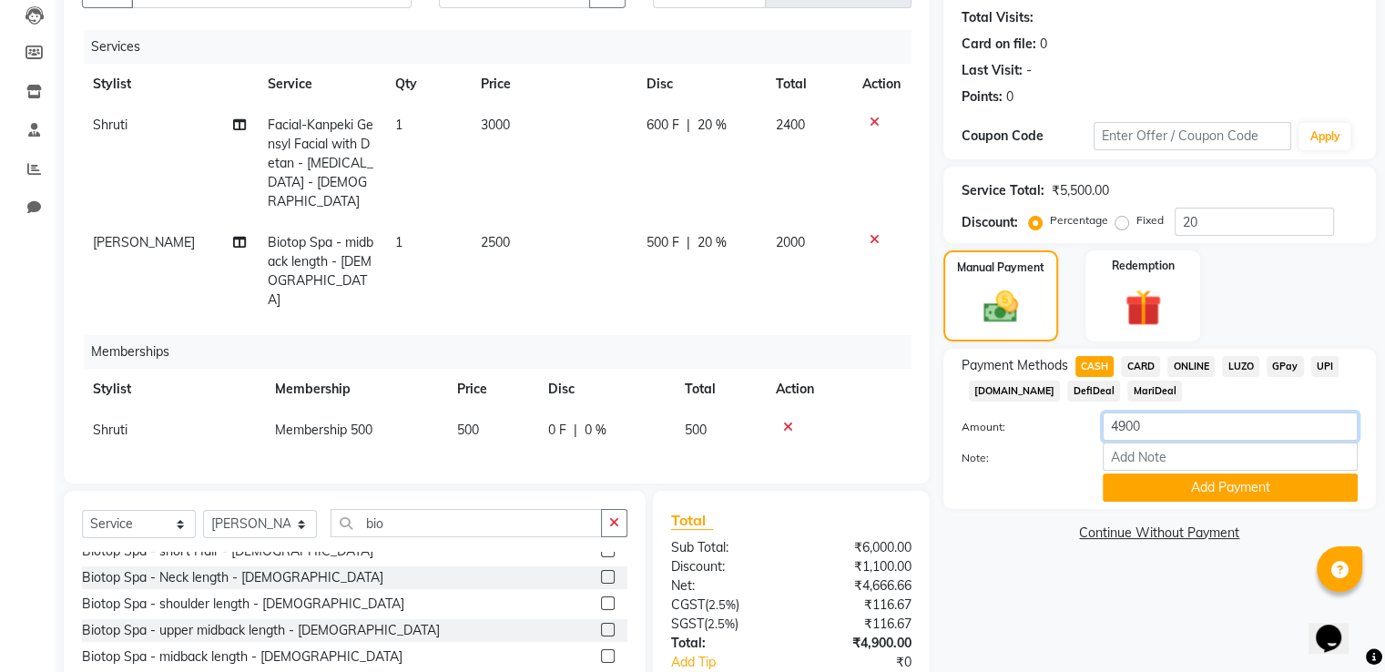
click at [1162, 431] on input "4900" at bounding box center [1230, 427] width 255 height 28
type input "4"
type input "2000"
click at [1205, 494] on button "Add Payment" at bounding box center [1230, 488] width 255 height 28
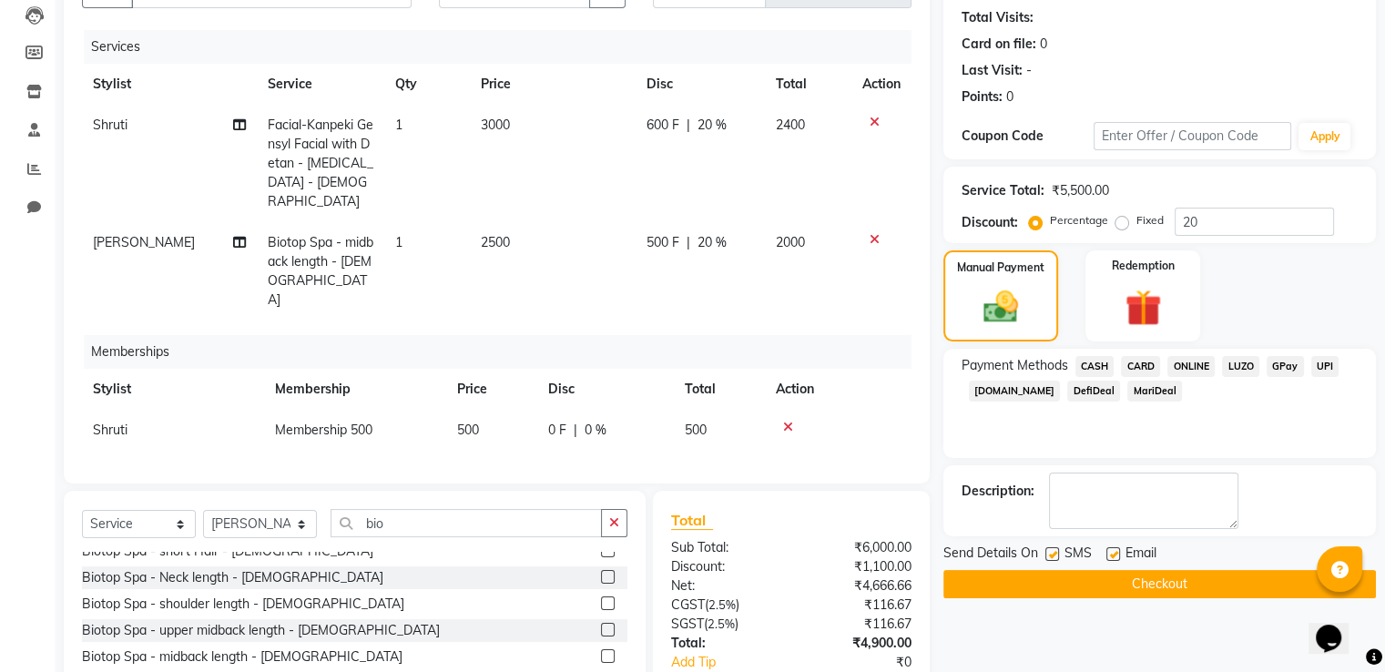
click at [1195, 362] on span "ONLINE" at bounding box center [1190, 366] width 47 height 21
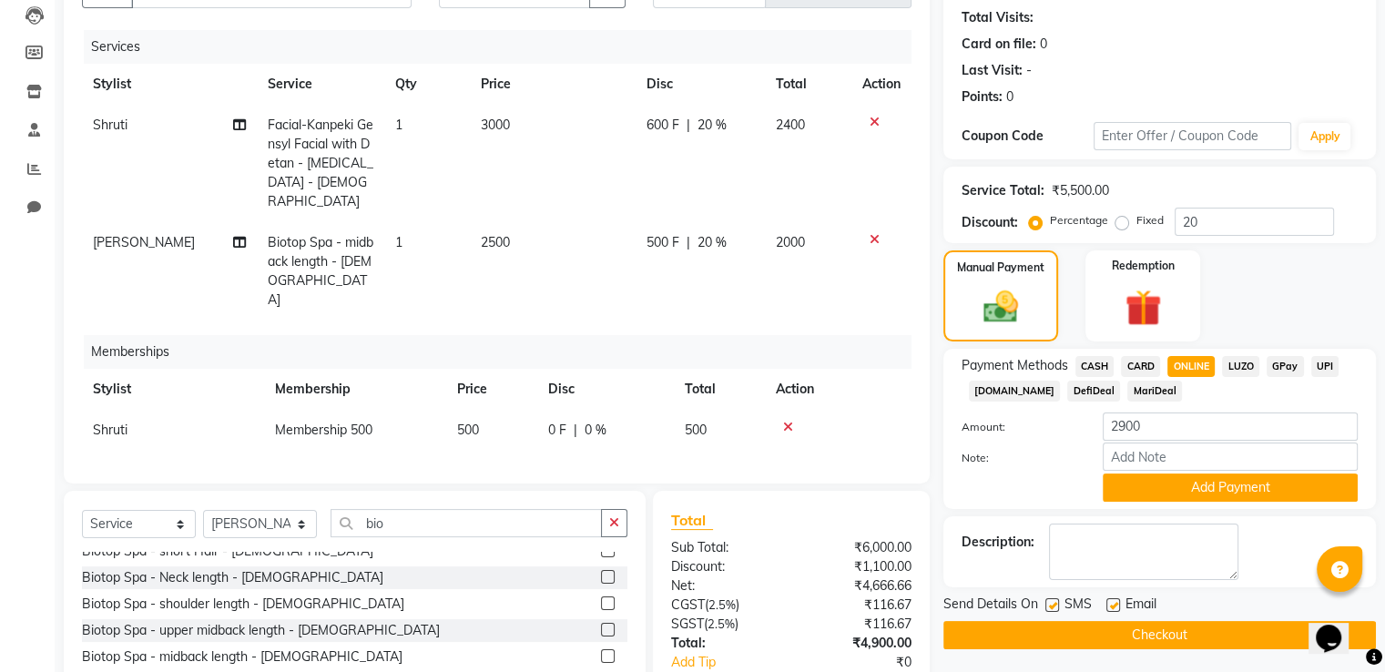
scroll to position [350, 0]
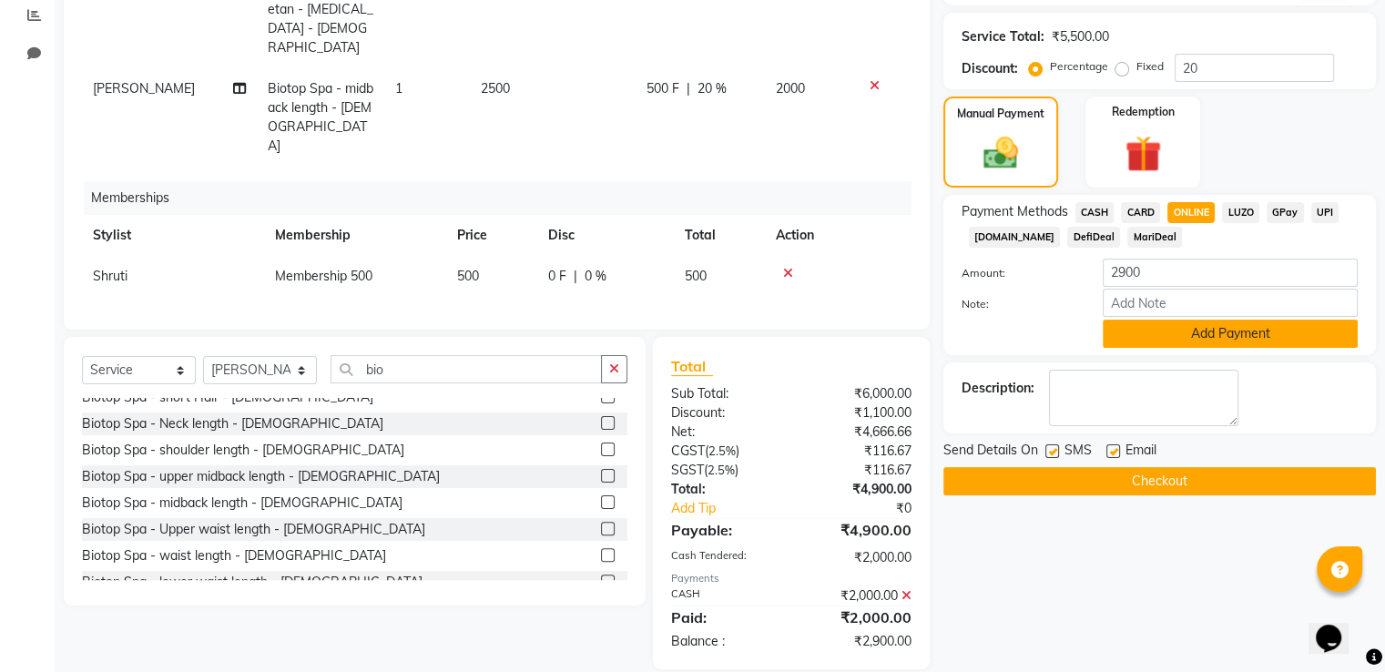
click at [1202, 331] on button "Add Payment" at bounding box center [1230, 334] width 255 height 28
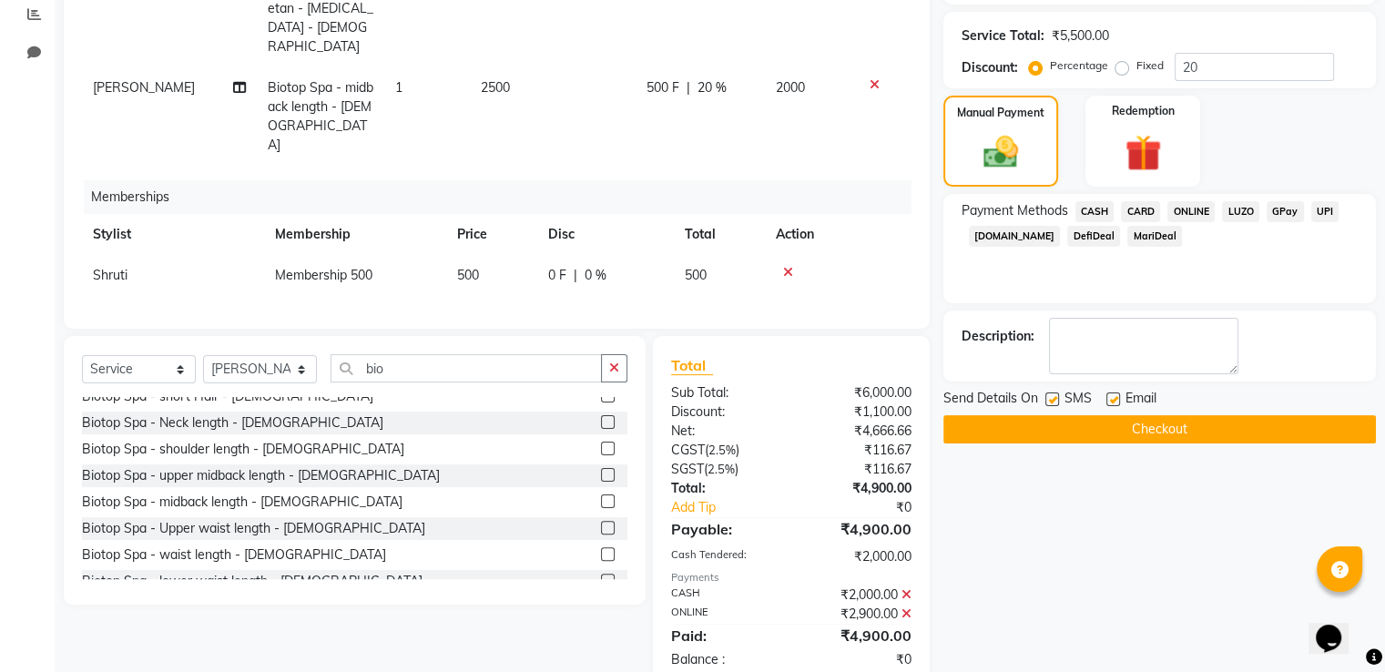
scroll to position [370, 0]
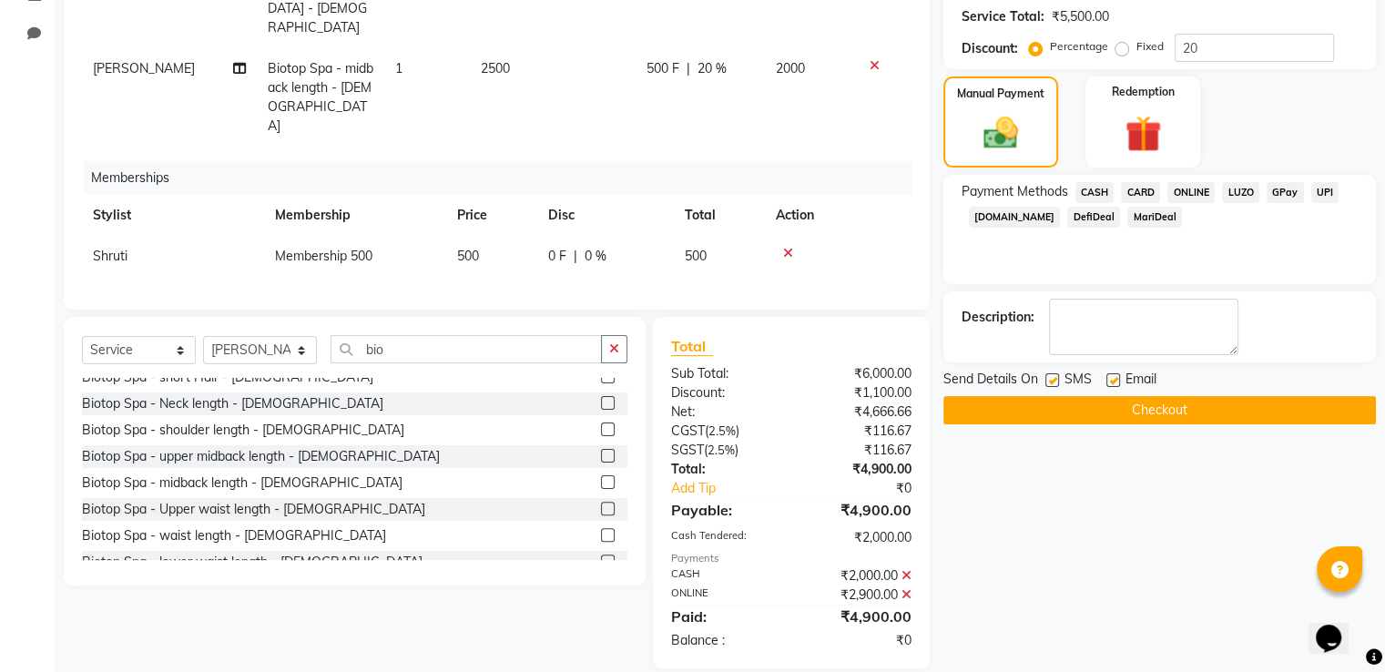
drag, startPoint x: 1102, startPoint y: 404, endPoint x: 0, endPoint y: 168, distance: 1126.8
click at [1098, 408] on button "Checkout" at bounding box center [1159, 410] width 433 height 28
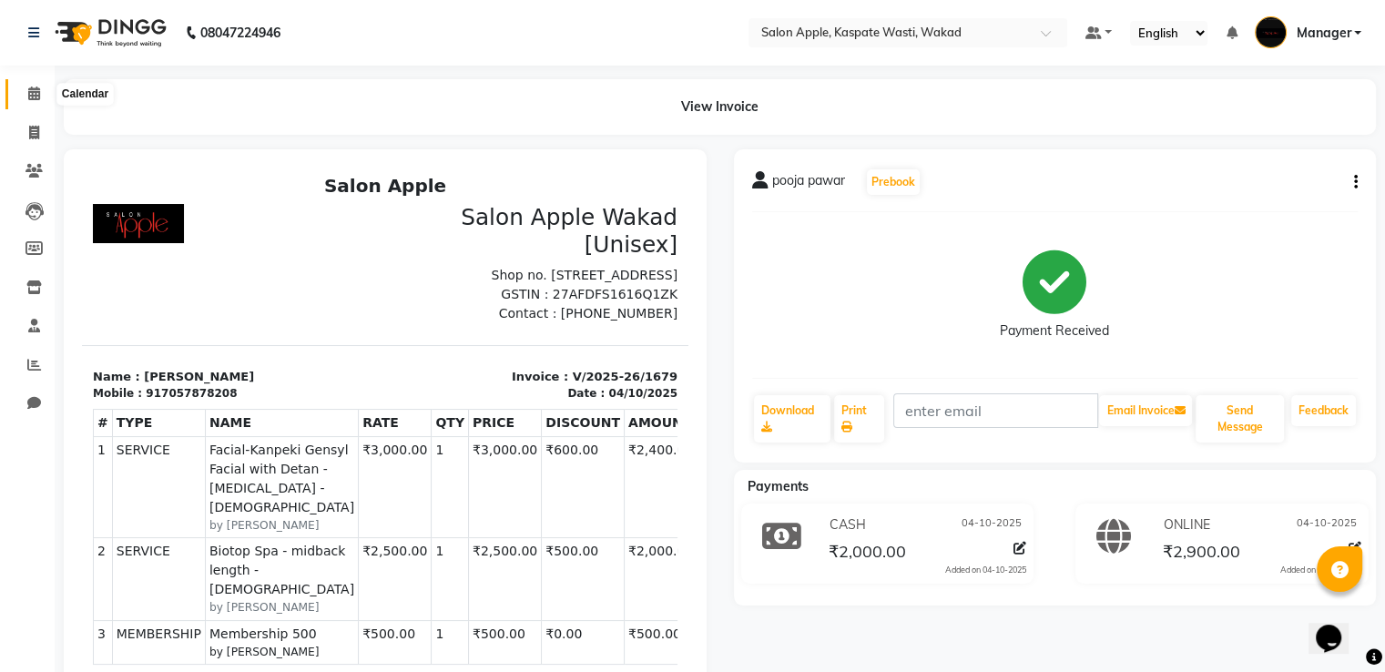
click at [35, 89] on icon at bounding box center [34, 94] width 12 height 14
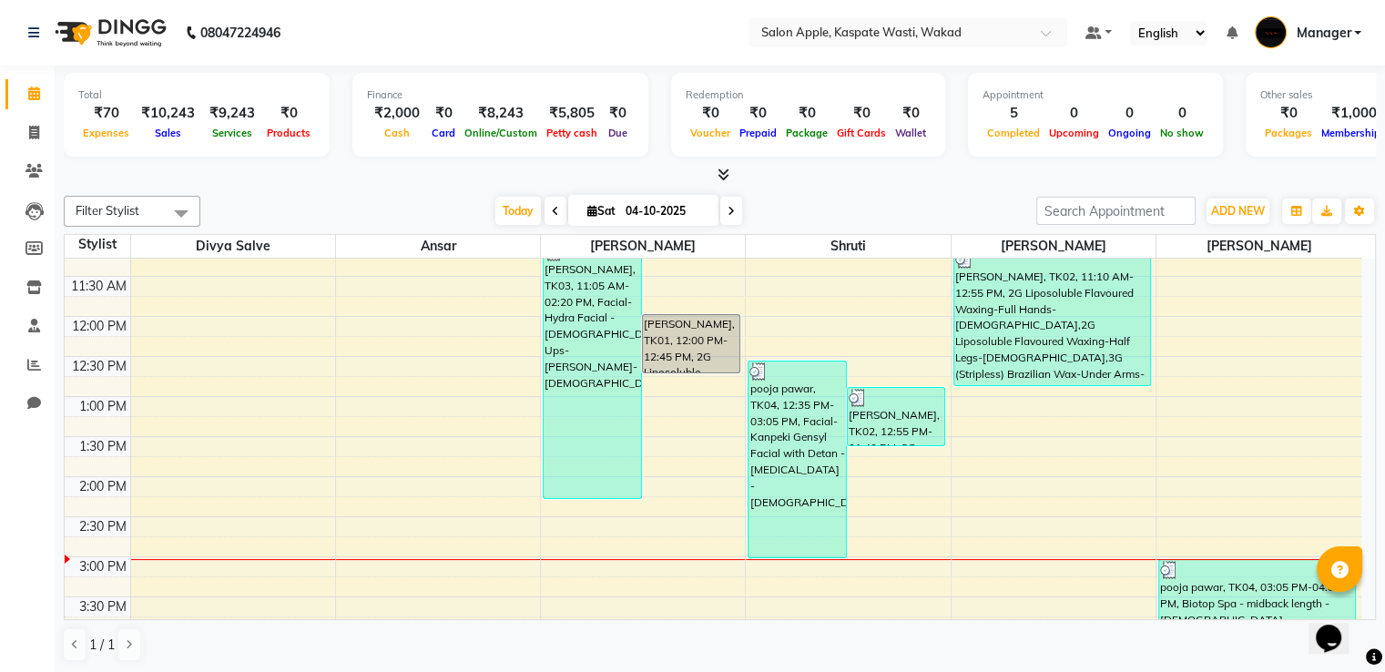
scroll to position [91, 0]
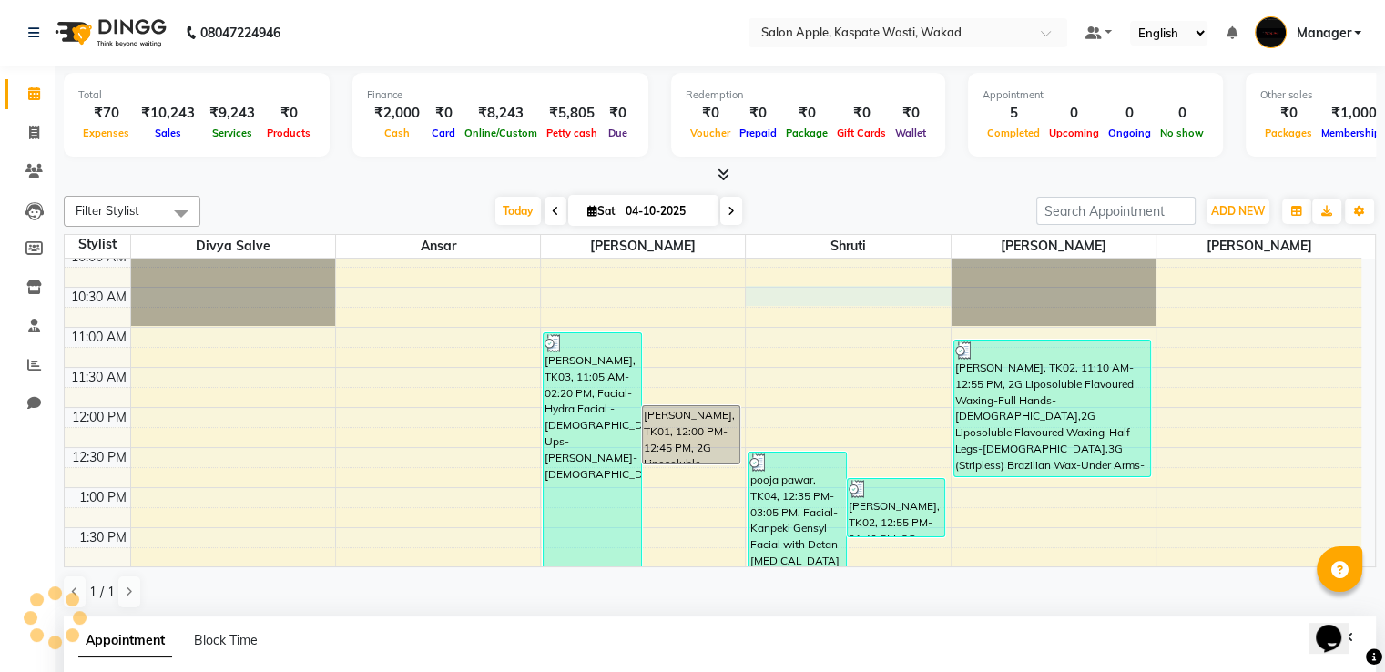
select select "88767"
select select "tentative"
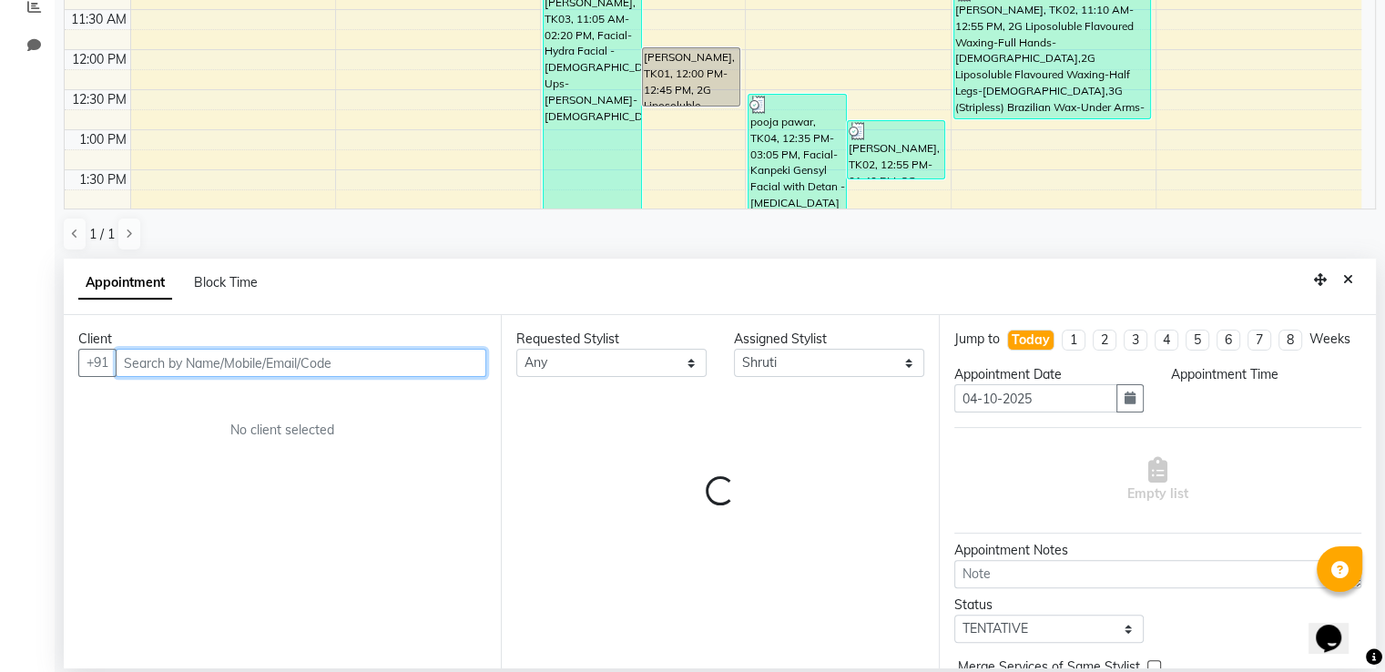
select select "630"
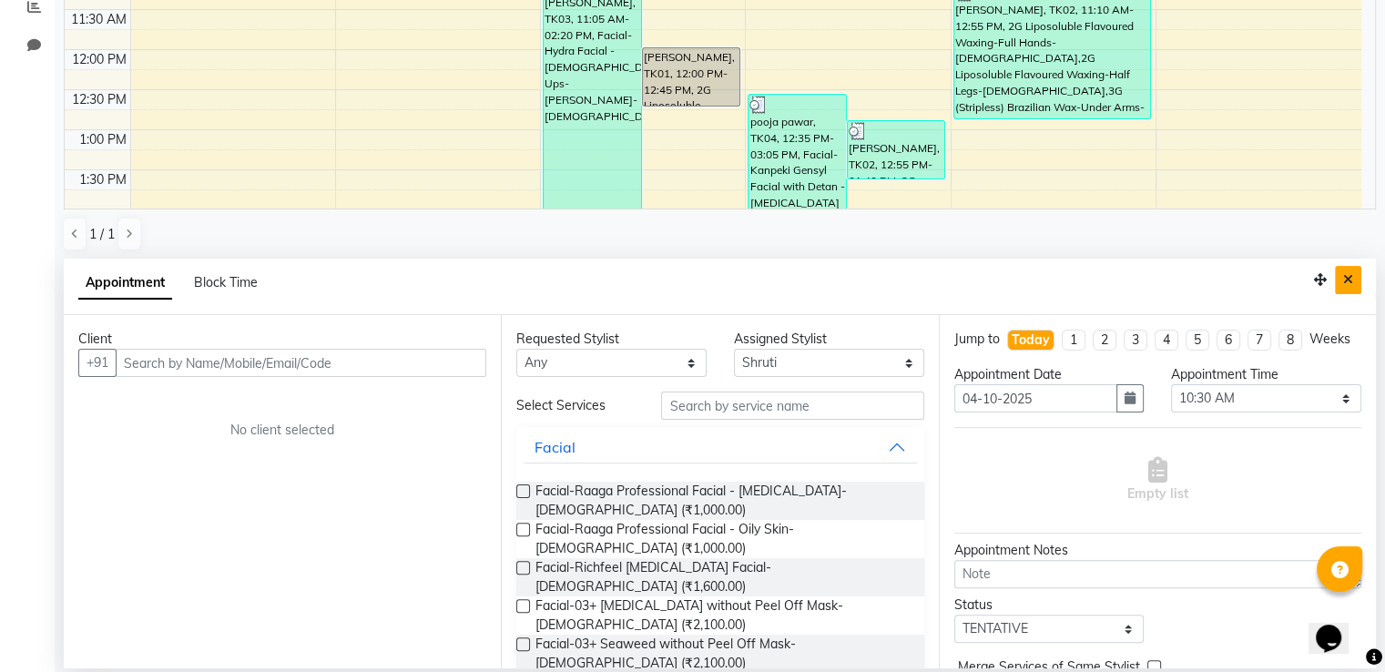
click at [1355, 278] on button "Close" at bounding box center [1348, 280] width 26 height 28
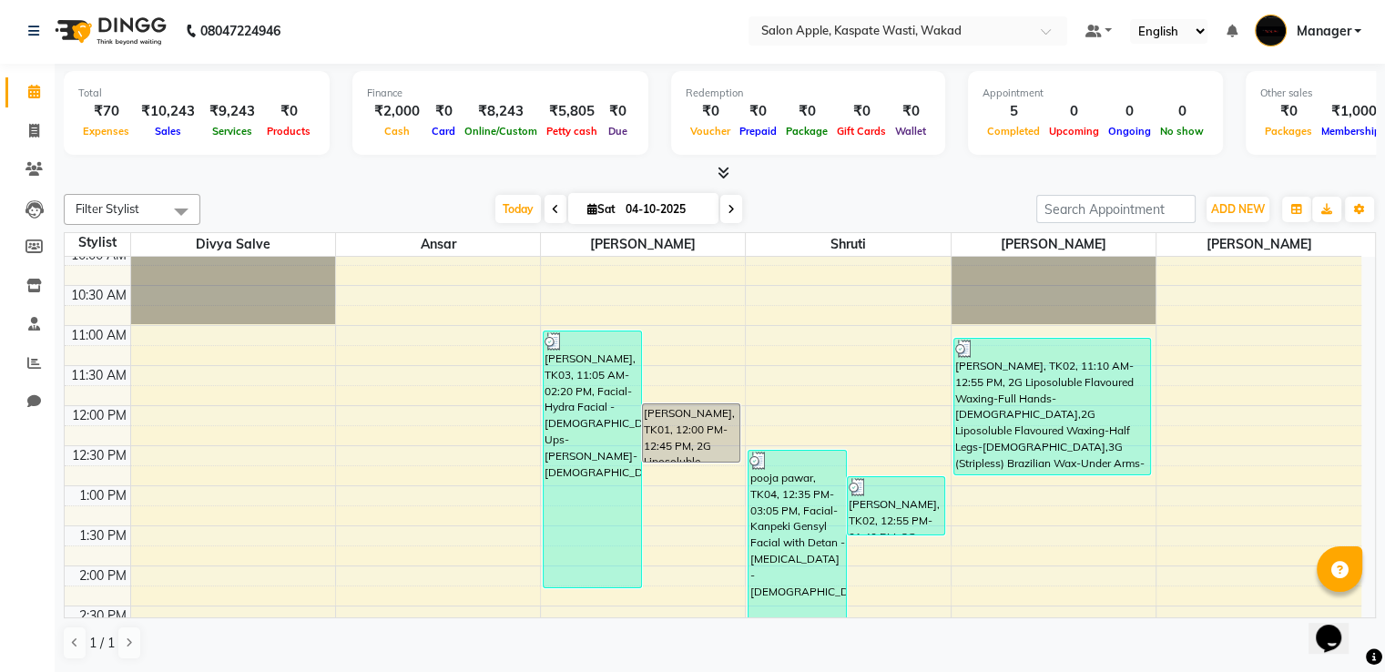
scroll to position [1, 0]
click at [31, 128] on icon at bounding box center [34, 132] width 10 height 14
select select "service"
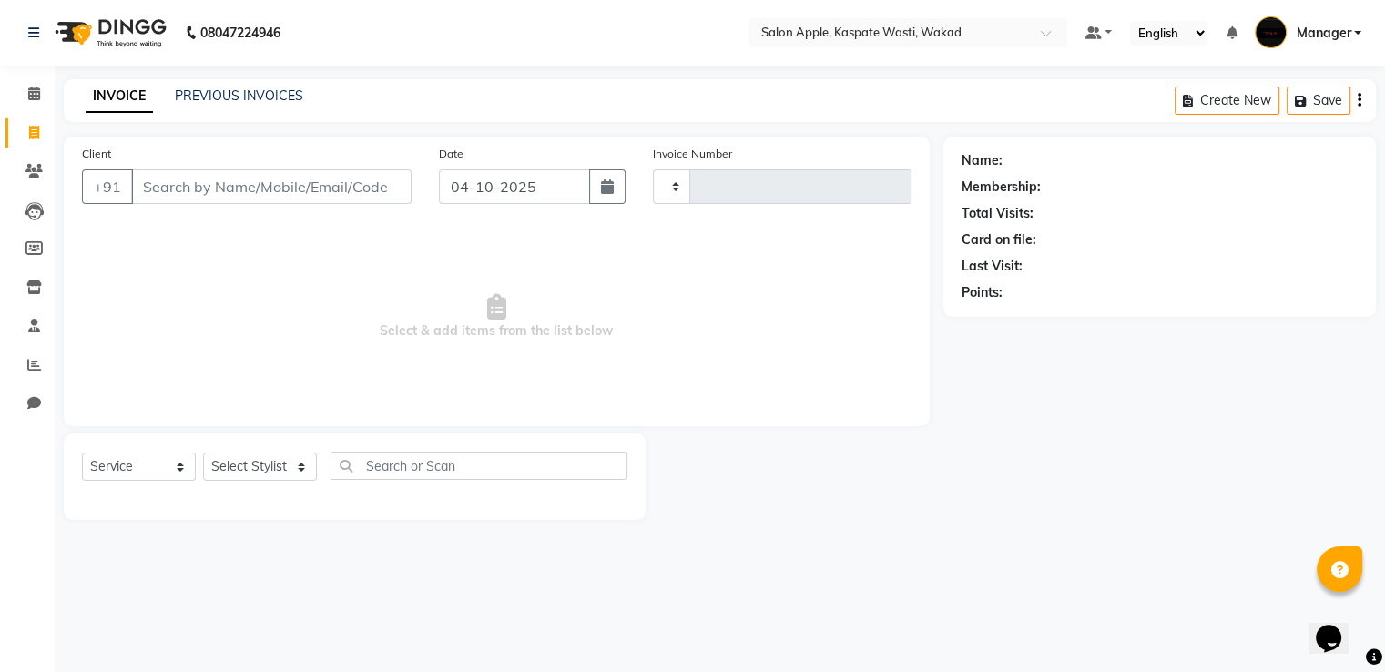
type input "1680"
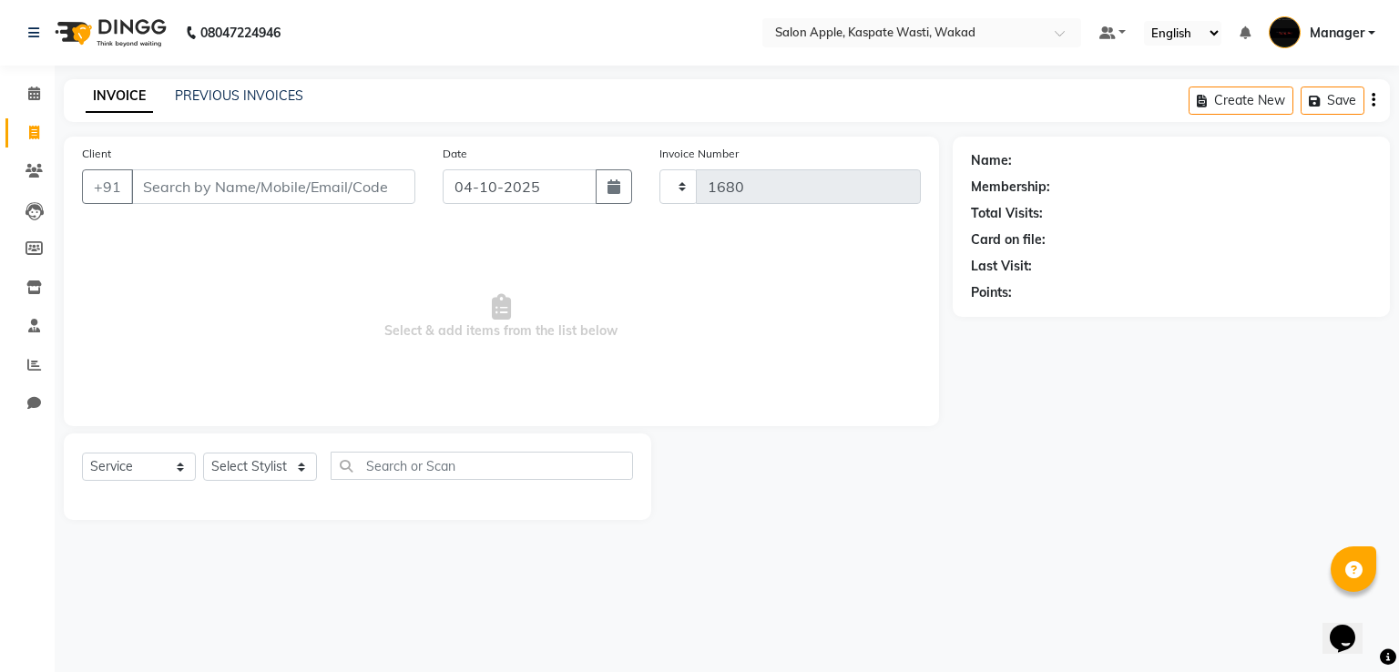
select select "7956"
click at [191, 190] on input "Client" at bounding box center [273, 186] width 284 height 35
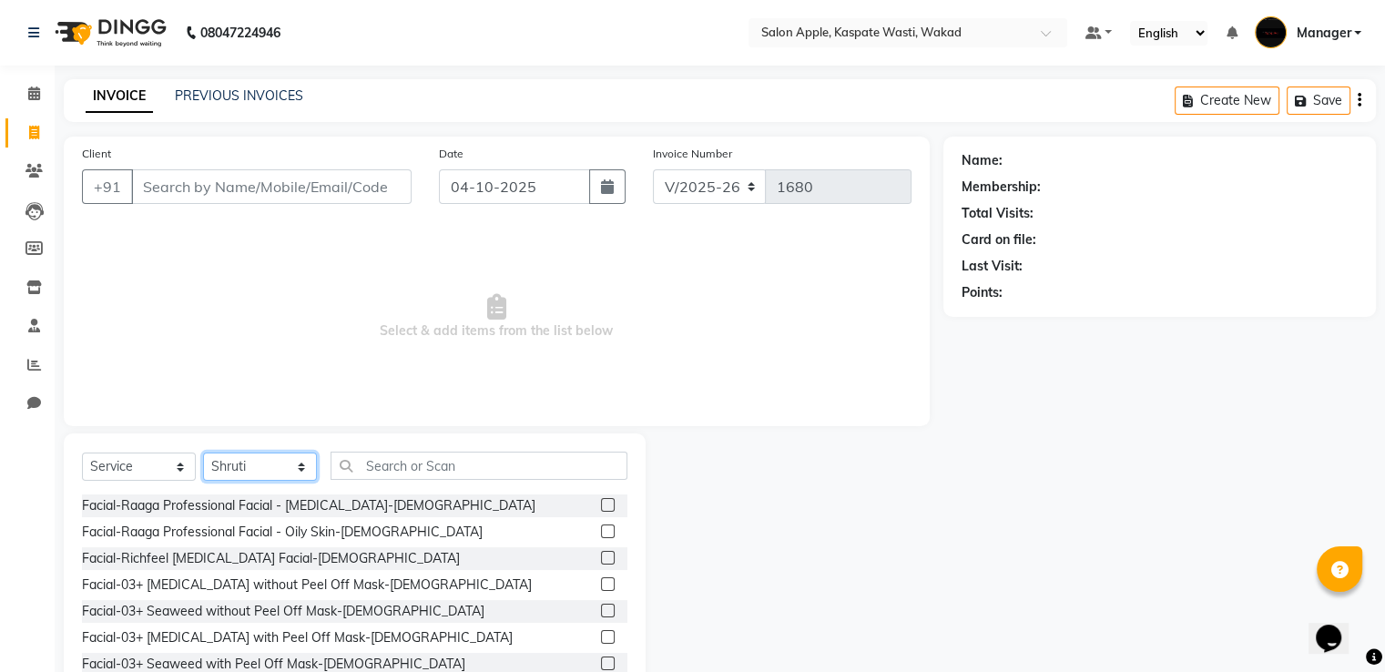
click at [266, 462] on select "Select Stylist Ansar Divya salve [PERSON_NAME] [PERSON_NAME] 1 Manager [PERSON_…" at bounding box center [260, 467] width 114 height 28
select select "91519"
click at [203, 453] on select "Select Stylist Ansar Divya salve [PERSON_NAME] [PERSON_NAME] 1 Manager [PERSON_…" at bounding box center [260, 467] width 114 height 28
click at [381, 462] on input "text" at bounding box center [479, 466] width 297 height 28
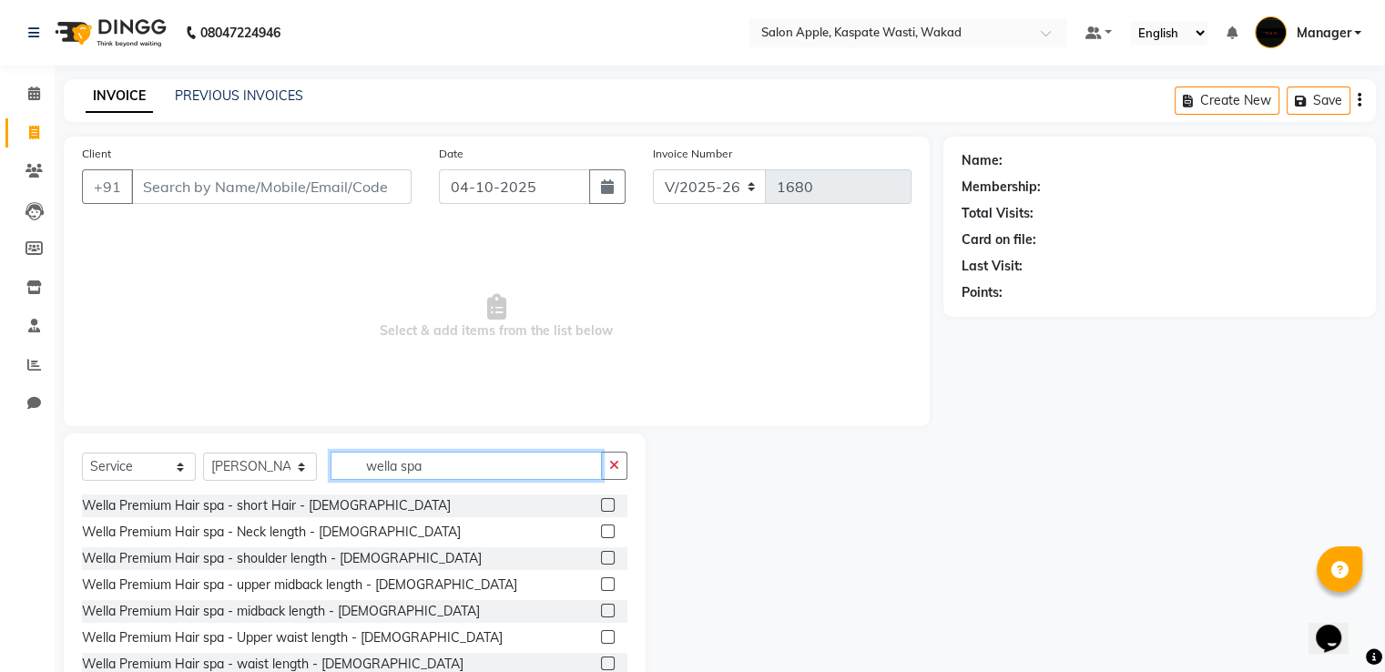
scroll to position [58, 0]
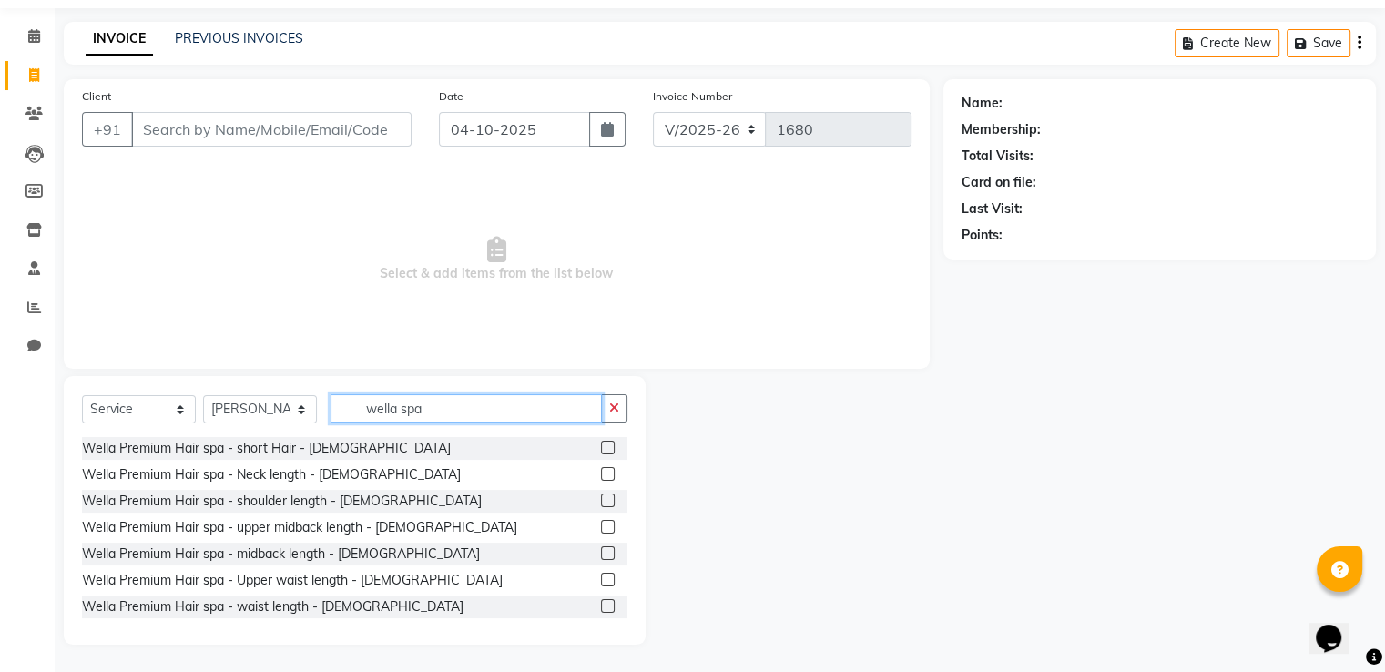
type input "wella spa"
click at [601, 525] on label at bounding box center [608, 527] width 14 height 14
click at [601, 525] on input "checkbox" at bounding box center [607, 528] width 12 height 12
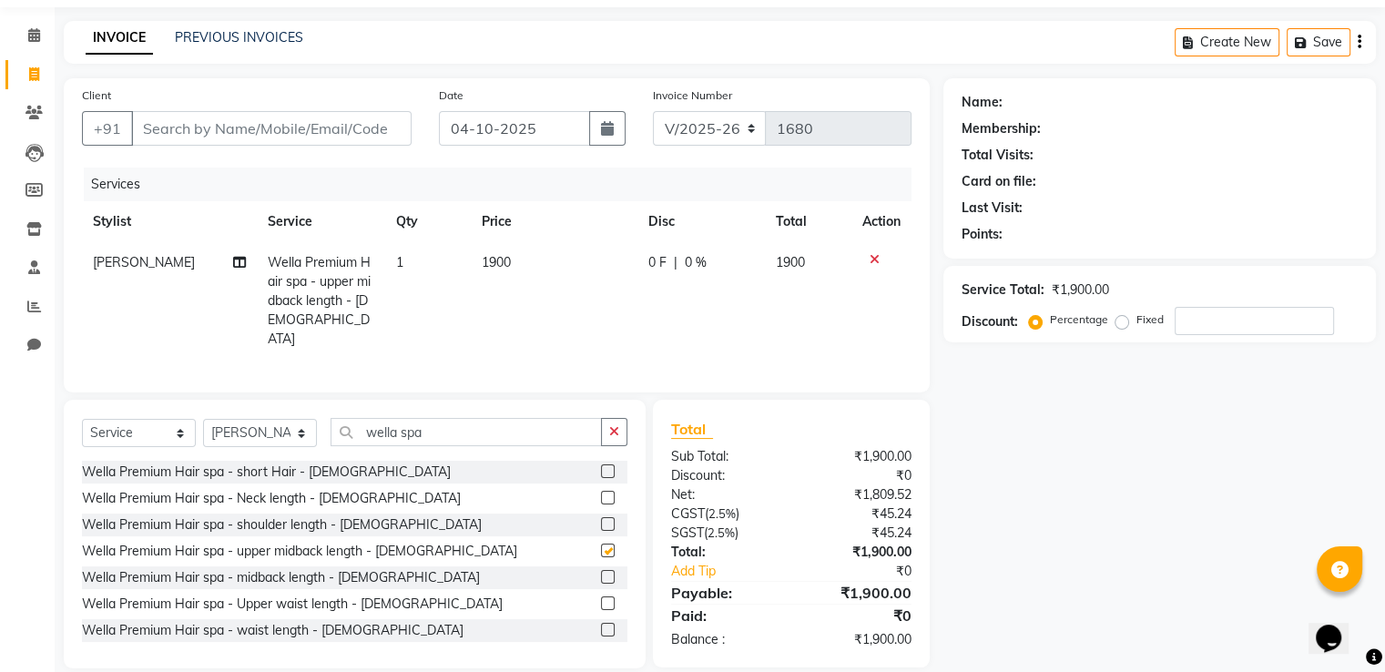
checkbox input "false"
click at [221, 119] on input "Client" at bounding box center [271, 128] width 280 height 35
type input "7"
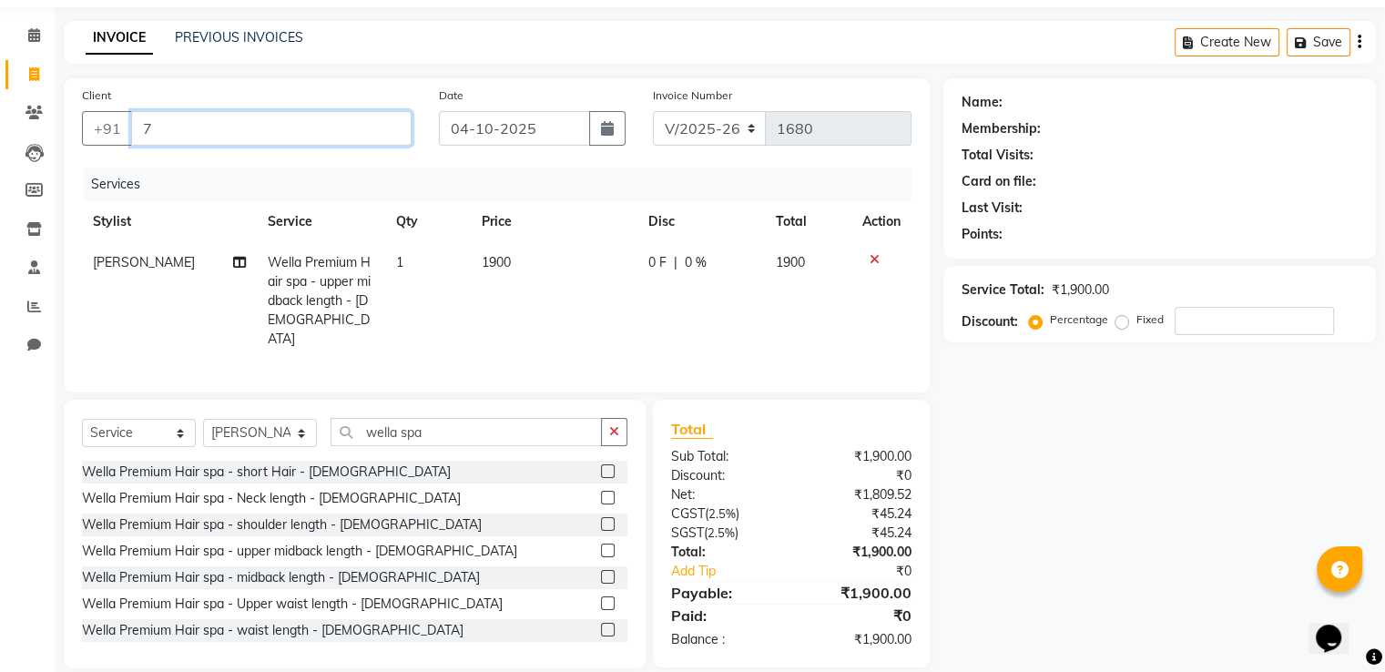
type input "0"
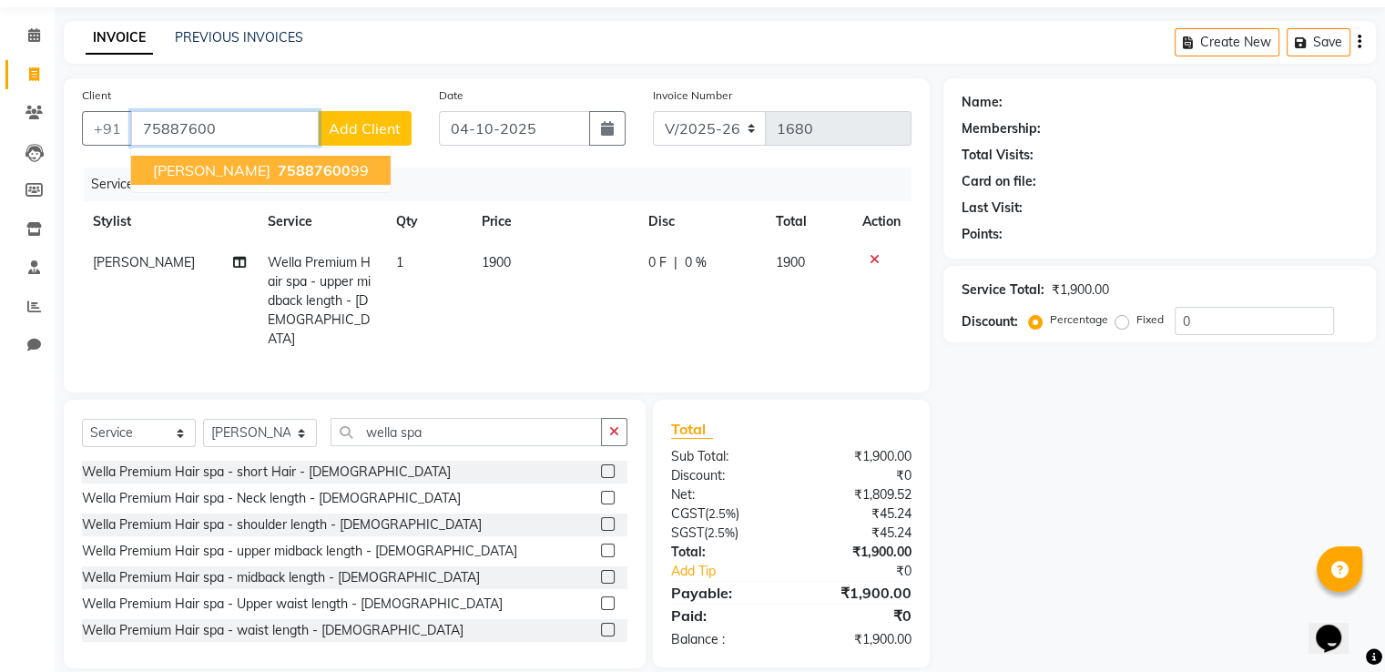
click at [278, 172] on span "75887600" at bounding box center [314, 170] width 73 height 18
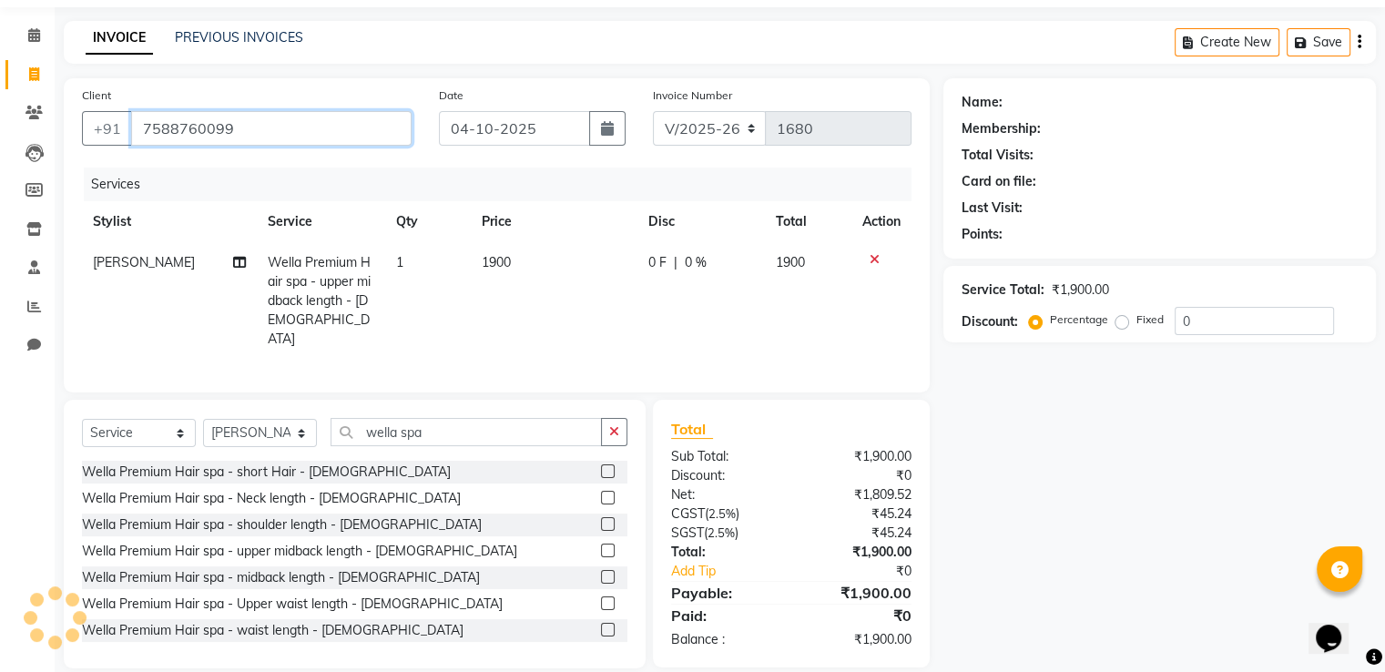
type input "7588760099"
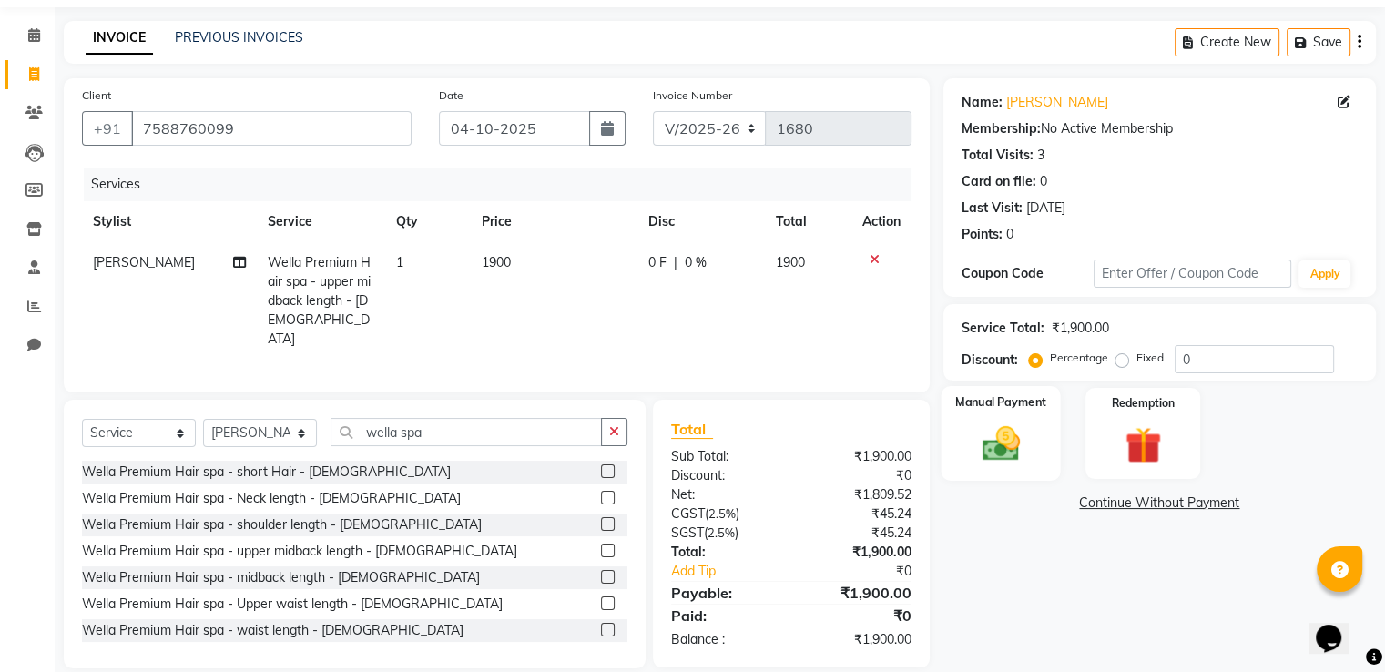
click at [992, 436] on img at bounding box center [1000, 445] width 61 height 44
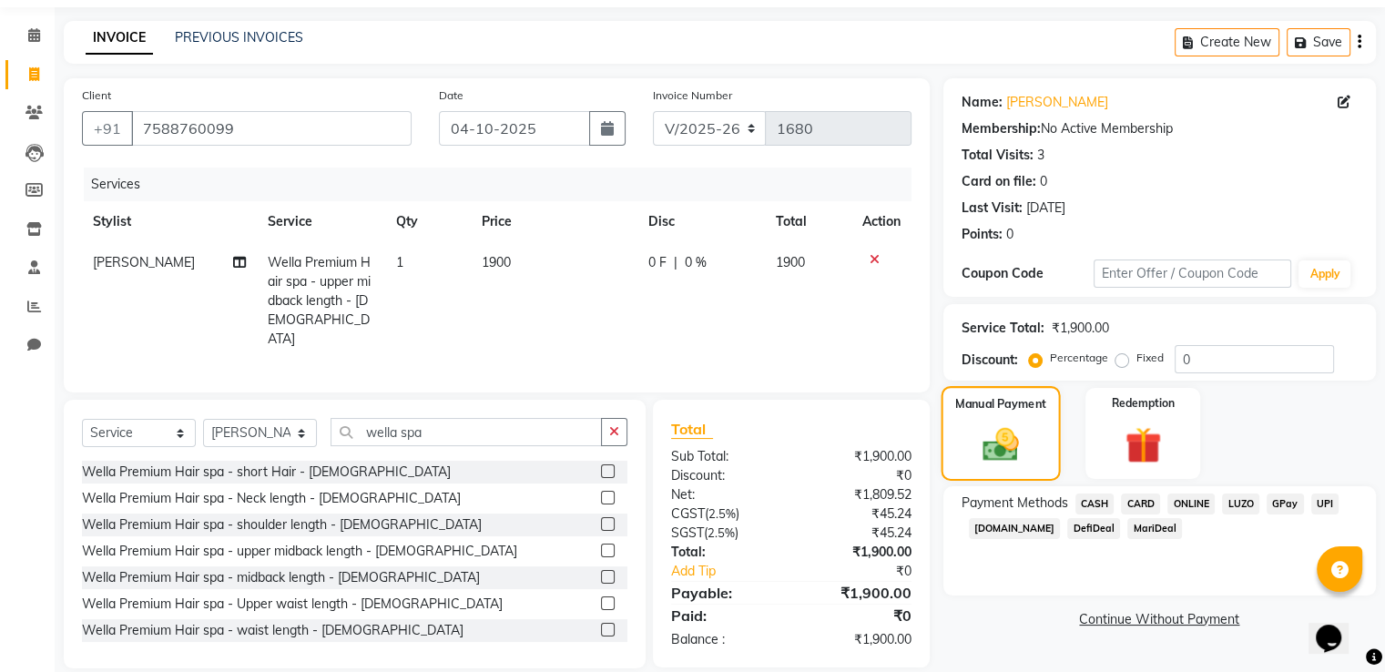
scroll to position [77, 0]
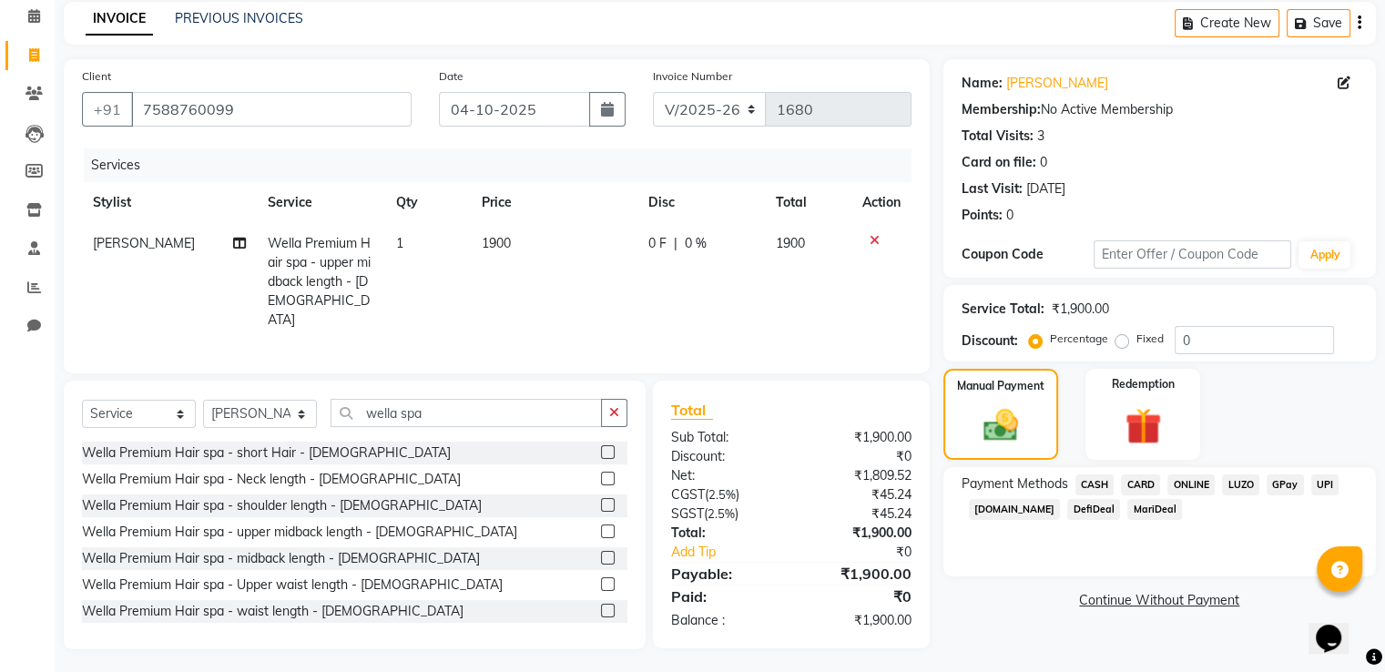
click at [1083, 108] on div "Membership: No Active Membership" at bounding box center [1160, 109] width 396 height 19
click at [1195, 483] on span "ONLINE" at bounding box center [1190, 484] width 47 height 21
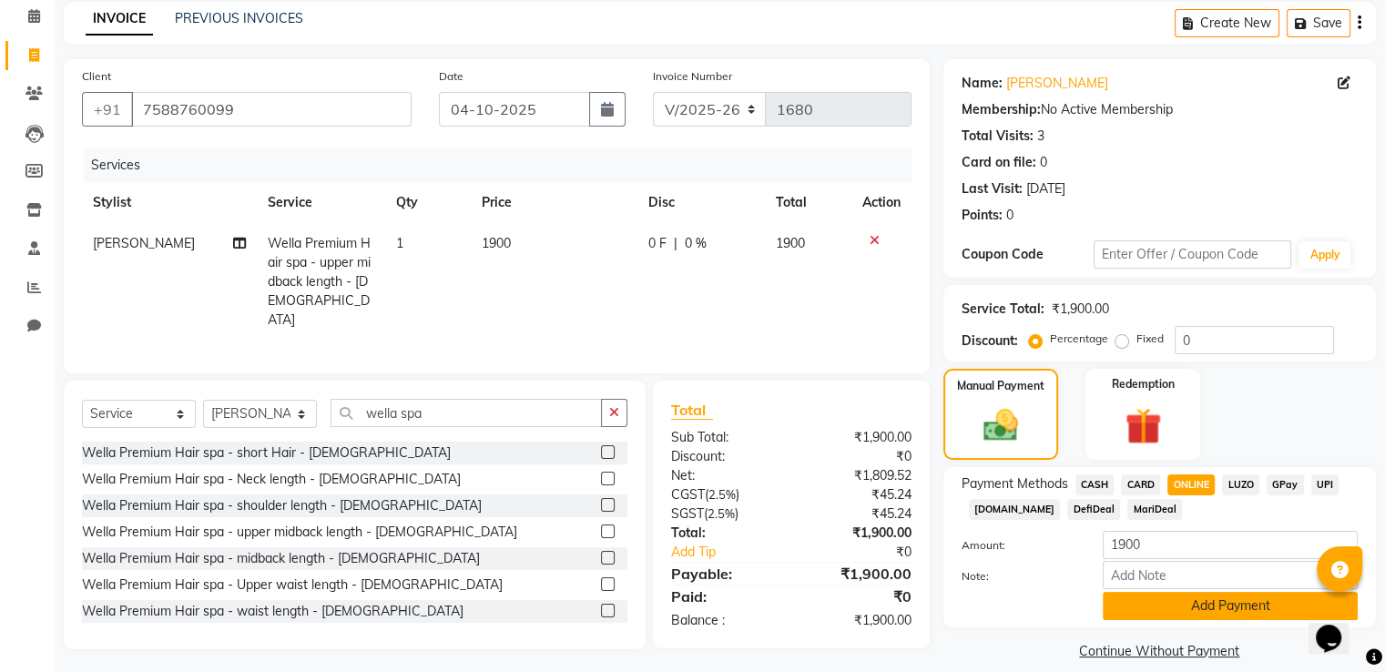
click at [1198, 613] on button "Add Payment" at bounding box center [1230, 606] width 255 height 28
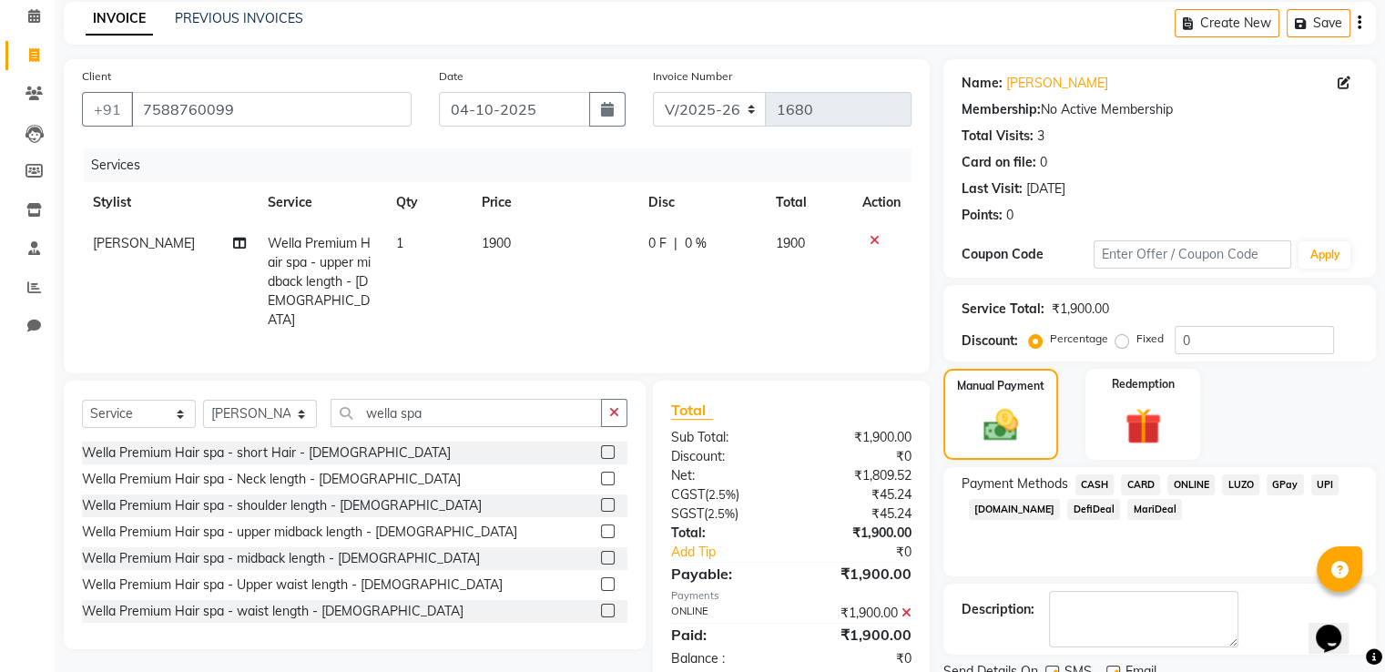
scroll to position [148, 0]
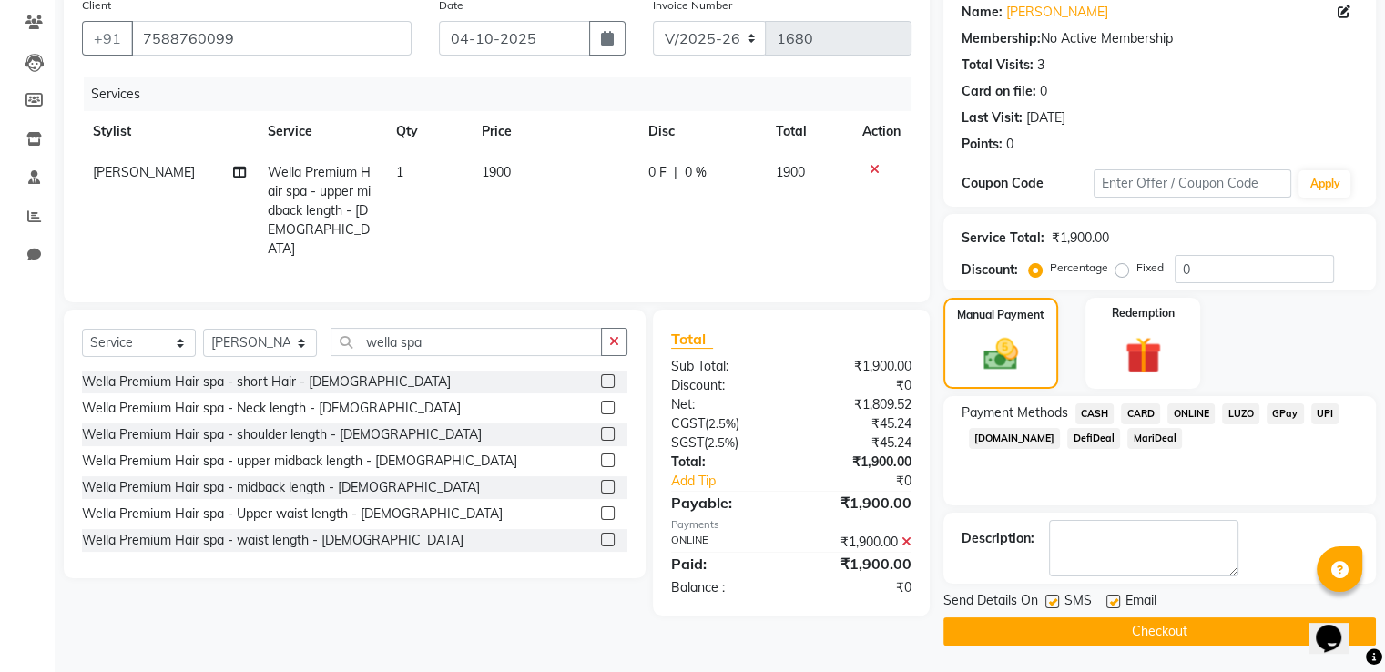
click at [1220, 634] on button "Checkout" at bounding box center [1159, 631] width 433 height 28
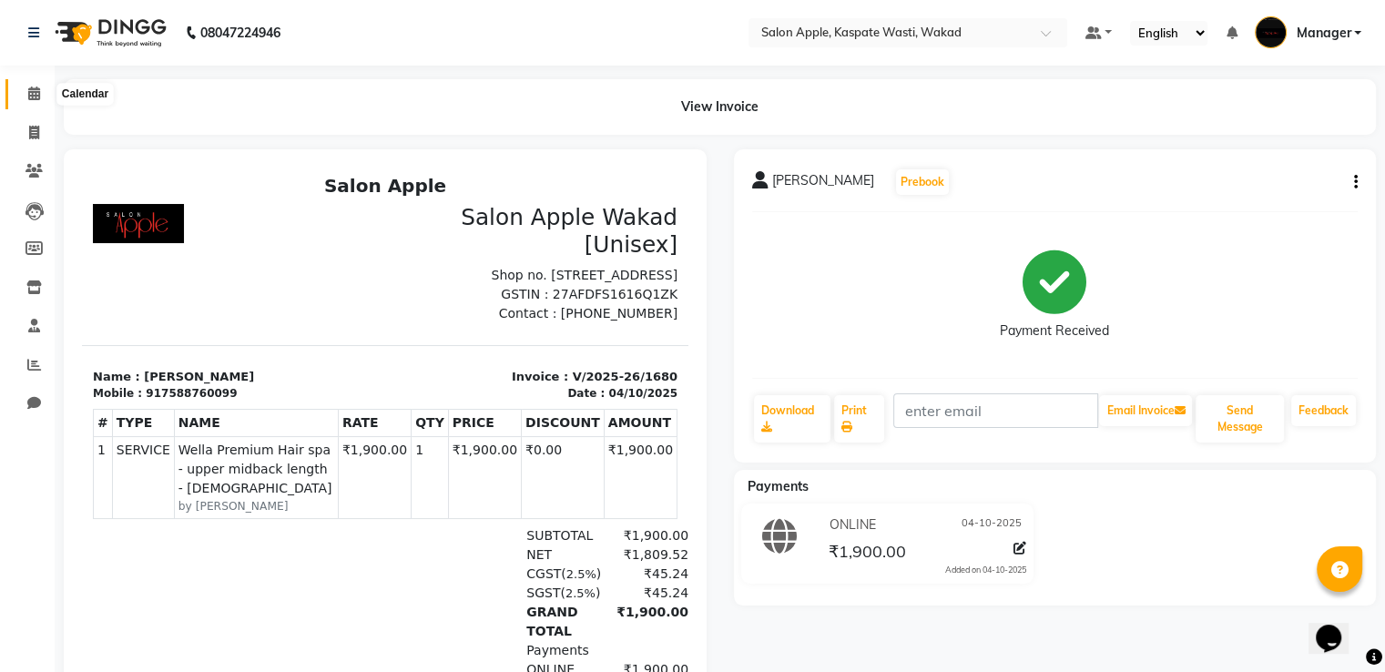
click at [37, 85] on span at bounding box center [34, 94] width 32 height 21
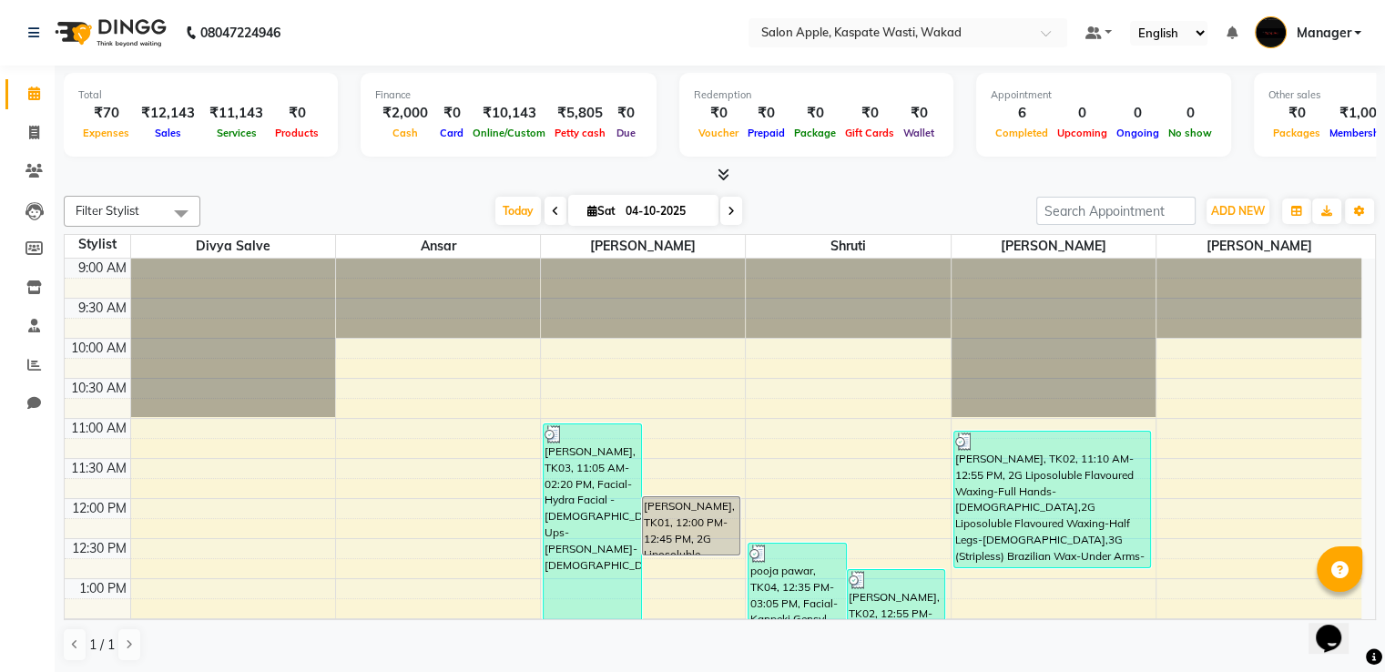
click at [719, 174] on icon at bounding box center [724, 175] width 12 height 14
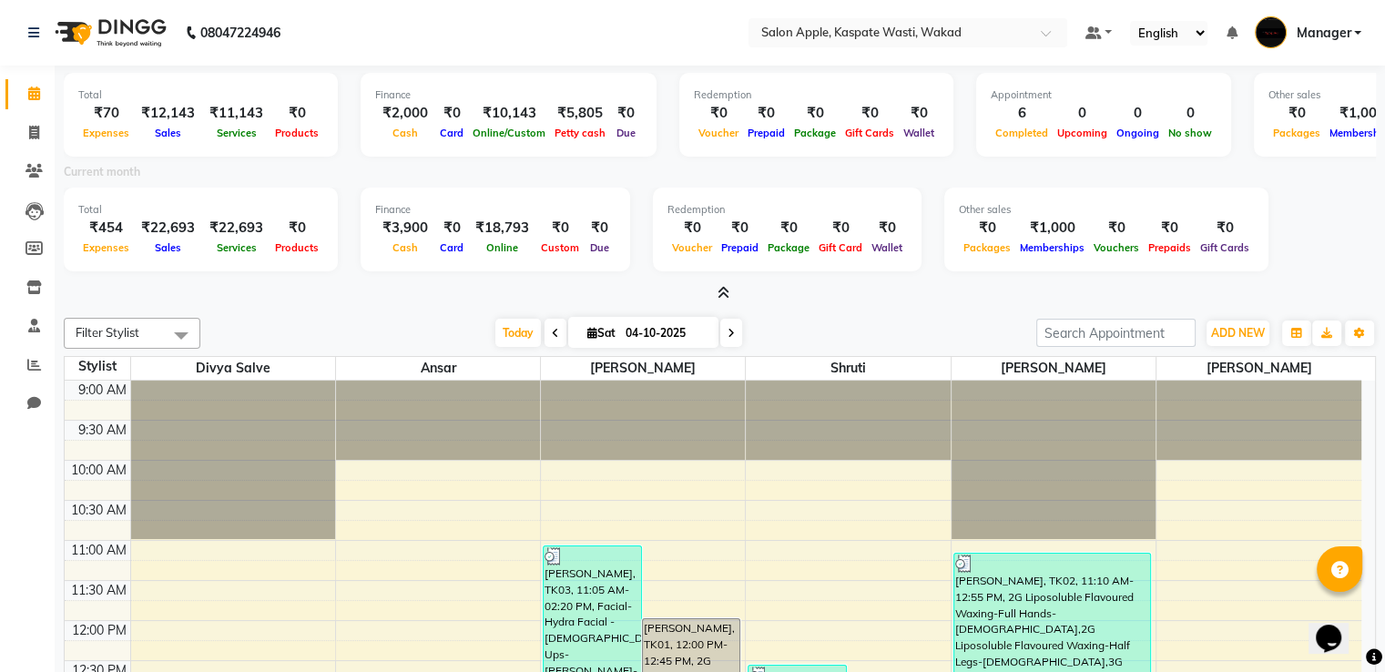
click at [724, 284] on span at bounding box center [719, 293] width 19 height 19
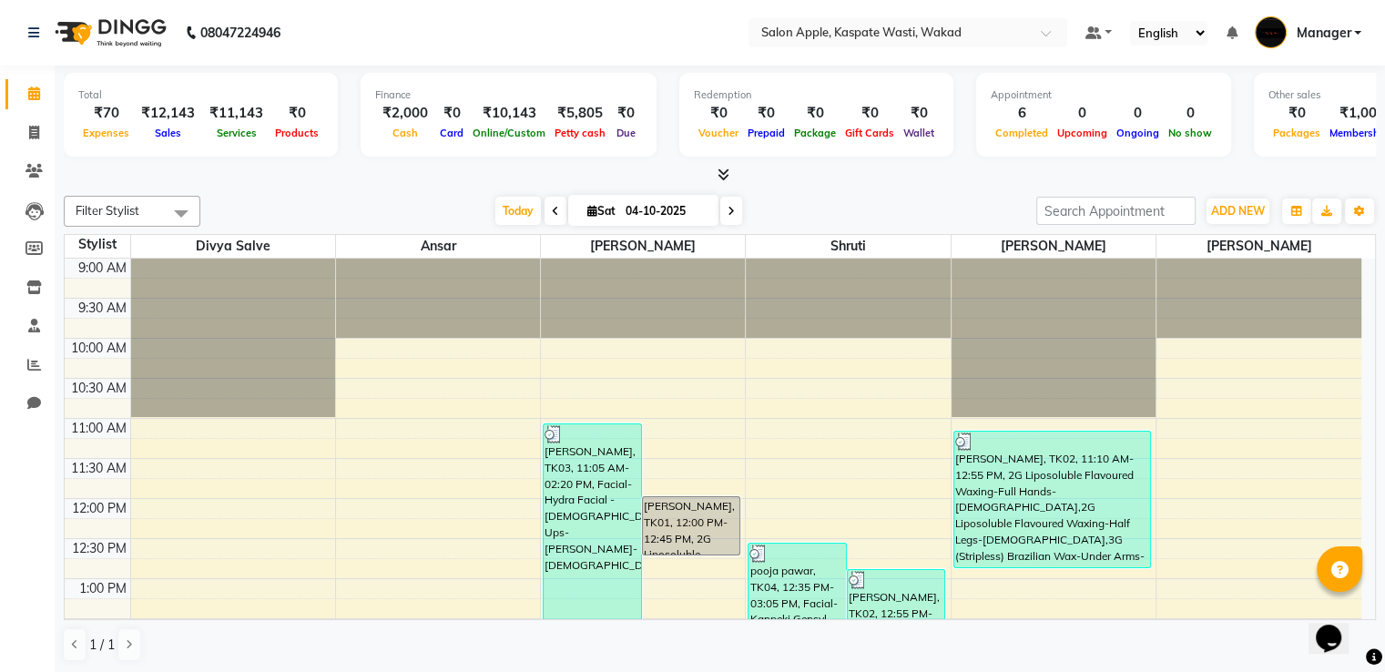
click at [728, 179] on icon at bounding box center [724, 175] width 12 height 14
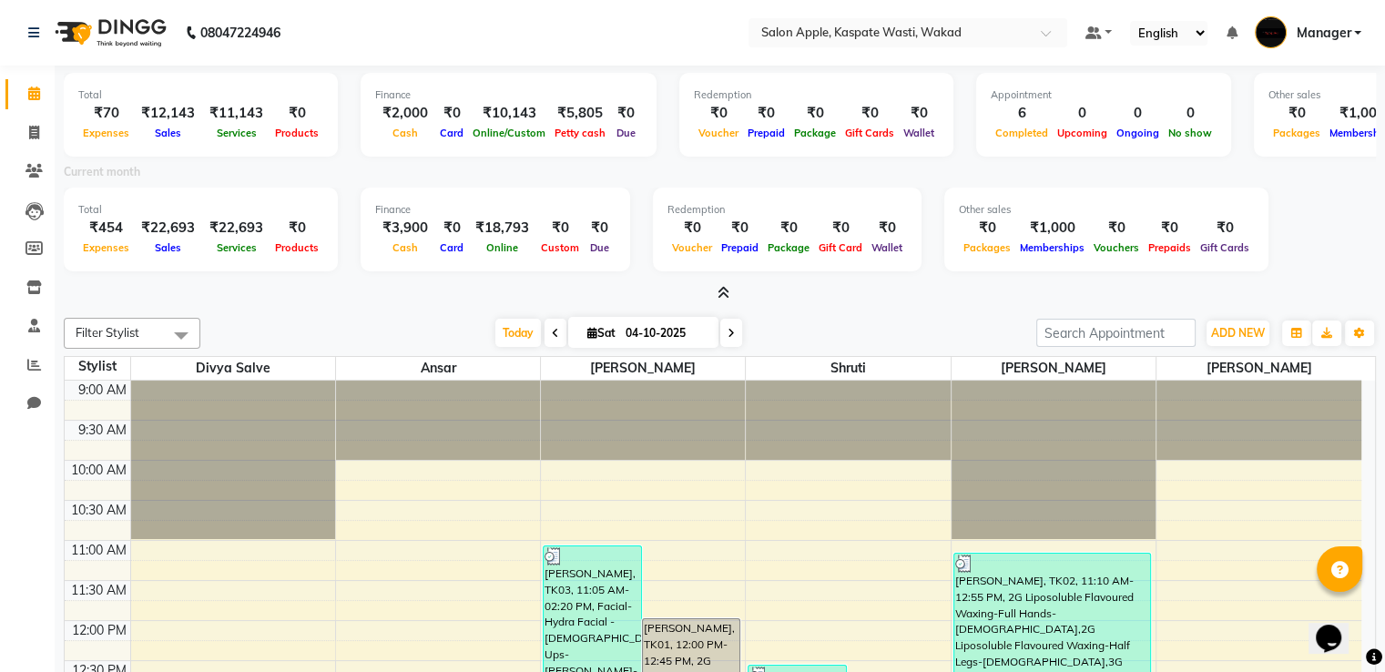
click at [727, 294] on icon at bounding box center [724, 293] width 12 height 14
